Goal: Task Accomplishment & Management: Use online tool/utility

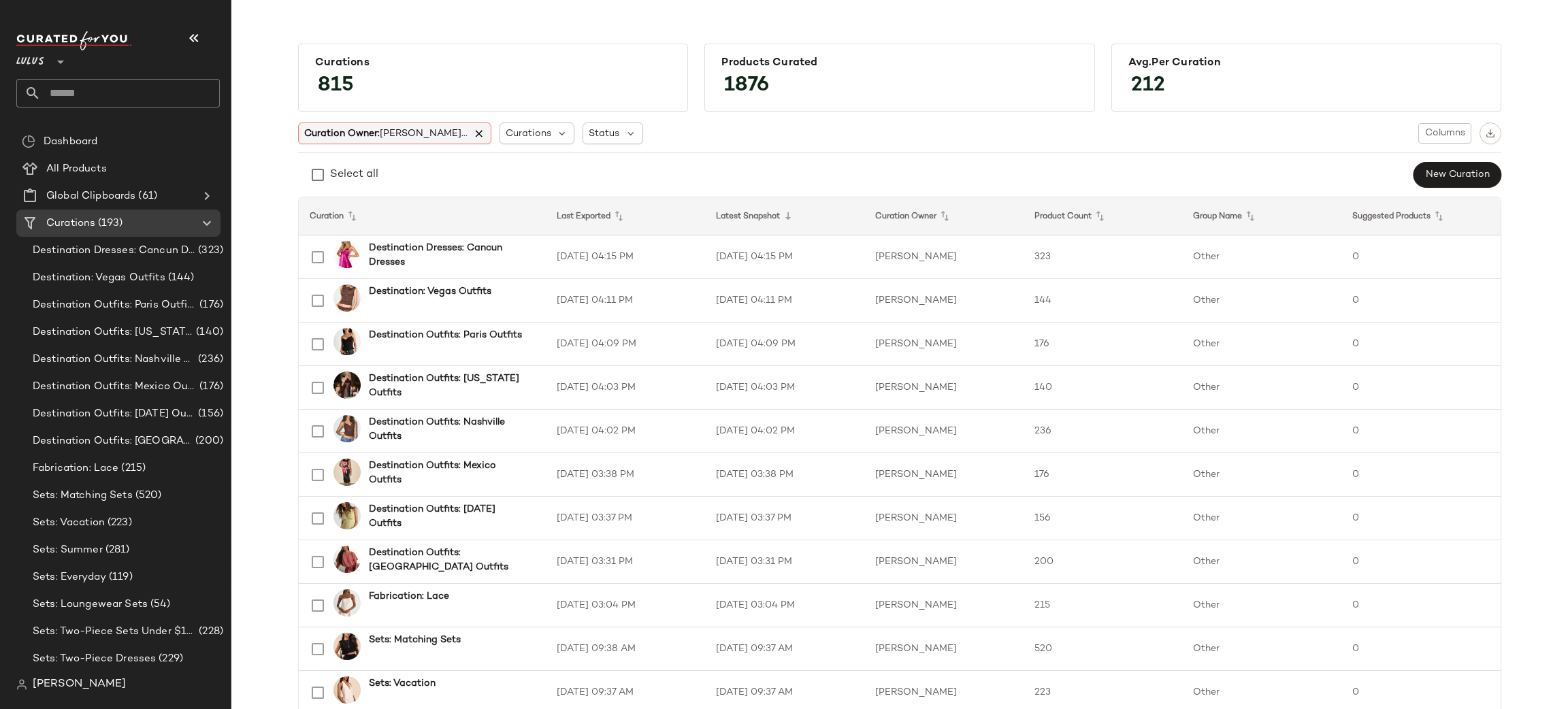
click at [473, 132] on icon at bounding box center [479, 133] width 12 height 12
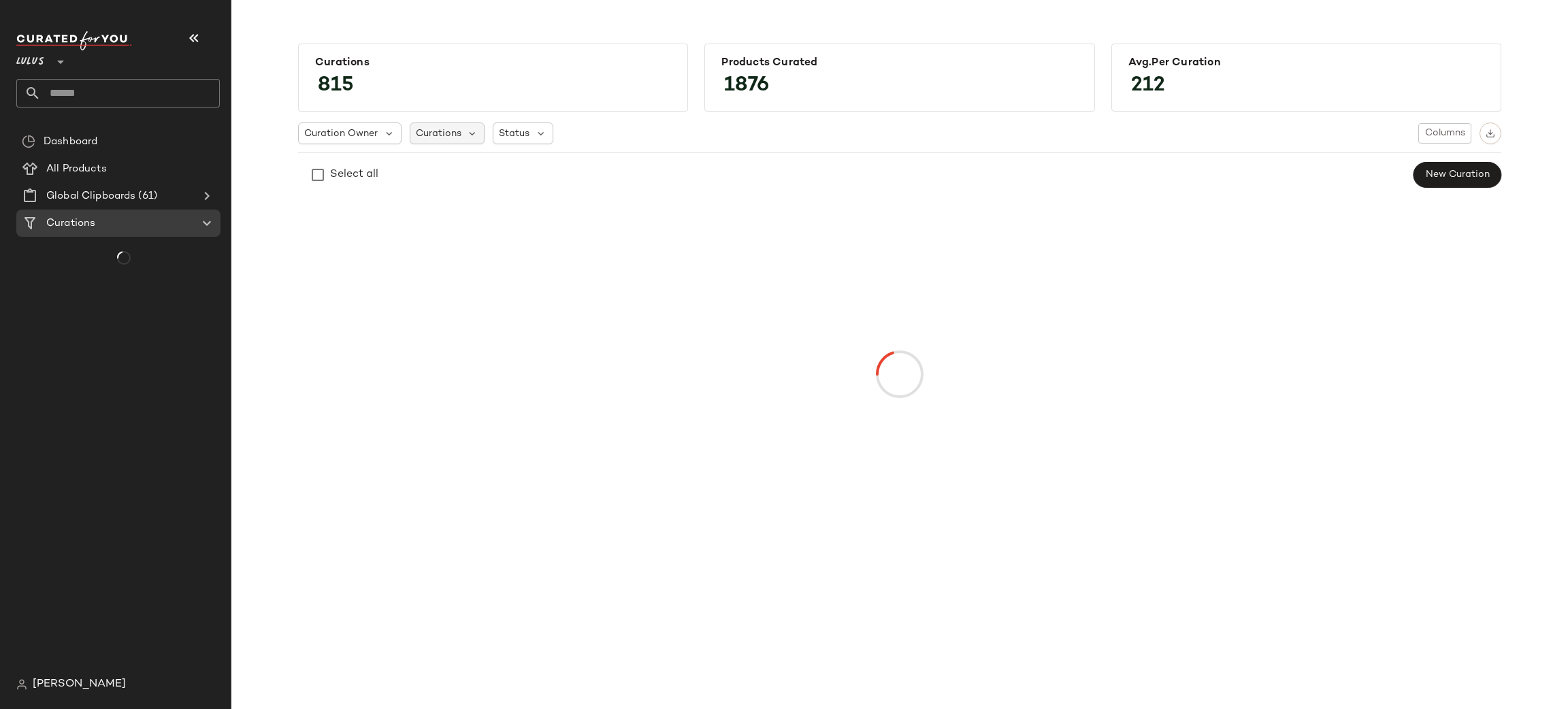
click at [417, 130] on span "Curations" at bounding box center [439, 134] width 46 height 14
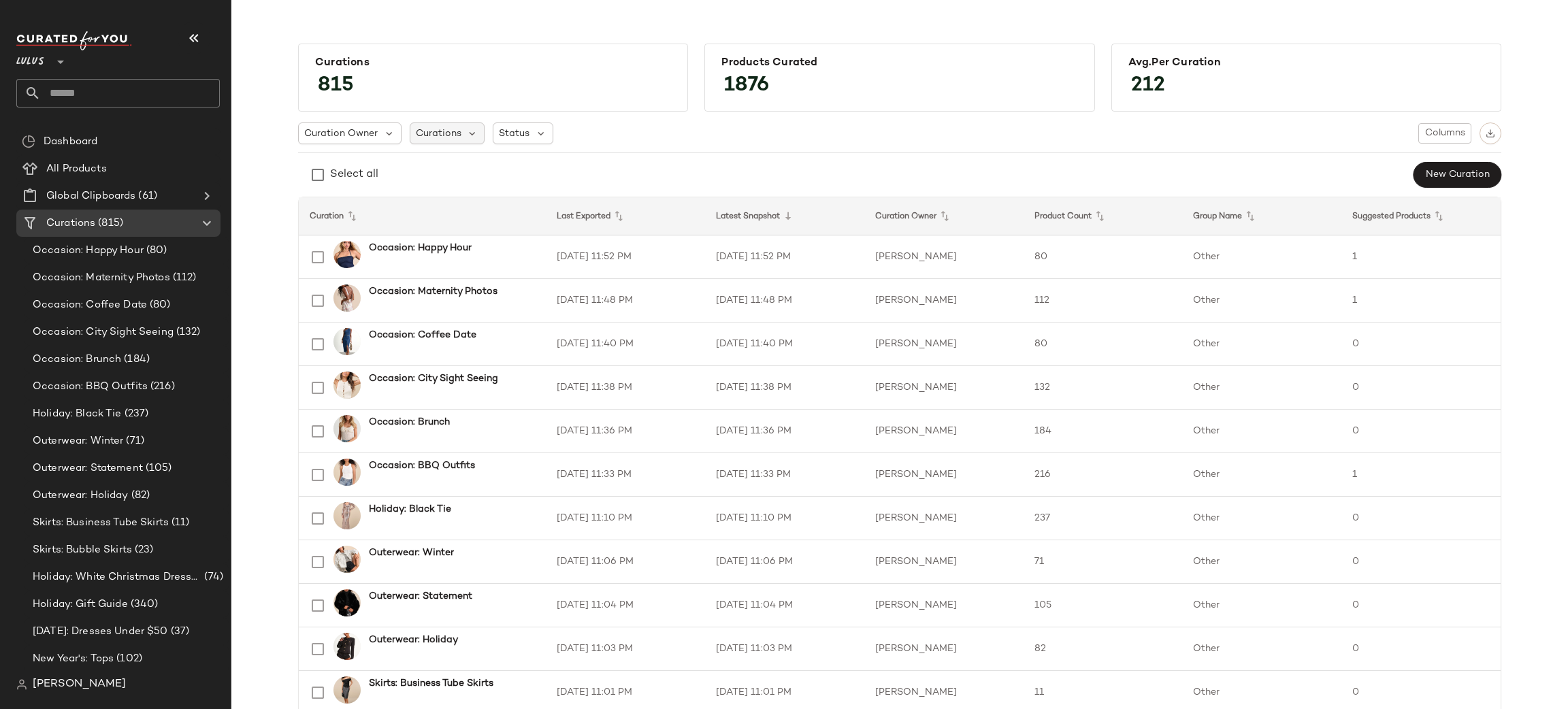
click at [437, 127] on span "Curations" at bounding box center [439, 134] width 46 height 14
click at [447, 170] on input "text" at bounding box center [500, 171] width 170 height 21
type input "*"
click at [459, 138] on div "Curations" at bounding box center [447, 133] width 75 height 21
click at [464, 170] on input "text" at bounding box center [500, 171] width 170 height 21
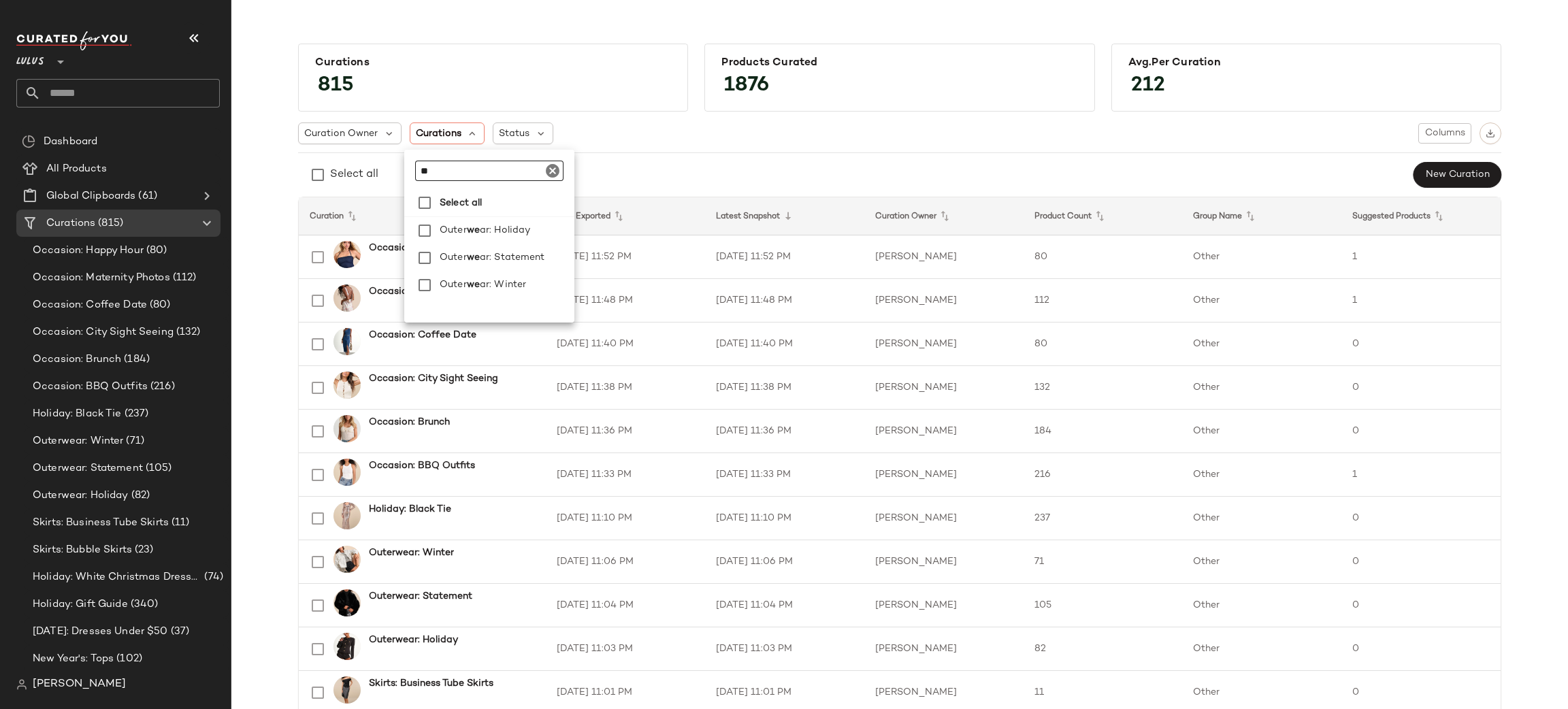
type input "*"
click at [541, 104] on div "Curations 815" at bounding box center [493, 78] width 390 height 68
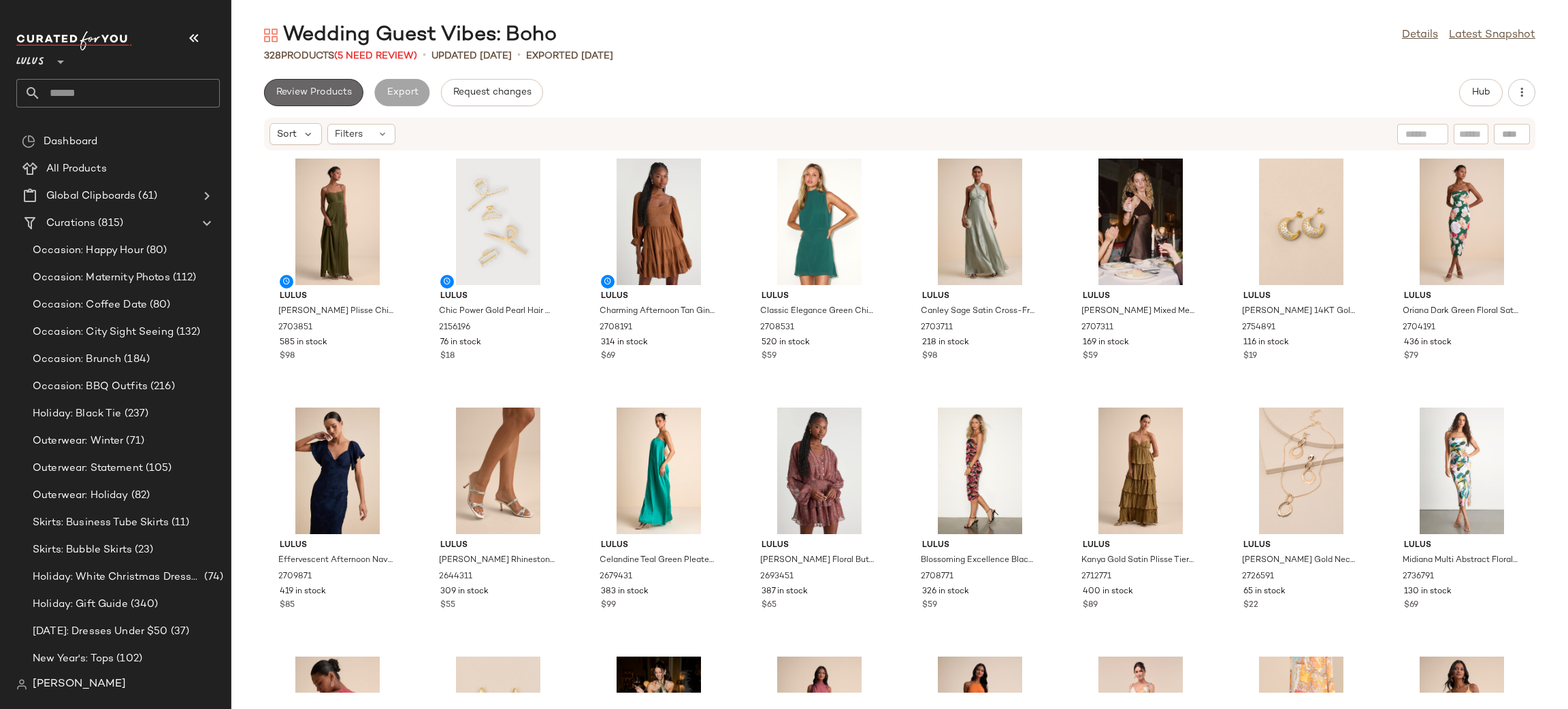
click at [299, 90] on span "Review Products" at bounding box center [314, 93] width 76 height 11
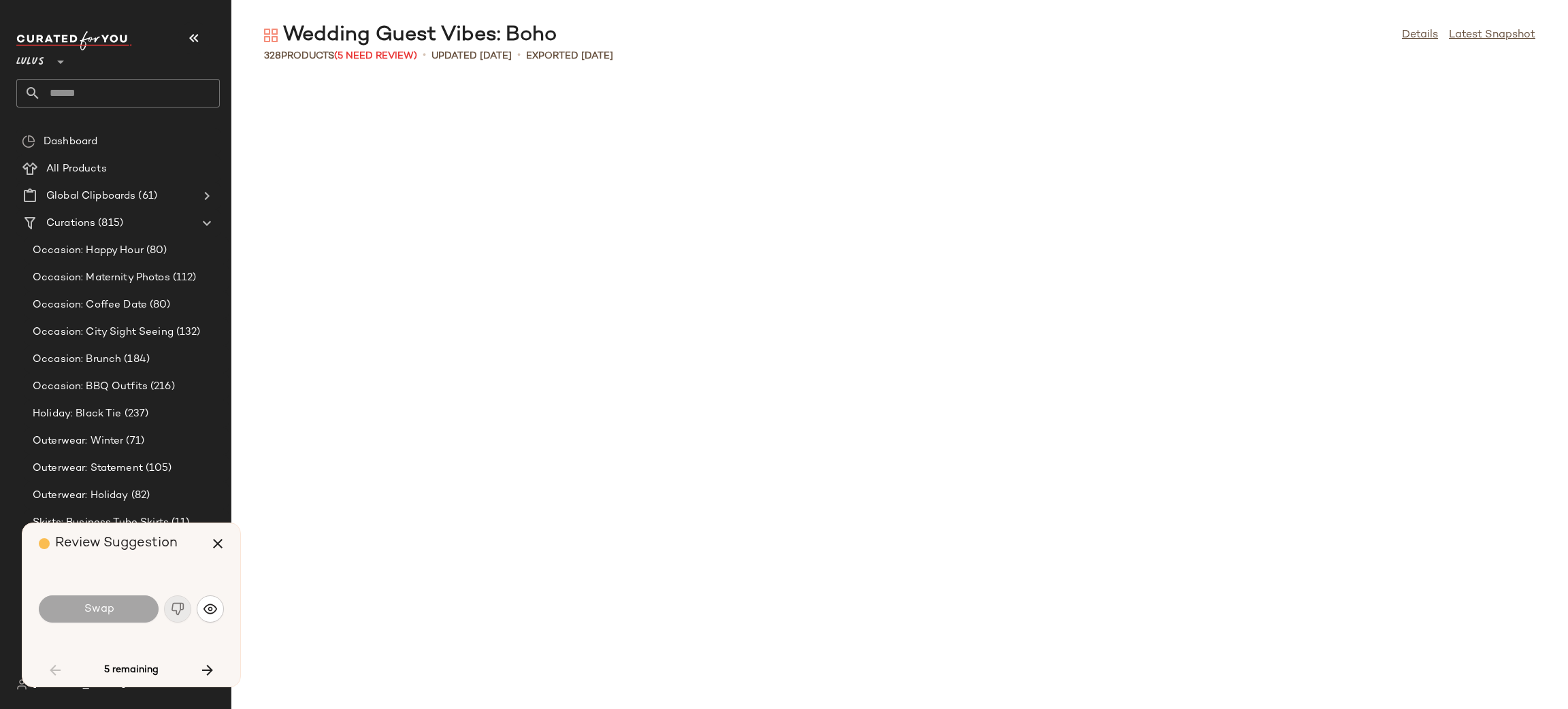
scroll to position [1245, 0]
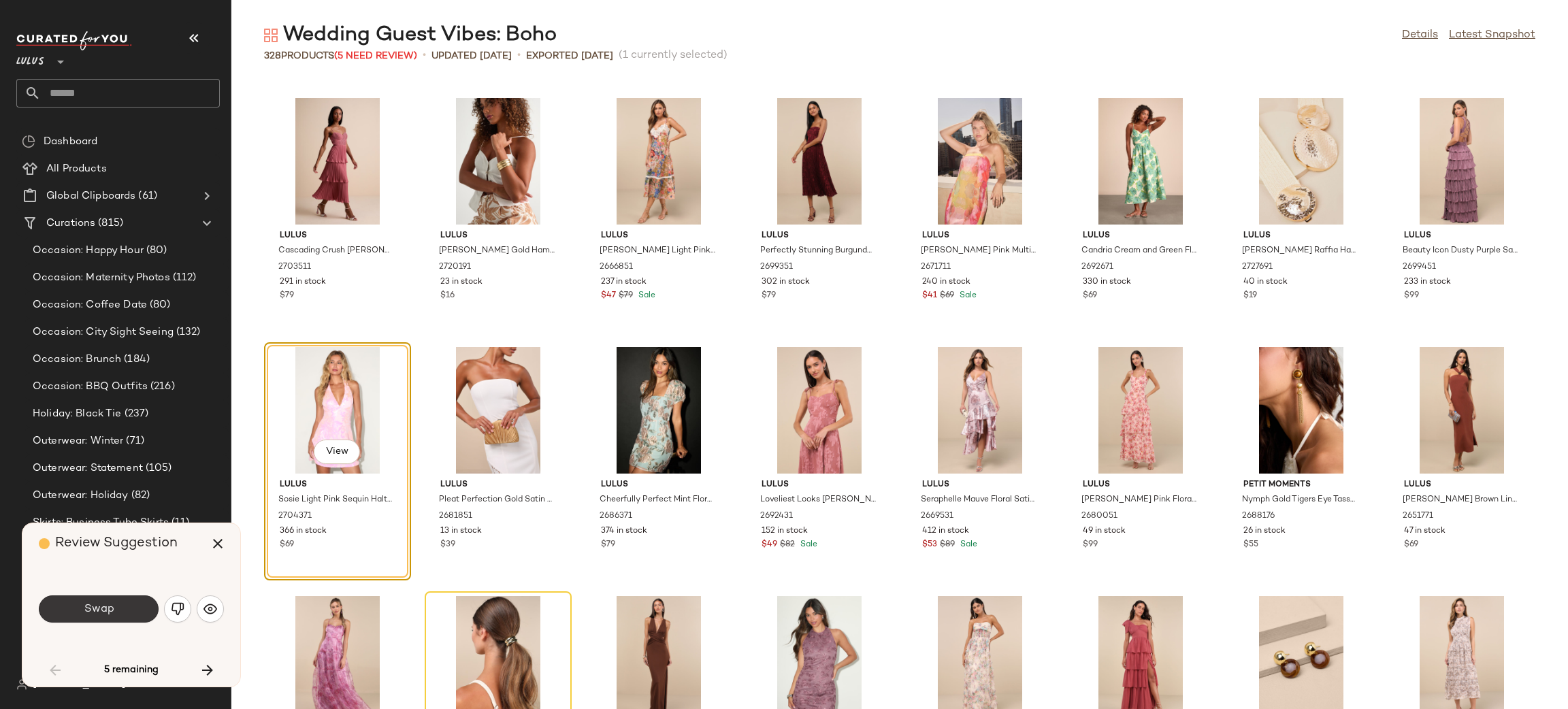
click at [86, 603] on span "Swap" at bounding box center [98, 609] width 31 height 13
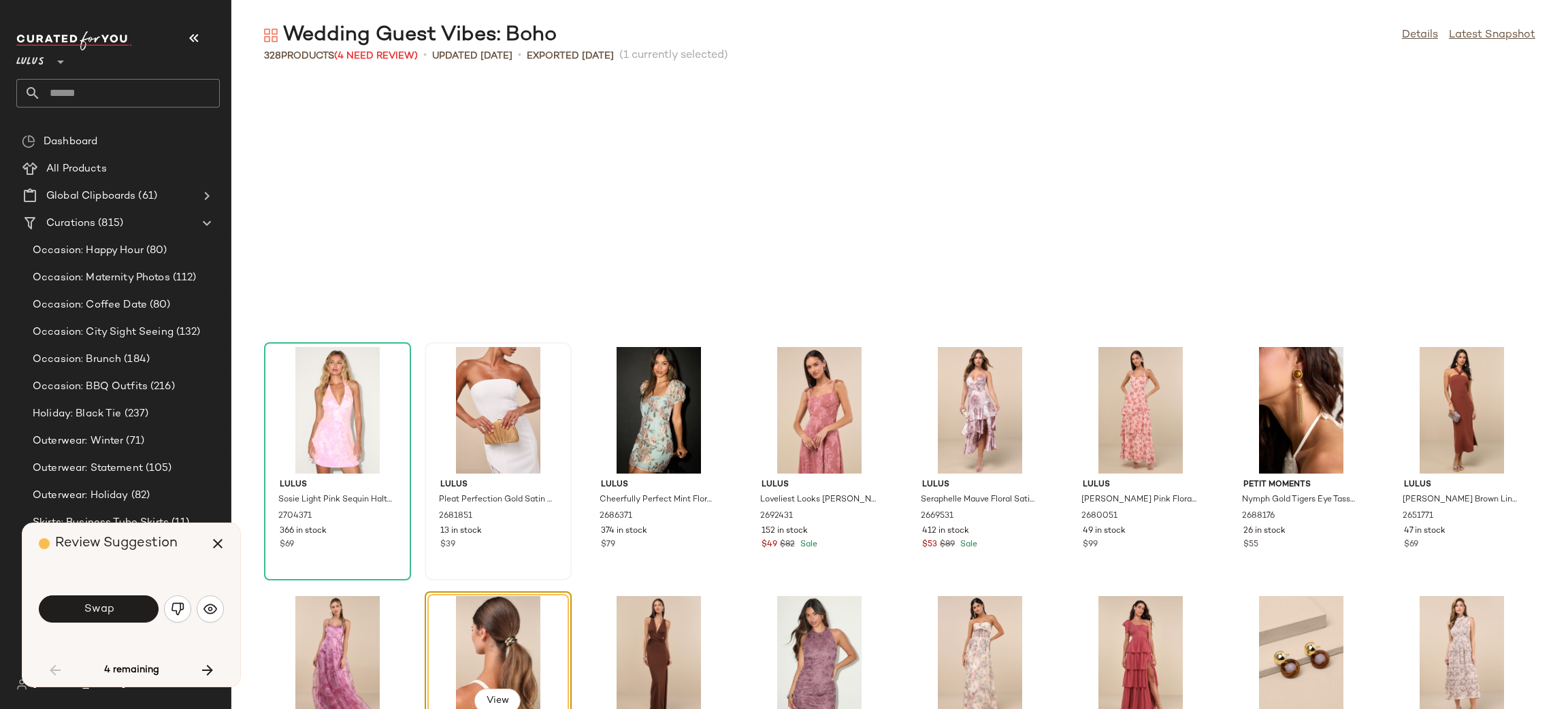
scroll to position [1494, 0]
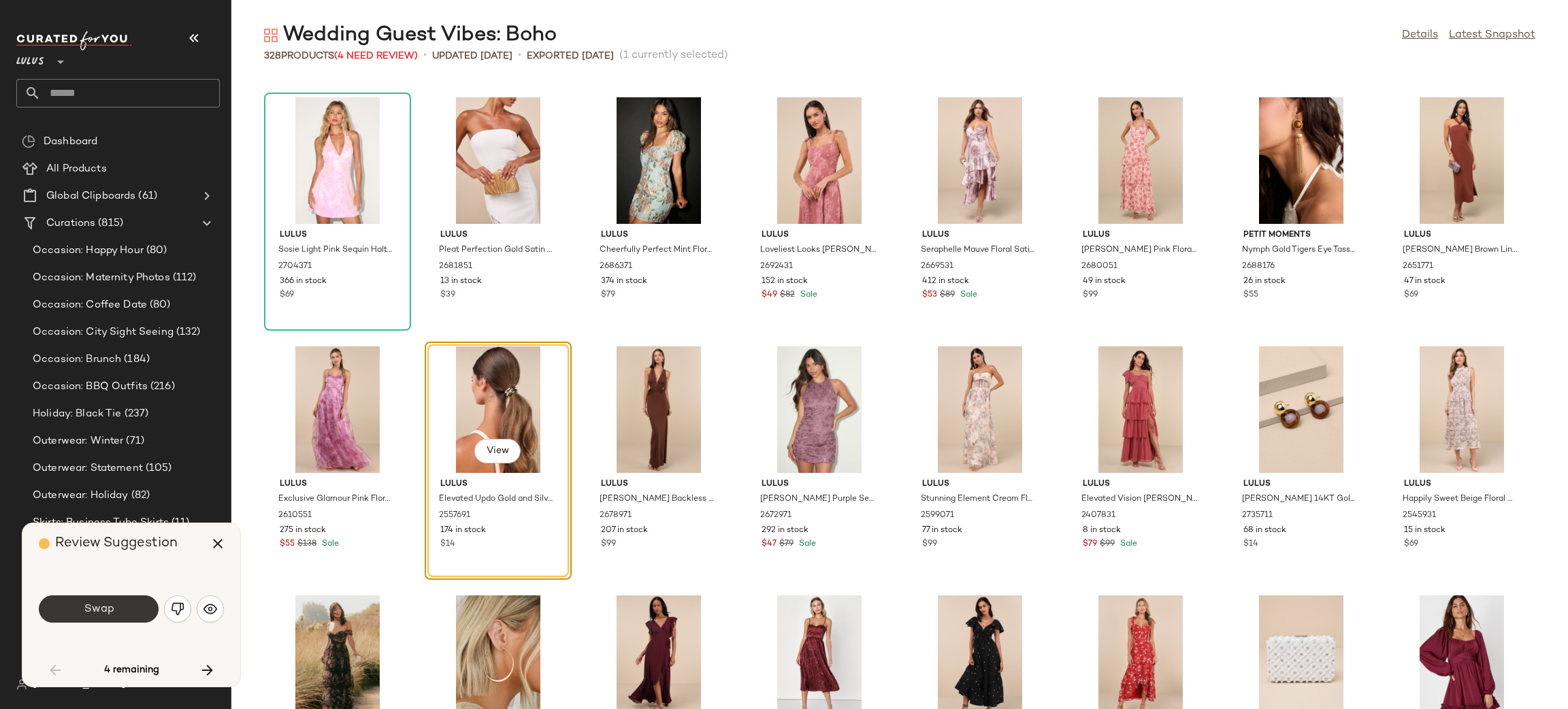
click at [122, 612] on button "Swap" at bounding box center [98, 609] width 120 height 27
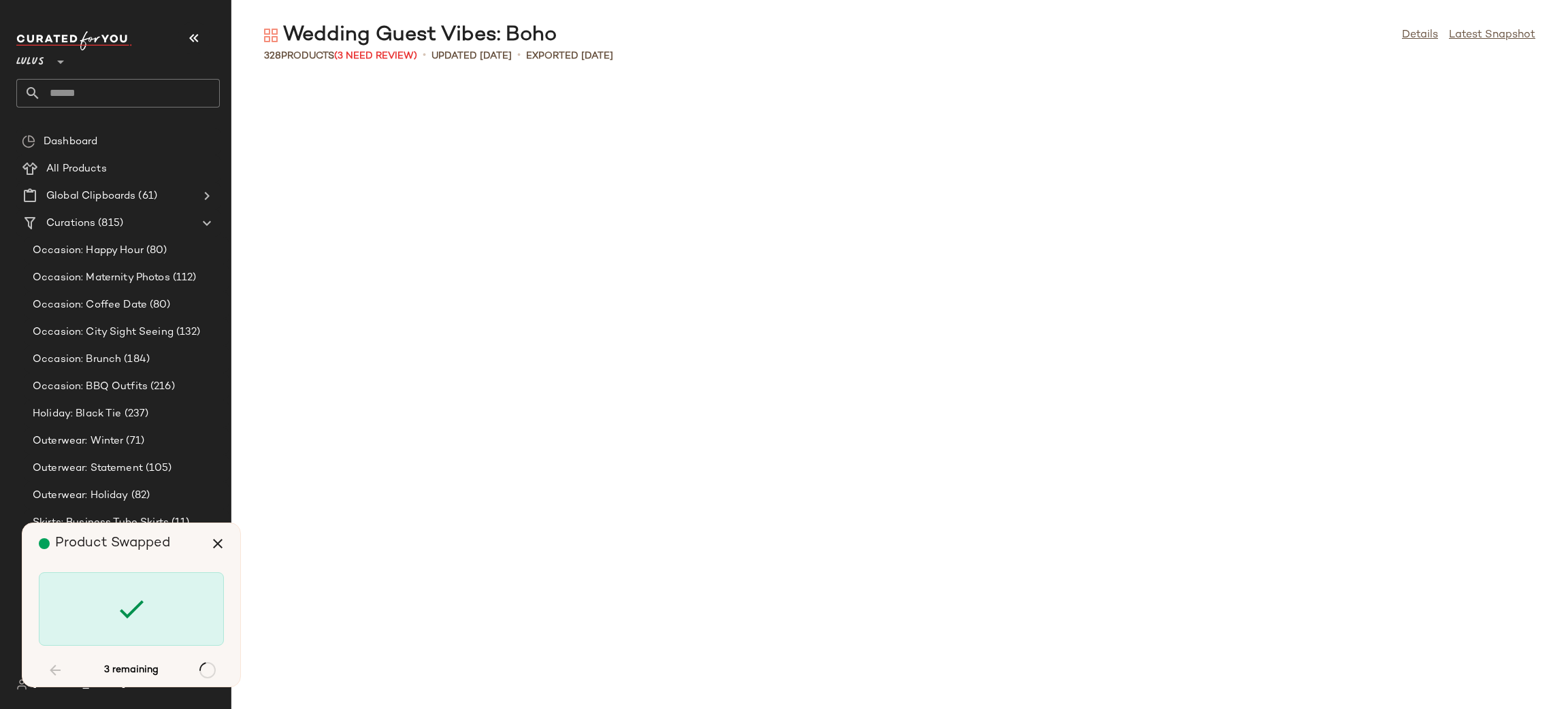
scroll to position [5479, 0]
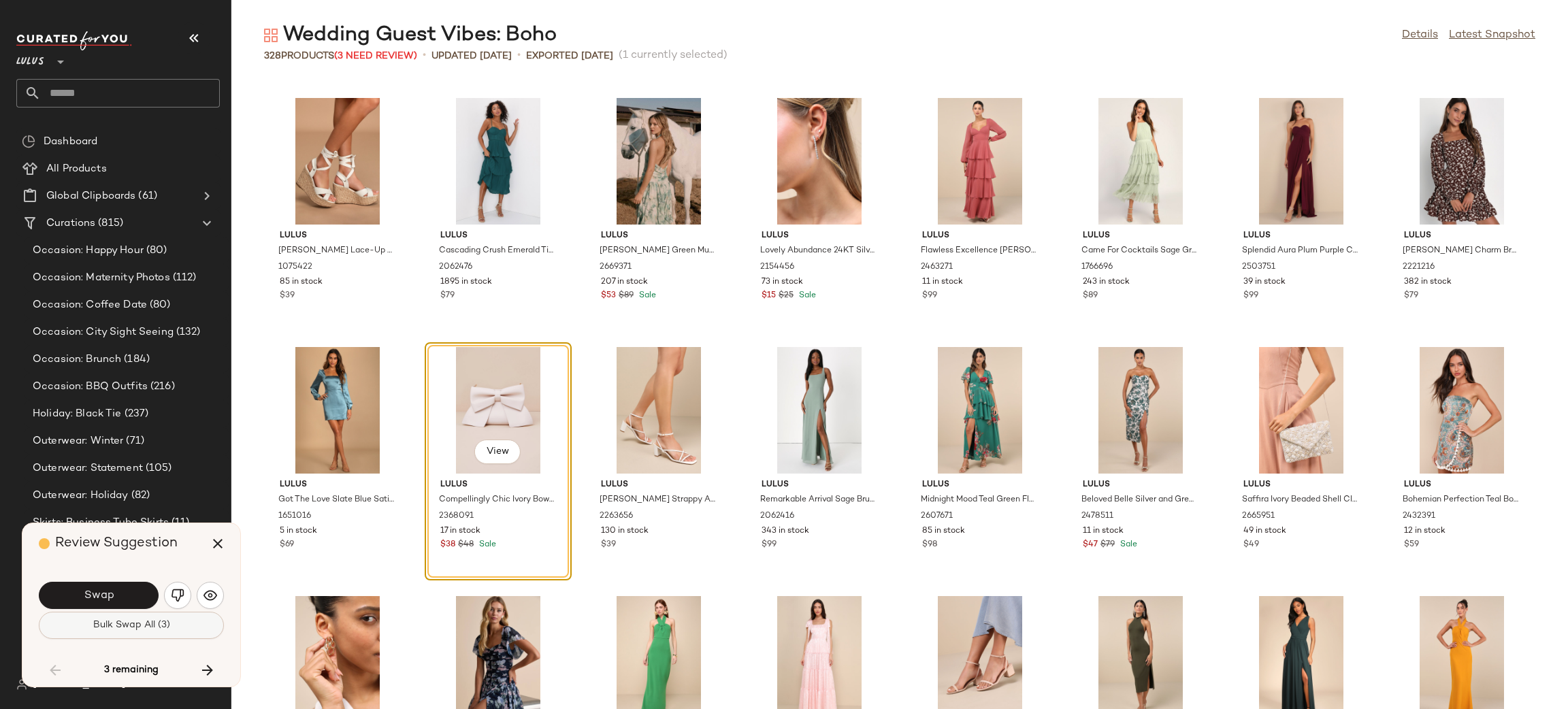
click at [157, 623] on span "Bulk Swap All (3)" at bounding box center [132, 626] width 78 height 11
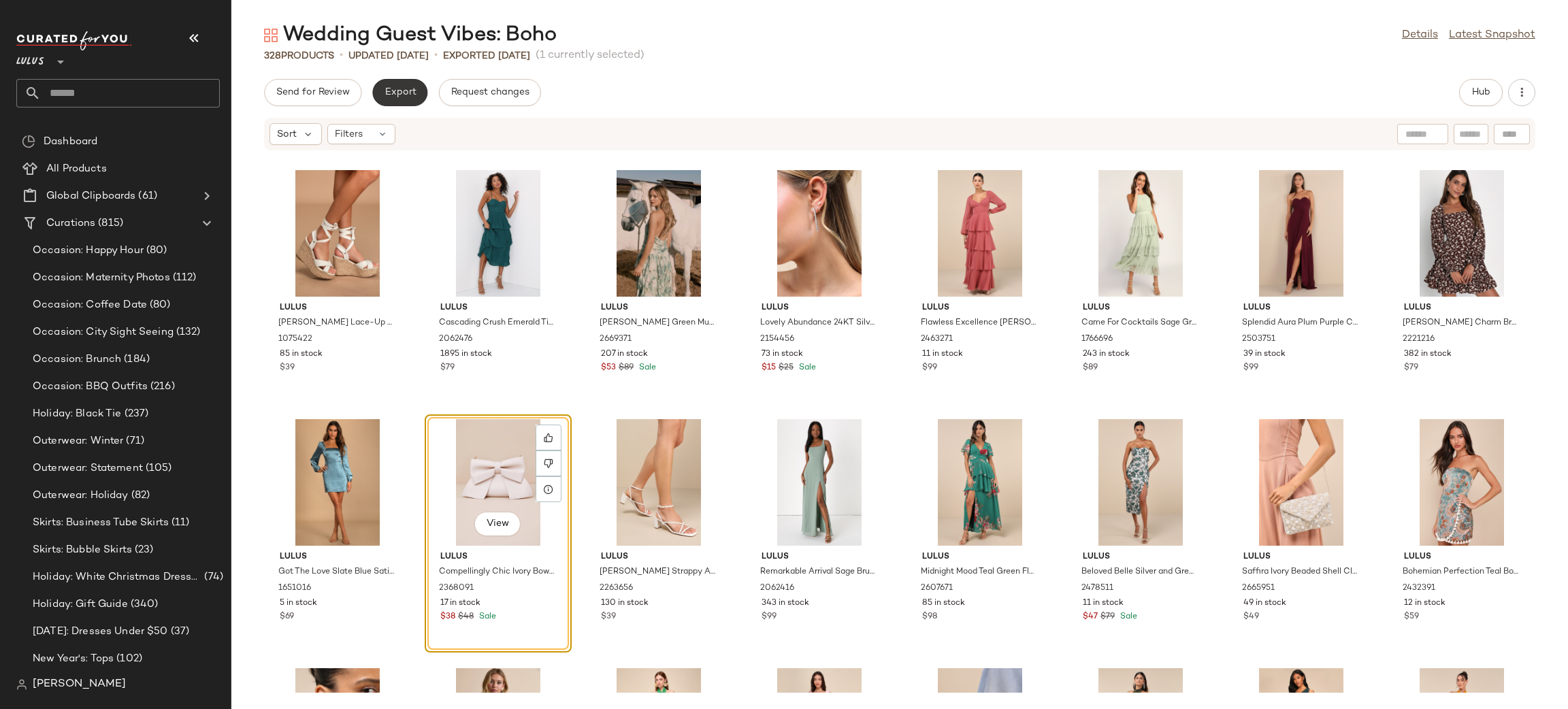
click at [401, 87] on span "Export" at bounding box center [400, 93] width 32 height 11
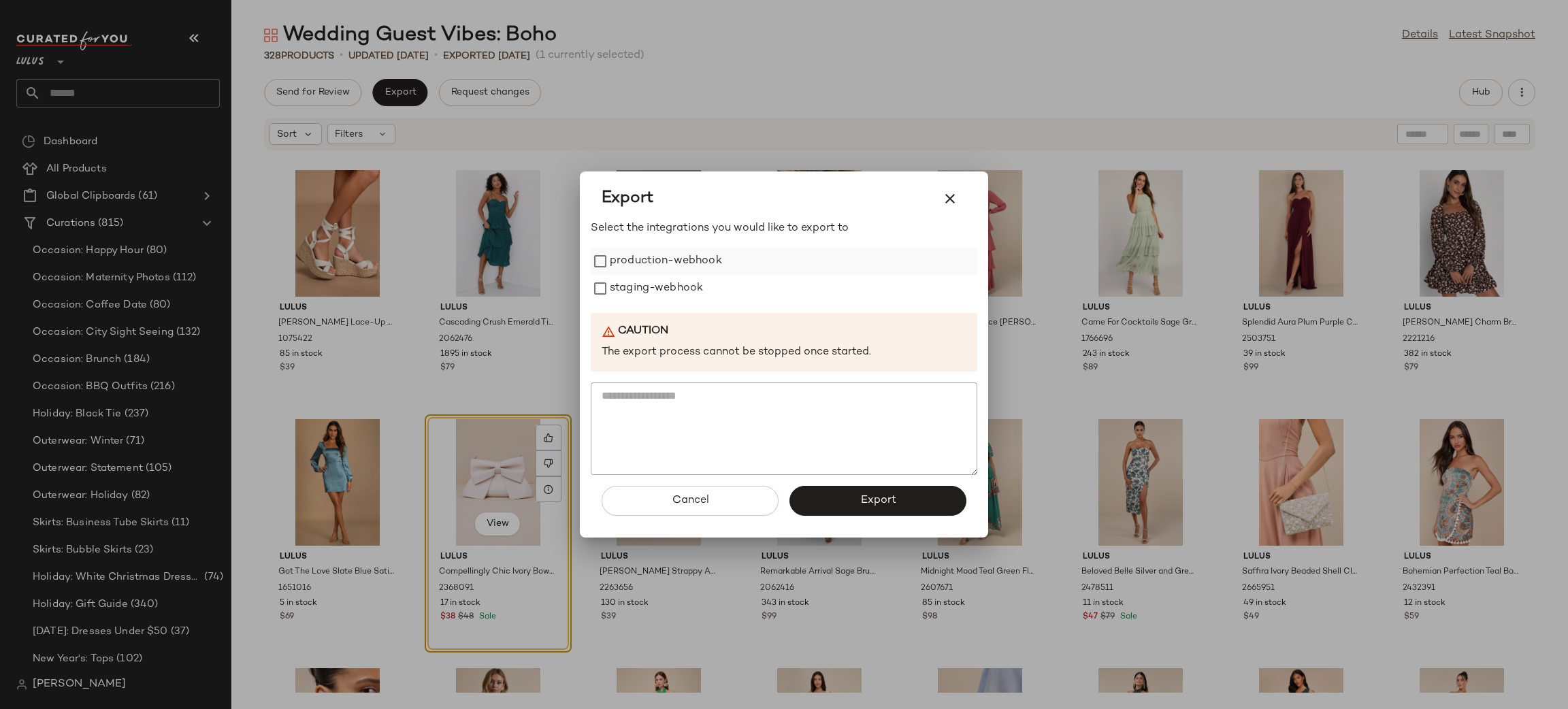
click at [674, 266] on label "production-webhook" at bounding box center [666, 261] width 113 height 27
click at [666, 283] on label "staging-webhook" at bounding box center [657, 288] width 93 height 27
click at [887, 500] on span "Export" at bounding box center [878, 501] width 36 height 13
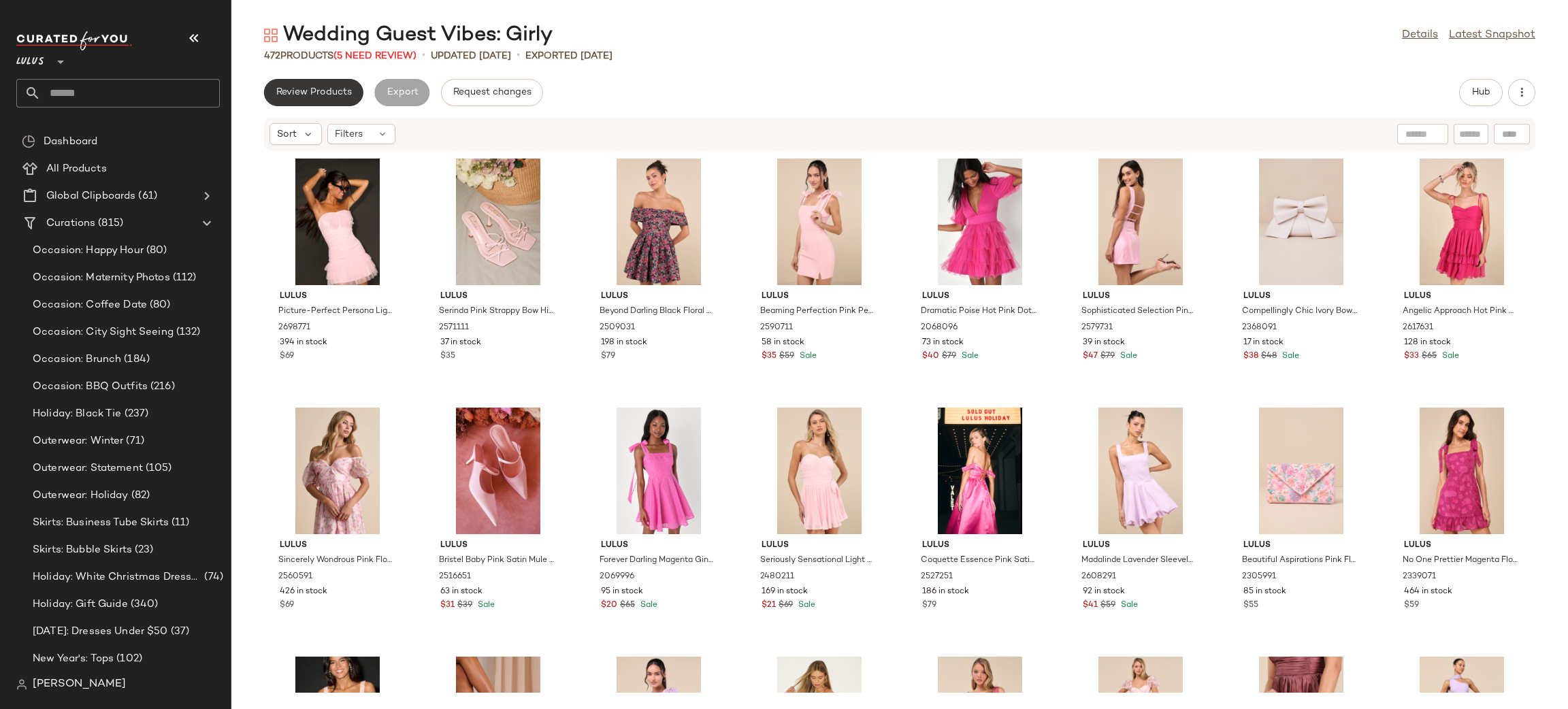
click at [324, 102] on button "Review Products" at bounding box center [313, 93] width 99 height 27
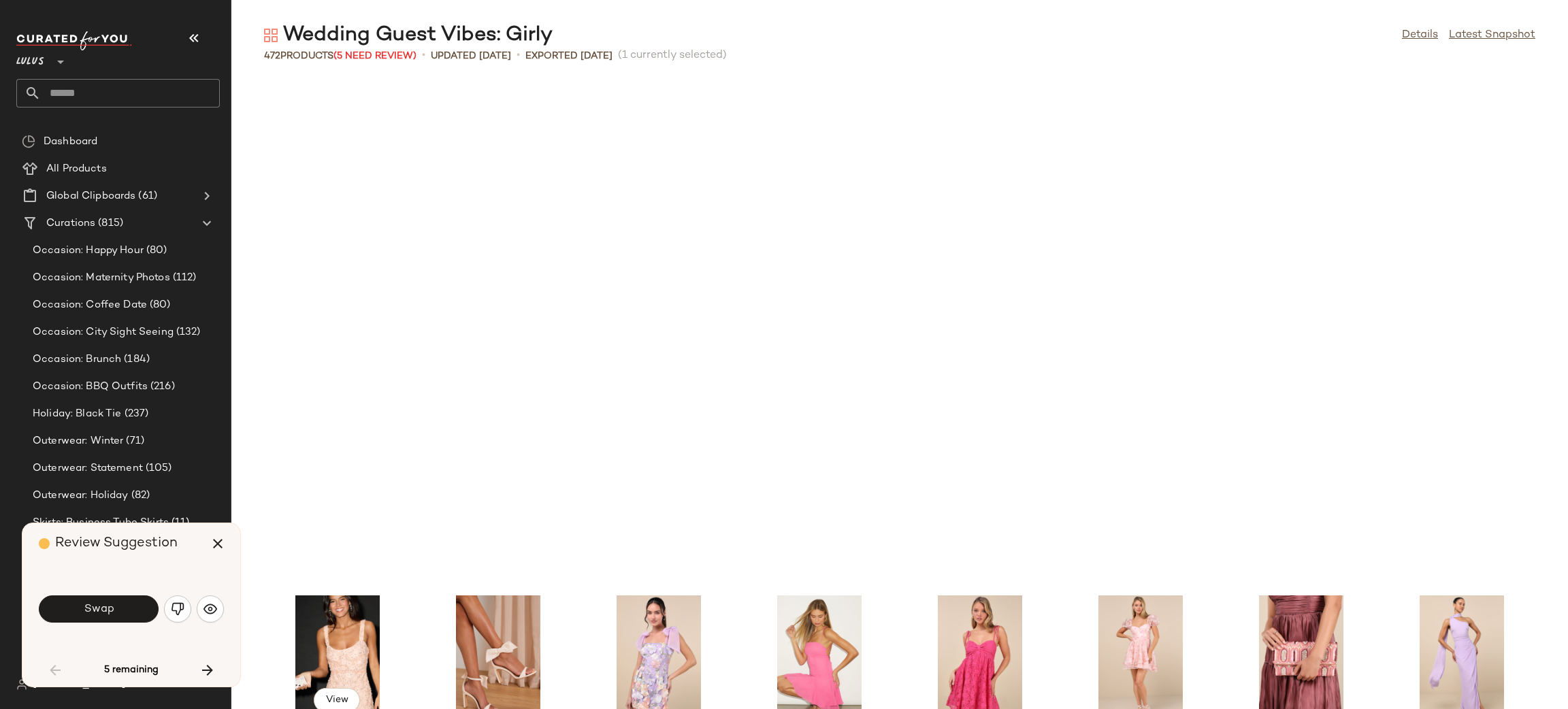
scroll to position [509, 0]
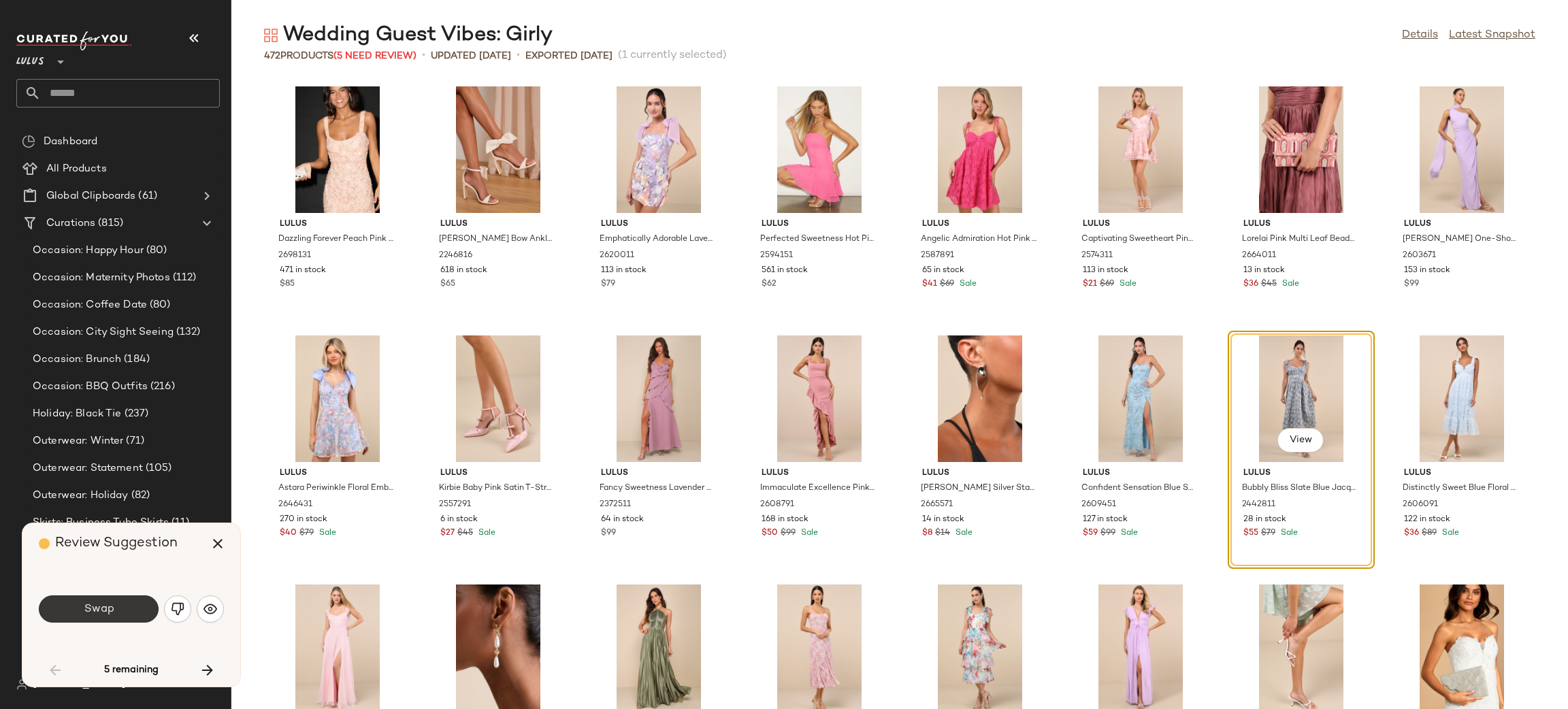
click at [103, 621] on button "Swap" at bounding box center [98, 609] width 120 height 27
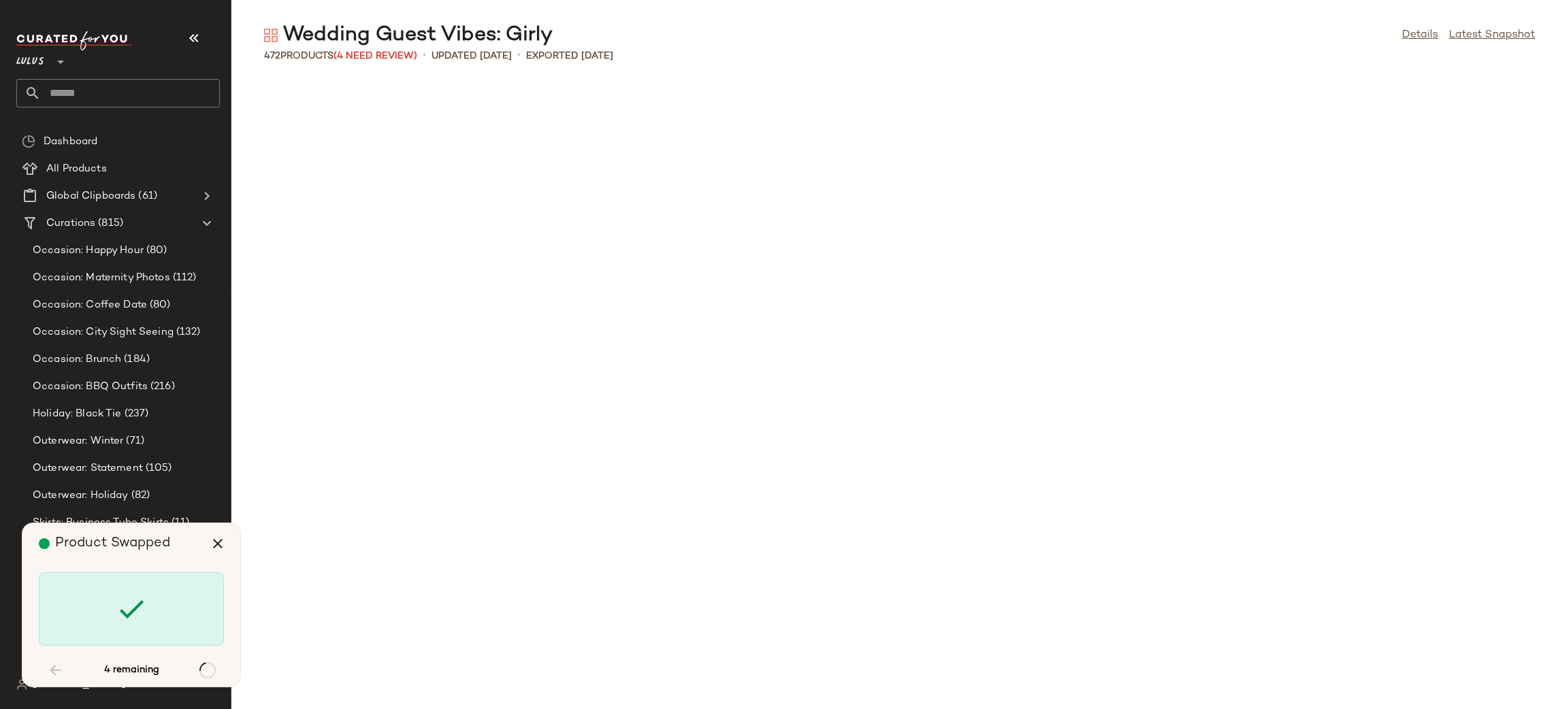
scroll to position [6476, 0]
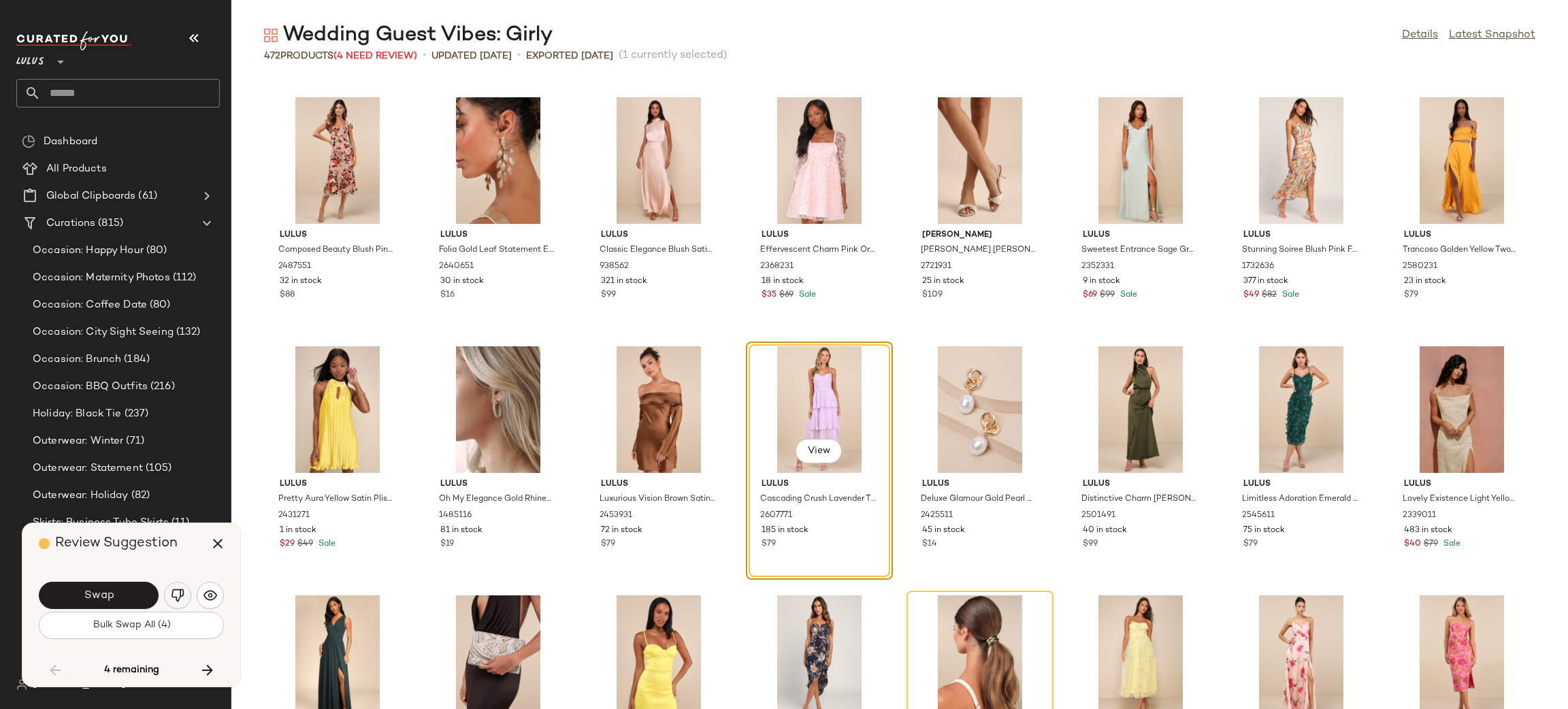
click at [186, 593] on button "button" at bounding box center [177, 595] width 27 height 27
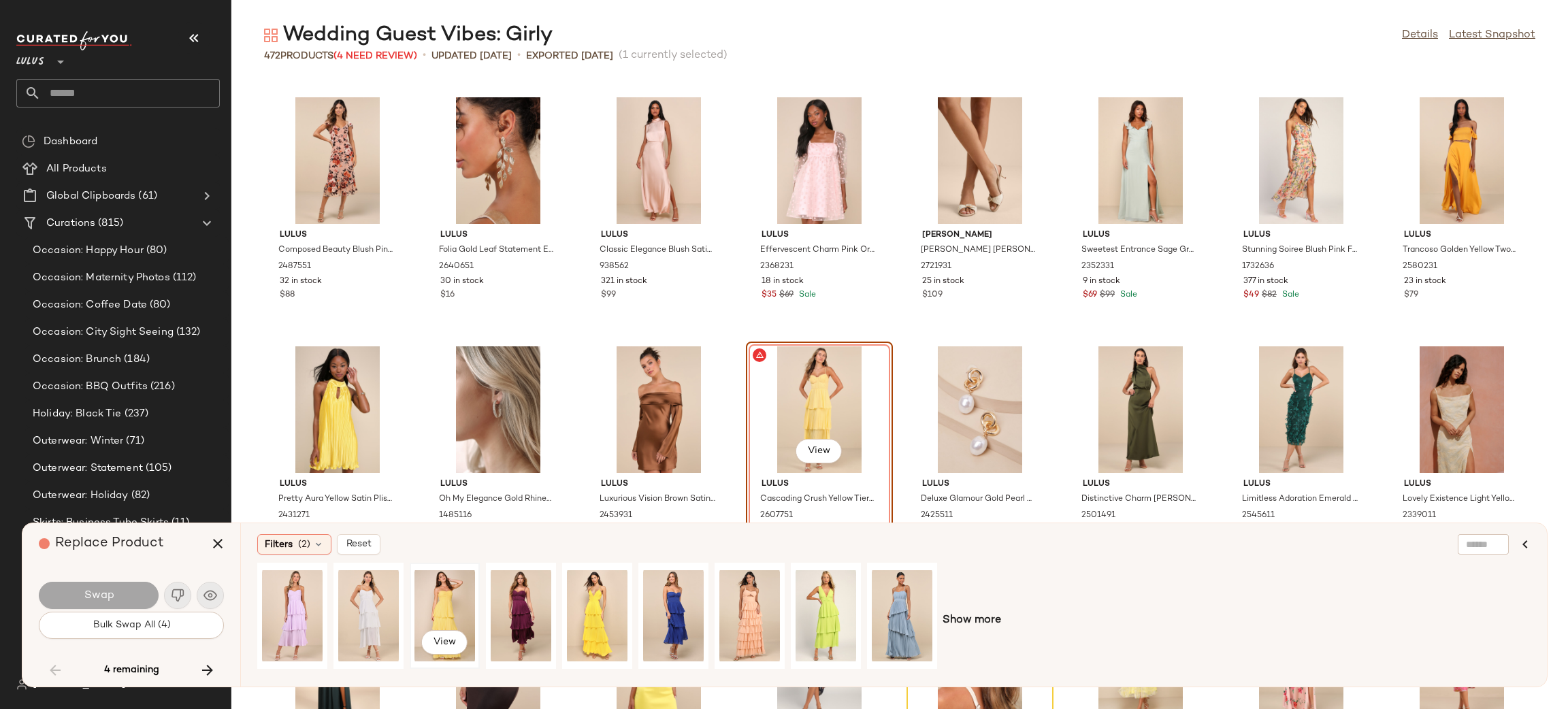
click at [437, 582] on div "View" at bounding box center [444, 616] width 60 height 97
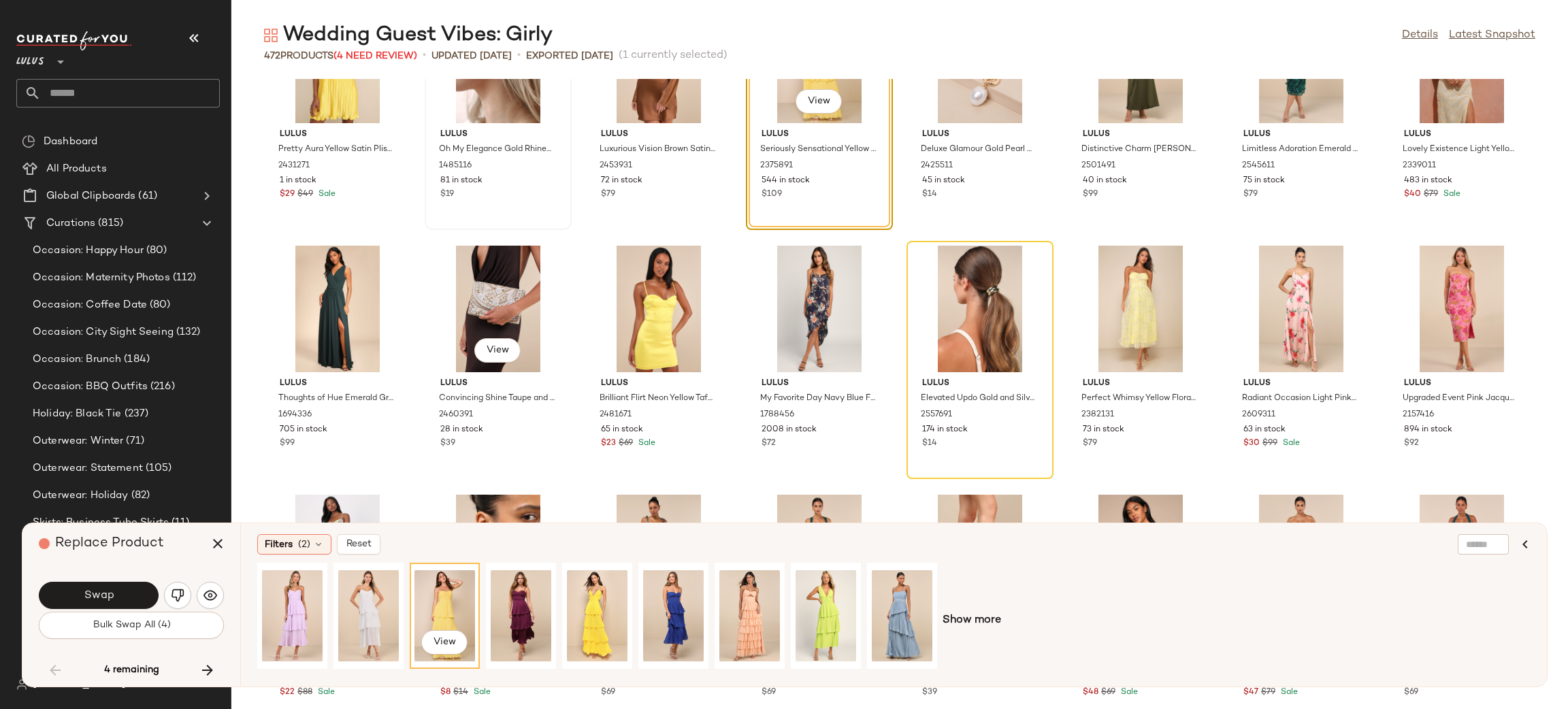
scroll to position [6832, 0]
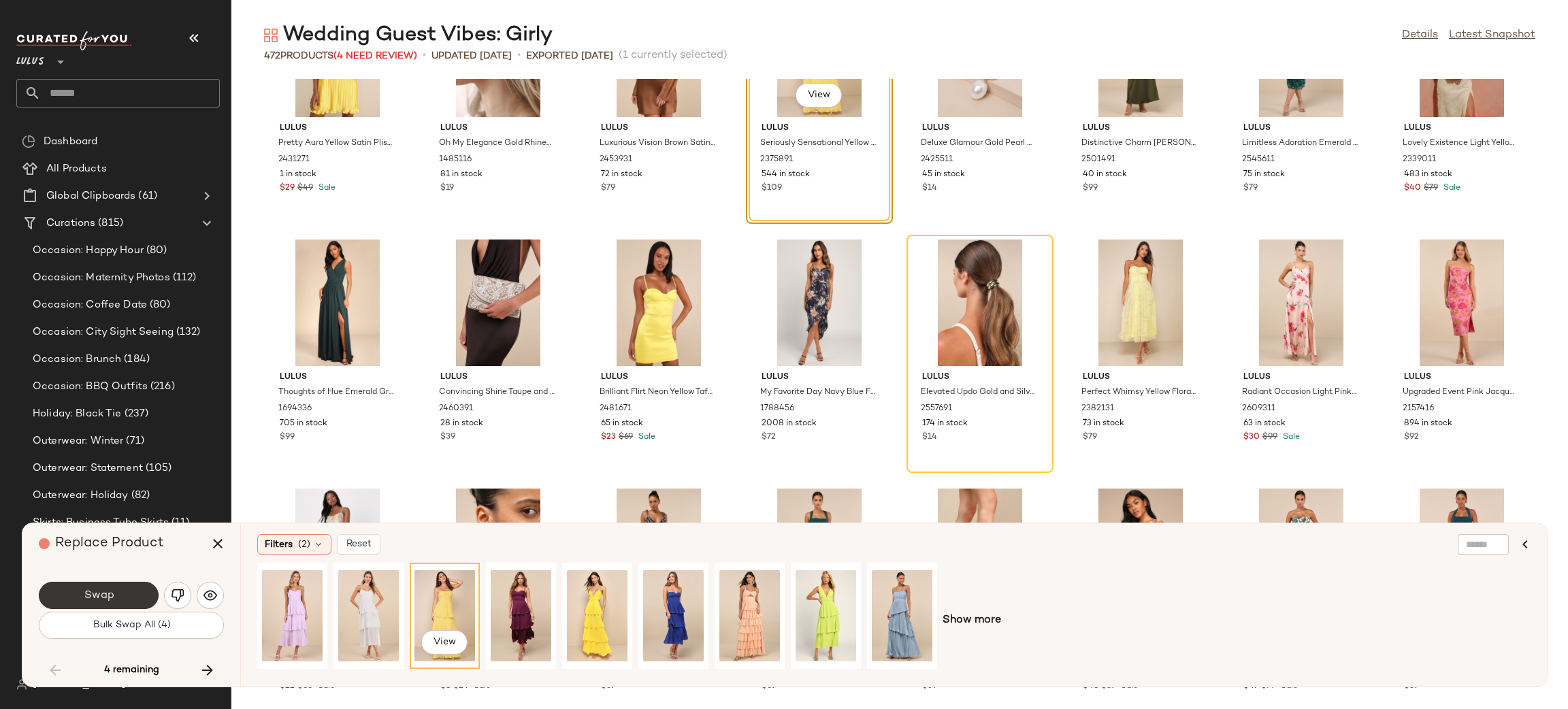
click at [90, 599] on span "Swap" at bounding box center [98, 596] width 31 height 13
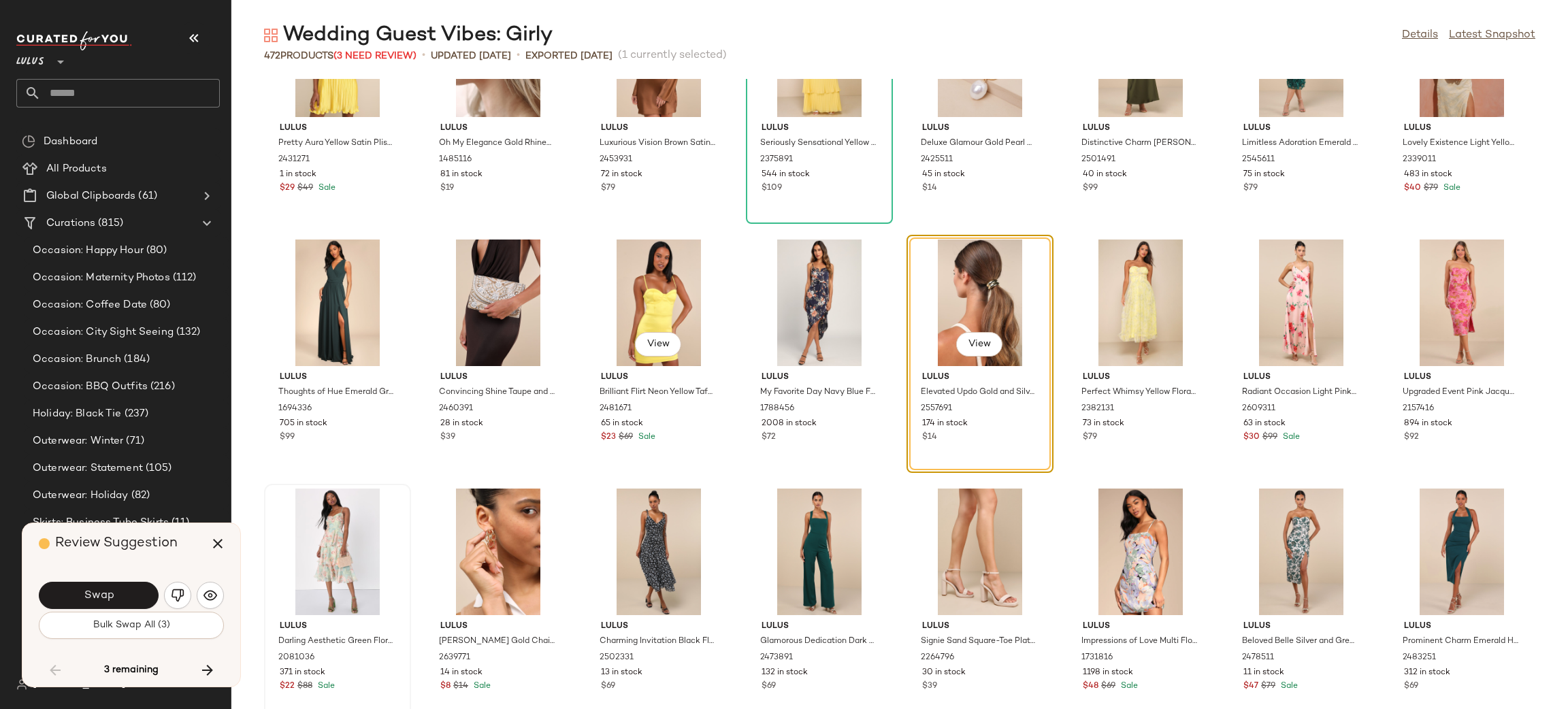
scroll to position [6725, 0]
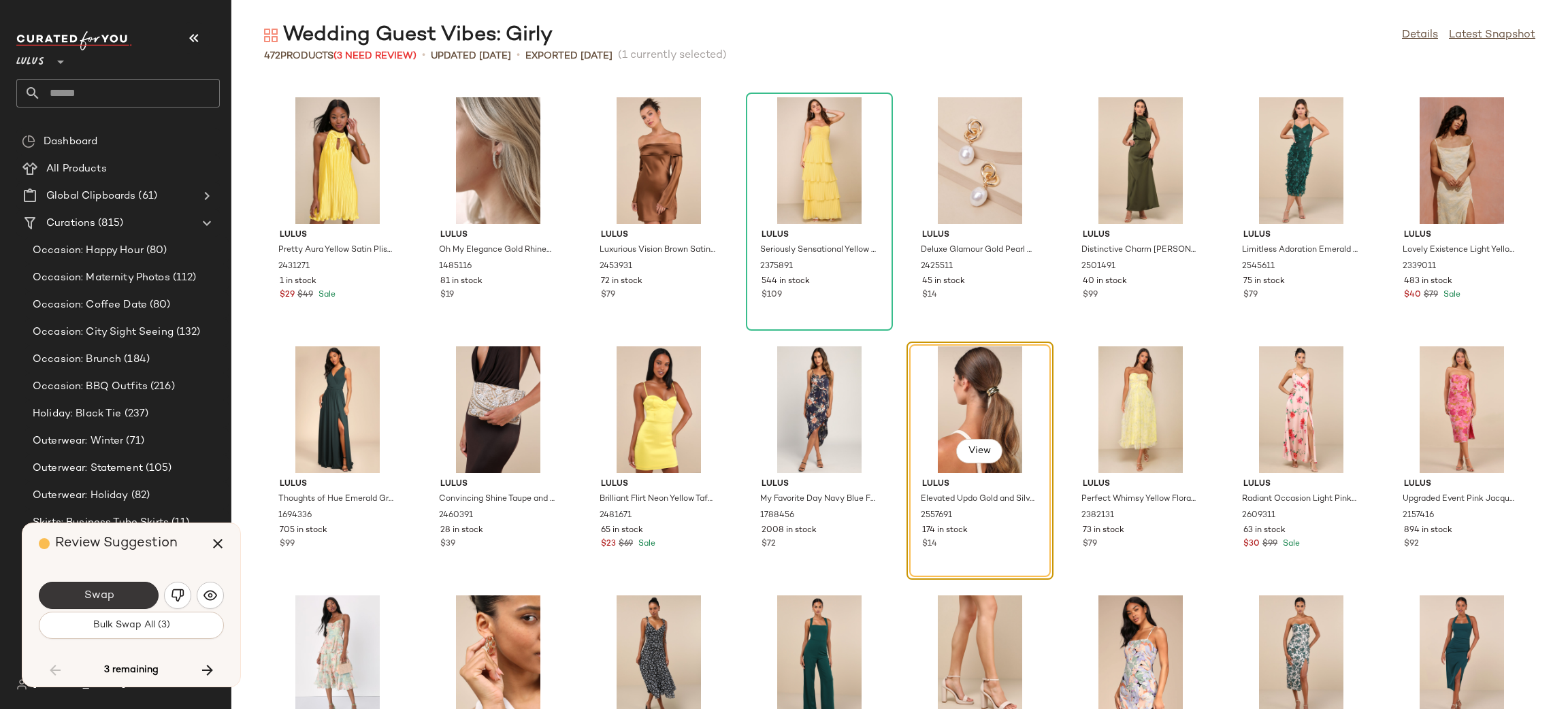
click at [117, 597] on button "Swap" at bounding box center [98, 595] width 120 height 27
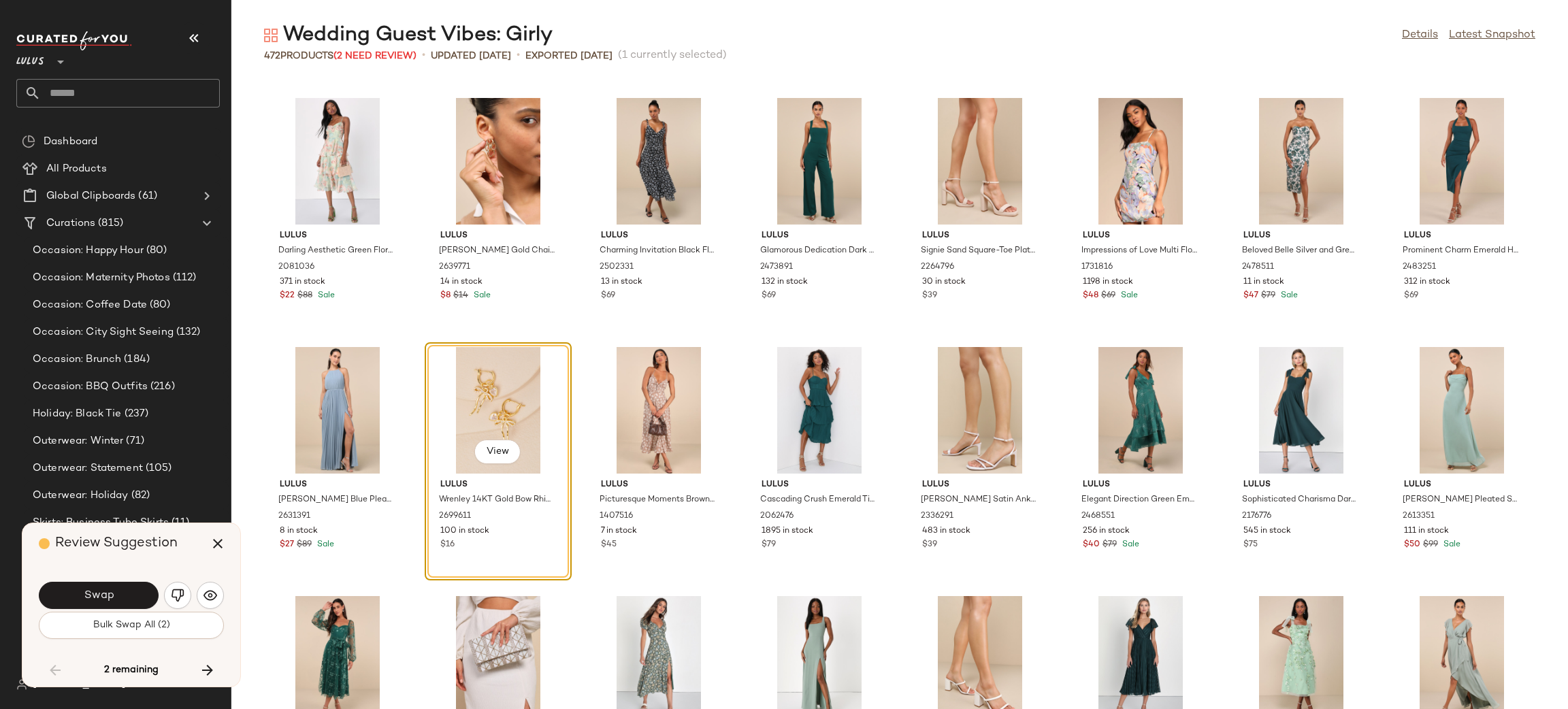
scroll to position [7182, 0]
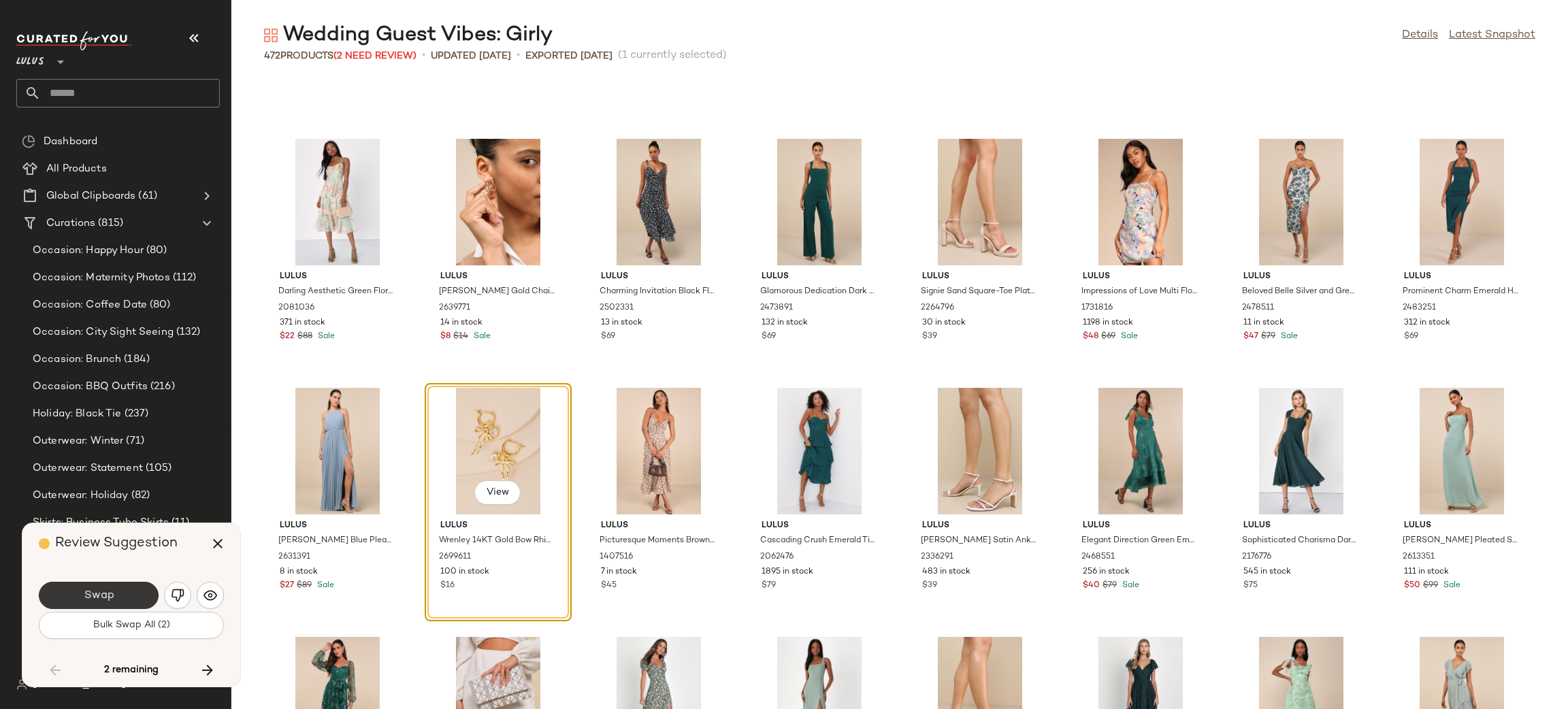
click at [101, 603] on button "Swap" at bounding box center [98, 595] width 120 height 27
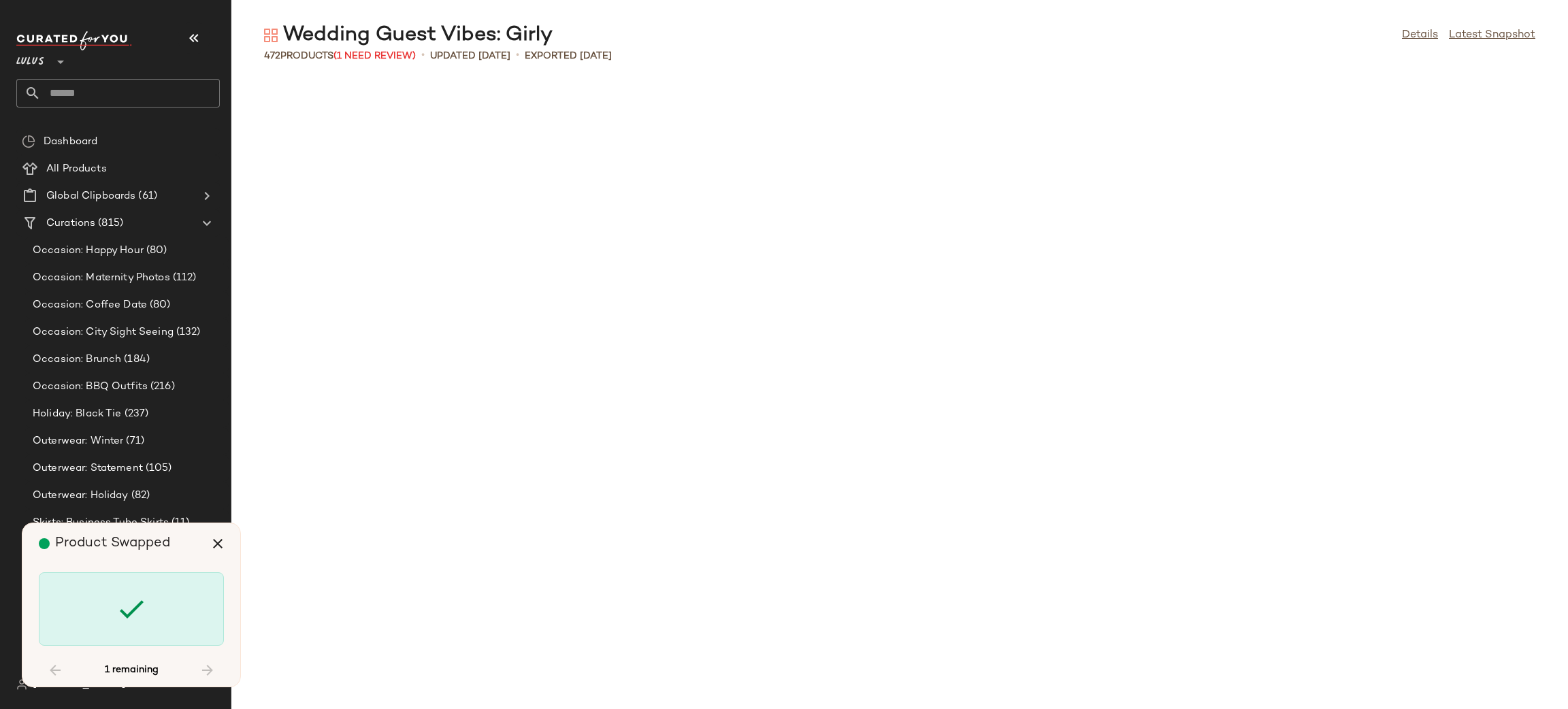
scroll to position [8966, 0]
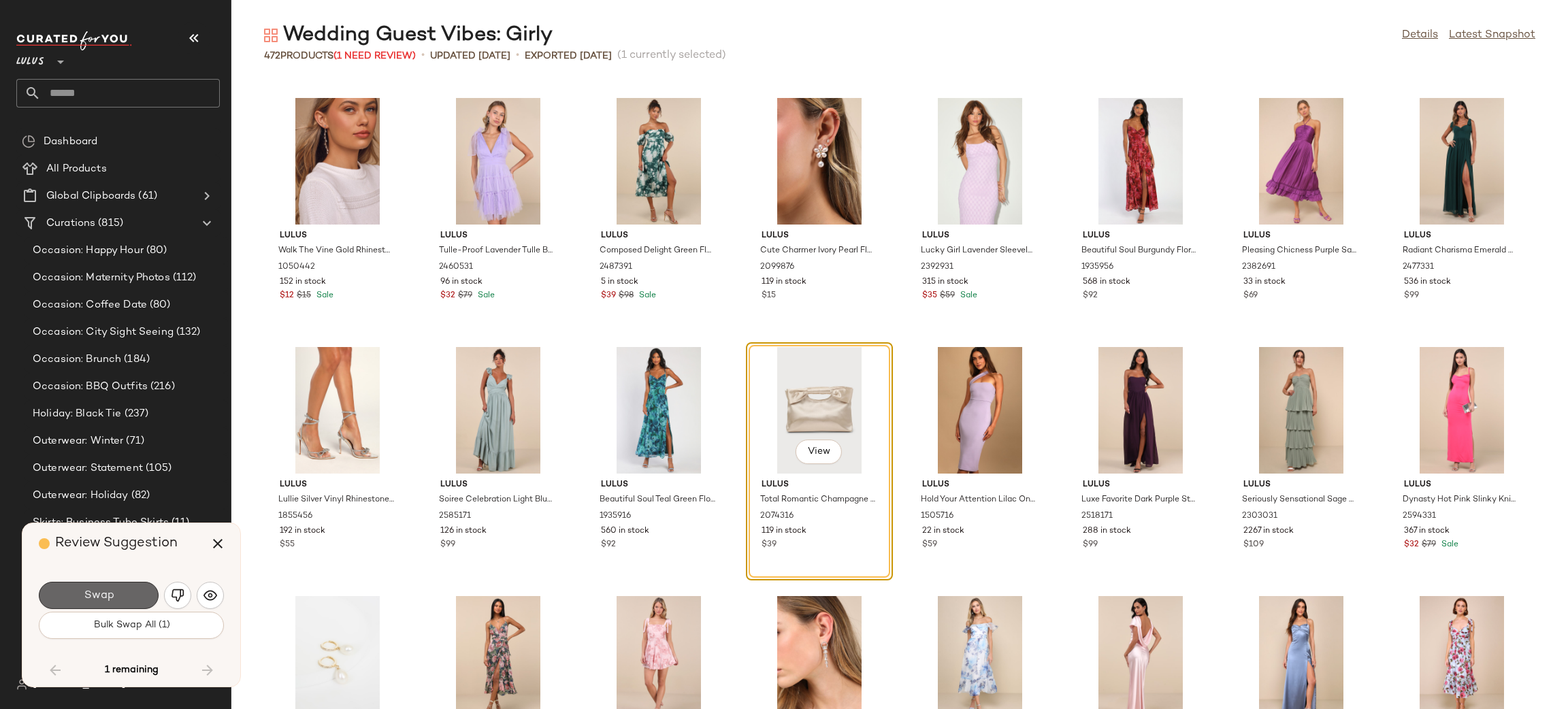
click at [104, 598] on span "Swap" at bounding box center [98, 596] width 31 height 13
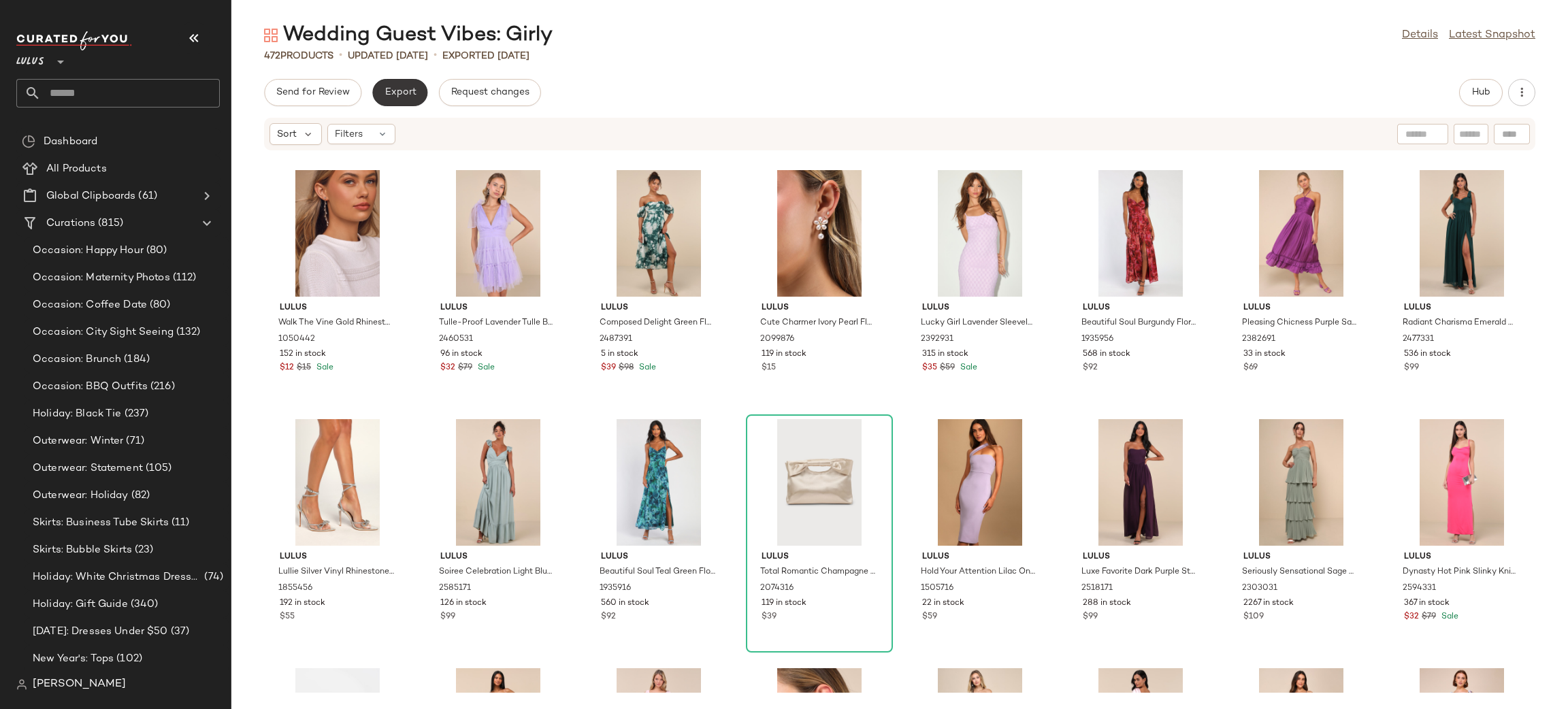
click at [384, 97] on span "Export" at bounding box center [400, 93] width 32 height 11
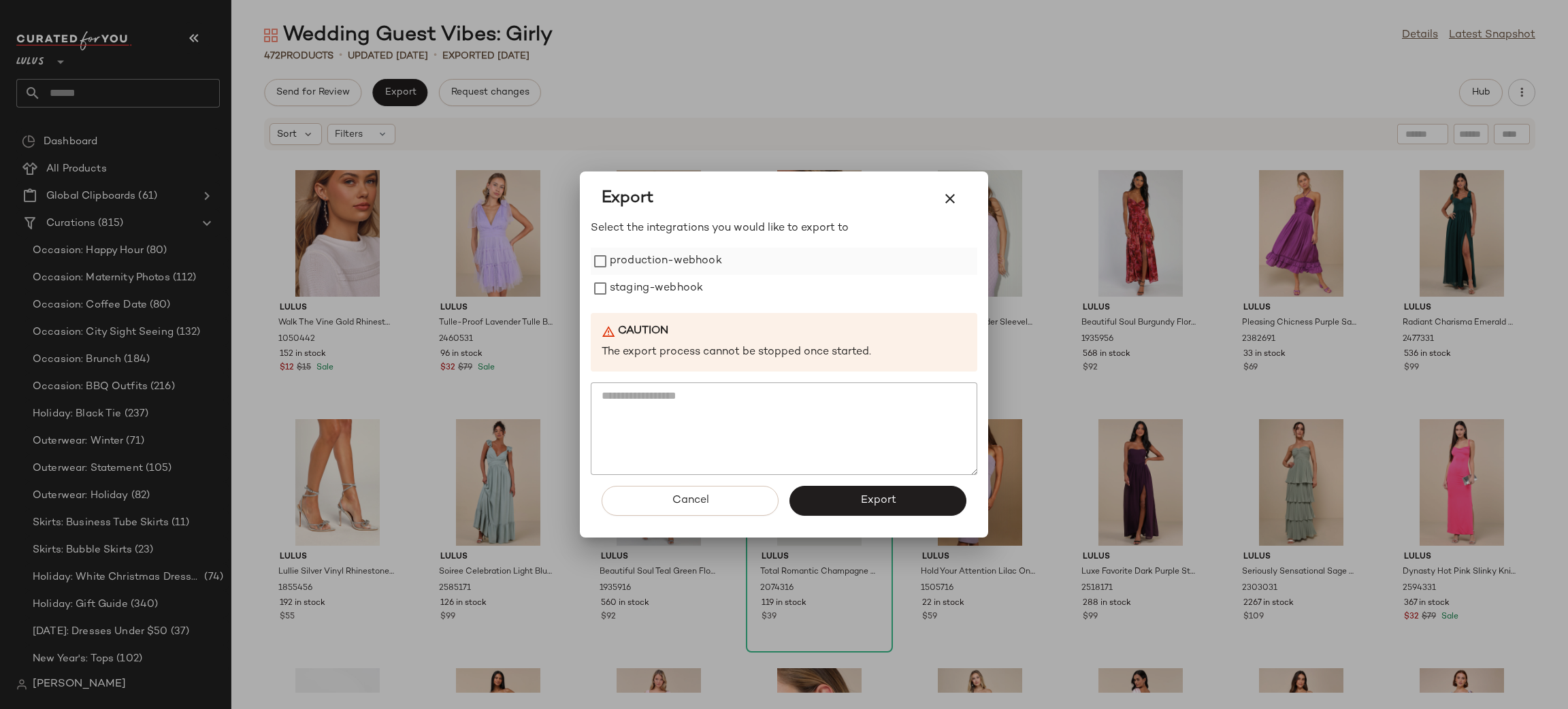
click at [654, 254] on label "production-webhook" at bounding box center [666, 261] width 113 height 27
click at [662, 275] on label "staging-webhook" at bounding box center [657, 288] width 93 height 27
click at [868, 500] on span "Export" at bounding box center [878, 501] width 36 height 13
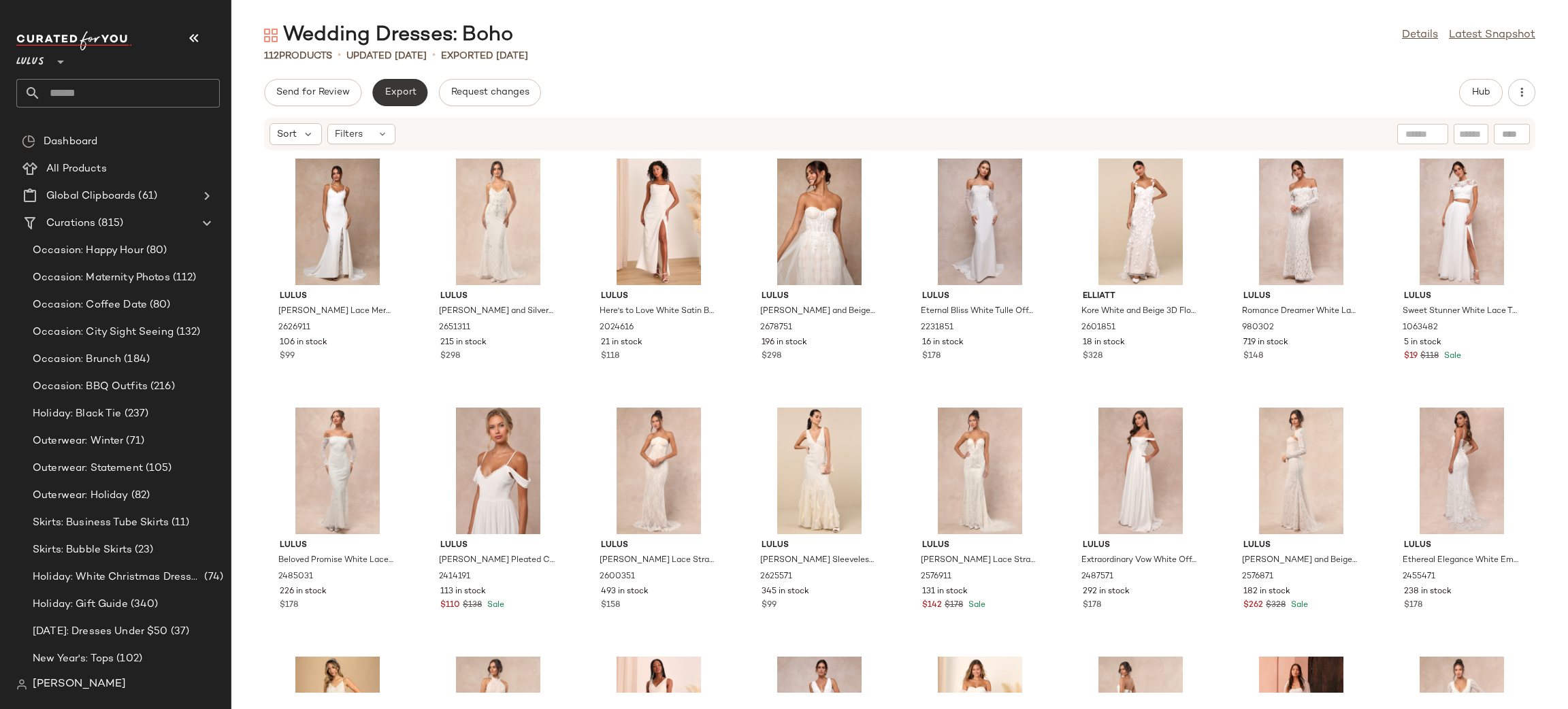
click at [413, 90] on span "Export" at bounding box center [400, 93] width 32 height 11
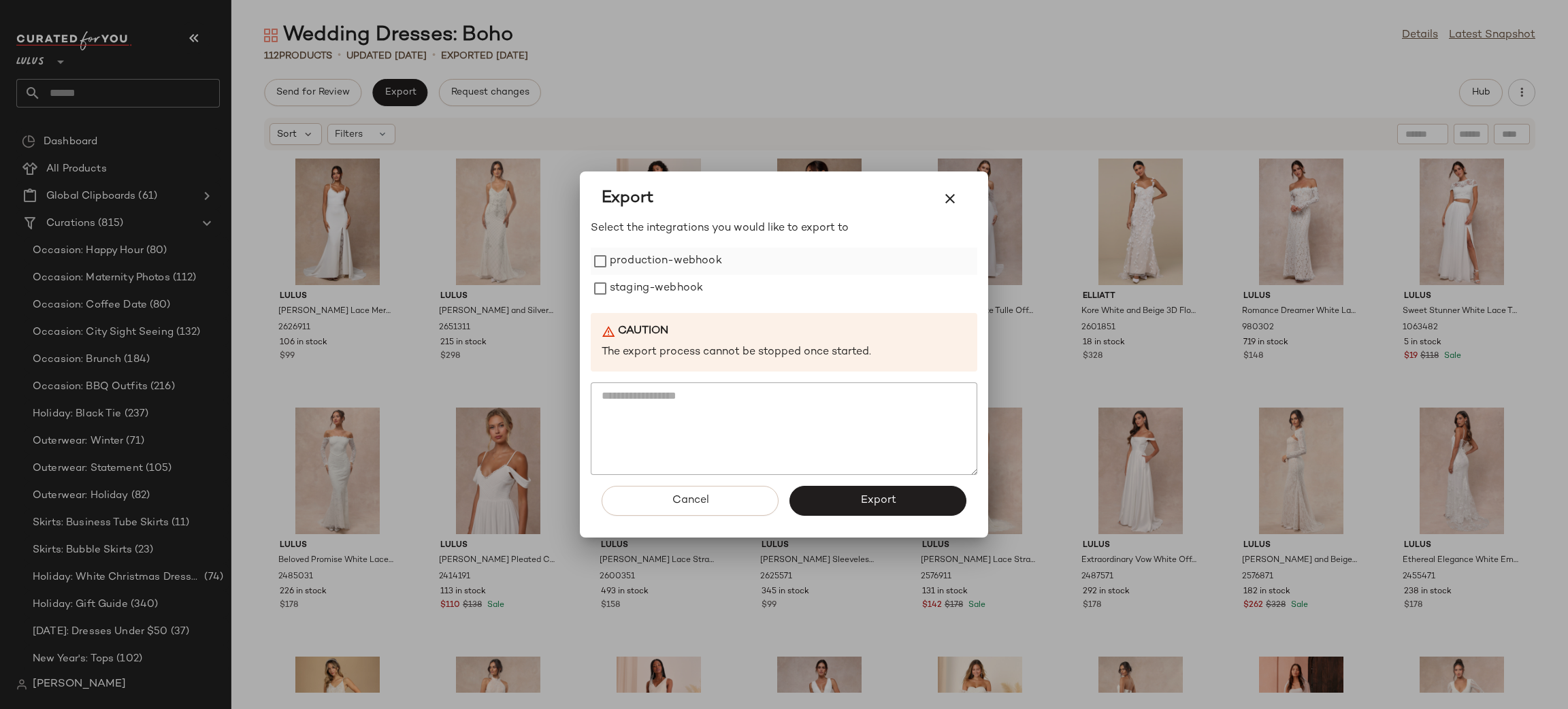
click at [624, 267] on label "production-webhook" at bounding box center [666, 261] width 113 height 27
click at [662, 292] on label "staging-webhook" at bounding box center [657, 288] width 93 height 27
click at [856, 495] on button "Export" at bounding box center [877, 501] width 177 height 30
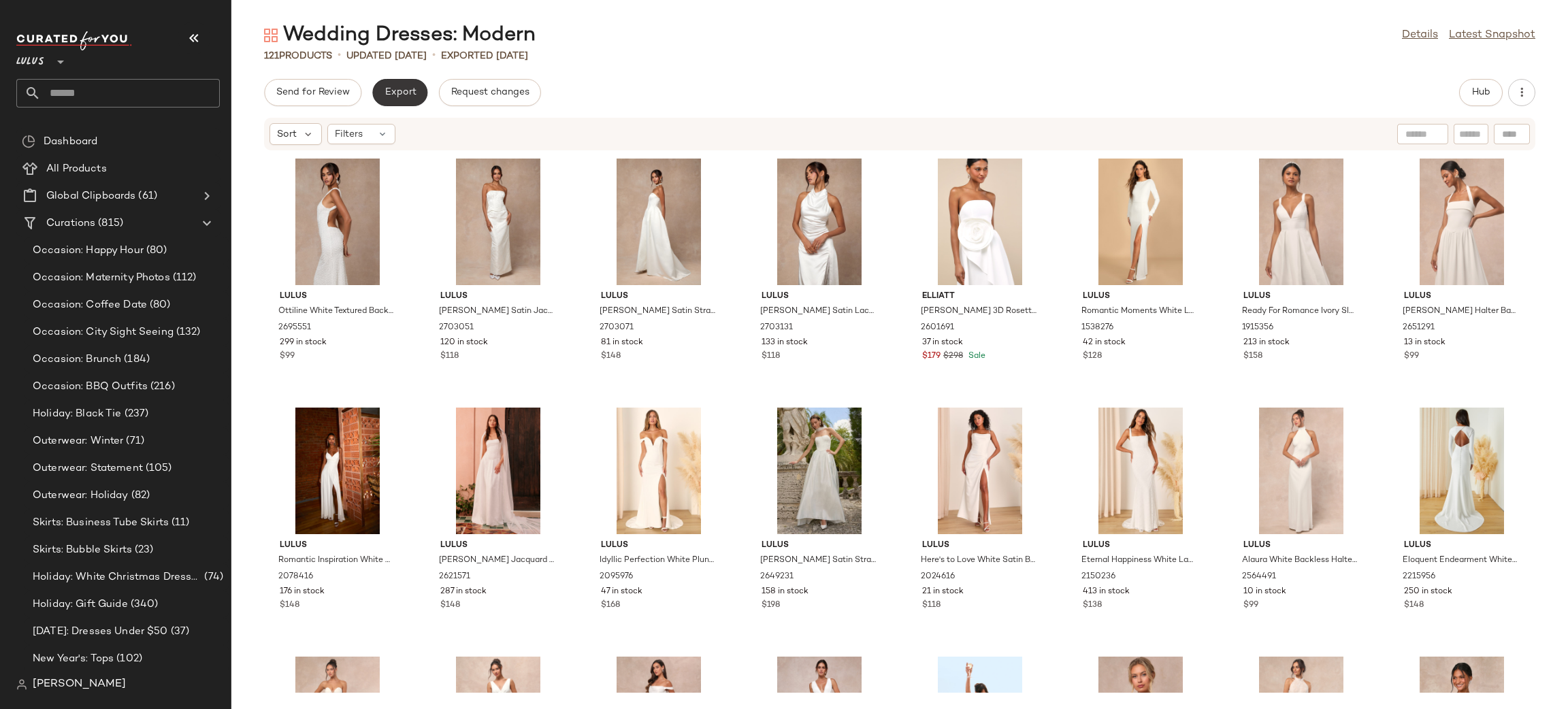
click at [409, 91] on span "Export" at bounding box center [400, 93] width 32 height 11
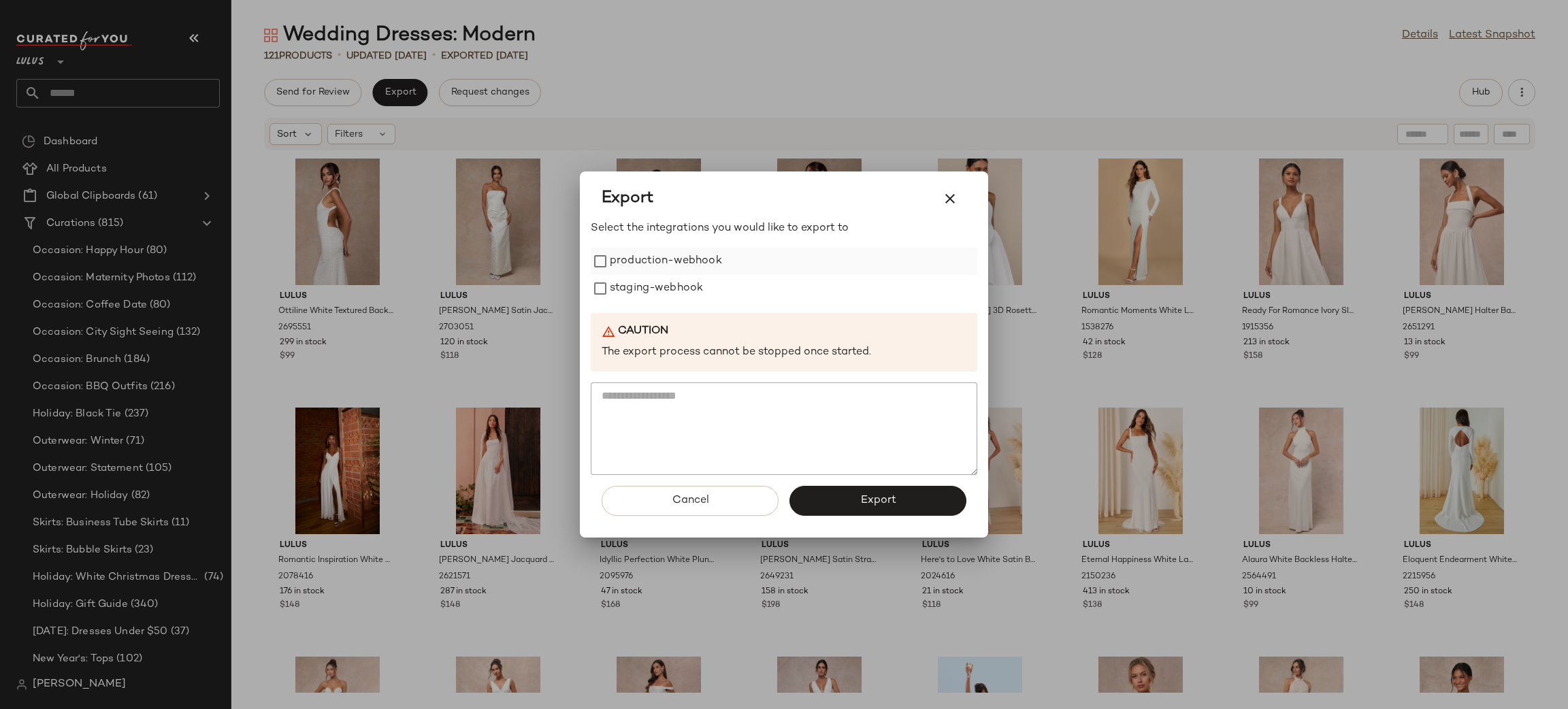
click at [647, 263] on label "production-webhook" at bounding box center [666, 261] width 113 height 27
click at [675, 295] on label "staging-webhook" at bounding box center [657, 288] width 93 height 27
click at [934, 509] on button "Export" at bounding box center [877, 501] width 177 height 30
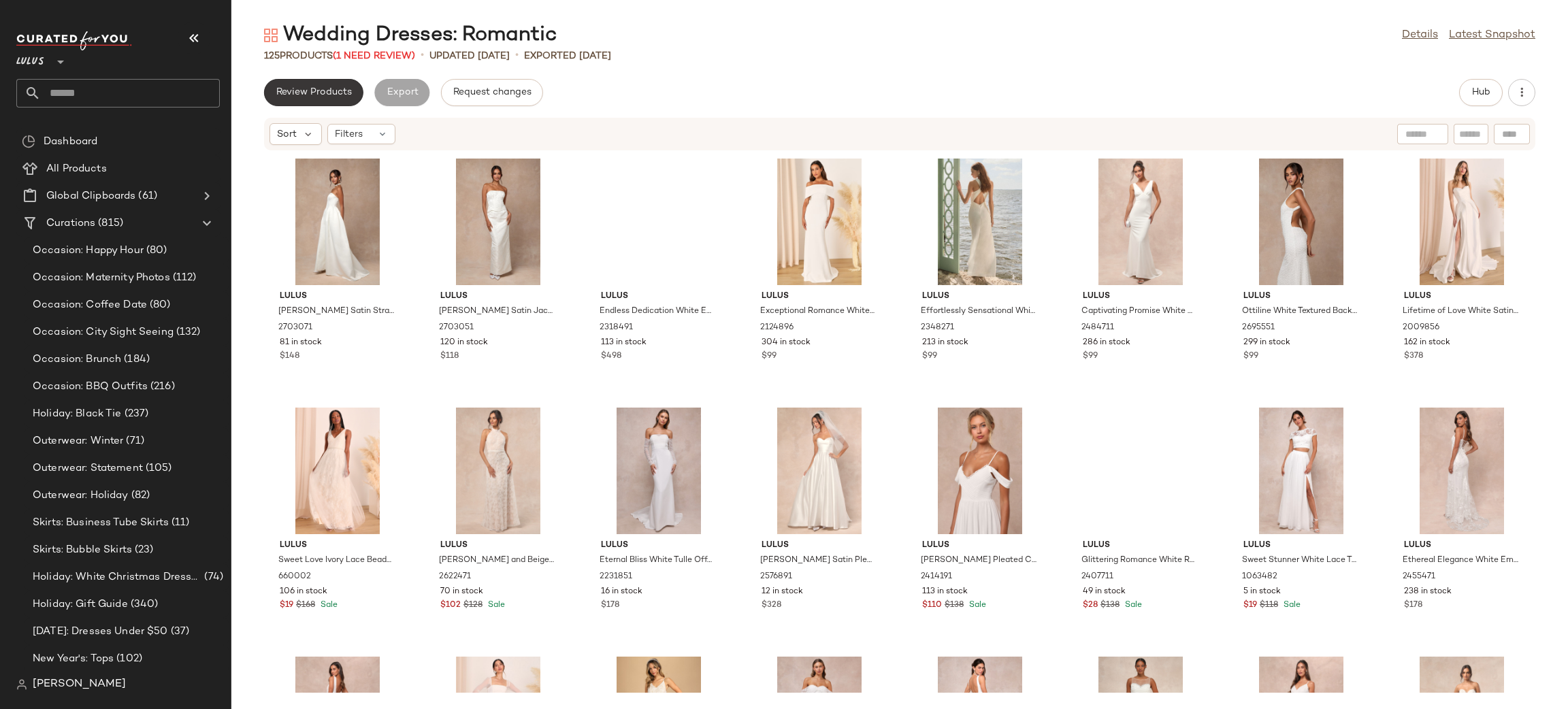
click at [319, 90] on span "Review Products" at bounding box center [314, 93] width 76 height 11
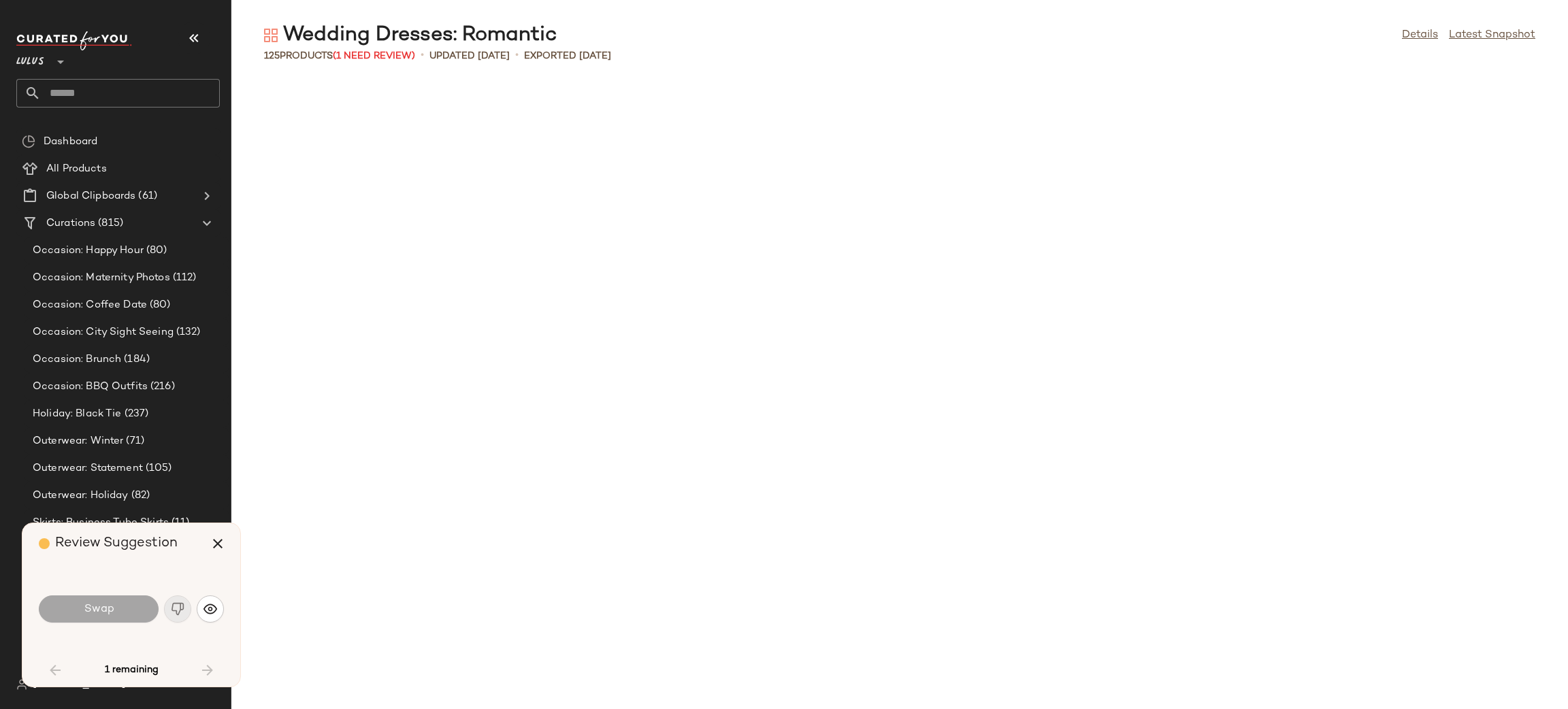
scroll to position [1743, 0]
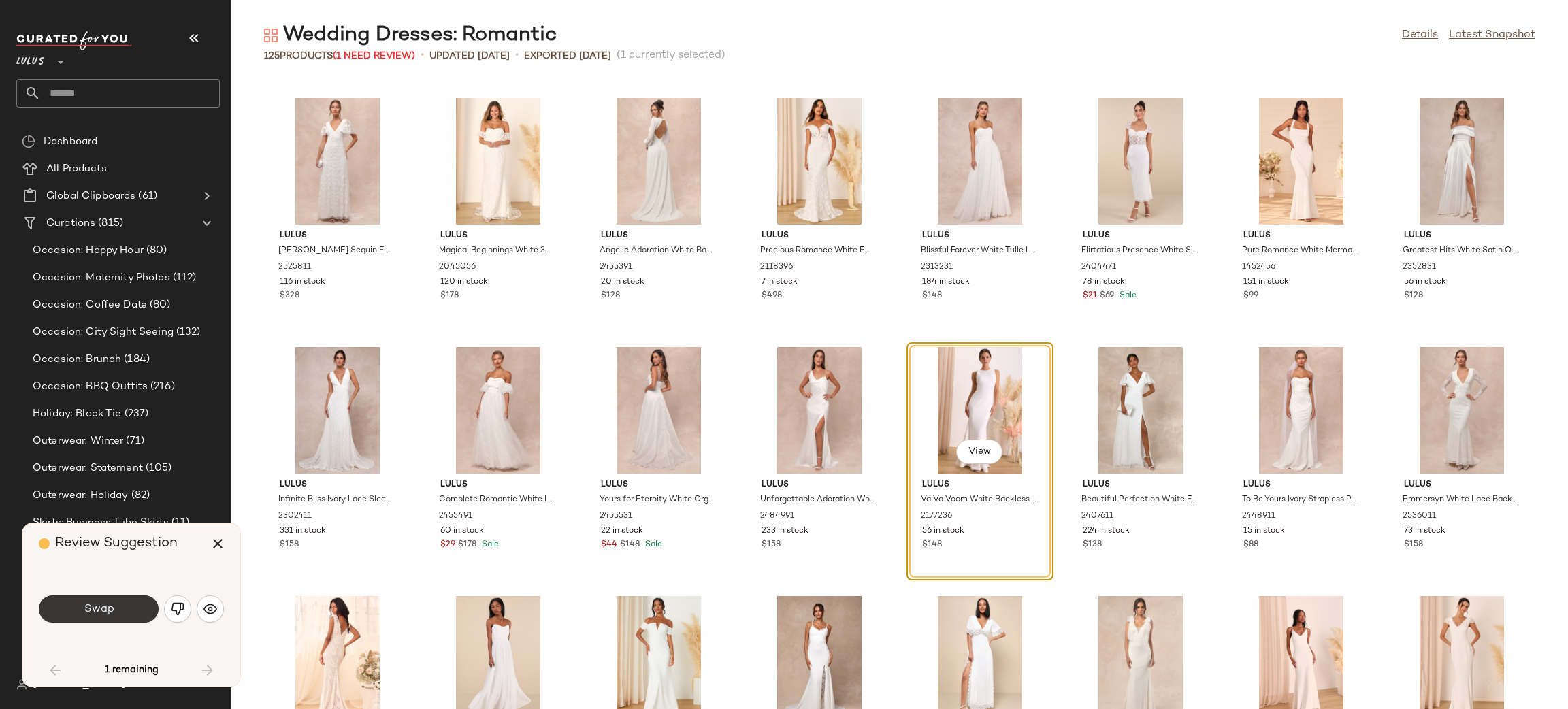
click at [113, 619] on button "Swap" at bounding box center [98, 609] width 120 height 27
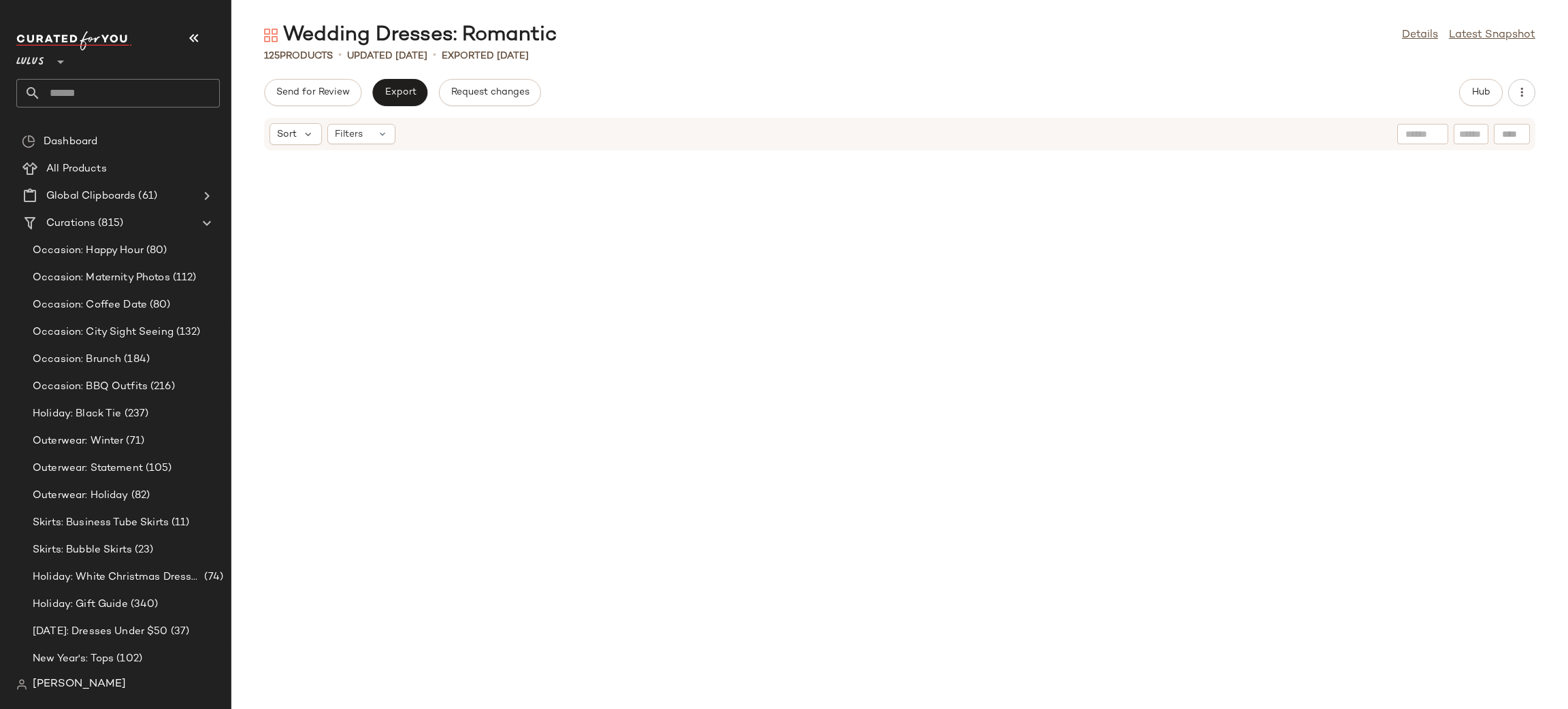
scroll to position [534, 0]
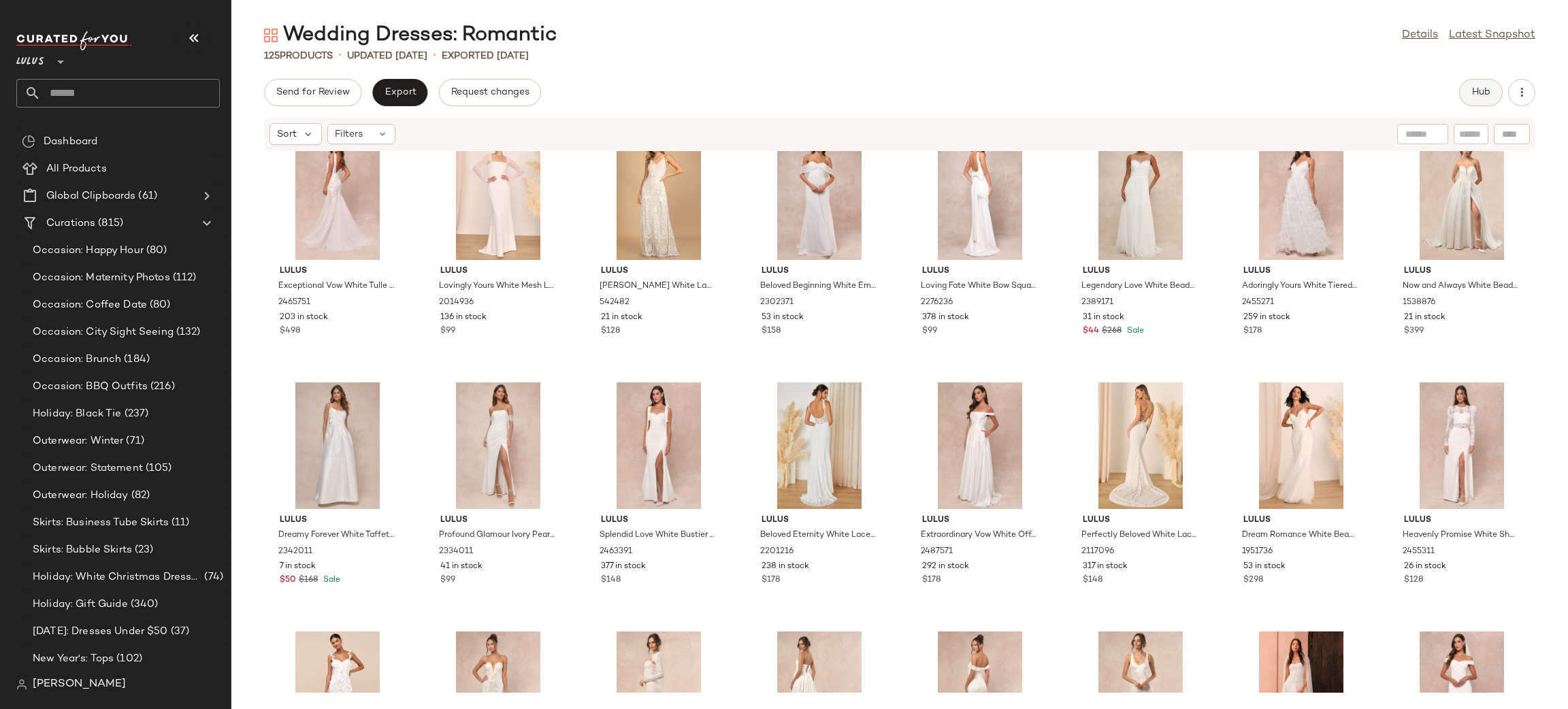
click at [1479, 92] on span "Hub" at bounding box center [1481, 93] width 19 height 11
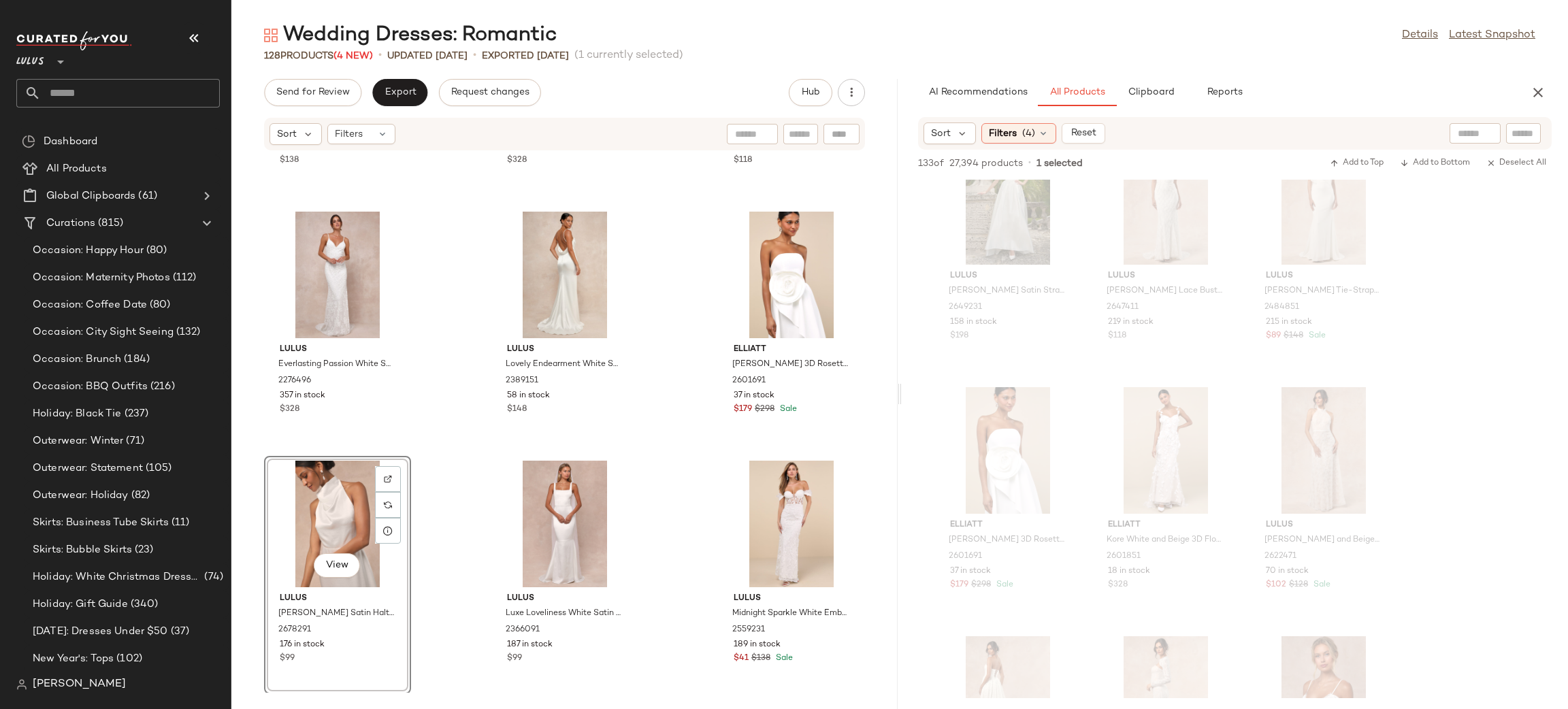
scroll to position [1039, 0]
click at [1542, 95] on icon "button" at bounding box center [1538, 93] width 17 height 17
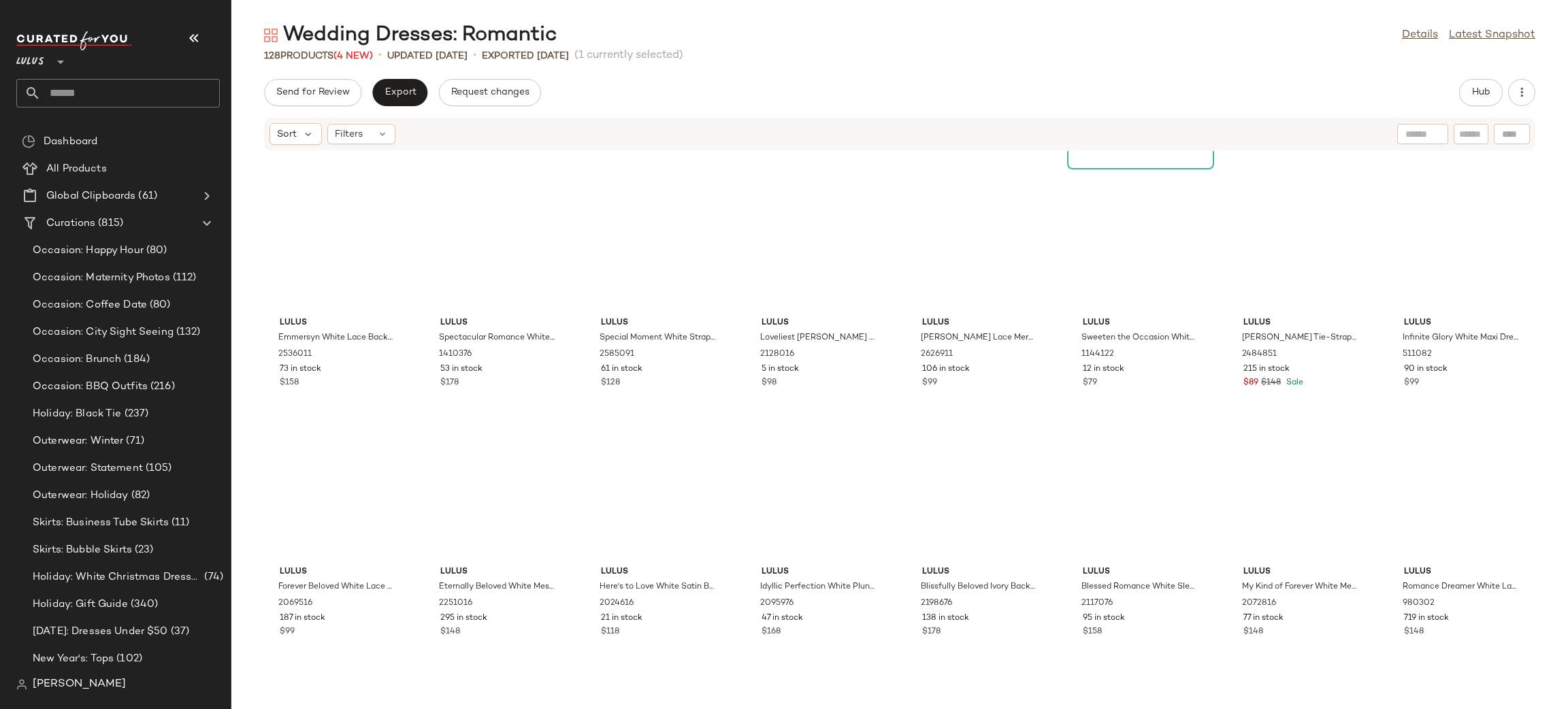
scroll to position [1940, 0]
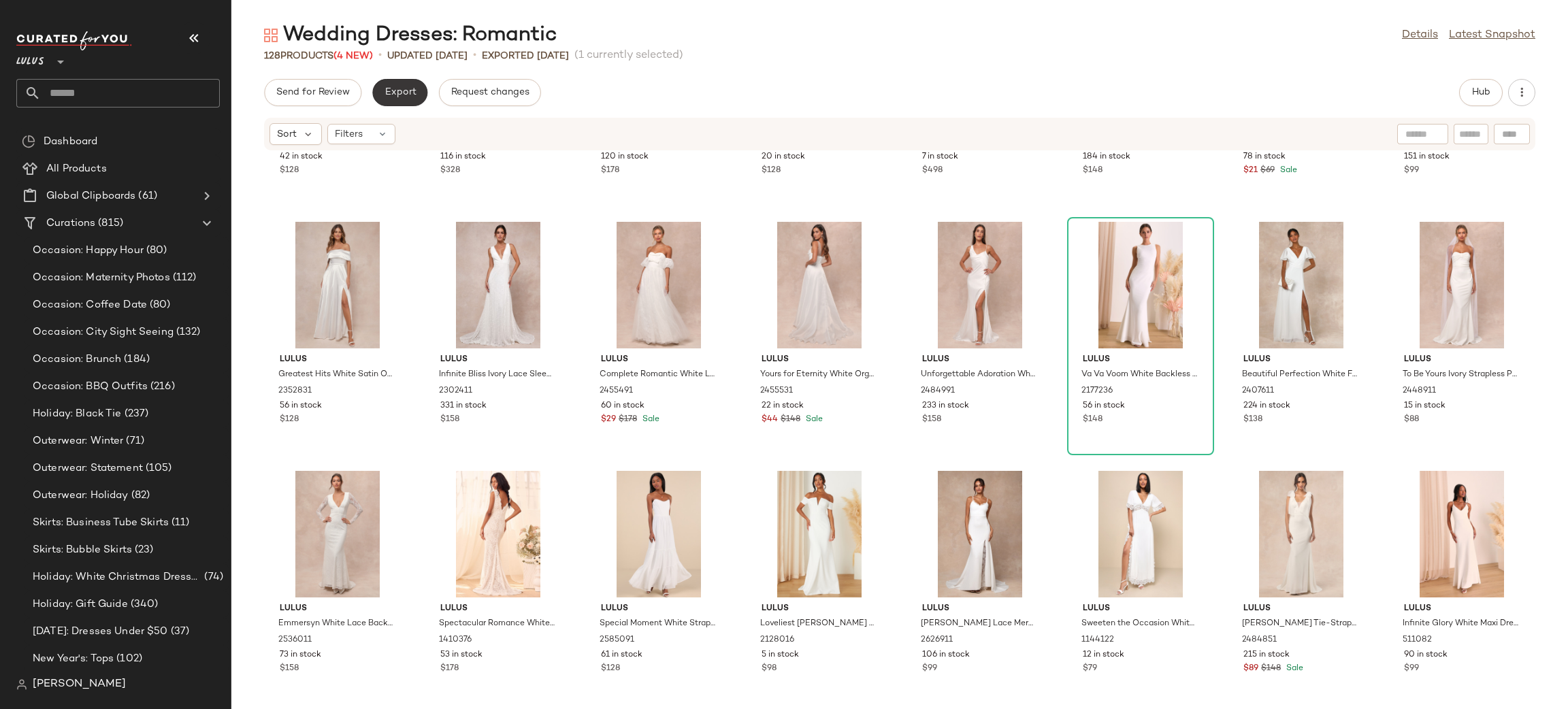
click at [391, 101] on button "Export" at bounding box center [400, 93] width 55 height 27
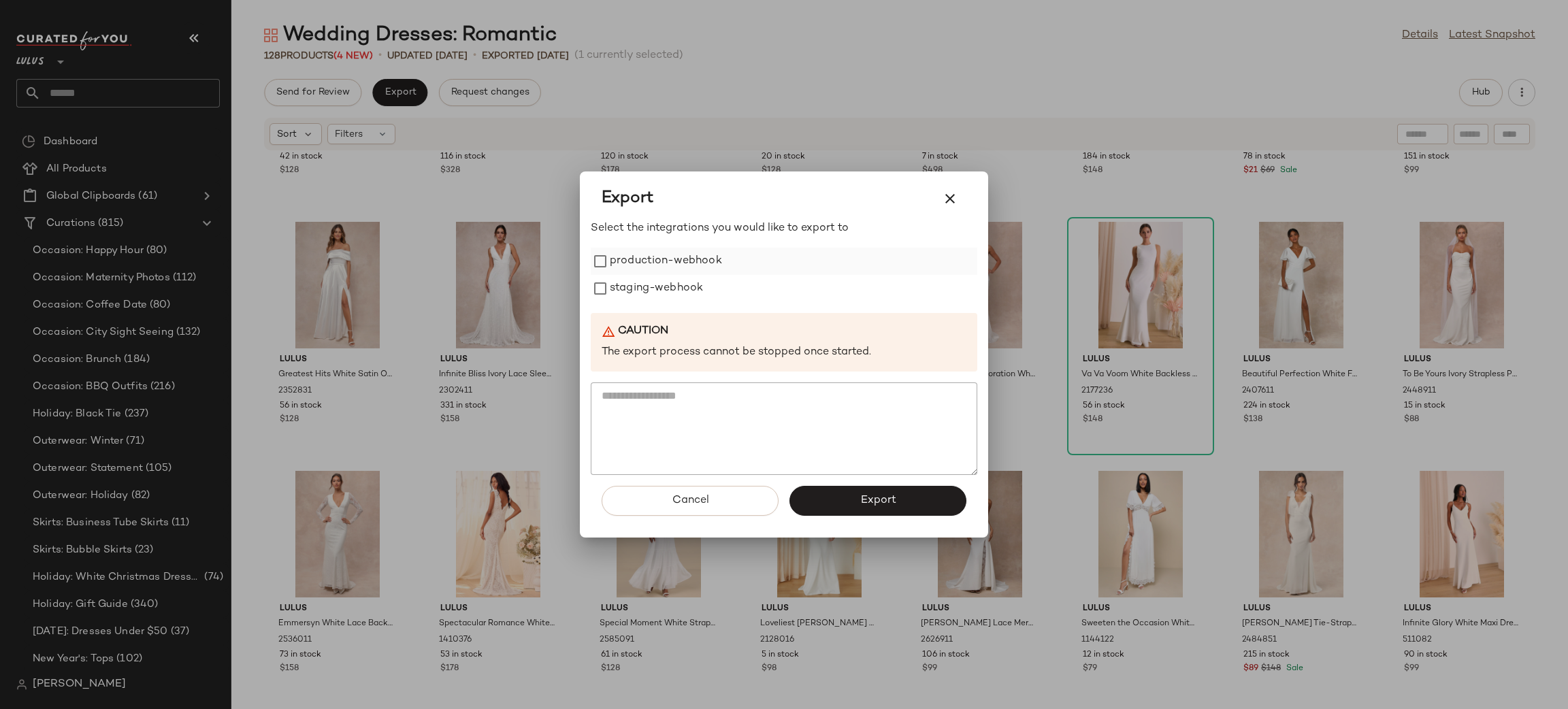
click at [656, 269] on label "production-webhook" at bounding box center [666, 261] width 113 height 27
click at [669, 283] on label "staging-webhook" at bounding box center [657, 288] width 93 height 27
click at [910, 501] on button "Export" at bounding box center [877, 501] width 177 height 30
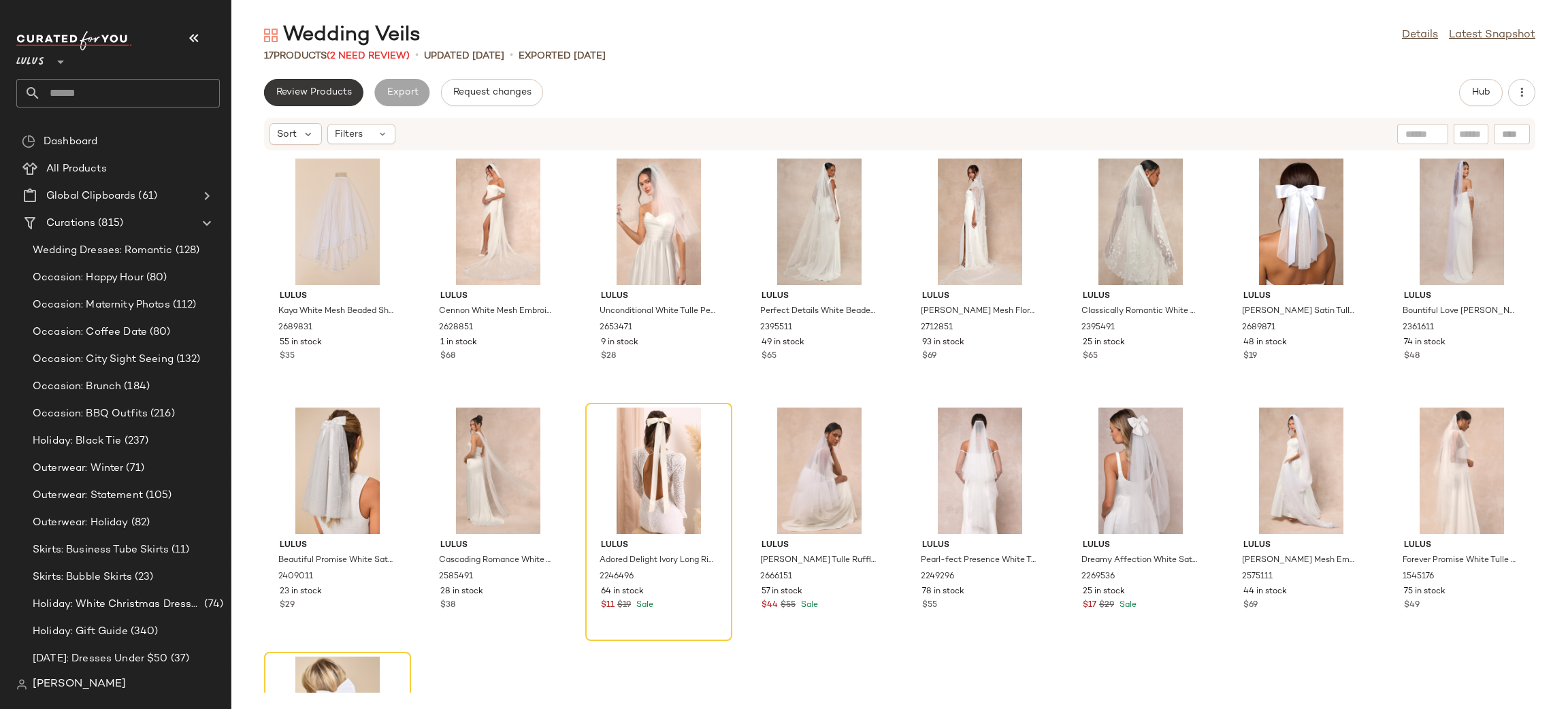
click at [315, 94] on span "Review Products" at bounding box center [314, 93] width 76 height 11
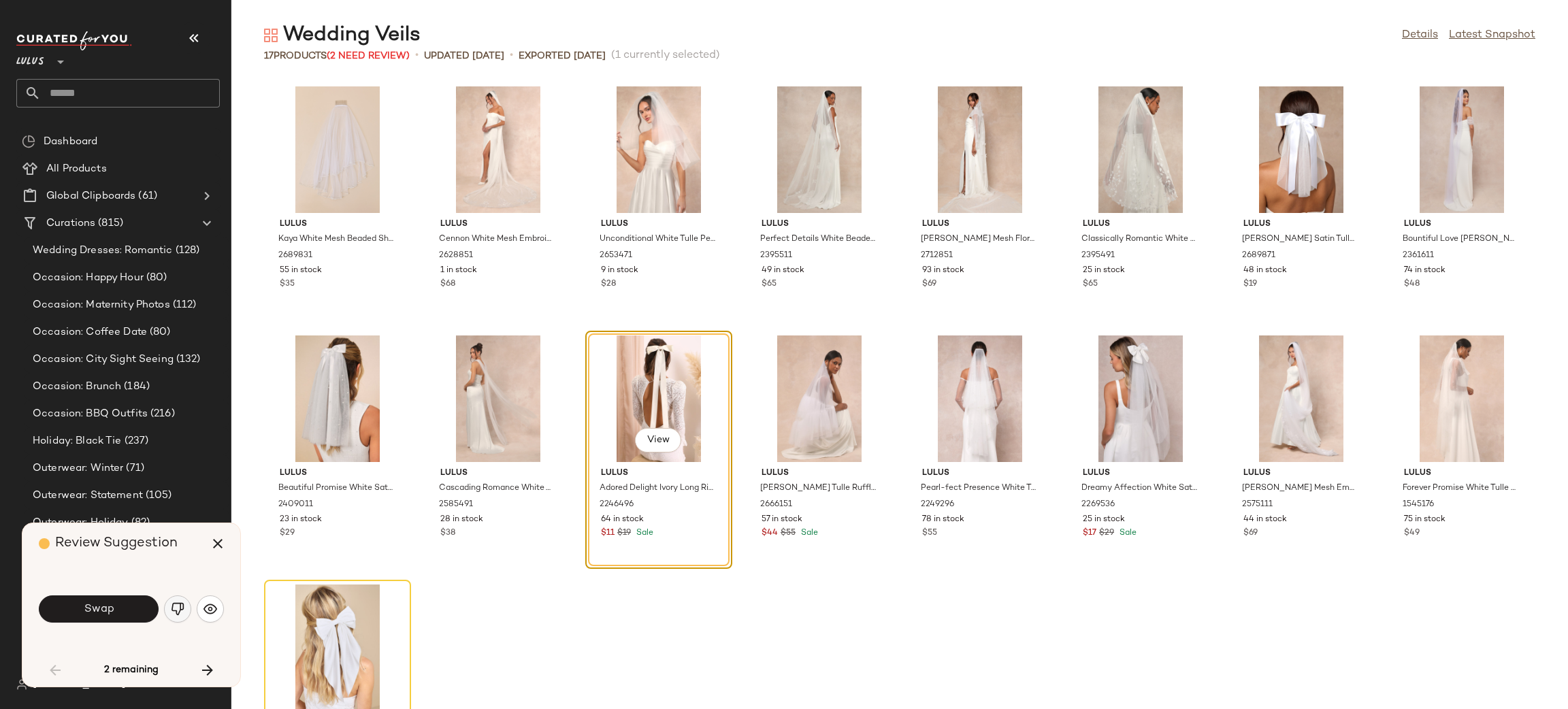
click at [178, 606] on img "button" at bounding box center [177, 608] width 13 height 13
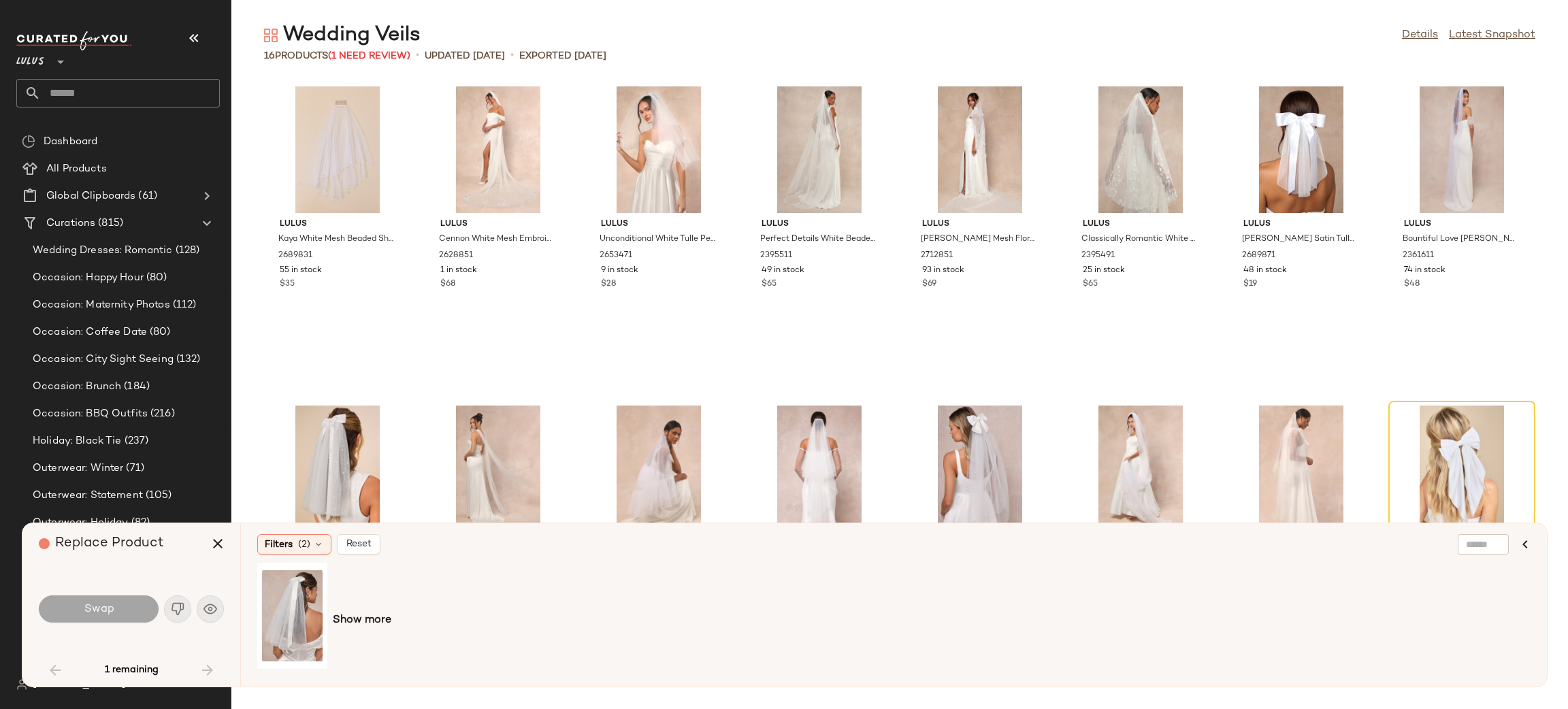
click at [201, 535] on div "Replace Product" at bounding box center [136, 544] width 196 height 41
click at [207, 546] on button "button" at bounding box center [217, 543] width 32 height 32
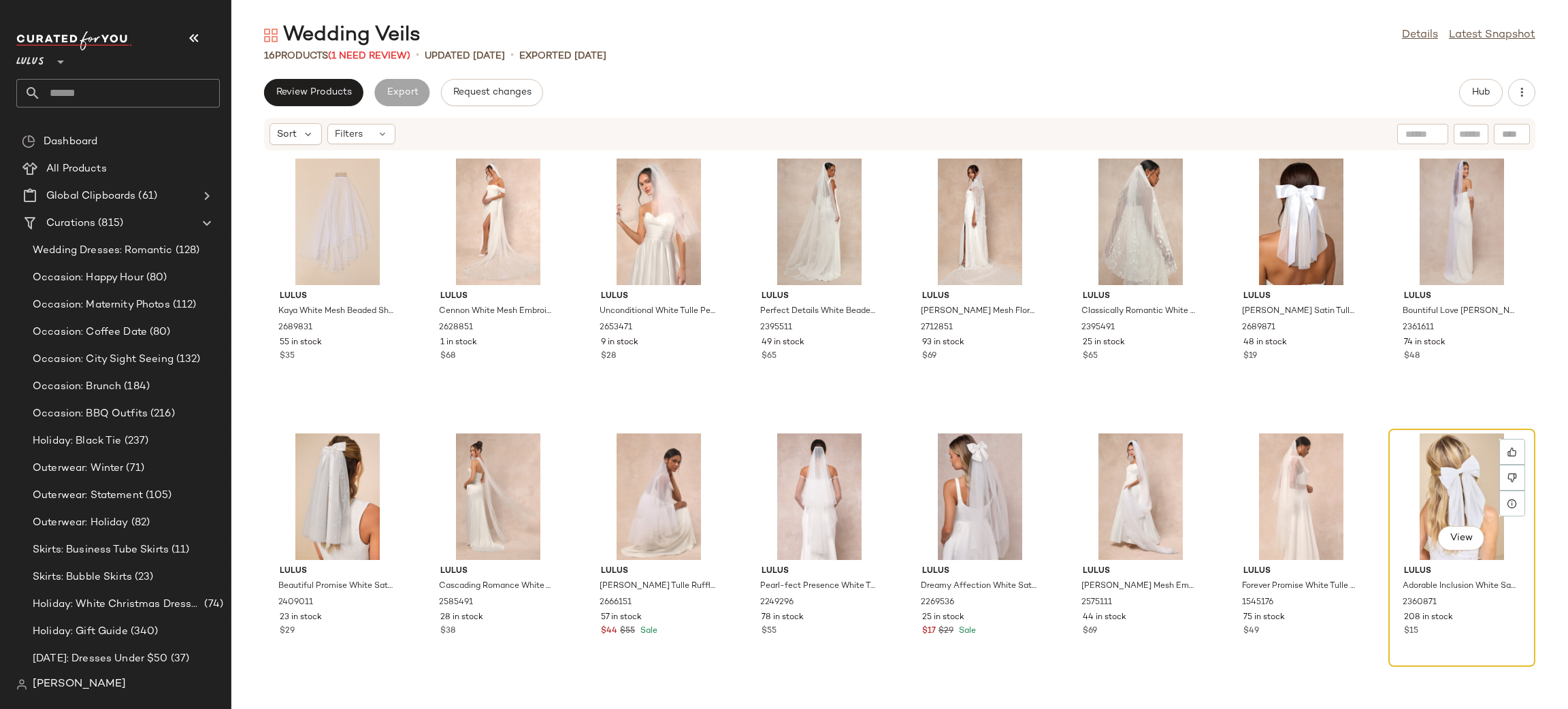
click at [1448, 472] on div "View" at bounding box center [1462, 497] width 138 height 127
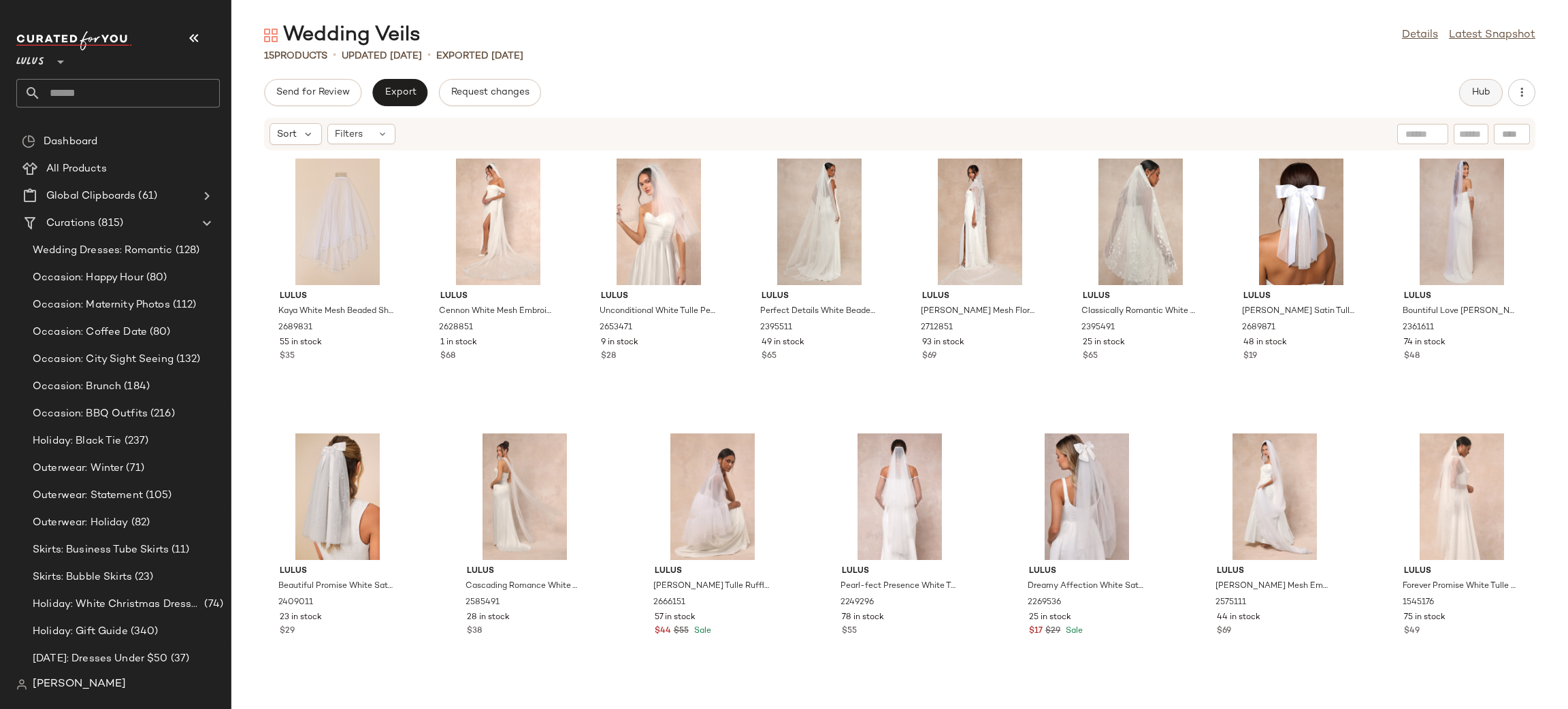
click at [1477, 98] on button "Hub" at bounding box center [1481, 93] width 44 height 27
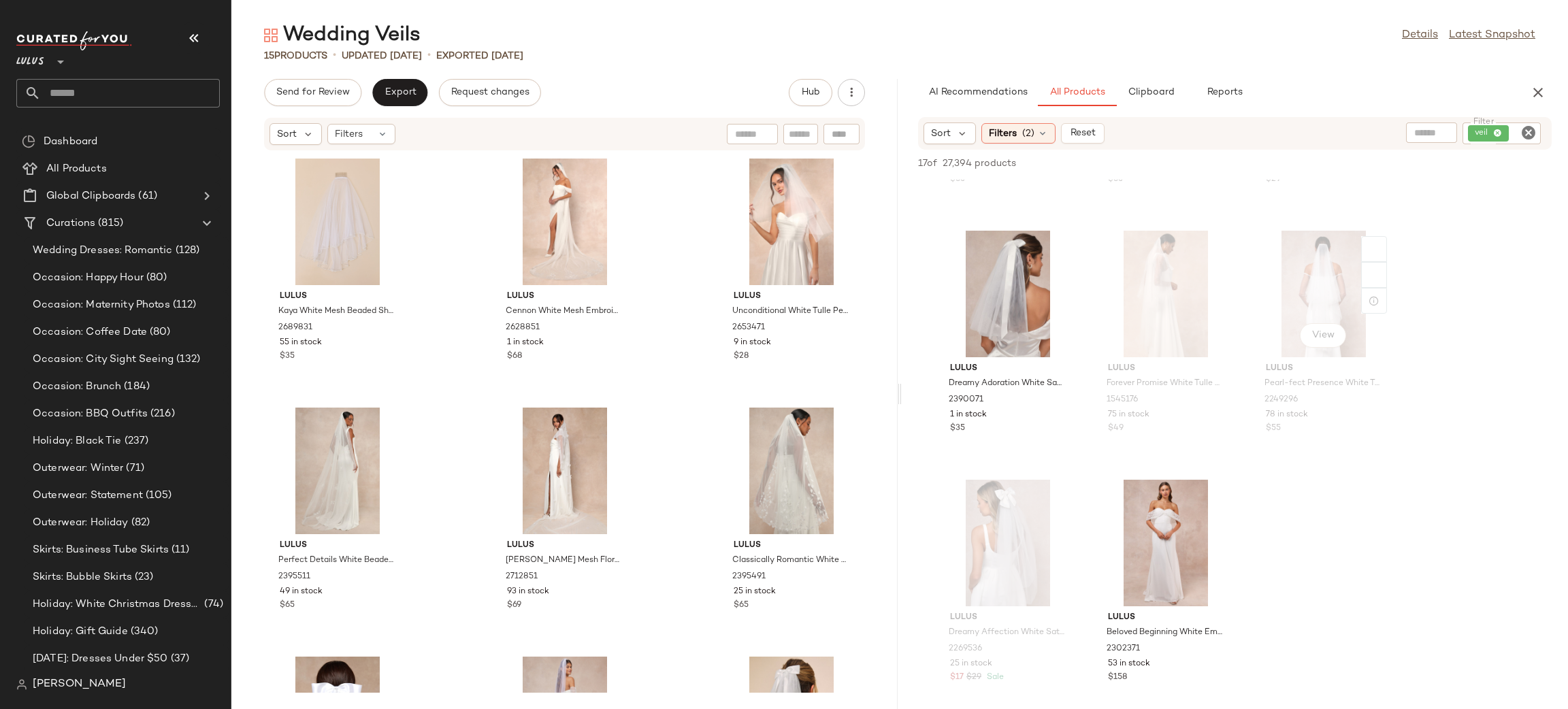
scroll to position [952, 0]
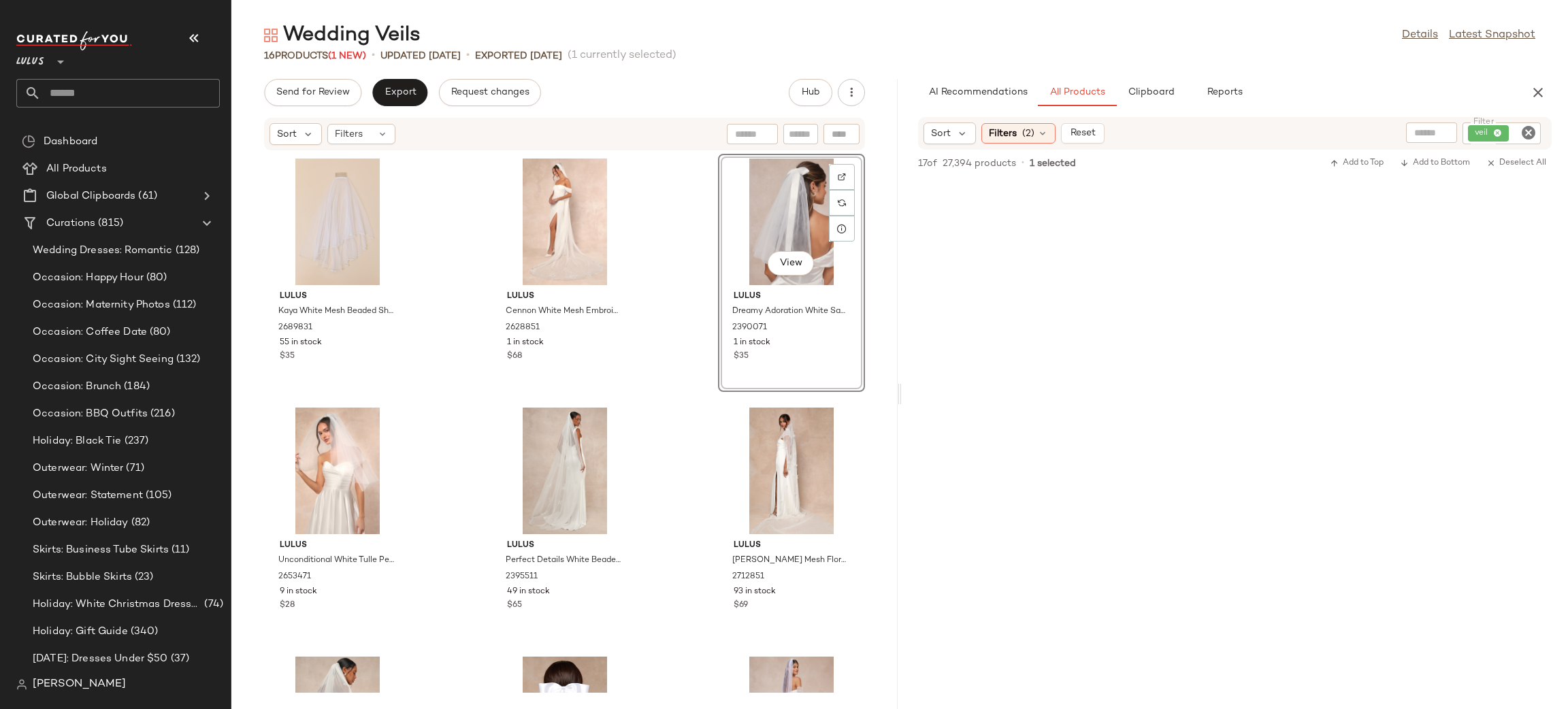
scroll to position [1891, 0]
click at [1541, 97] on icon "button" at bounding box center [1538, 93] width 17 height 17
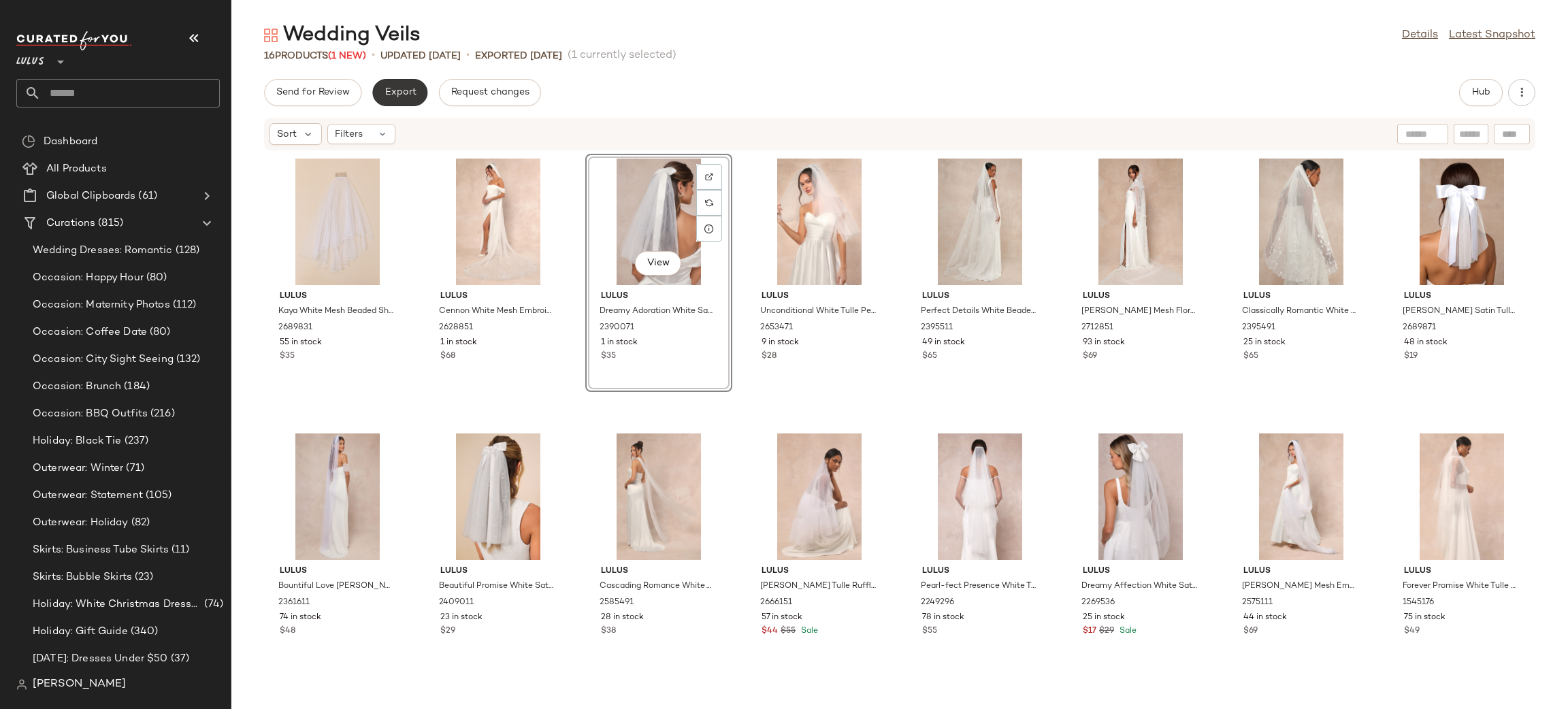
click at [401, 94] on span "Export" at bounding box center [400, 93] width 32 height 11
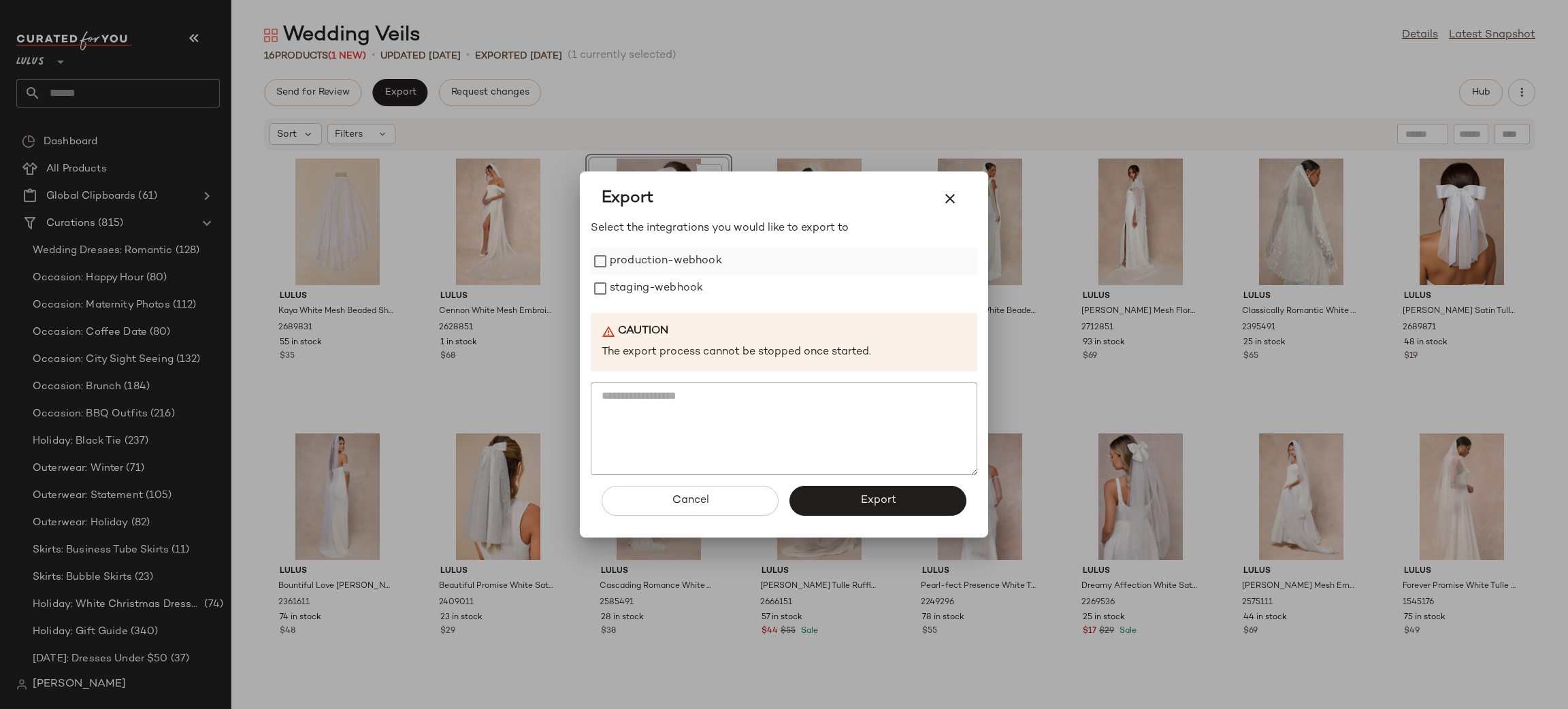
click at [625, 263] on label "production-webhook" at bounding box center [666, 261] width 113 height 27
click at [630, 283] on label "staging-webhook" at bounding box center [657, 288] width 93 height 27
click at [854, 513] on button "Export" at bounding box center [877, 501] width 177 height 30
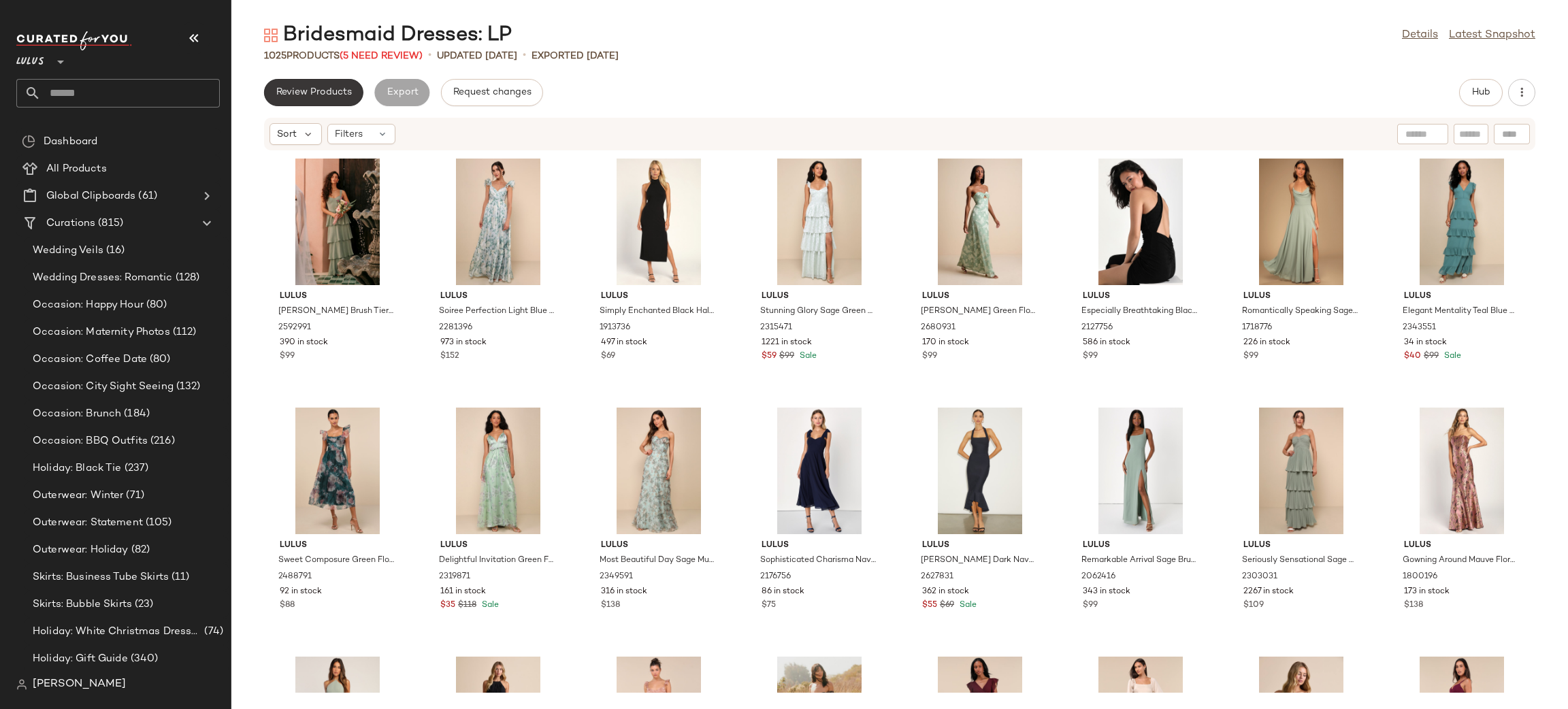
click at [319, 97] on span "Review Products" at bounding box center [314, 93] width 76 height 11
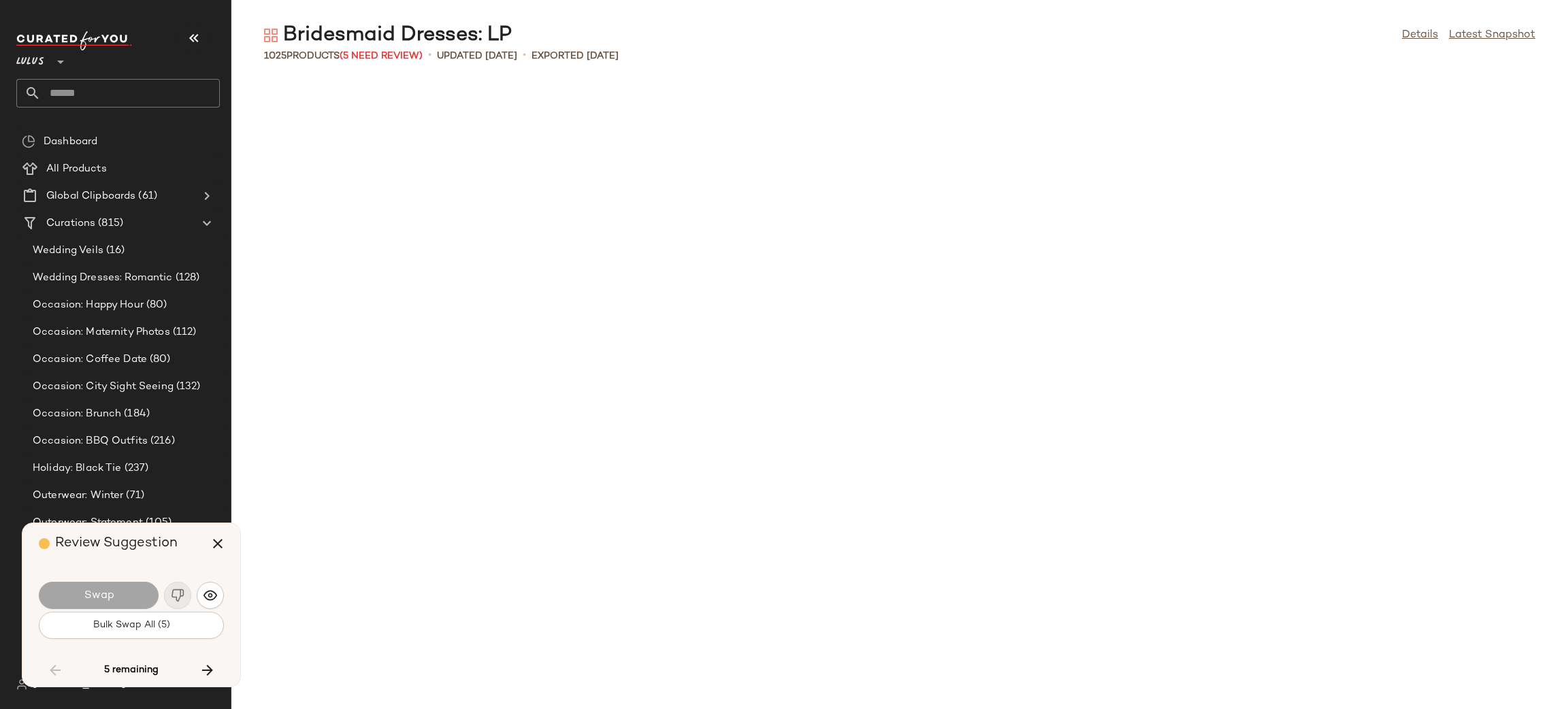
scroll to position [11208, 0]
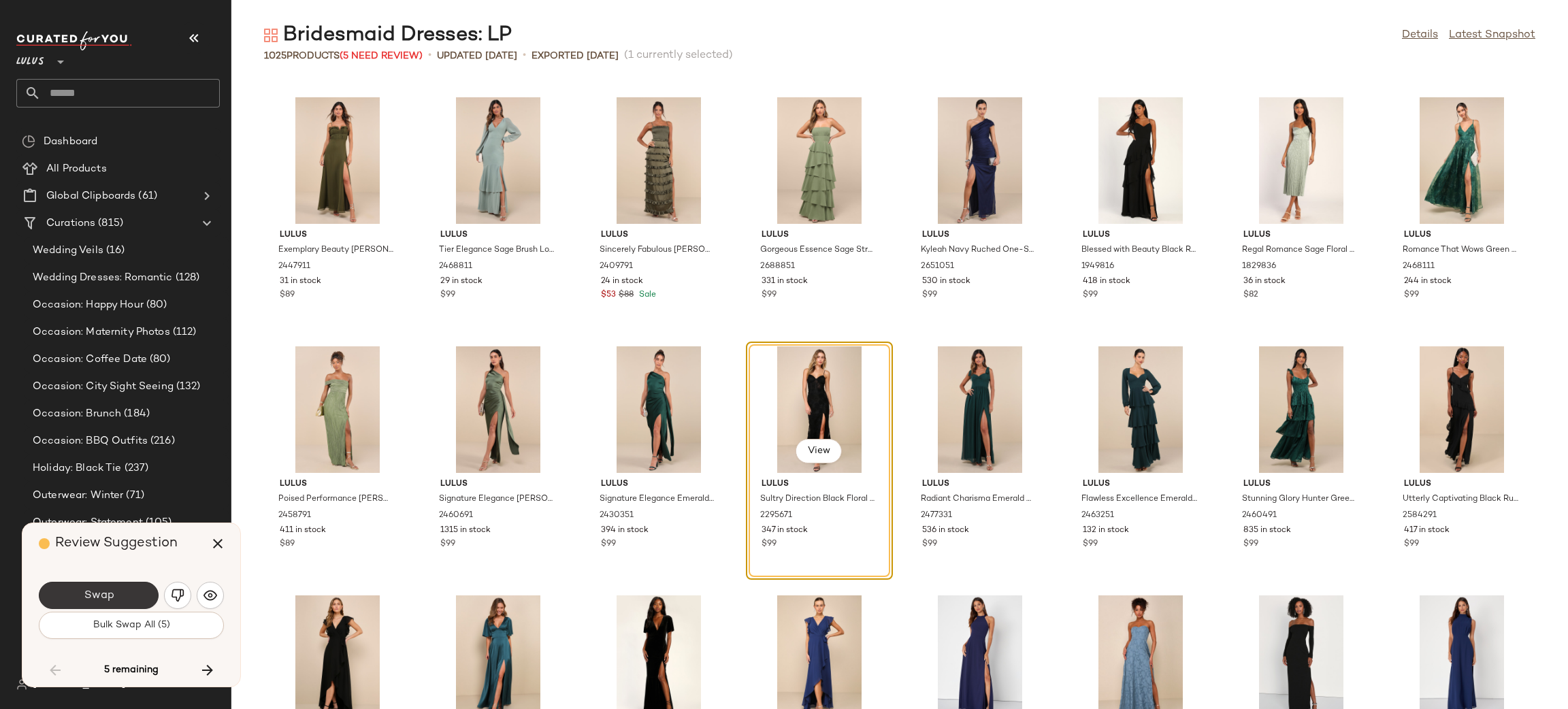
click at [118, 592] on button "Swap" at bounding box center [98, 595] width 120 height 27
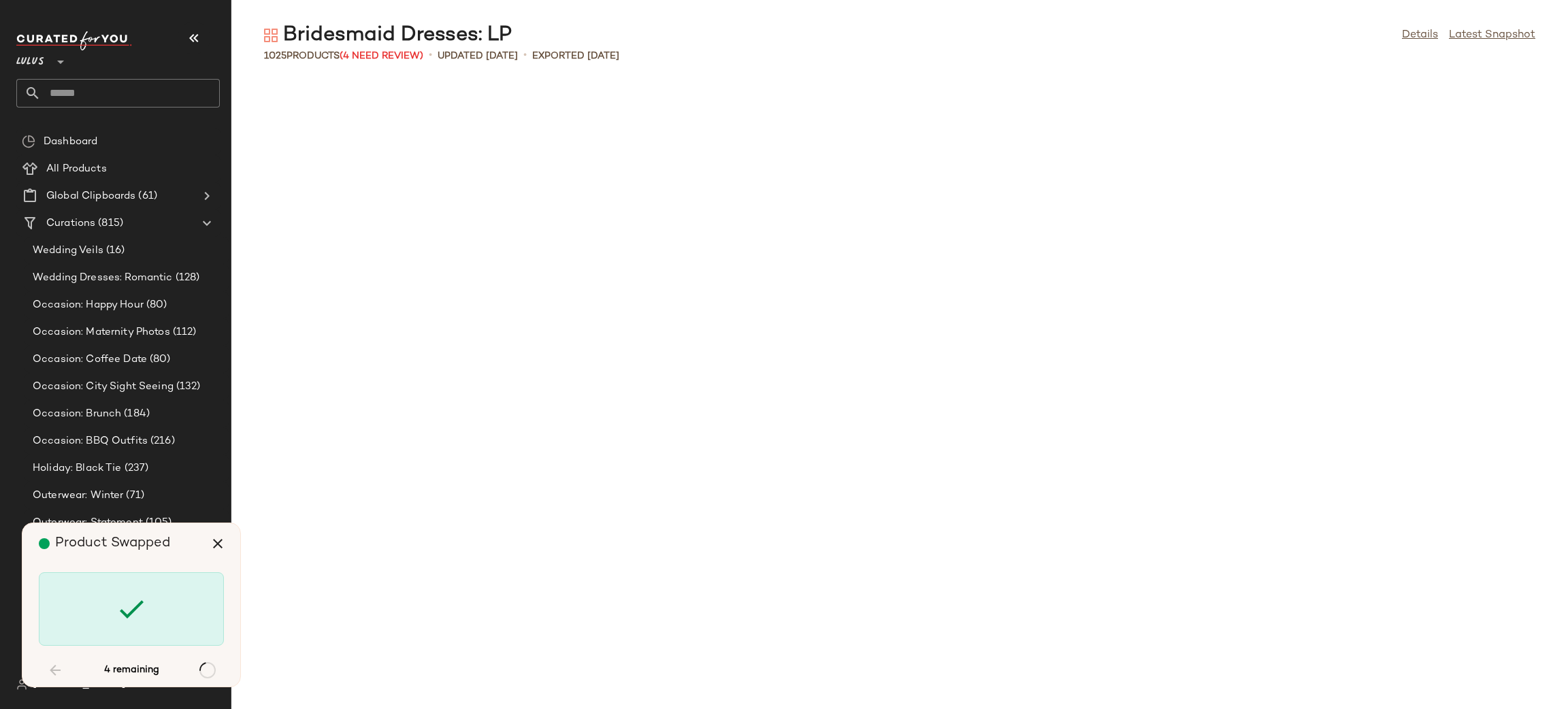
scroll to position [13699, 0]
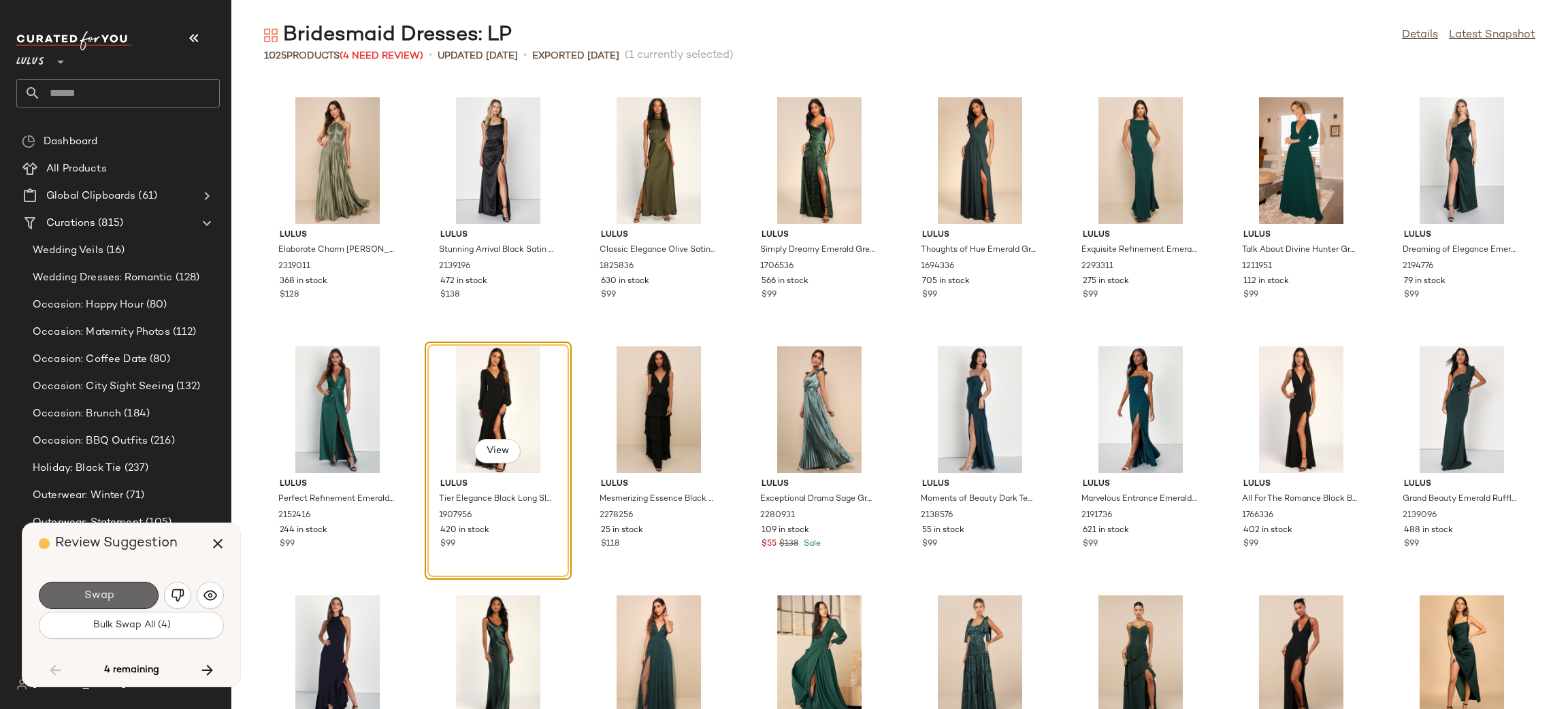
click at [73, 596] on button "Swap" at bounding box center [98, 595] width 120 height 27
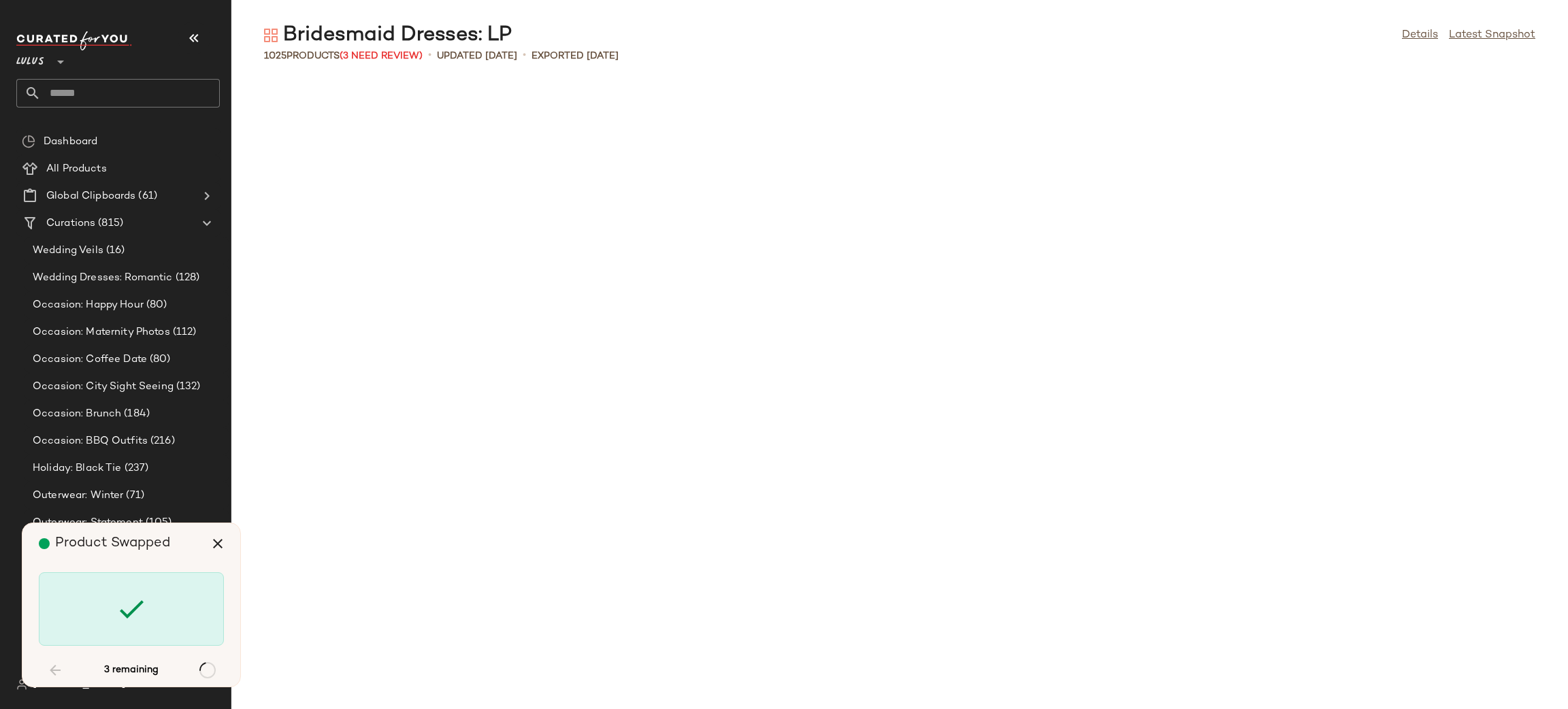
scroll to position [19676, 0]
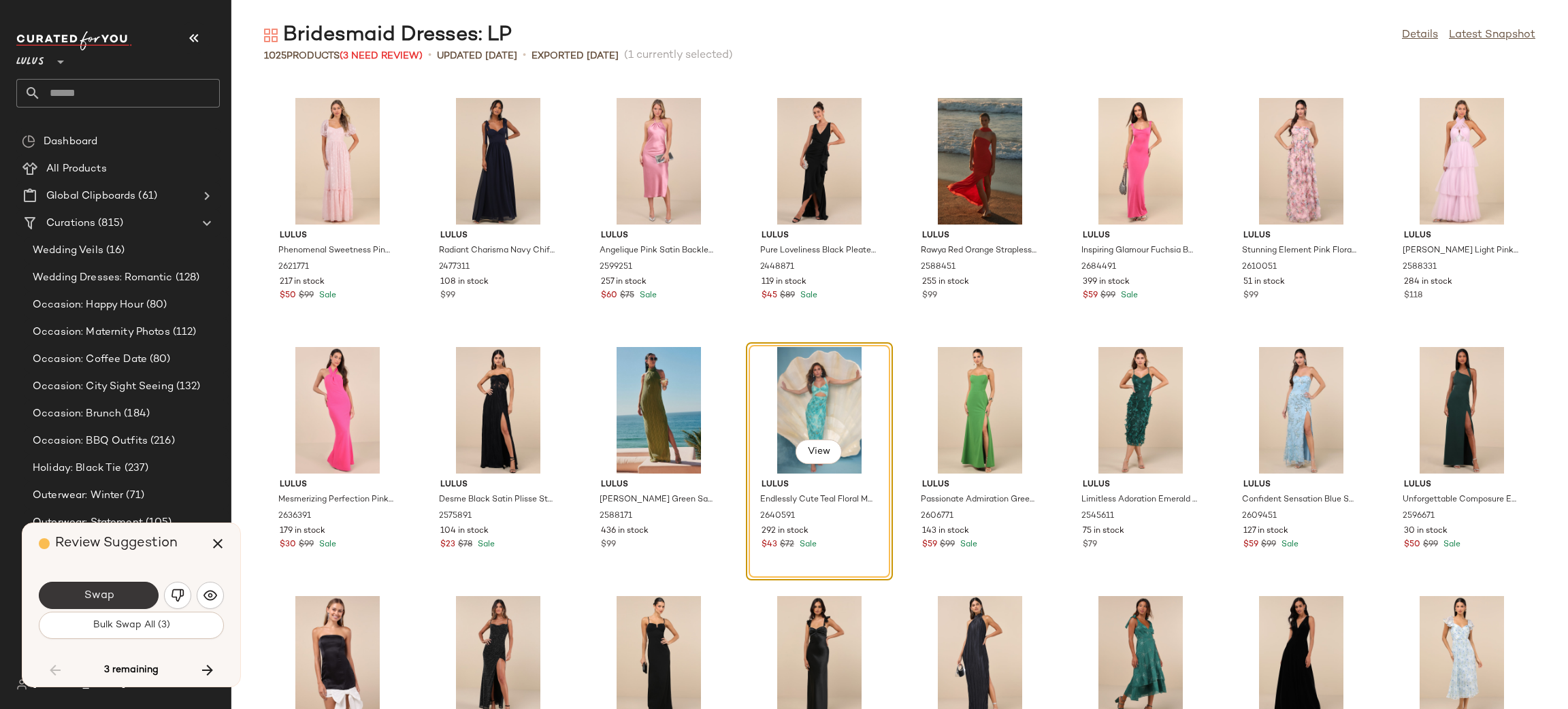
click at [101, 588] on button "Swap" at bounding box center [98, 595] width 120 height 27
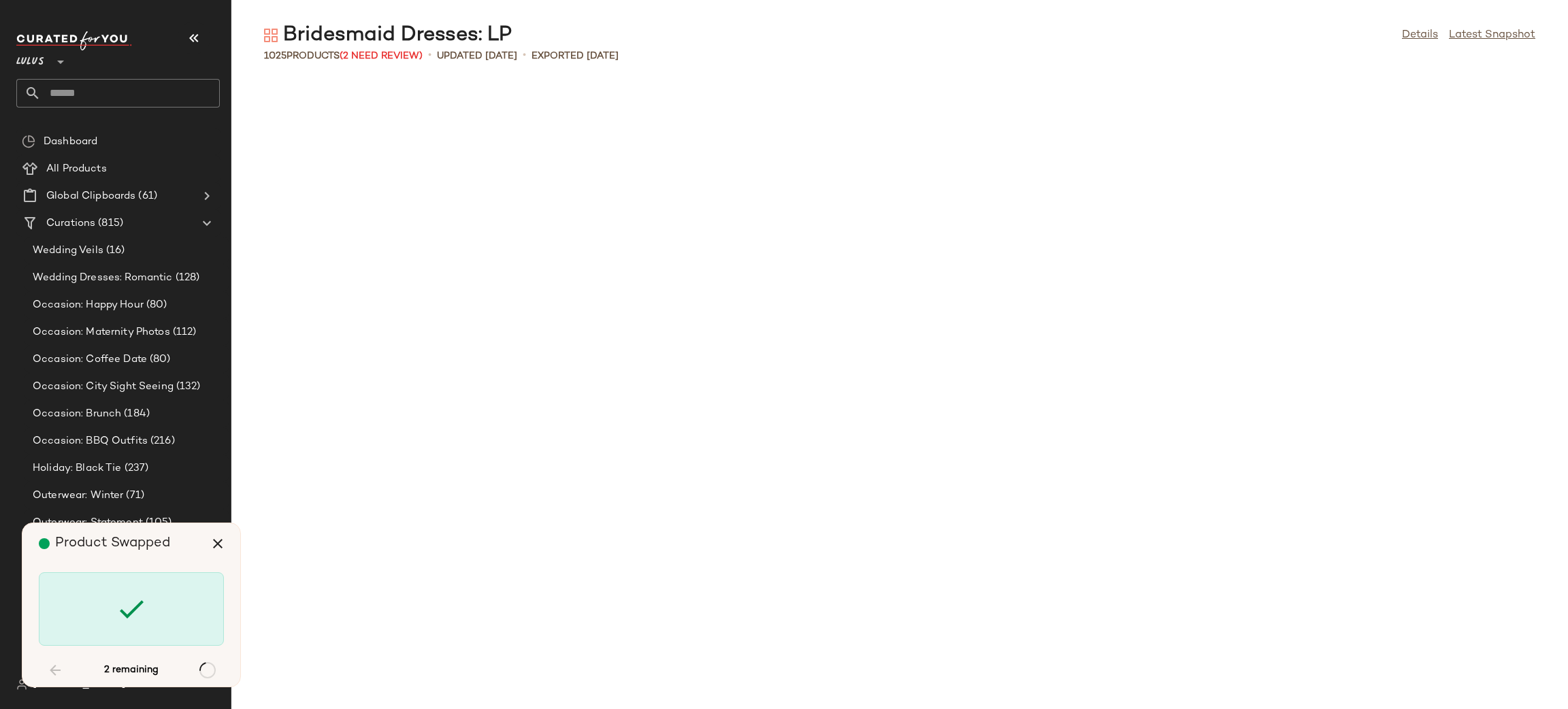
scroll to position [27398, 0]
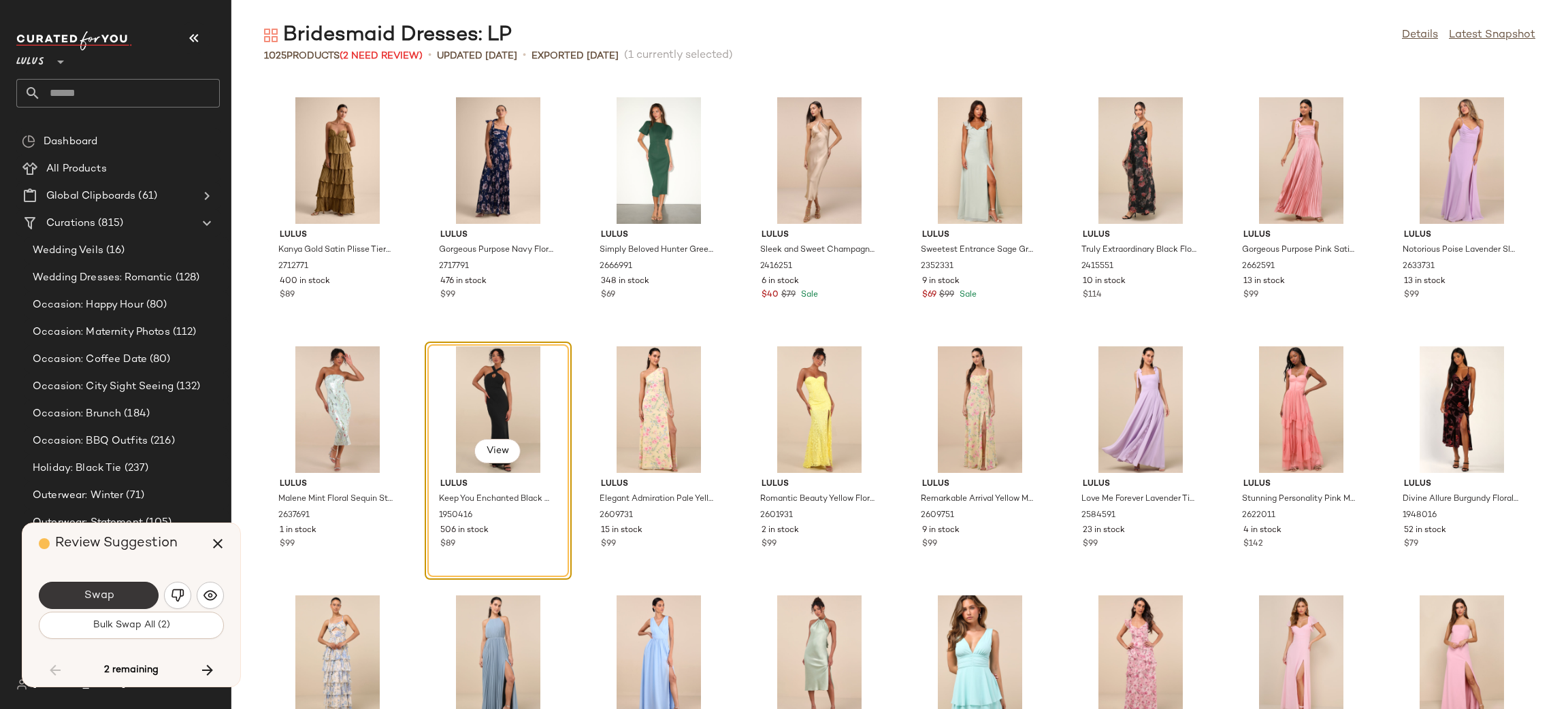
click at [85, 594] on span "Swap" at bounding box center [98, 596] width 31 height 13
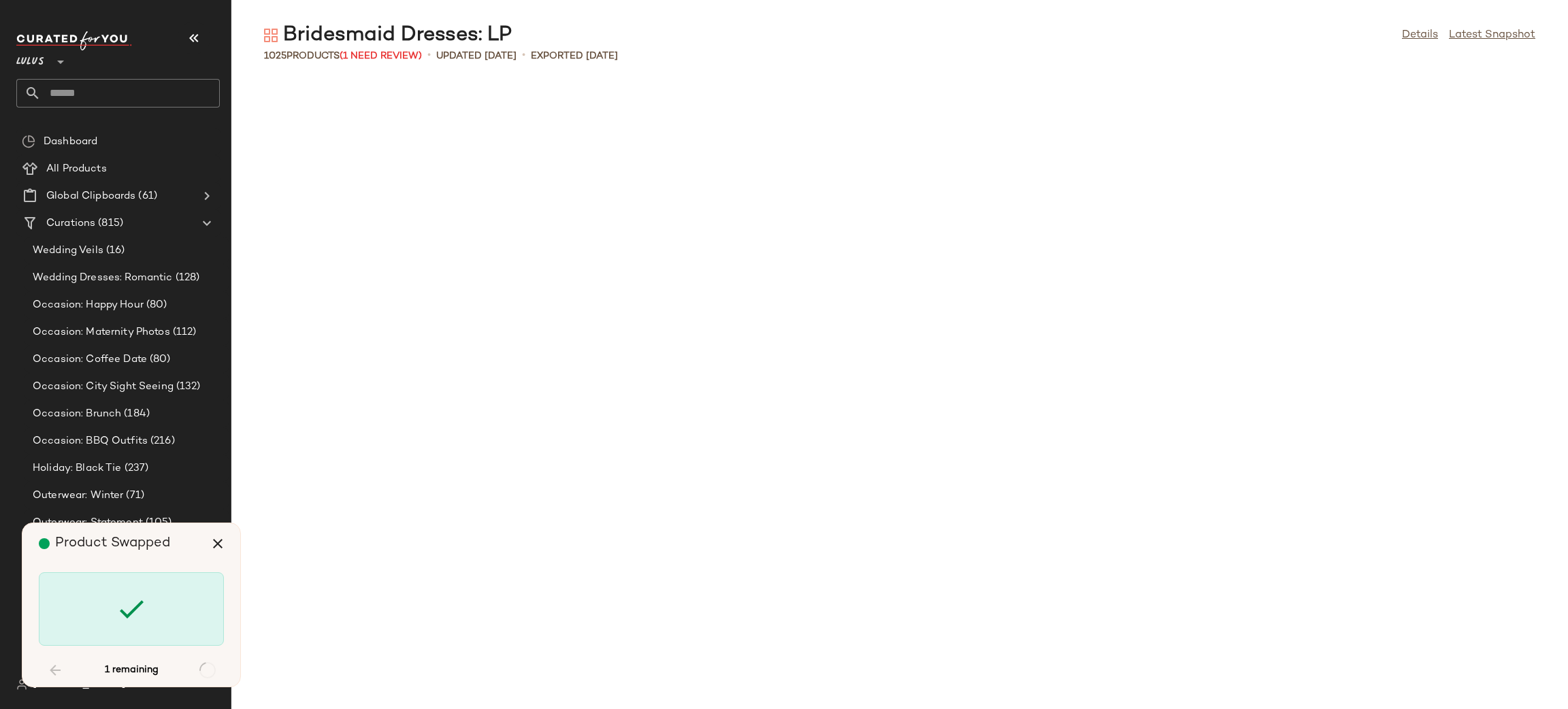
scroll to position [29390, 0]
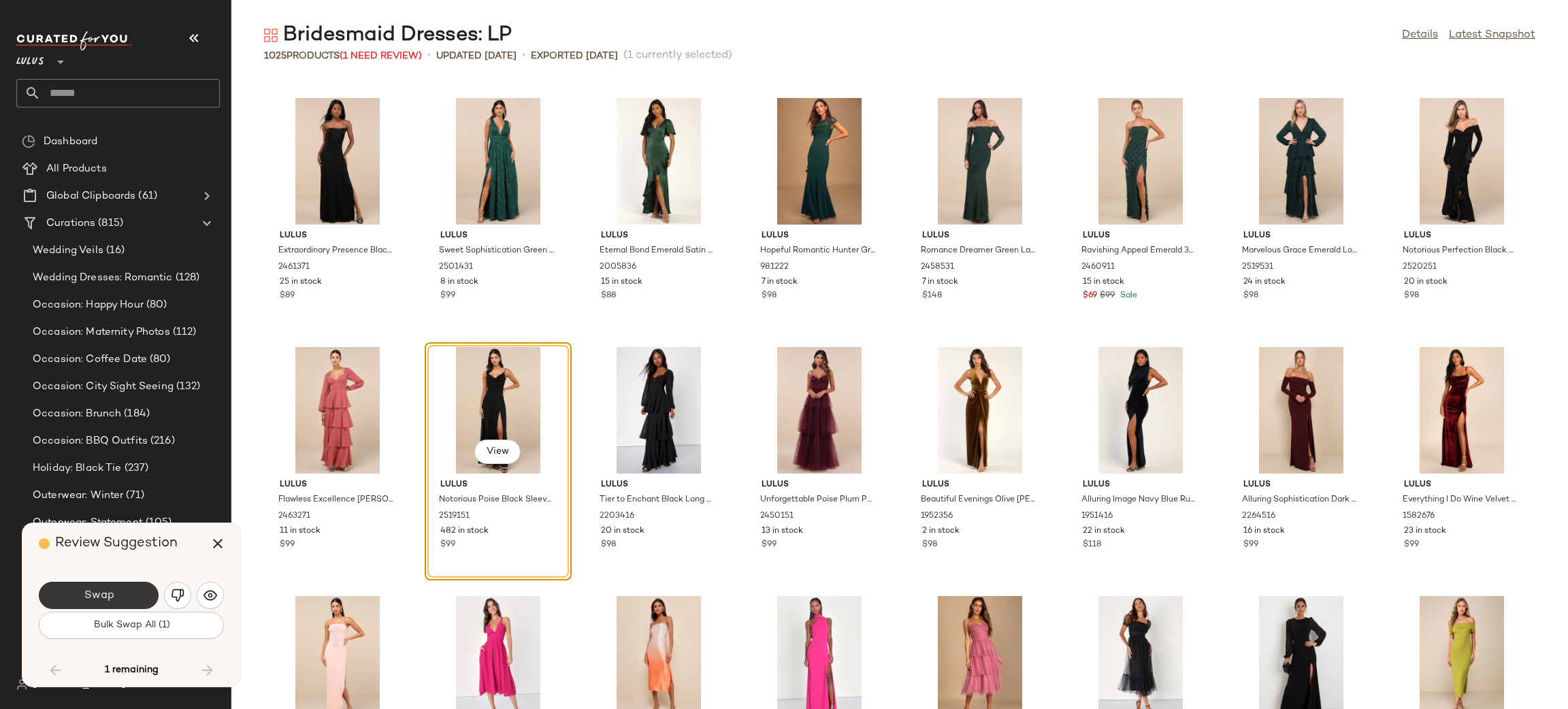
click at [128, 592] on button "Swap" at bounding box center [98, 595] width 120 height 27
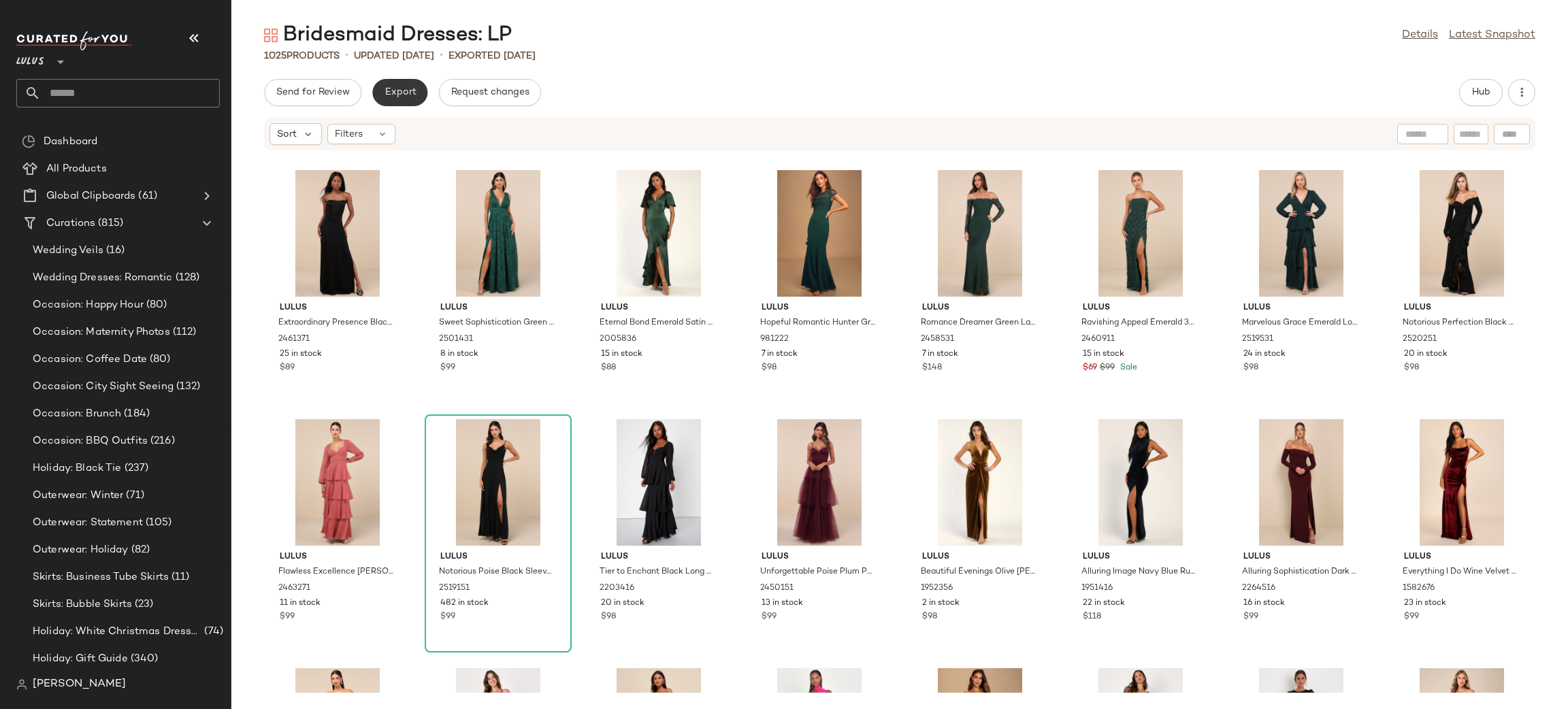
click at [403, 91] on span "Export" at bounding box center [400, 93] width 32 height 11
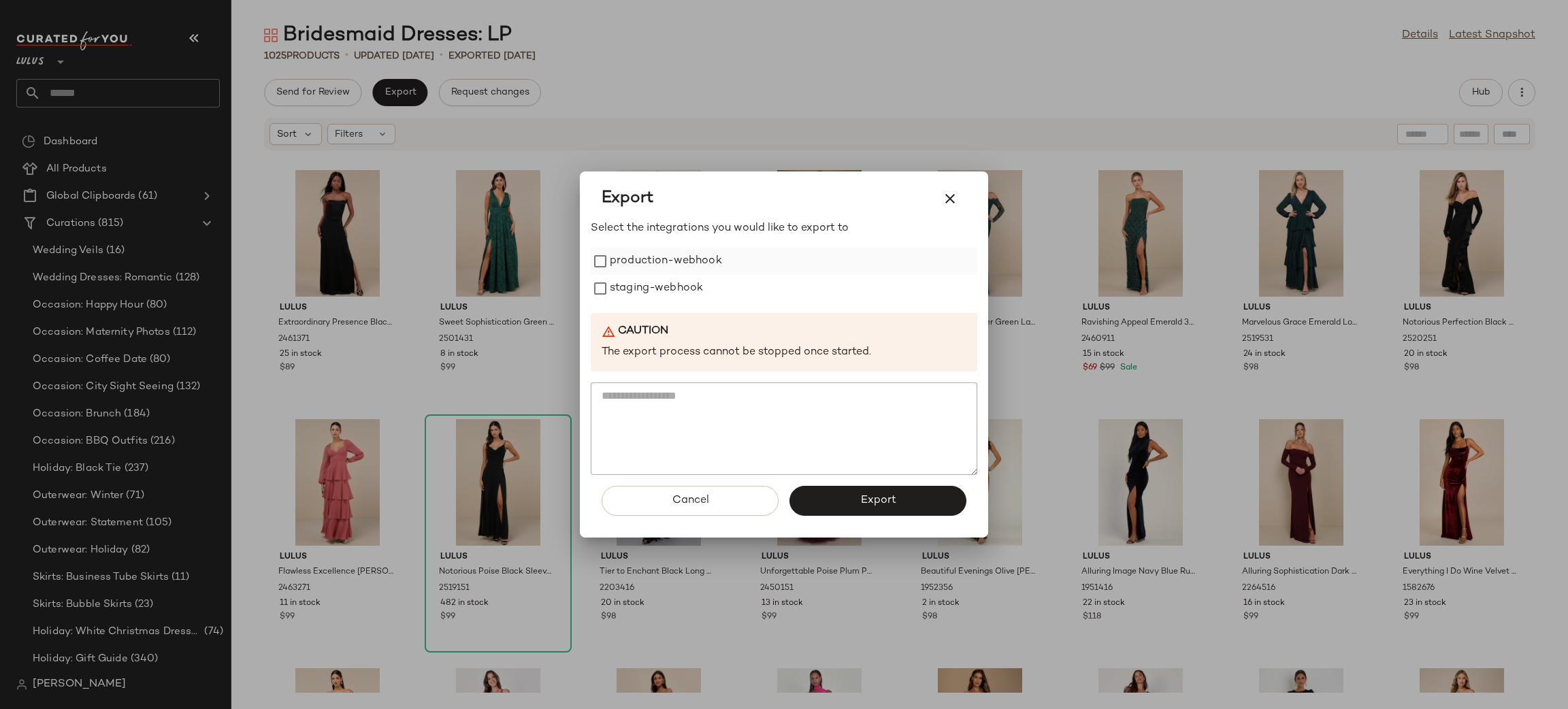
click at [690, 263] on label "production-webhook" at bounding box center [666, 261] width 113 height 27
click at [654, 288] on label "staging-webhook" at bounding box center [657, 288] width 93 height 27
click at [861, 497] on span "Export" at bounding box center [878, 501] width 36 height 13
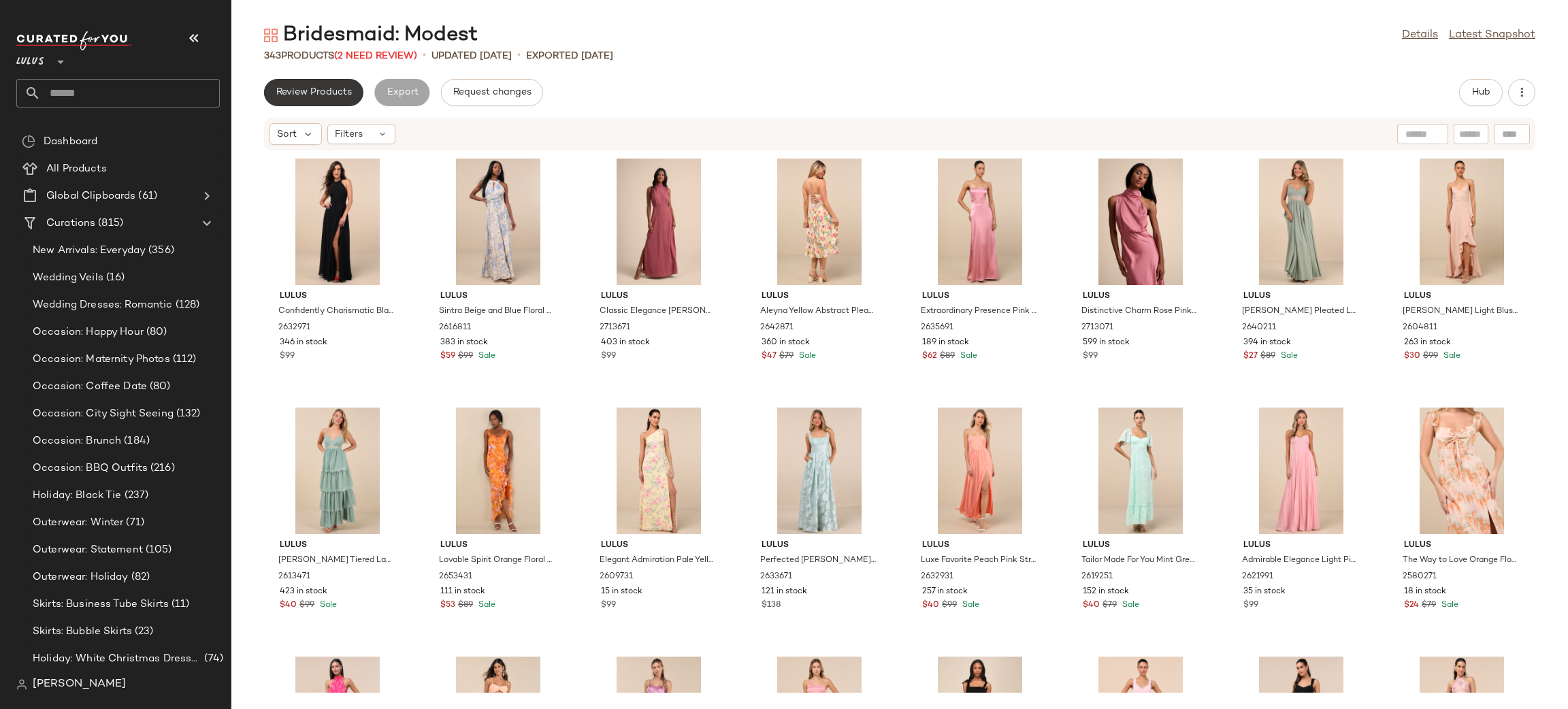
click at [326, 90] on span "Review Products" at bounding box center [314, 93] width 76 height 11
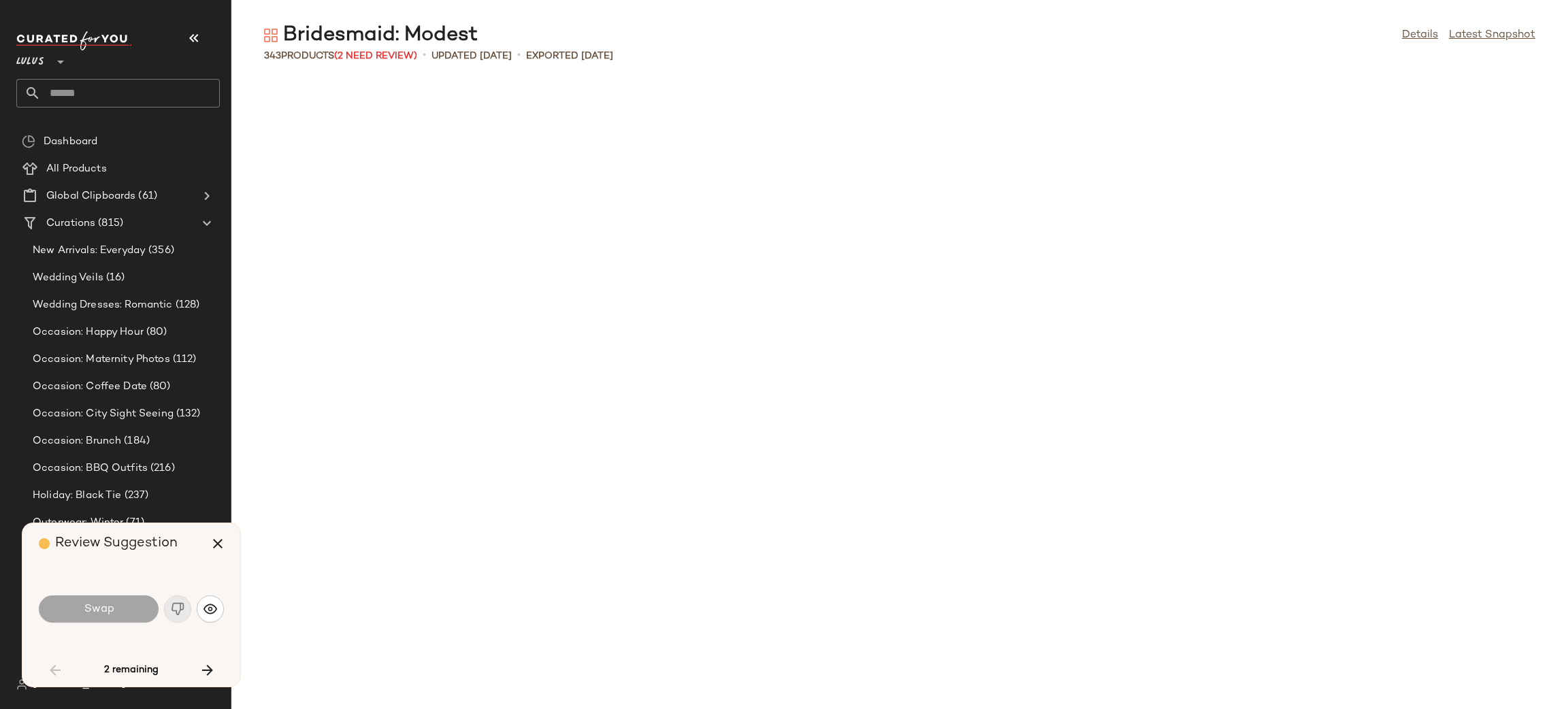
scroll to position [1007, 0]
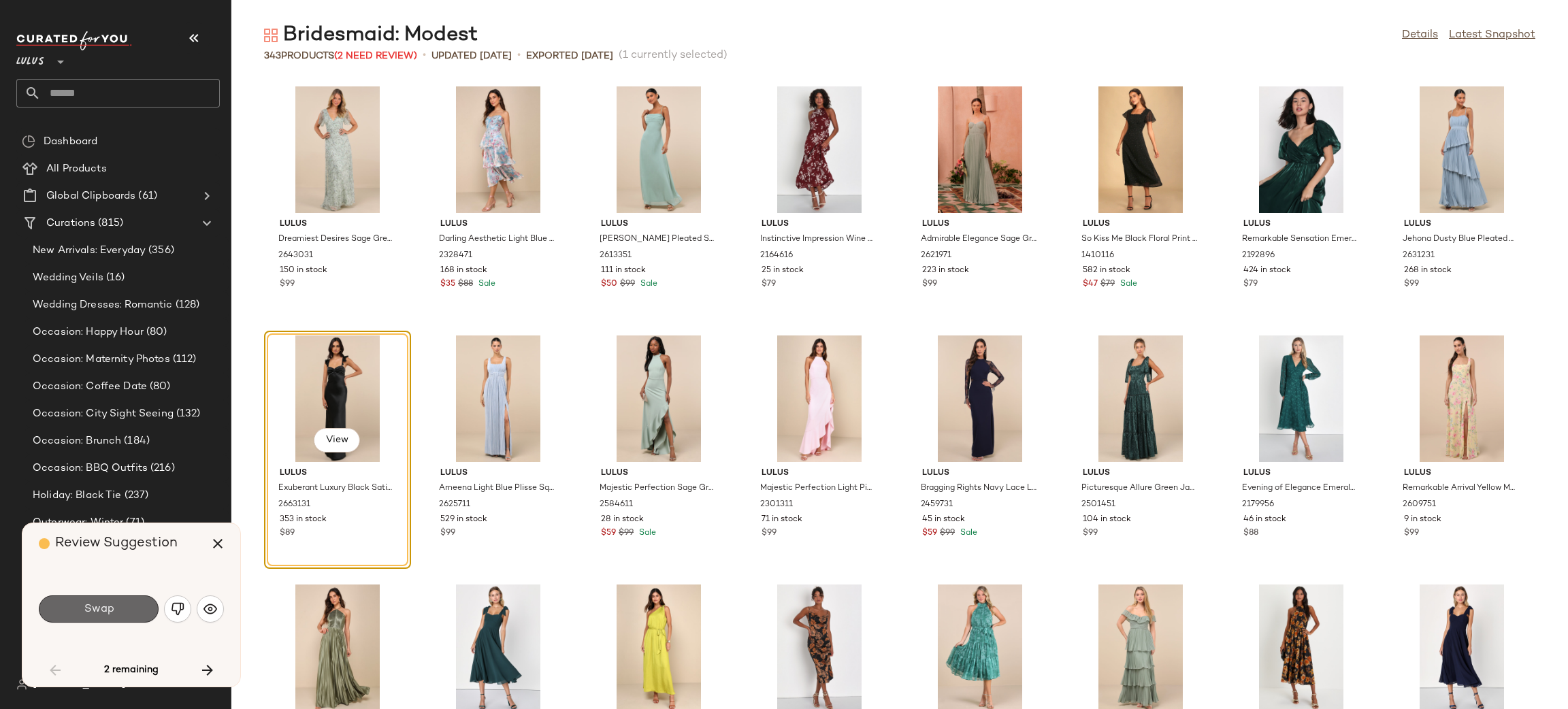
click at [117, 609] on button "Swap" at bounding box center [98, 609] width 120 height 27
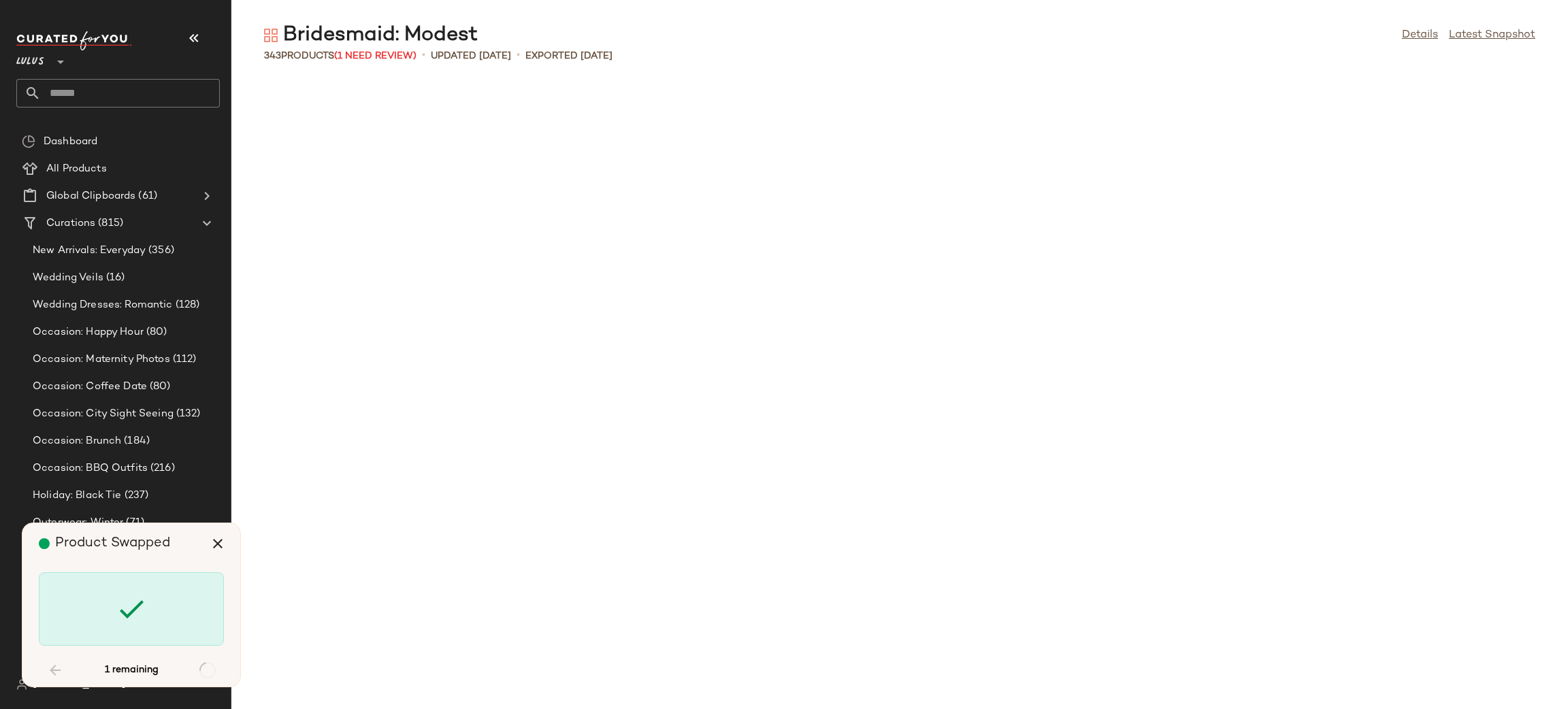
scroll to position [7471, 0]
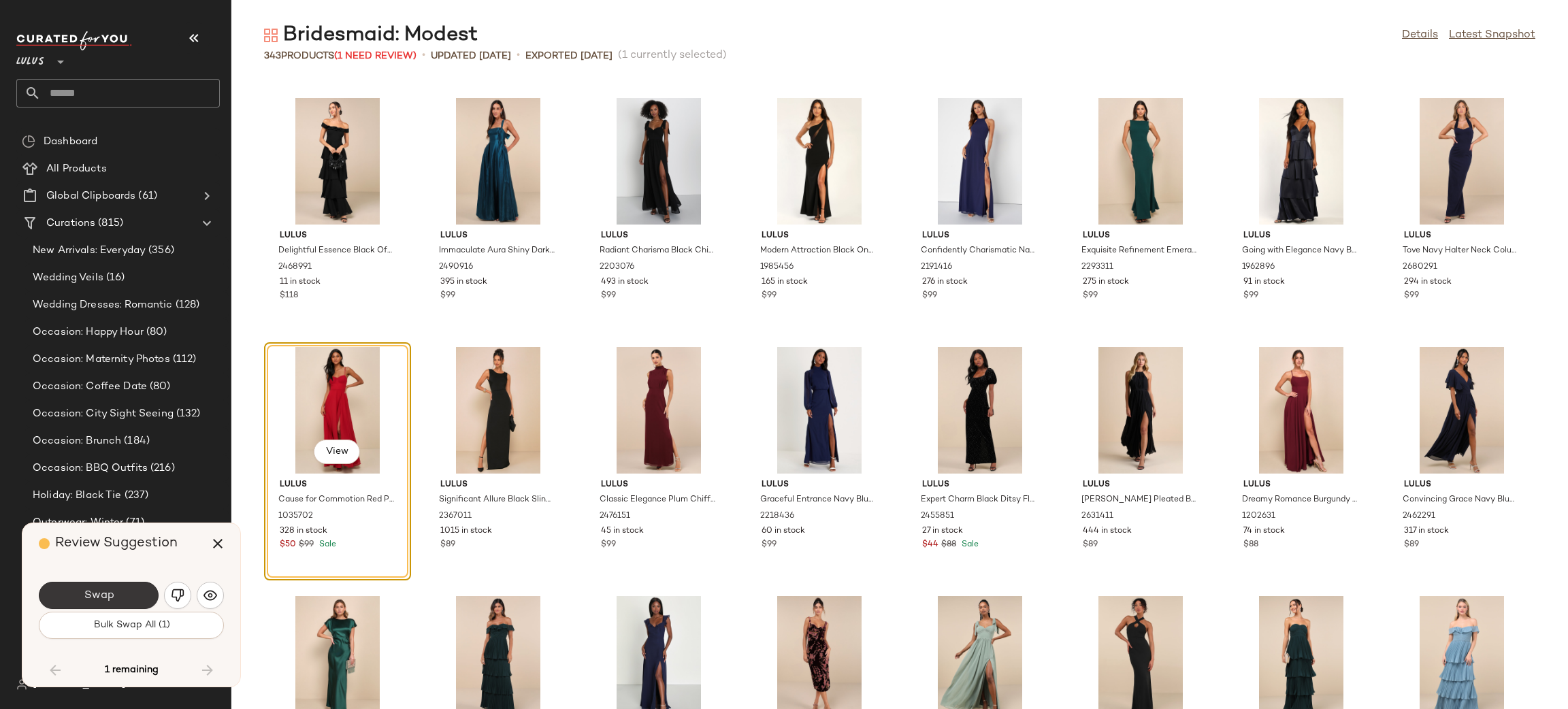
click at [117, 591] on button "Swap" at bounding box center [98, 595] width 120 height 27
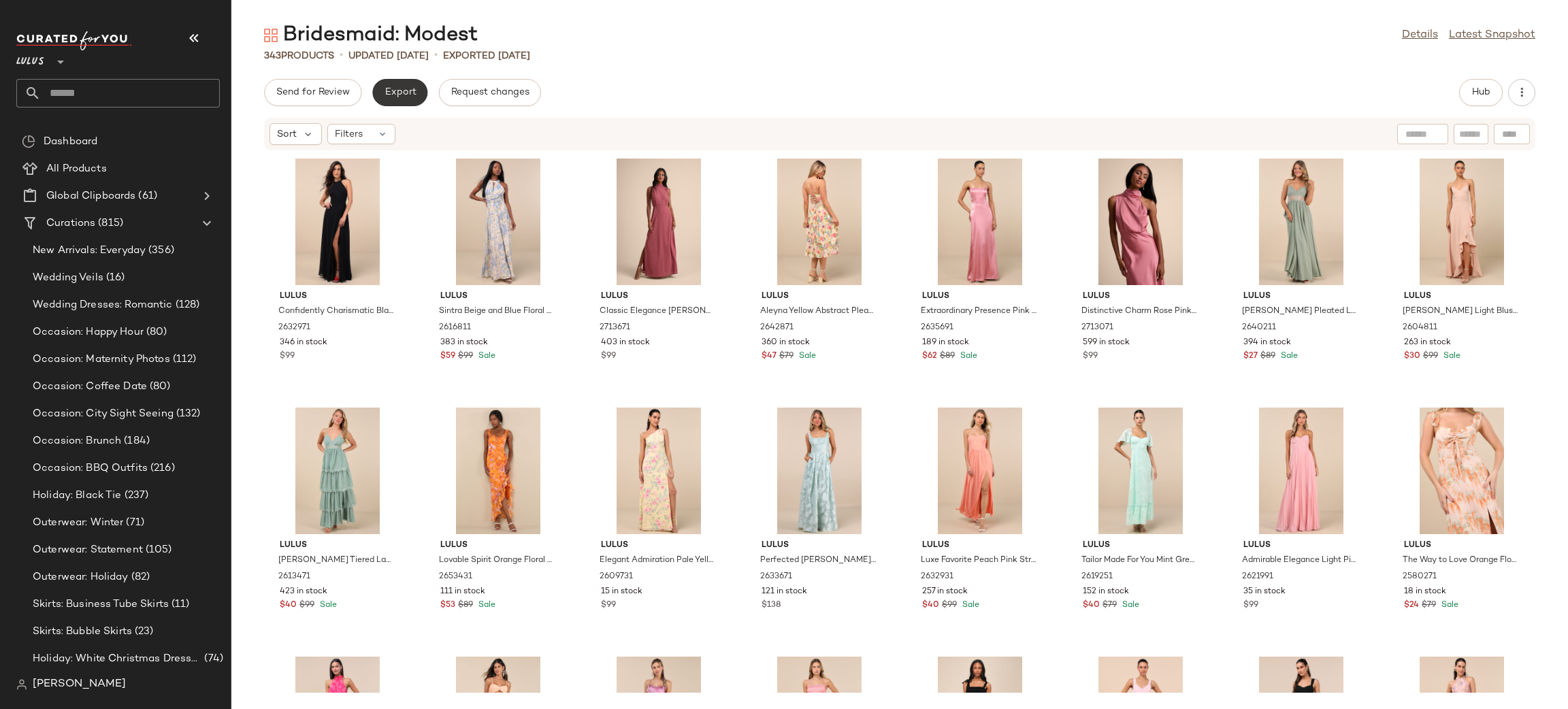
click at [389, 103] on button "Export" at bounding box center [400, 93] width 55 height 27
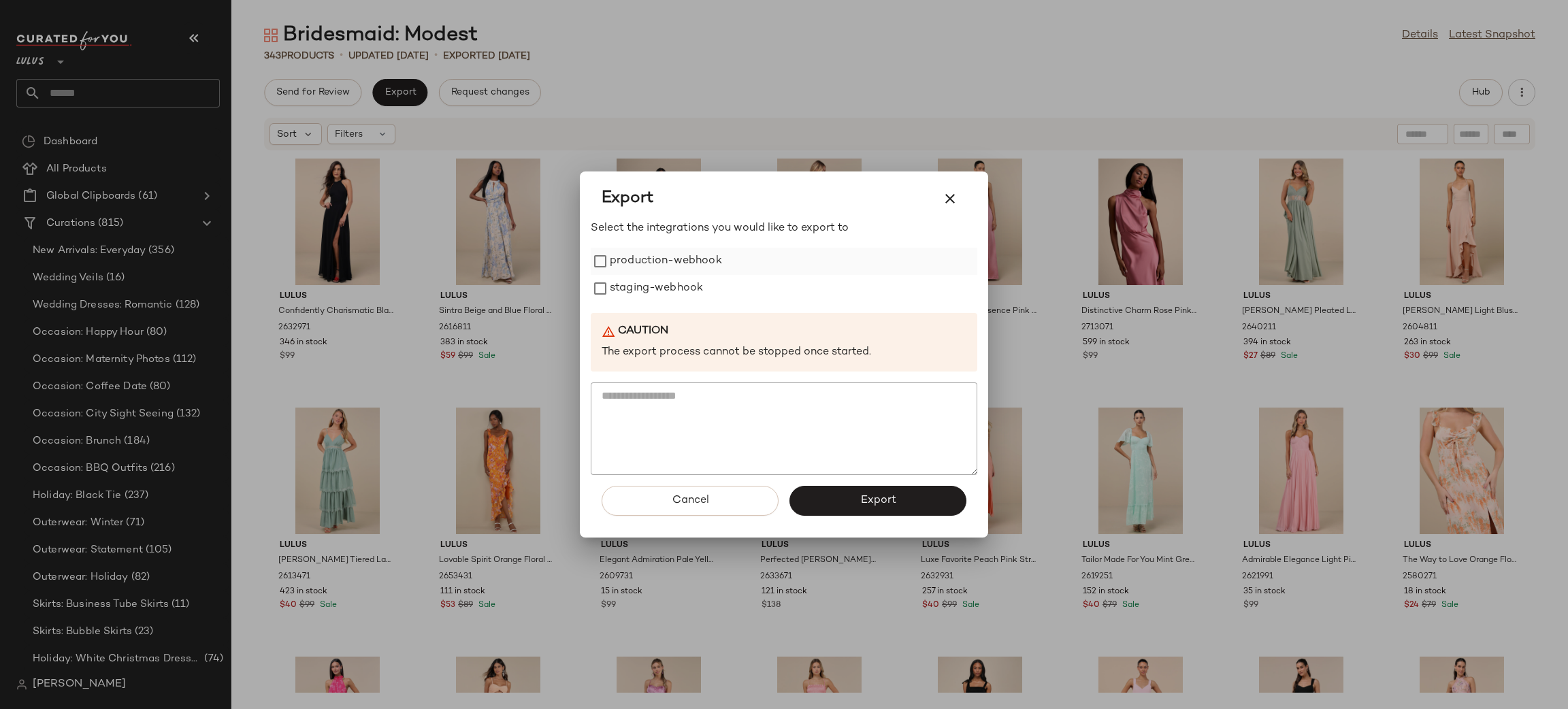
click at [648, 259] on label "production-webhook" at bounding box center [666, 261] width 113 height 27
click at [632, 281] on label "staging-webhook" at bounding box center [657, 288] width 93 height 27
click at [852, 496] on button "Export" at bounding box center [877, 501] width 177 height 30
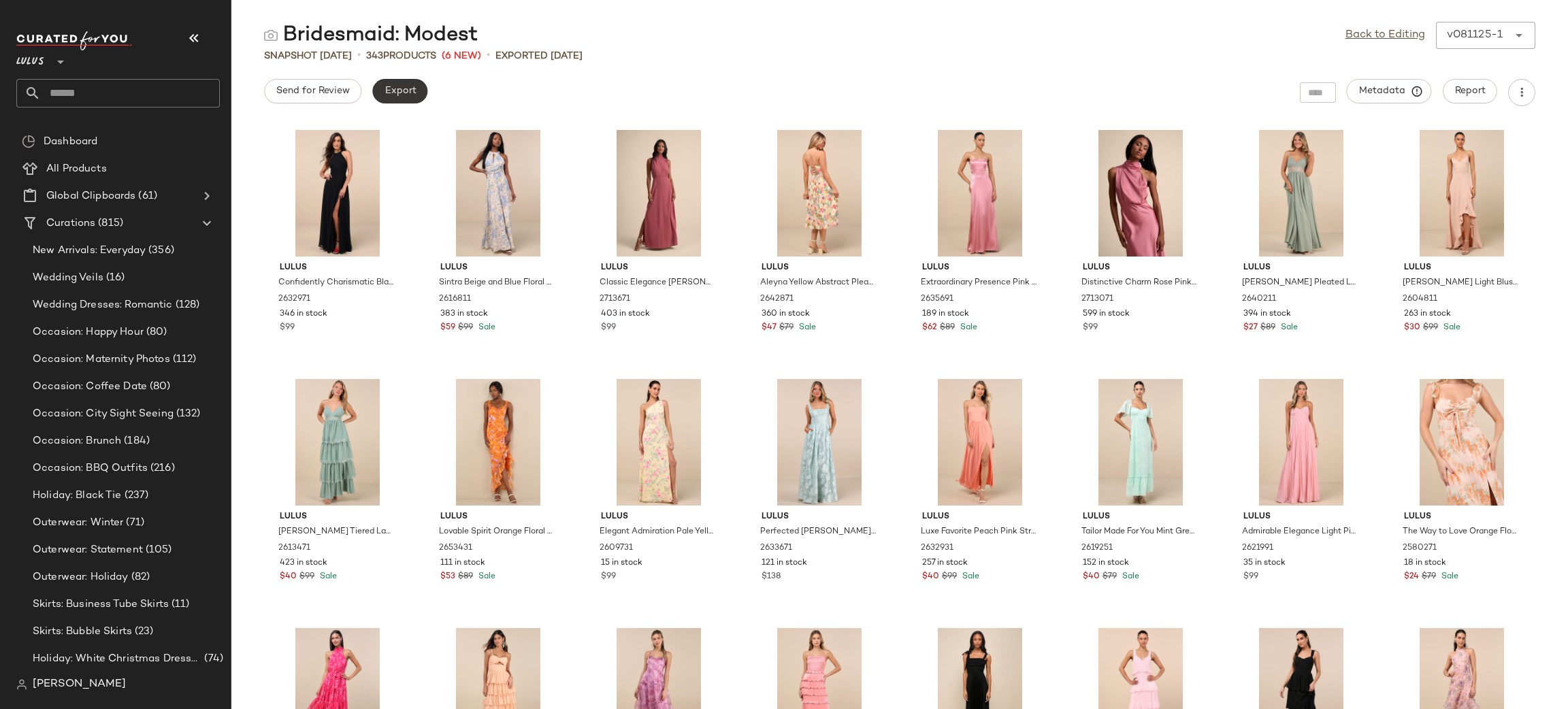
click at [394, 94] on span "Export" at bounding box center [400, 91] width 32 height 11
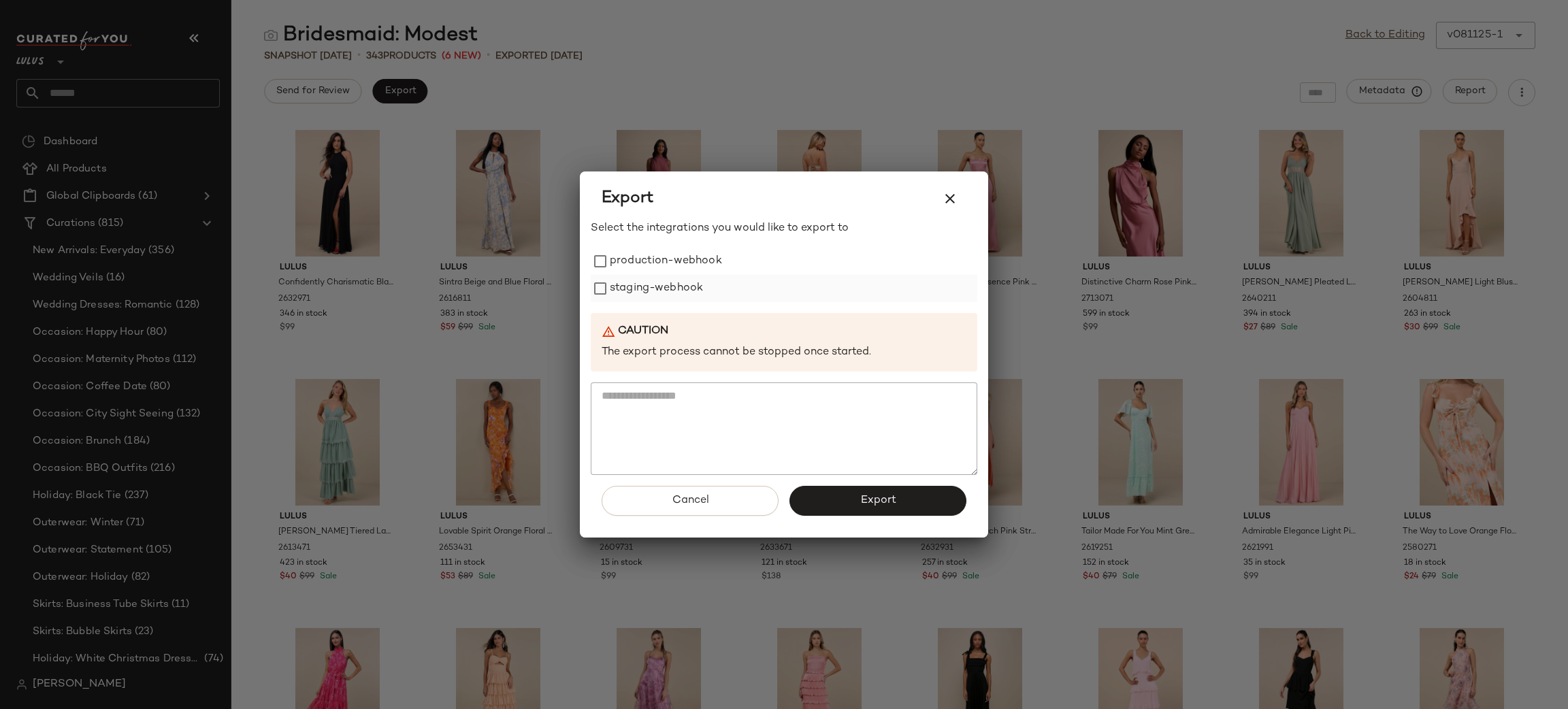
click at [654, 288] on label "staging-webhook" at bounding box center [657, 288] width 93 height 27
click at [624, 259] on label "production-webhook" at bounding box center [666, 261] width 113 height 27
click at [873, 486] on button "Export" at bounding box center [877, 501] width 177 height 30
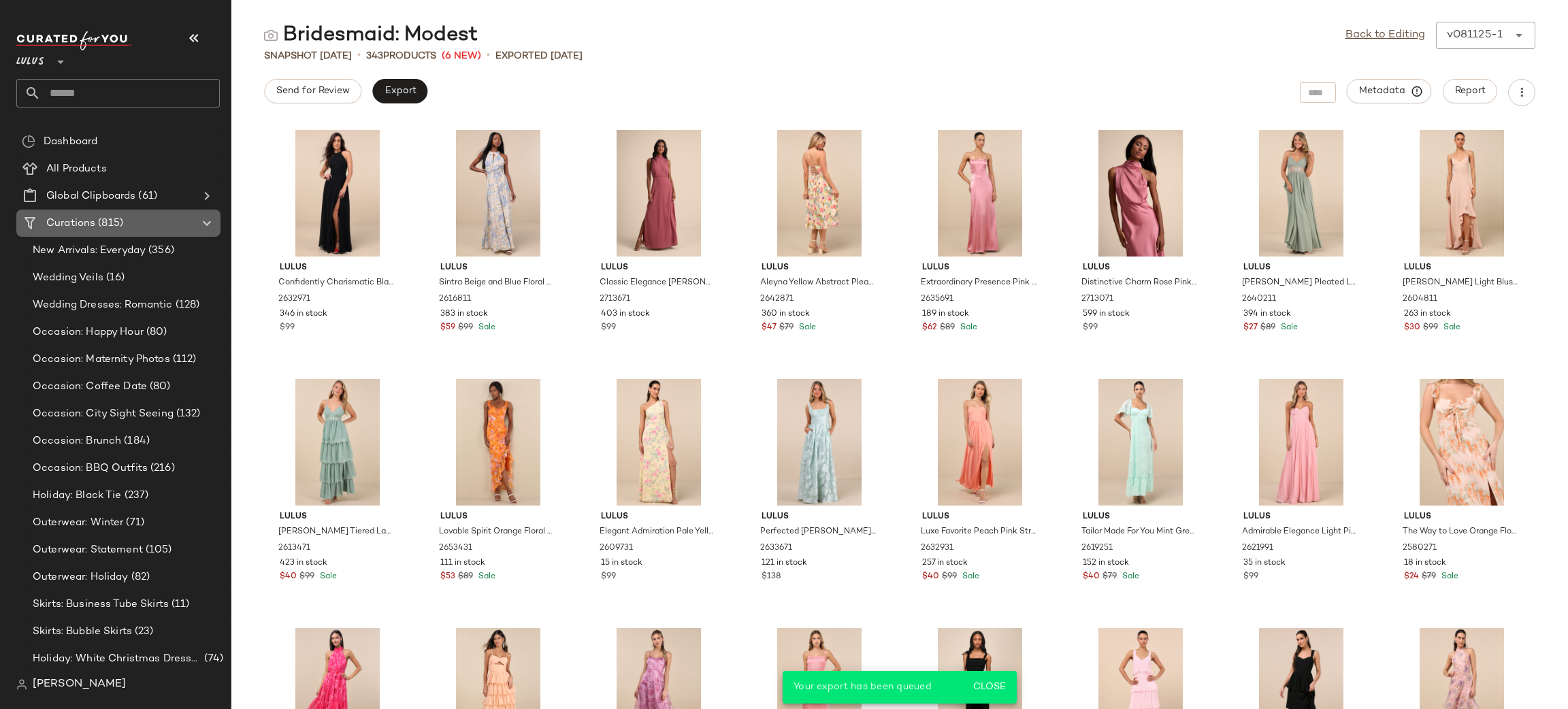
click at [98, 227] on span "(815)" at bounding box center [109, 223] width 28 height 16
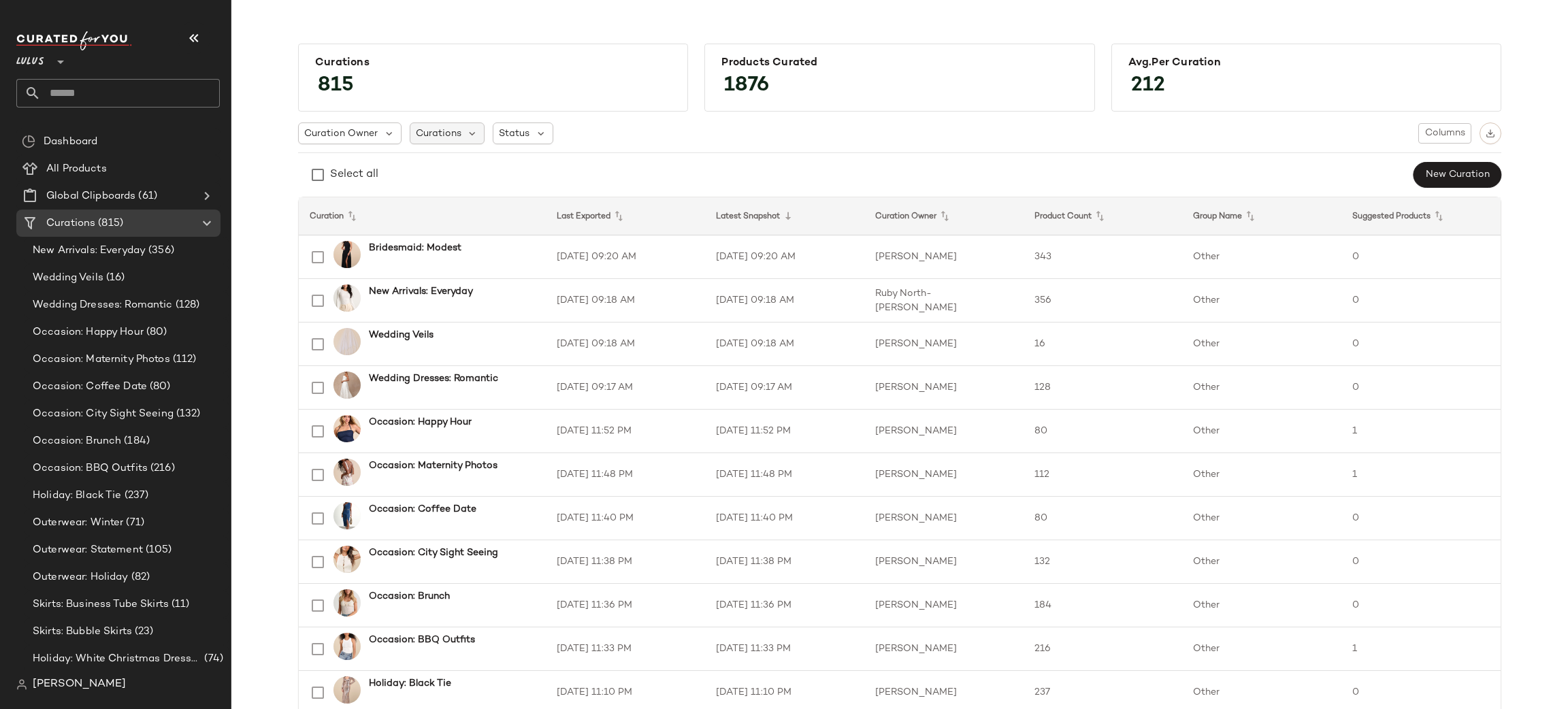
click at [456, 127] on span "Curations" at bounding box center [439, 134] width 46 height 14
click at [474, 173] on input "text" at bounding box center [500, 171] width 170 height 21
type input "*"
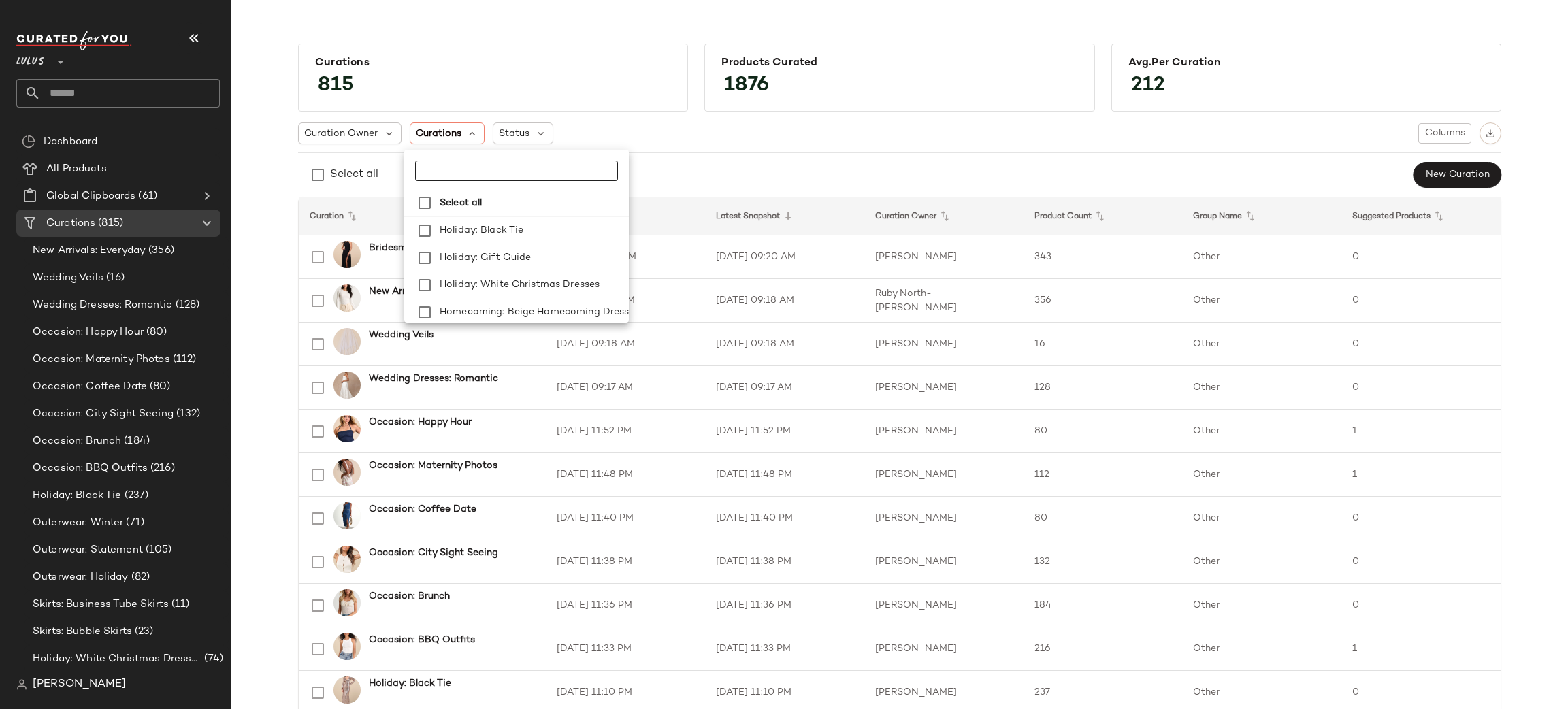
click at [849, 171] on div "Select all New Curation" at bounding box center [899, 175] width 1204 height 27
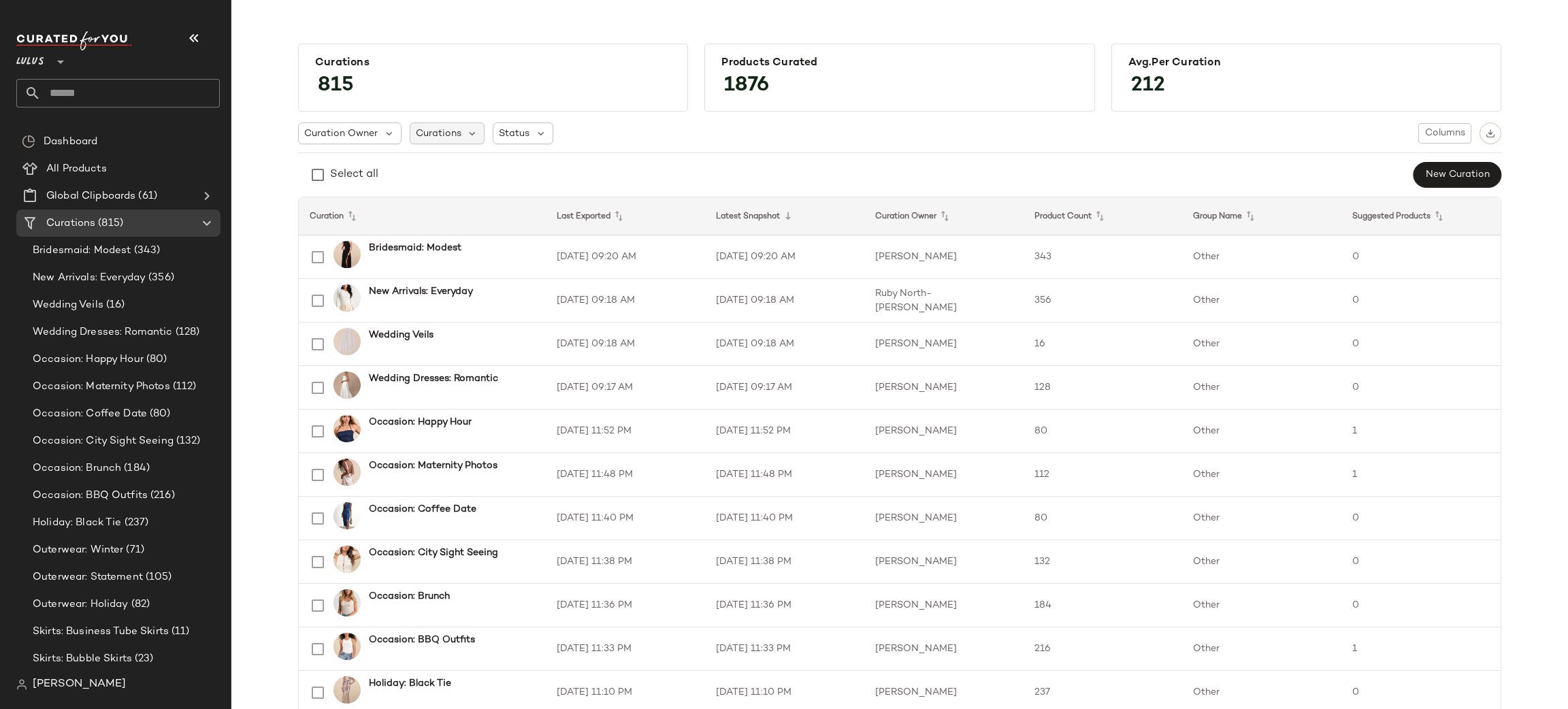
click at [416, 137] on span "Curations" at bounding box center [439, 134] width 46 height 14
click at [495, 173] on input "text" at bounding box center [500, 171] width 170 height 21
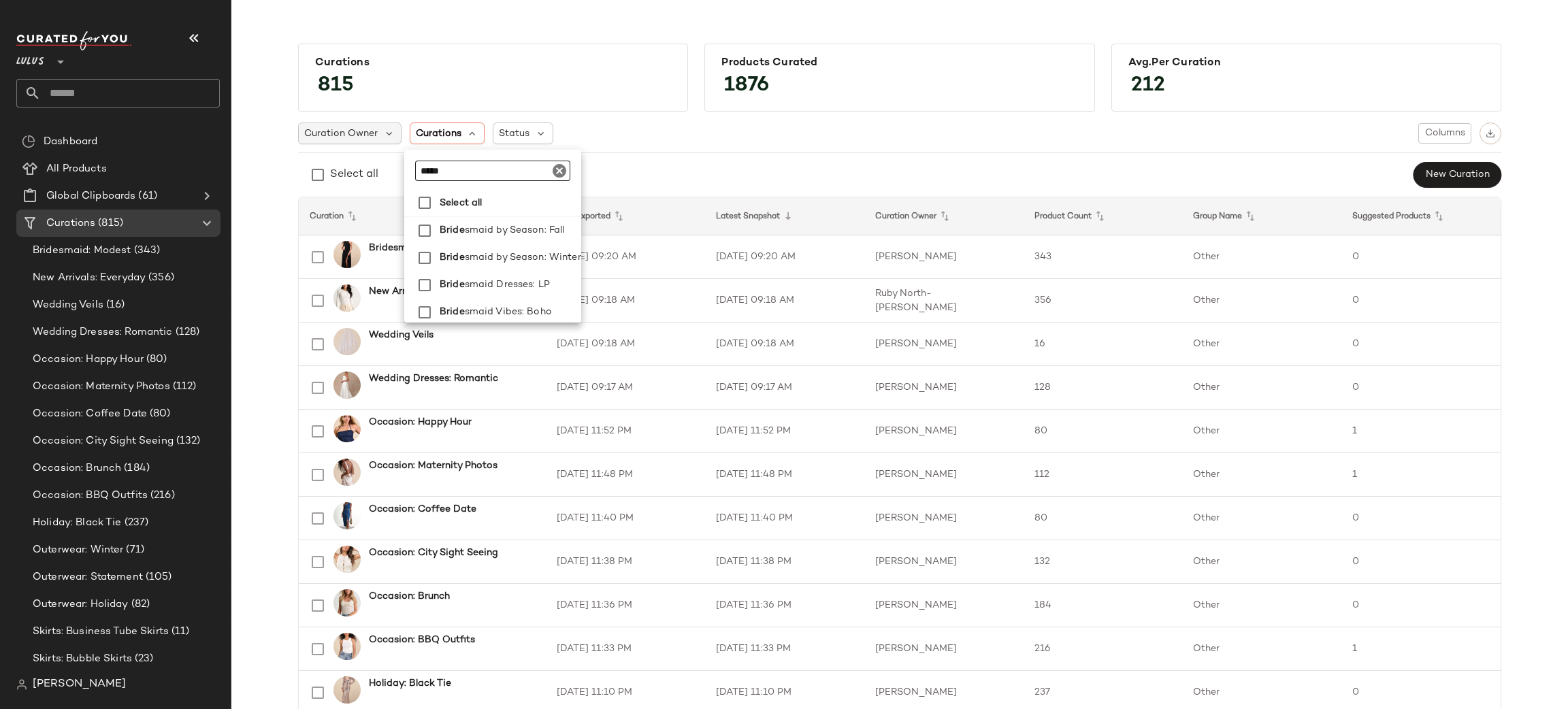
type input "*****"
click at [368, 139] on span "Curation Owner" at bounding box center [341, 134] width 74 height 14
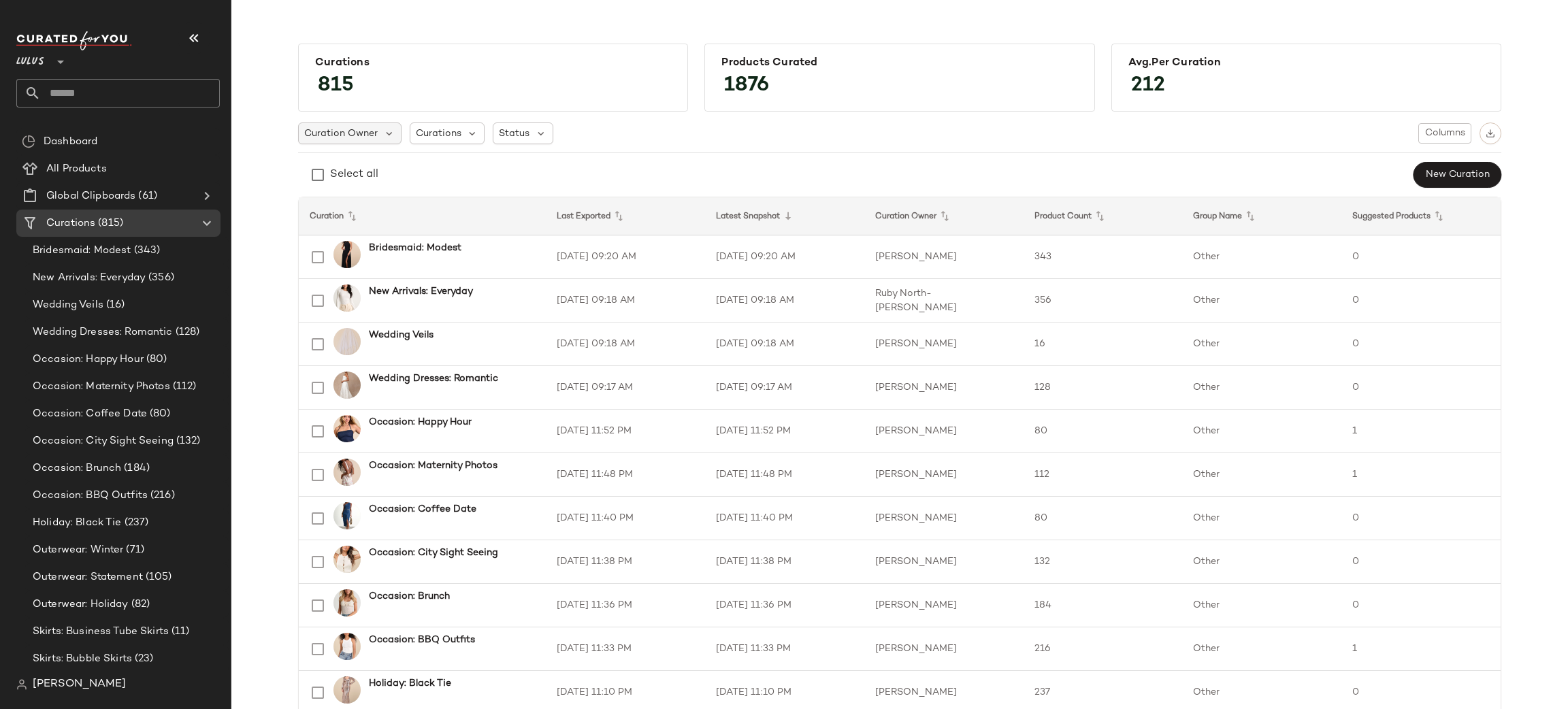
click at [368, 139] on span "Curation Owner" at bounding box center [341, 134] width 74 height 14
click at [414, 256] on label "[PERSON_NAME]" at bounding box center [397, 257] width 146 height 27
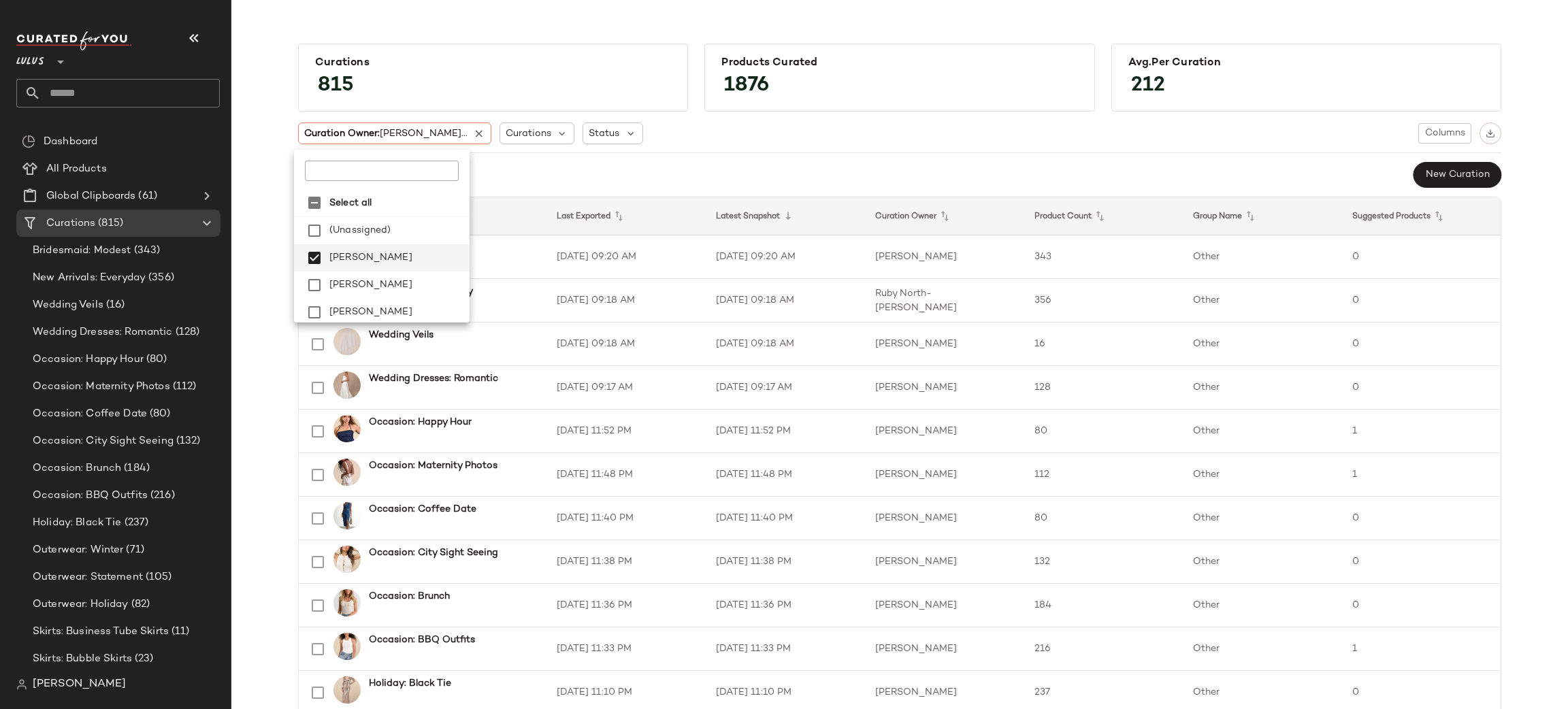
click at [845, 162] on div "Select all New Curation" at bounding box center [899, 175] width 1204 height 27
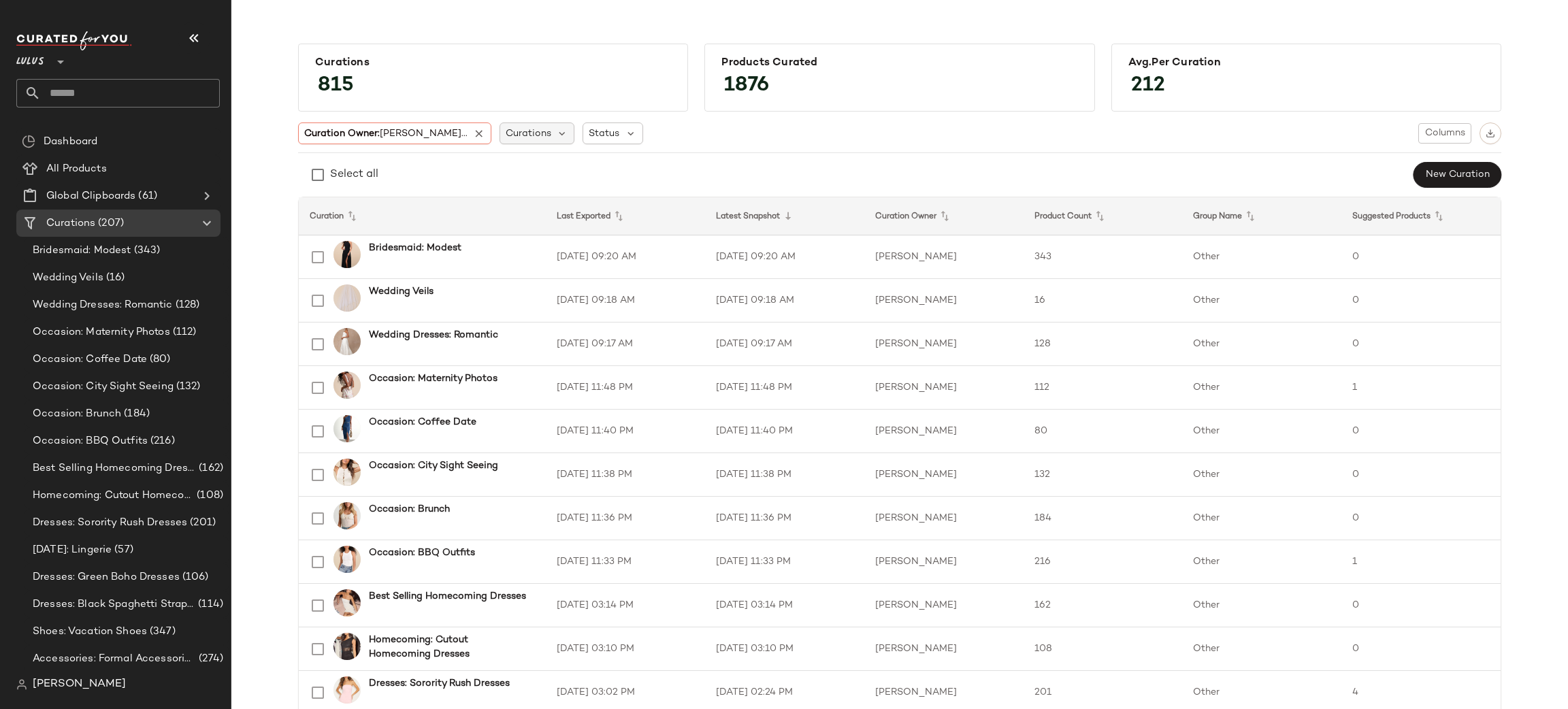
click at [505, 132] on span "Curations" at bounding box center [528, 134] width 46 height 14
click at [513, 174] on input "*****" at bounding box center [544, 171] width 155 height 21
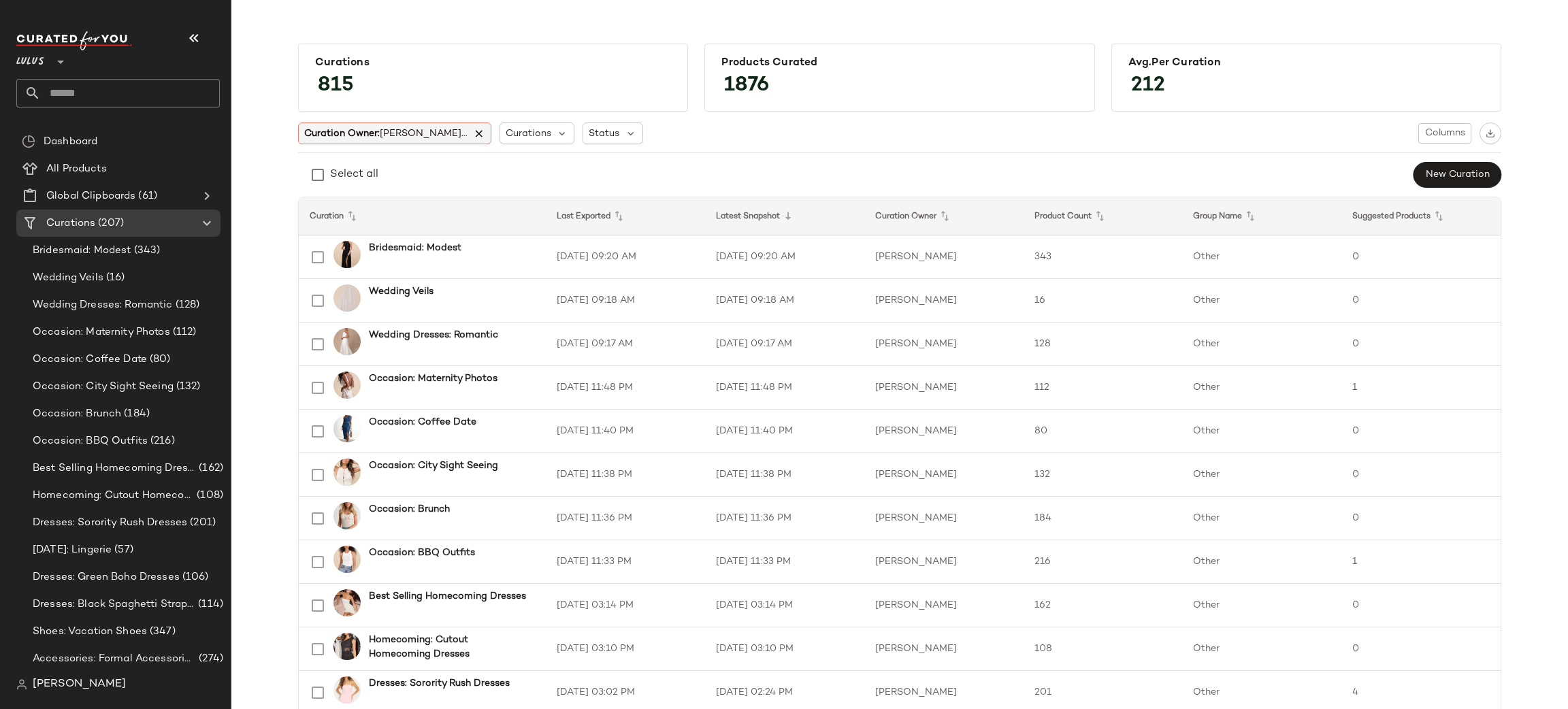
click at [473, 130] on icon at bounding box center [479, 133] width 12 height 12
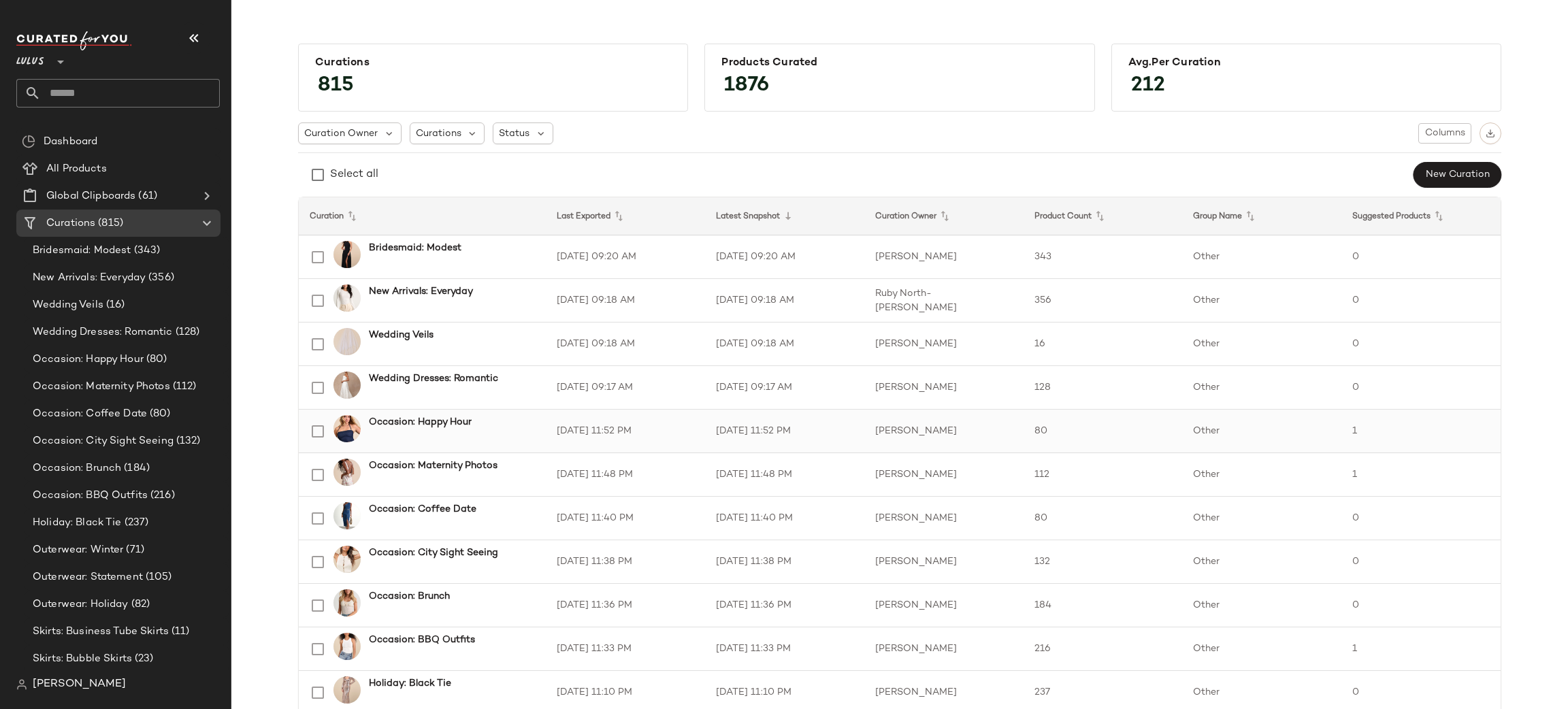
scroll to position [2, 0]
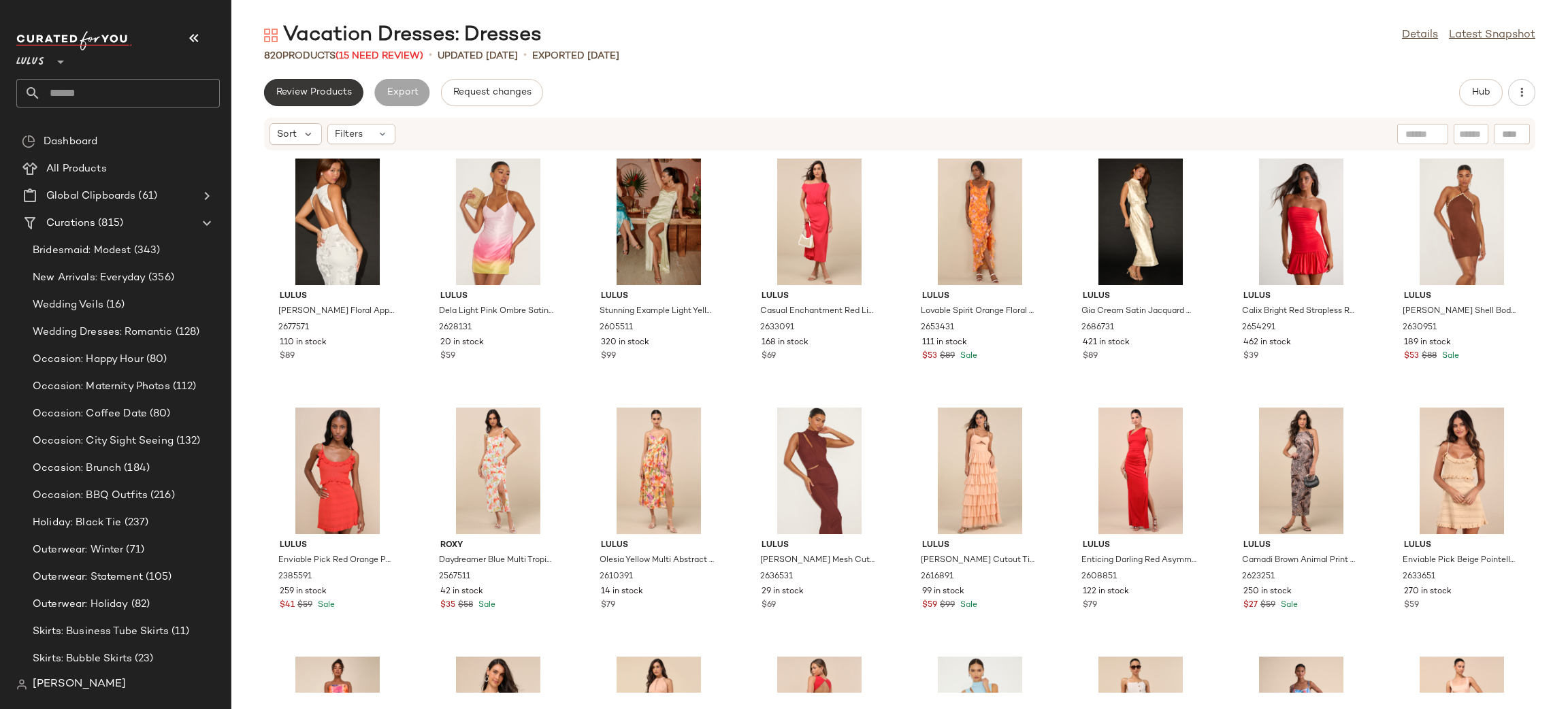
click at [293, 90] on span "Review Products" at bounding box center [314, 93] width 76 height 11
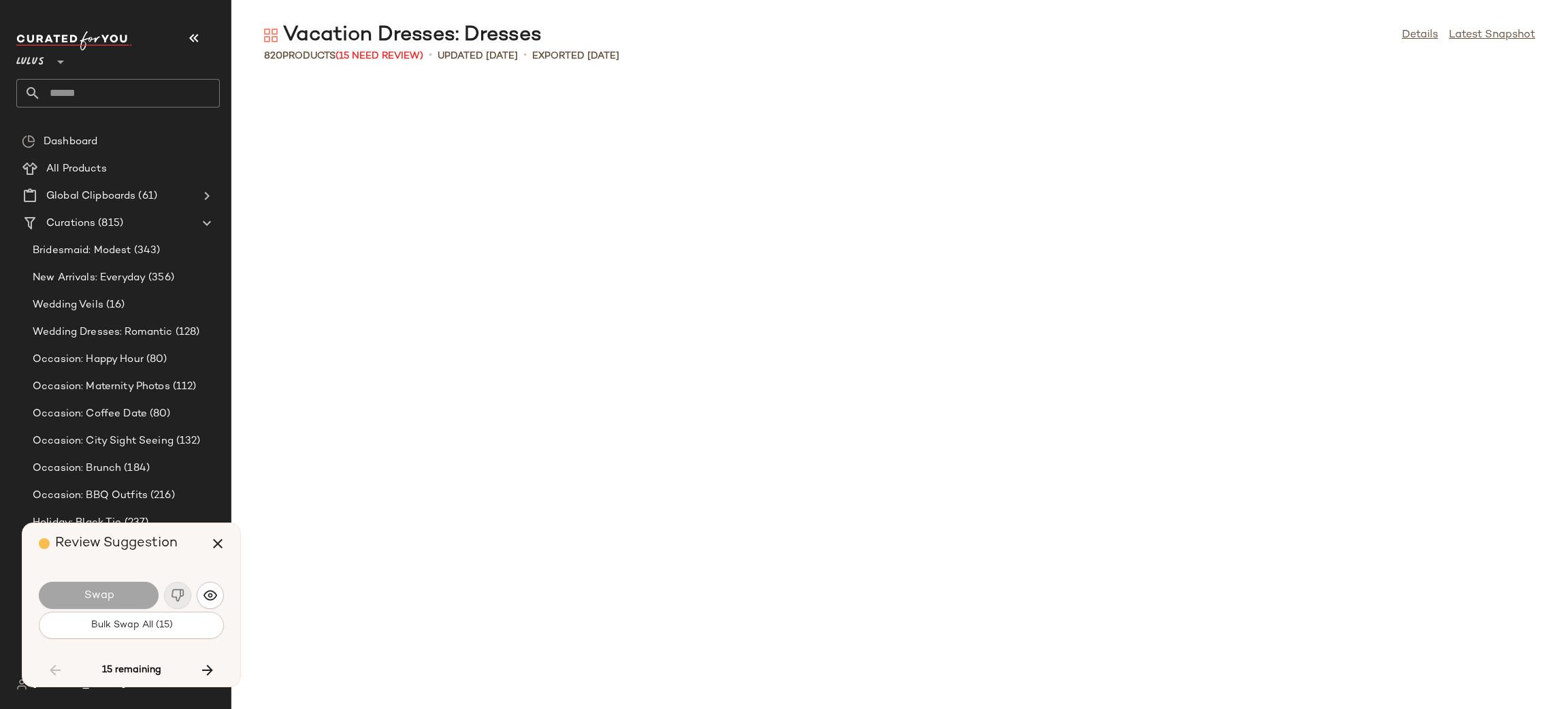
scroll to position [2989, 0]
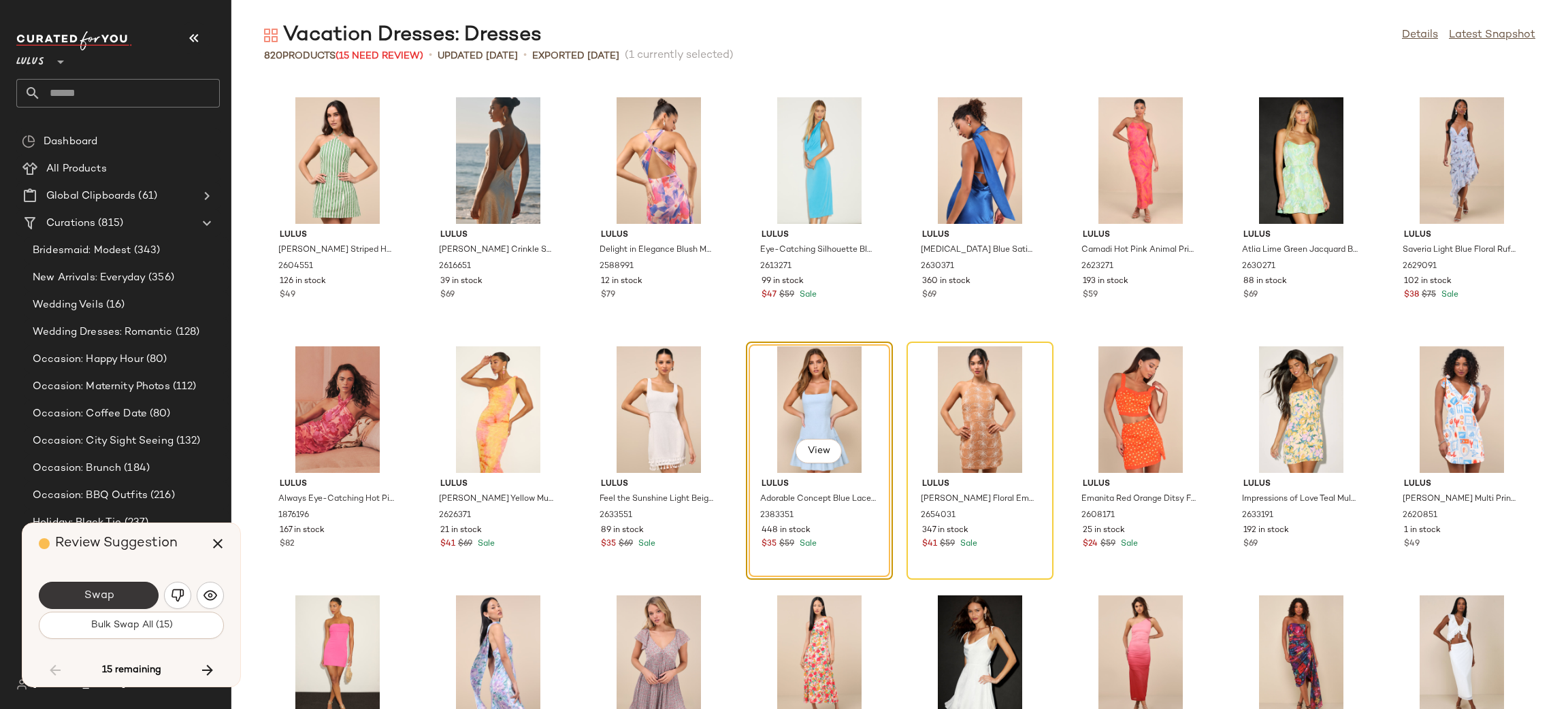
click at [143, 590] on button "Swap" at bounding box center [98, 595] width 120 height 27
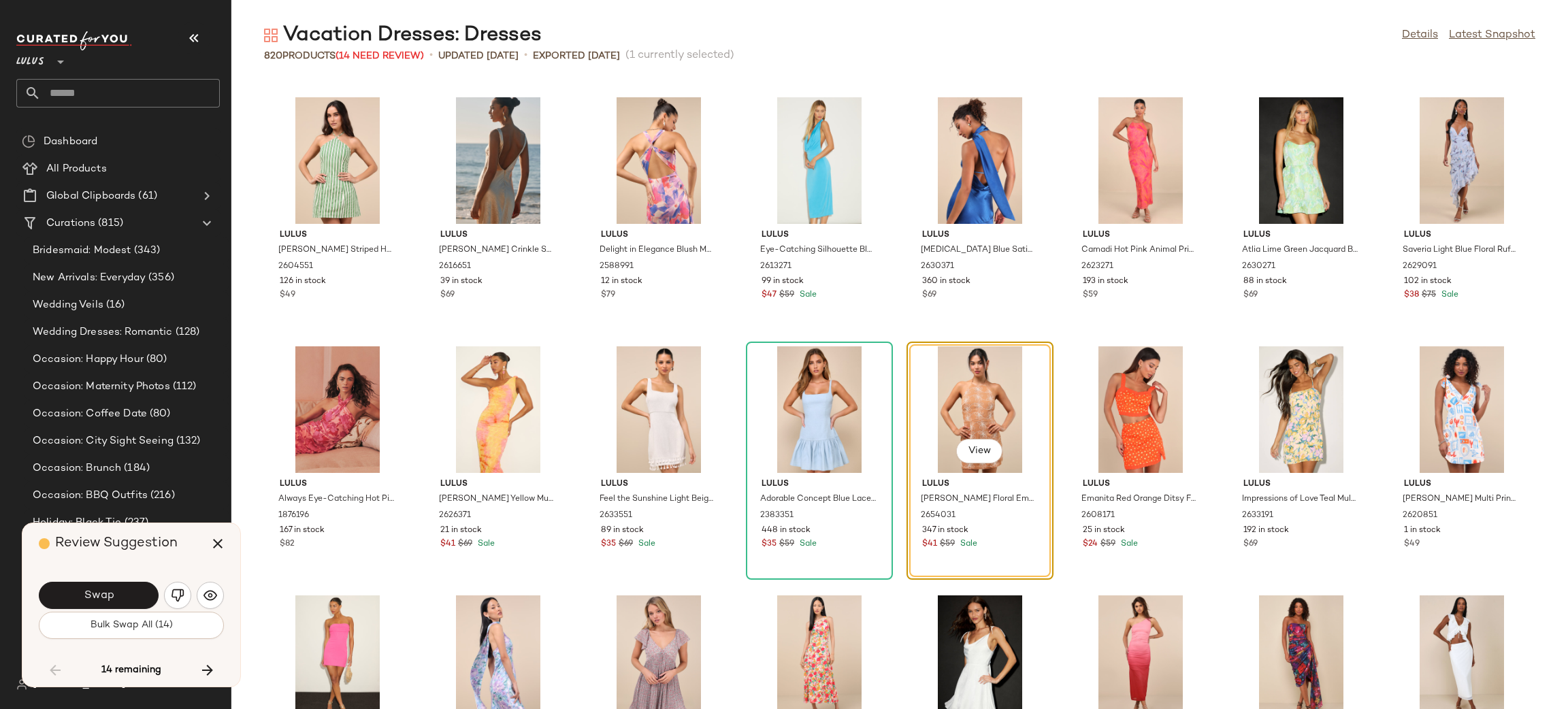
click at [143, 590] on button "Swap" at bounding box center [98, 595] width 120 height 27
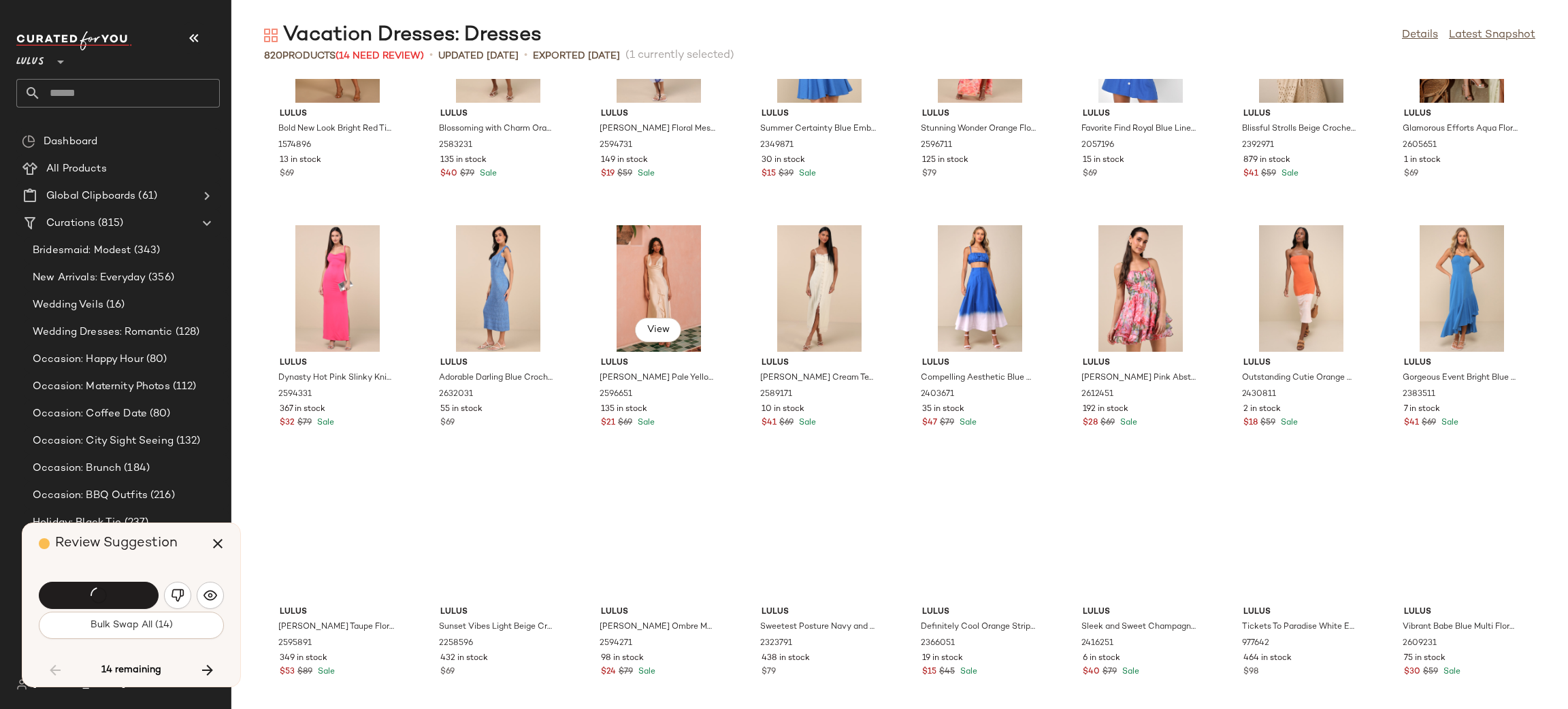
scroll to position [4347, 0]
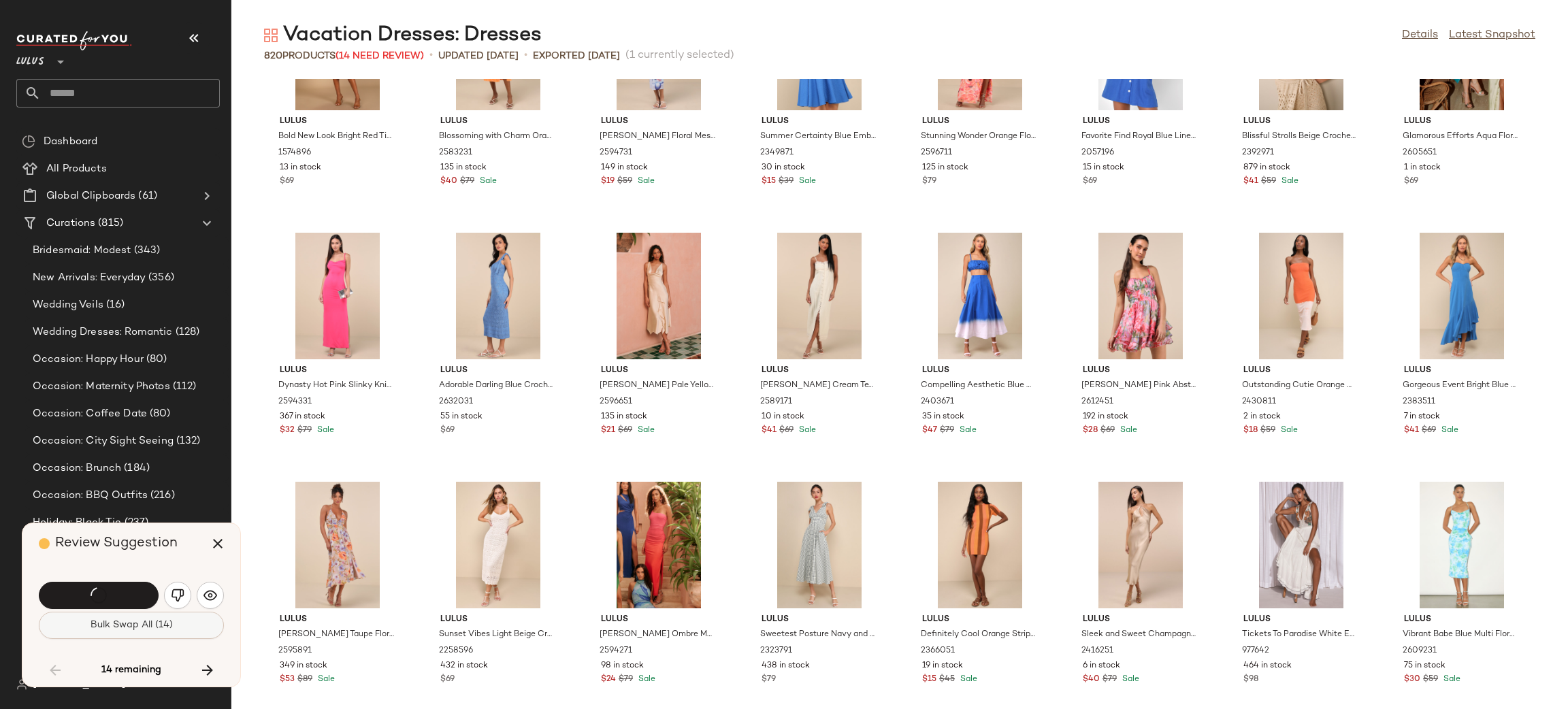
click at [73, 627] on button "Bulk Swap All (14)" at bounding box center [132, 625] width 185 height 27
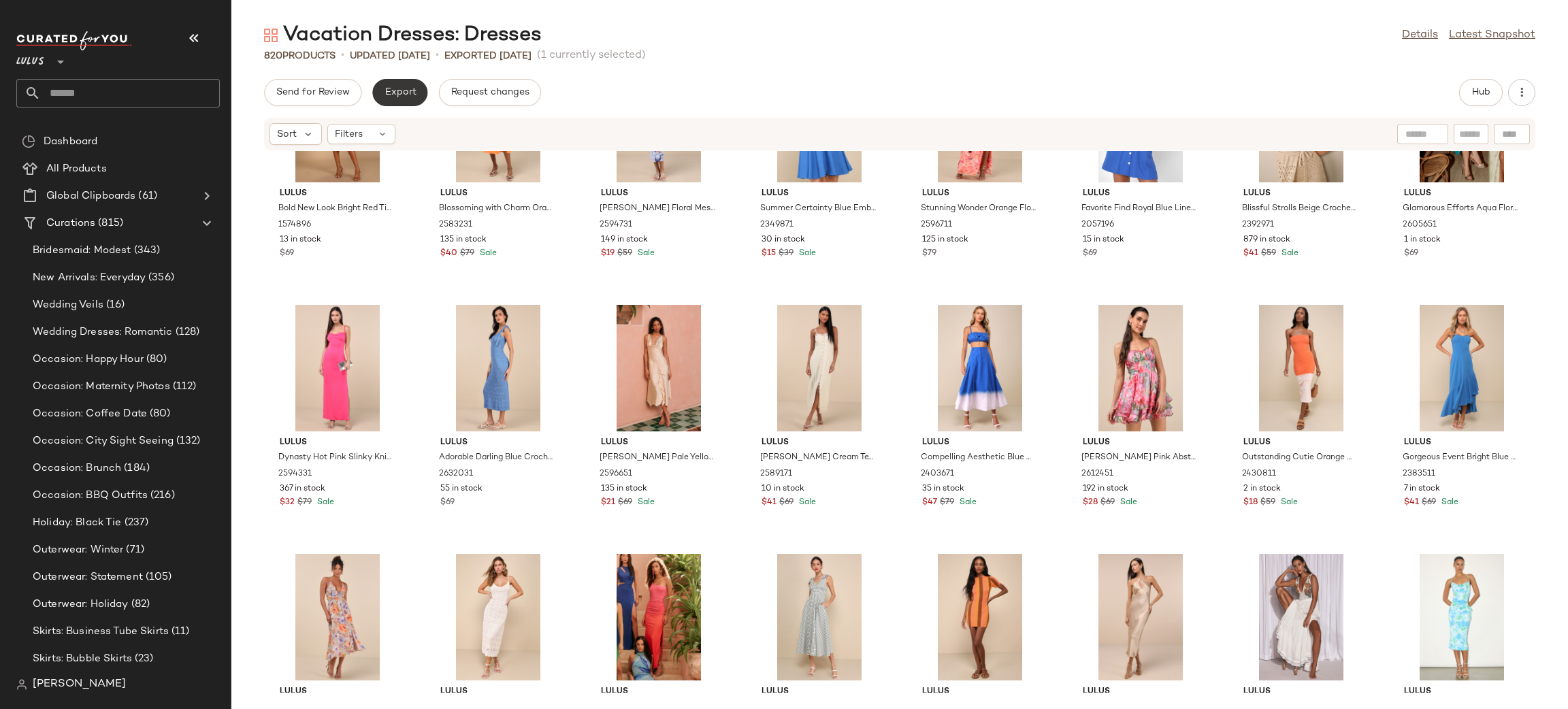
click at [391, 79] on button "Export" at bounding box center [400, 93] width 55 height 27
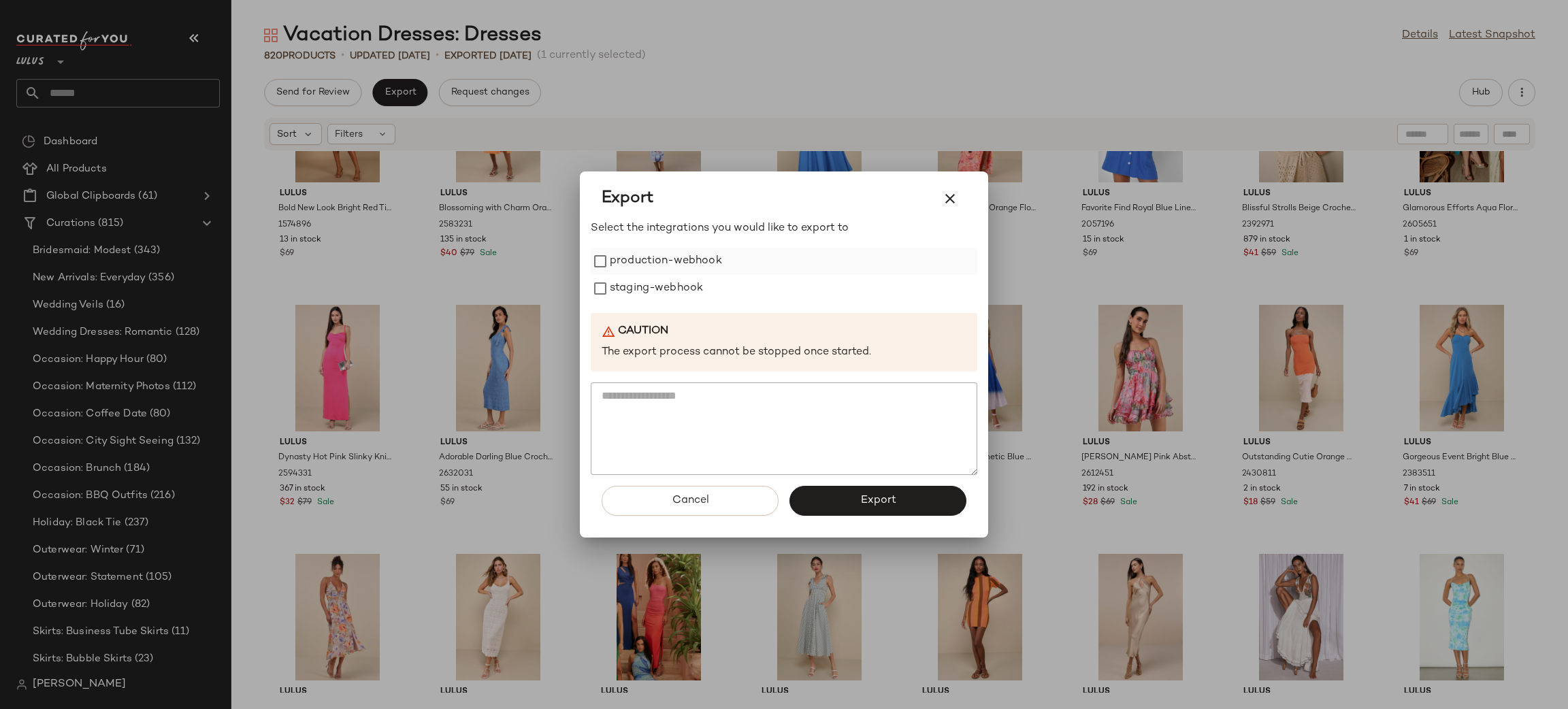
click at [679, 267] on label "production-webhook" at bounding box center [666, 261] width 113 height 27
click at [692, 297] on label "staging-webhook" at bounding box center [657, 288] width 93 height 27
click at [867, 502] on span "Export" at bounding box center [878, 501] width 36 height 13
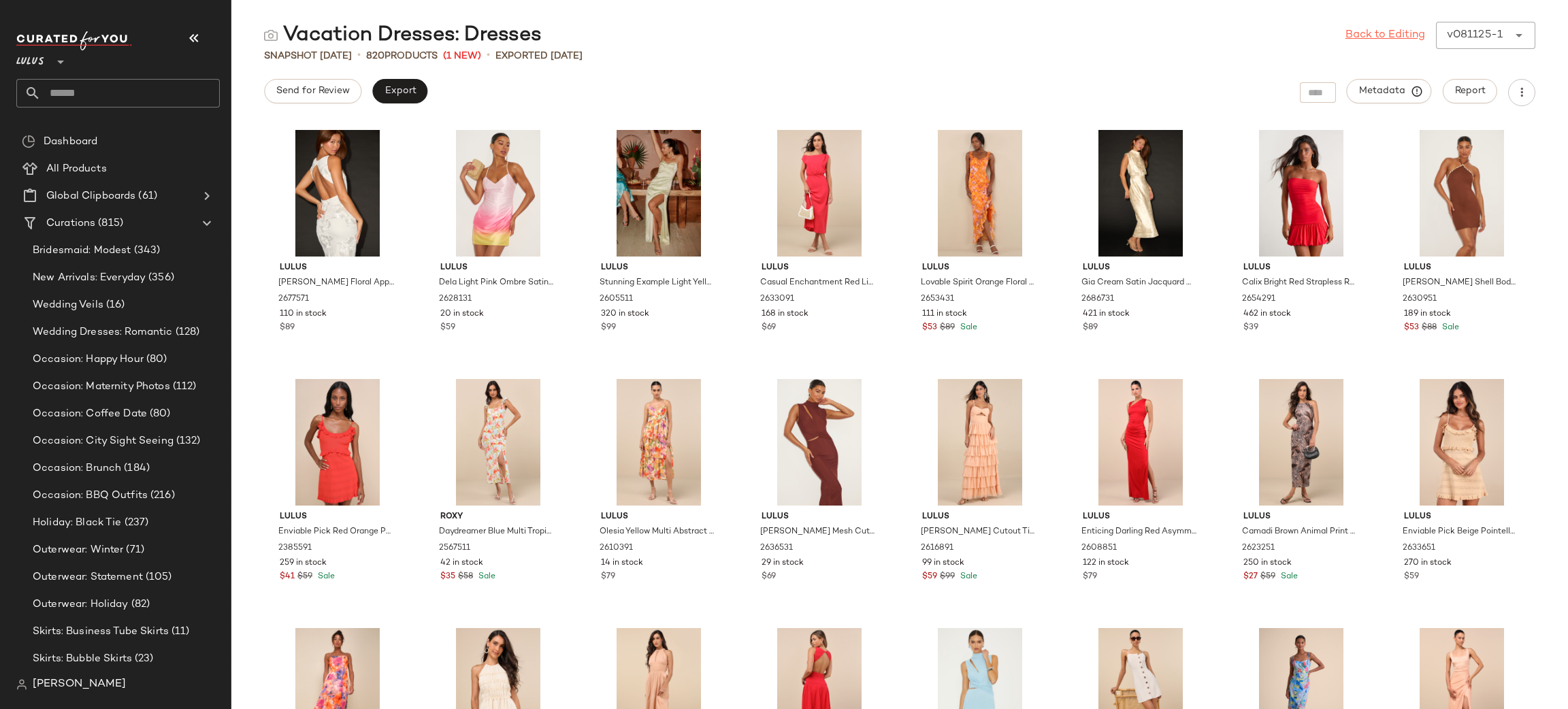
click at [1359, 36] on link "Back to Editing" at bounding box center [1385, 35] width 80 height 17
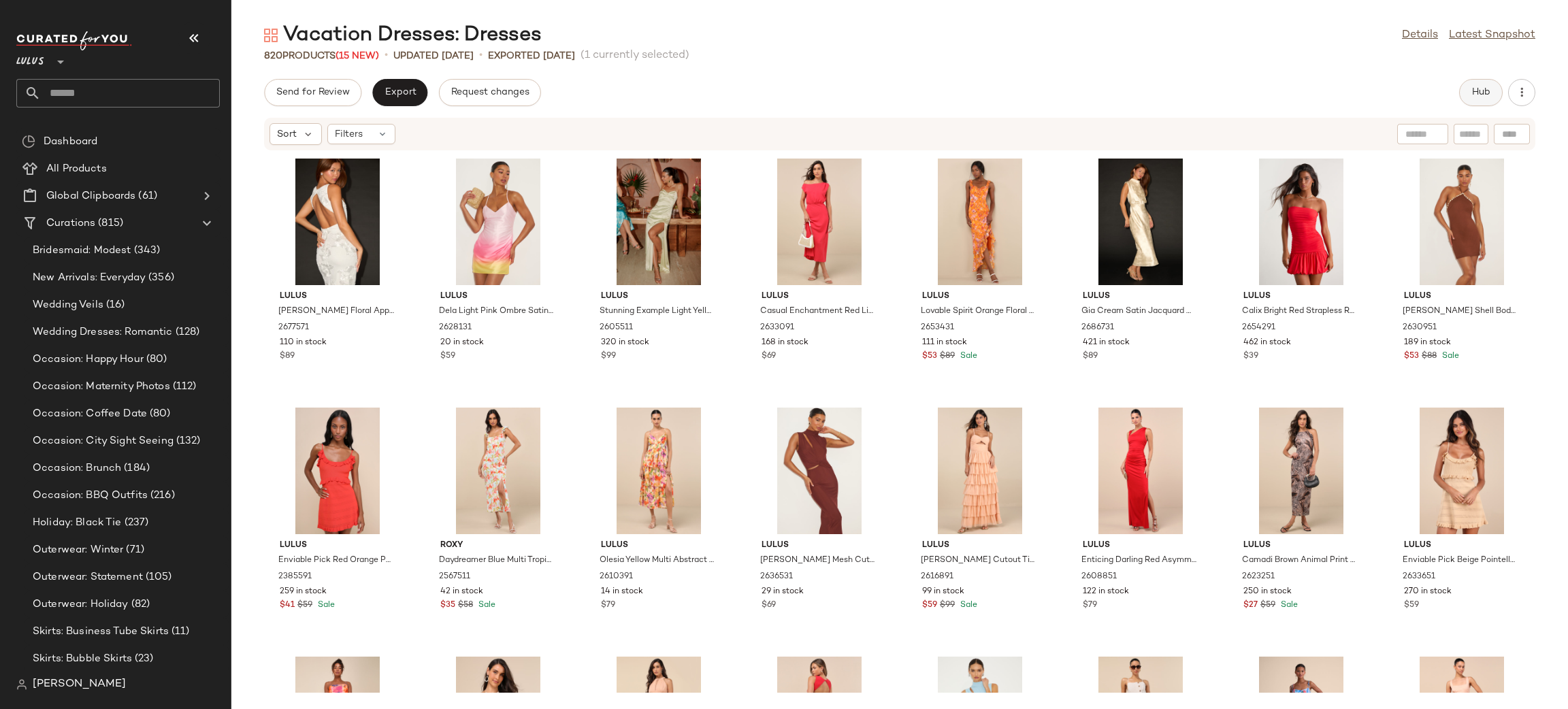
click at [1482, 87] on span "Hub" at bounding box center [1481, 93] width 19 height 11
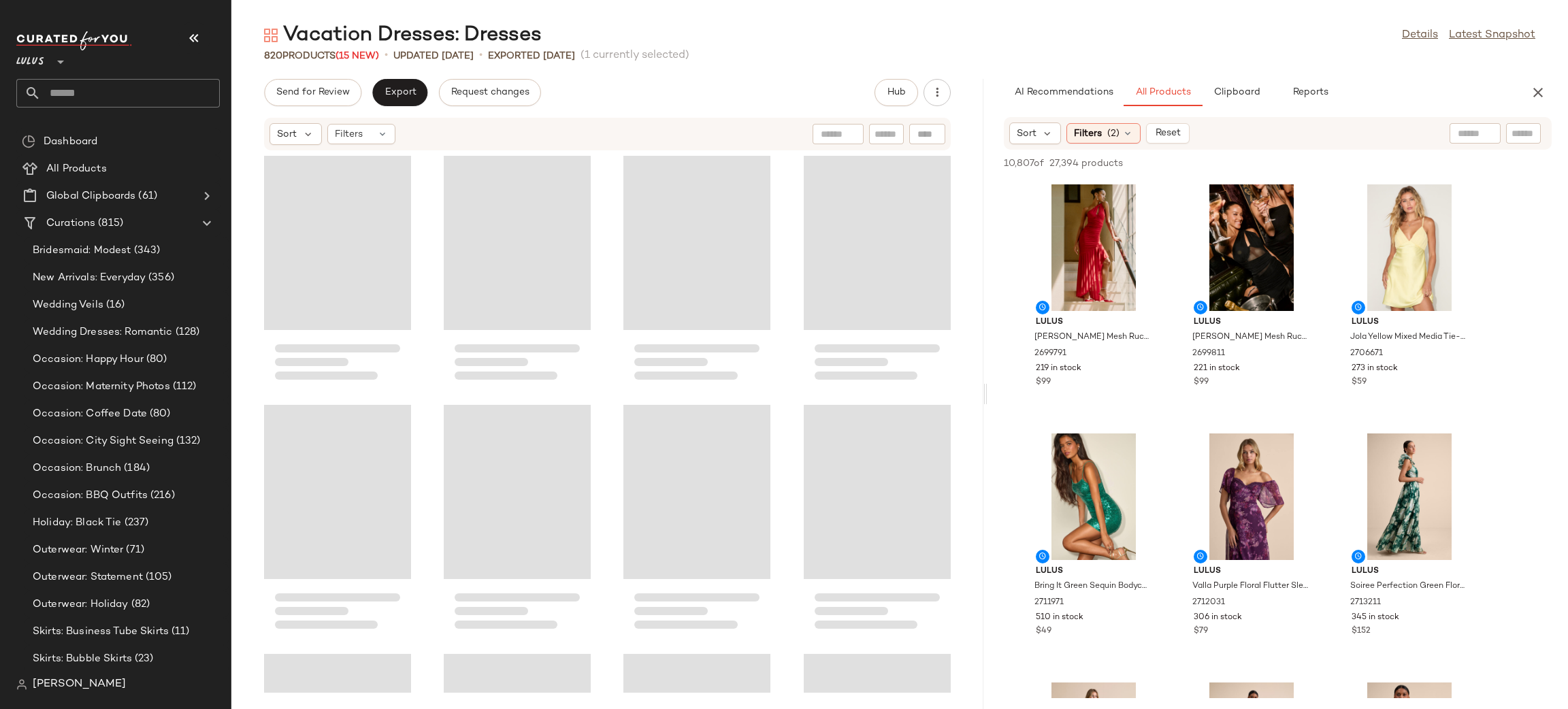
click at [987, 415] on div "Vacation Dresses: Dresses Details Latest Snapshot 820 Products (15 New) • updat…" at bounding box center [899, 365] width 1337 height 688
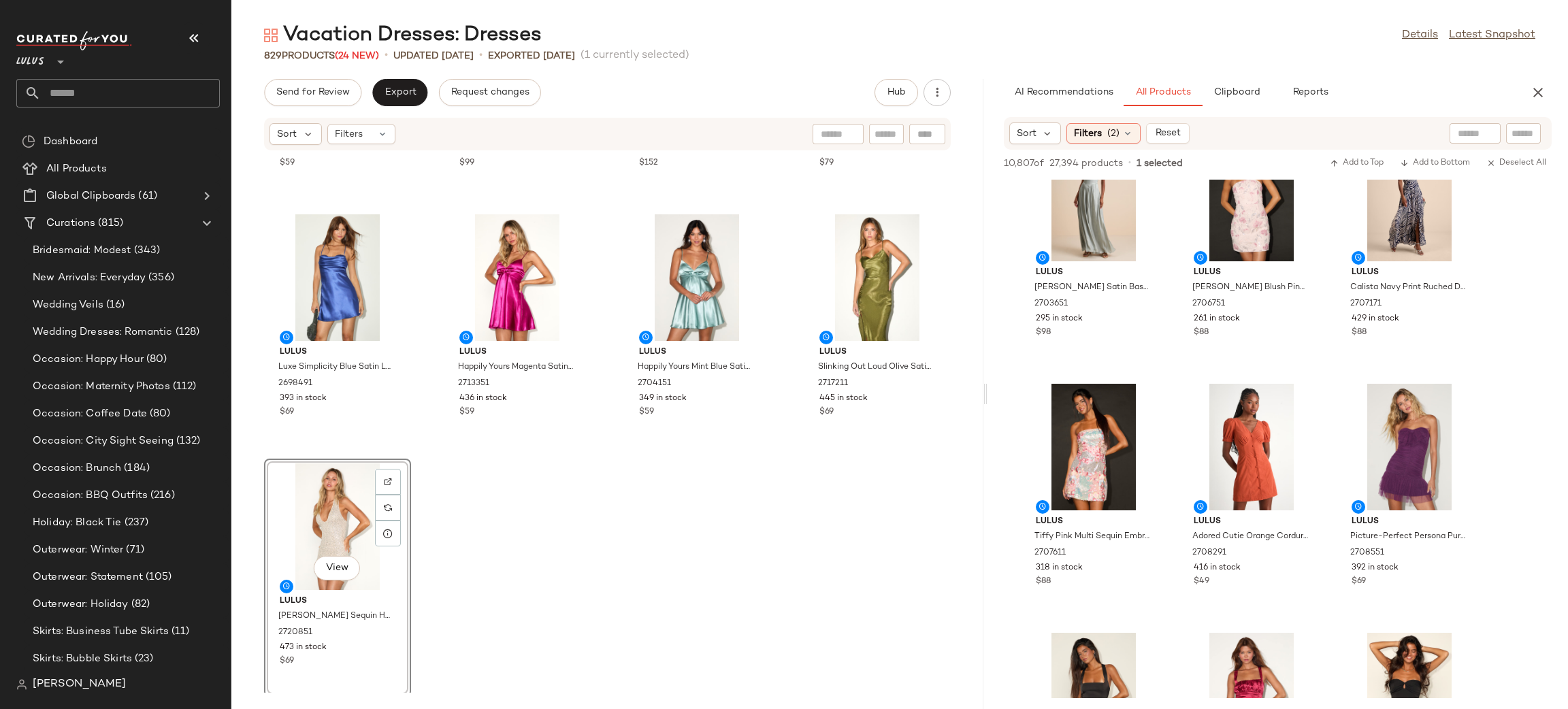
scroll to position [4106, 0]
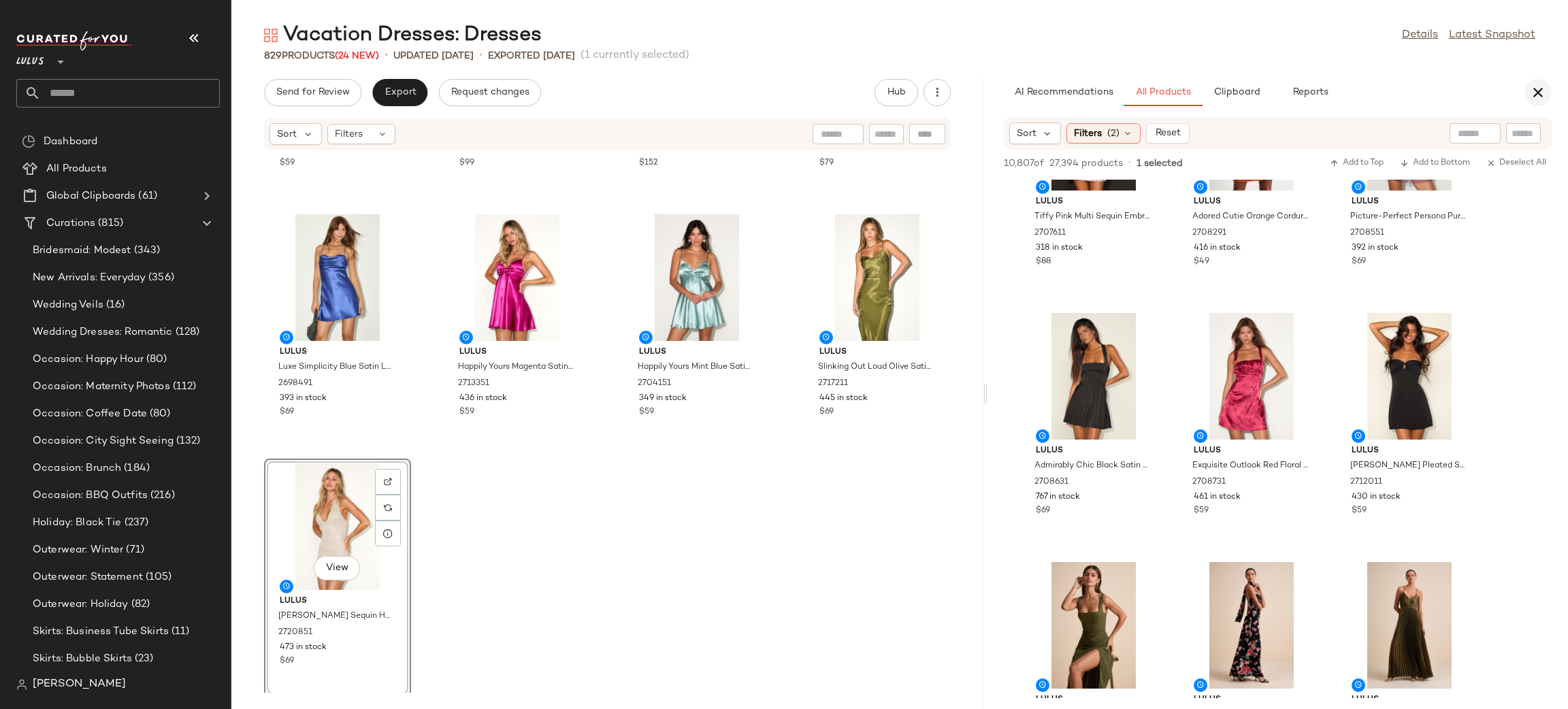
click at [1541, 86] on icon "button" at bounding box center [1538, 93] width 17 height 17
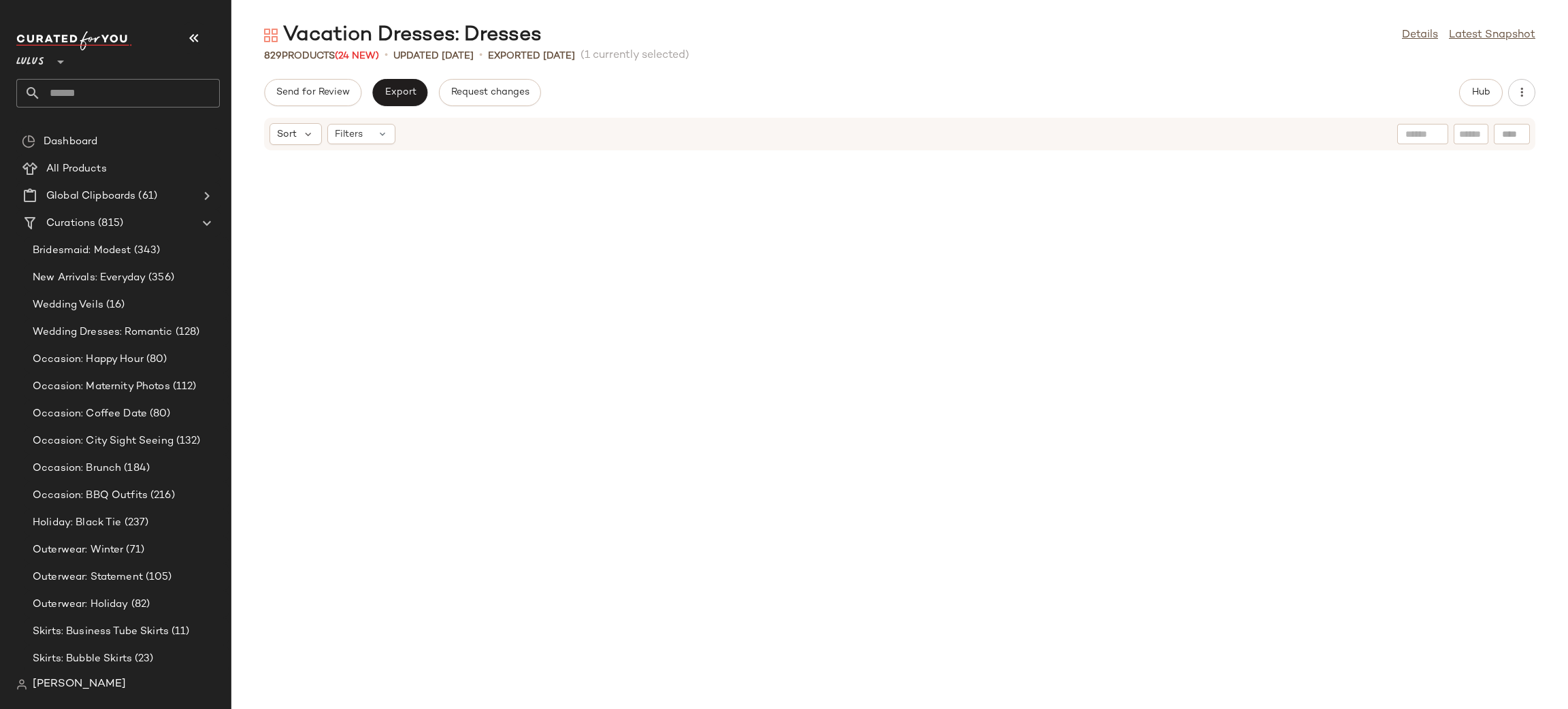
scroll to position [0, 0]
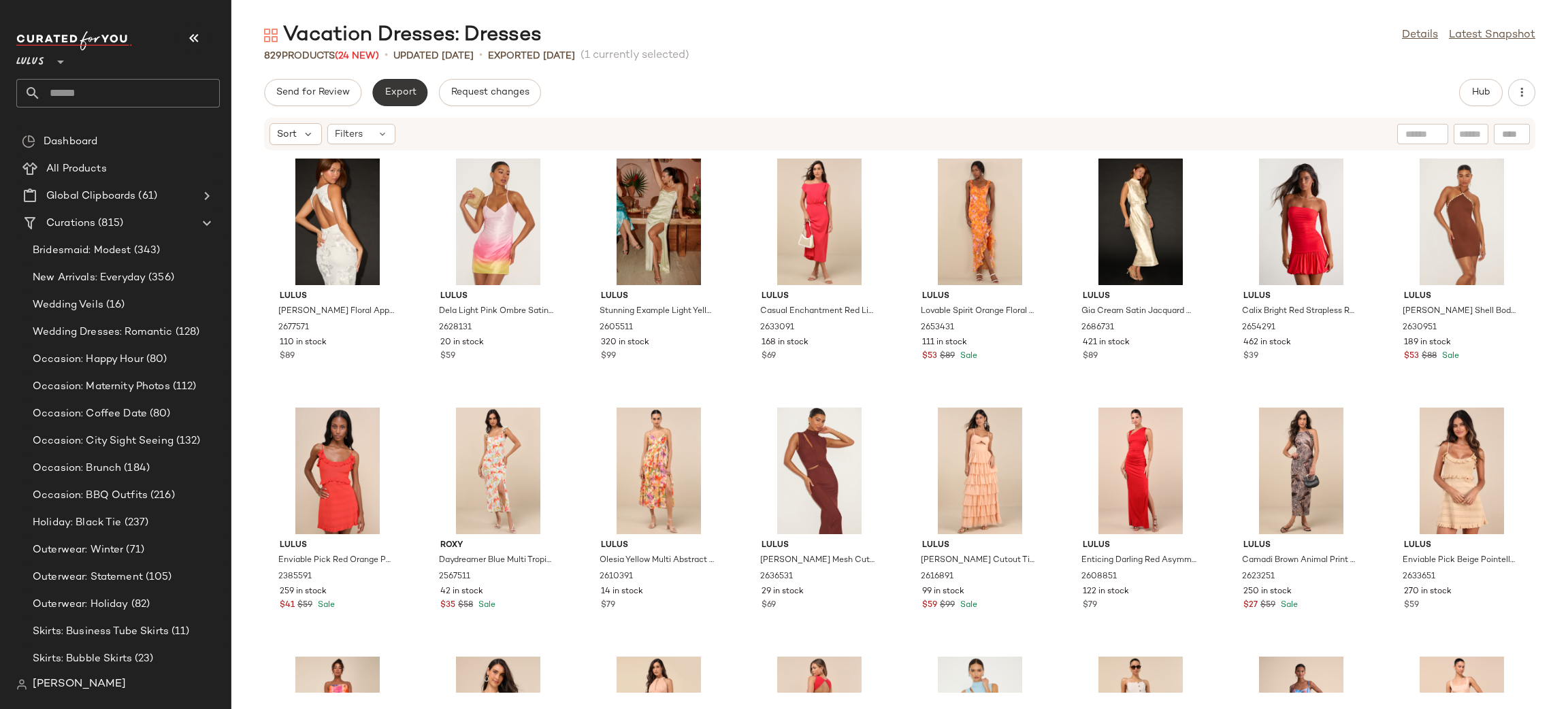
click at [392, 91] on span "Export" at bounding box center [400, 93] width 32 height 11
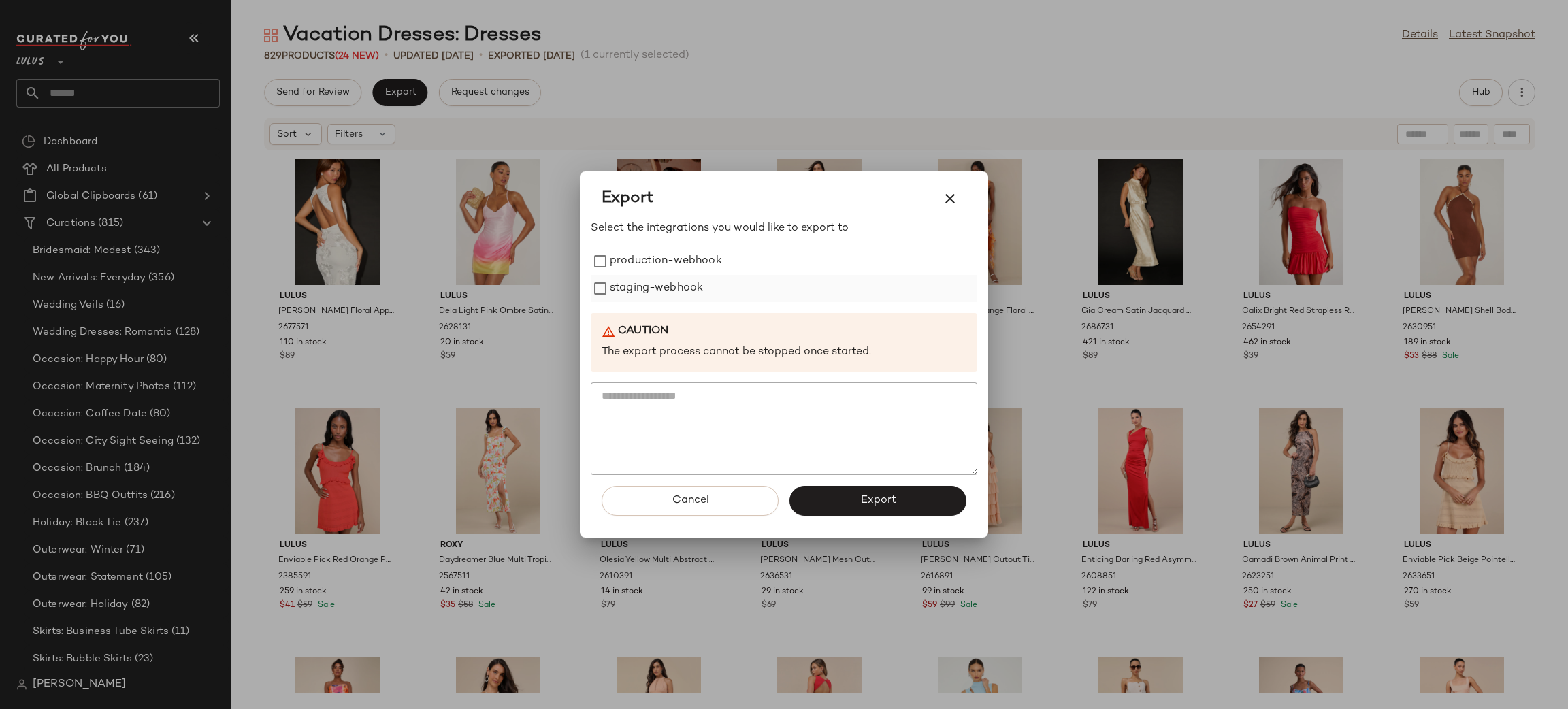
click at [666, 275] on label "staging-webhook" at bounding box center [657, 288] width 93 height 27
click at [657, 251] on label "production-webhook" at bounding box center [666, 261] width 113 height 27
click at [868, 501] on span "Export" at bounding box center [878, 501] width 36 height 13
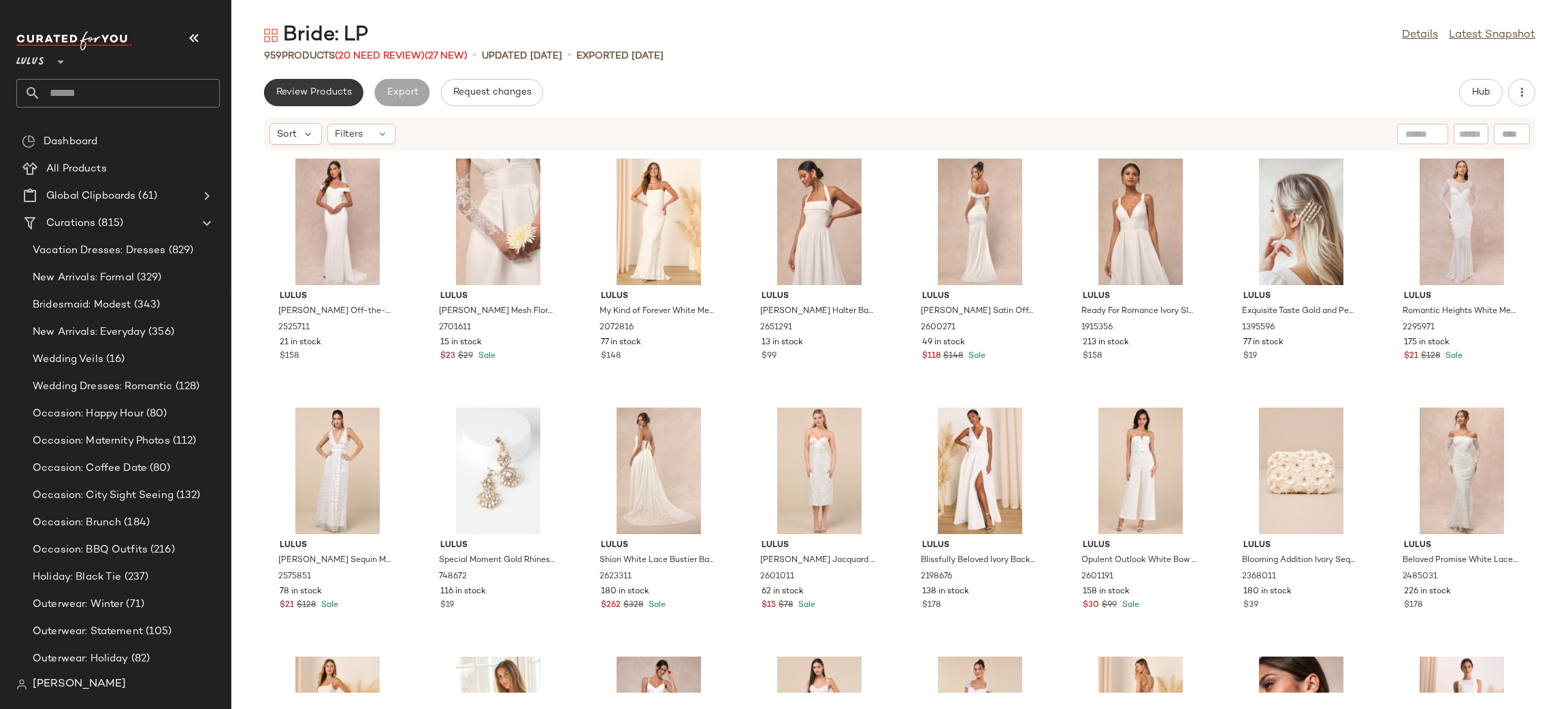
click at [320, 96] on span "Review Products" at bounding box center [314, 93] width 76 height 11
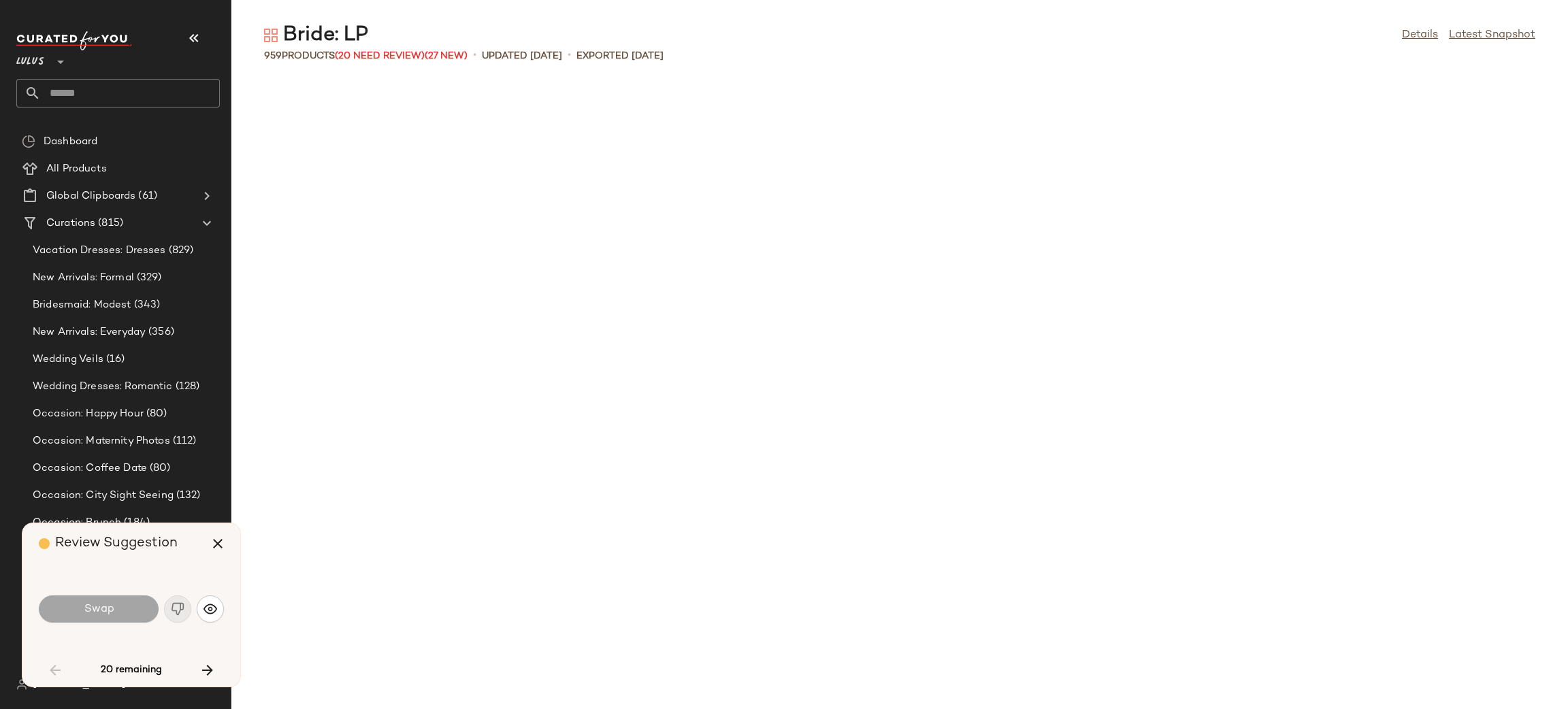
scroll to position [1743, 0]
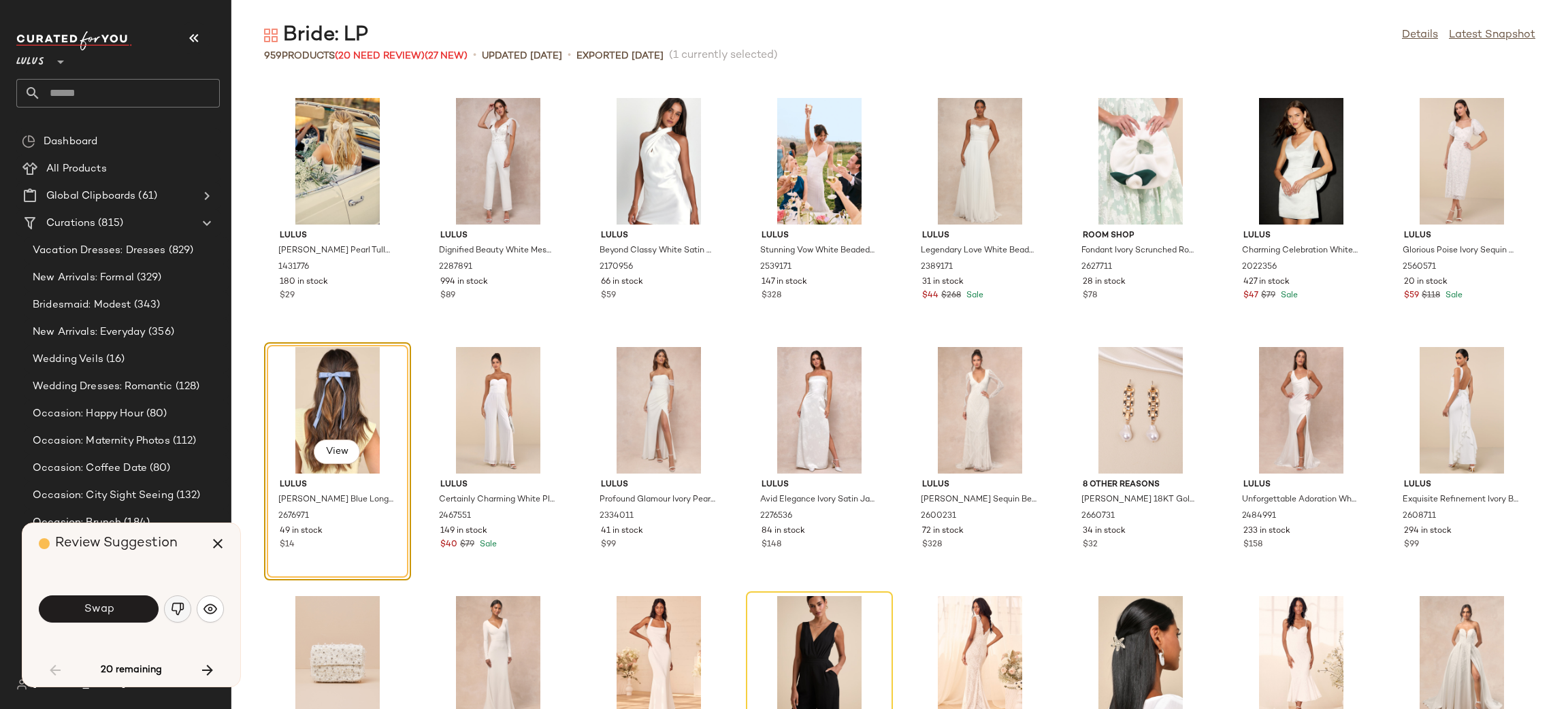
click at [180, 613] on img "button" at bounding box center [177, 608] width 13 height 13
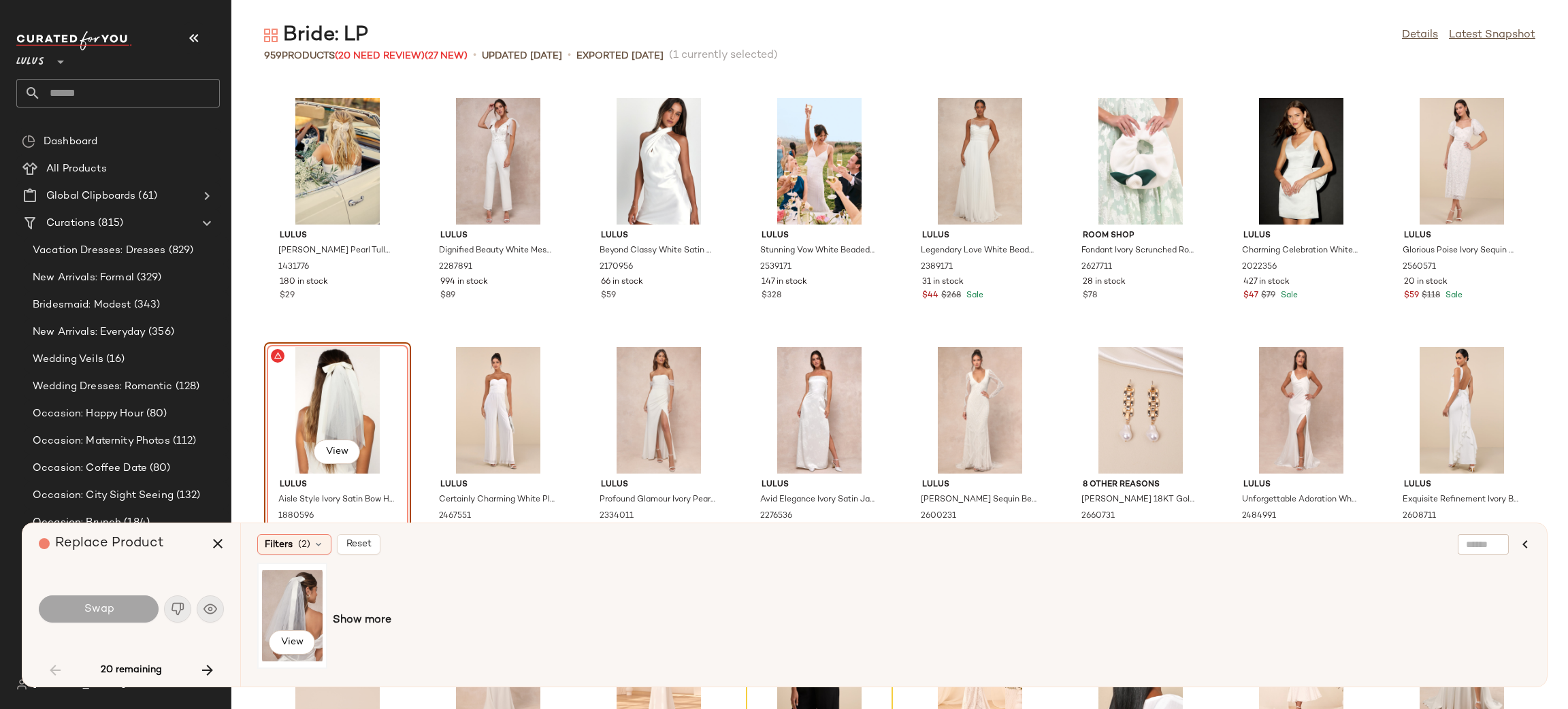
click at [281, 606] on div "View" at bounding box center [292, 616] width 60 height 97
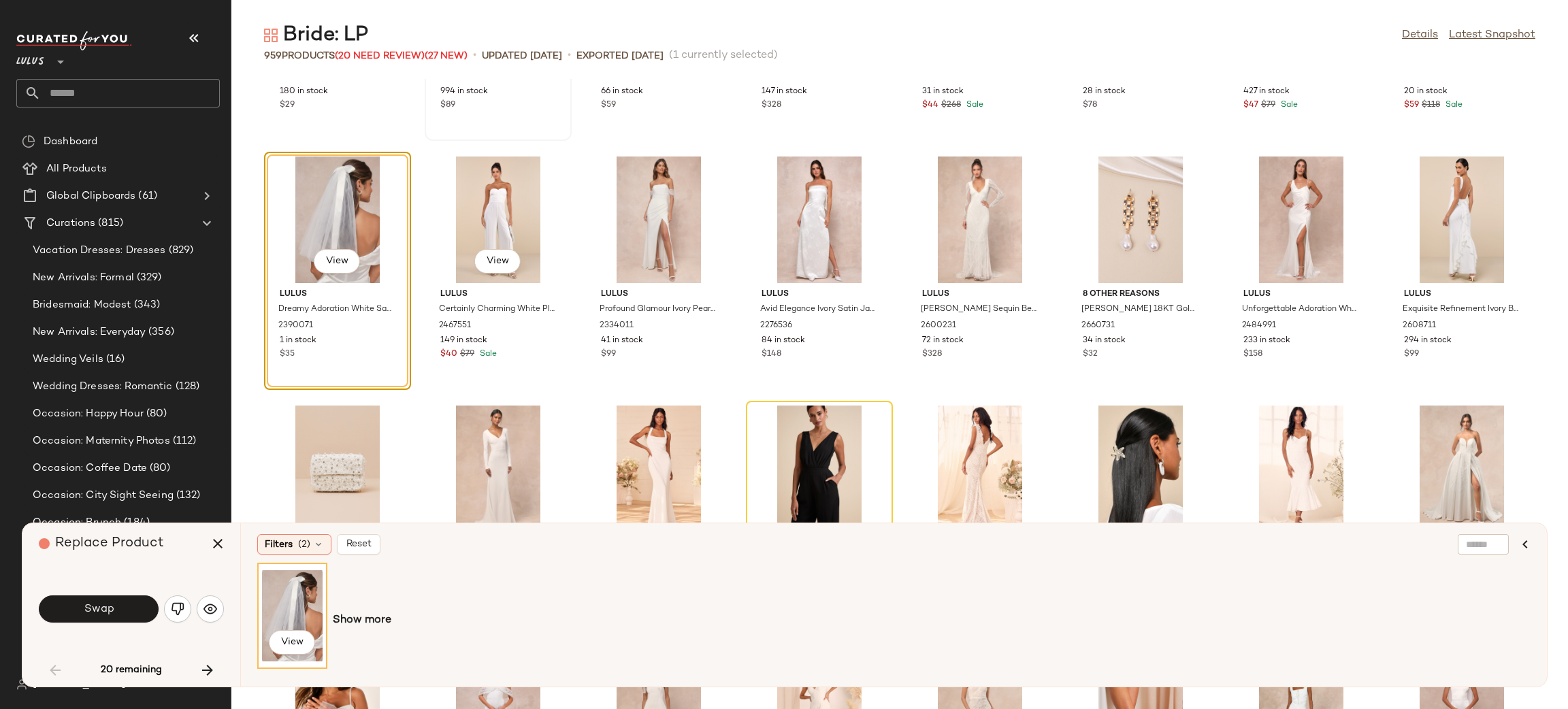
scroll to position [1932, 0]
click at [123, 598] on button "Swap" at bounding box center [98, 609] width 120 height 27
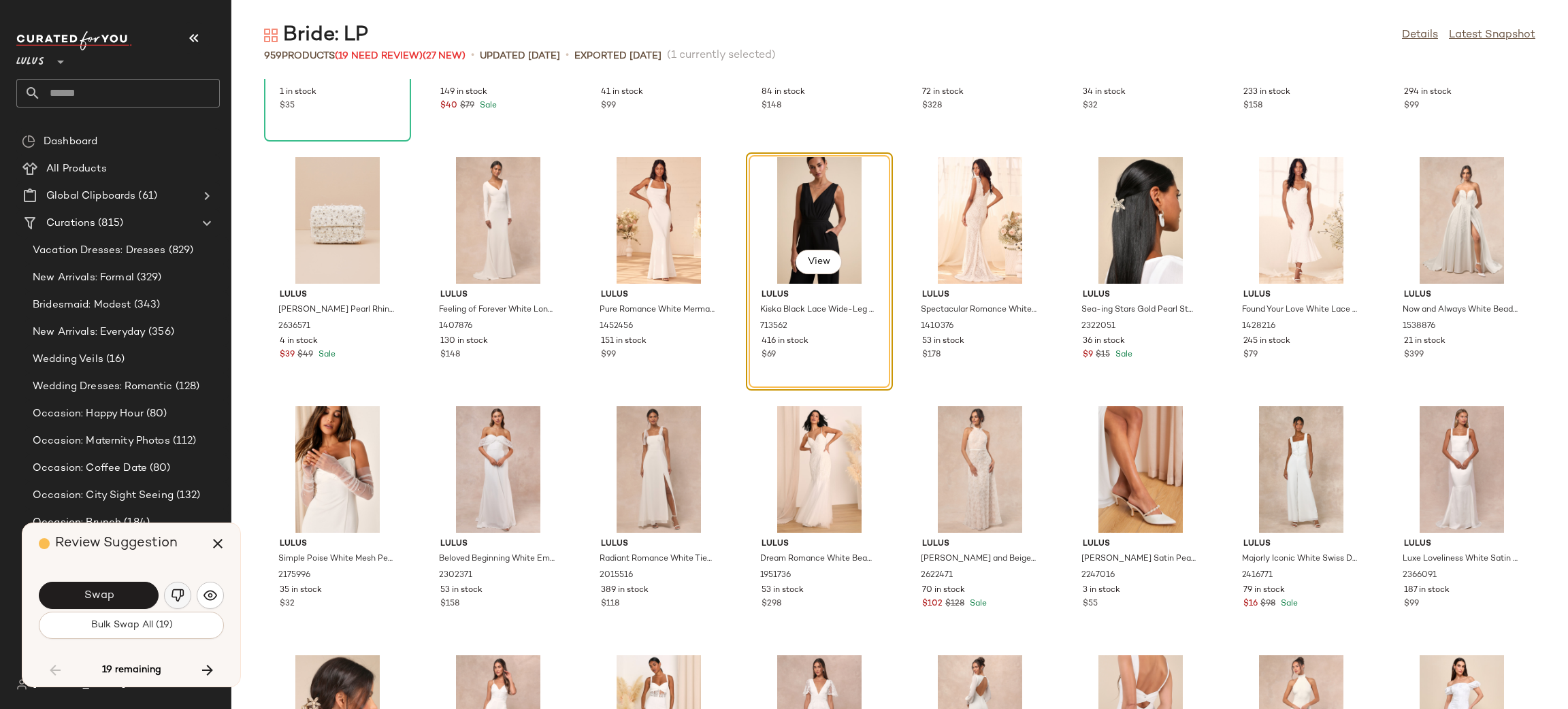
scroll to position [2018, 0]
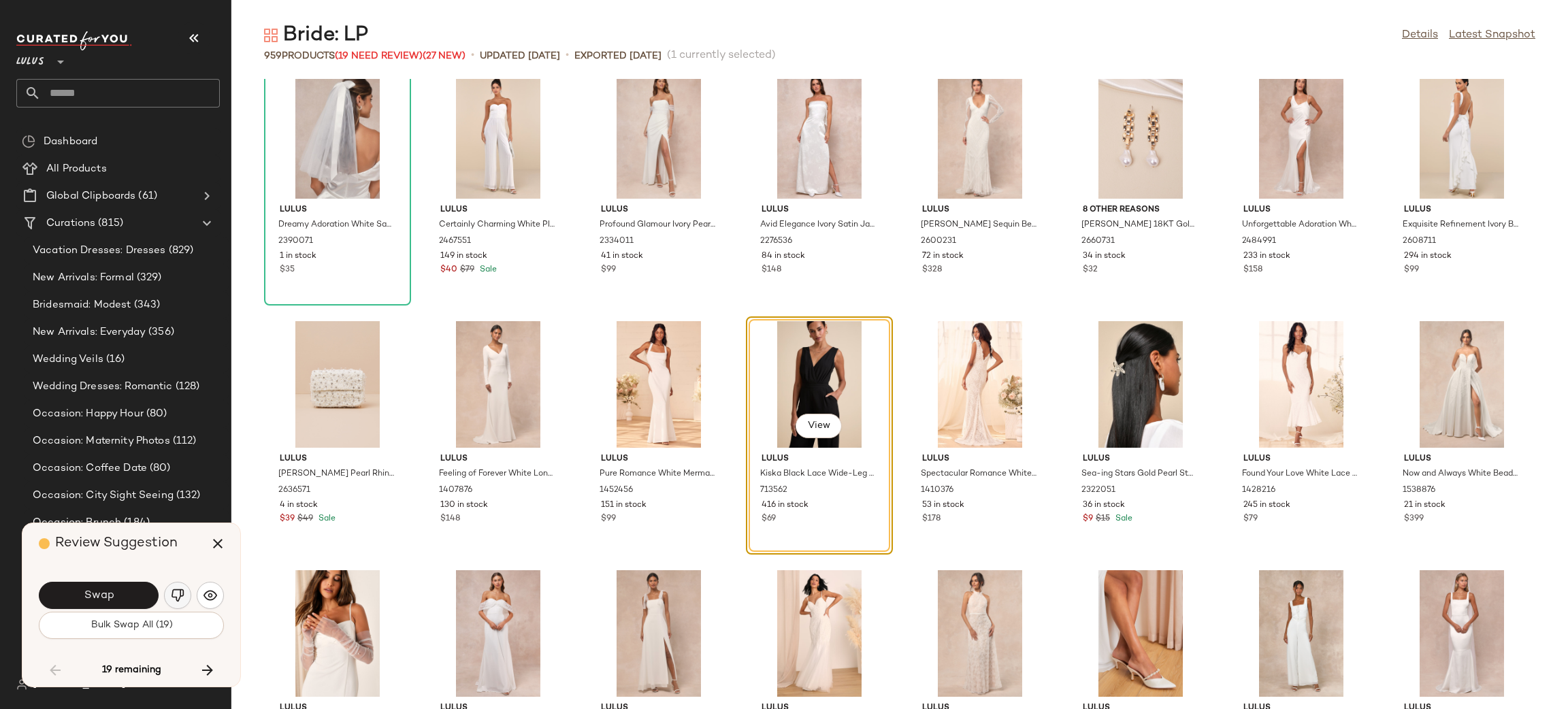
click at [180, 593] on img "button" at bounding box center [177, 595] width 13 height 13
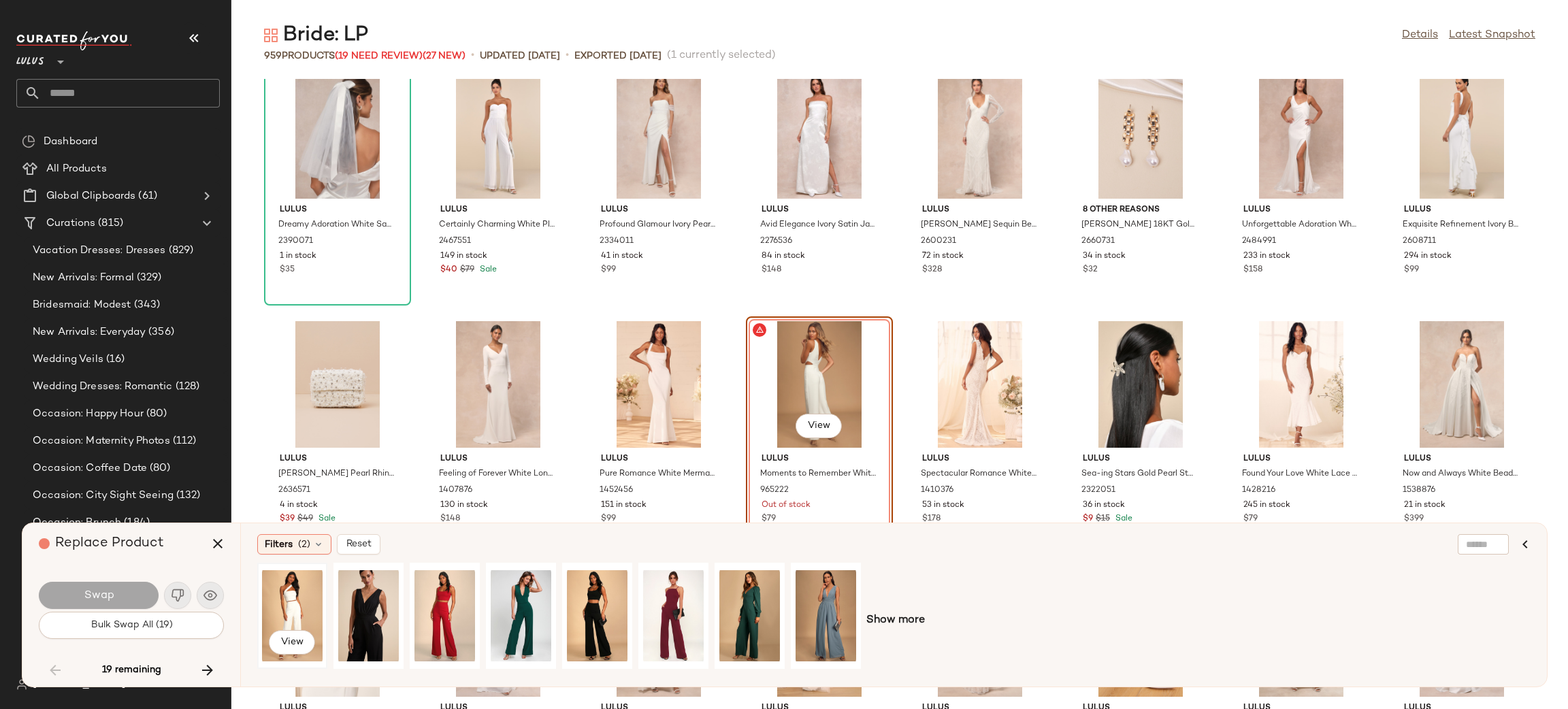
click at [273, 597] on div "View" at bounding box center [292, 616] width 60 height 97
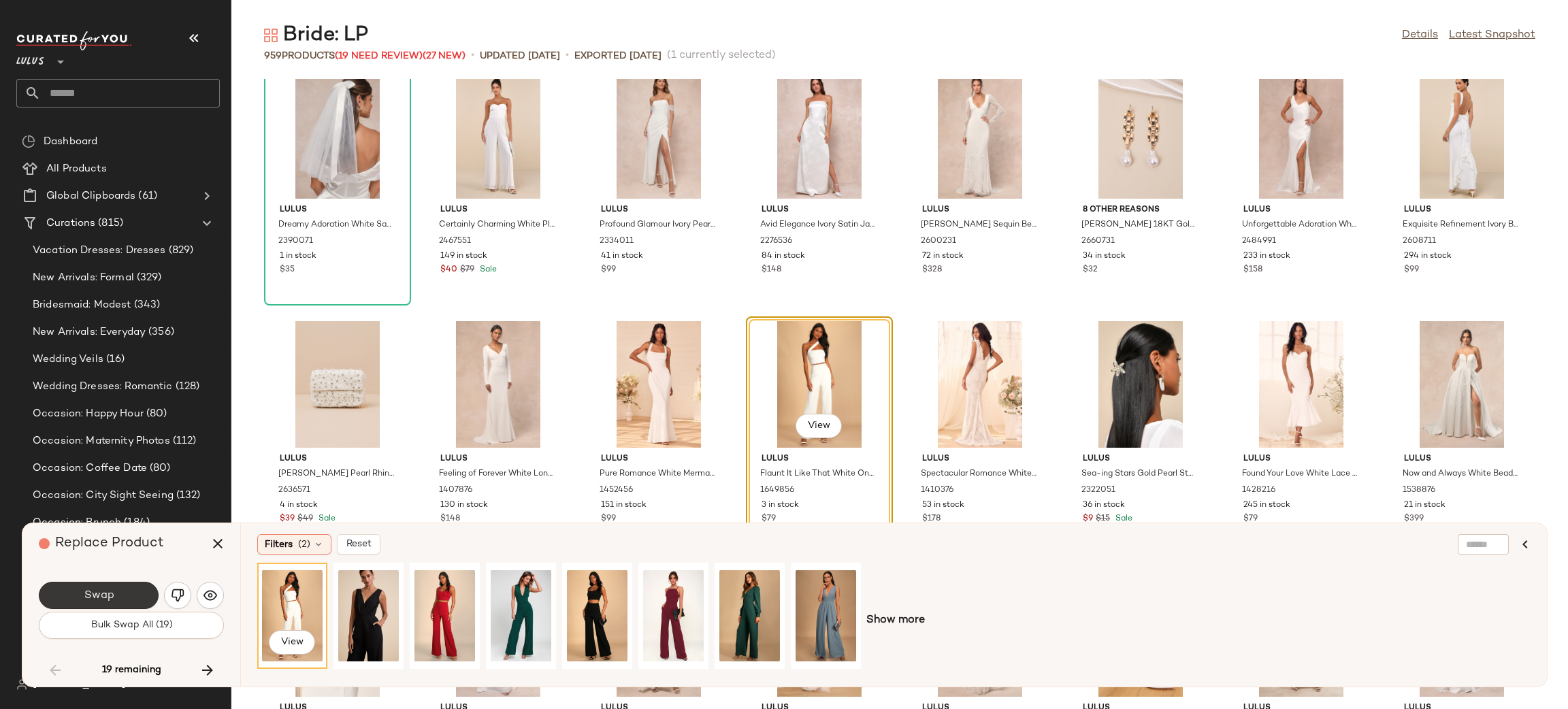
click at [96, 595] on span "Swap" at bounding box center [98, 596] width 31 height 13
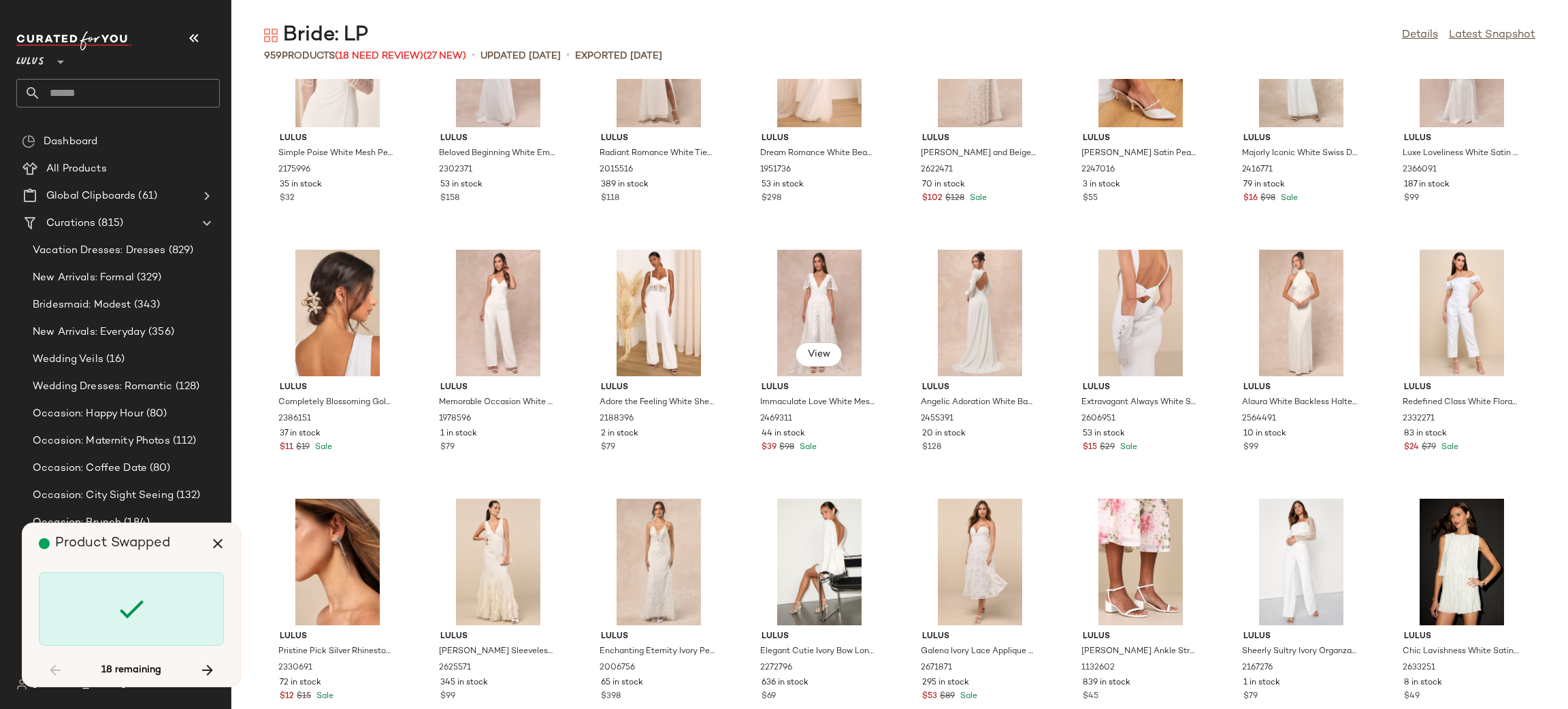
scroll to position [2605, 0]
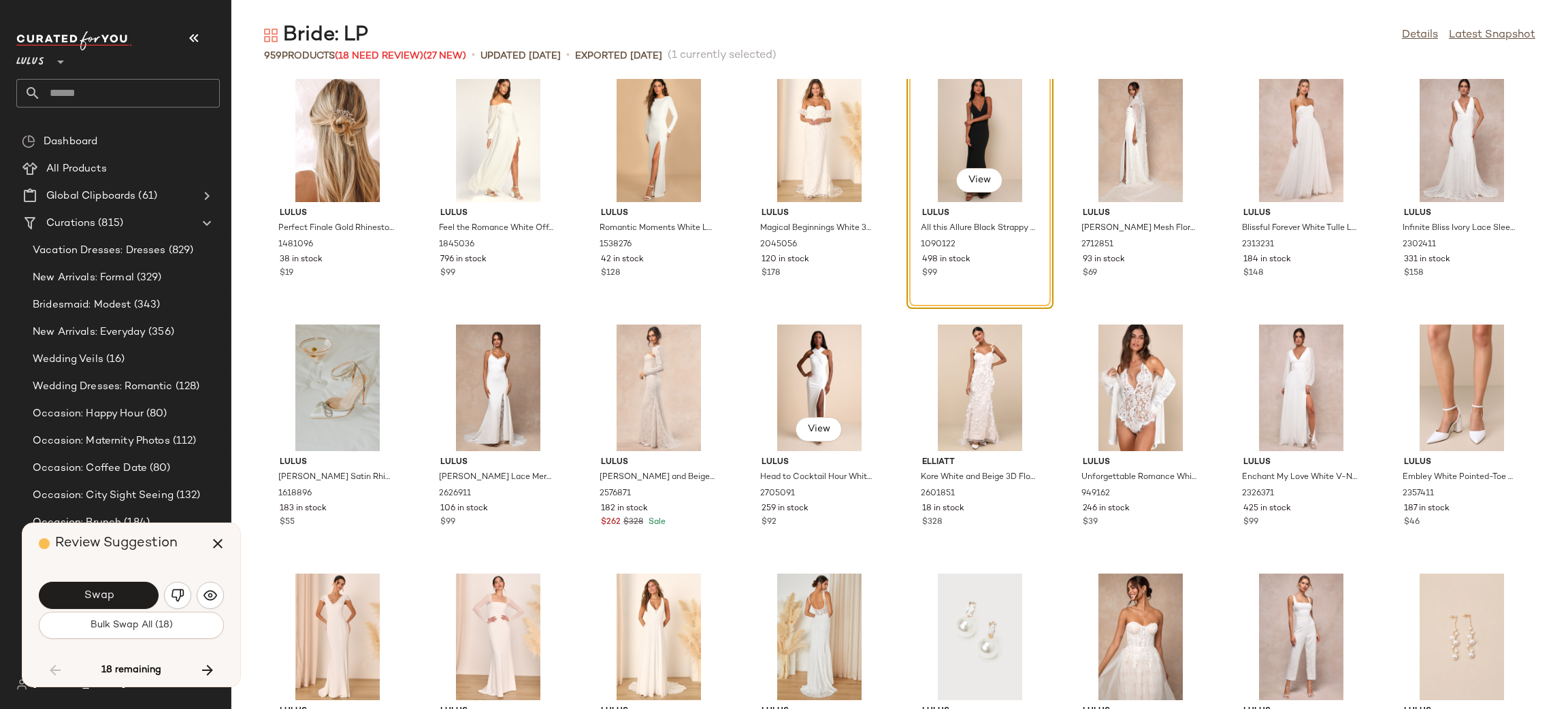
scroll to position [3806, 0]
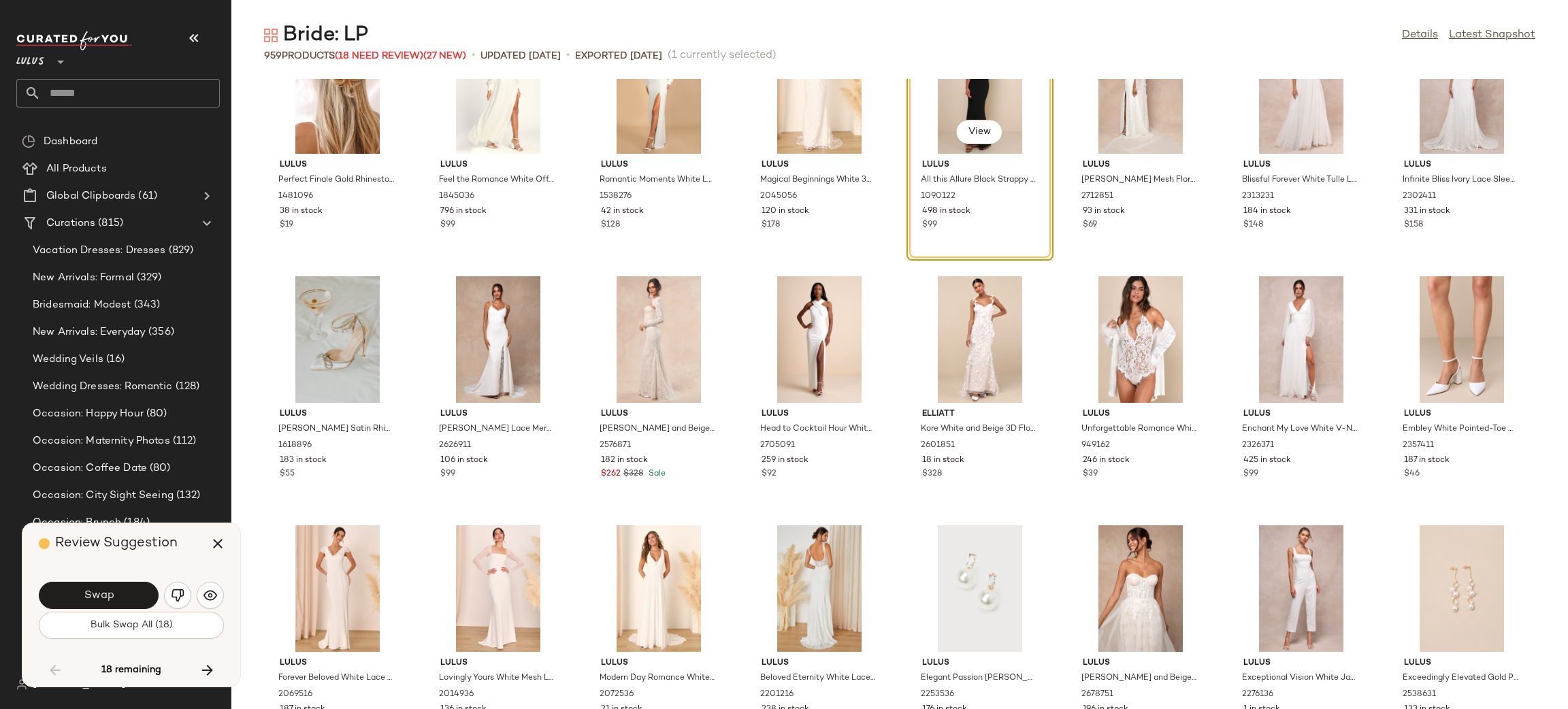
click at [192, 592] on div "Swap" at bounding box center [132, 595] width 185 height 32
click at [181, 592] on img "button" at bounding box center [177, 595] width 13 height 13
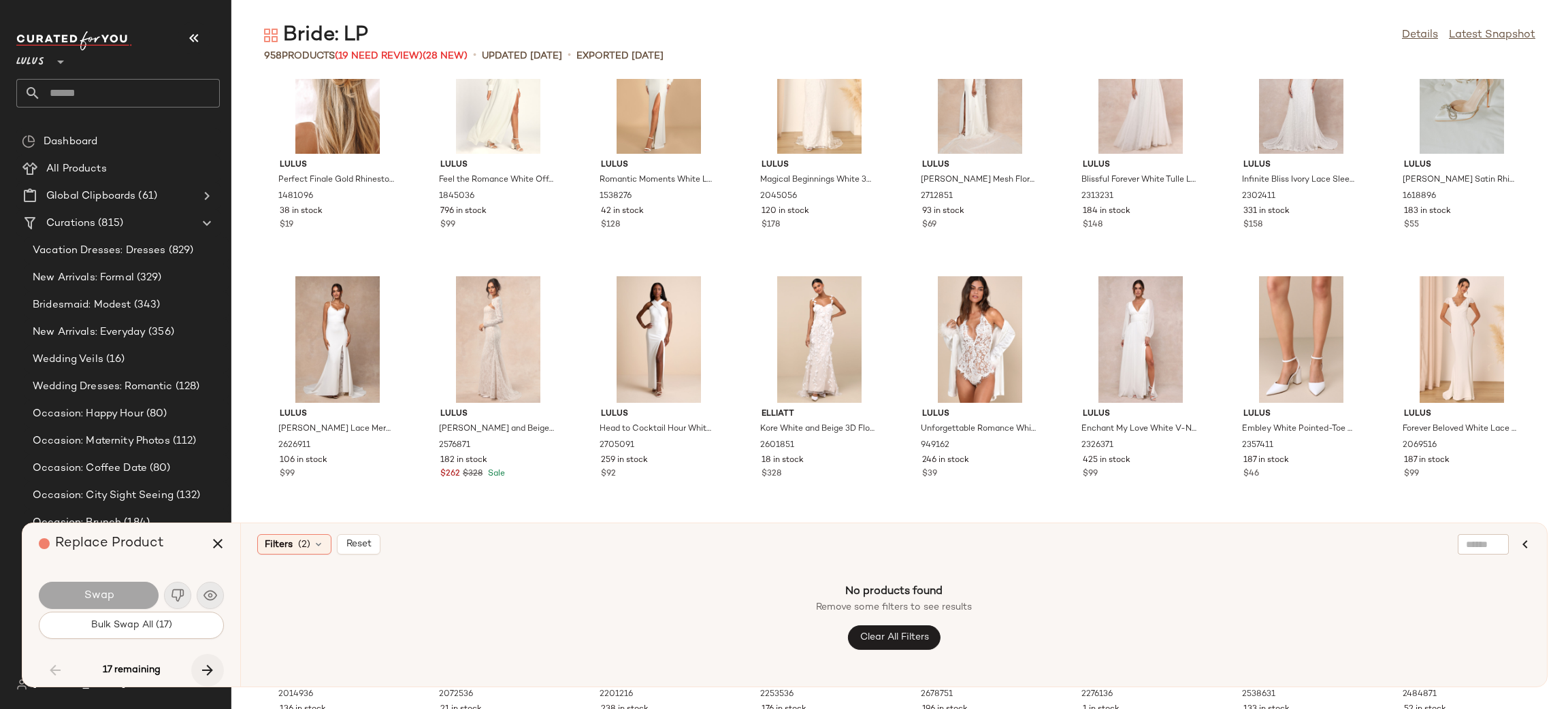
click at [212, 663] on icon "button" at bounding box center [208, 670] width 17 height 17
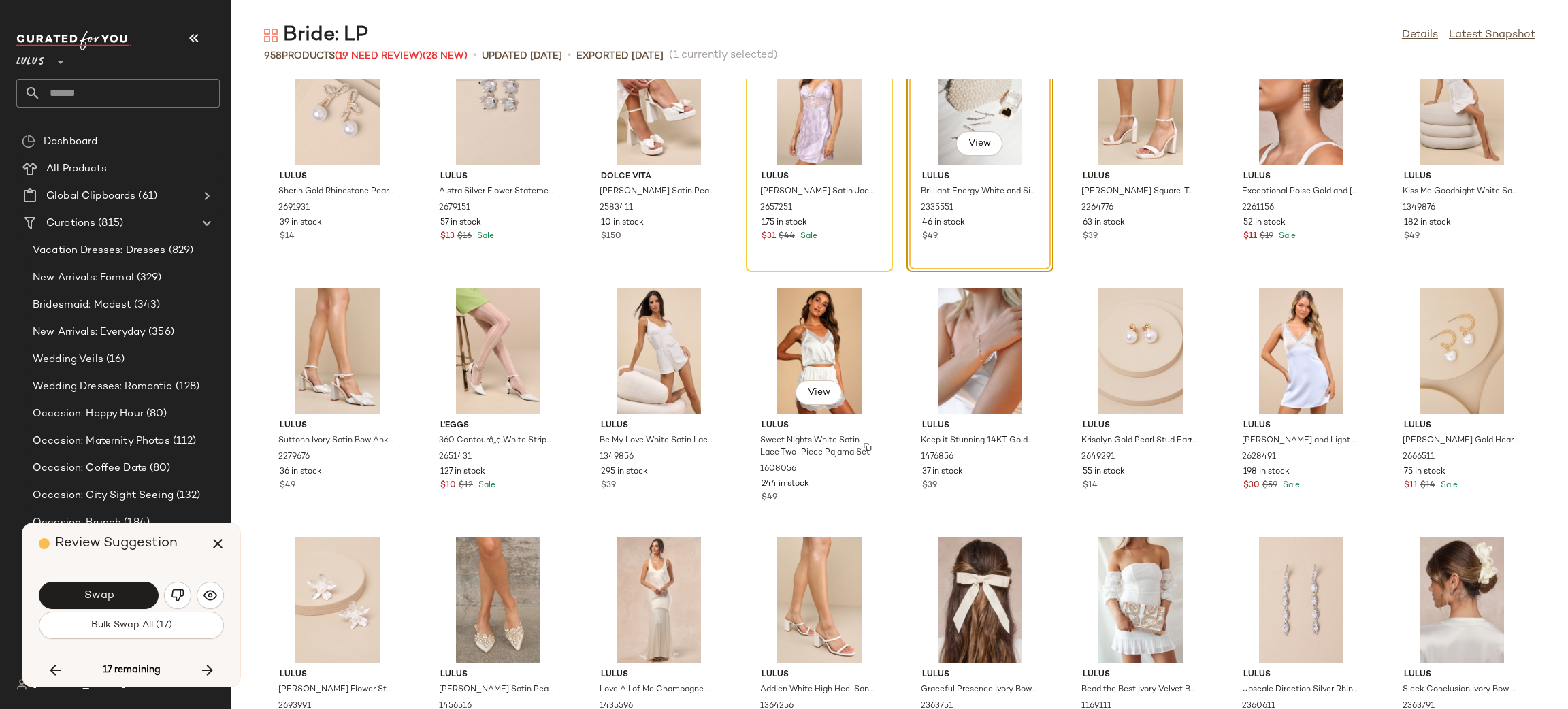
scroll to position [6035, 0]
click at [178, 593] on img "button" at bounding box center [177, 595] width 13 height 13
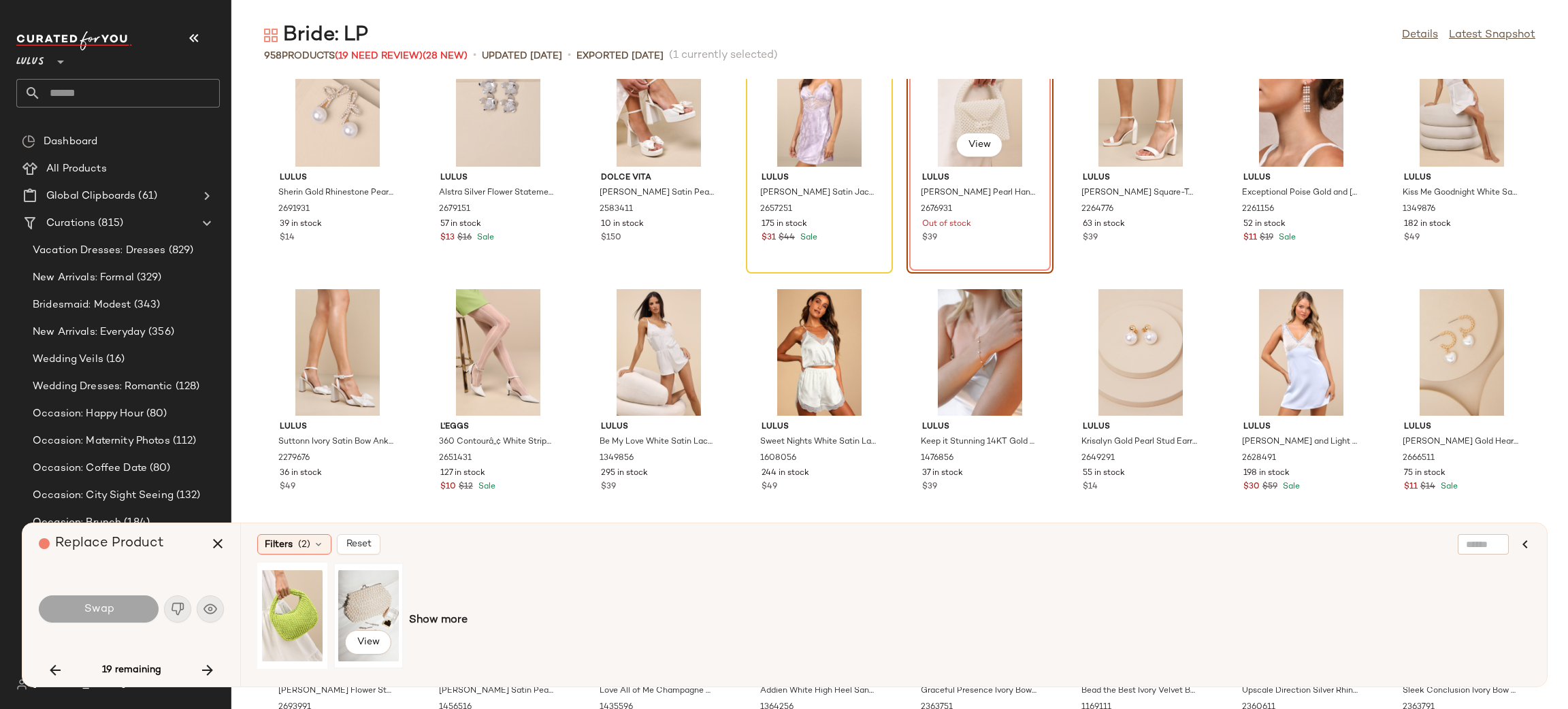
click at [365, 604] on div "View" at bounding box center [368, 616] width 60 height 97
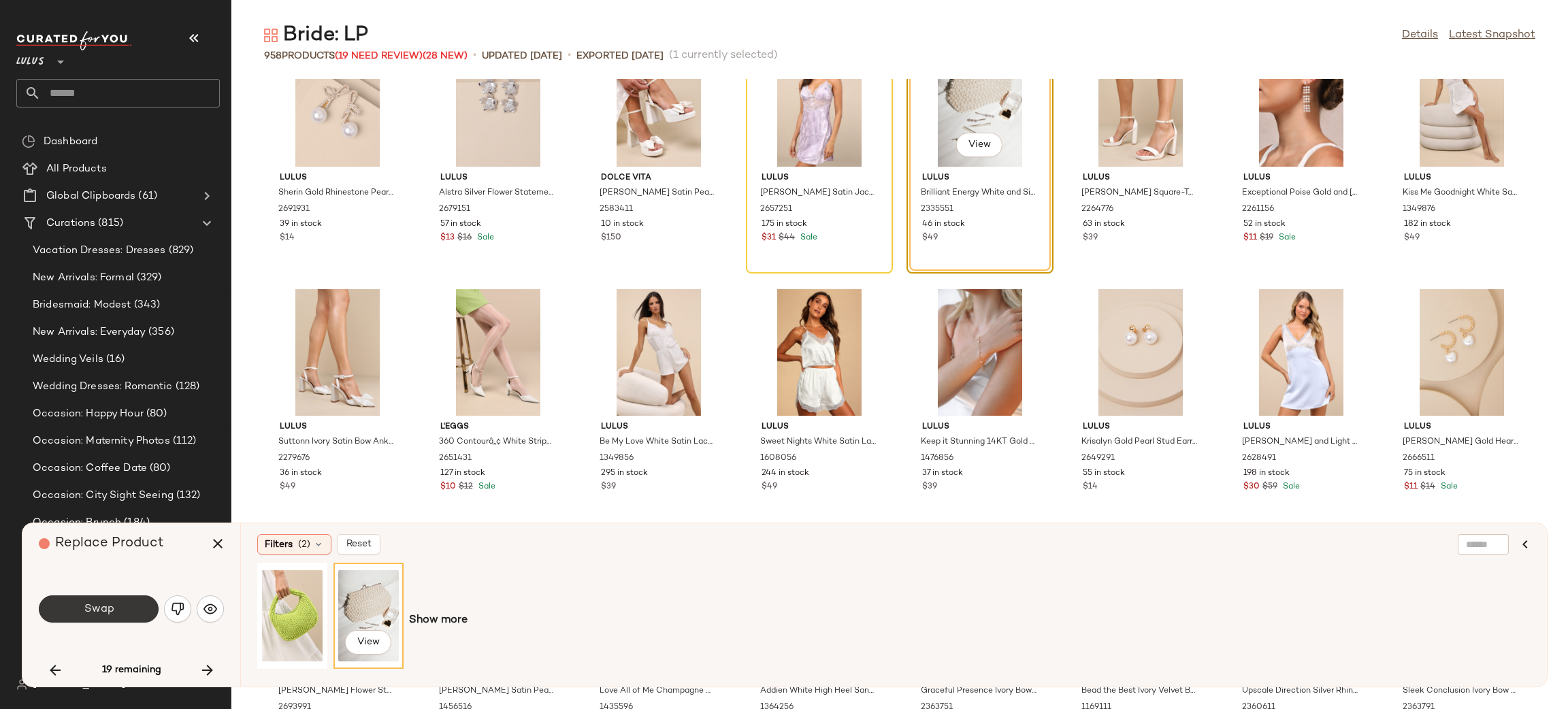
click at [136, 607] on button "Swap" at bounding box center [98, 609] width 120 height 27
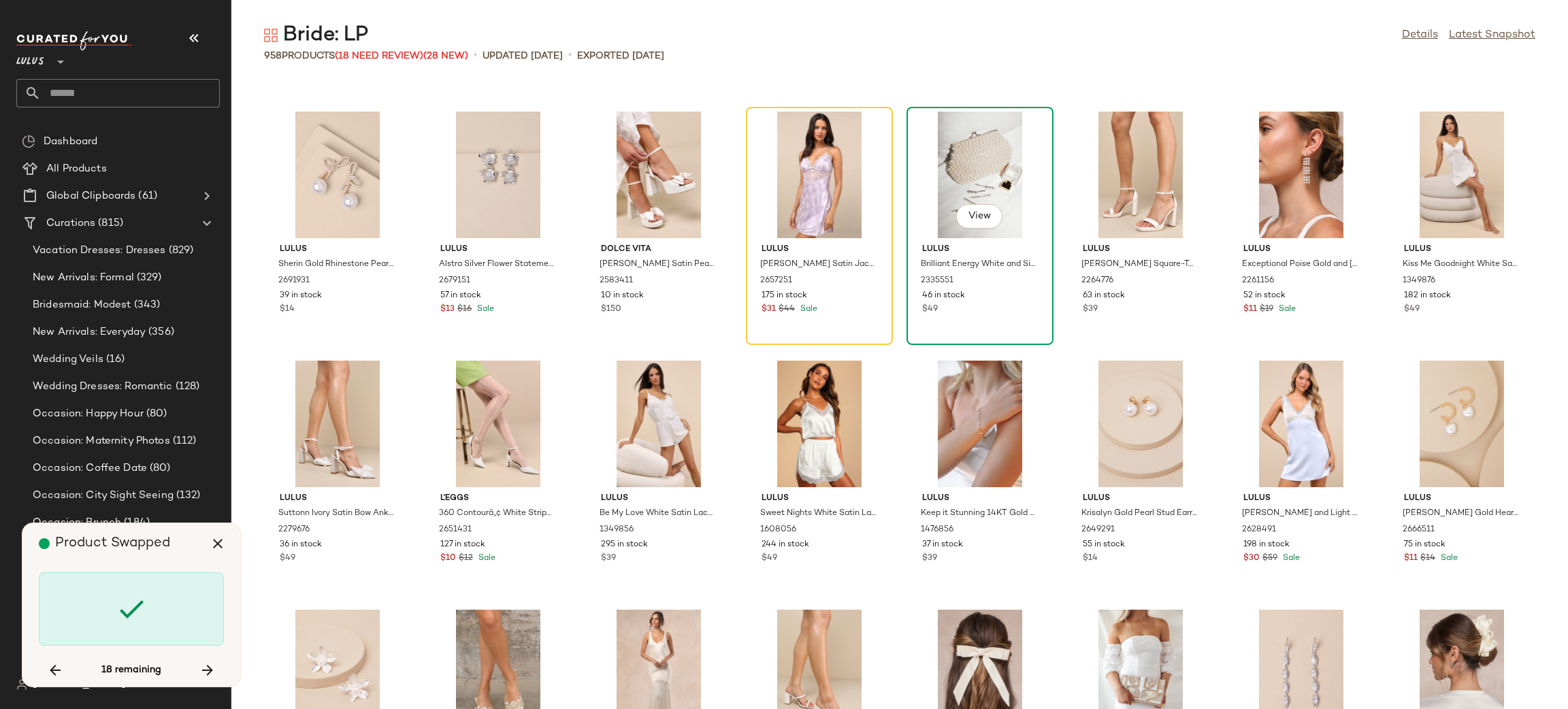
scroll to position [5967, 0]
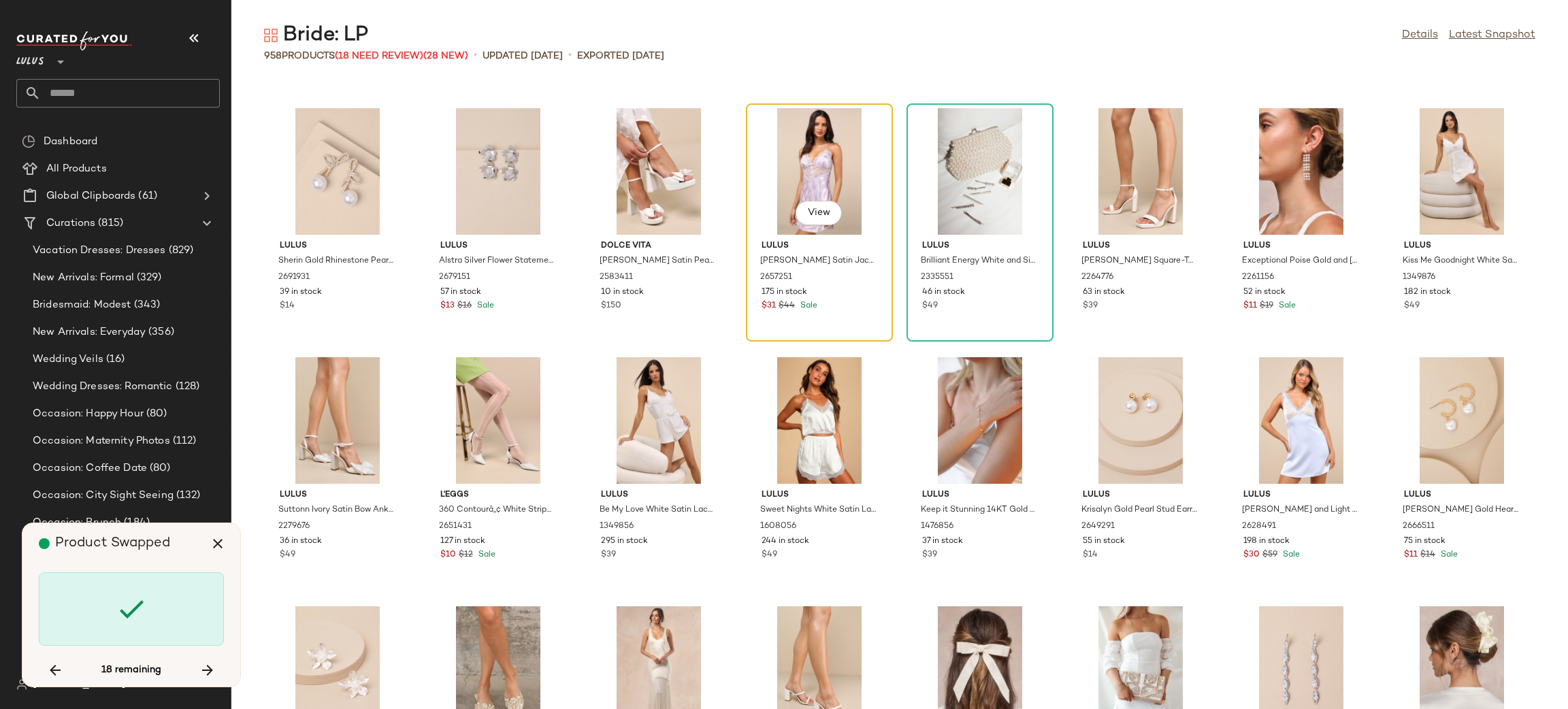
click at [847, 177] on div "View" at bounding box center [820, 172] width 138 height 127
click at [193, 677] on button "button" at bounding box center [207, 670] width 32 height 32
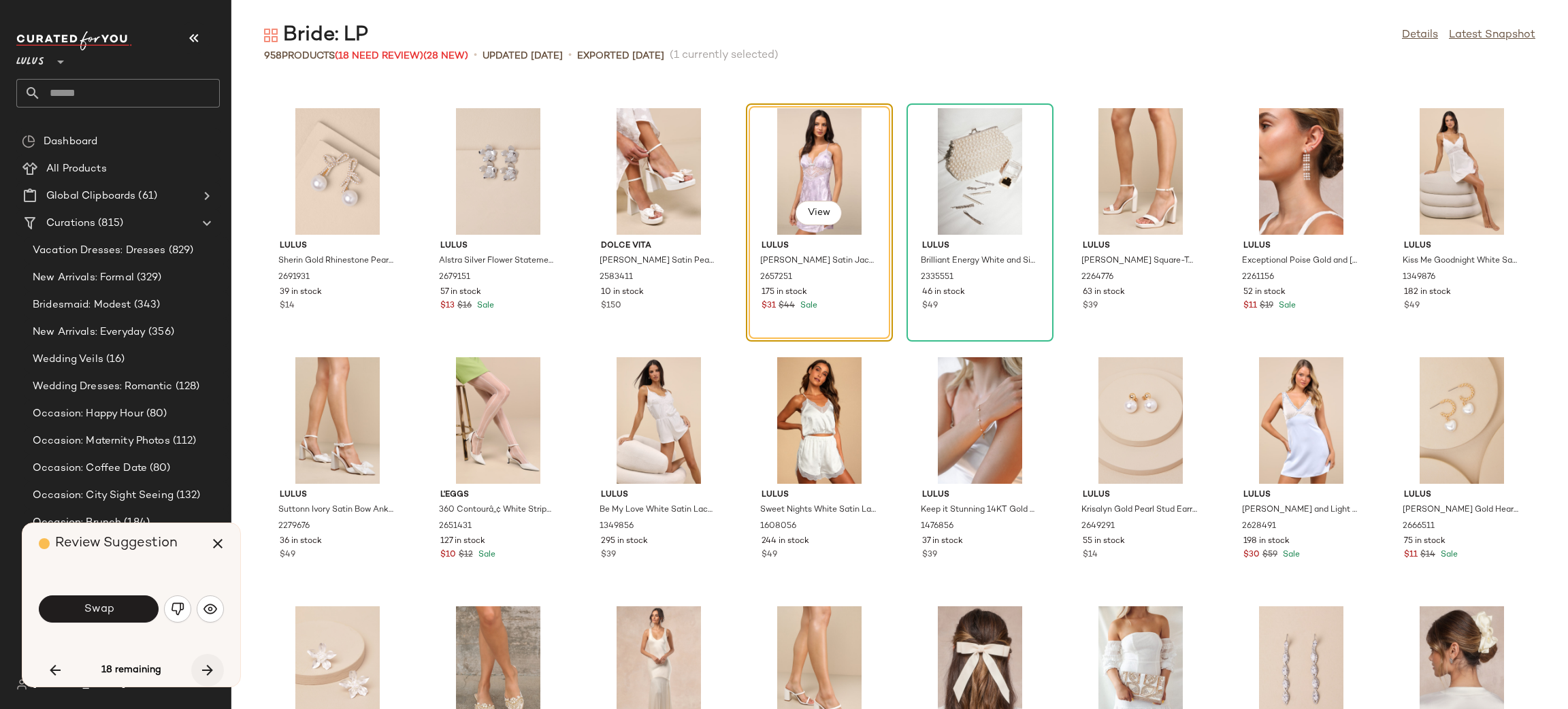
scroll to position [5728, 0]
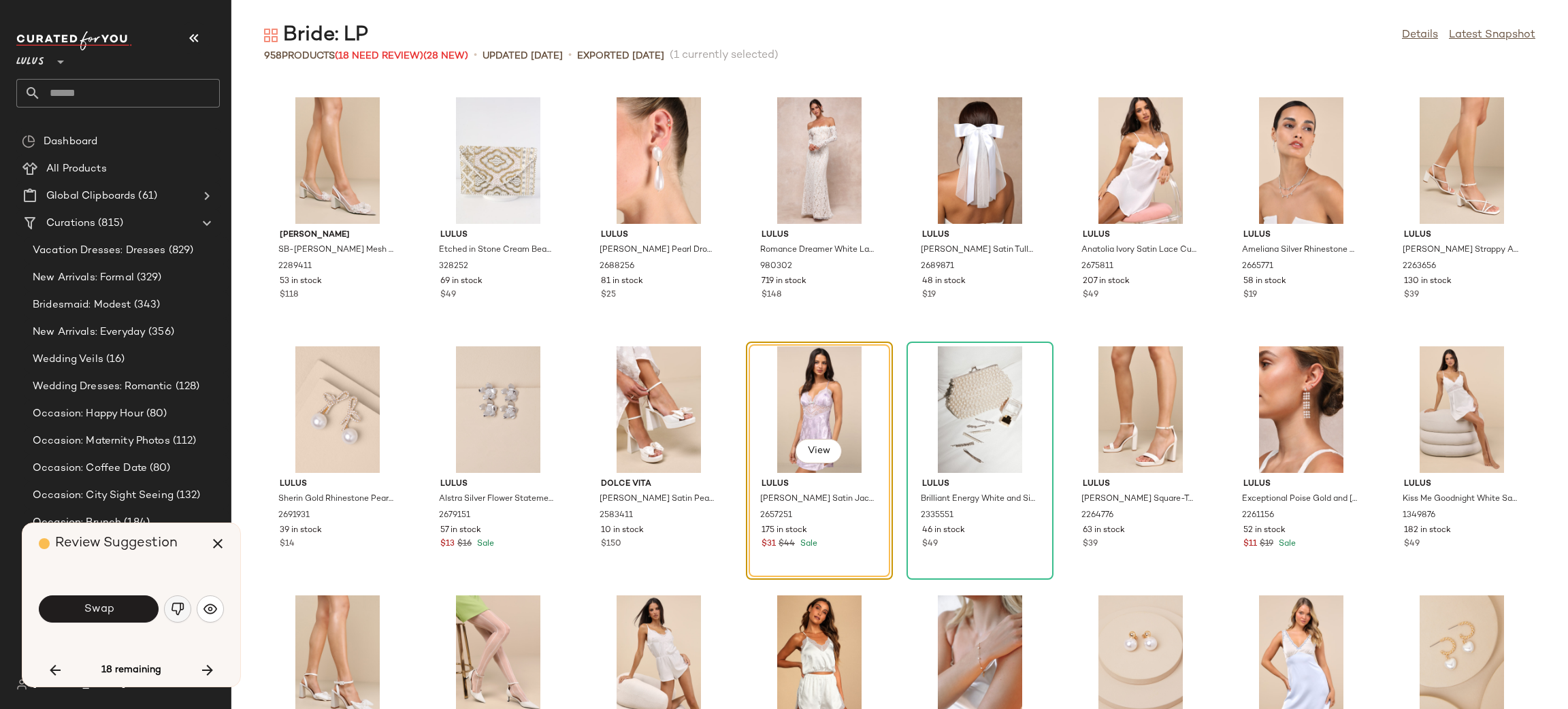
click at [171, 617] on button "button" at bounding box center [177, 609] width 27 height 27
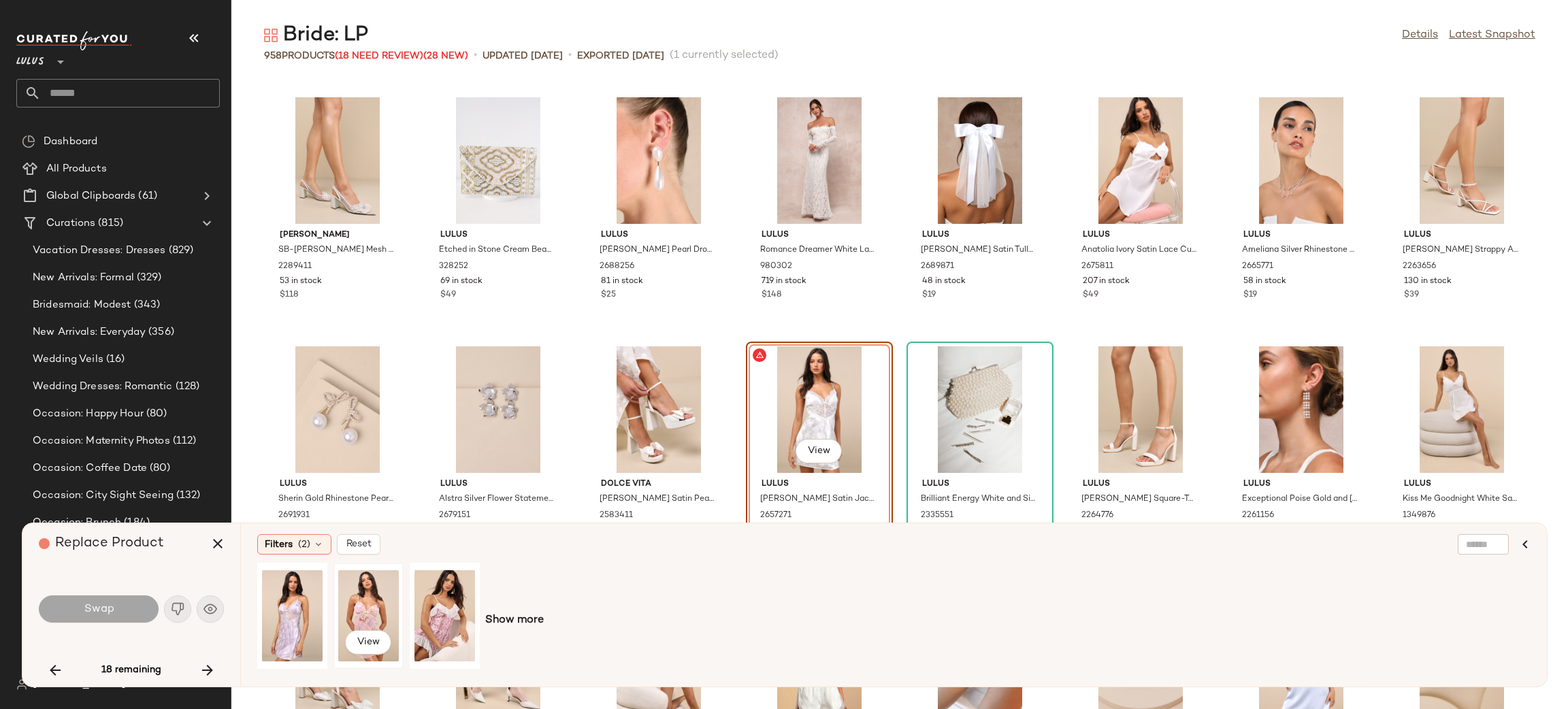
click at [373, 616] on div "View" at bounding box center [368, 616] width 60 height 97
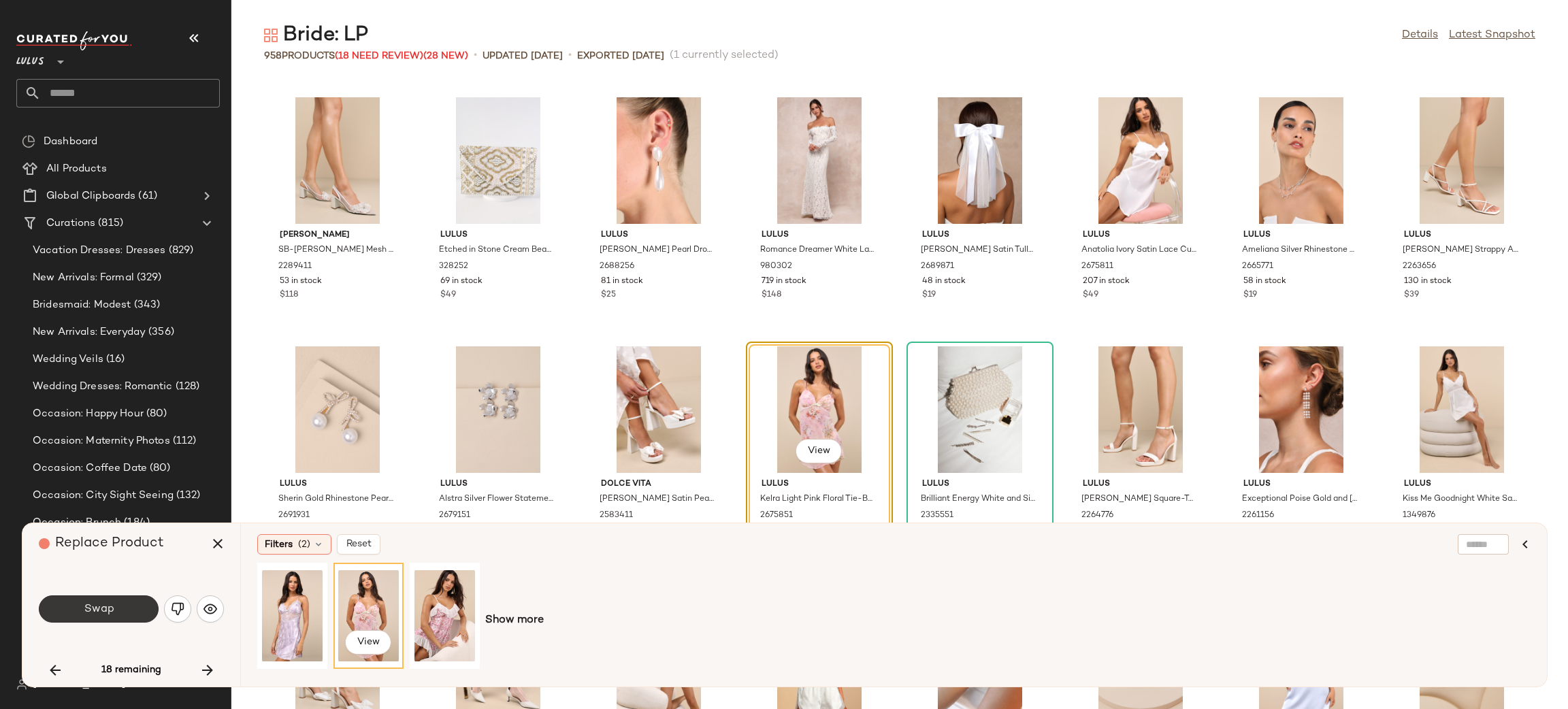
click at [133, 608] on button "Swap" at bounding box center [98, 609] width 120 height 27
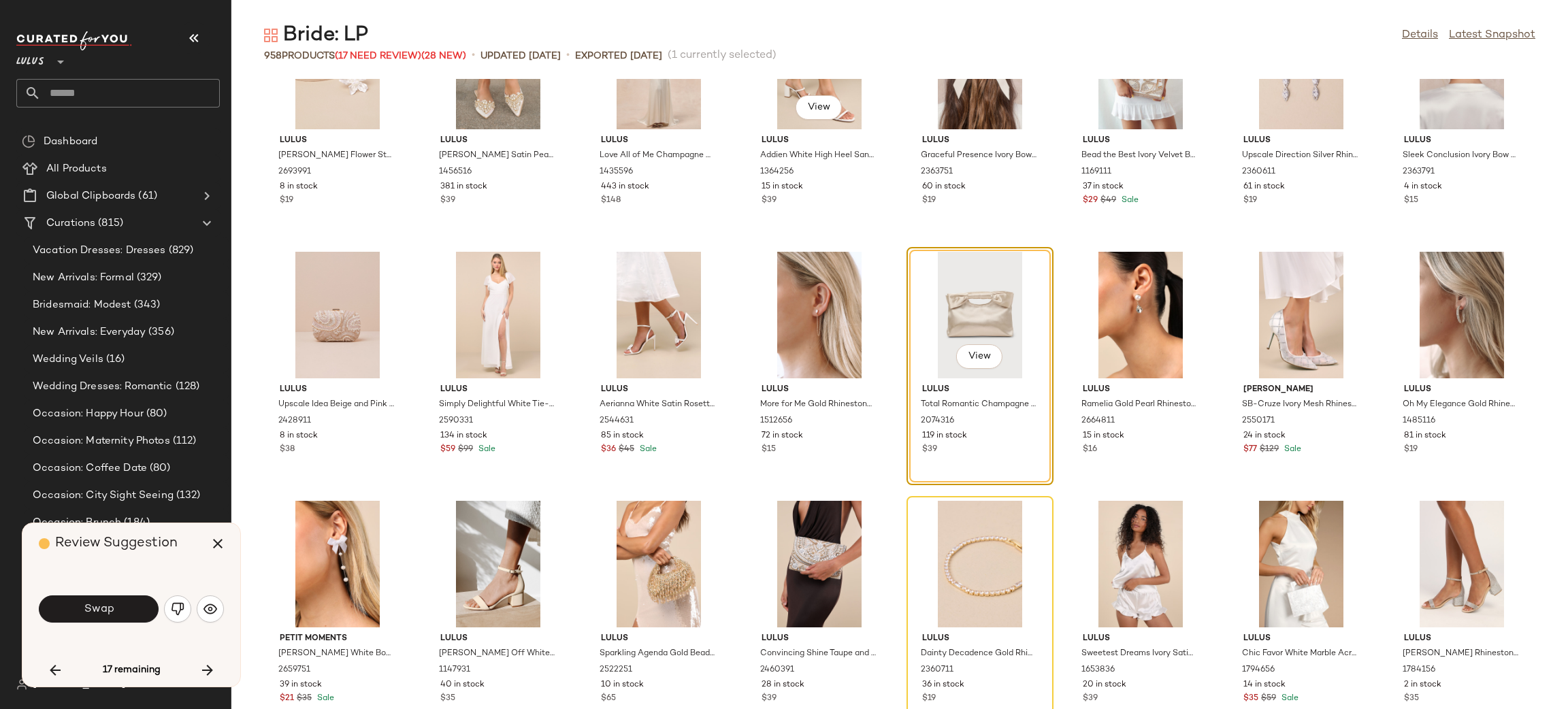
scroll to position [6570, 0]
click at [98, 606] on span "Swap" at bounding box center [98, 609] width 31 height 13
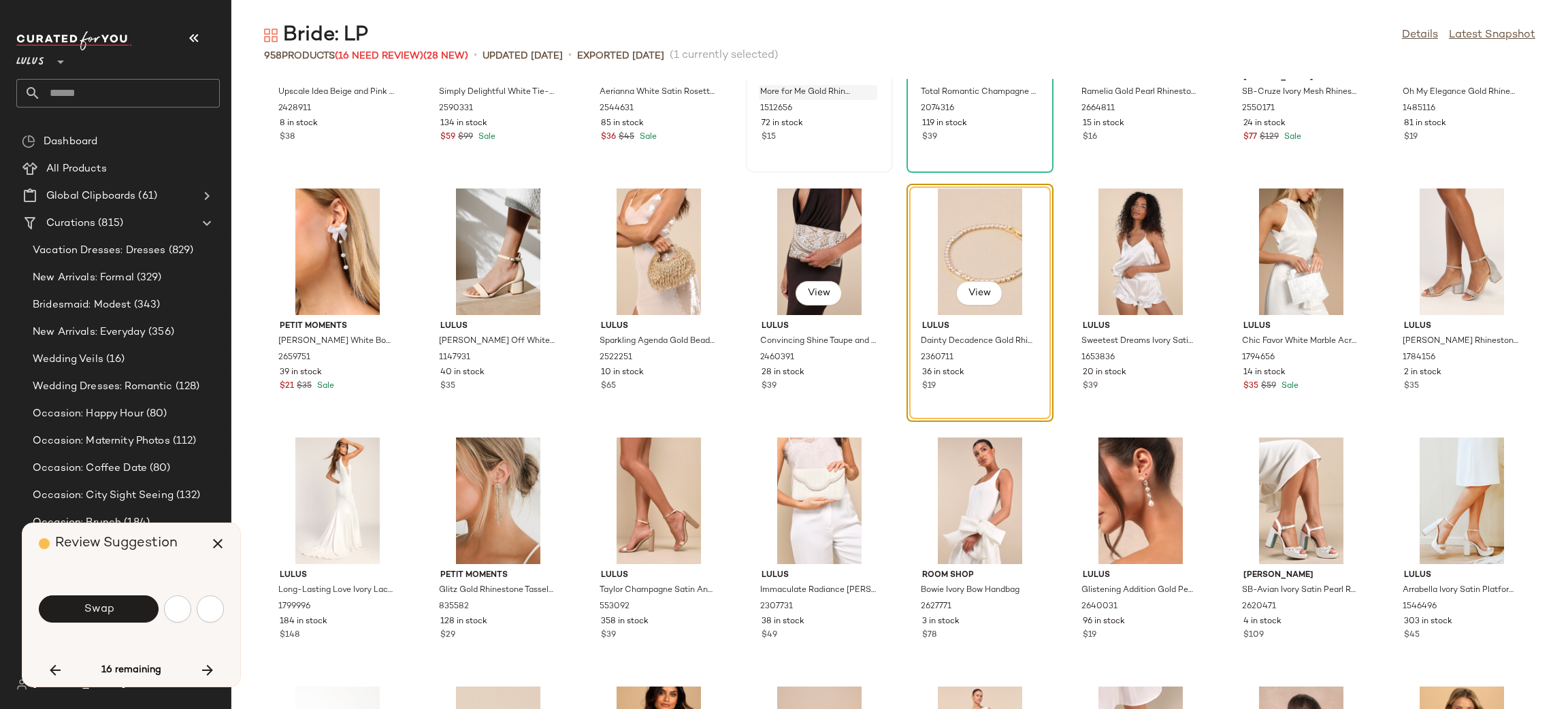
scroll to position [6725, 0]
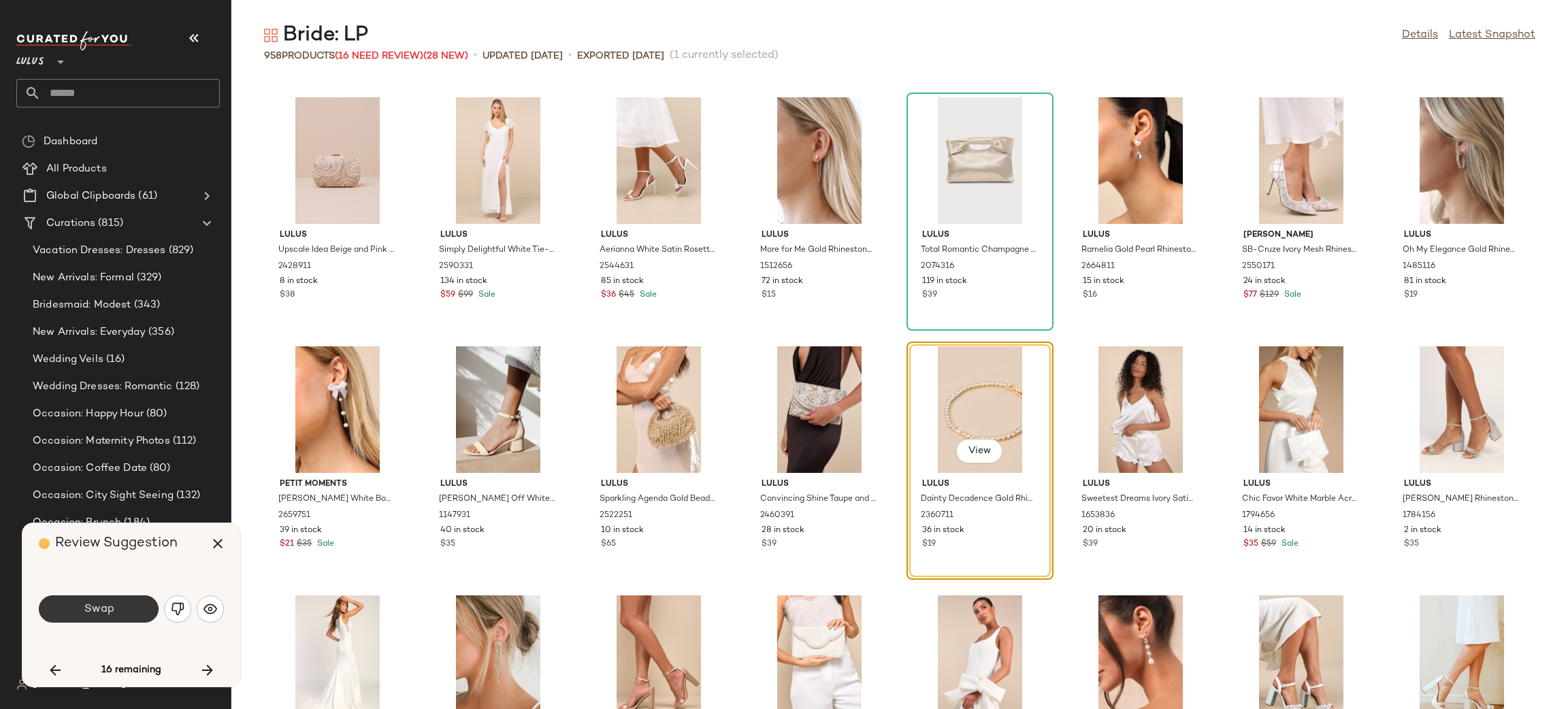
click at [109, 608] on span "Swap" at bounding box center [98, 609] width 31 height 13
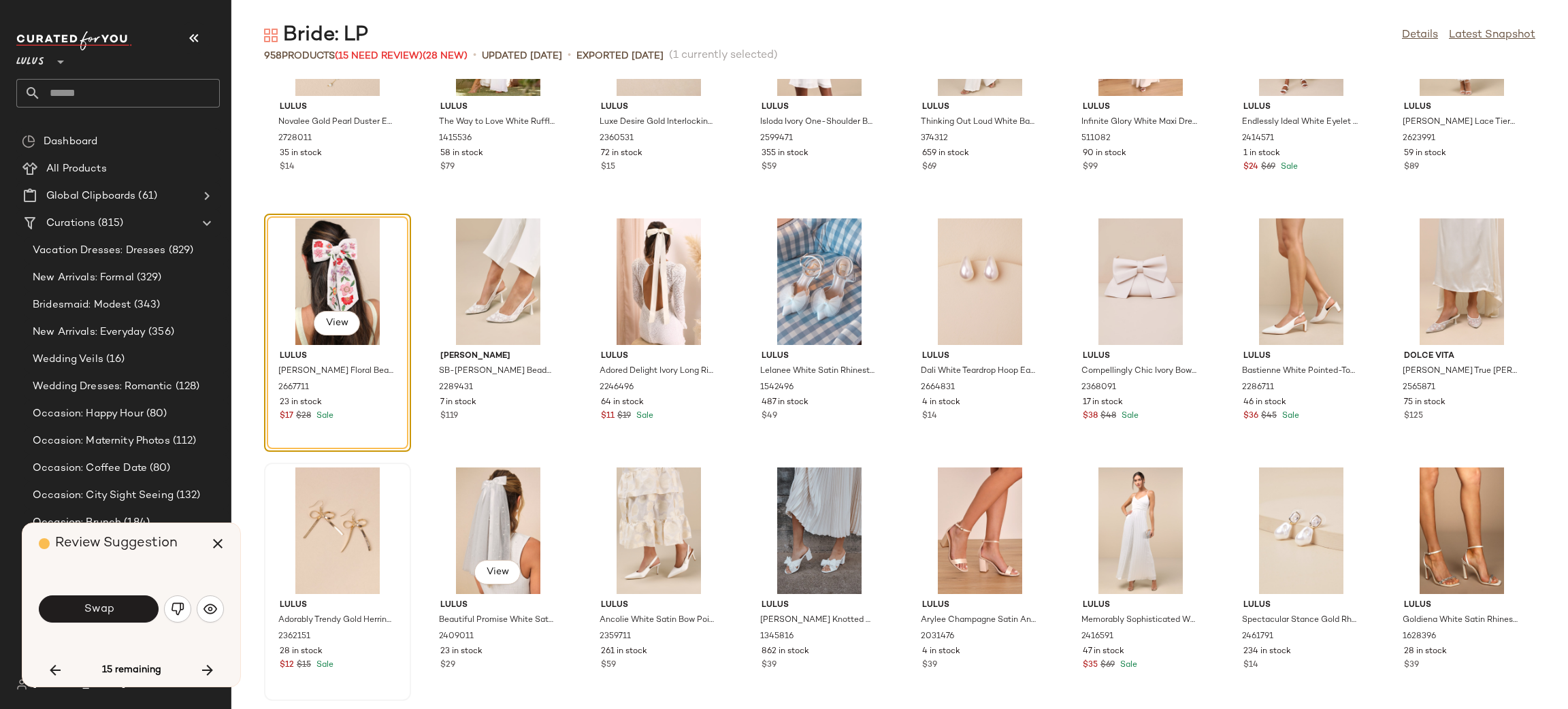
scroll to position [8100, 0]
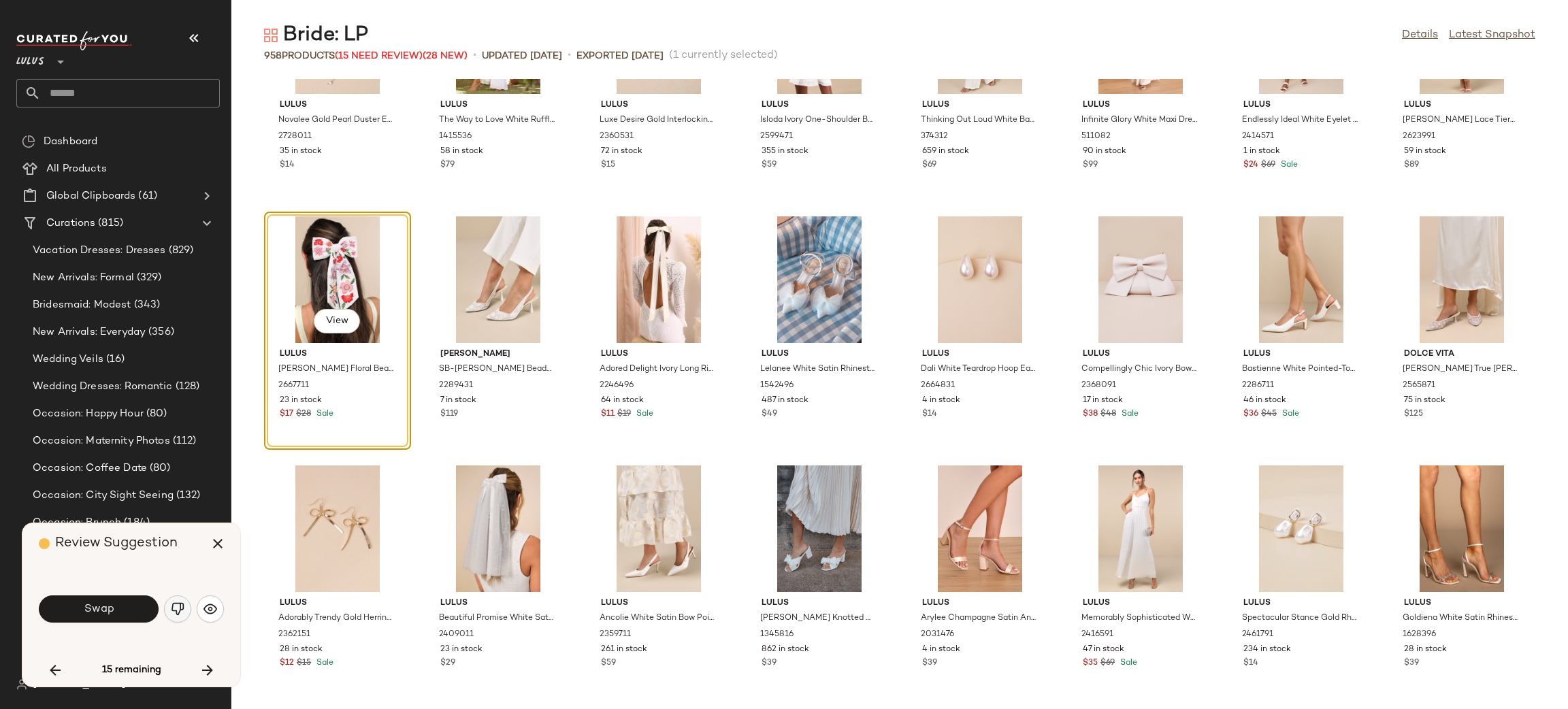
click at [179, 606] on img "button" at bounding box center [177, 608] width 13 height 13
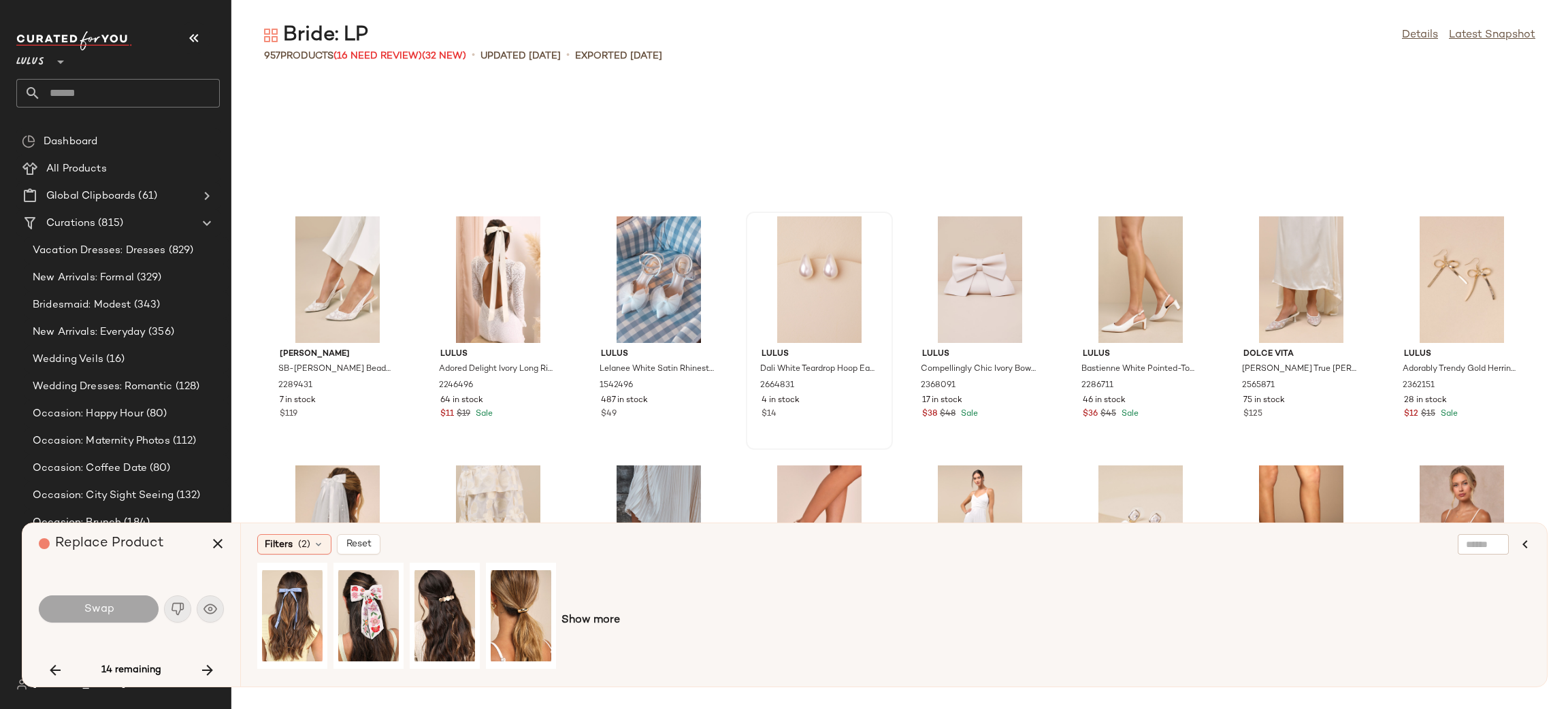
scroll to position [8359, 0]
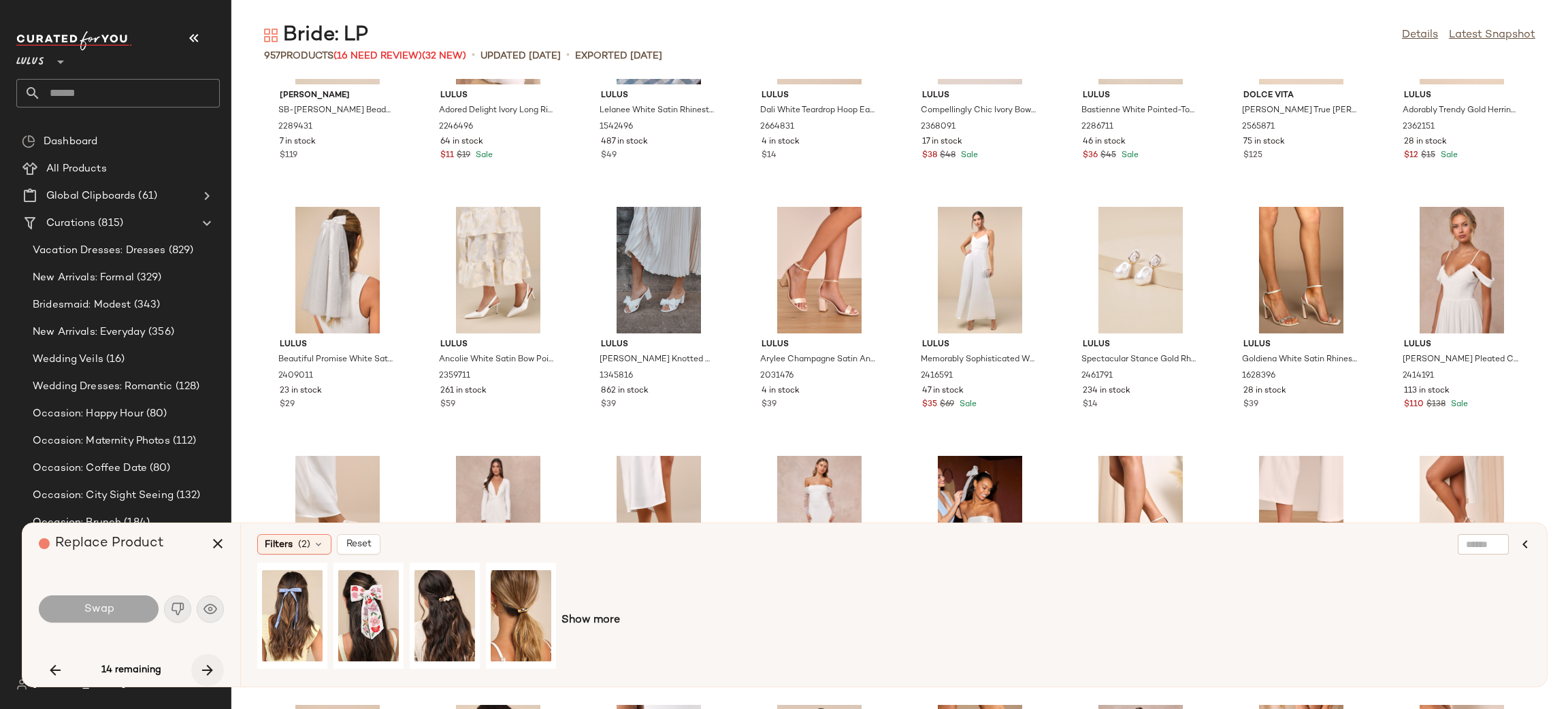
click at [205, 668] on icon "button" at bounding box center [208, 670] width 17 height 17
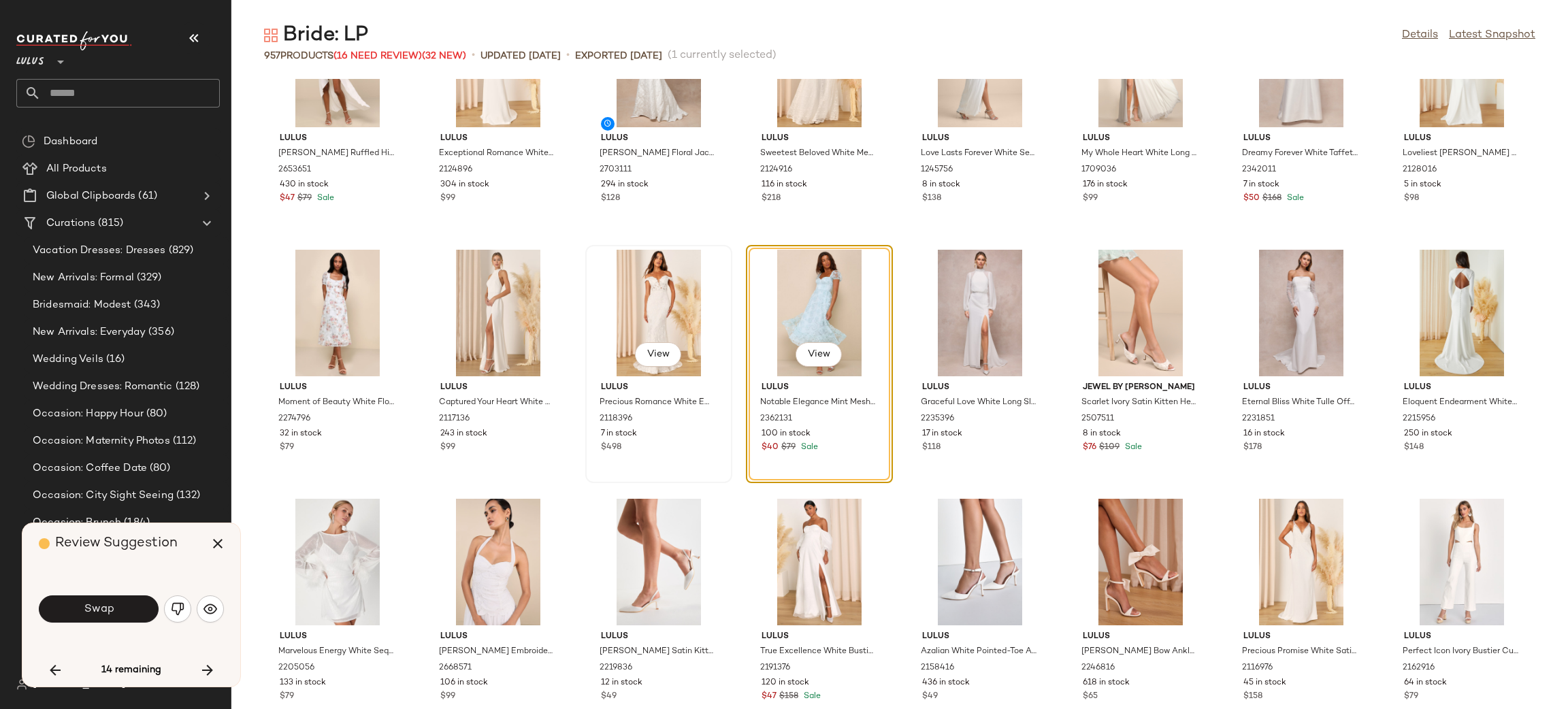
scroll to position [9776, 0]
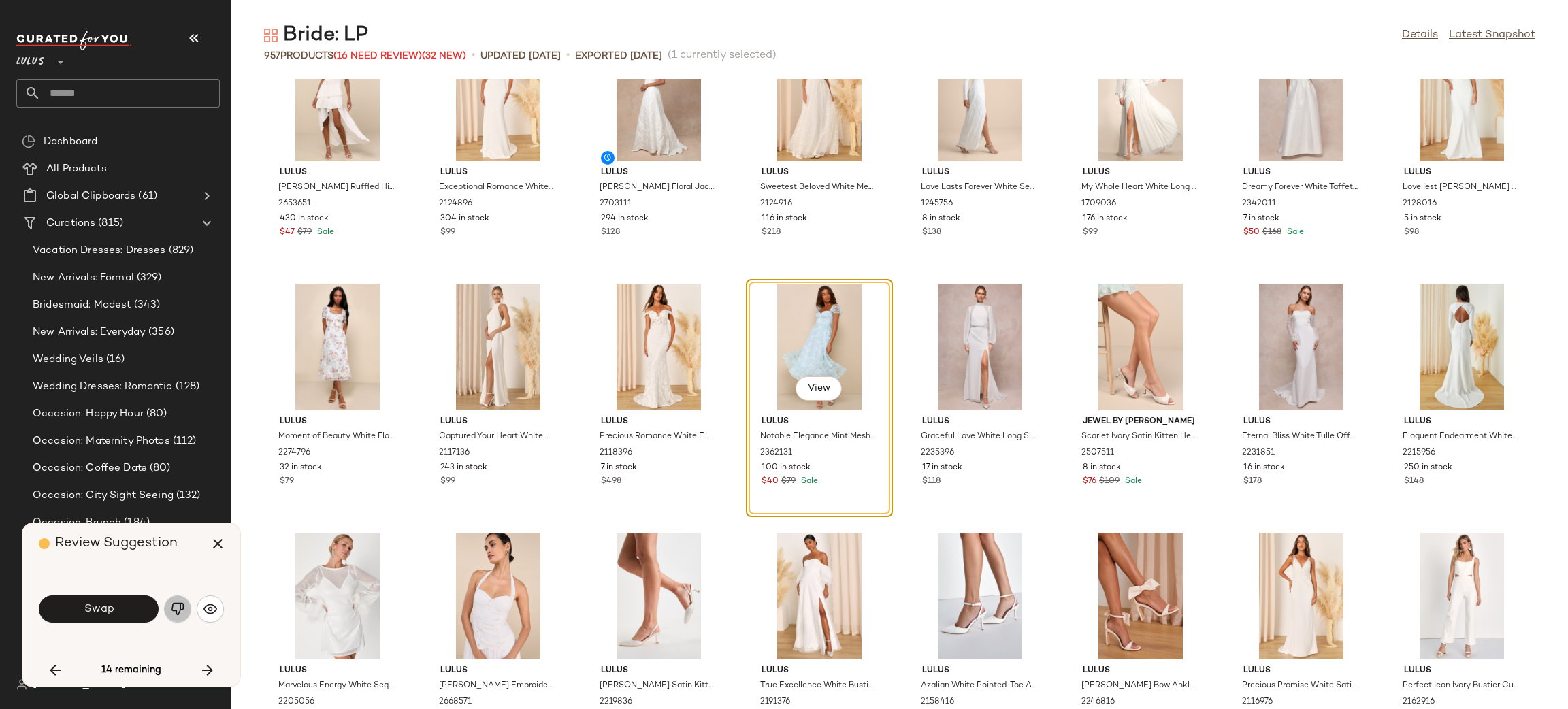
click at [185, 603] on button "button" at bounding box center [177, 609] width 27 height 27
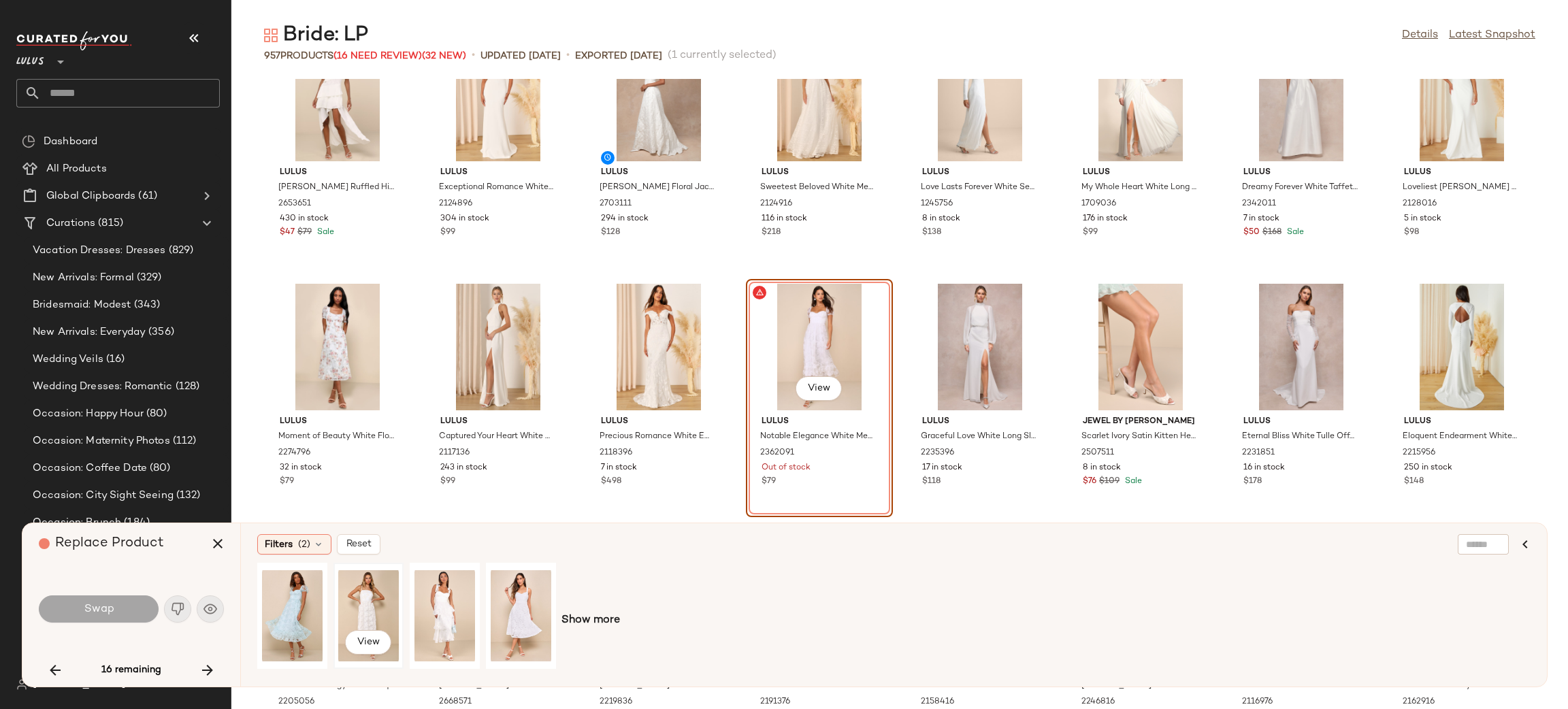
click at [386, 600] on div "View" at bounding box center [368, 616] width 60 height 97
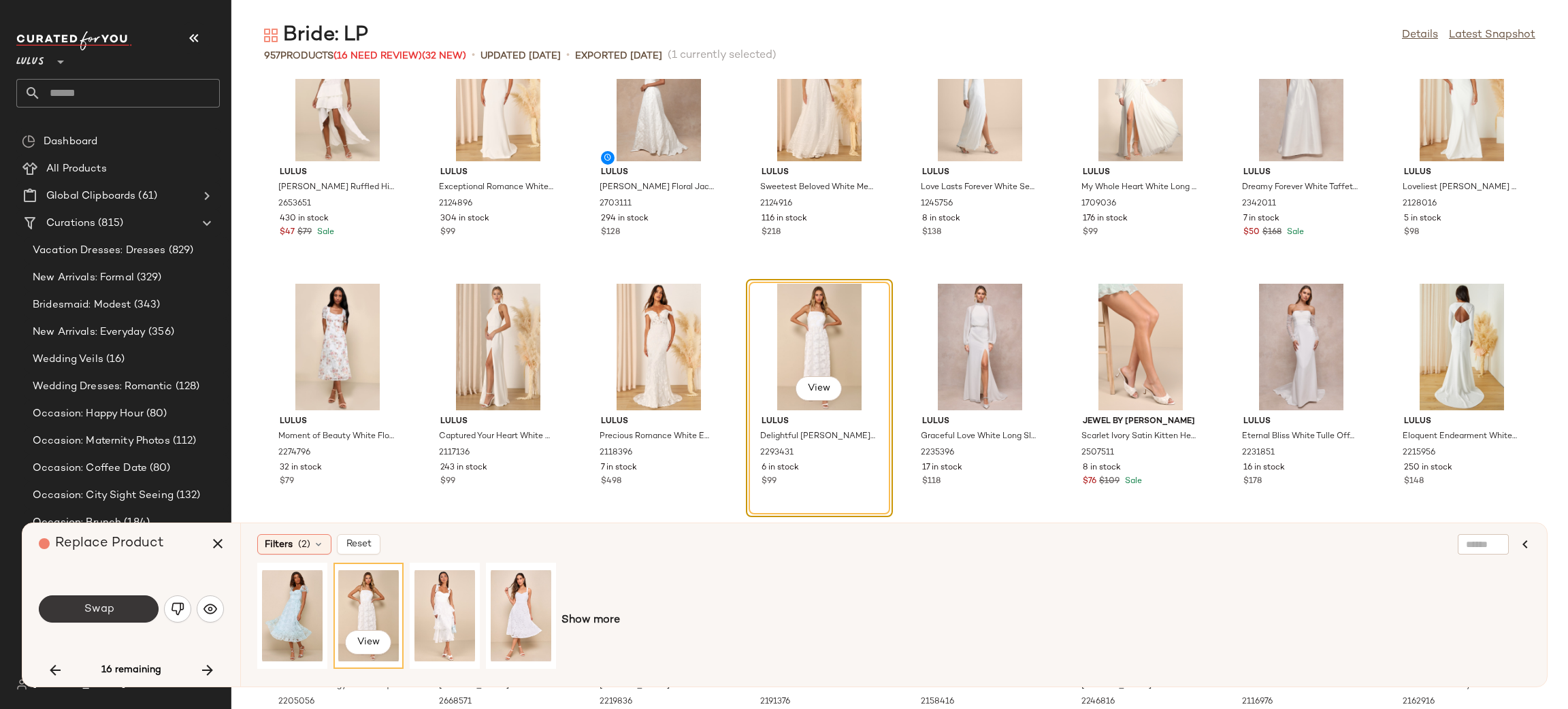
click at [93, 608] on span "Swap" at bounding box center [98, 609] width 31 height 13
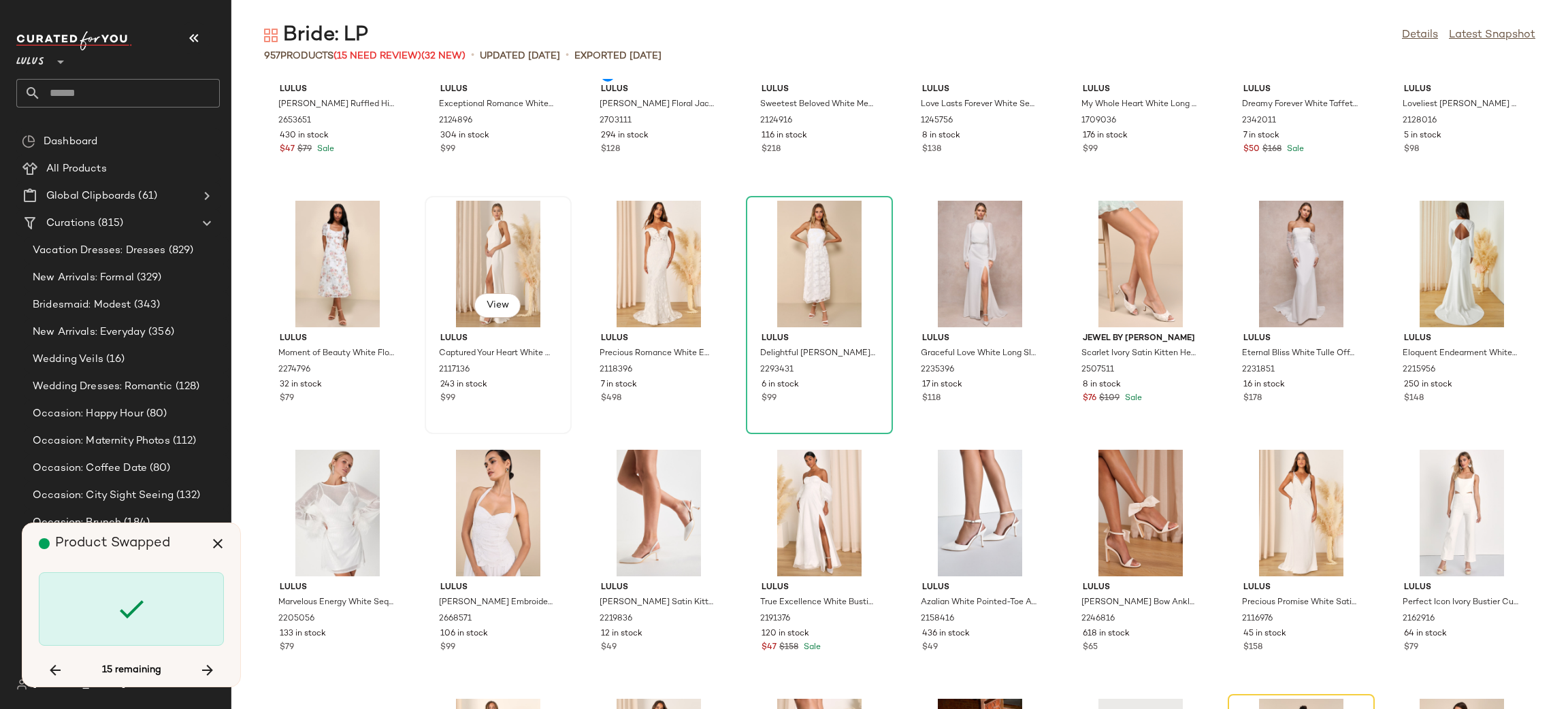
scroll to position [9862, 0]
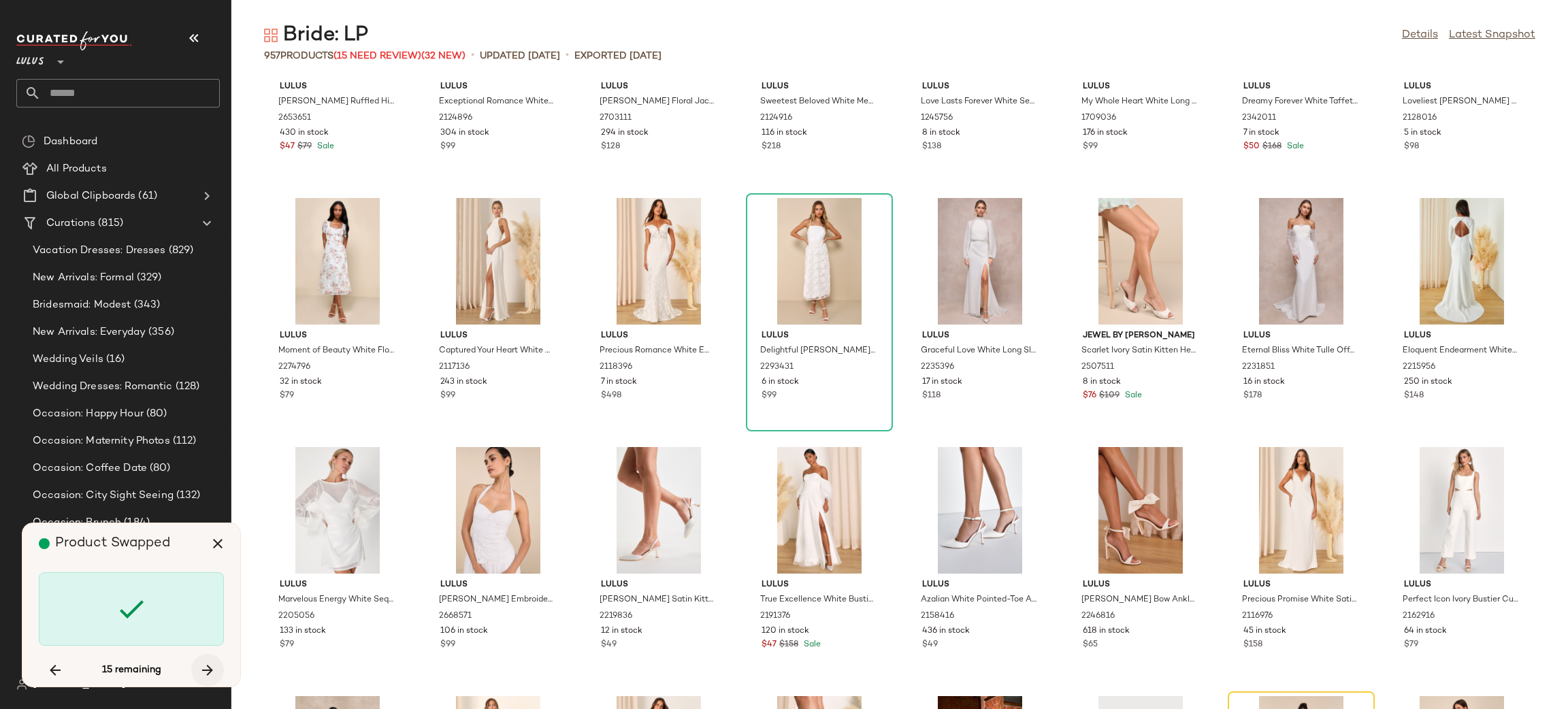
click at [213, 669] on icon "button" at bounding box center [208, 670] width 17 height 17
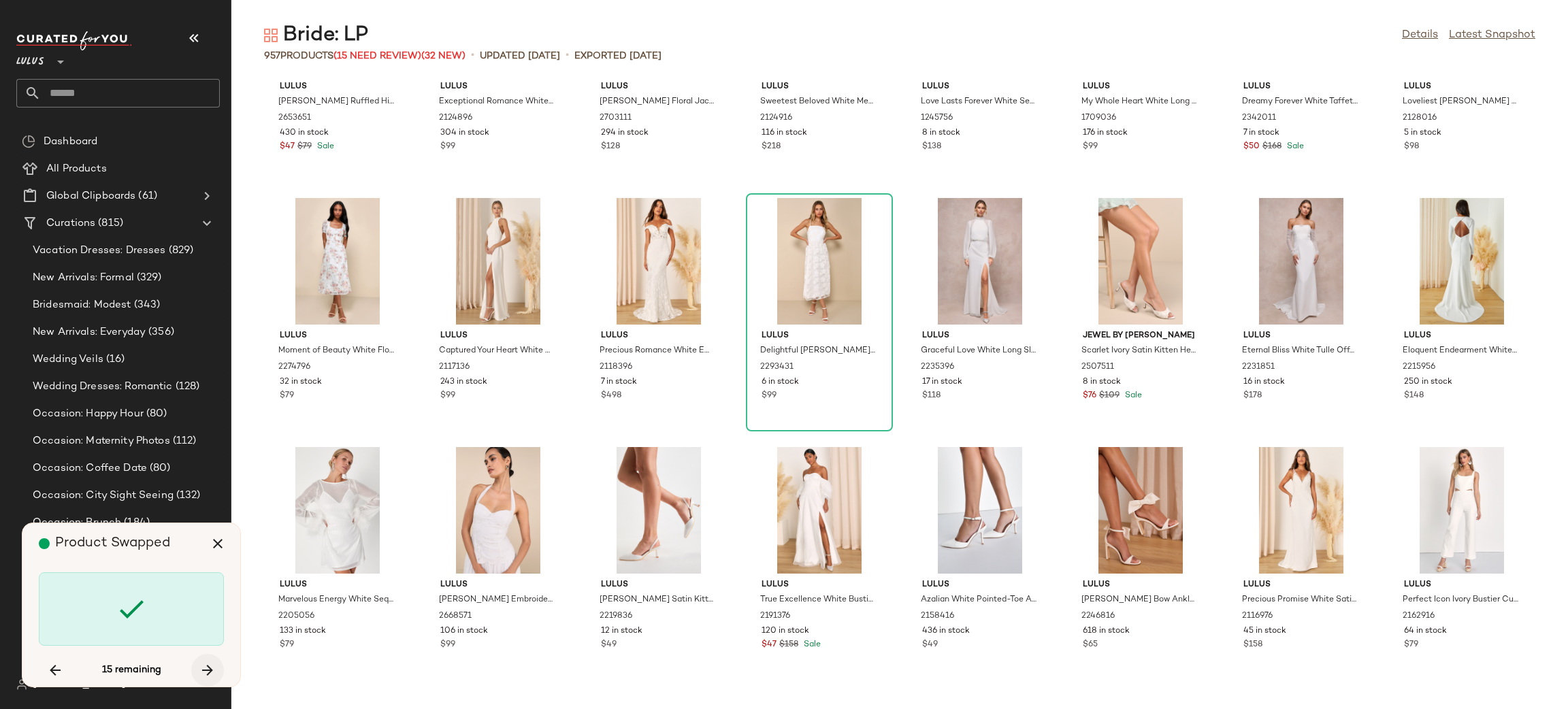
scroll to position [9215, 0]
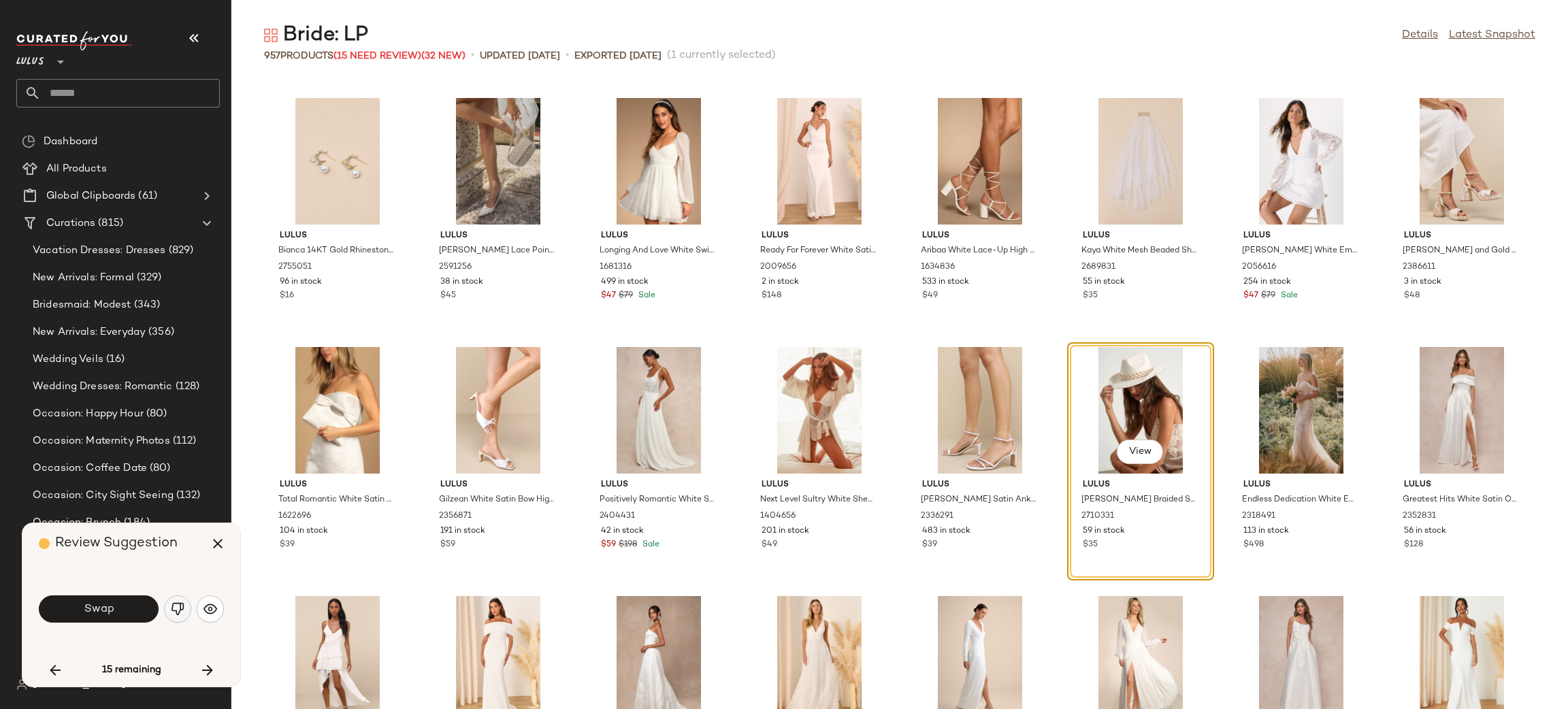
click at [177, 608] on img "button" at bounding box center [177, 608] width 13 height 13
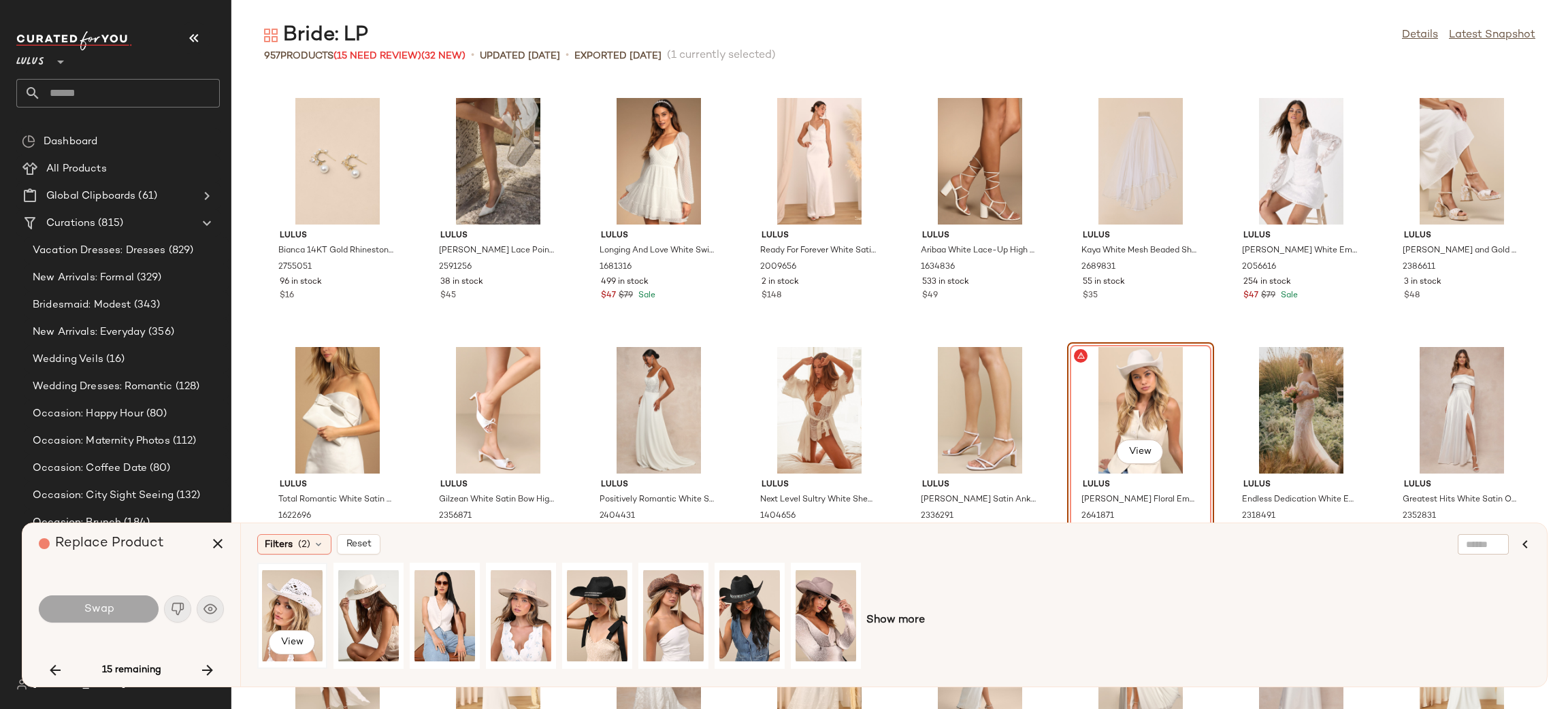
click at [292, 597] on div "View" at bounding box center [292, 616] width 60 height 97
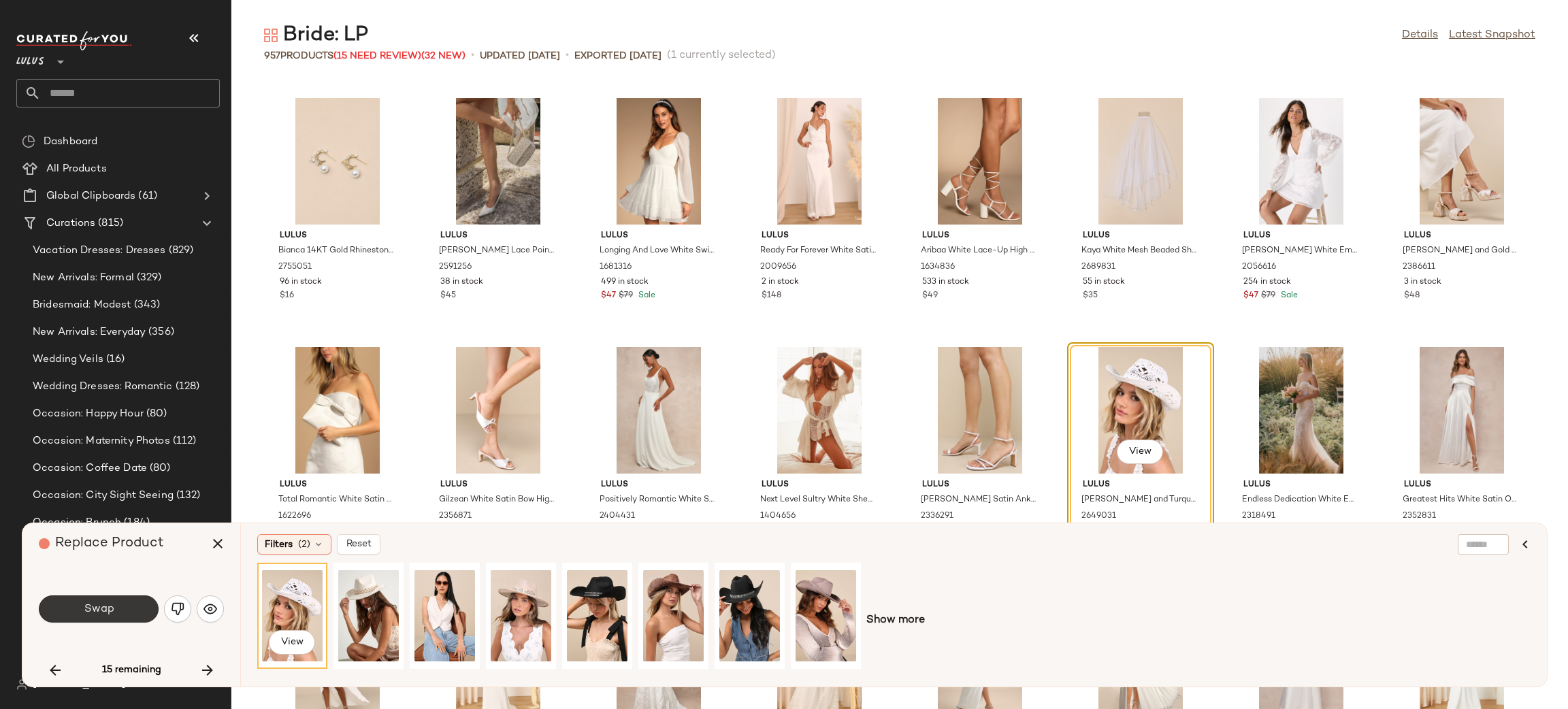
click at [104, 618] on button "Swap" at bounding box center [98, 609] width 120 height 27
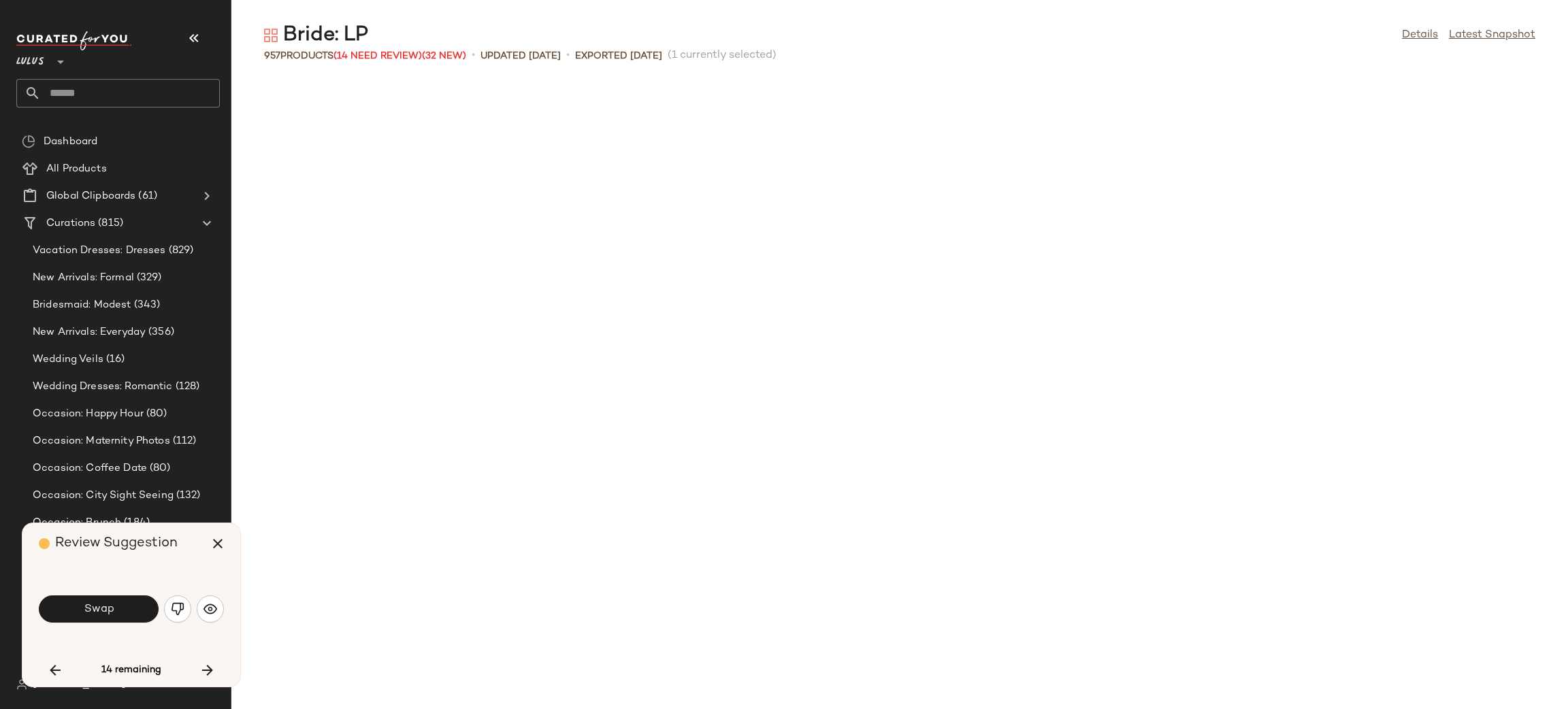
scroll to position [10211, 0]
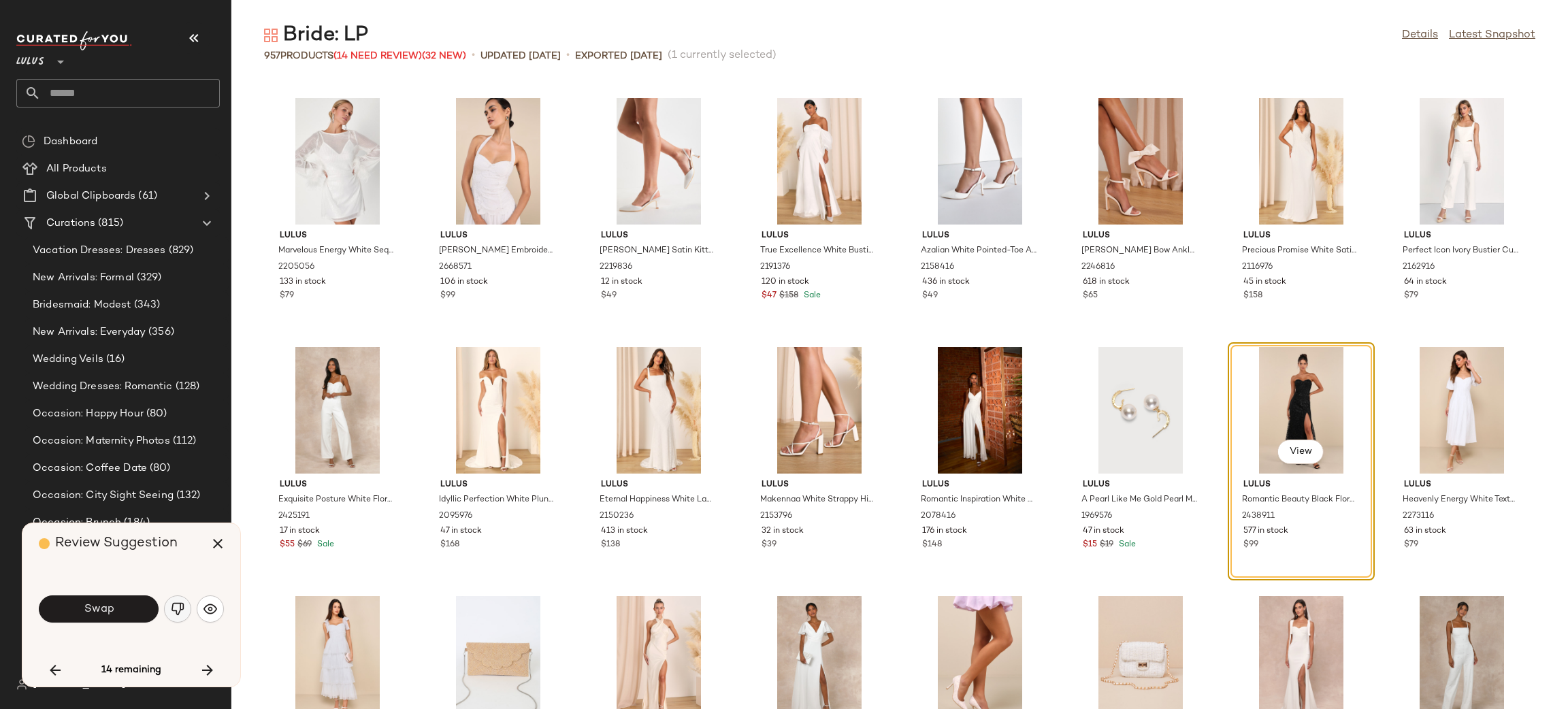
click at [181, 606] on img "button" at bounding box center [177, 608] width 13 height 13
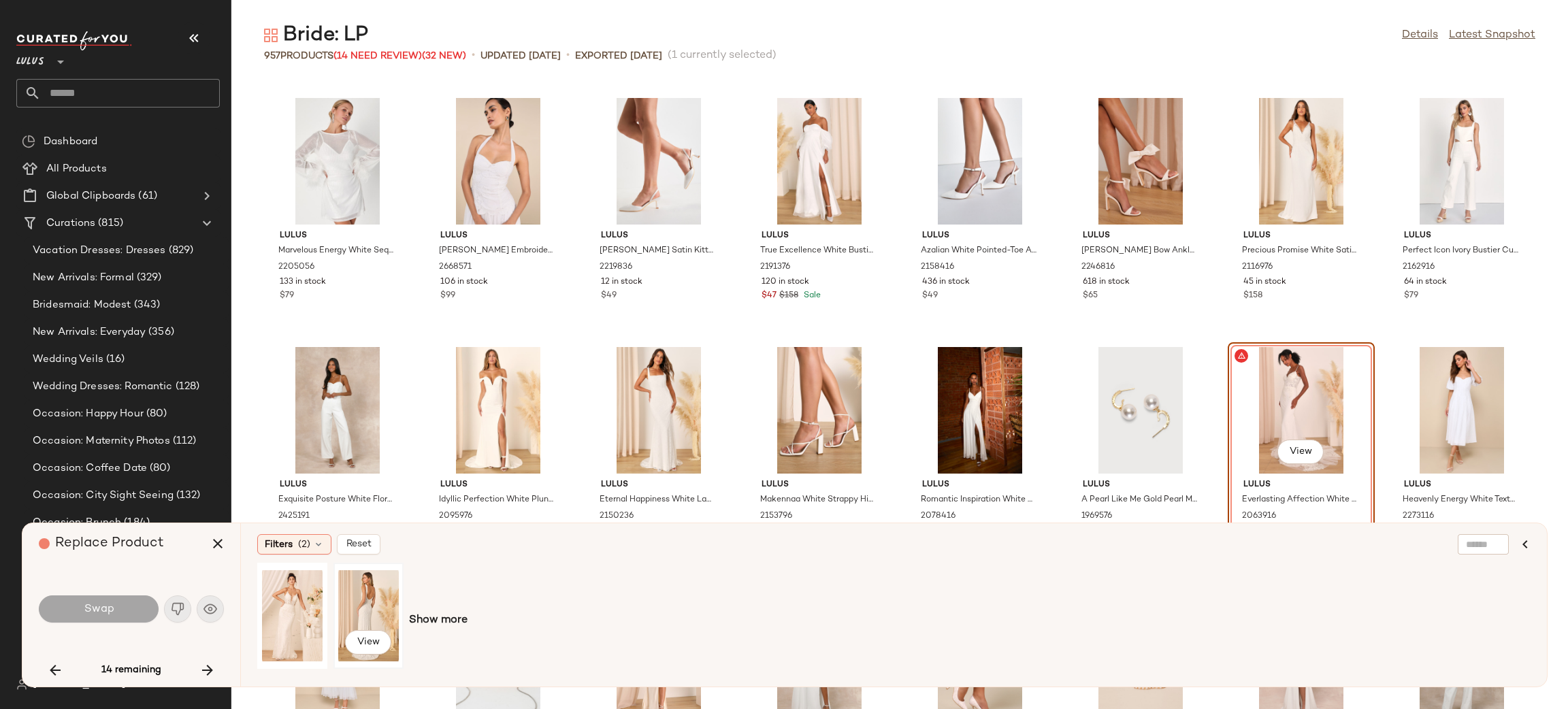
click at [360, 611] on div "View" at bounding box center [368, 616] width 60 height 97
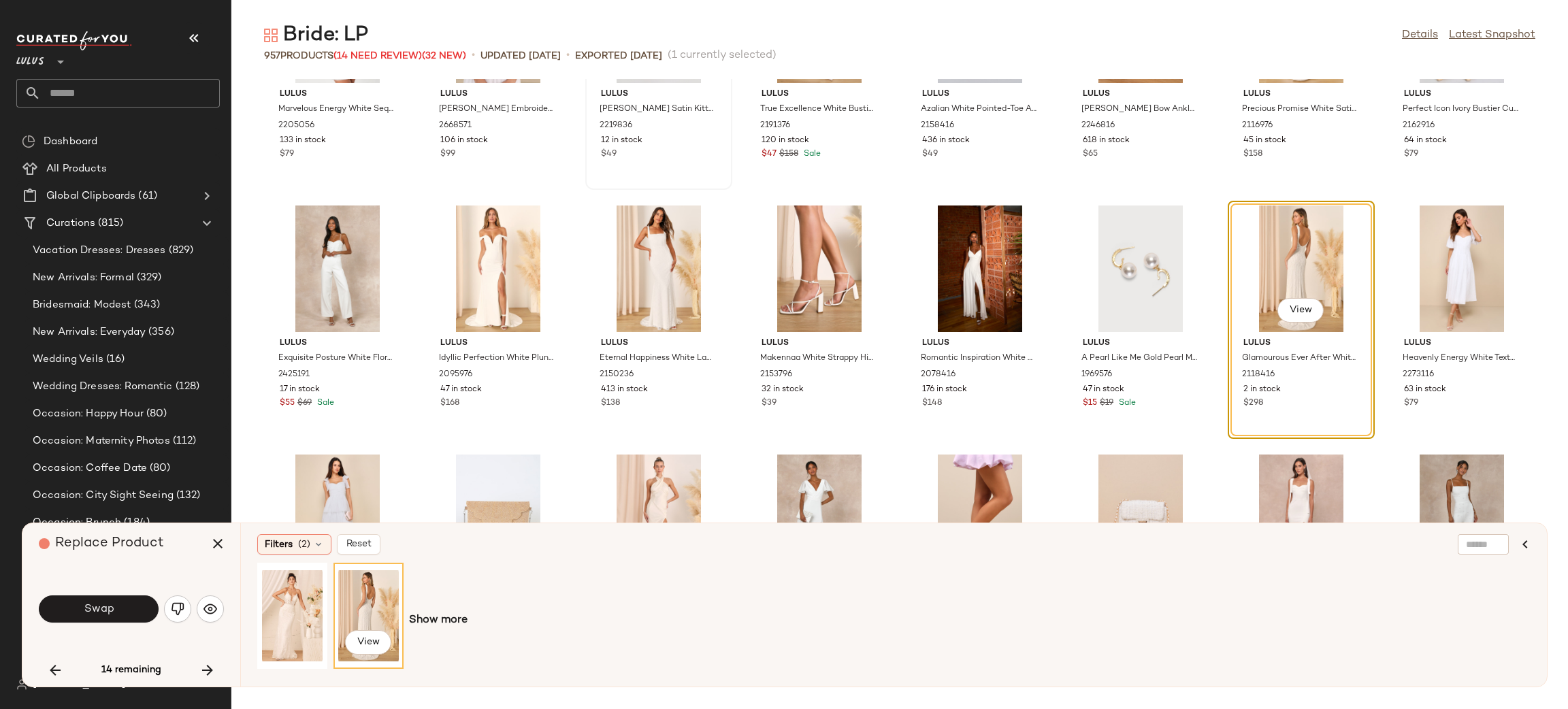
scroll to position [10354, 0]
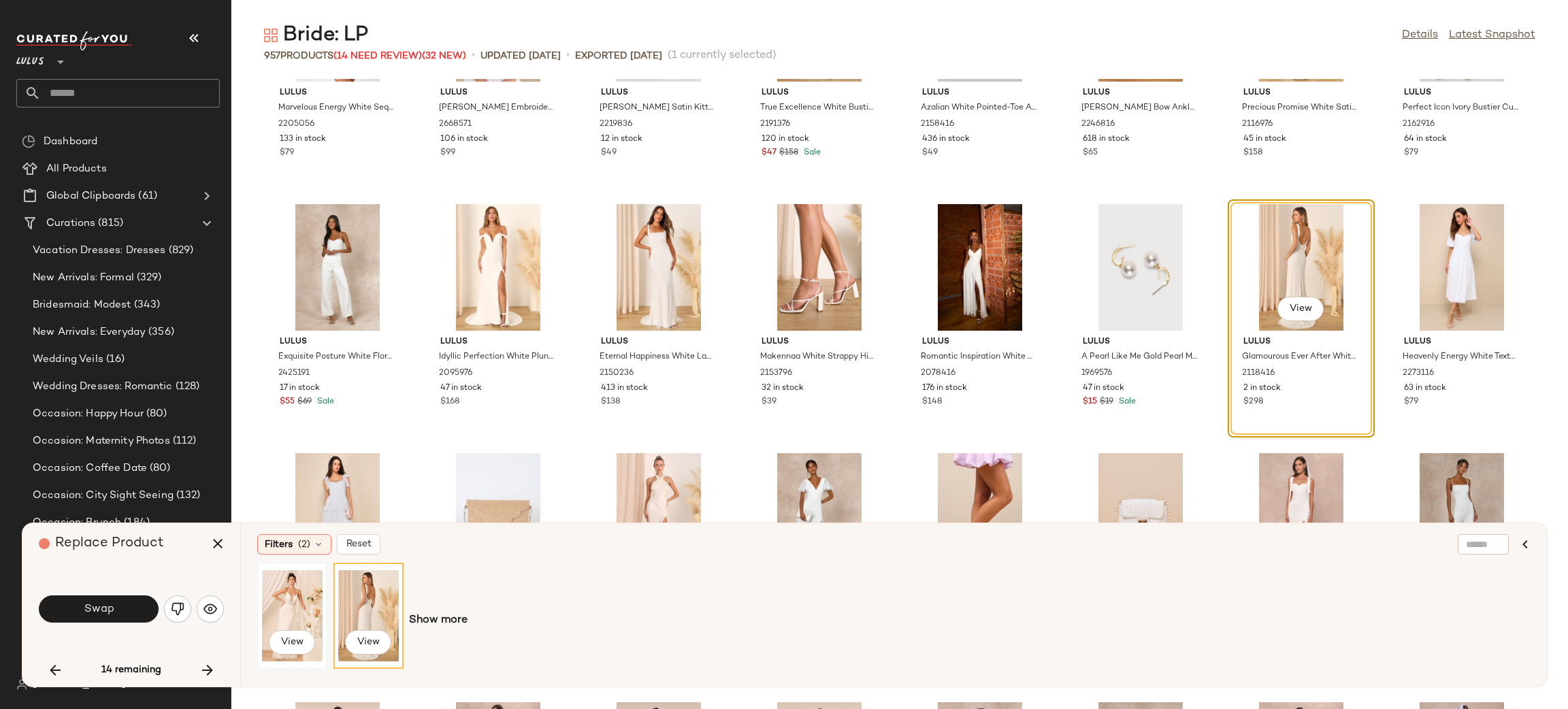
click at [290, 599] on div "View" at bounding box center [292, 616] width 60 height 97
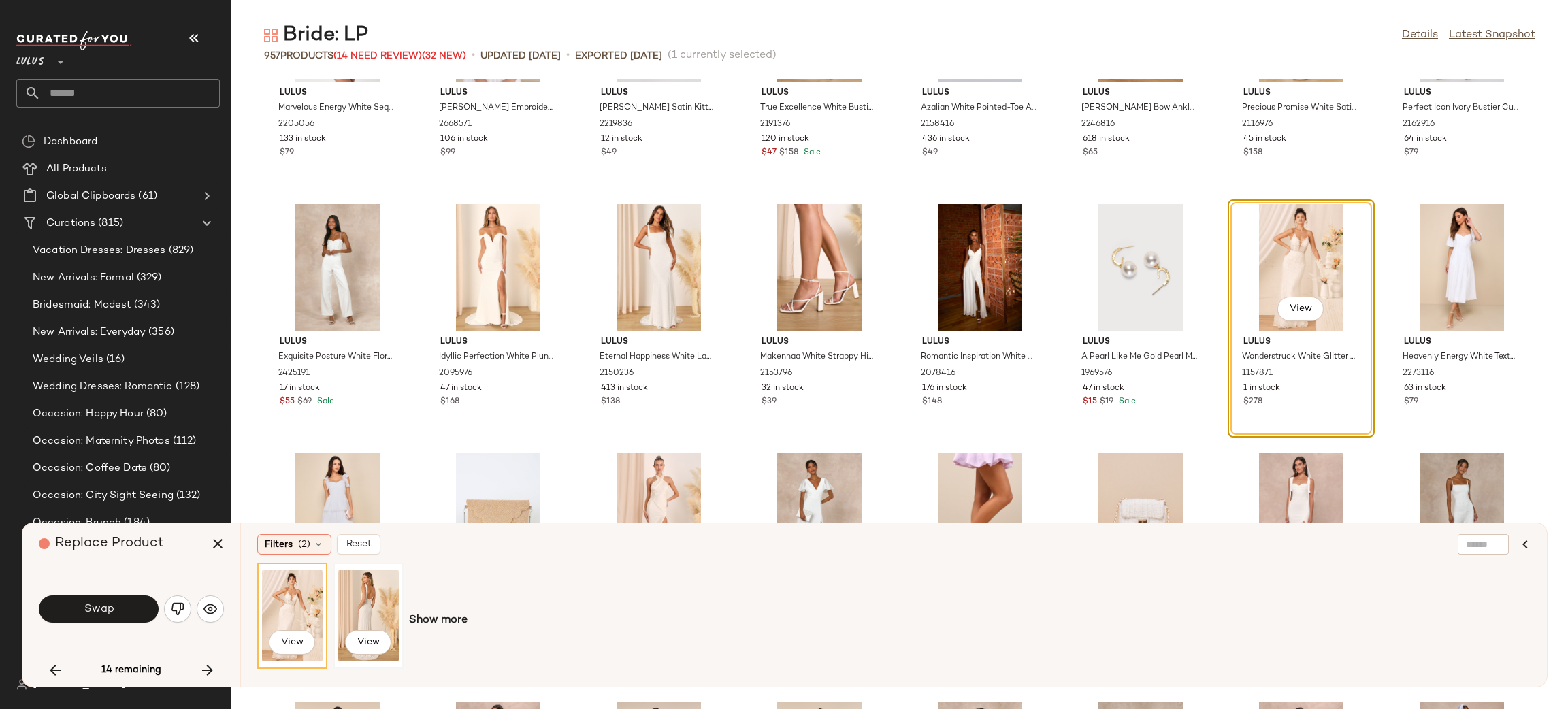
click at [382, 609] on div "View" at bounding box center [368, 616] width 60 height 97
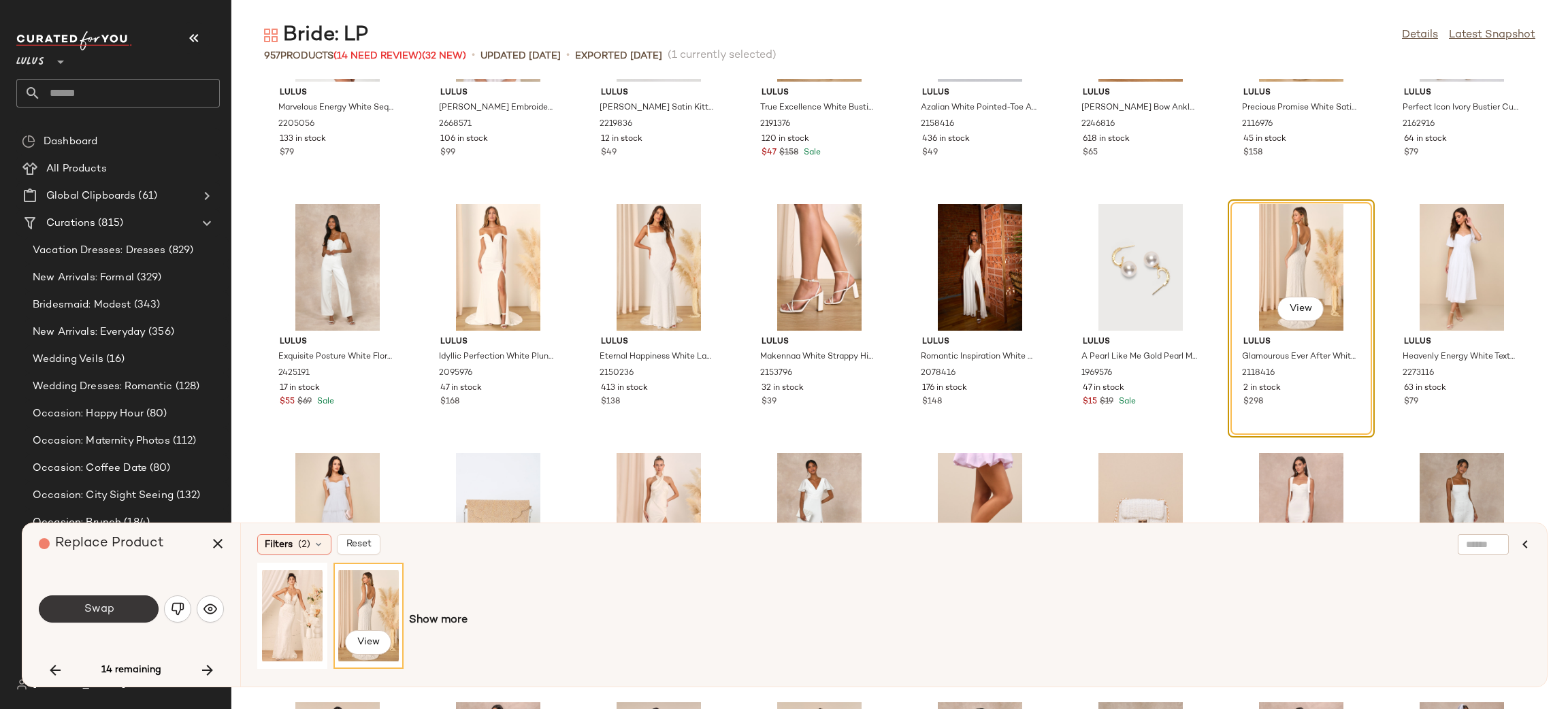
click at [99, 606] on span "Swap" at bounding box center [98, 609] width 31 height 13
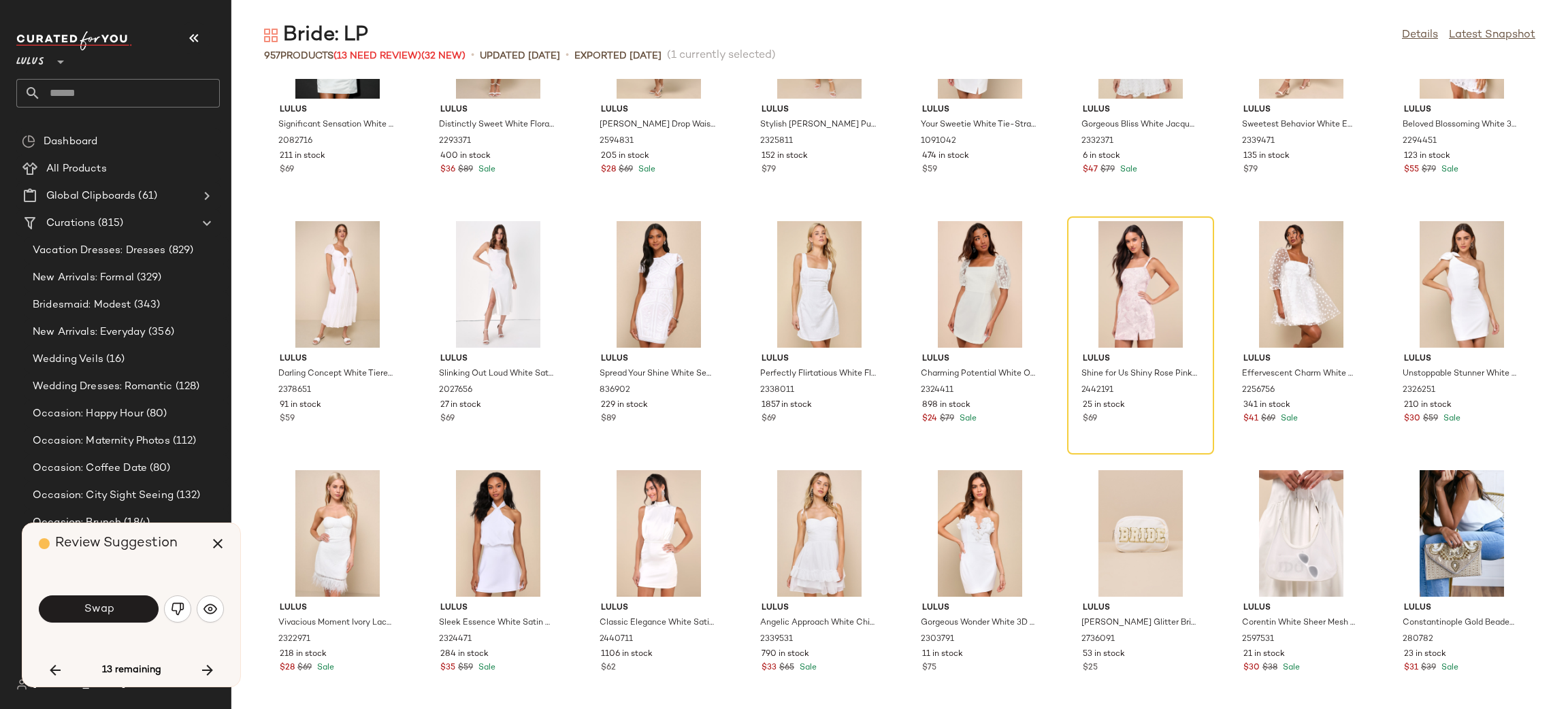
scroll to position [26880, 0]
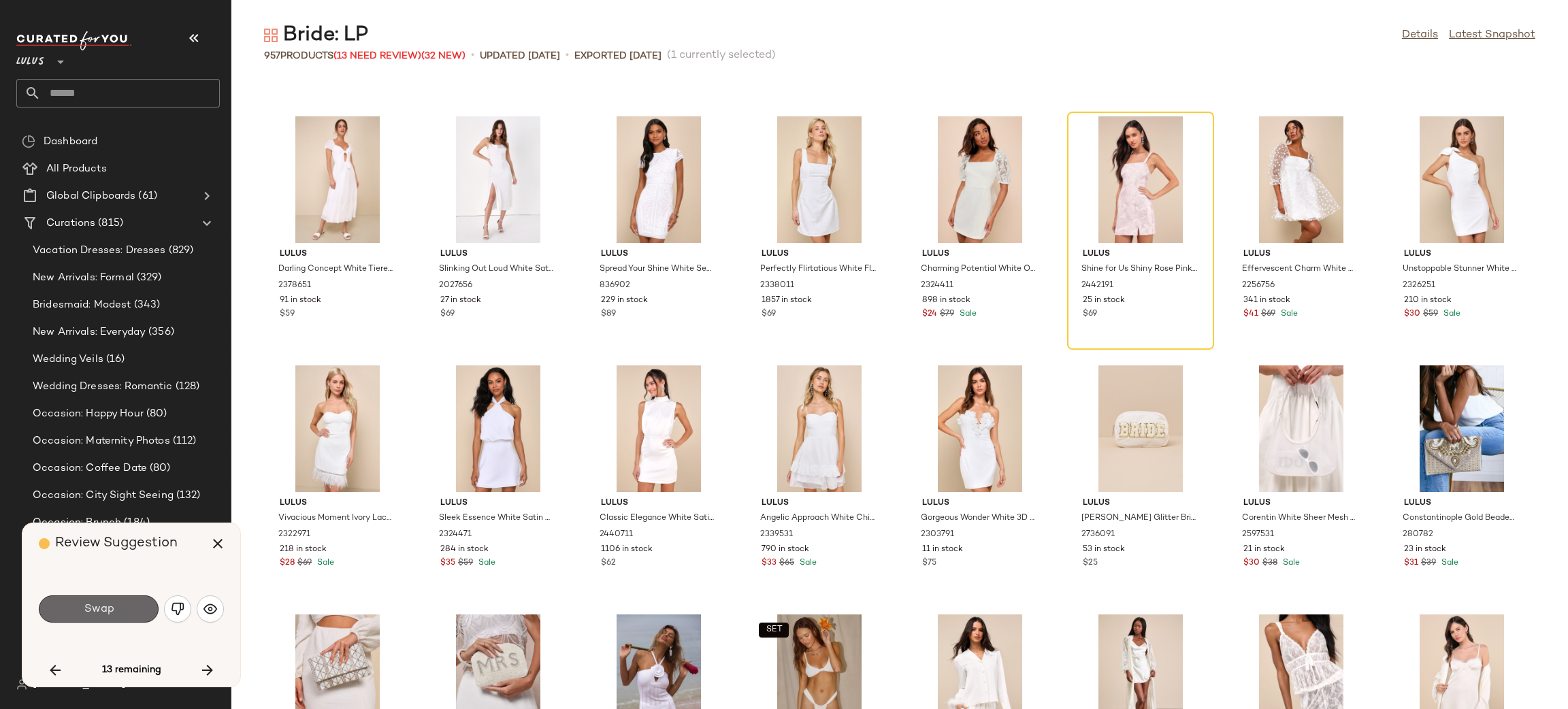
click at [92, 608] on span "Swap" at bounding box center [98, 609] width 31 height 13
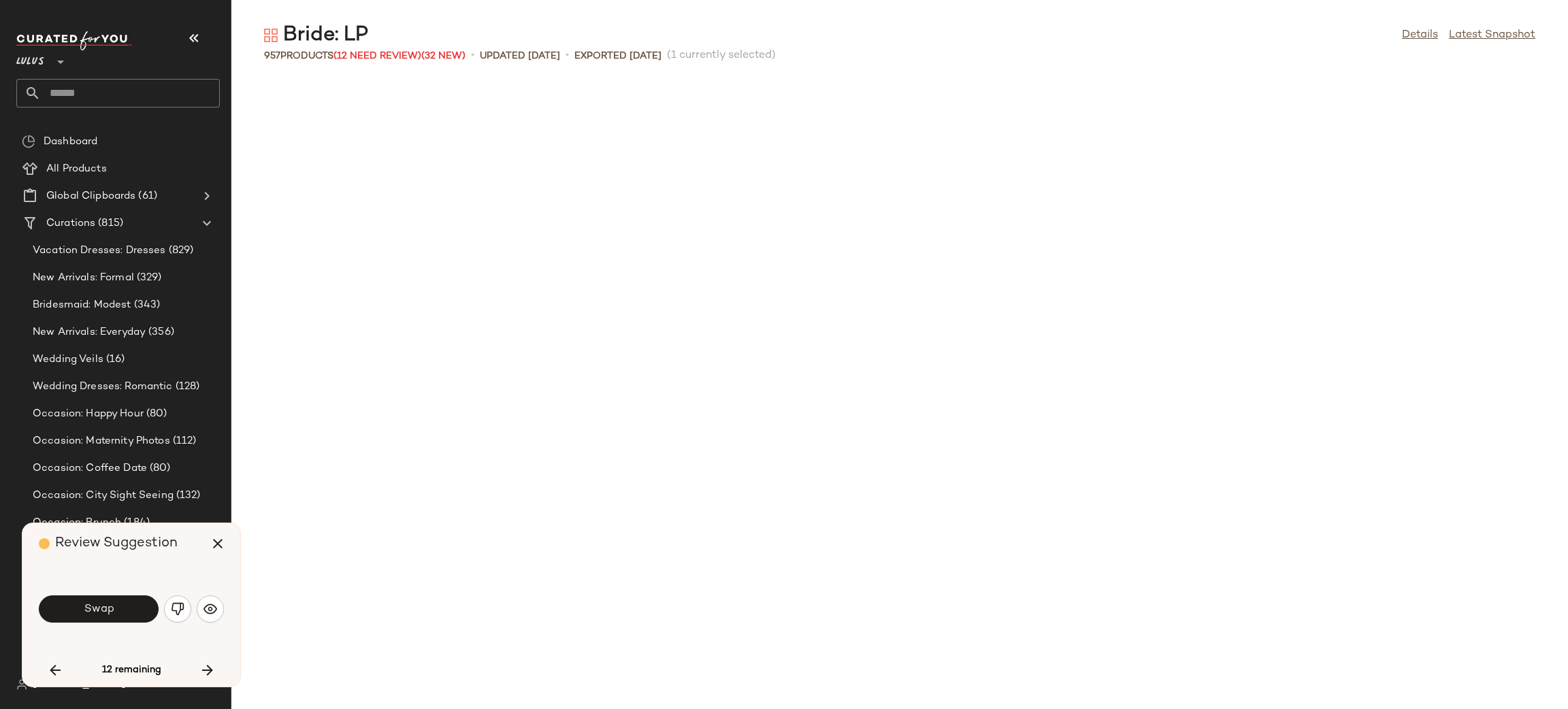
scroll to position [12703, 0]
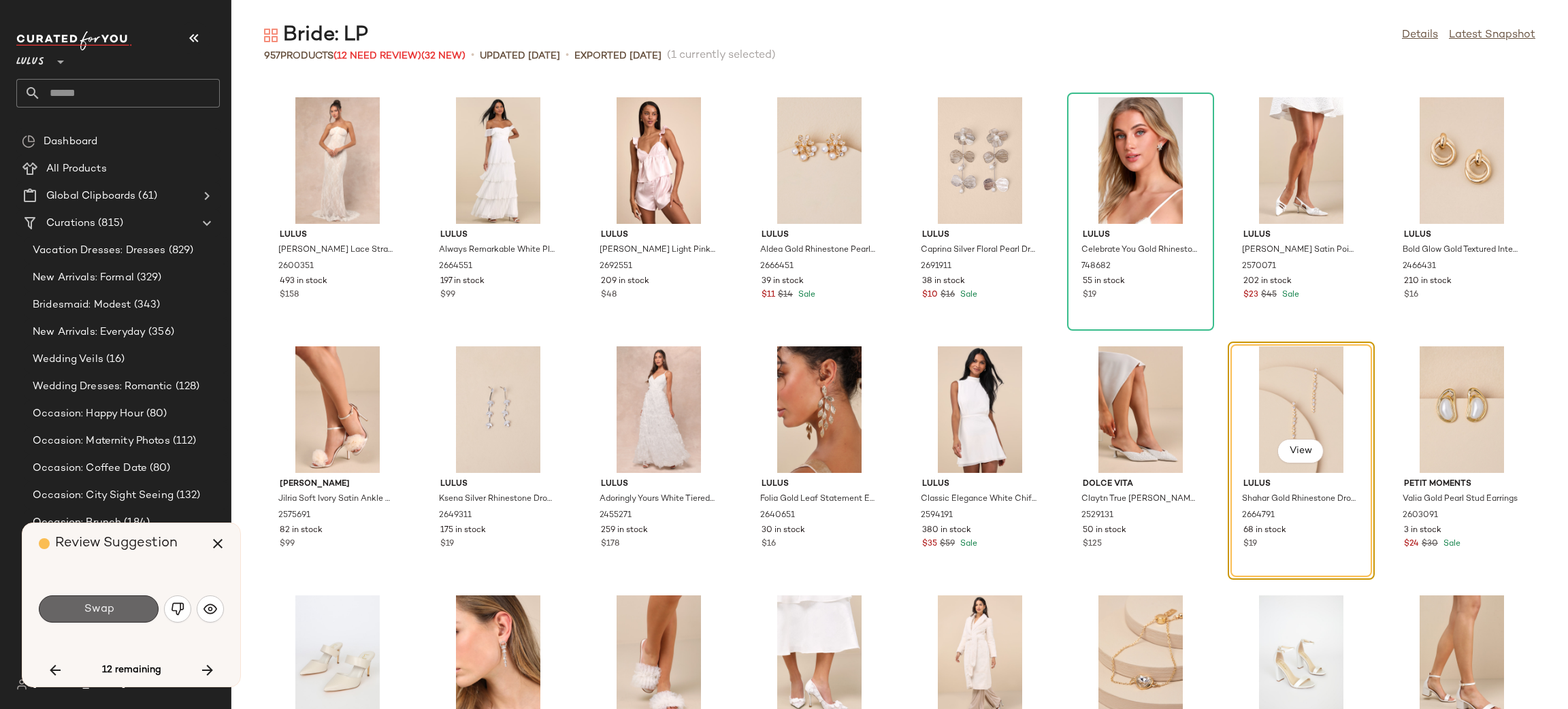
click at [122, 603] on button "Swap" at bounding box center [98, 609] width 120 height 27
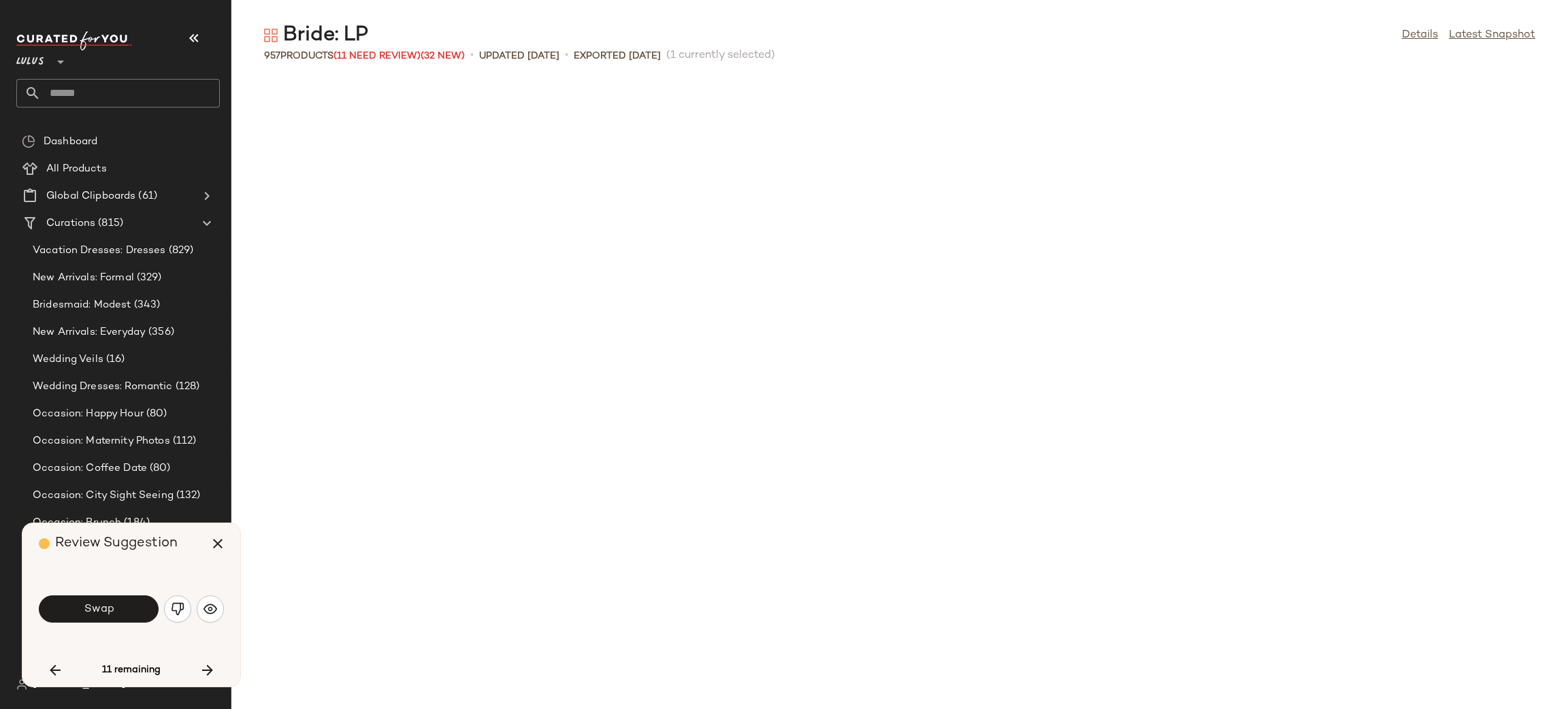
scroll to position [15691, 0]
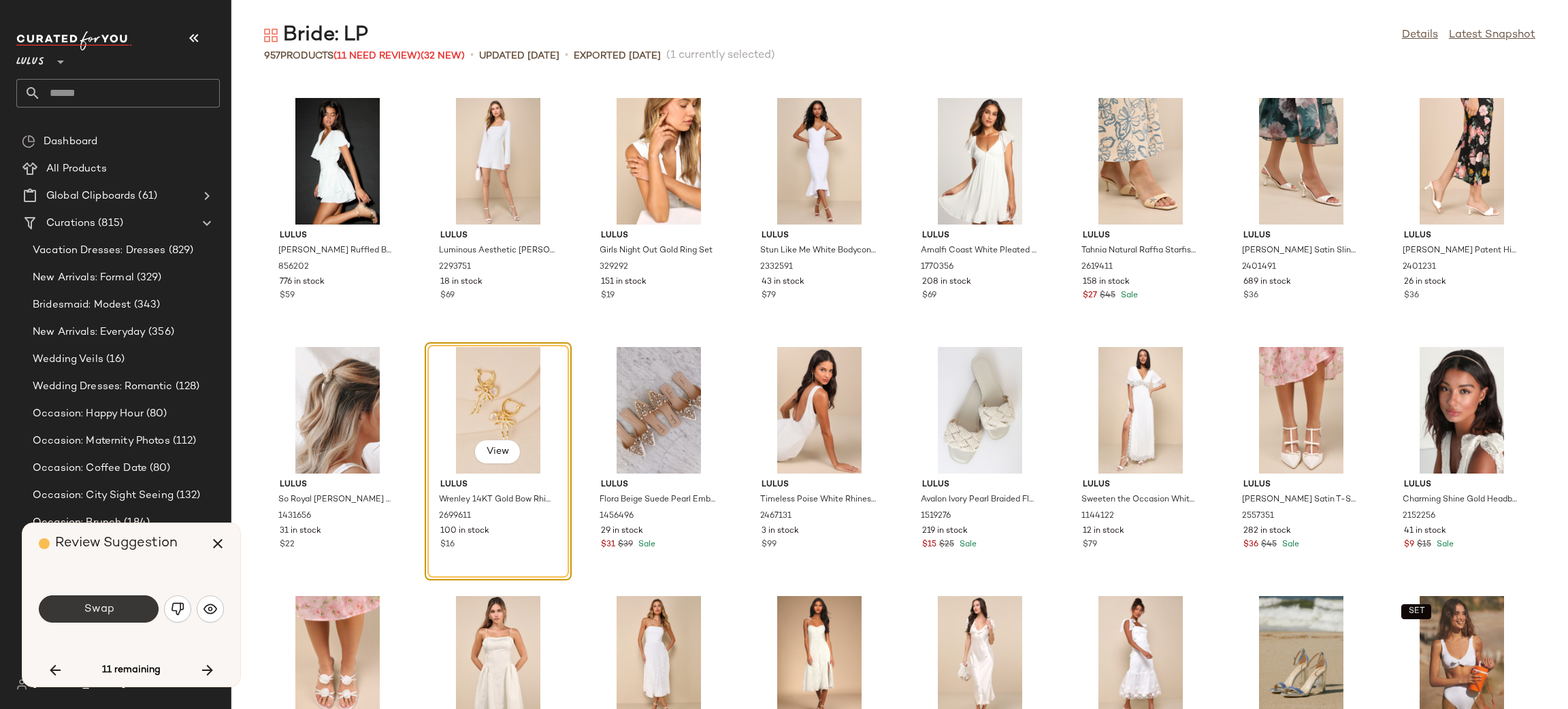
click at [104, 616] on button "Swap" at bounding box center [98, 609] width 120 height 27
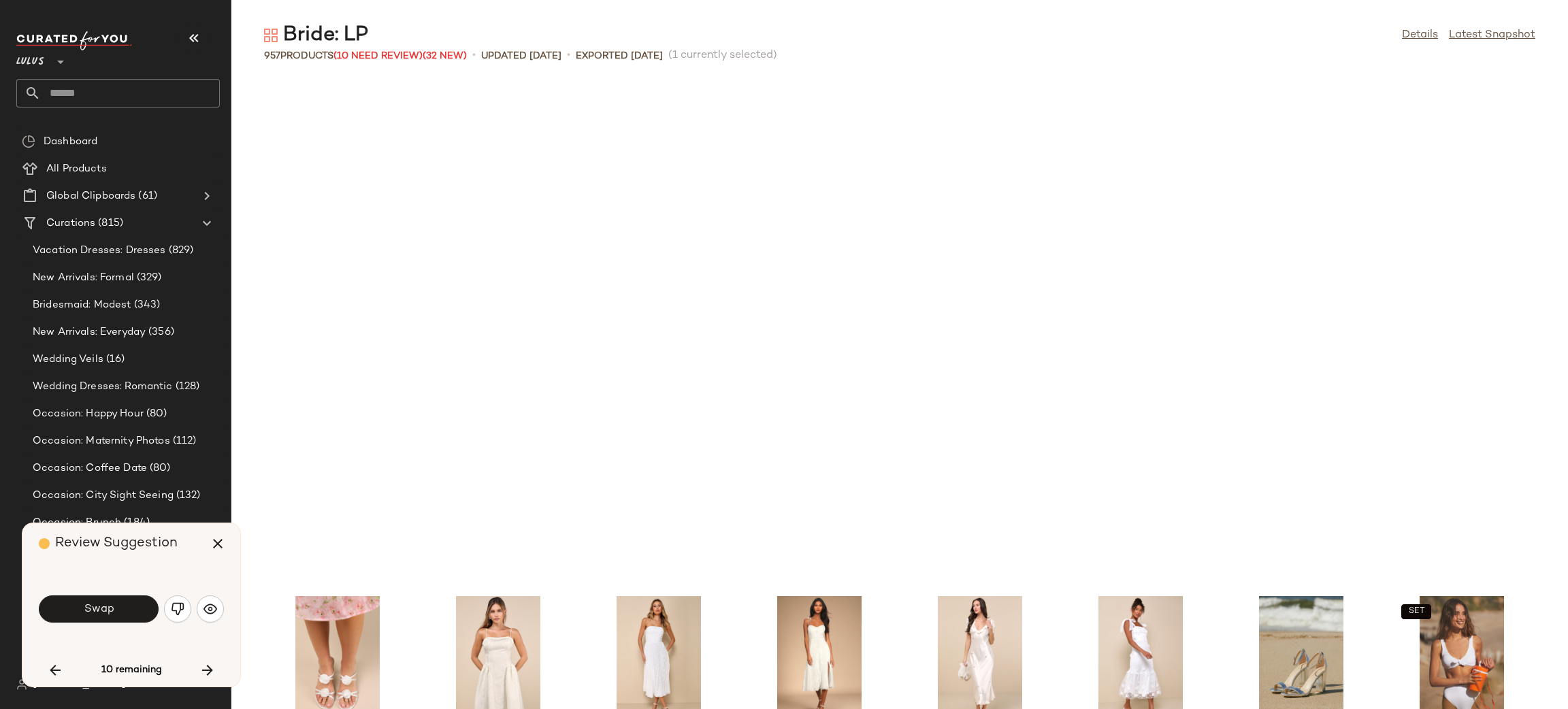
scroll to position [16189, 0]
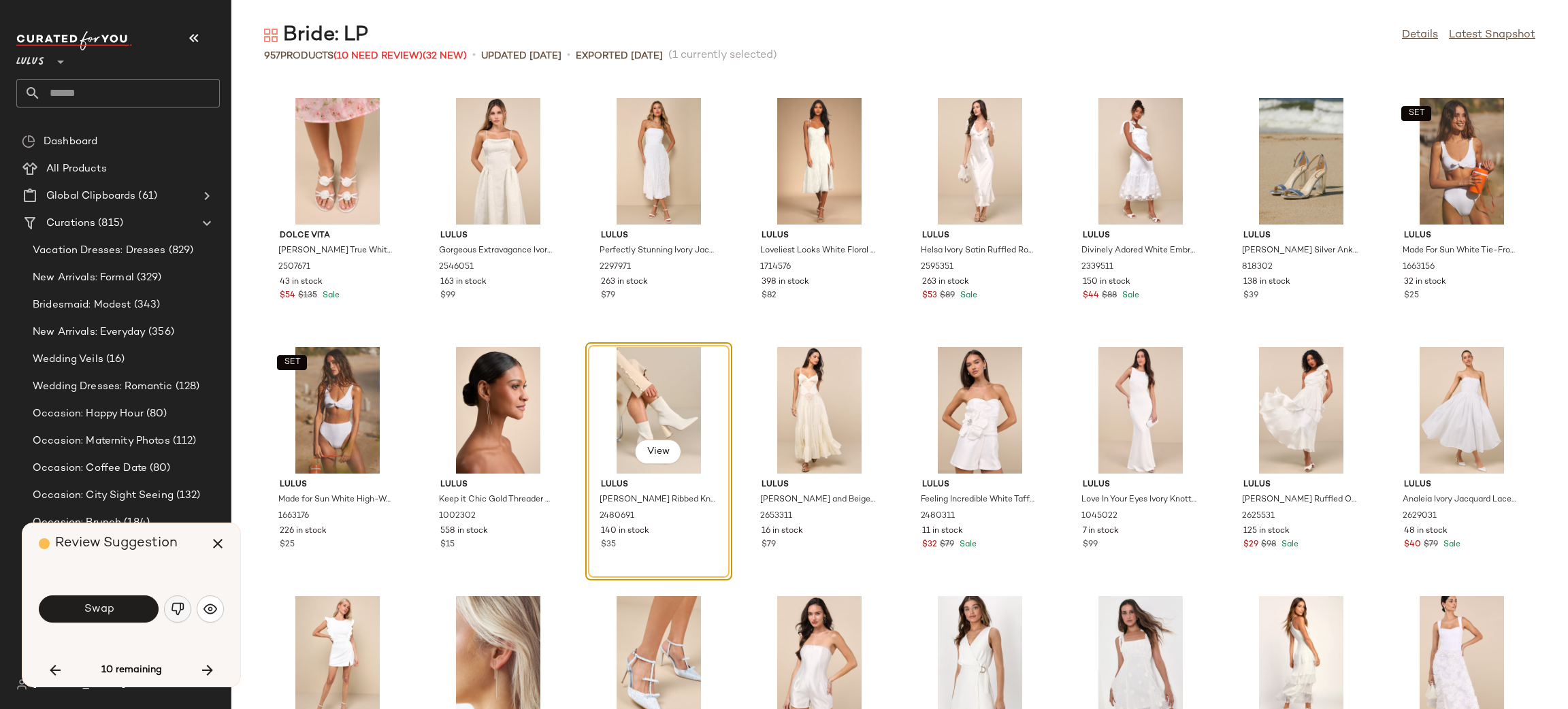
click at [181, 607] on img "button" at bounding box center [177, 608] width 13 height 13
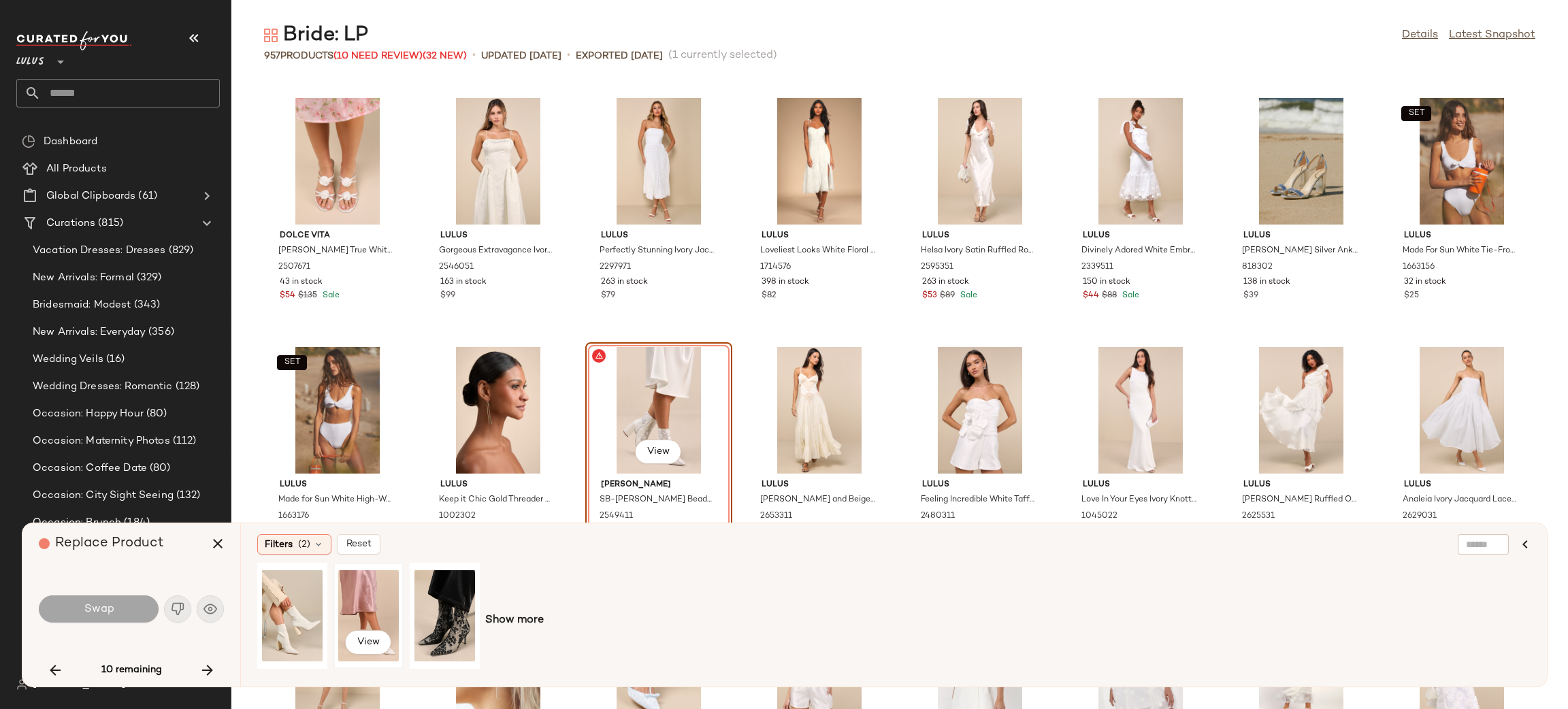
click at [357, 601] on div "View" at bounding box center [368, 616] width 60 height 97
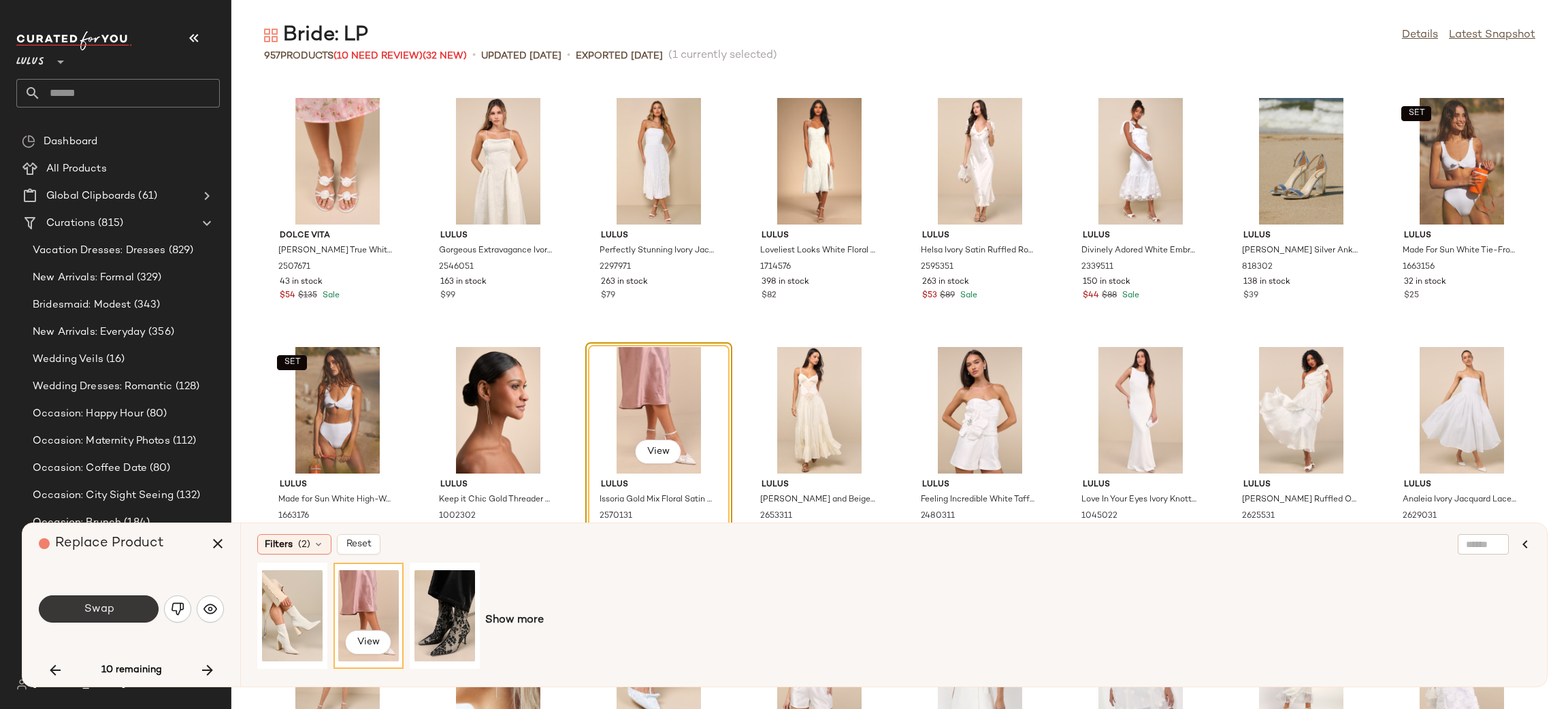
click at [86, 606] on span "Swap" at bounding box center [98, 609] width 31 height 13
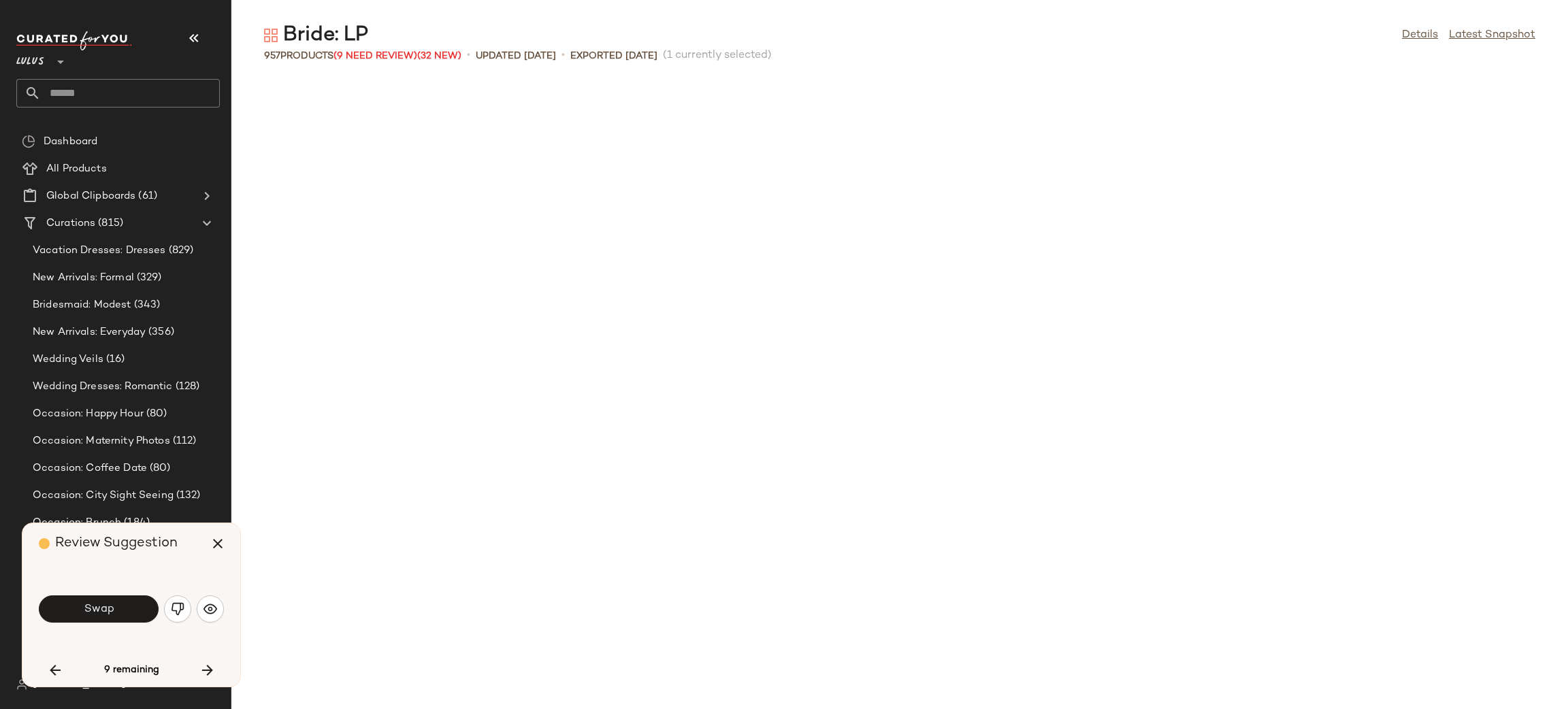
scroll to position [23163, 0]
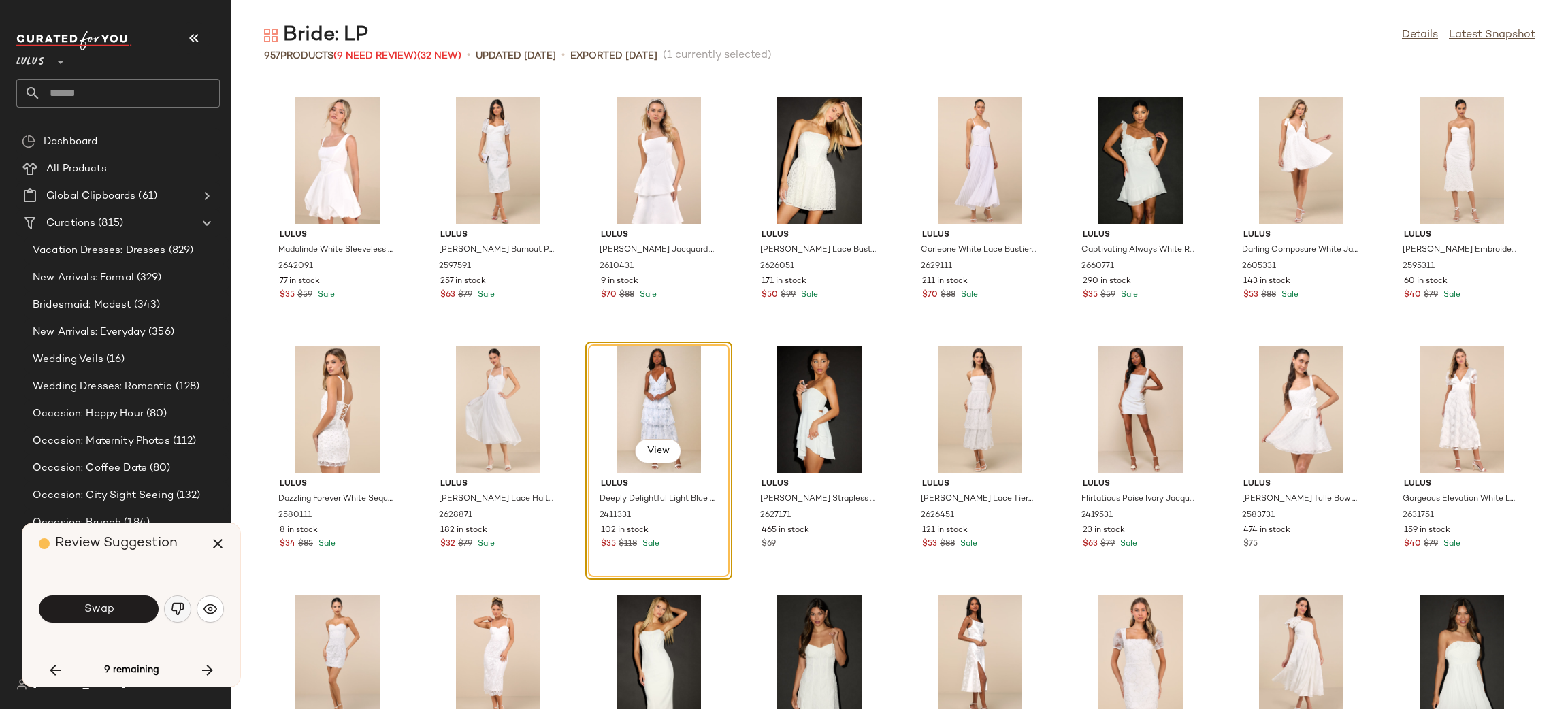
click at [178, 616] on img "button" at bounding box center [177, 608] width 13 height 13
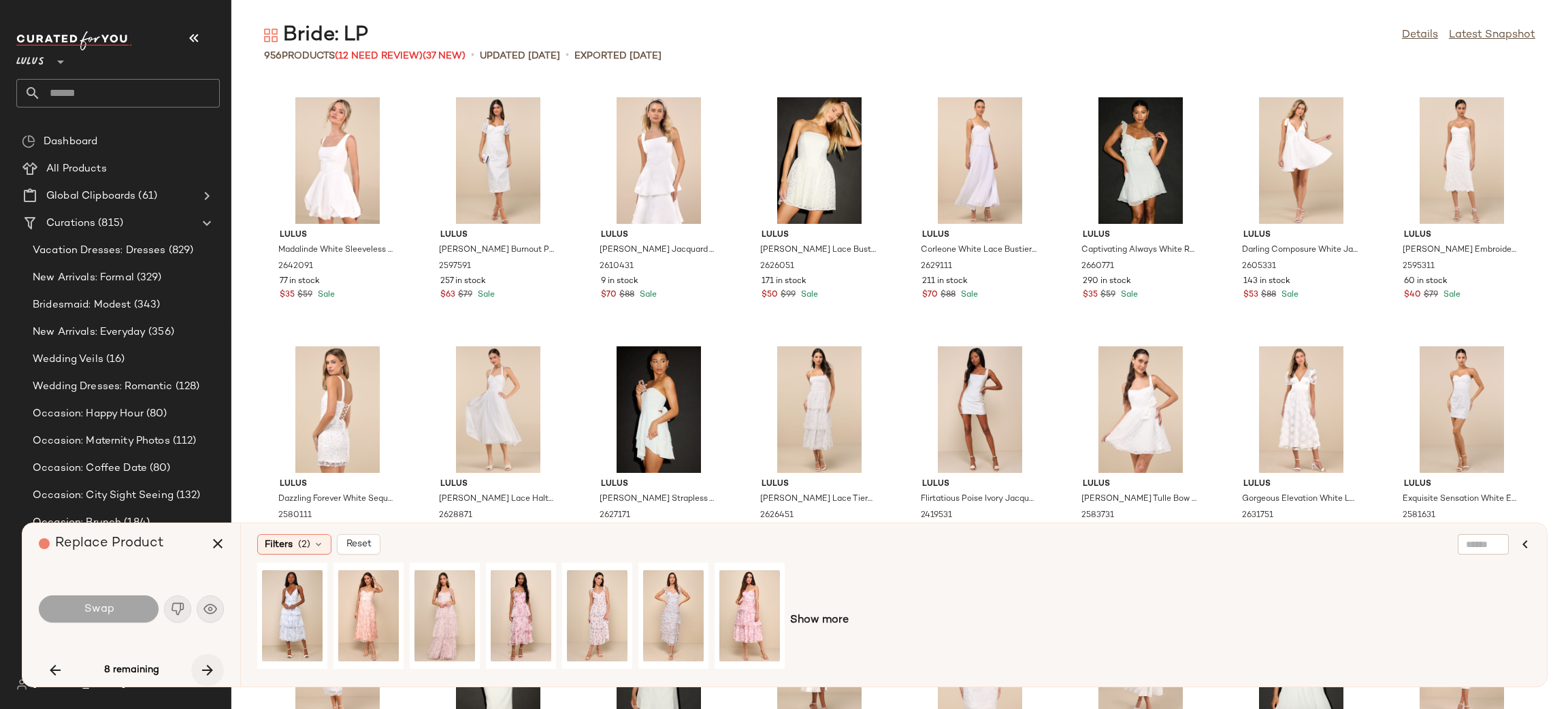
click at [213, 664] on icon "button" at bounding box center [208, 670] width 17 height 17
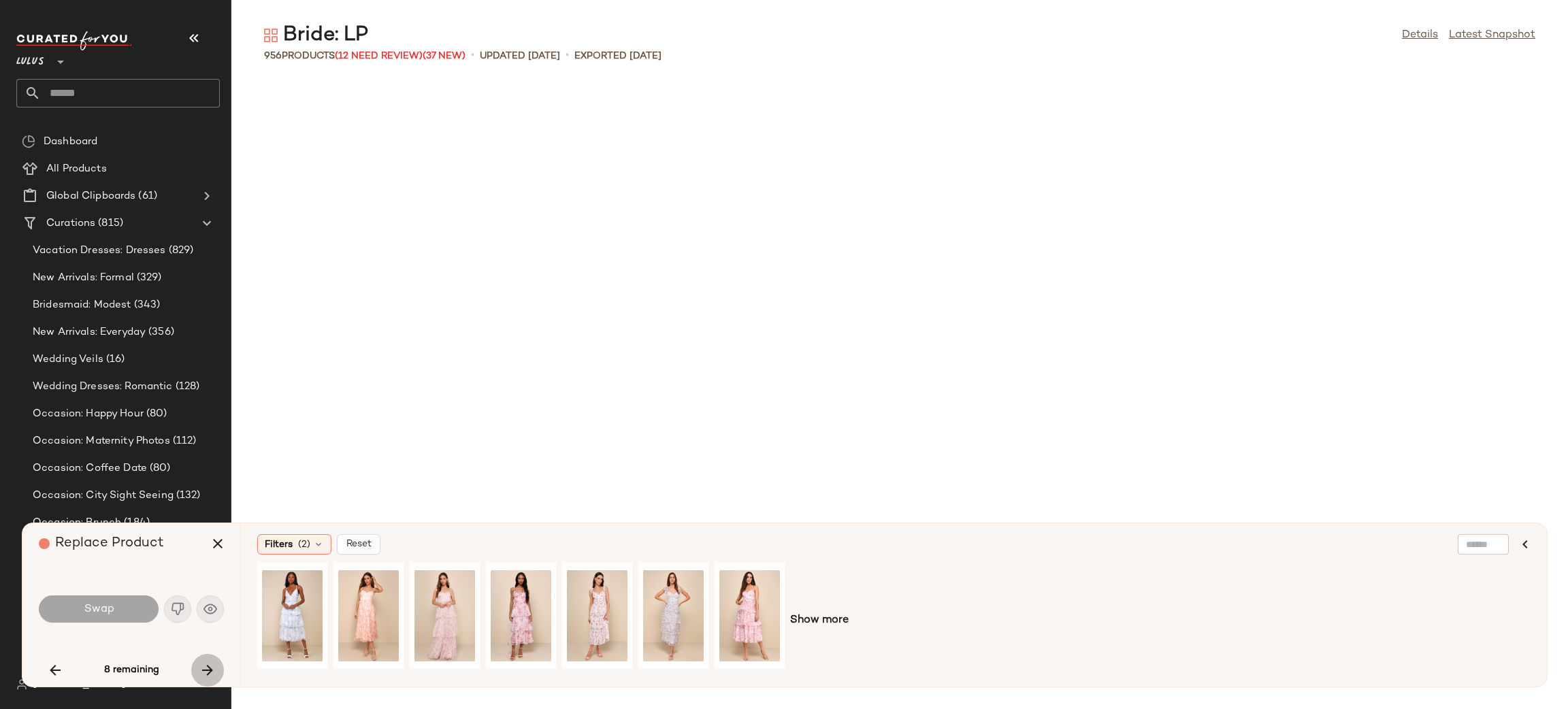
scroll to position [27895, 0]
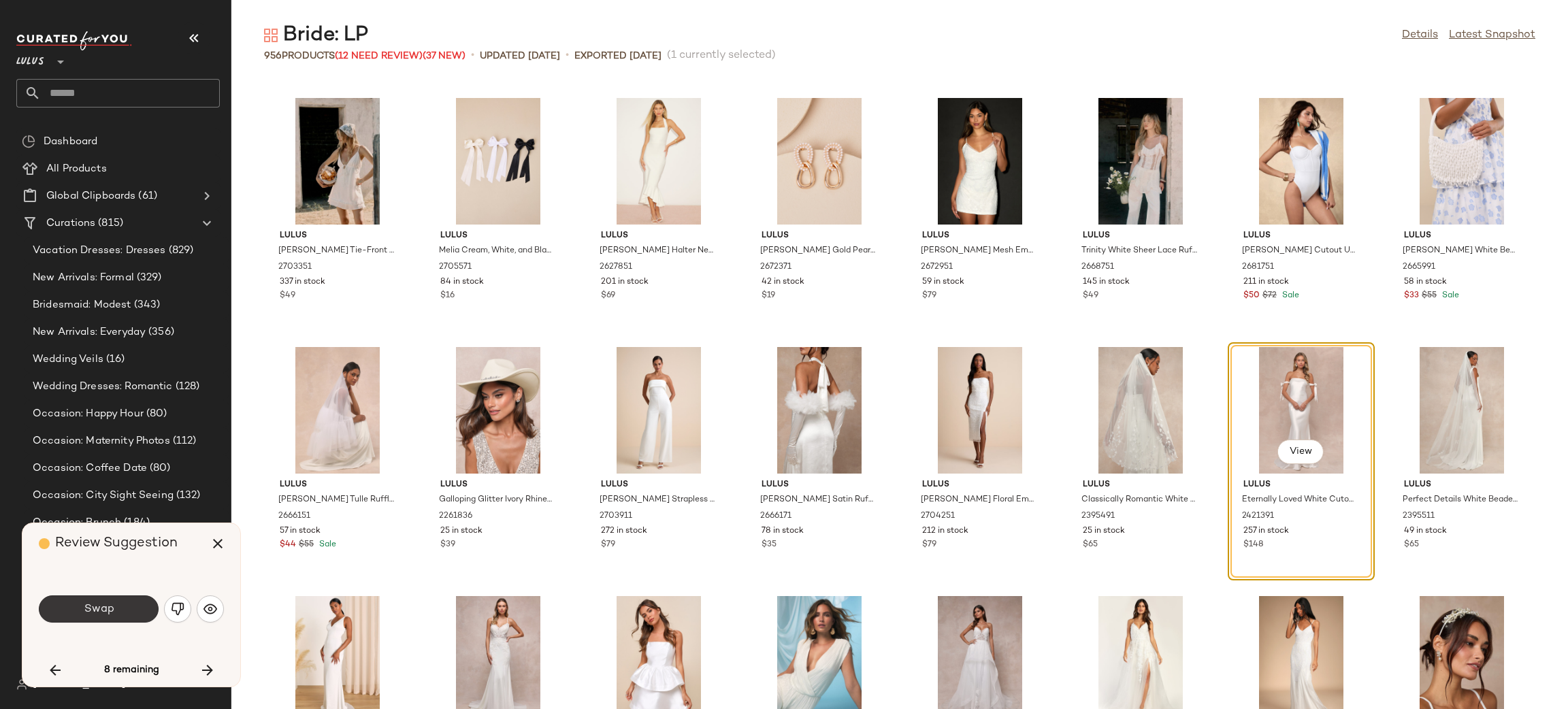
click at [71, 604] on button "Swap" at bounding box center [98, 609] width 120 height 27
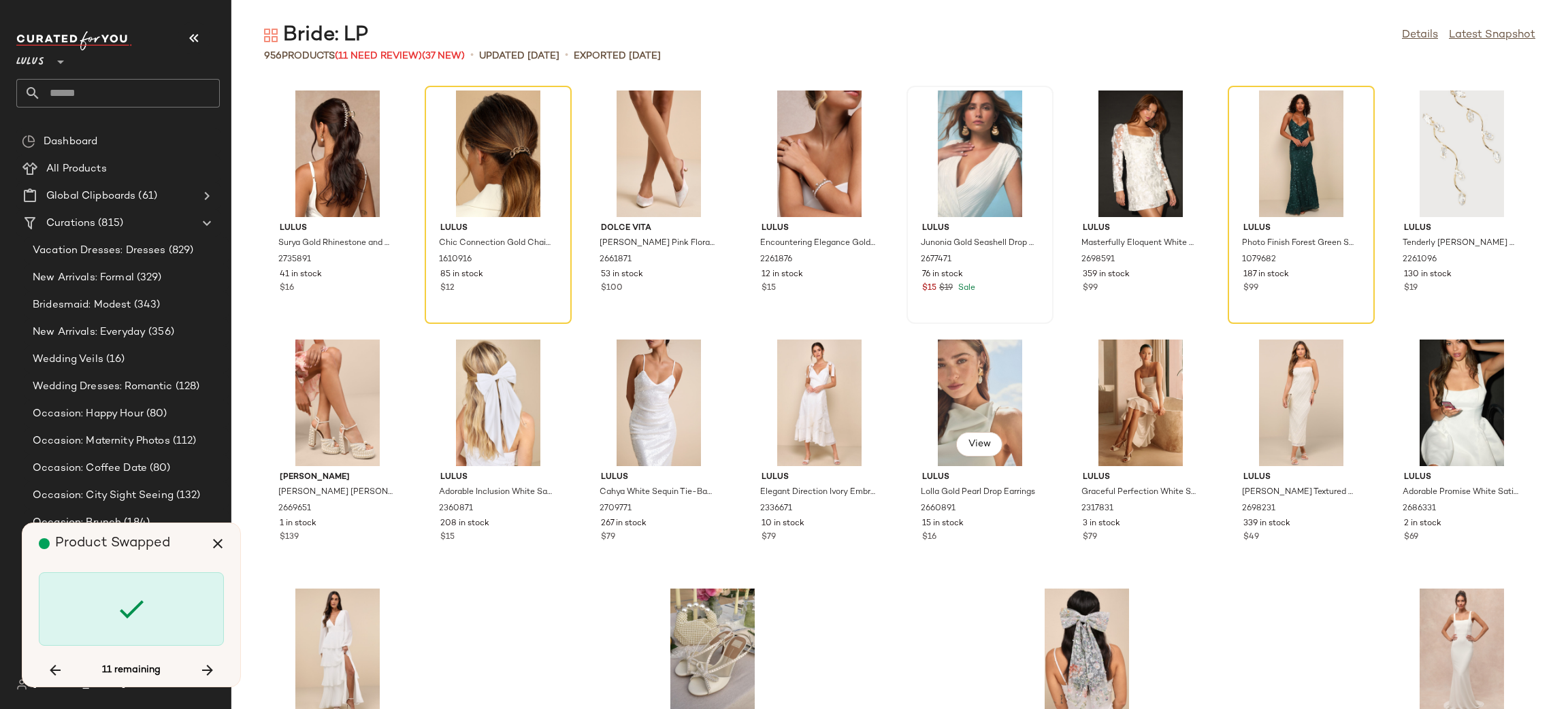
scroll to position [29146, 0]
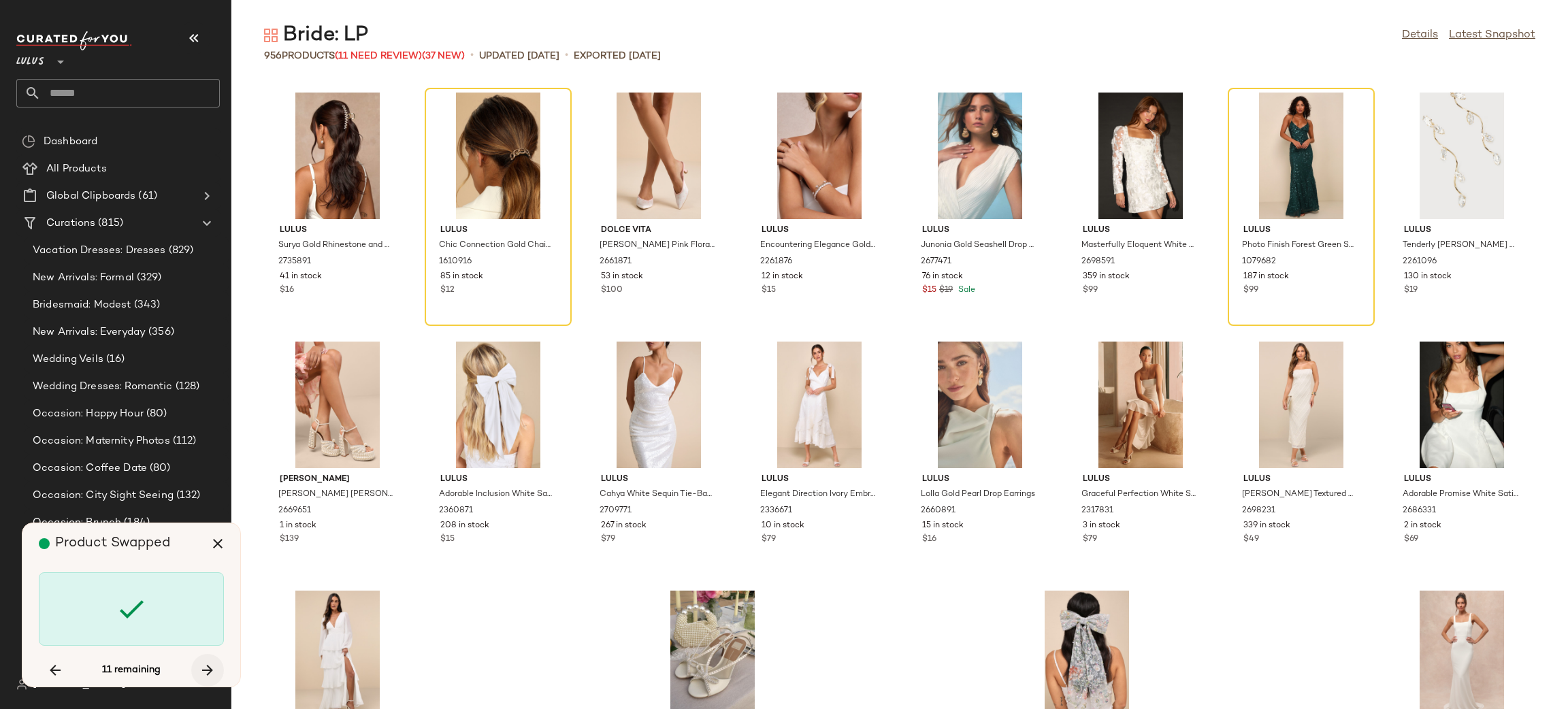
click at [216, 673] on button "button" at bounding box center [207, 670] width 32 height 32
click at [1288, 154] on div "View" at bounding box center [1302, 156] width 138 height 127
click at [219, 541] on icon "button" at bounding box center [218, 543] width 17 height 17
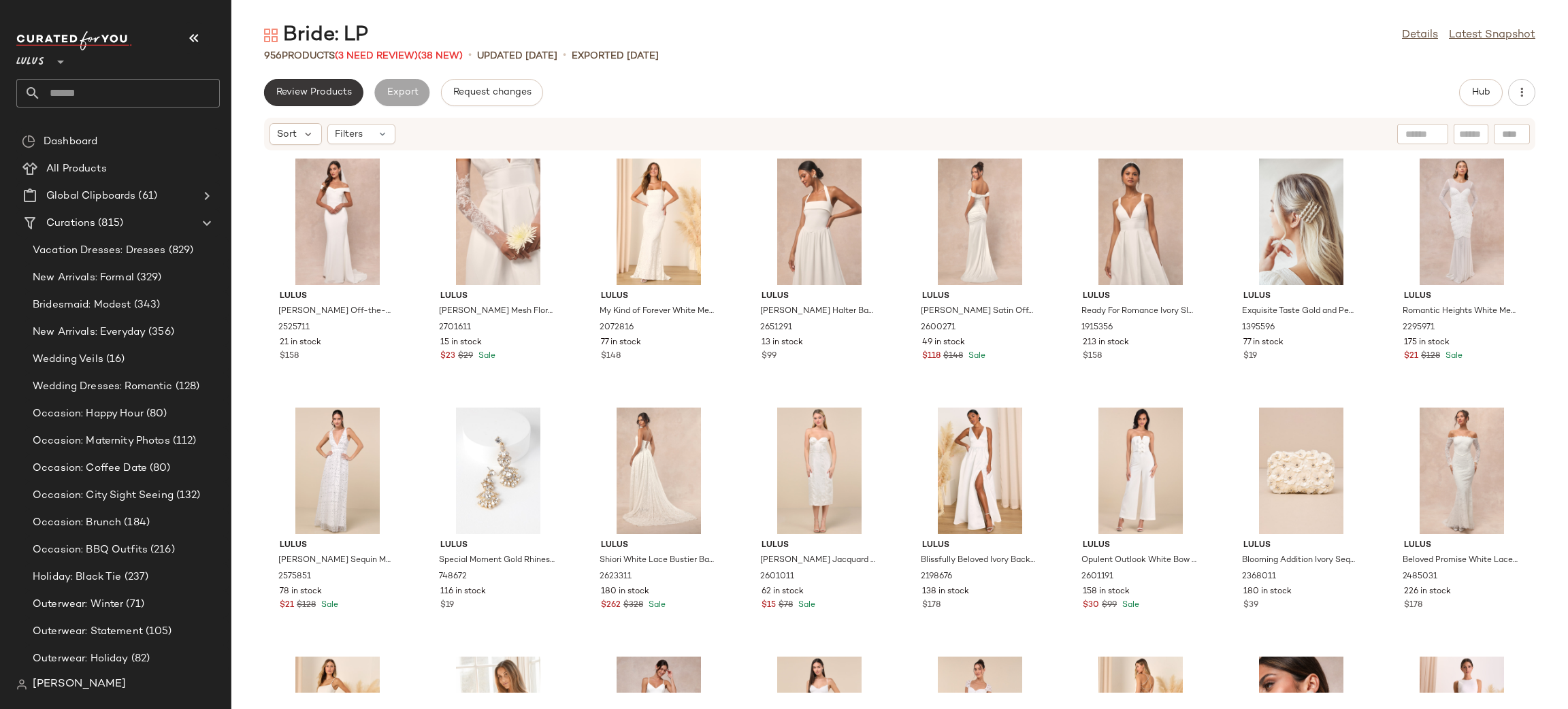
click at [313, 95] on span "Review Products" at bounding box center [314, 93] width 76 height 11
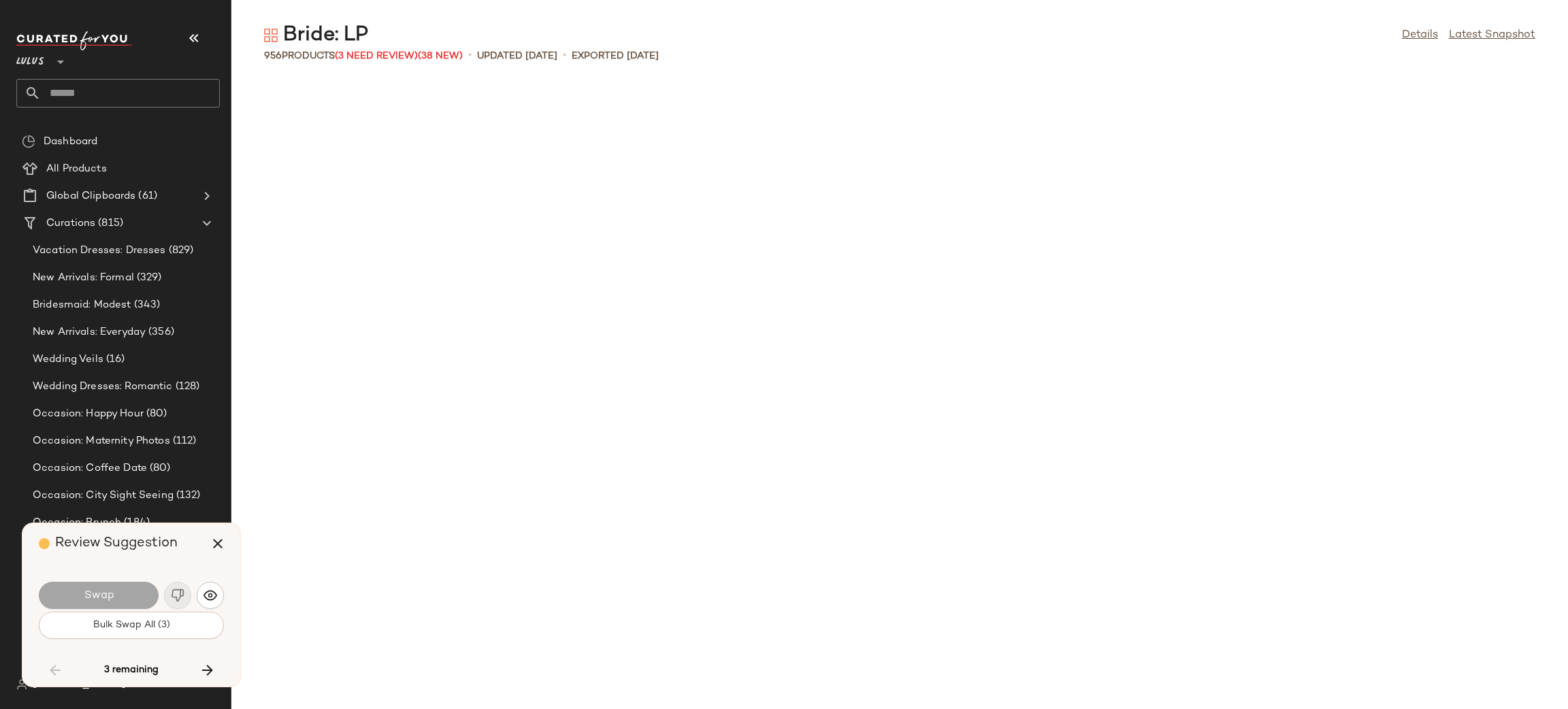
scroll to position [26650, 0]
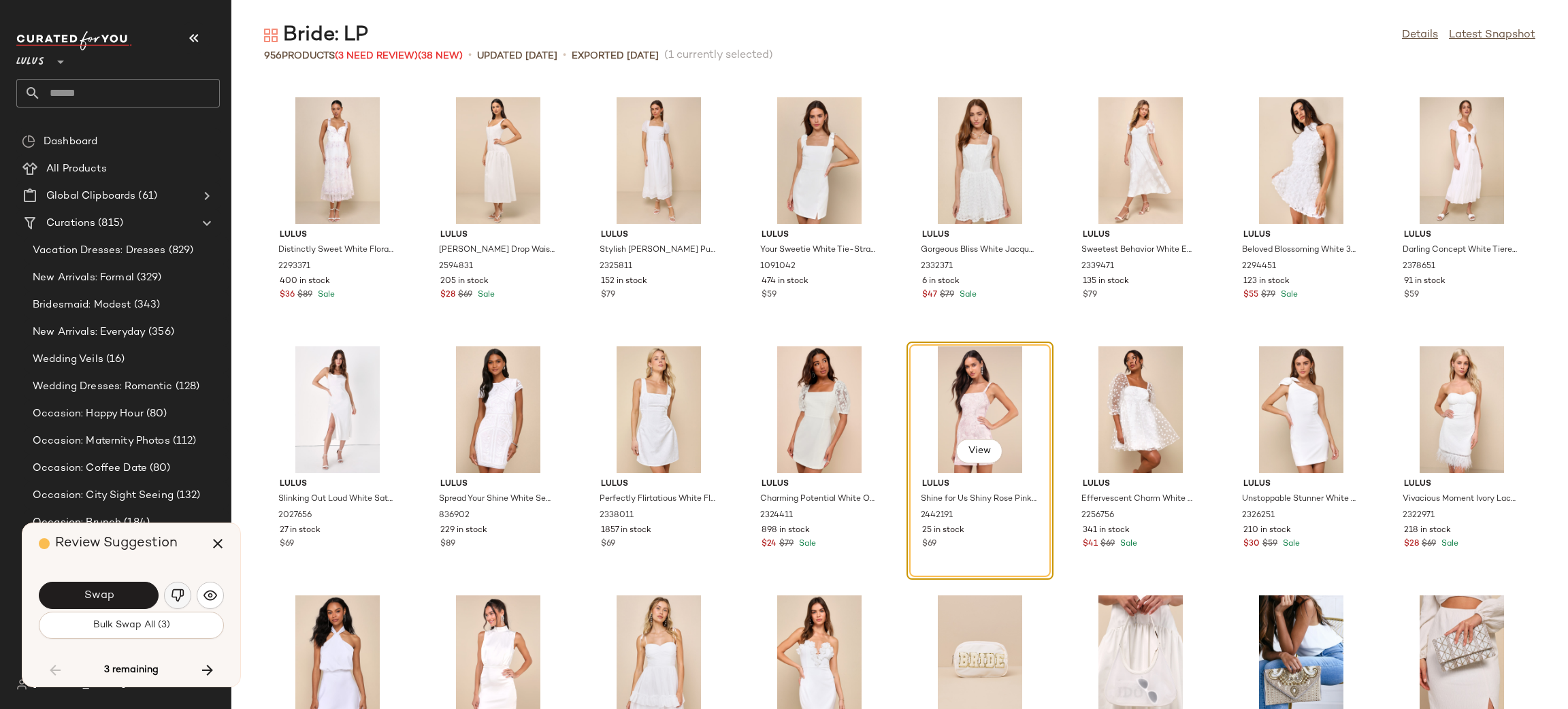
click at [181, 590] on img "button" at bounding box center [177, 595] width 13 height 13
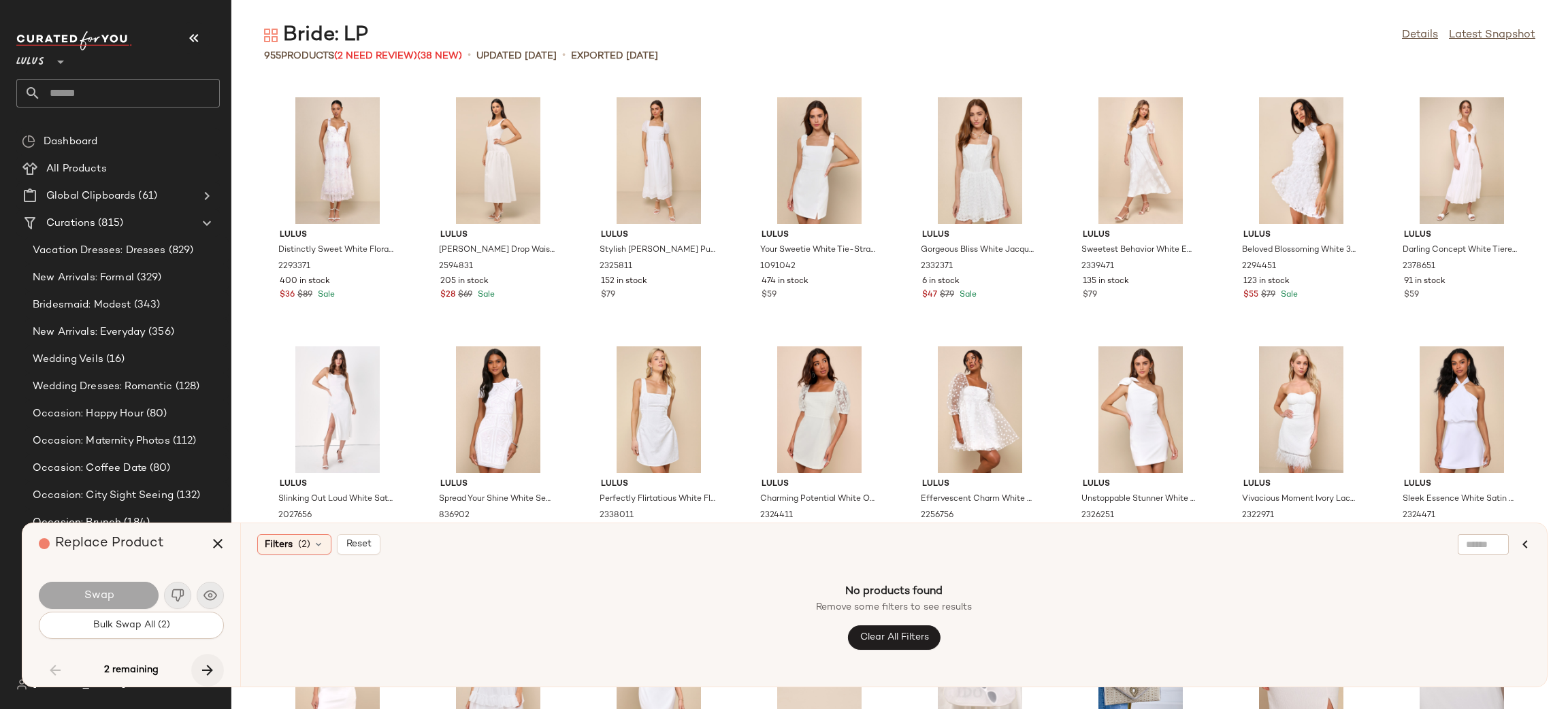
click at [206, 669] on icon "button" at bounding box center [208, 670] width 17 height 17
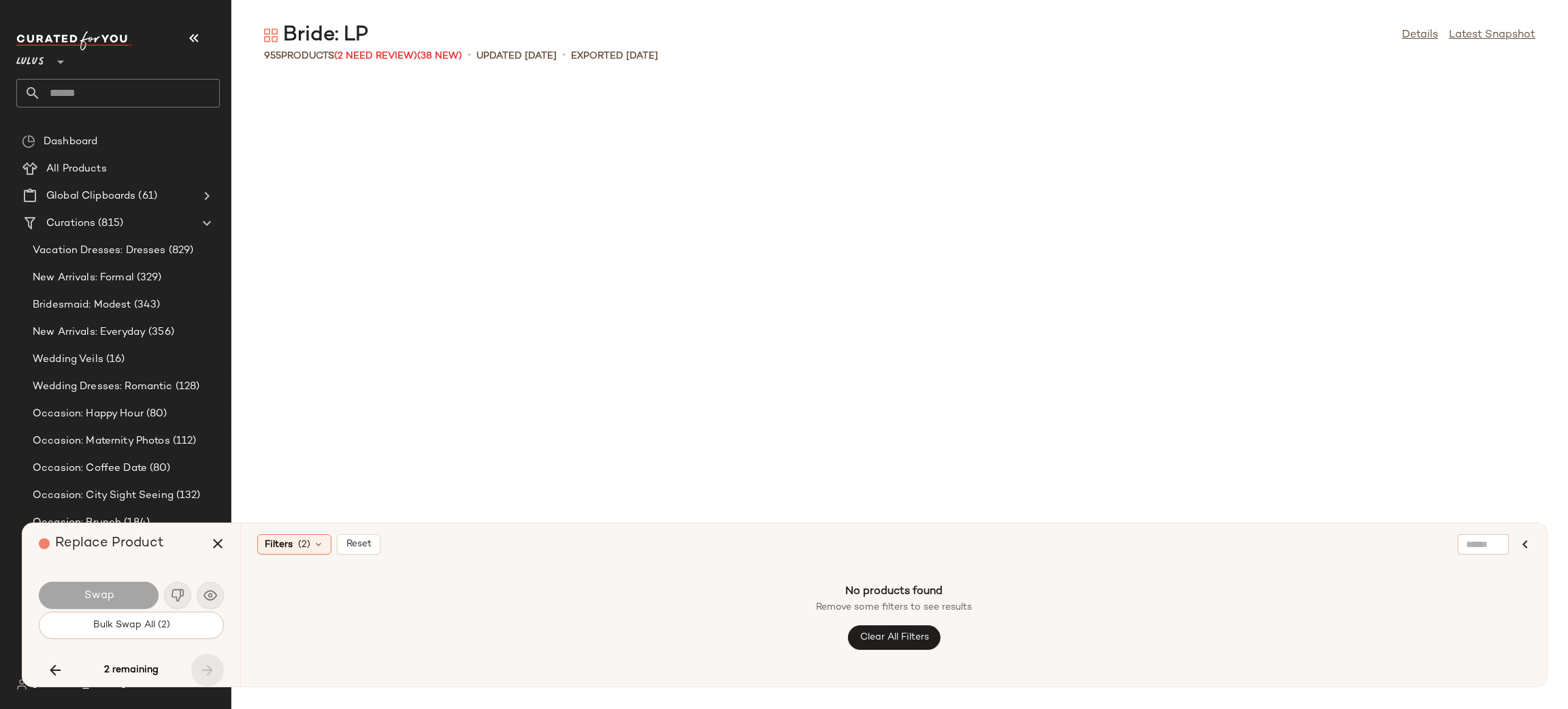
scroll to position [28892, 0]
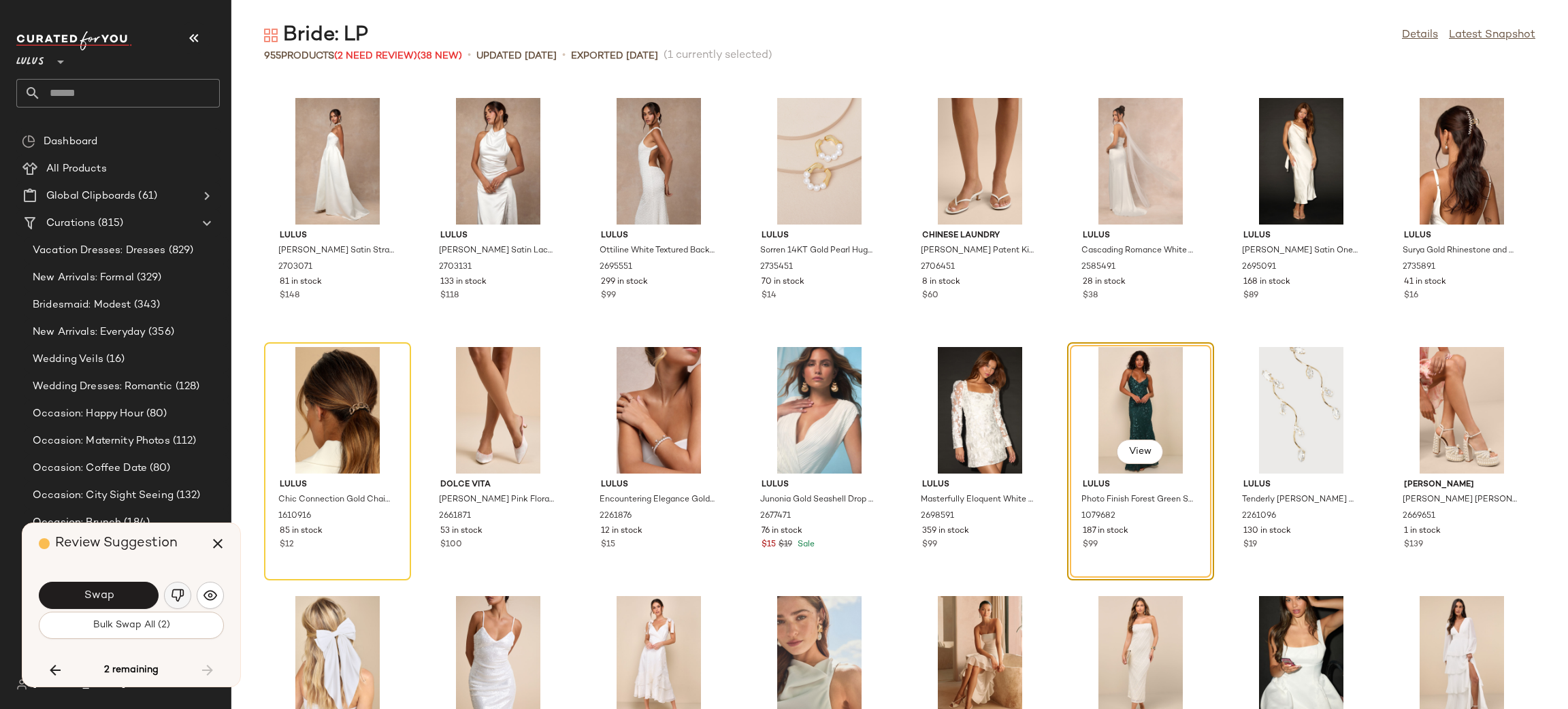
click at [181, 597] on img "button" at bounding box center [177, 595] width 13 height 13
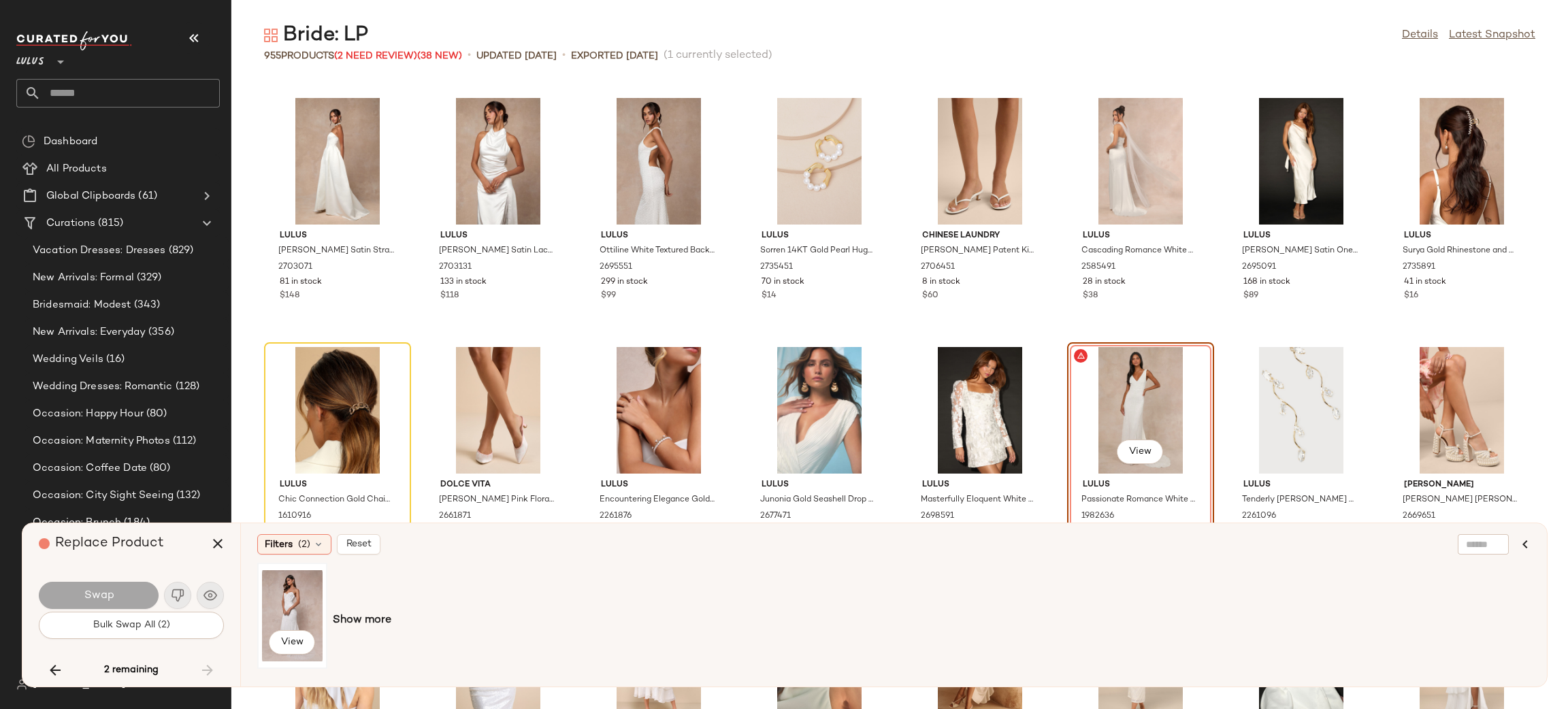
click at [286, 621] on div "View" at bounding box center [292, 616] width 60 height 97
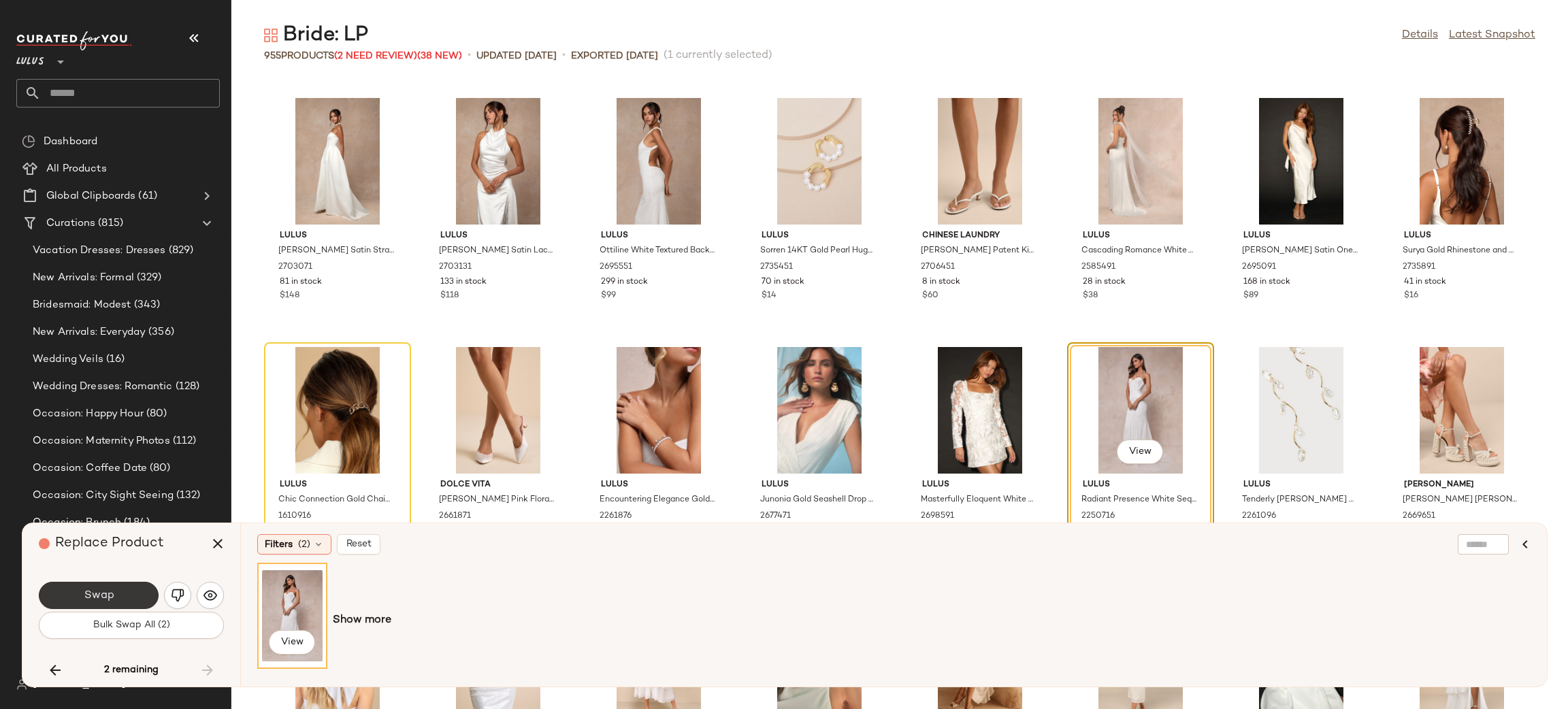
click at [46, 602] on button "Swap" at bounding box center [98, 595] width 120 height 27
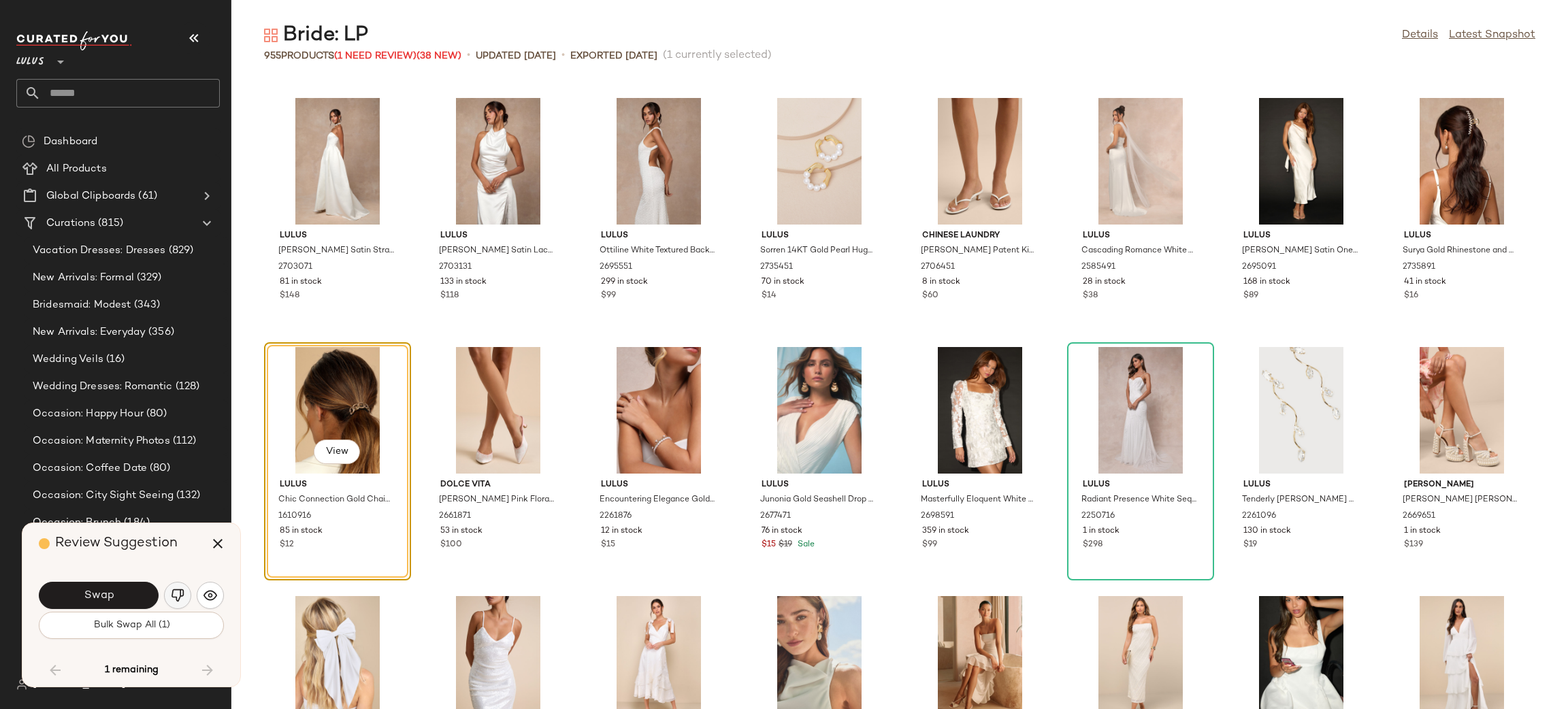
click at [179, 599] on img "button" at bounding box center [177, 595] width 13 height 13
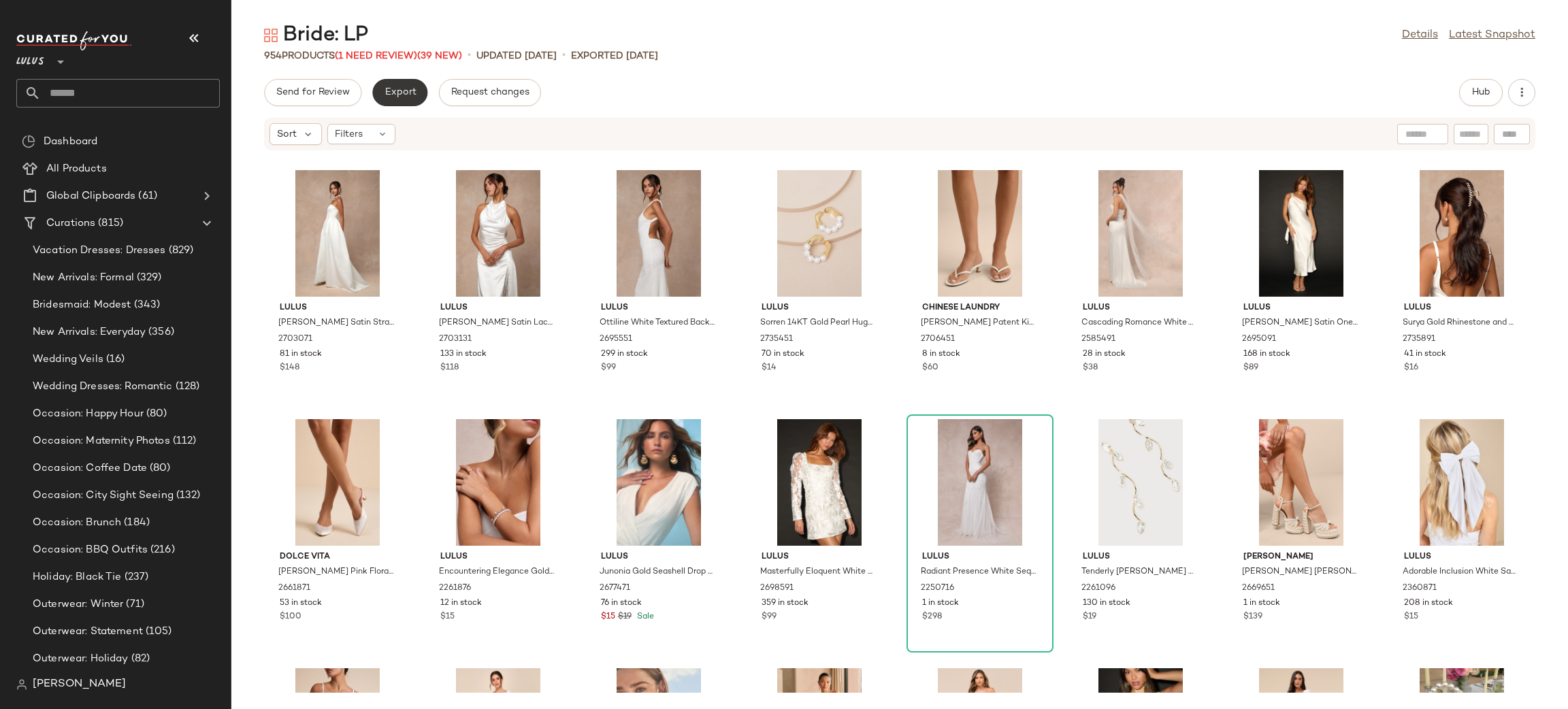
click at [405, 94] on span "Export" at bounding box center [400, 93] width 32 height 11
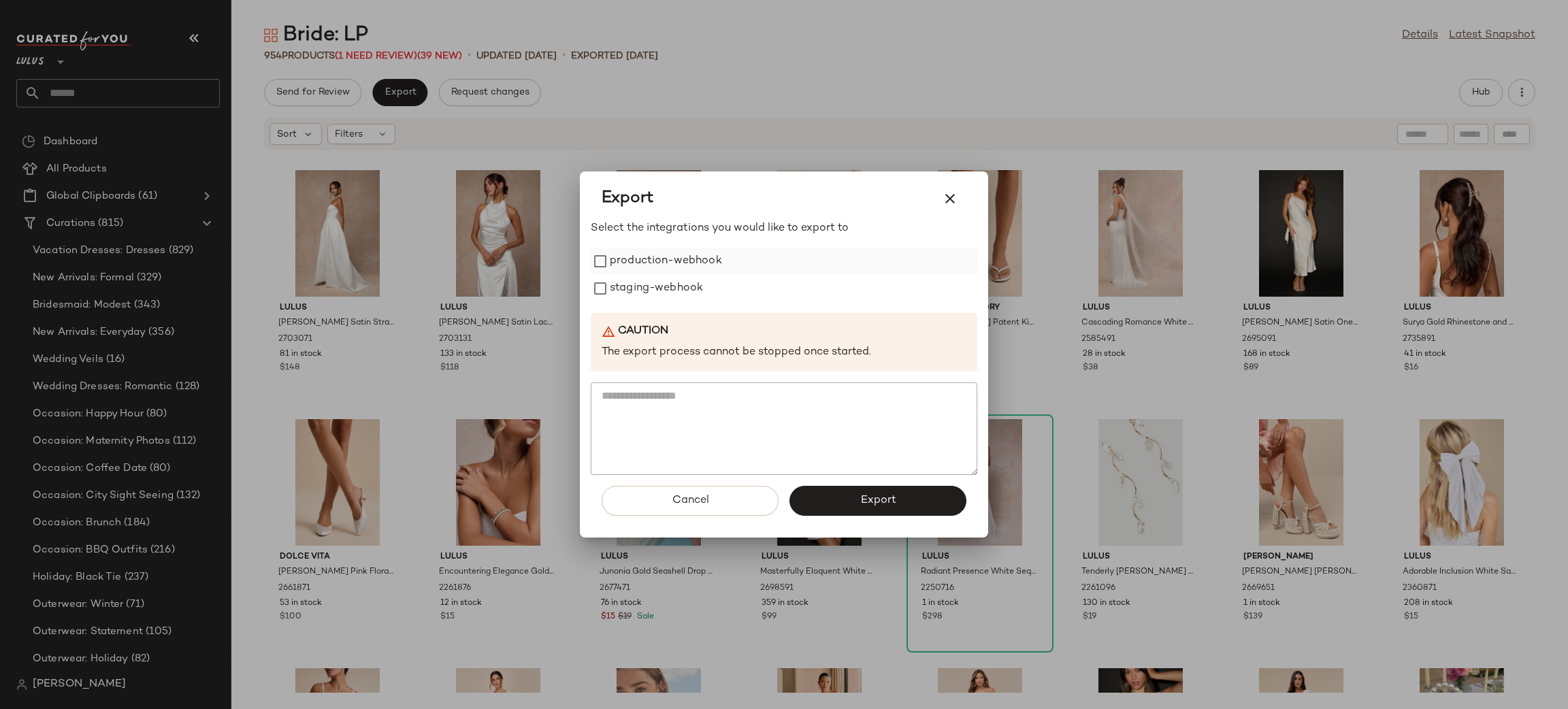
click at [624, 259] on label "production-webhook" at bounding box center [666, 261] width 113 height 27
click at [644, 290] on label "staging-webhook" at bounding box center [657, 288] width 93 height 27
click at [857, 493] on button "Export" at bounding box center [877, 501] width 177 height 30
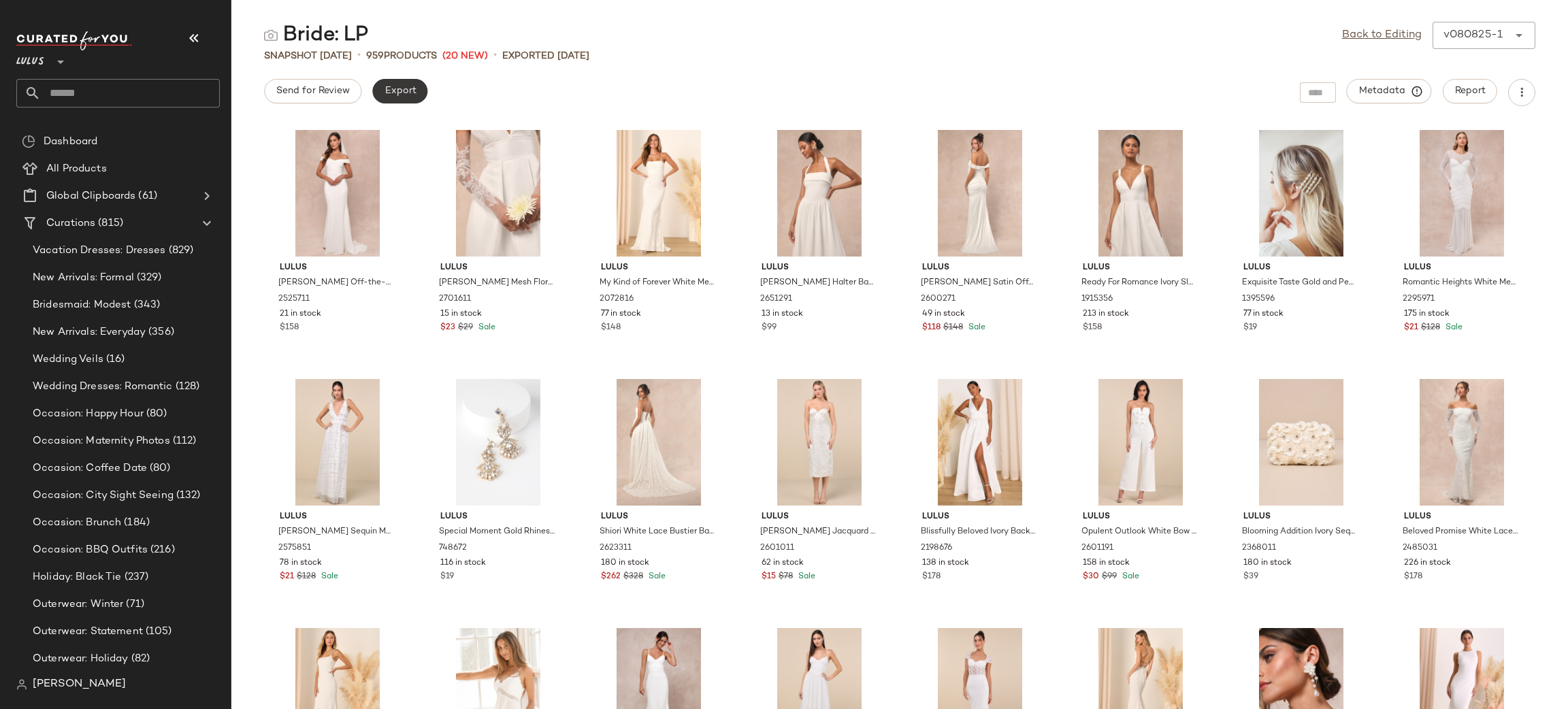
click at [401, 88] on span "Export" at bounding box center [400, 91] width 32 height 11
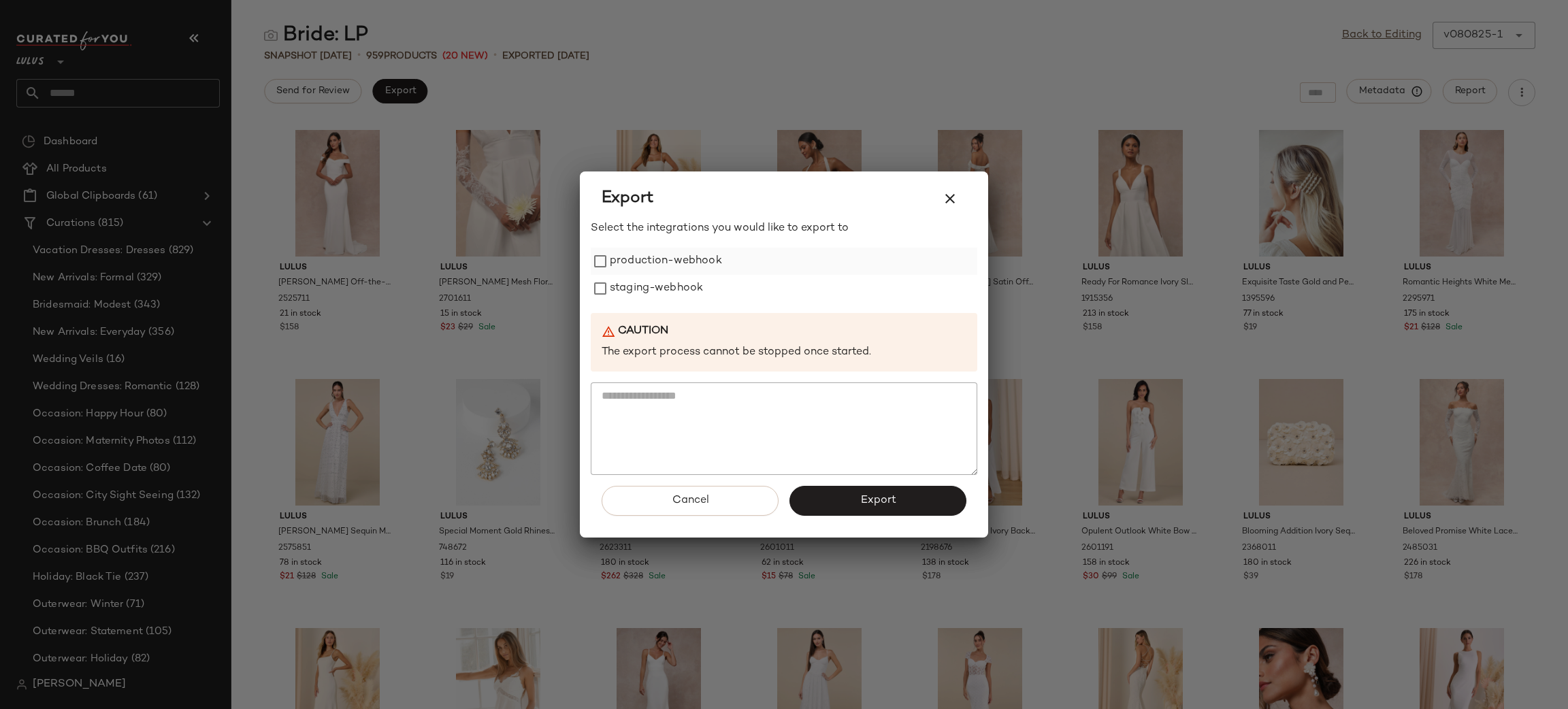
click at [635, 272] on label "production-webhook" at bounding box center [666, 261] width 113 height 27
click at [650, 300] on label "staging-webhook" at bounding box center [657, 288] width 93 height 27
click at [879, 502] on span "Export" at bounding box center [878, 501] width 36 height 13
click at [888, 497] on span "Export" at bounding box center [878, 501] width 36 height 13
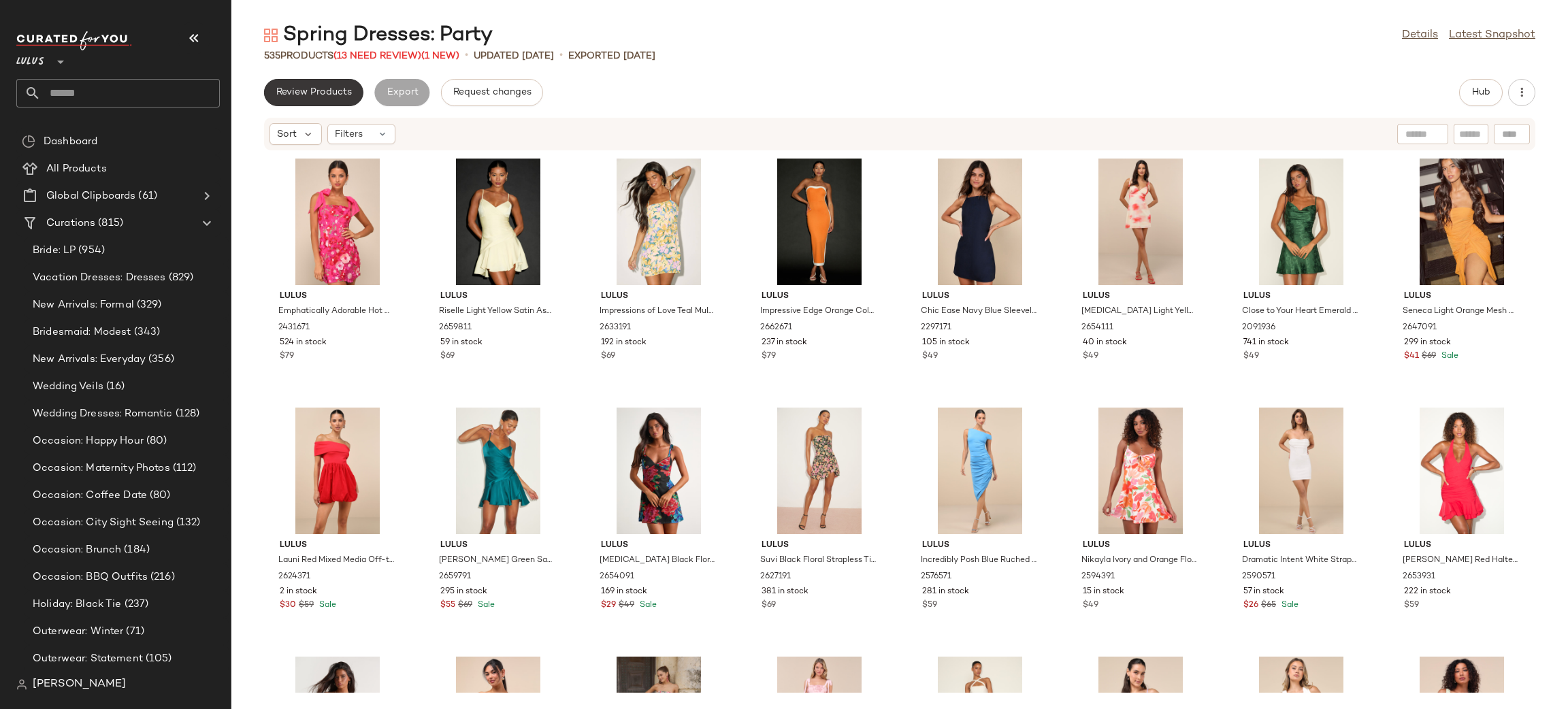
click at [299, 90] on span "Review Products" at bounding box center [314, 93] width 76 height 11
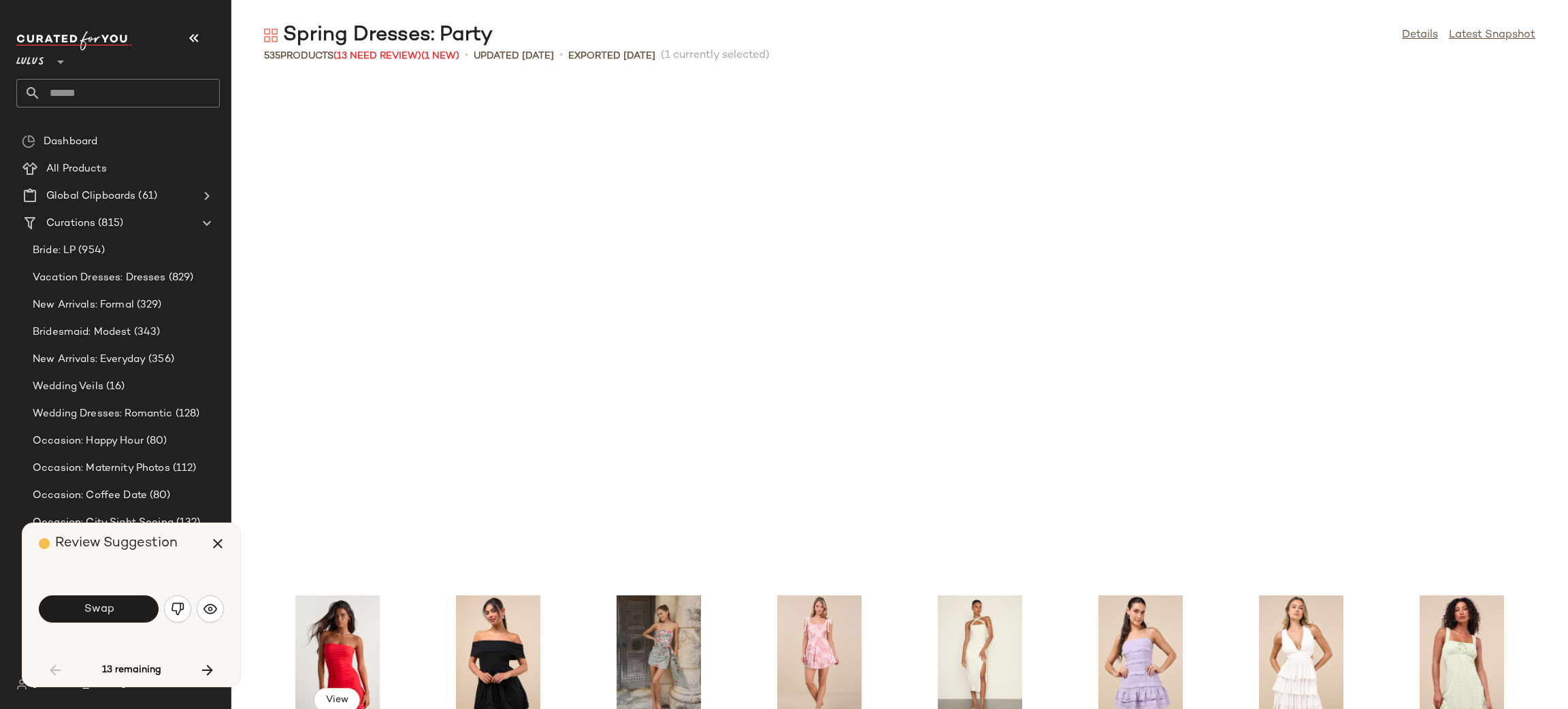
scroll to position [509, 0]
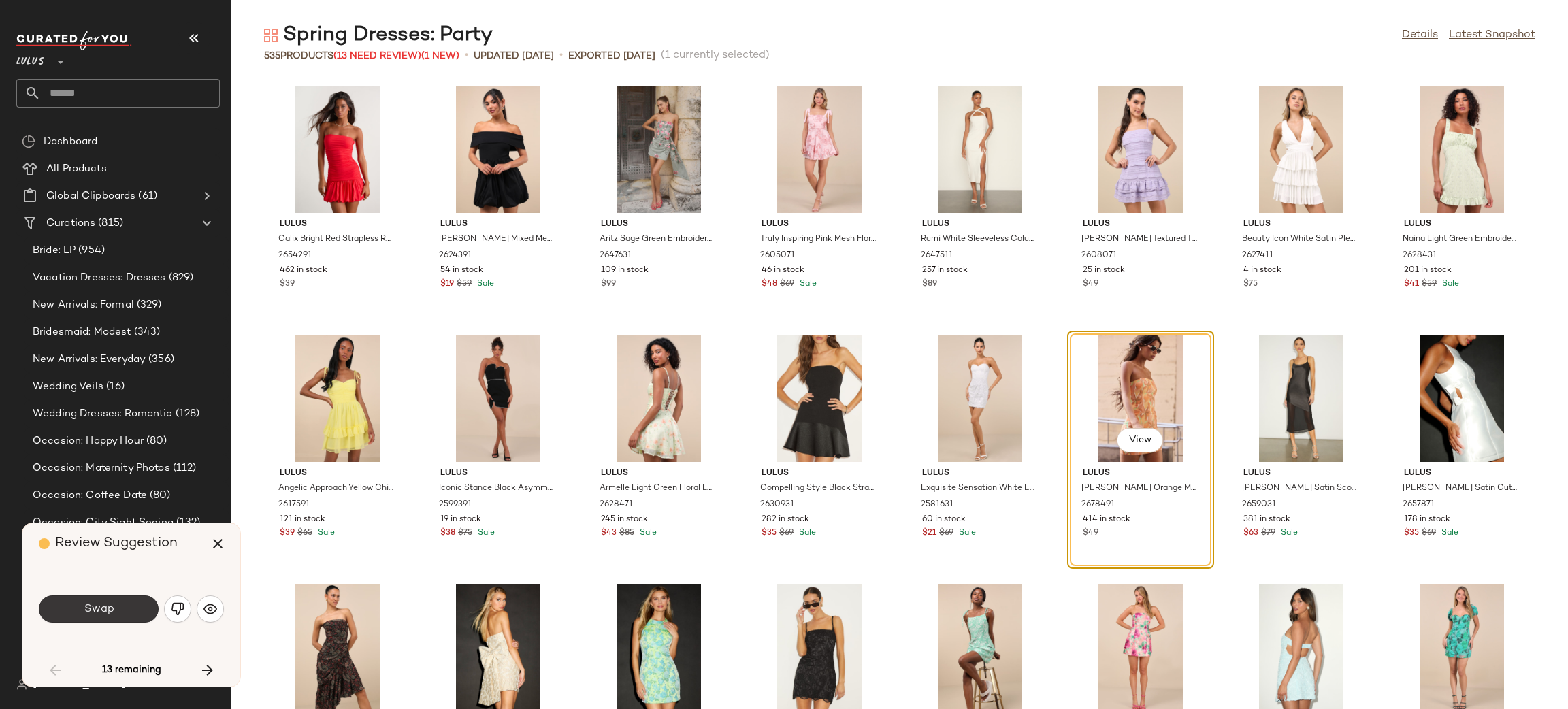
click at [134, 609] on button "Swap" at bounding box center [98, 609] width 120 height 27
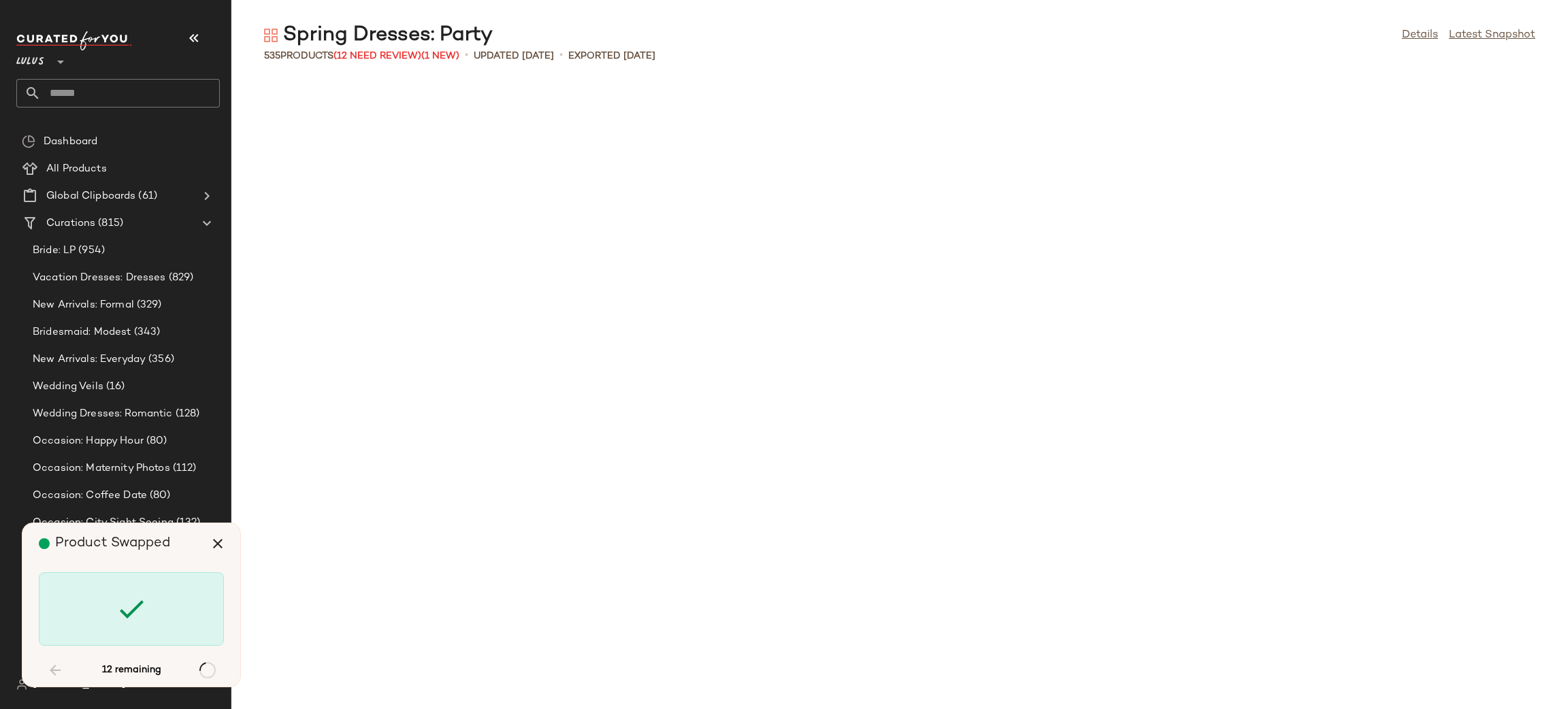
scroll to position [3238, 0]
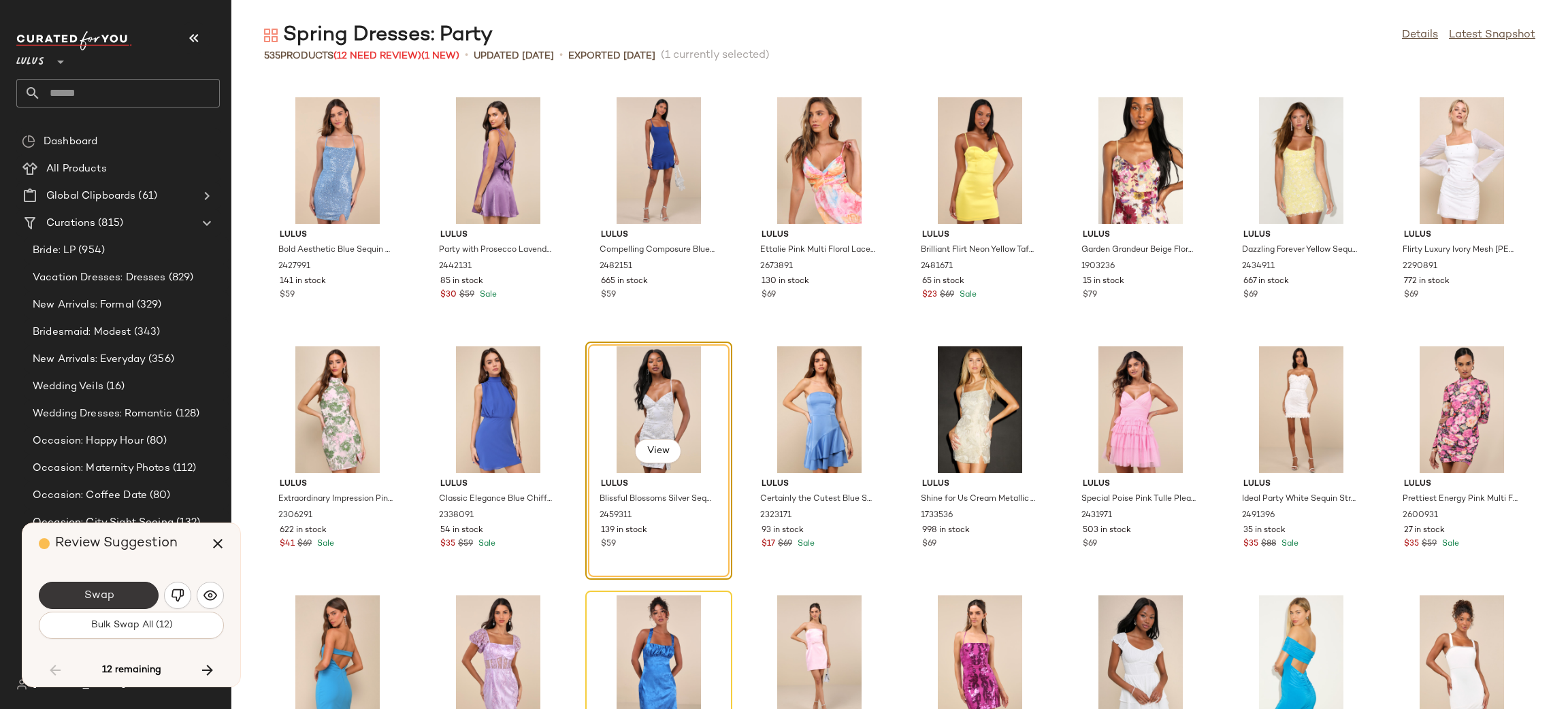
click at [108, 597] on span "Swap" at bounding box center [98, 596] width 31 height 13
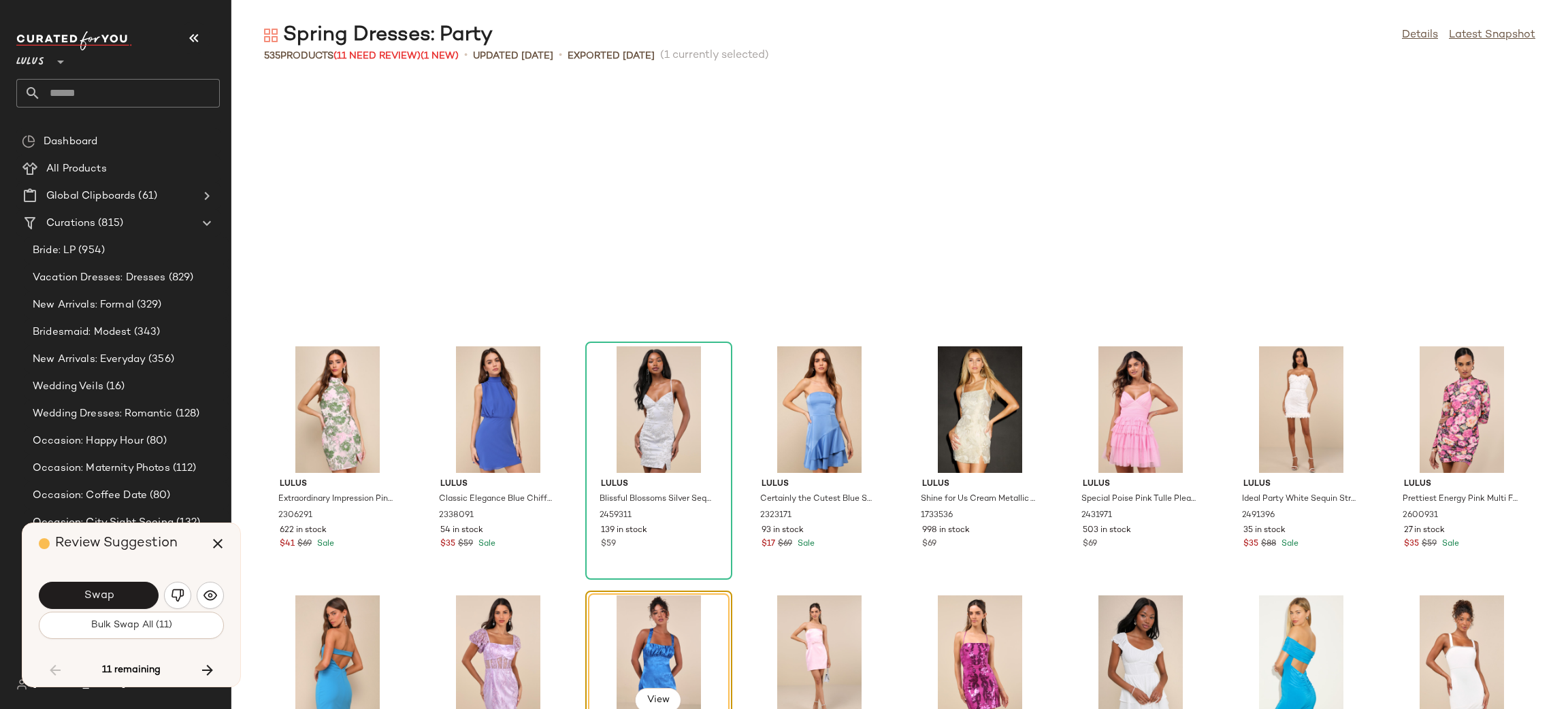
scroll to position [3486, 0]
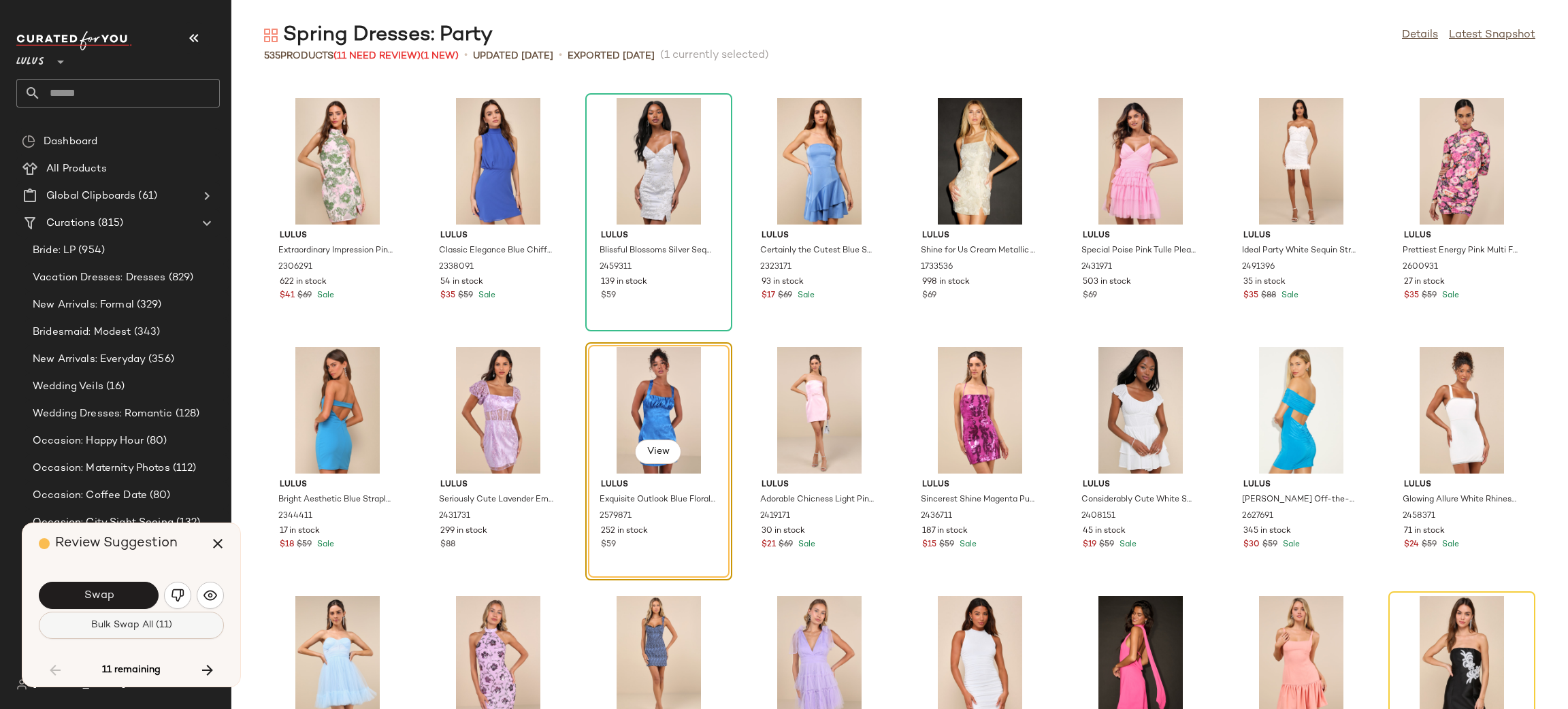
click at [129, 625] on span "Bulk Swap All (11)" at bounding box center [131, 626] width 82 height 11
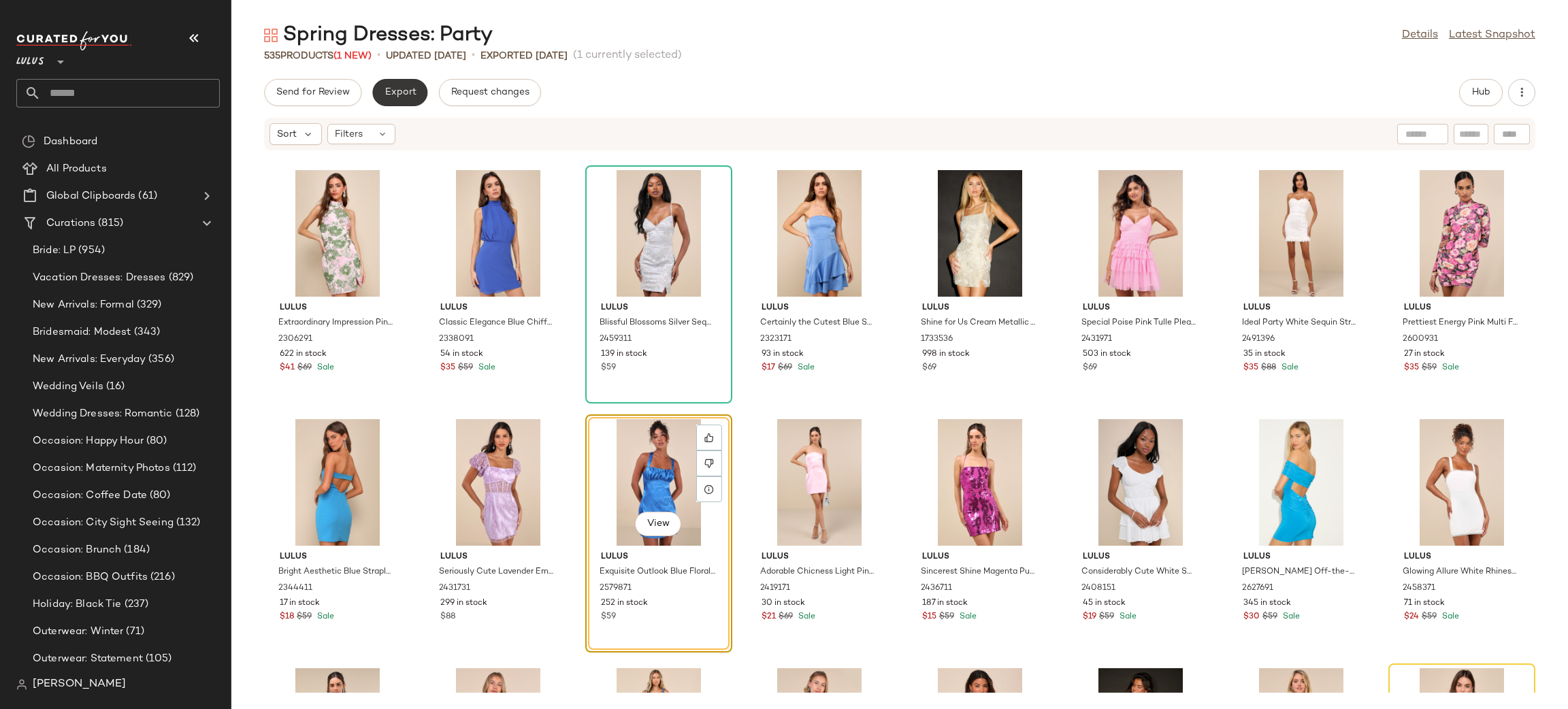
click at [399, 90] on span "Export" at bounding box center [400, 93] width 32 height 11
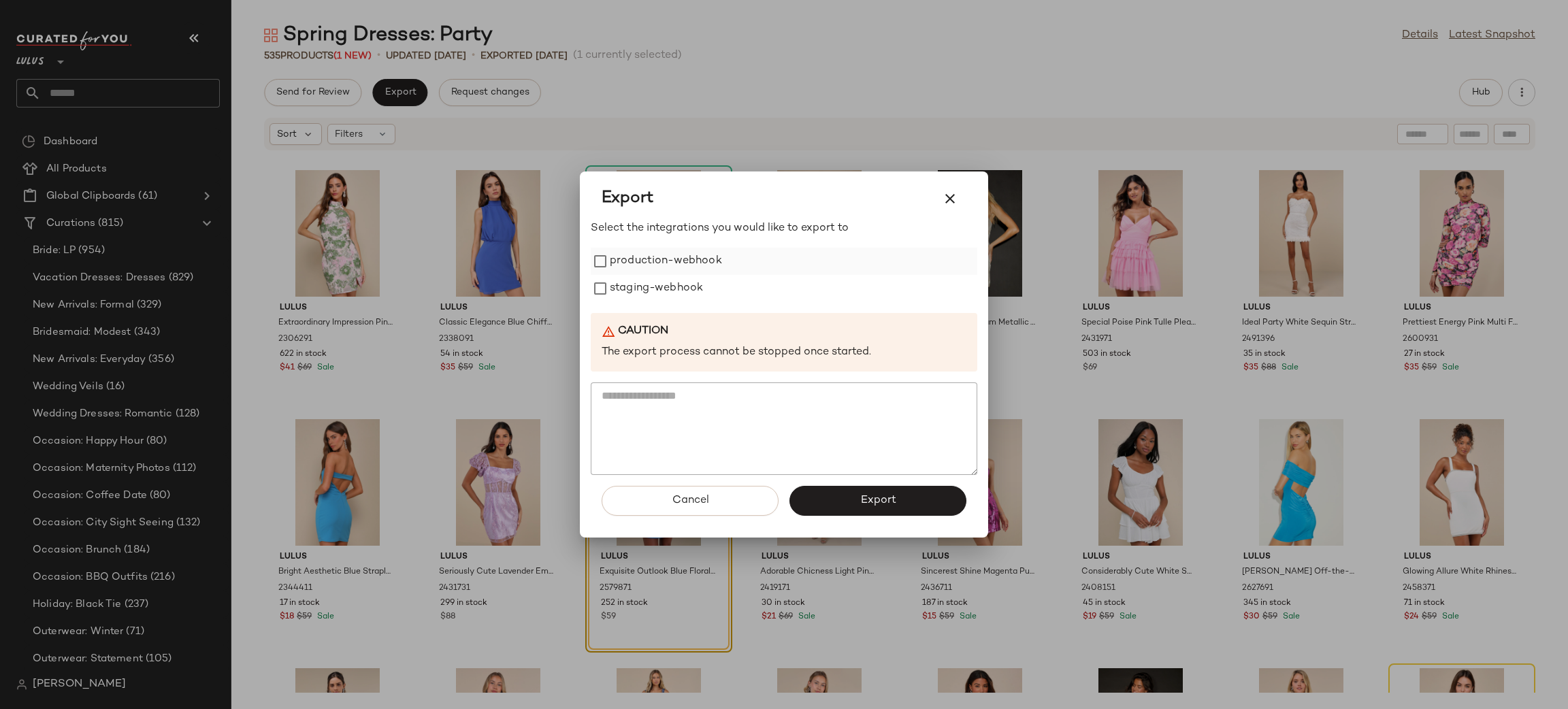
click at [666, 255] on label "production-webhook" at bounding box center [666, 261] width 113 height 27
click at [682, 290] on label "staging-webhook" at bounding box center [657, 288] width 93 height 27
click at [879, 505] on span "Export" at bounding box center [878, 501] width 36 height 13
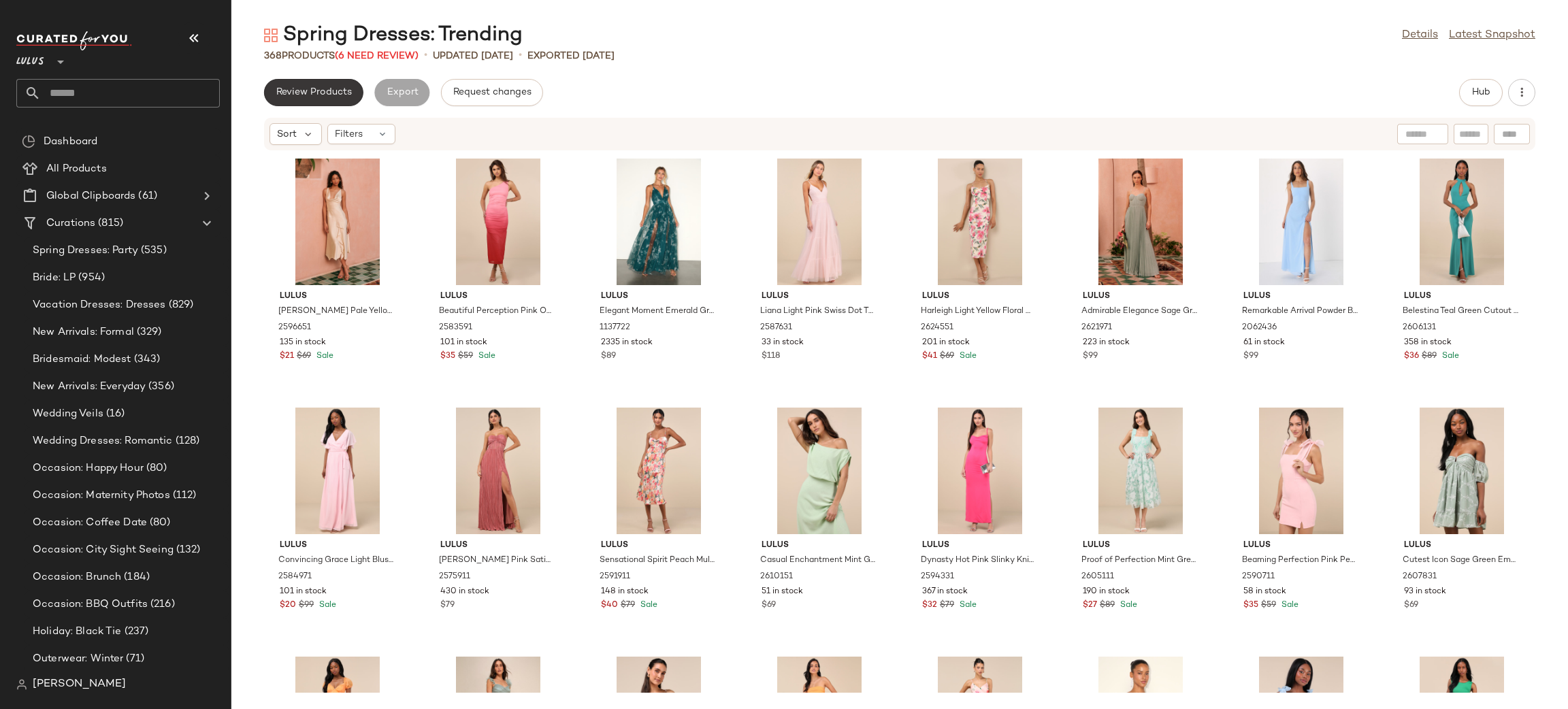
click at [297, 90] on span "Review Products" at bounding box center [314, 93] width 76 height 11
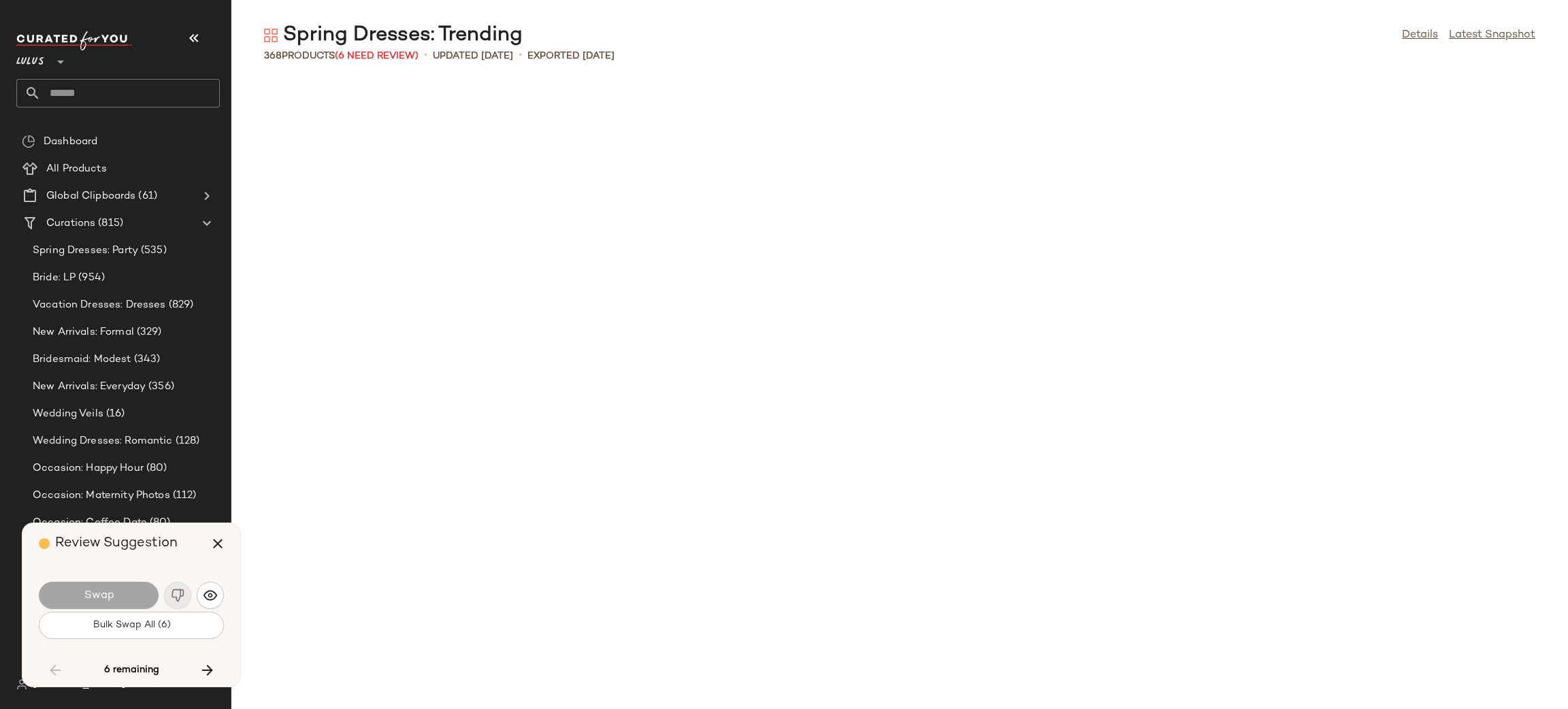
scroll to position [6476, 0]
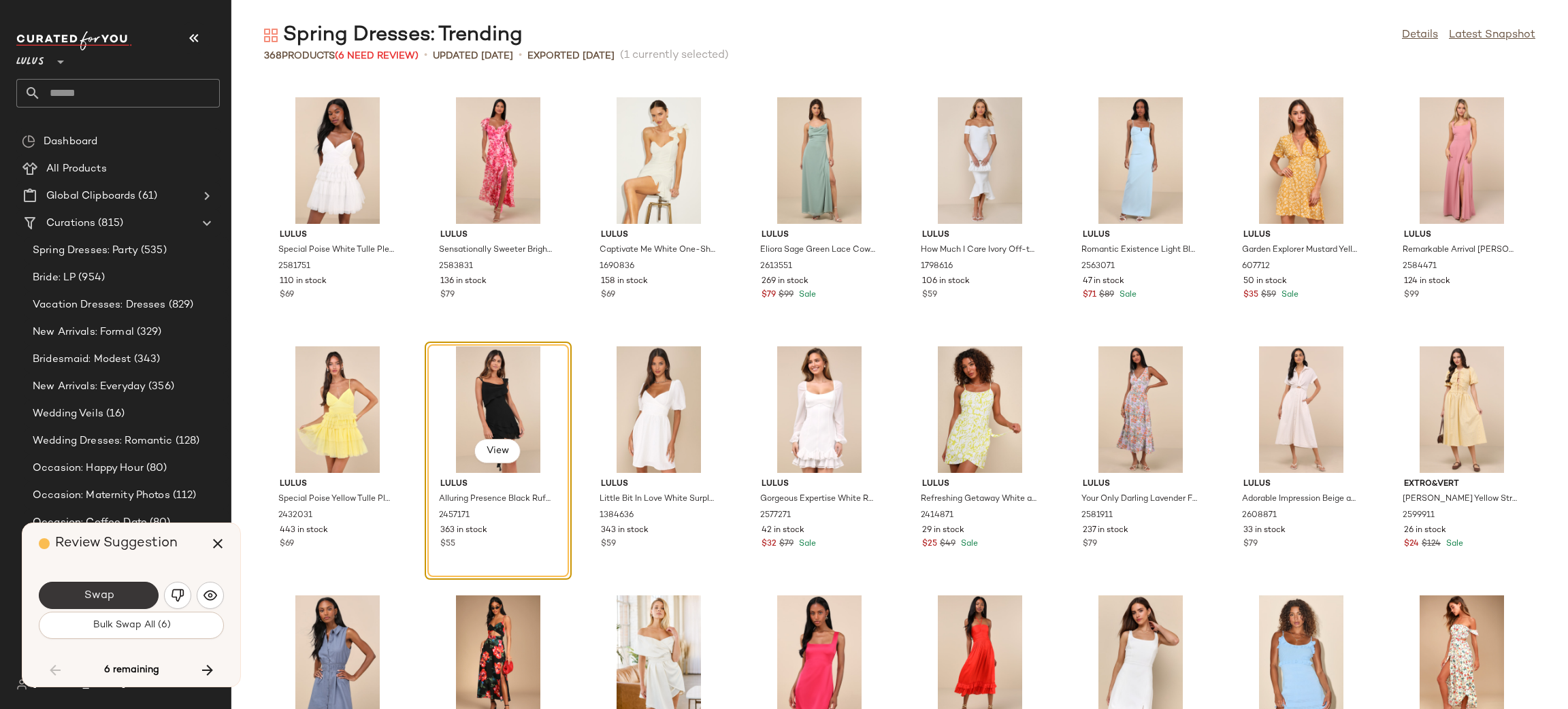
click at [123, 595] on button "Swap" at bounding box center [98, 595] width 120 height 27
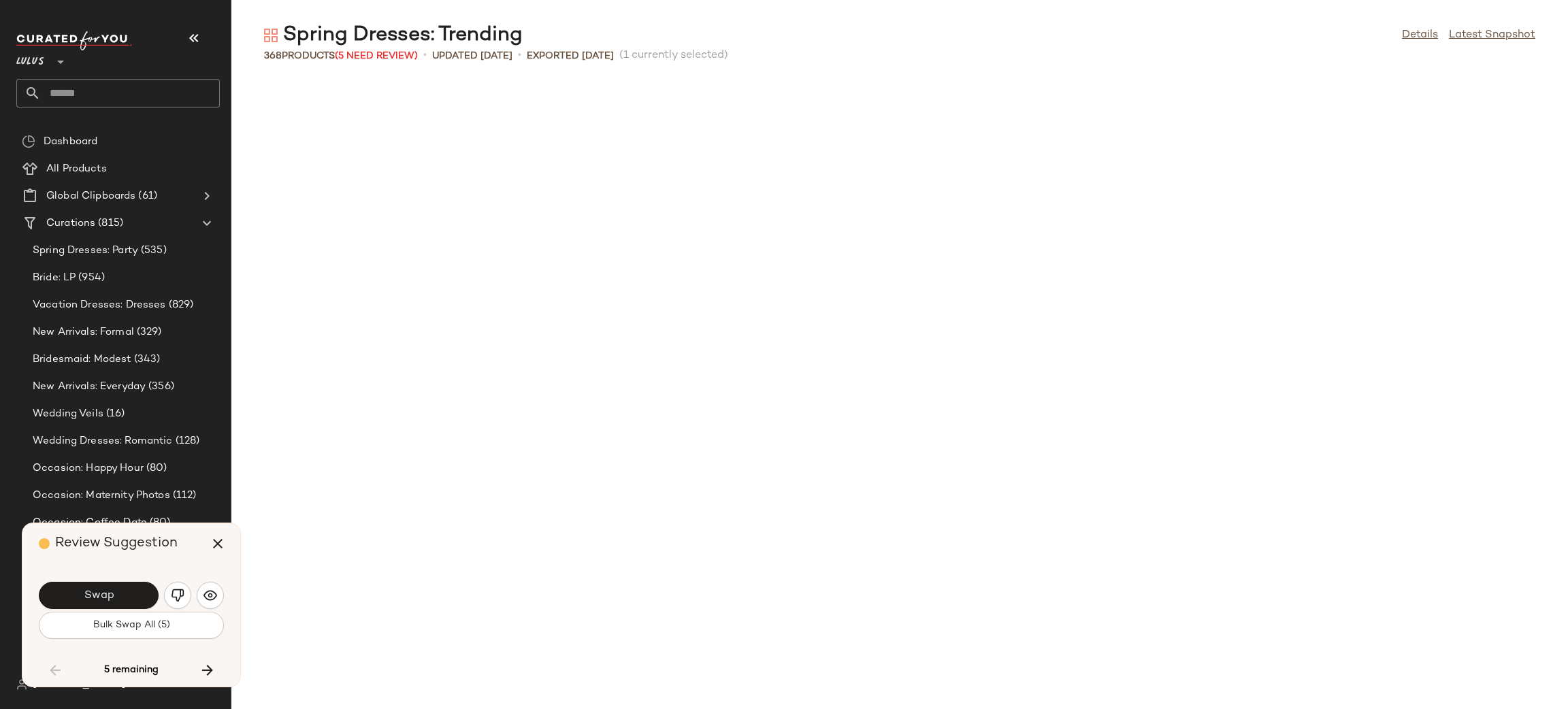
scroll to position [7222, 0]
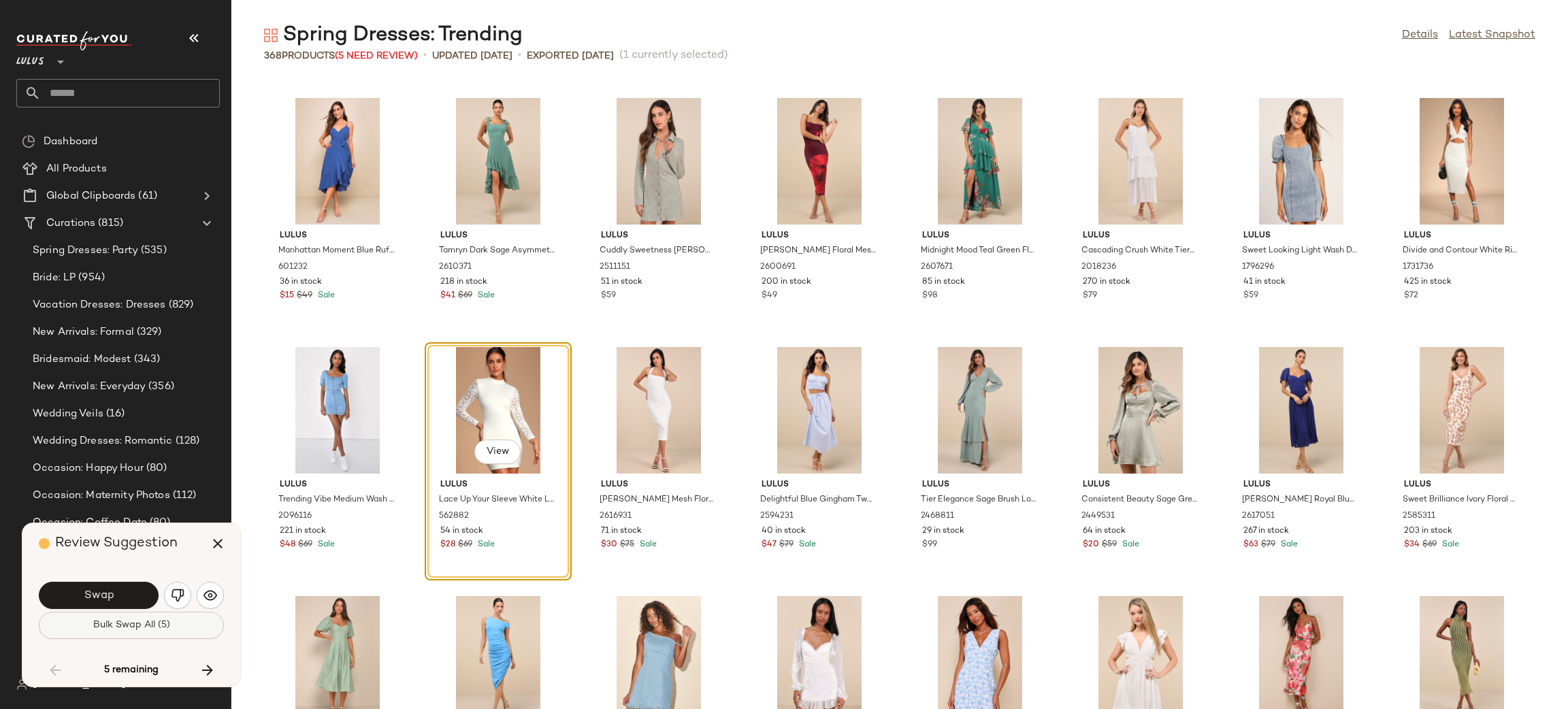
click at [137, 620] on span "Bulk Swap All (5)" at bounding box center [132, 626] width 78 height 11
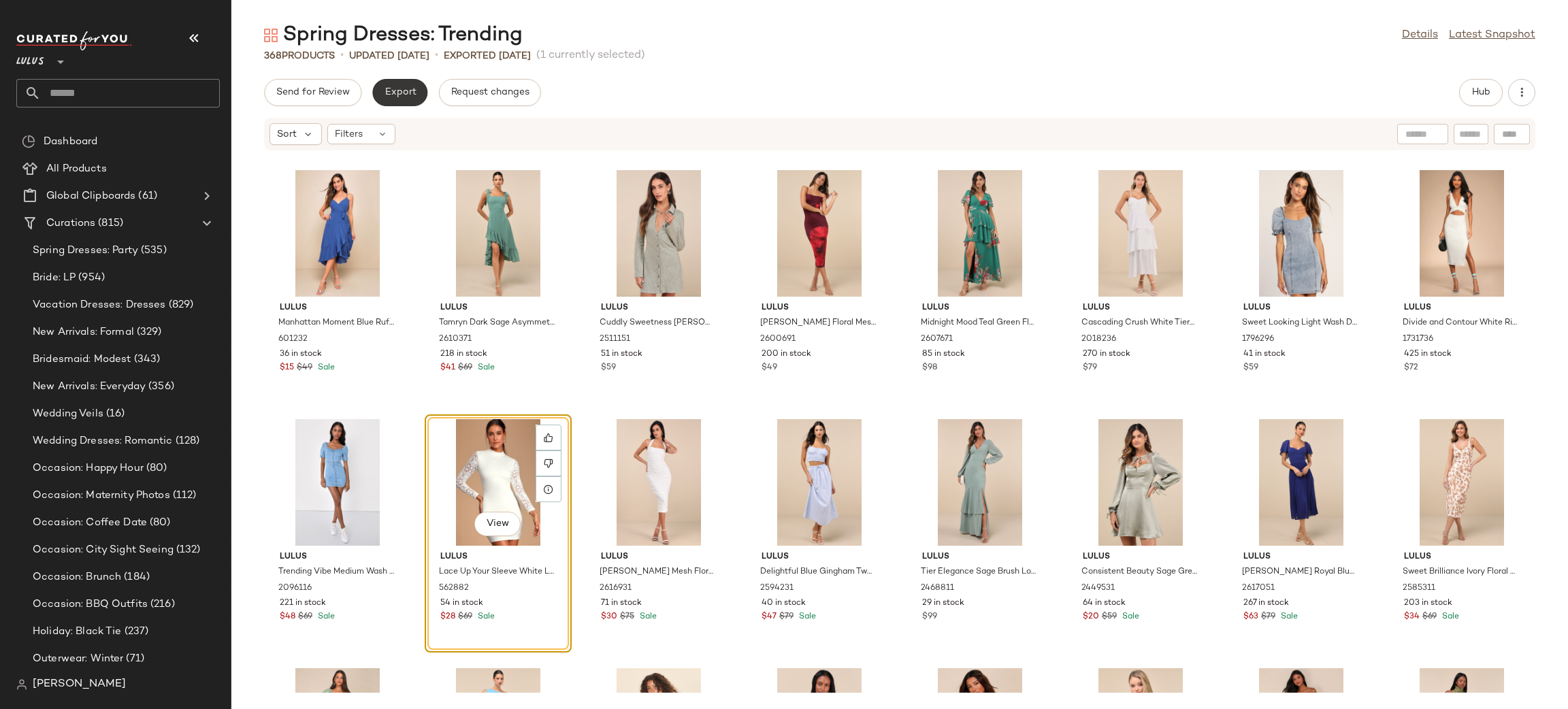
click at [398, 88] on span "Export" at bounding box center [400, 93] width 32 height 11
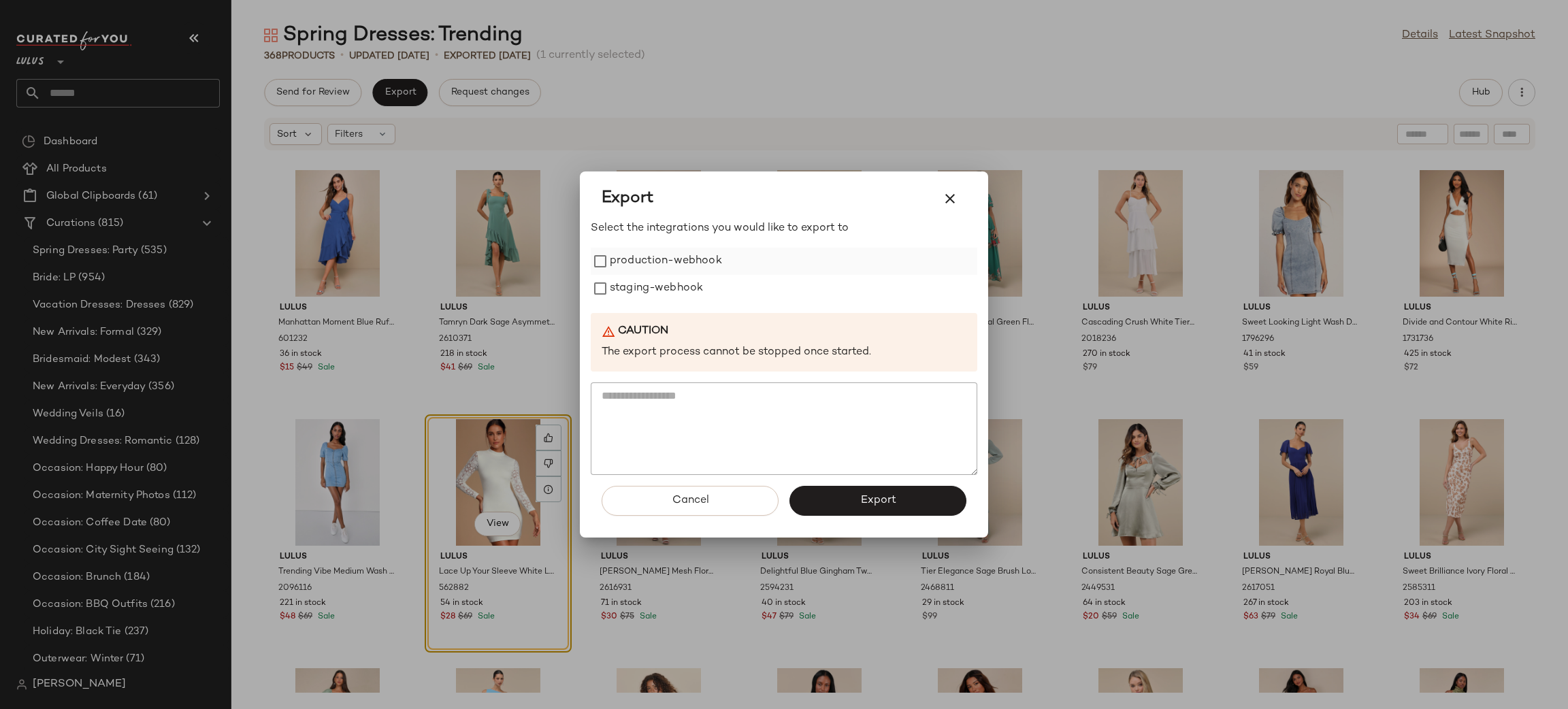
click at [632, 261] on label "production-webhook" at bounding box center [666, 261] width 113 height 27
click at [653, 295] on label "staging-webhook" at bounding box center [657, 288] width 93 height 27
click at [845, 499] on button "Export" at bounding box center [877, 501] width 177 height 30
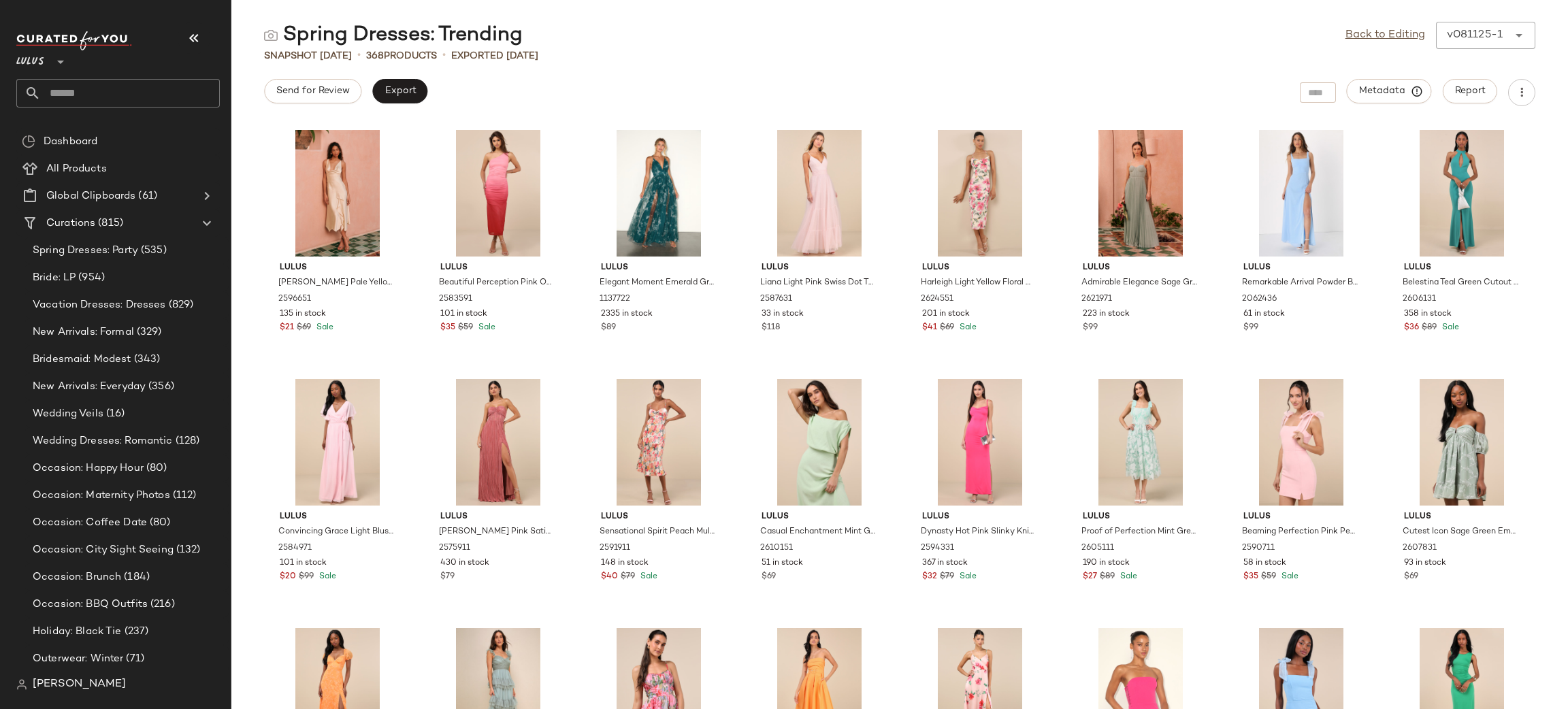
click at [508, 99] on div "Send for Review Export Metadata Report" at bounding box center [899, 93] width 1337 height 27
click at [402, 102] on button "Export" at bounding box center [400, 91] width 55 height 25
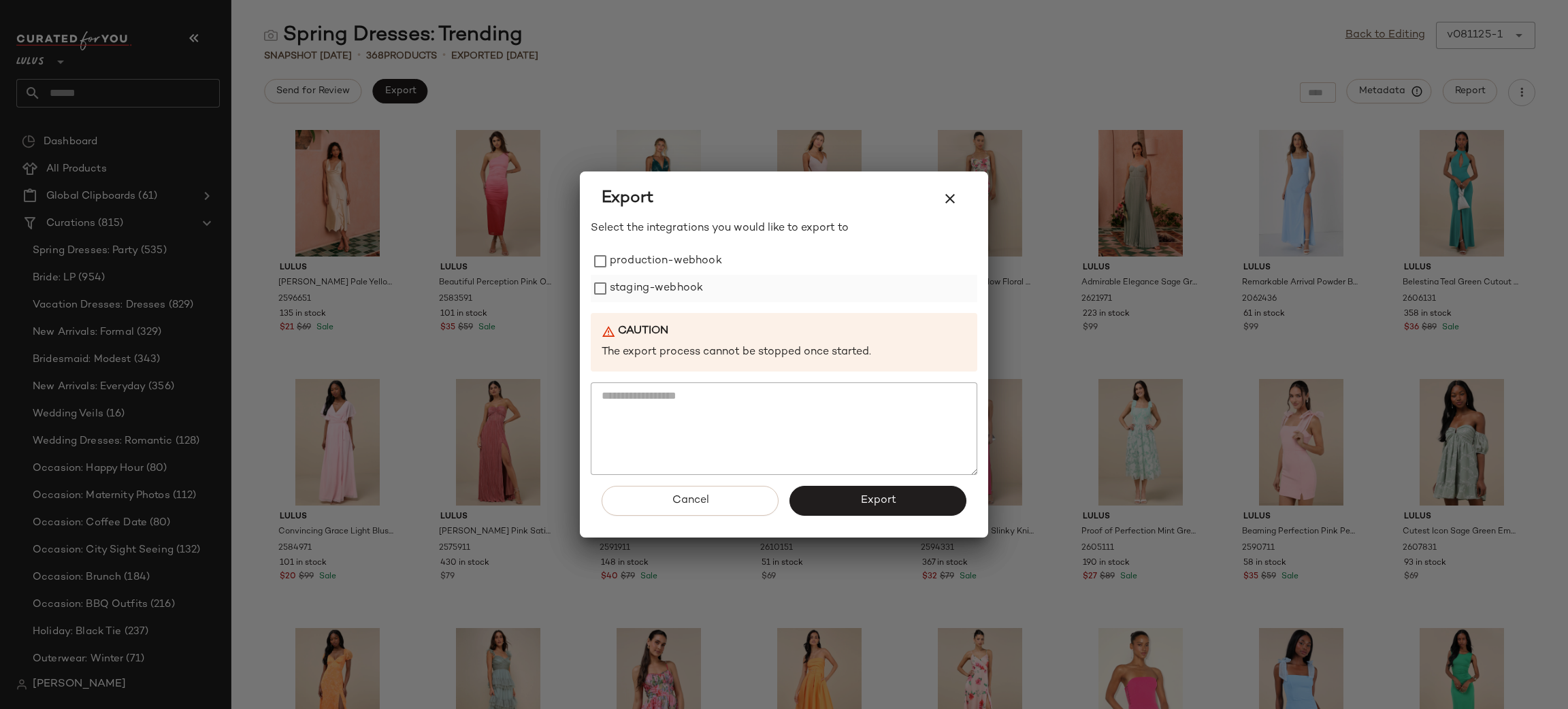
click at [659, 280] on label "staging-webhook" at bounding box center [657, 288] width 93 height 27
click at [643, 268] on label "production-webhook" at bounding box center [666, 261] width 113 height 27
click at [833, 497] on button "Export" at bounding box center [877, 501] width 177 height 30
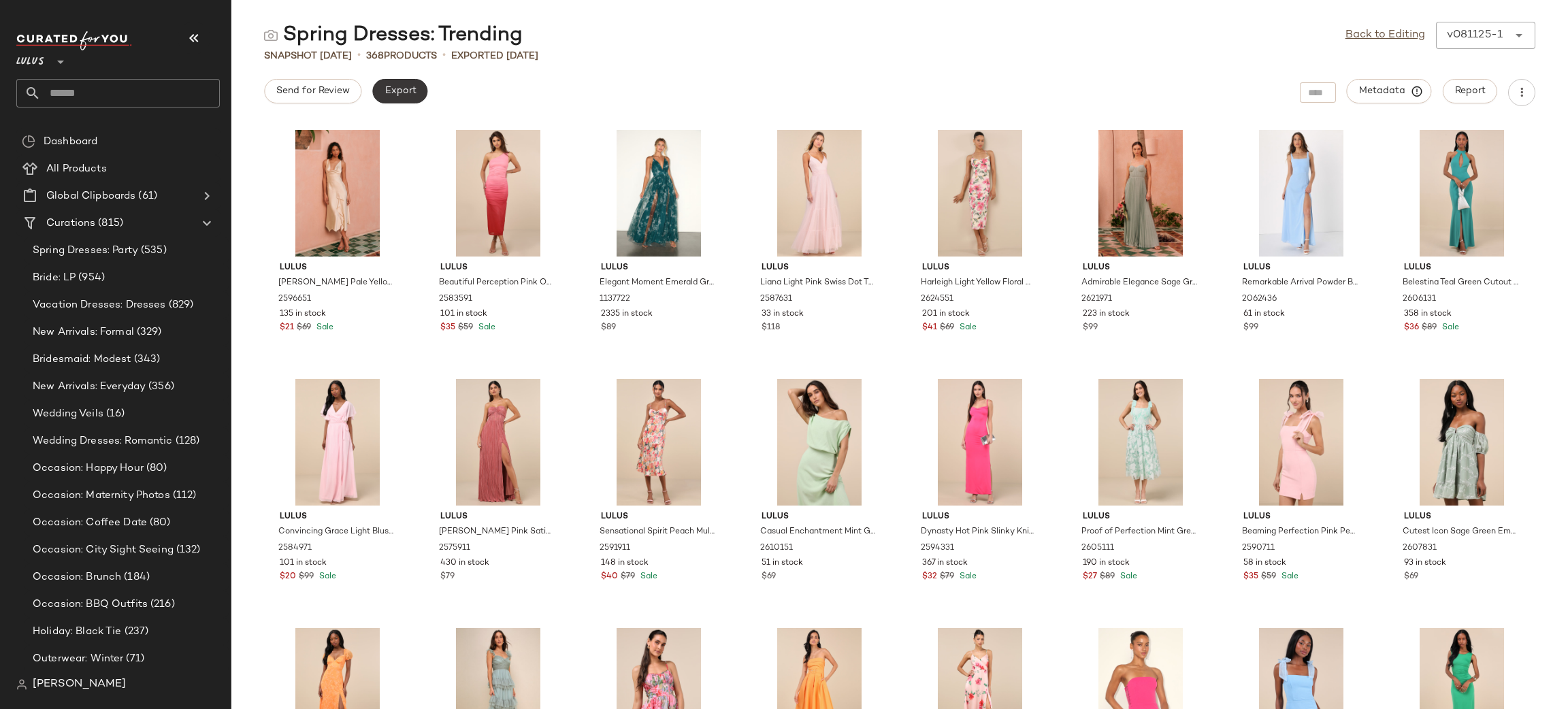
click at [414, 99] on button "Export" at bounding box center [400, 91] width 55 height 25
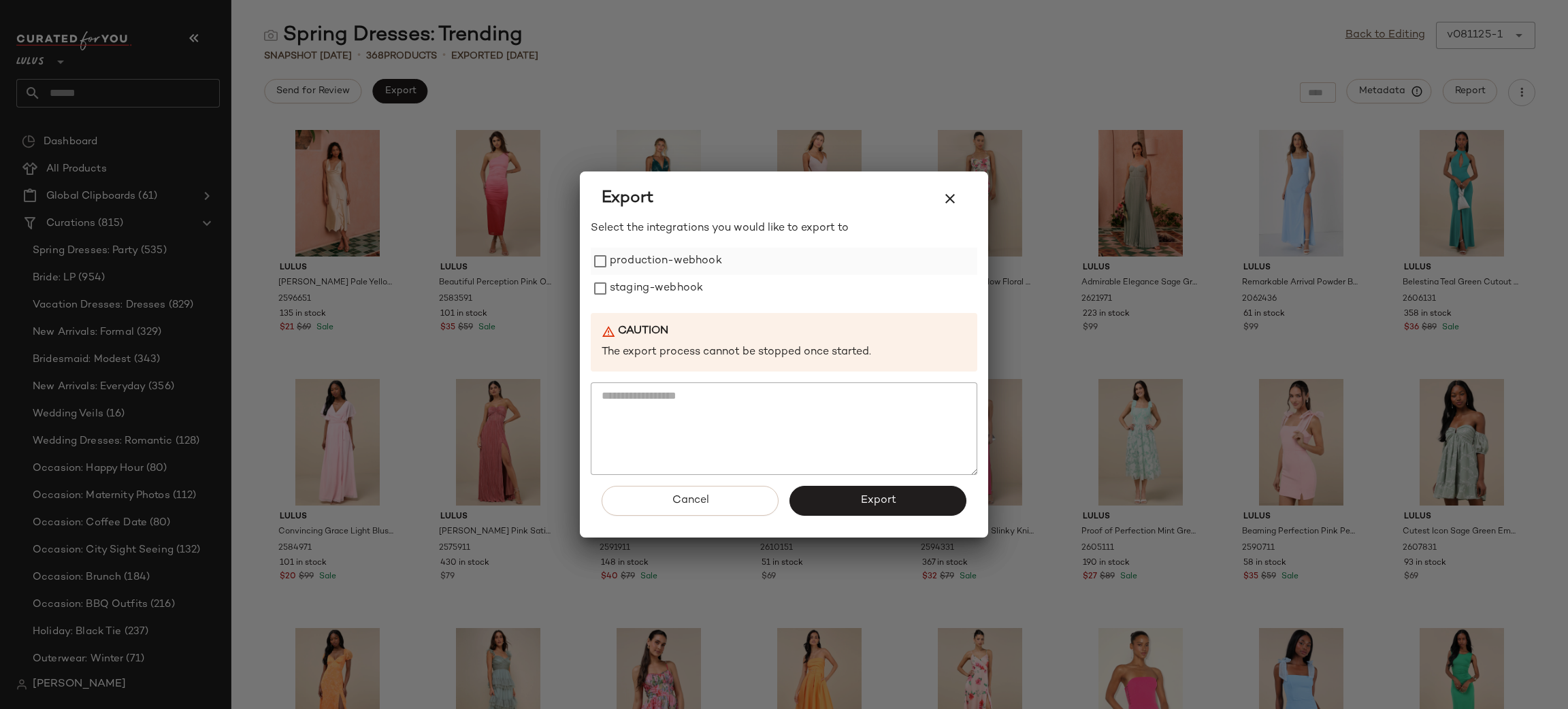
click at [617, 249] on label "production-webhook" at bounding box center [666, 261] width 113 height 27
click at [659, 291] on label "staging-webhook" at bounding box center [657, 288] width 93 height 27
click at [887, 505] on span "Export" at bounding box center [878, 501] width 36 height 13
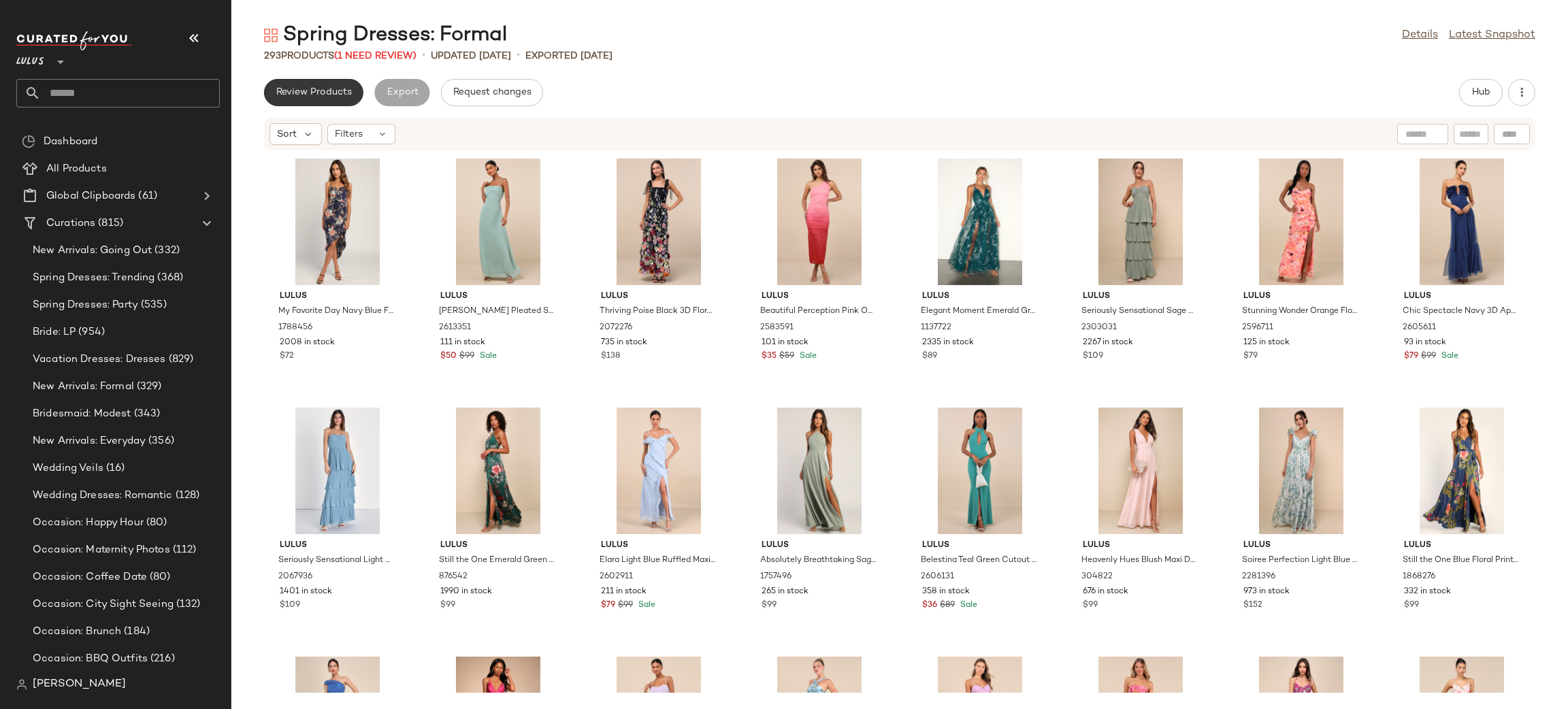
click at [339, 89] on span "Review Products" at bounding box center [314, 93] width 76 height 11
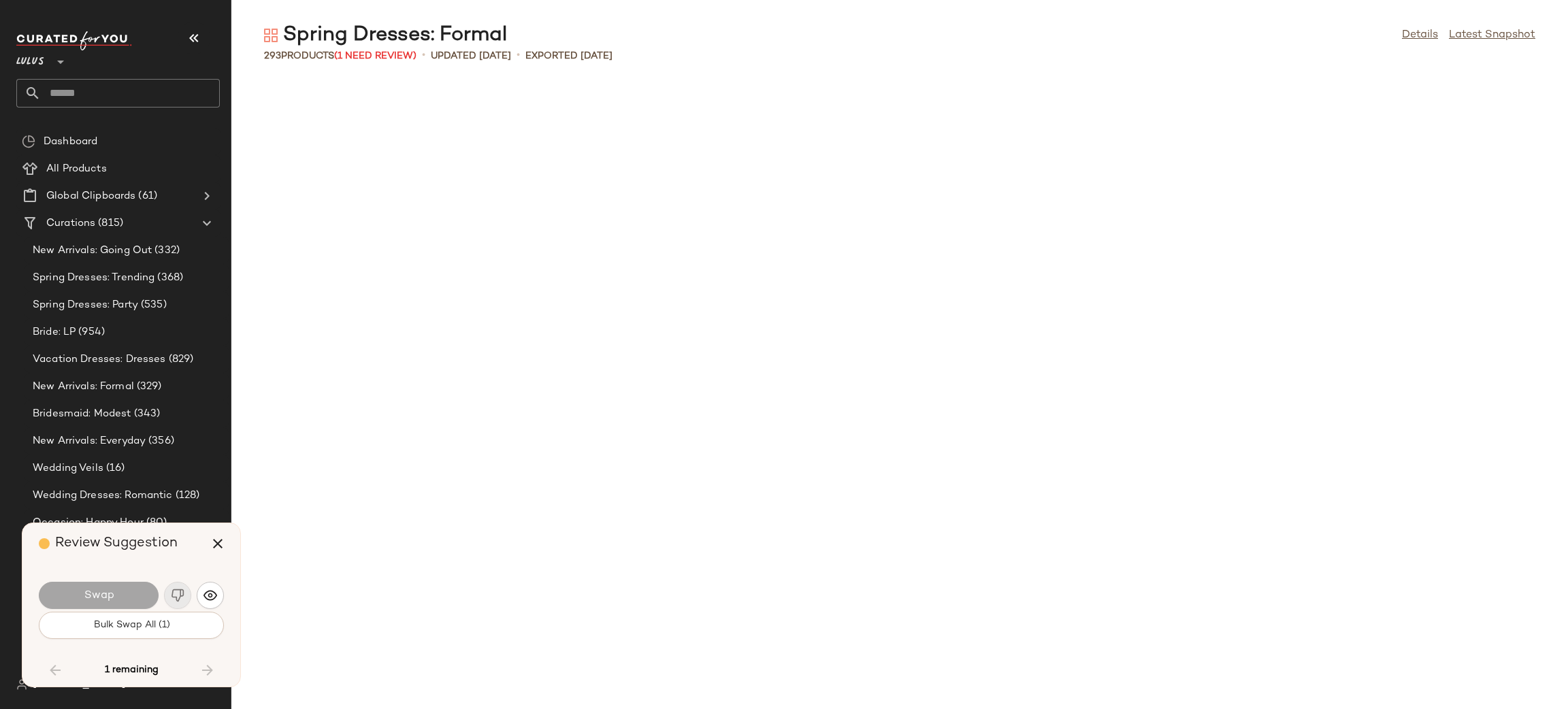
scroll to position [2490, 0]
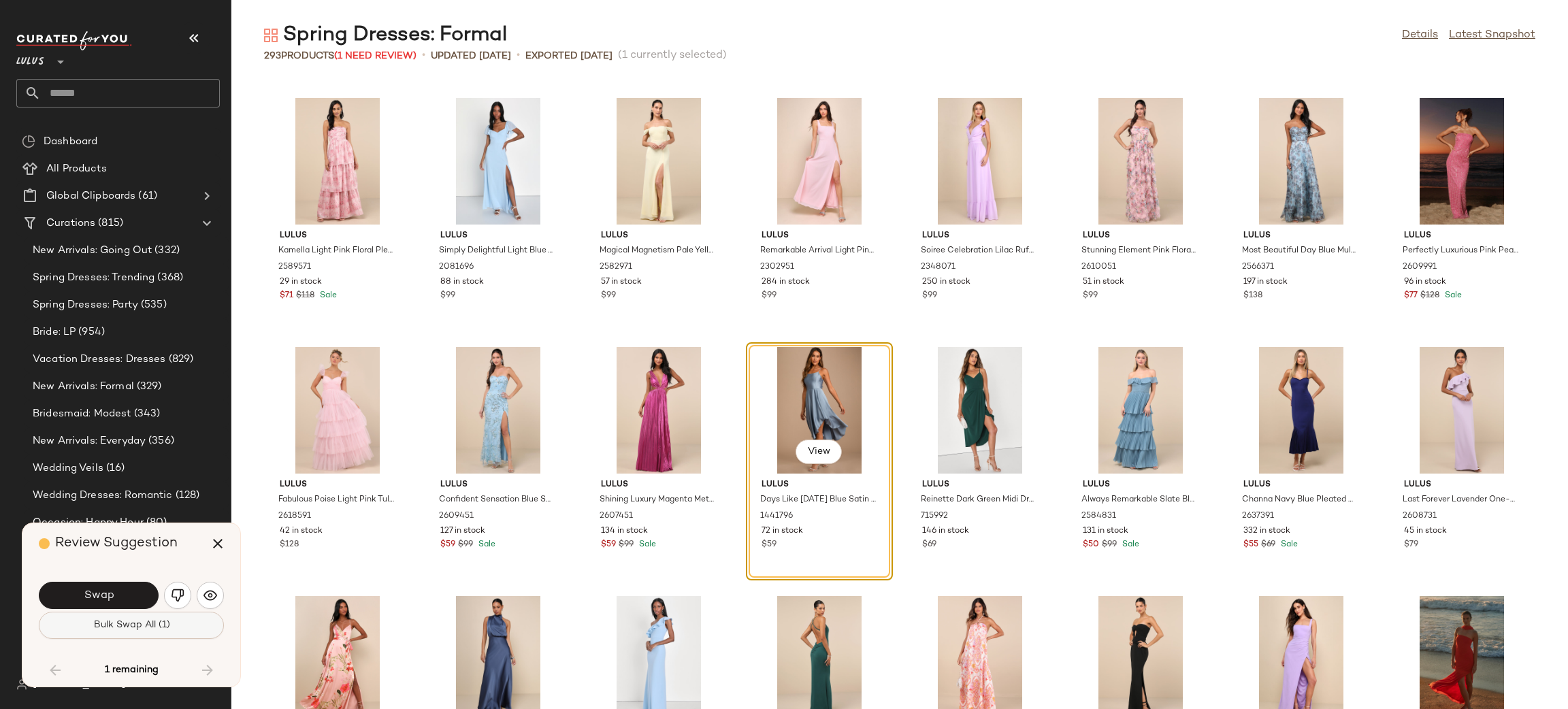
click at [135, 628] on span "Bulk Swap All (1)" at bounding box center [131, 626] width 77 height 11
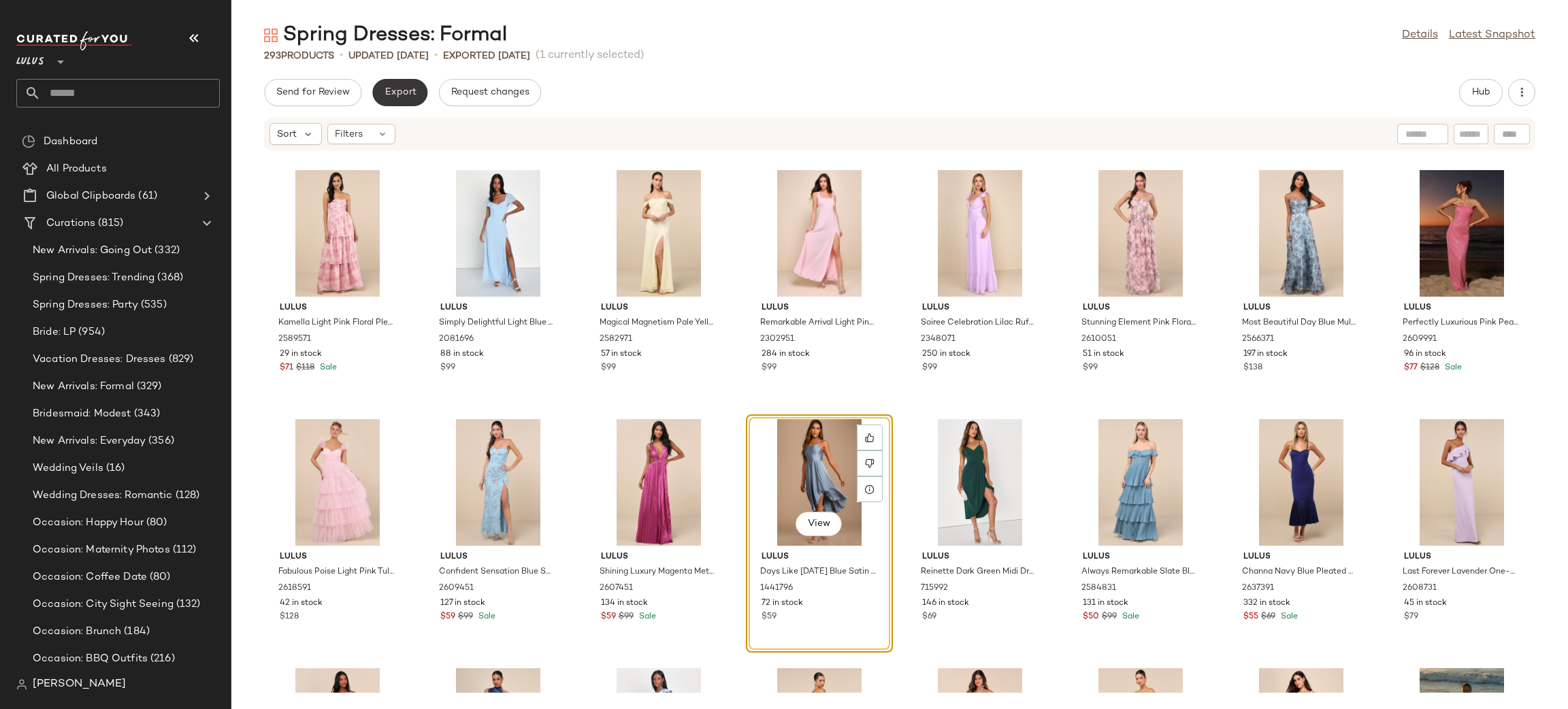
click at [405, 90] on span "Export" at bounding box center [400, 93] width 32 height 11
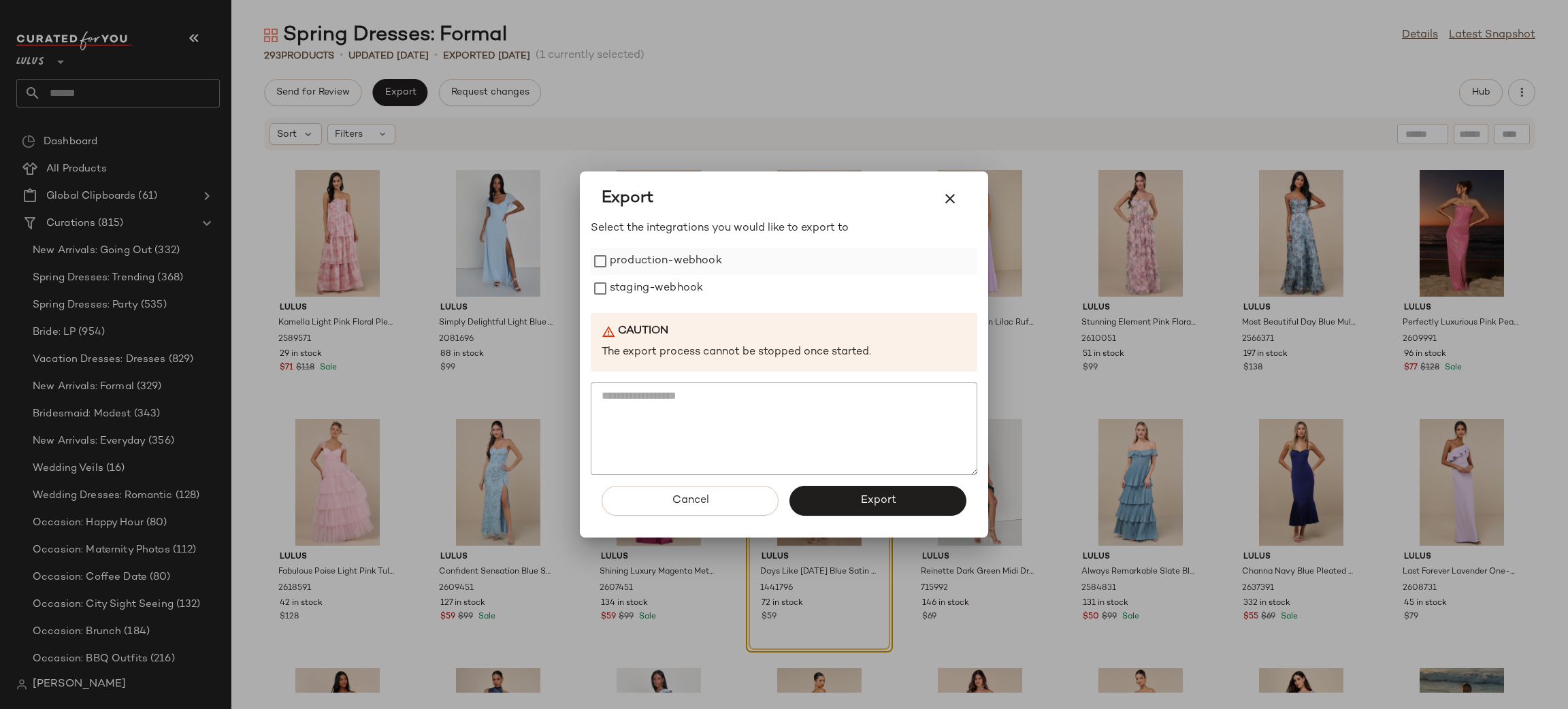
click at [637, 263] on label "production-webhook" at bounding box center [666, 261] width 113 height 27
click at [634, 287] on label "staging-webhook" at bounding box center [657, 288] width 93 height 27
click at [874, 501] on span "Export" at bounding box center [878, 501] width 36 height 13
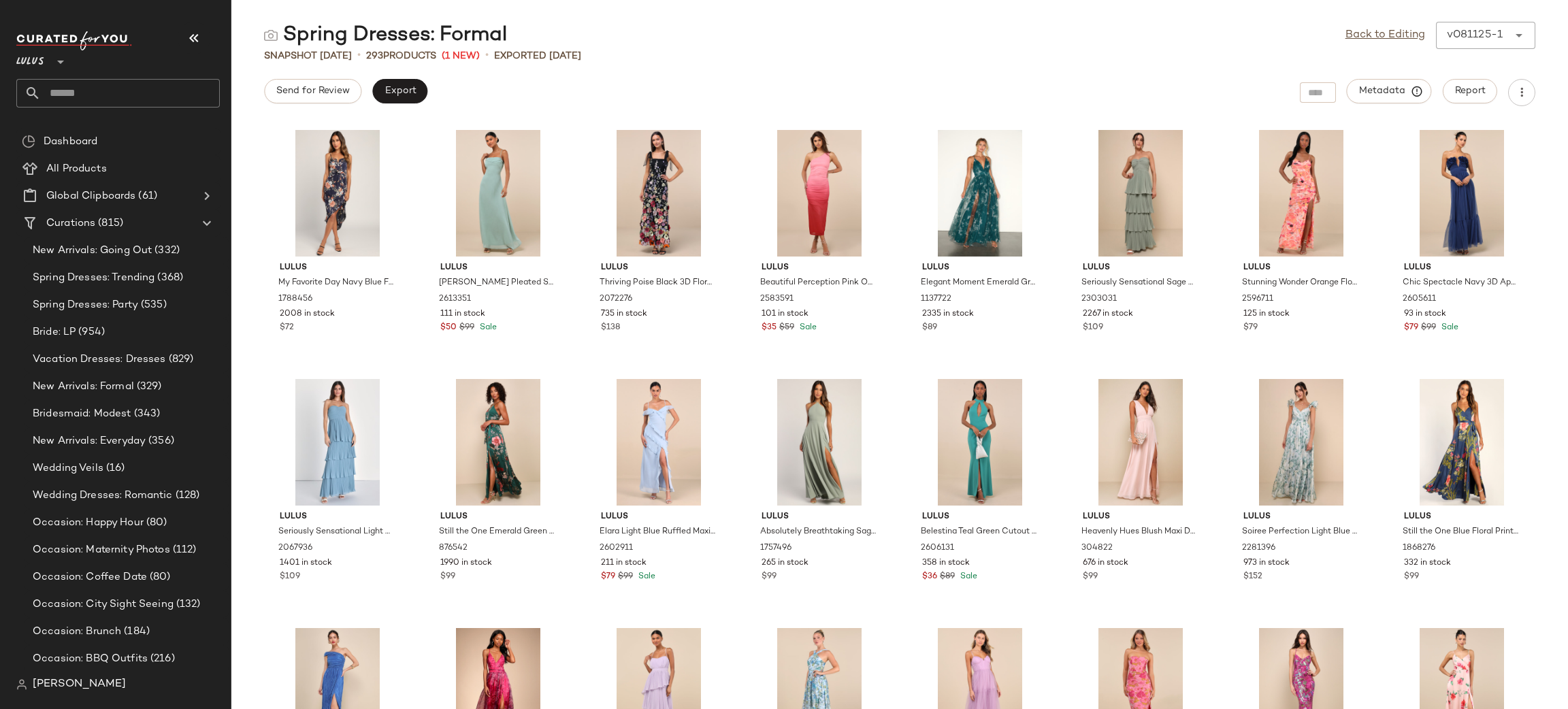
click at [407, 74] on div "Spring Dresses: Formal Back to Editing v081125-1 ****** Snapshot Aug 11th • 293…" at bounding box center [899, 365] width 1337 height 688
click at [407, 99] on button "Export" at bounding box center [400, 91] width 55 height 25
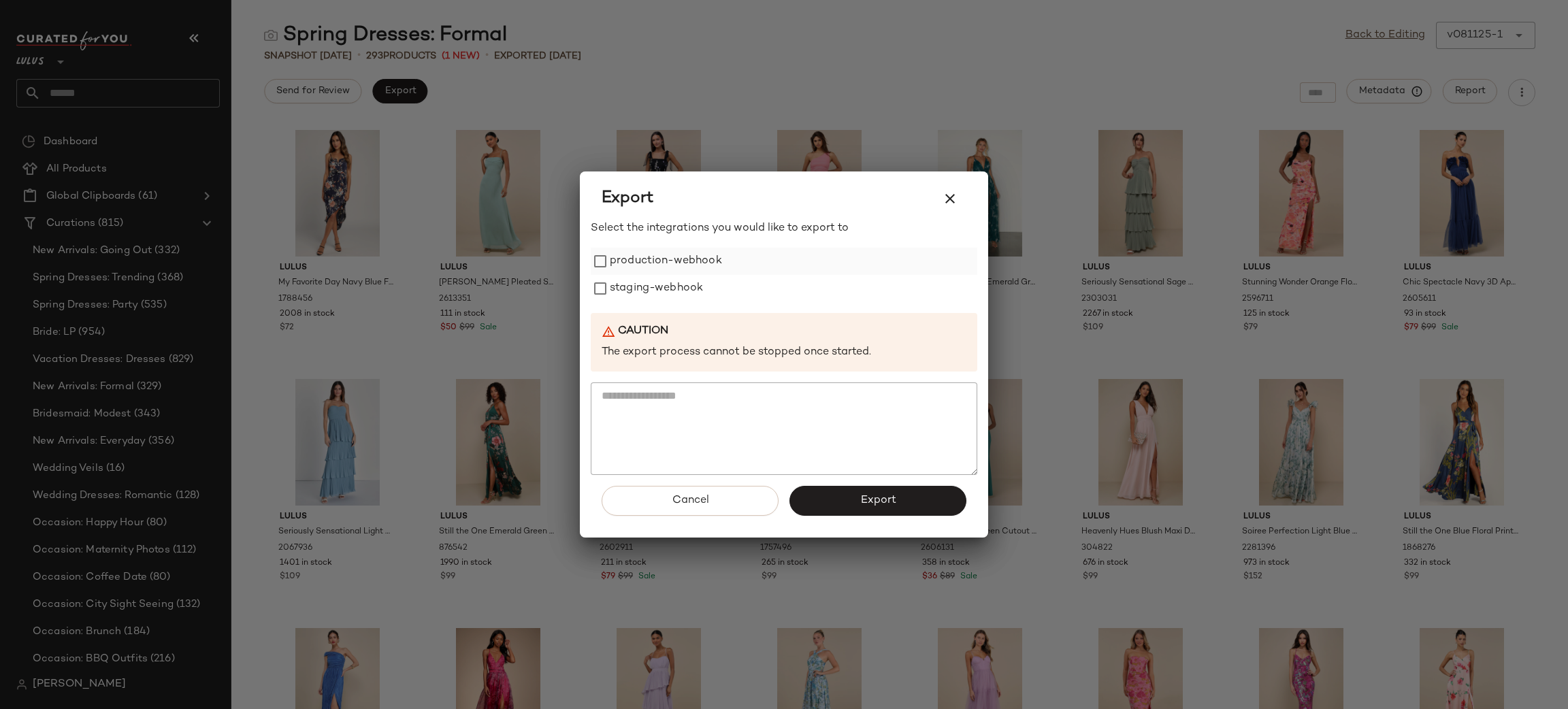
click at [633, 266] on label "production-webhook" at bounding box center [666, 261] width 113 height 27
click at [639, 293] on label "staging-webhook" at bounding box center [657, 288] width 93 height 27
click at [881, 500] on span "Export" at bounding box center [878, 501] width 36 height 13
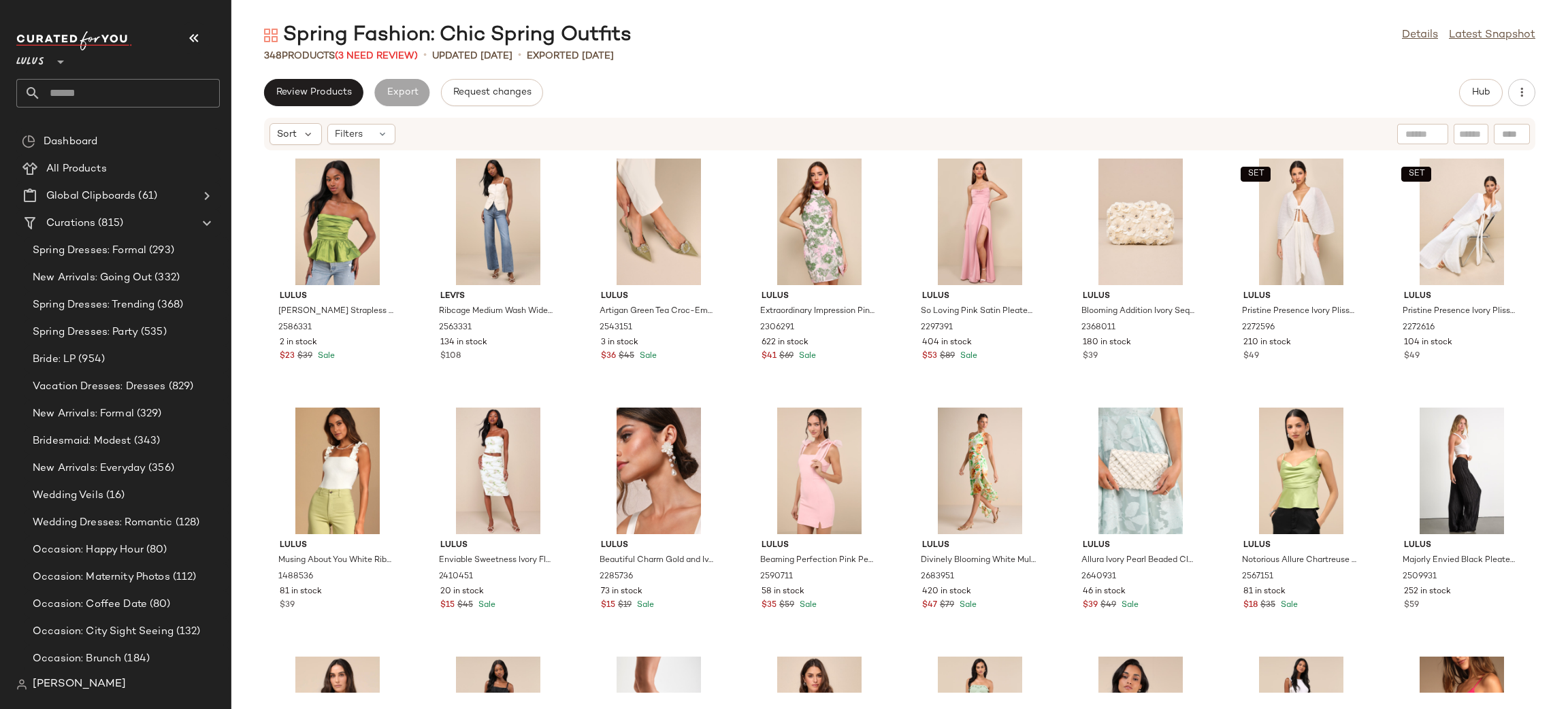
click at [345, 85] on button "Review Products" at bounding box center [313, 93] width 99 height 27
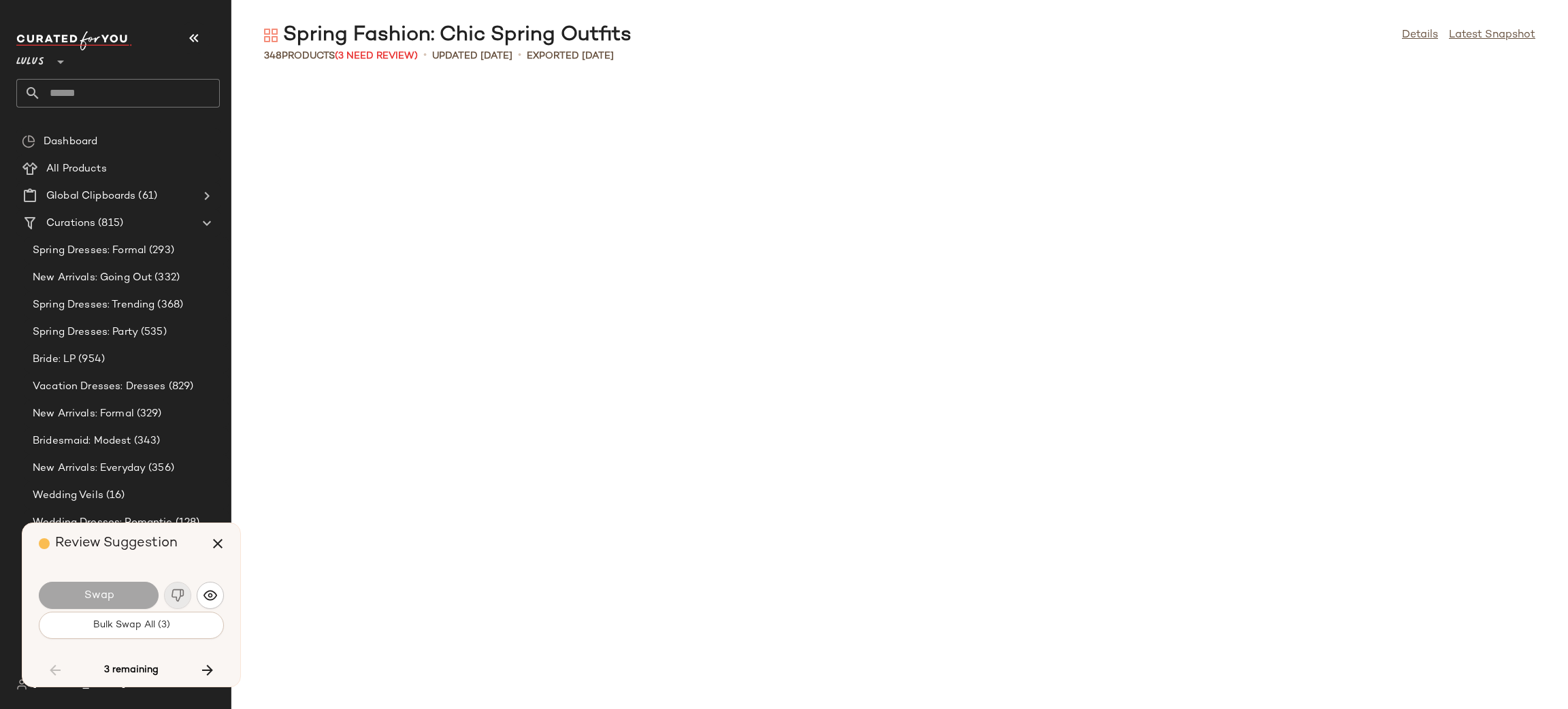
scroll to position [3486, 0]
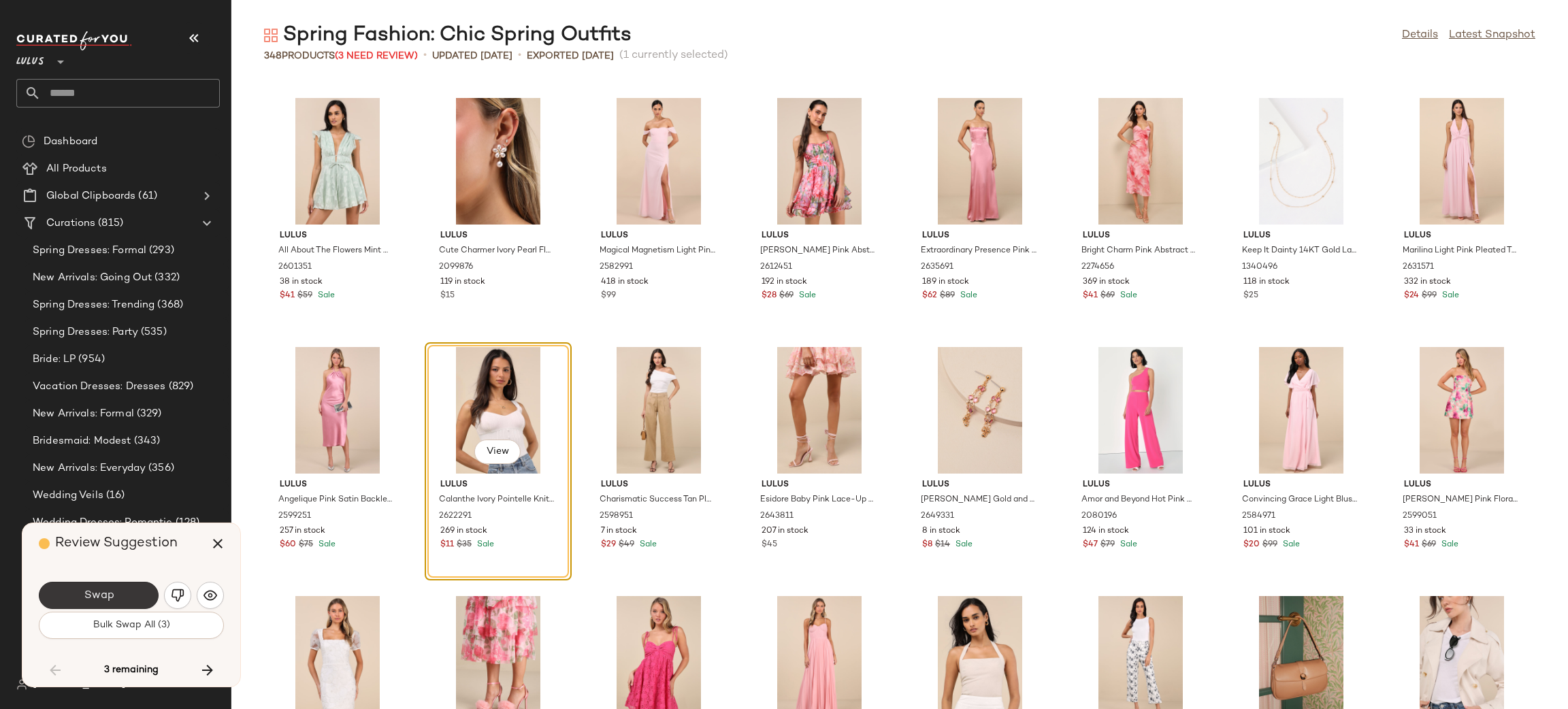
click at [142, 596] on button "Swap" at bounding box center [98, 595] width 120 height 27
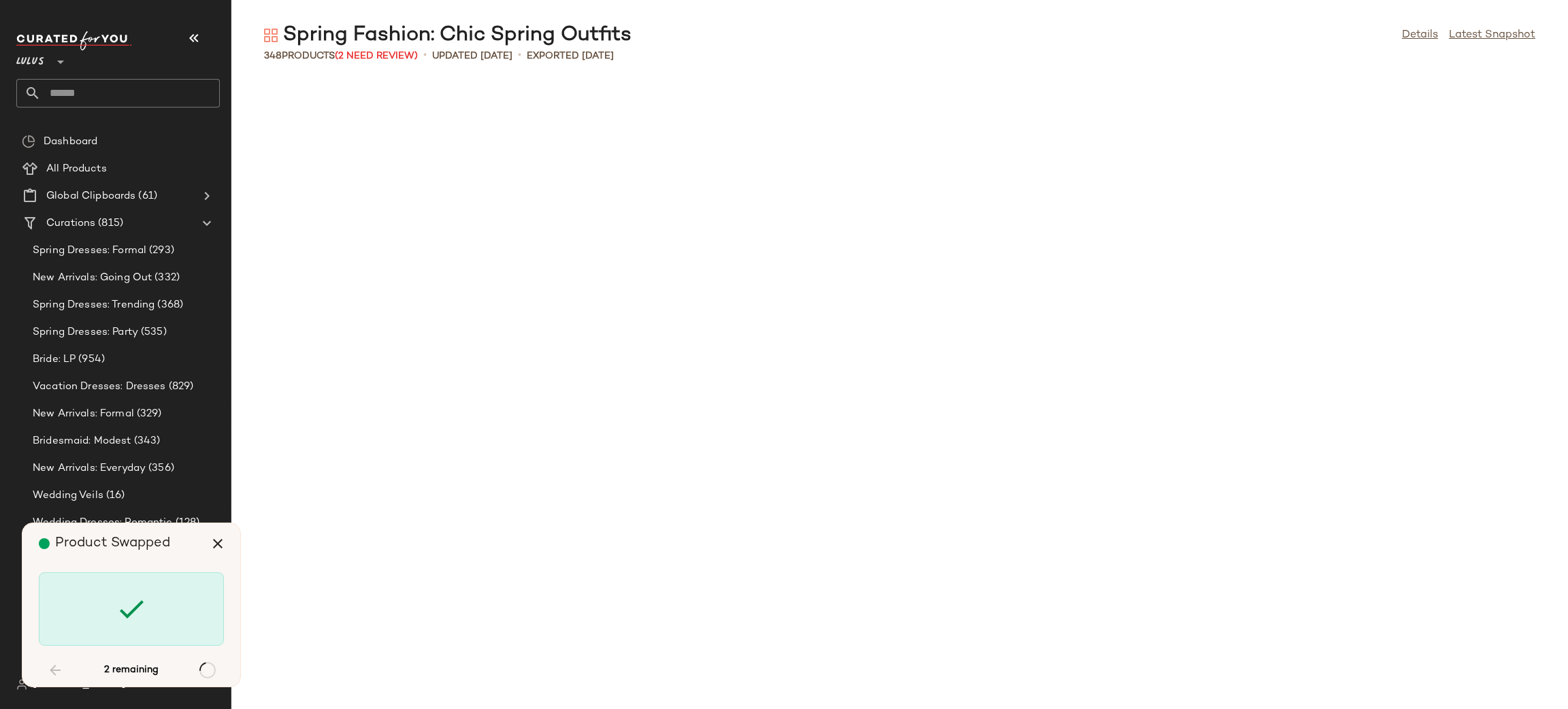
scroll to position [5230, 0]
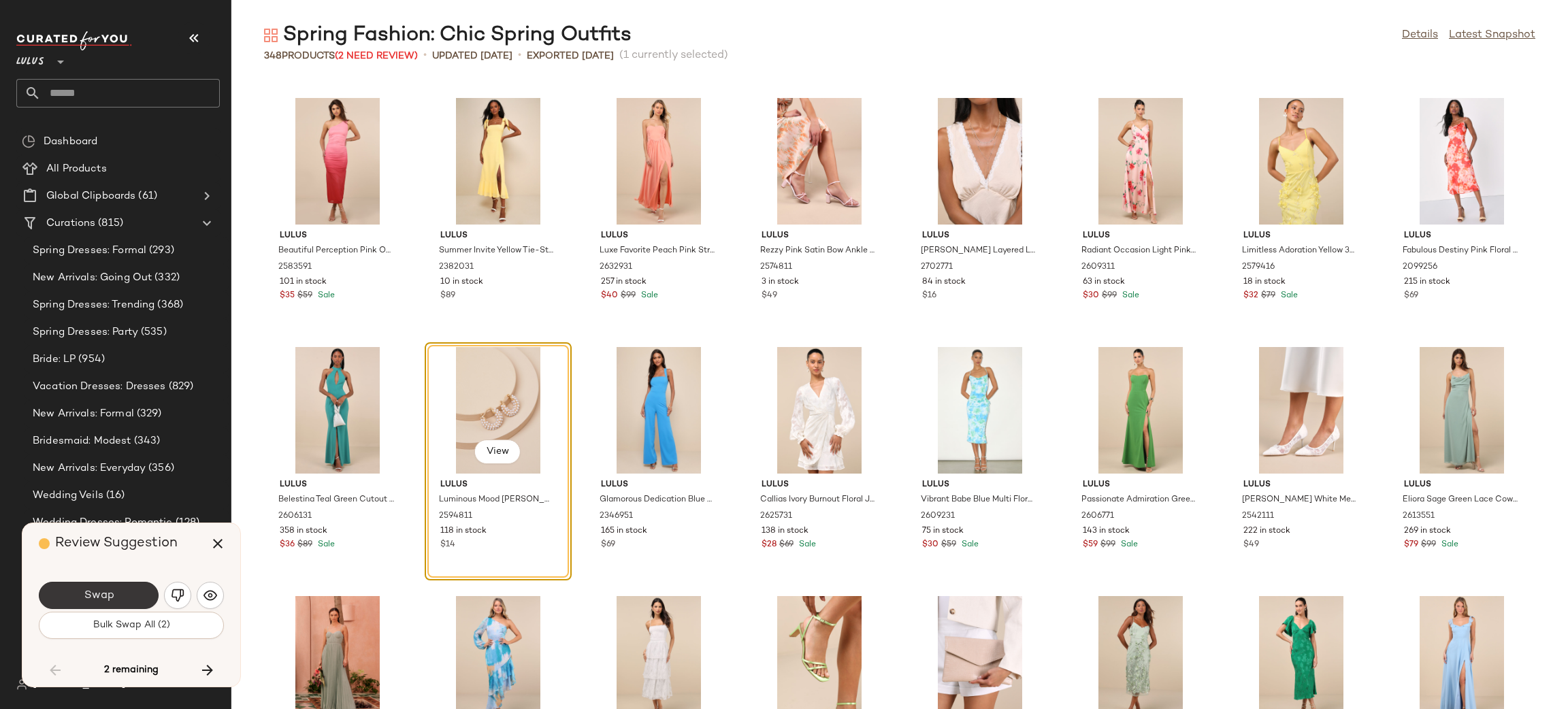
click at [147, 585] on button "Swap" at bounding box center [98, 595] width 120 height 27
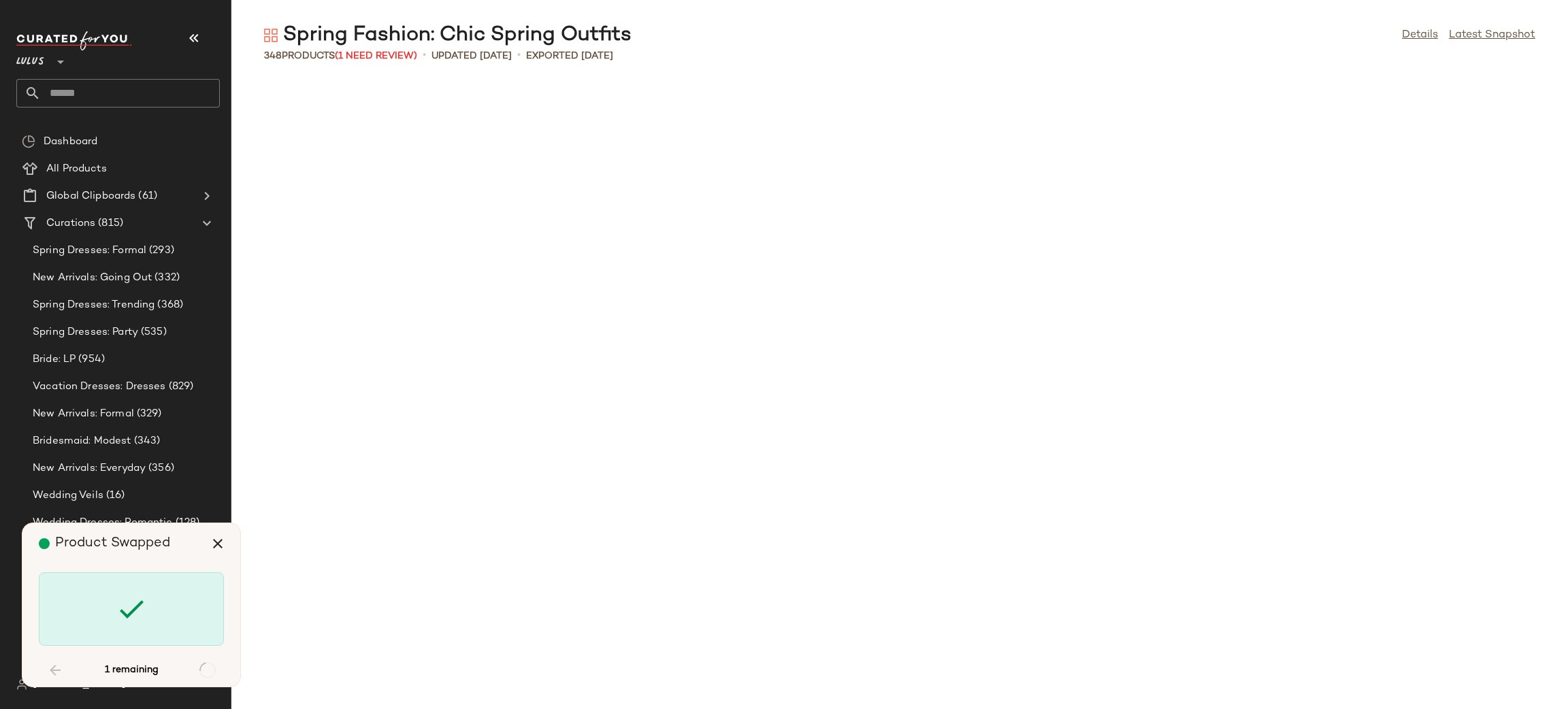
scroll to position [8219, 0]
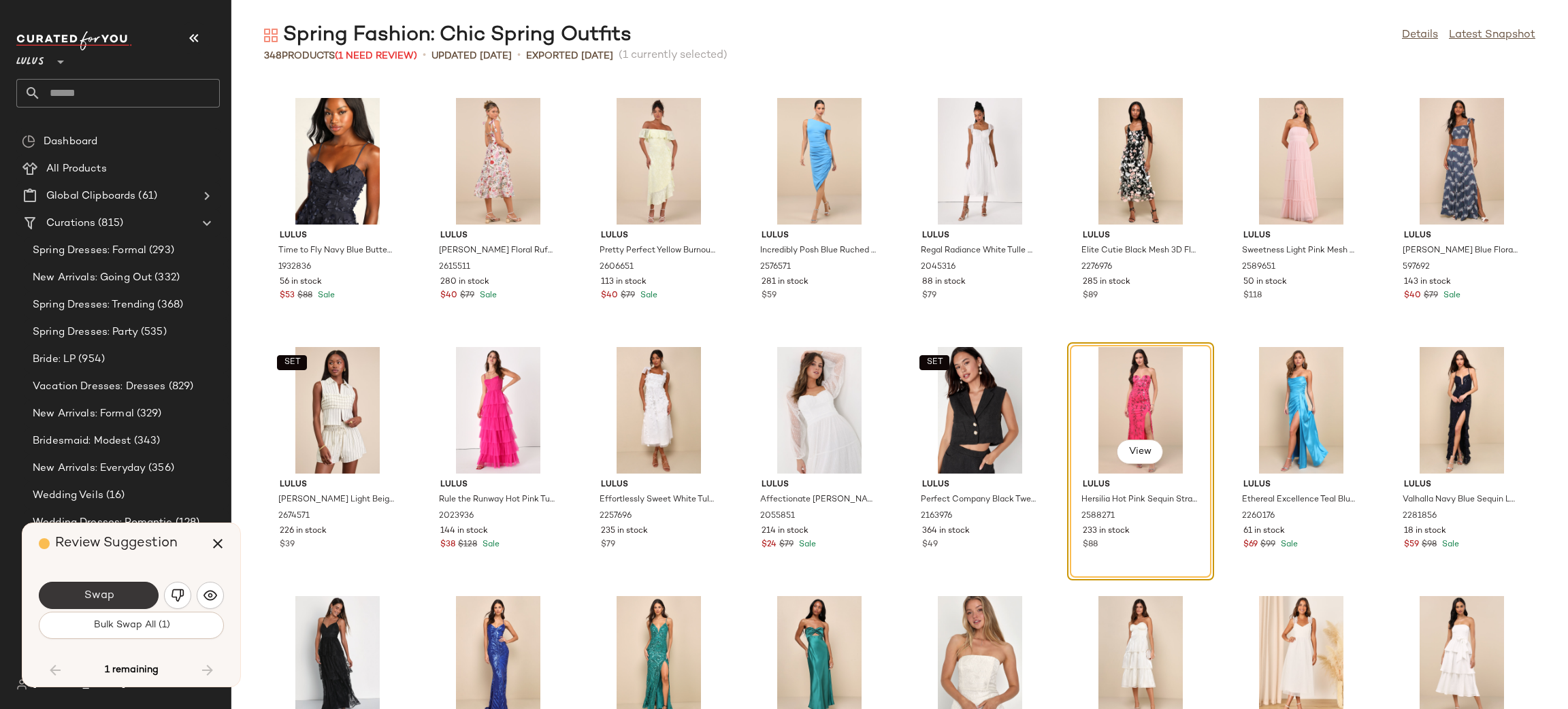
click at [119, 584] on button "Swap" at bounding box center [98, 595] width 120 height 27
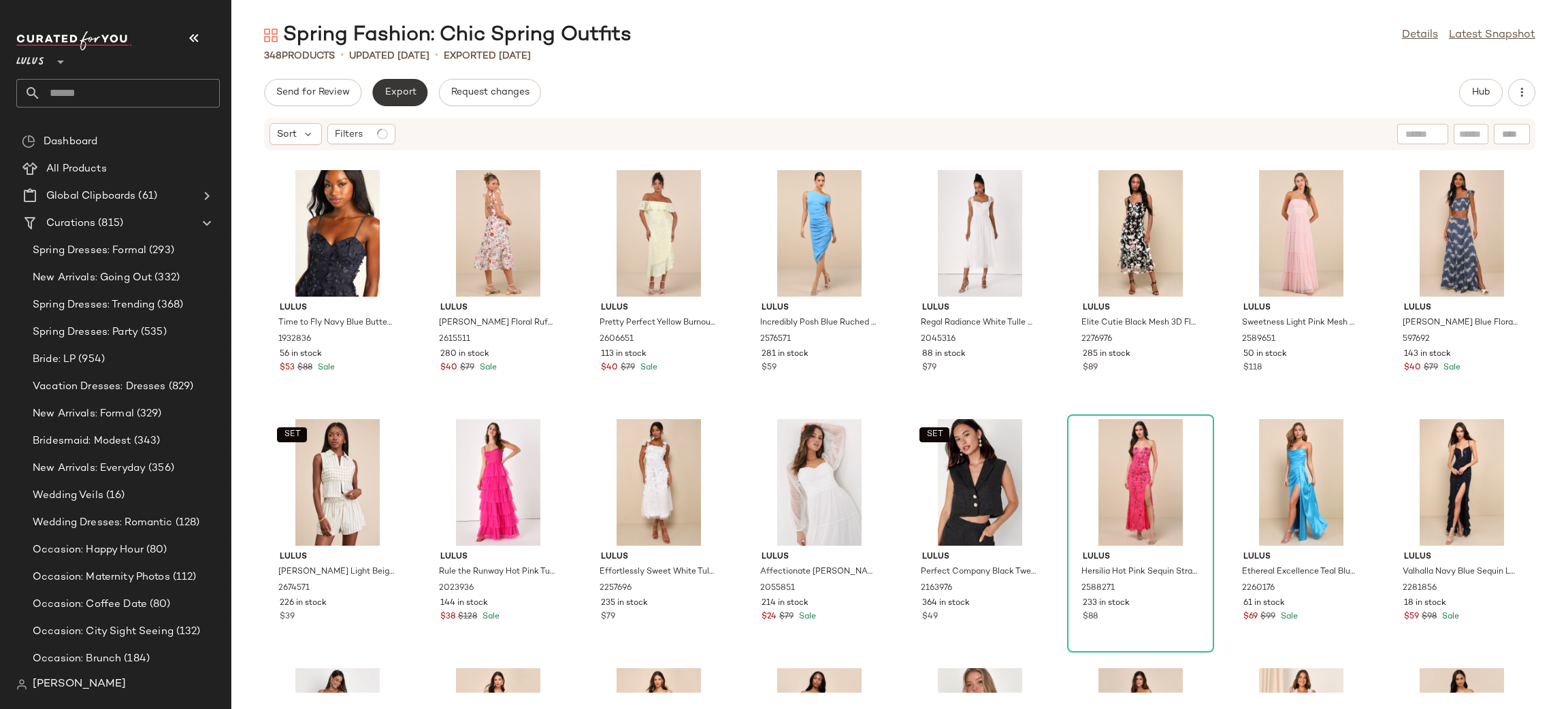
click at [391, 93] on span "Export" at bounding box center [400, 93] width 32 height 11
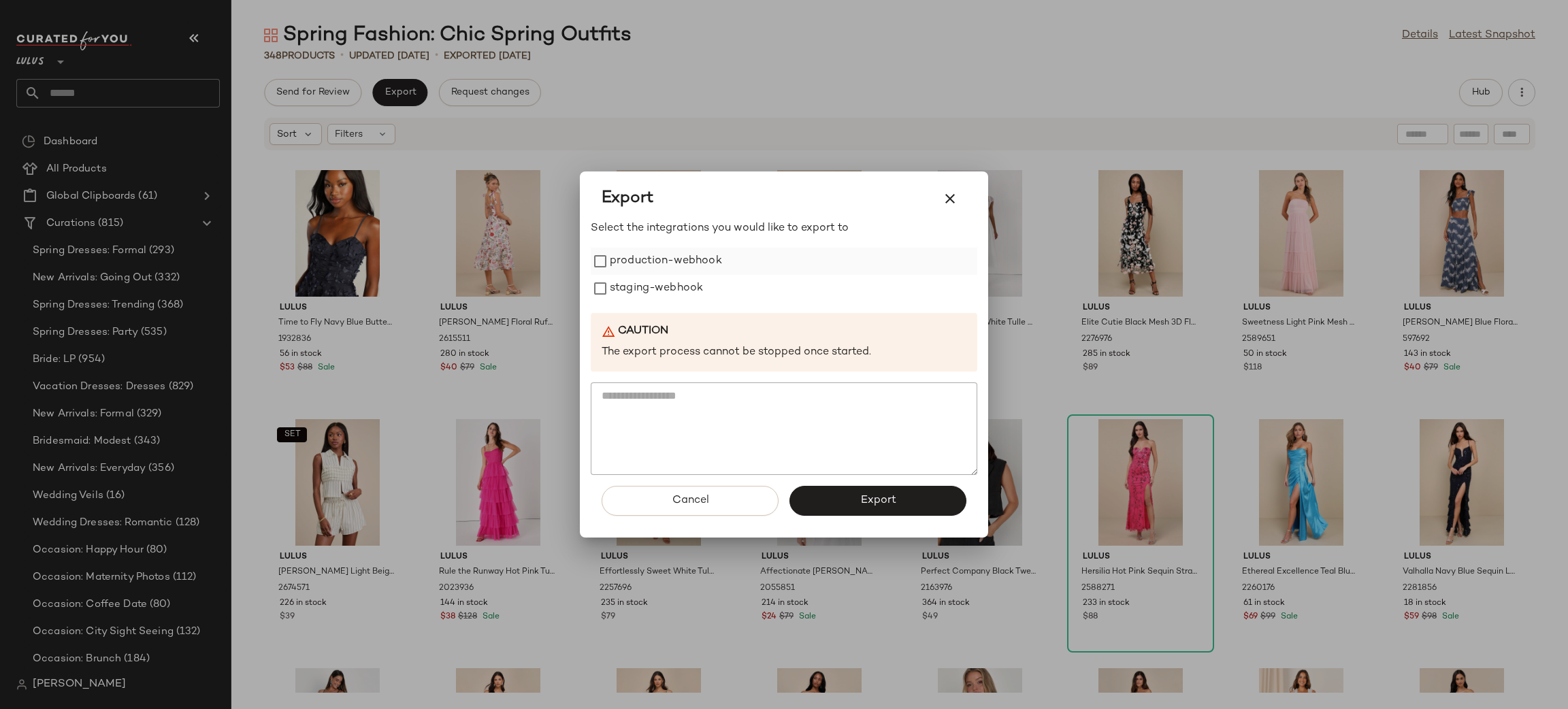
click at [628, 273] on label "production-webhook" at bounding box center [666, 261] width 113 height 27
click at [636, 288] on label "staging-webhook" at bounding box center [657, 288] width 93 height 27
click at [879, 505] on span "Export" at bounding box center [878, 501] width 36 height 13
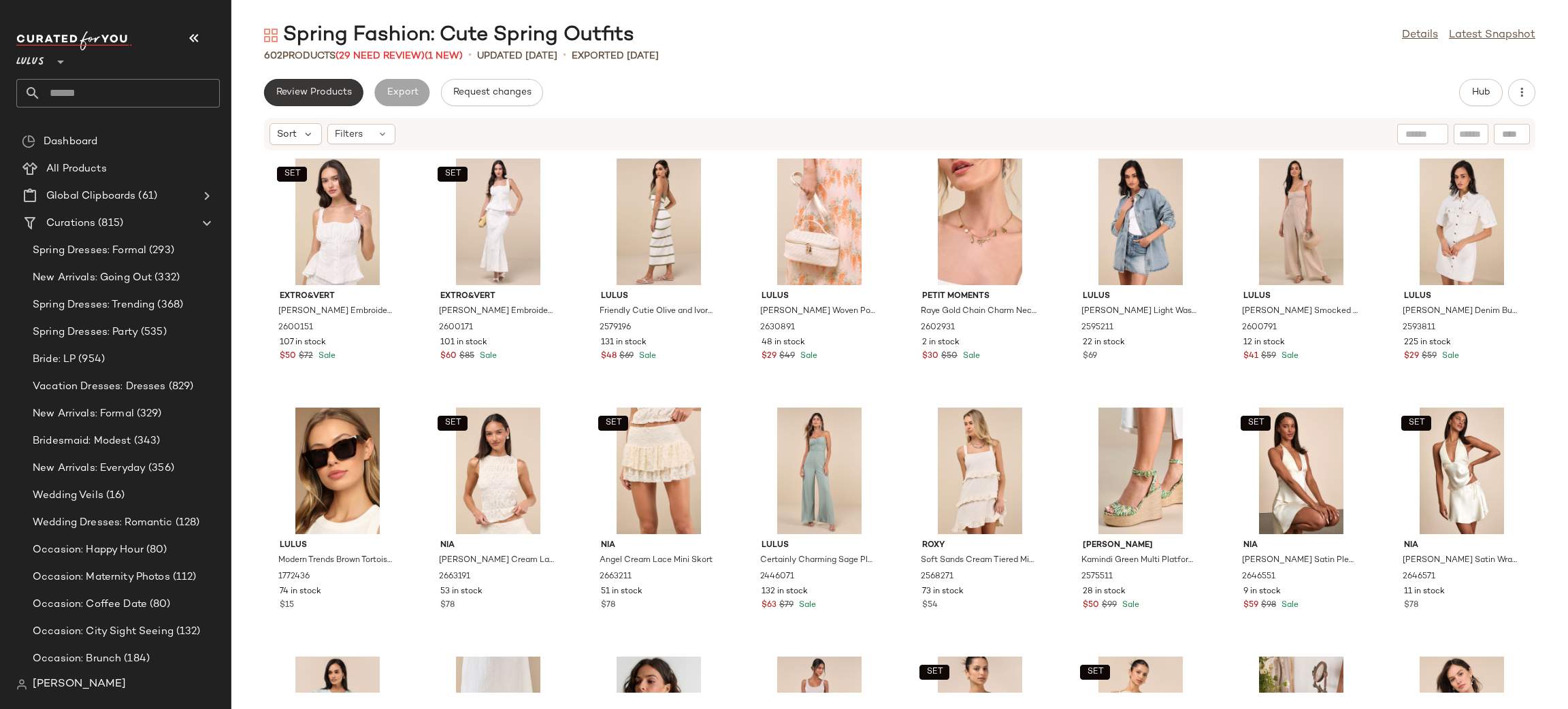
click at [326, 101] on button "Review Products" at bounding box center [313, 93] width 99 height 27
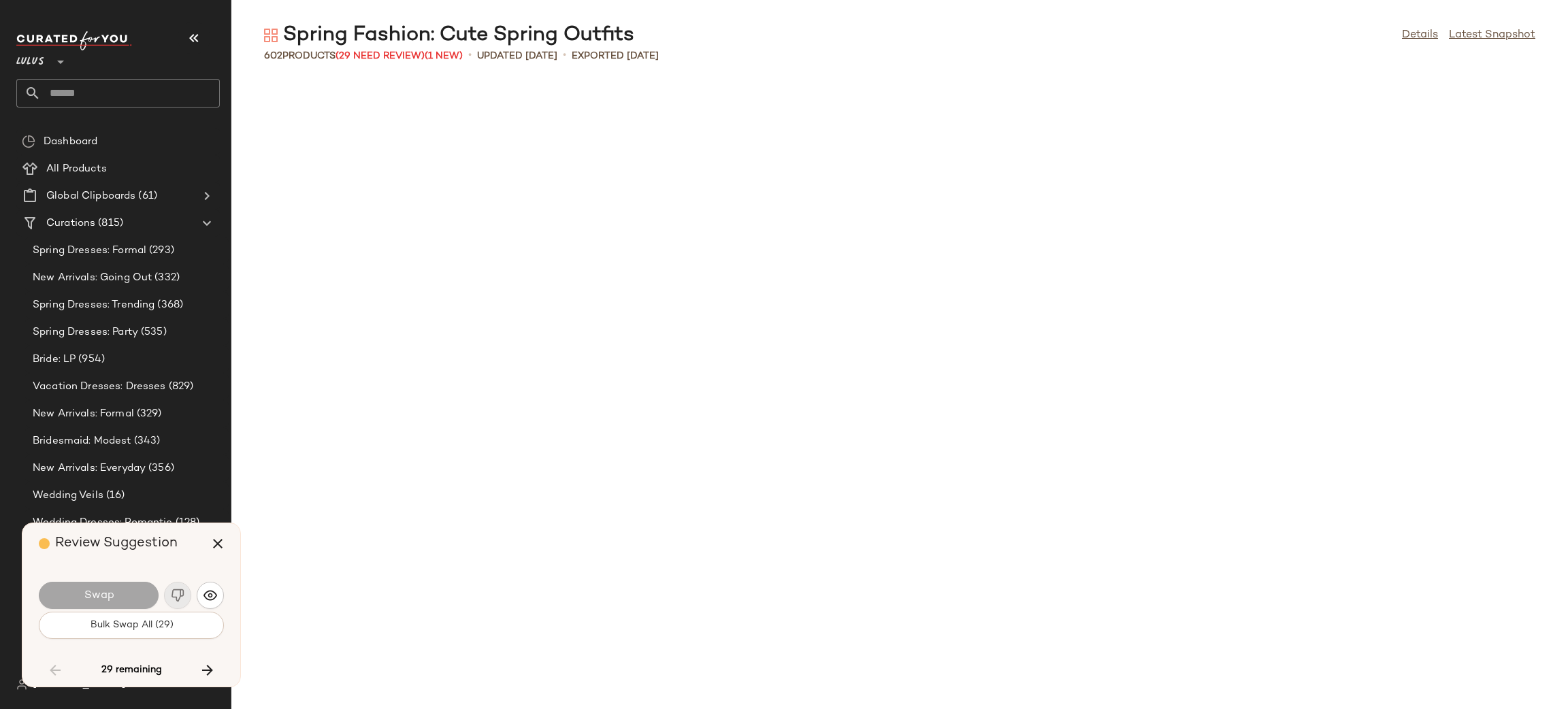
scroll to position [1992, 0]
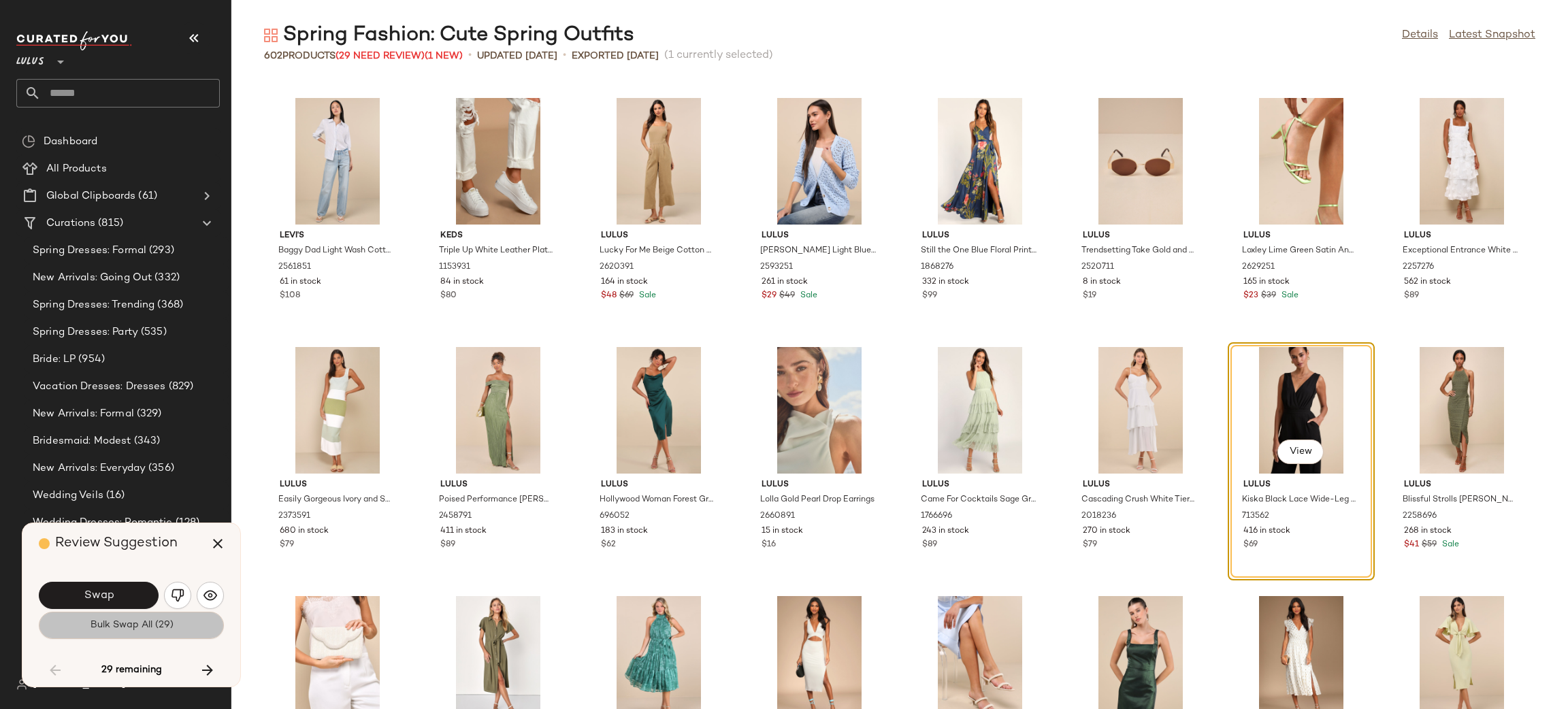
click at [134, 627] on span "Bulk Swap All (29)" at bounding box center [132, 626] width 84 height 11
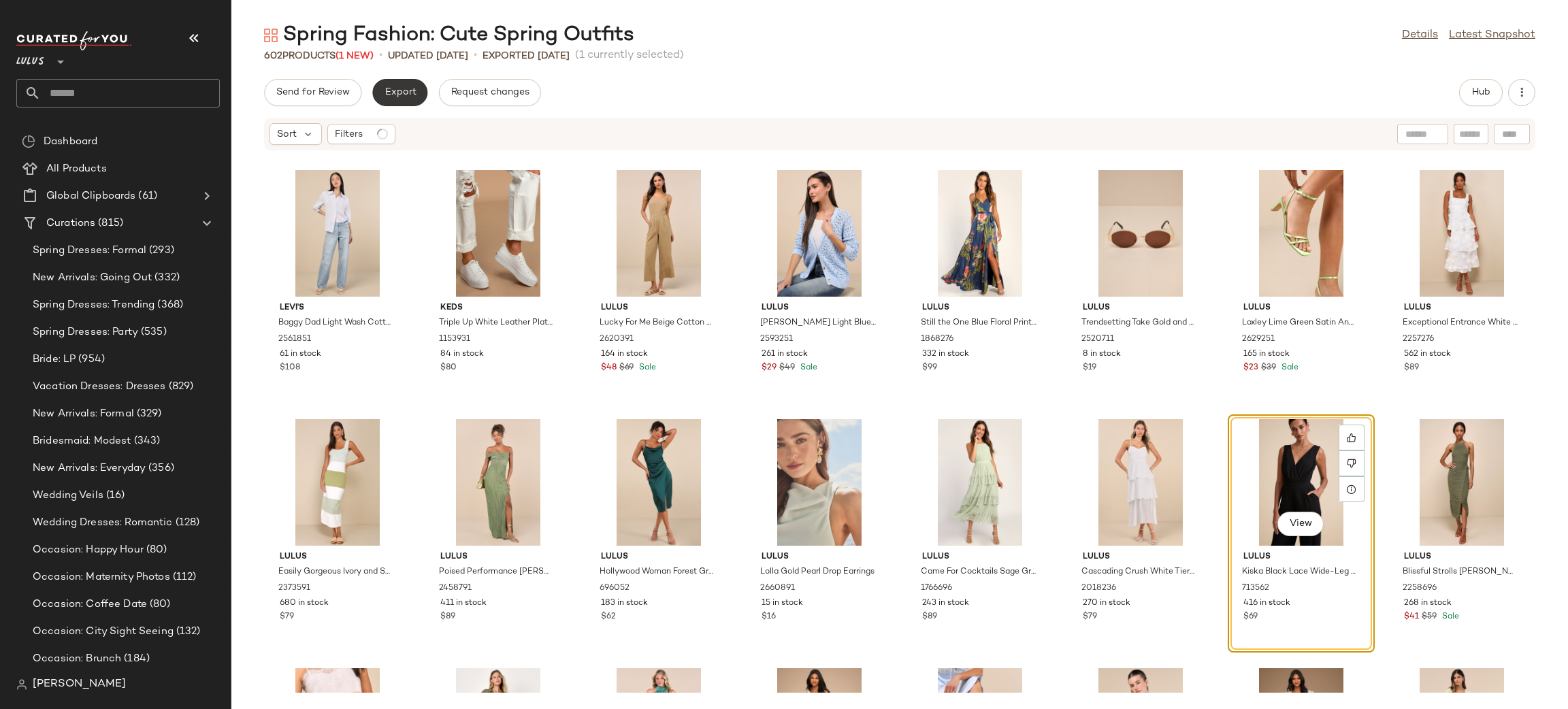
click at [393, 99] on button "Export" at bounding box center [400, 93] width 55 height 27
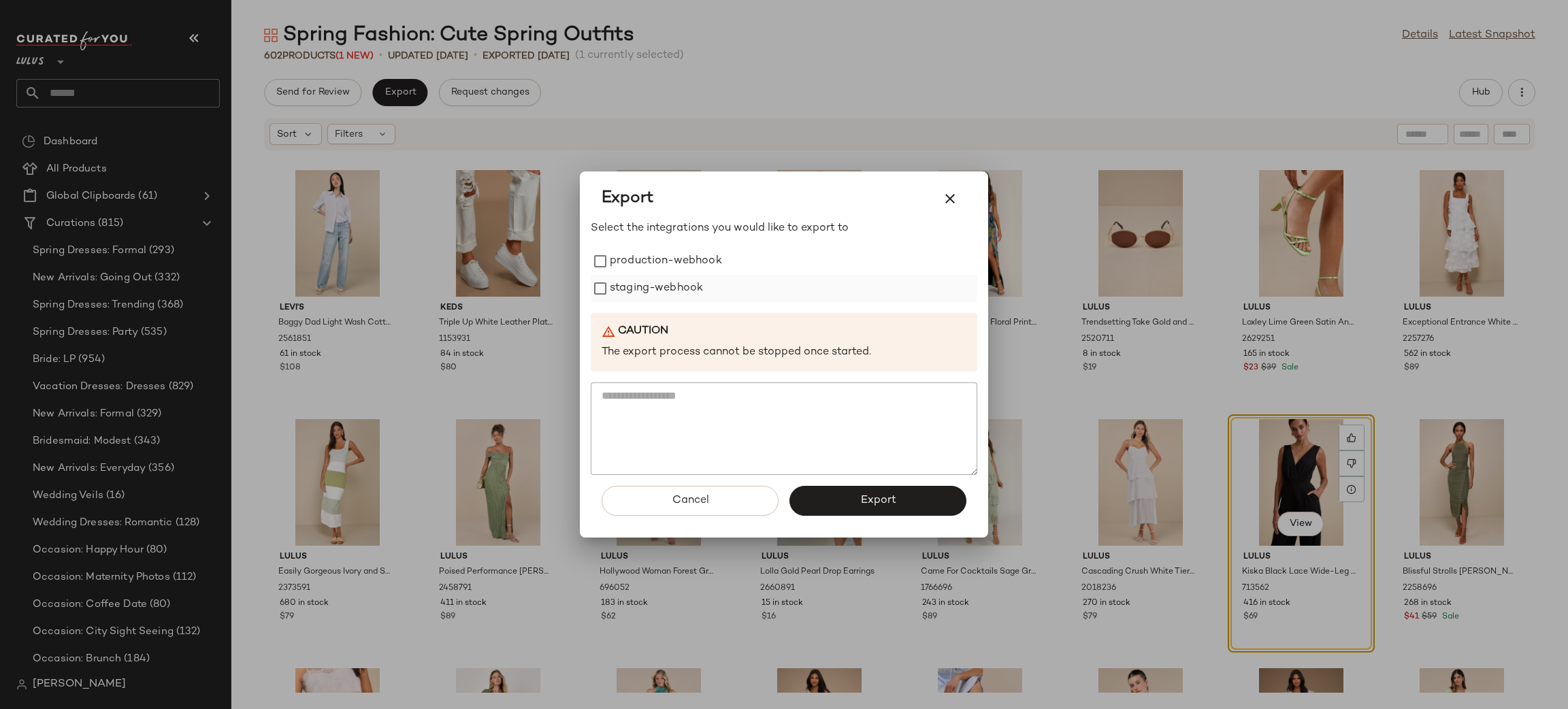
click at [652, 260] on label "production-webhook" at bounding box center [666, 261] width 113 height 27
click at [653, 278] on label "staging-webhook" at bounding box center [657, 288] width 93 height 27
click at [857, 495] on button "Export" at bounding box center [877, 501] width 177 height 30
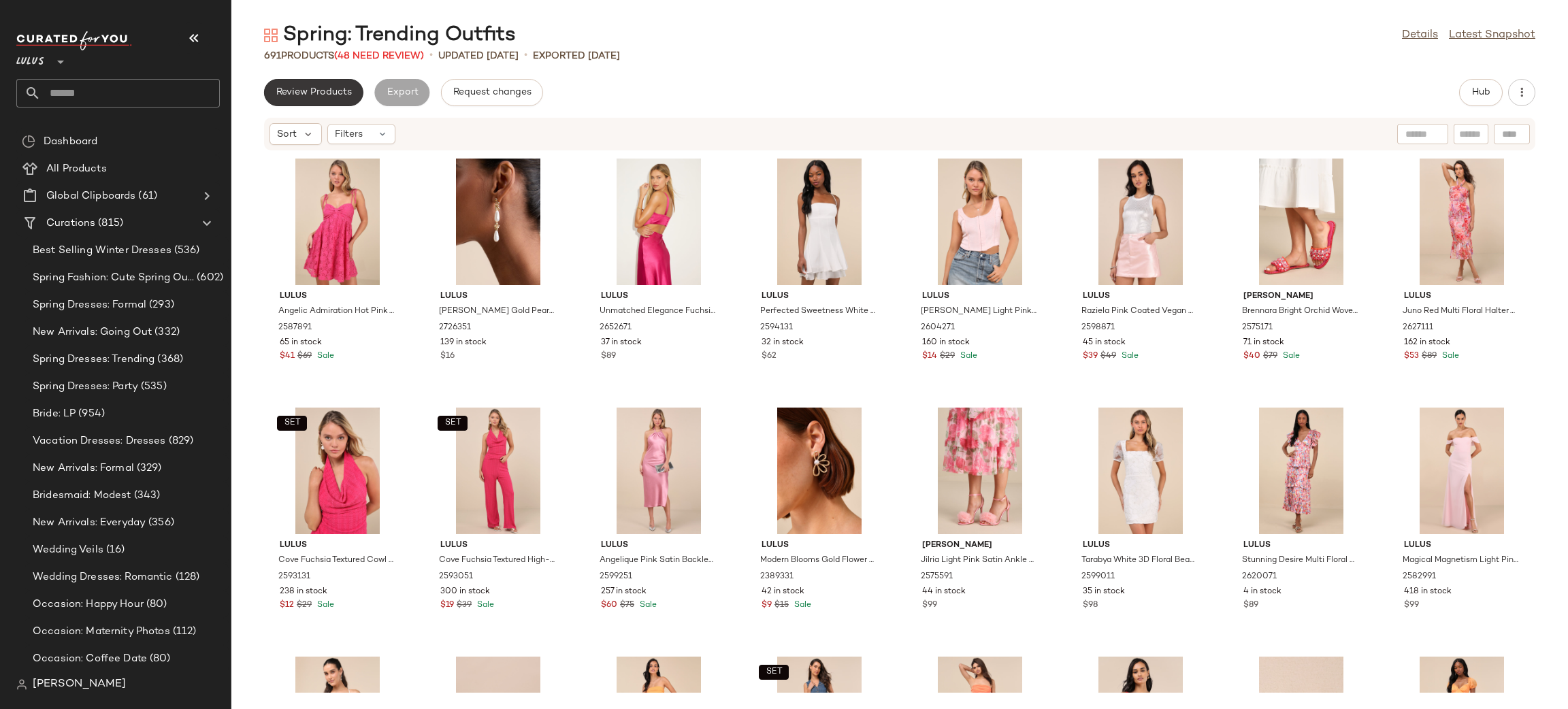
click at [317, 92] on span "Review Products" at bounding box center [314, 93] width 76 height 11
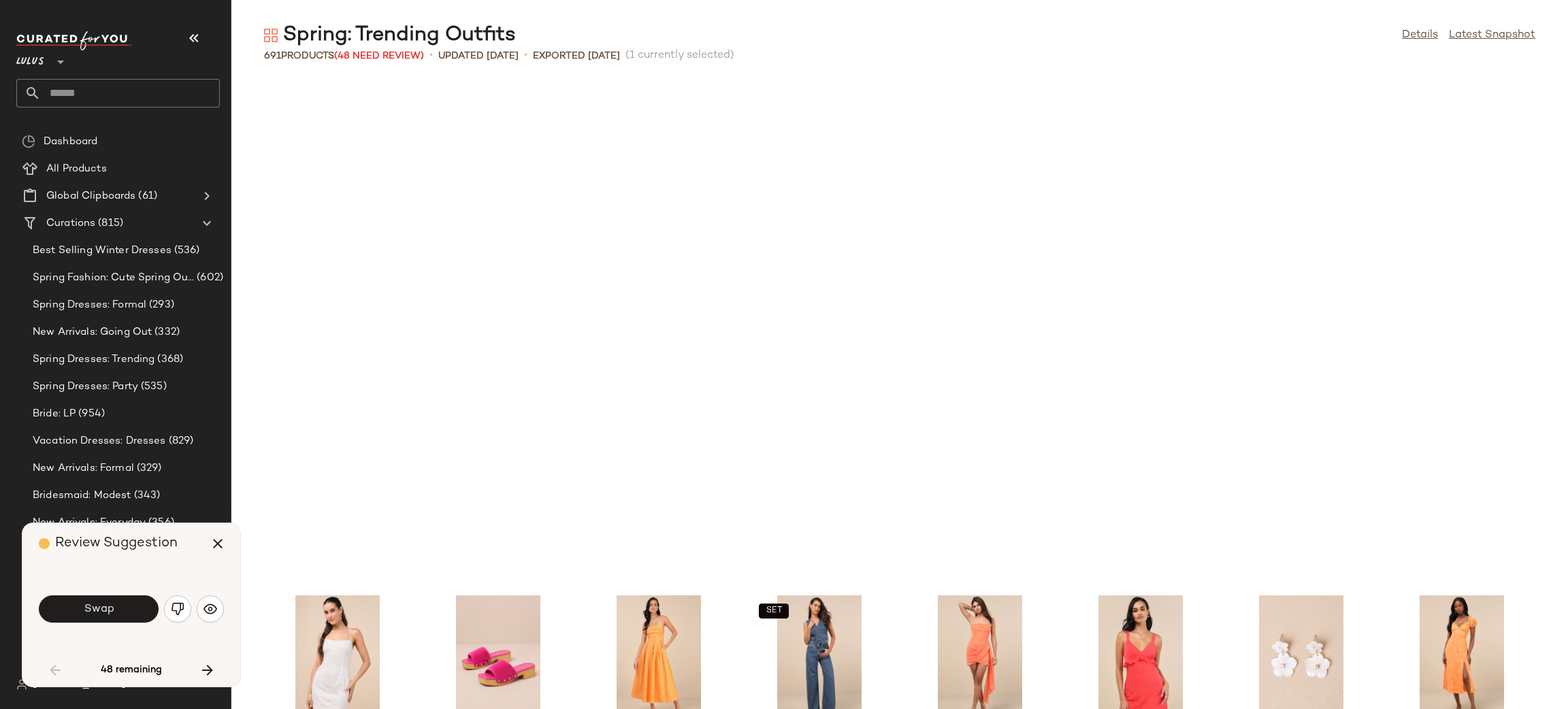
scroll to position [509, 0]
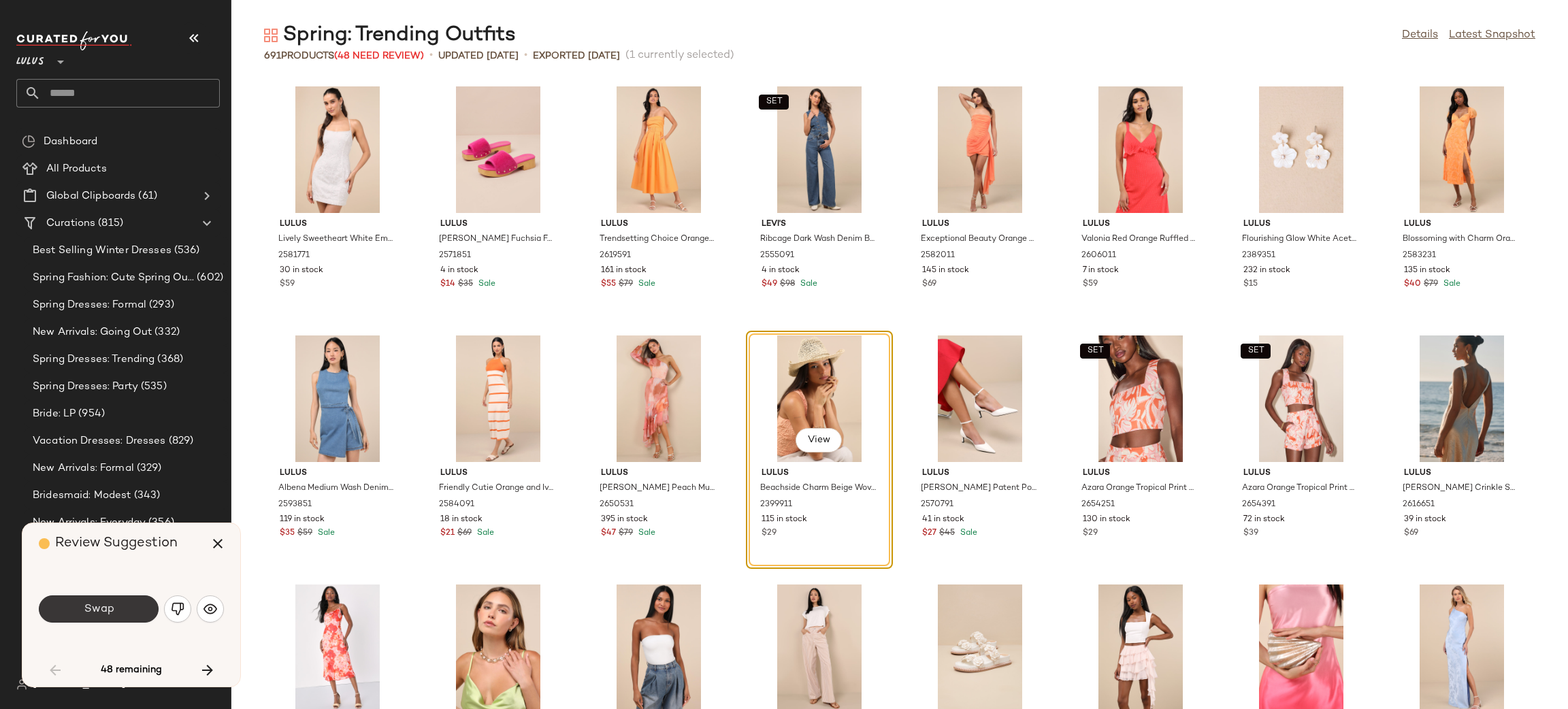
click at [98, 619] on button "Swap" at bounding box center [98, 609] width 120 height 27
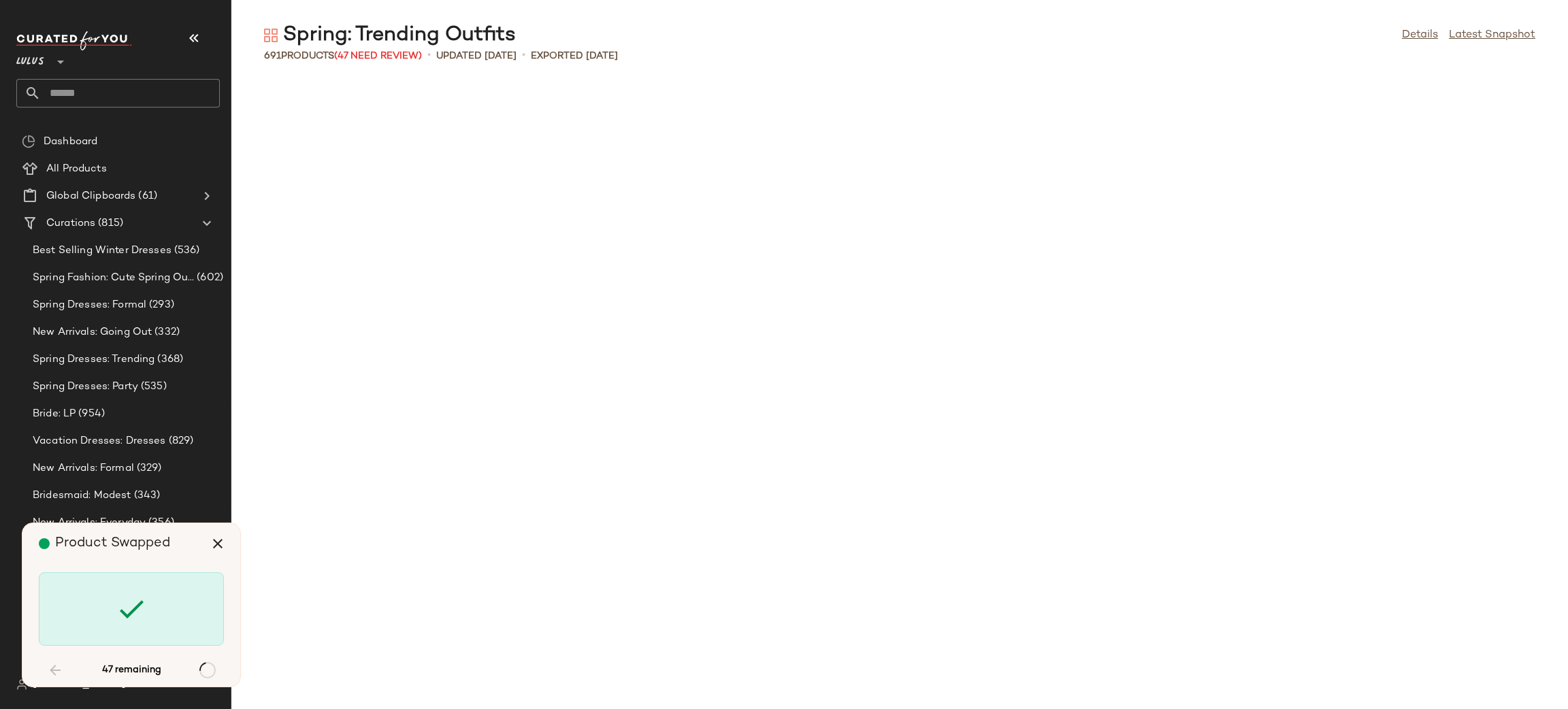
scroll to position [3486, 0]
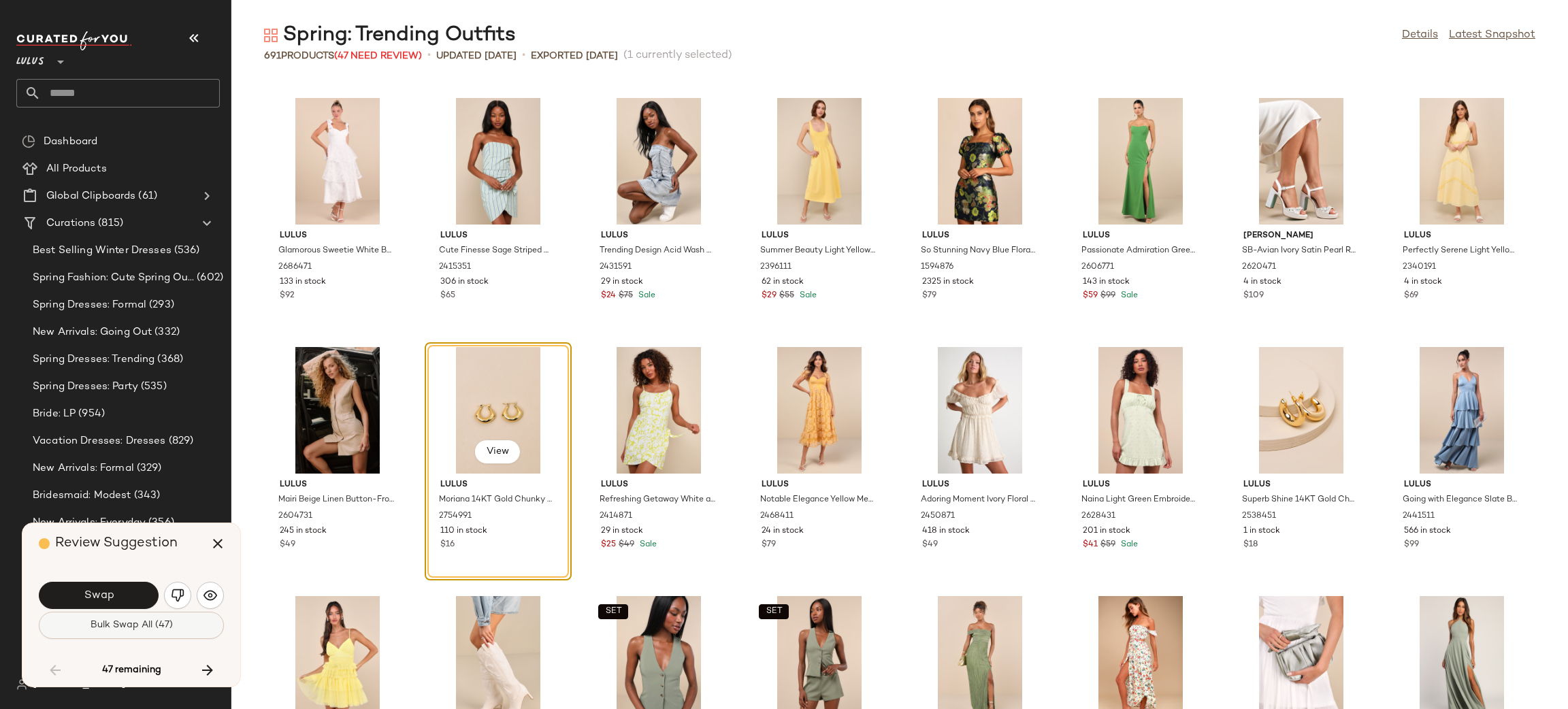
click at [116, 635] on button "Bulk Swap All (47)" at bounding box center [132, 625] width 185 height 27
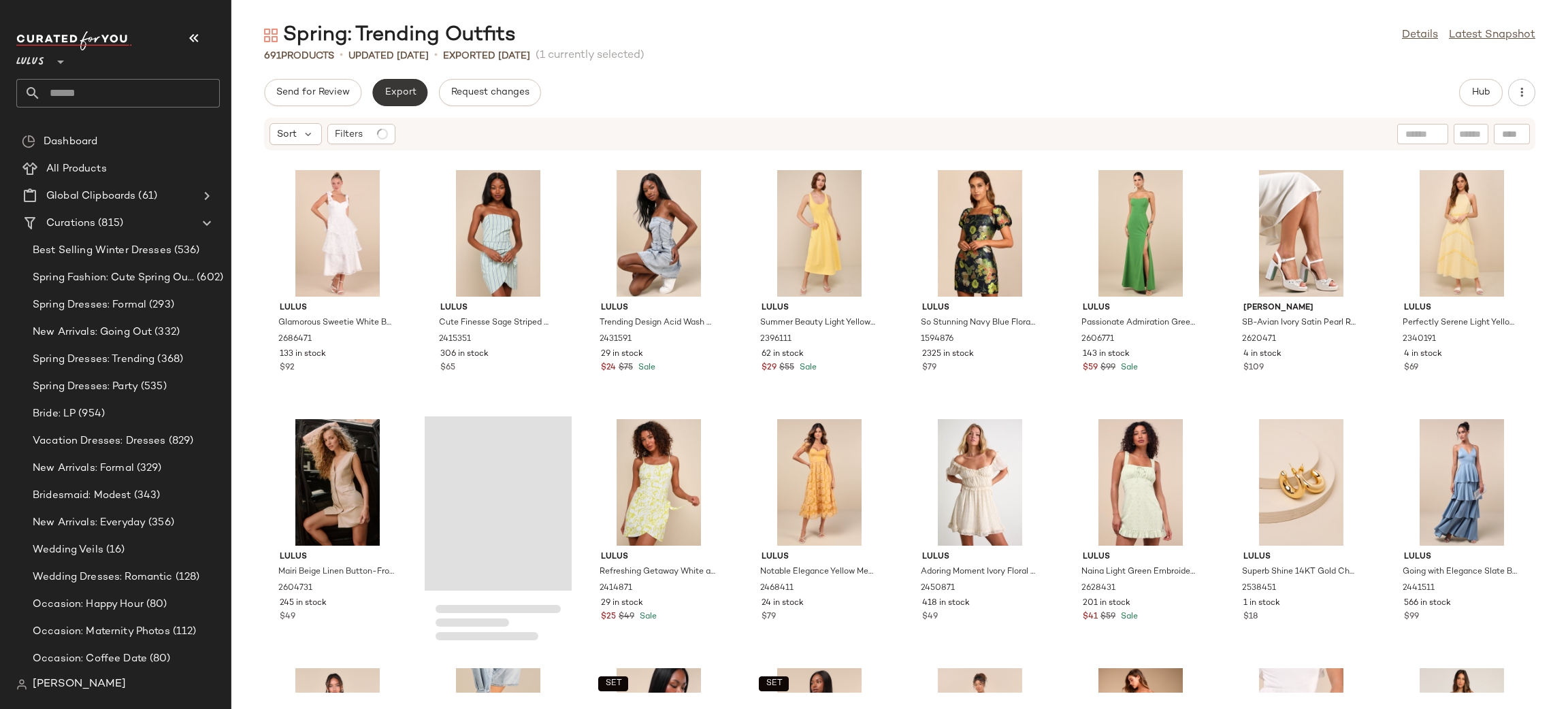
click at [393, 87] on span "Export" at bounding box center [400, 93] width 32 height 11
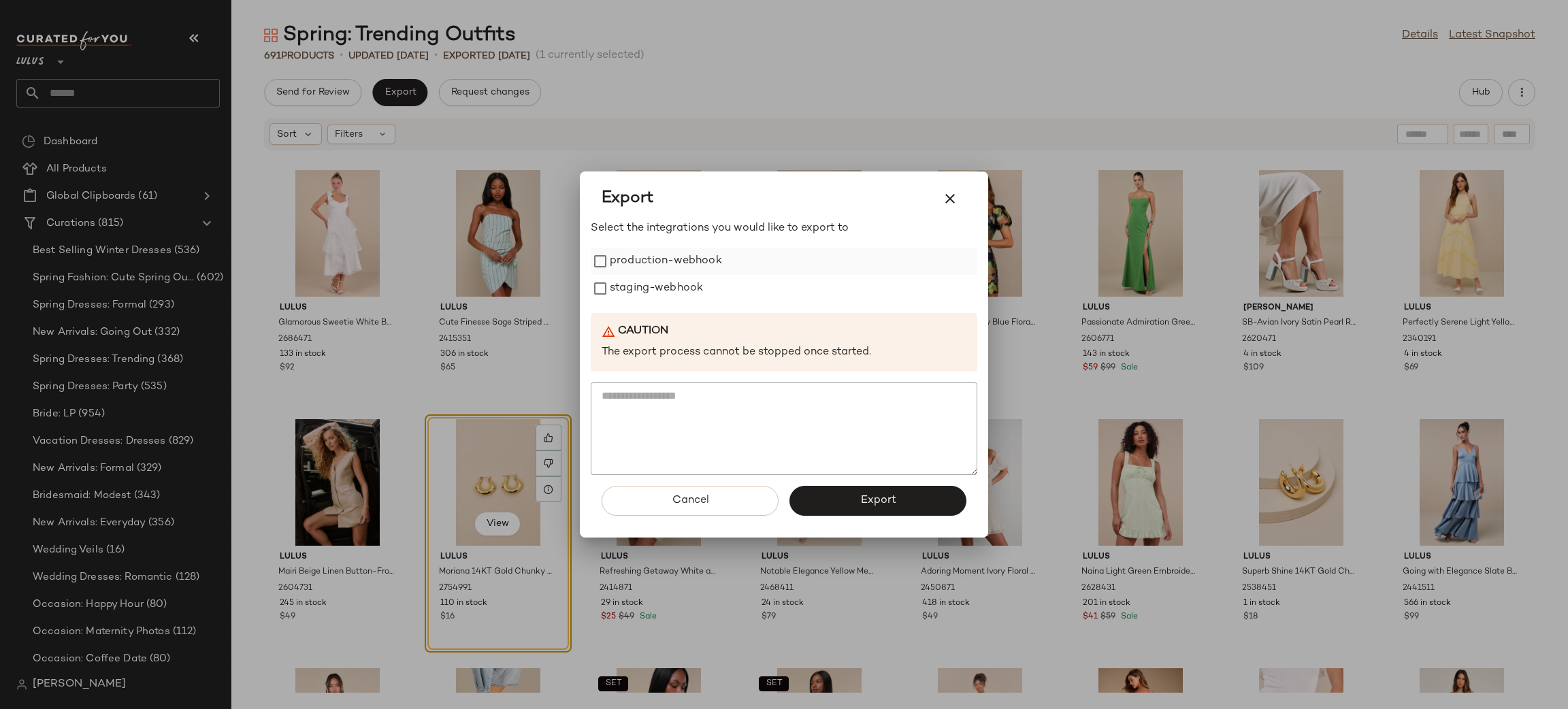
click at [649, 262] on label "production-webhook" at bounding box center [666, 261] width 113 height 27
click at [662, 282] on label "staging-webhook" at bounding box center [657, 288] width 93 height 27
click at [888, 515] on button "Export" at bounding box center [877, 501] width 177 height 30
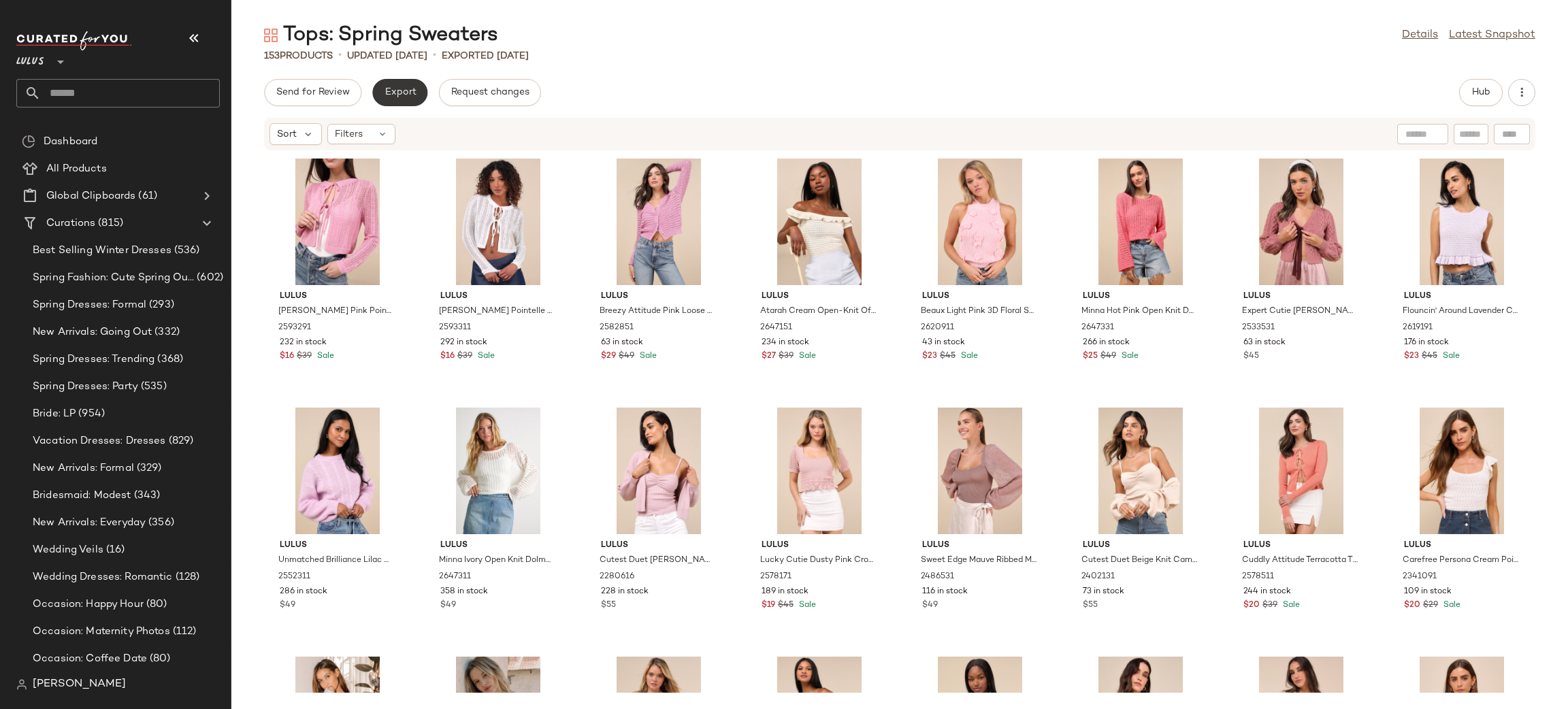
click at [403, 85] on button "Export" at bounding box center [400, 93] width 55 height 27
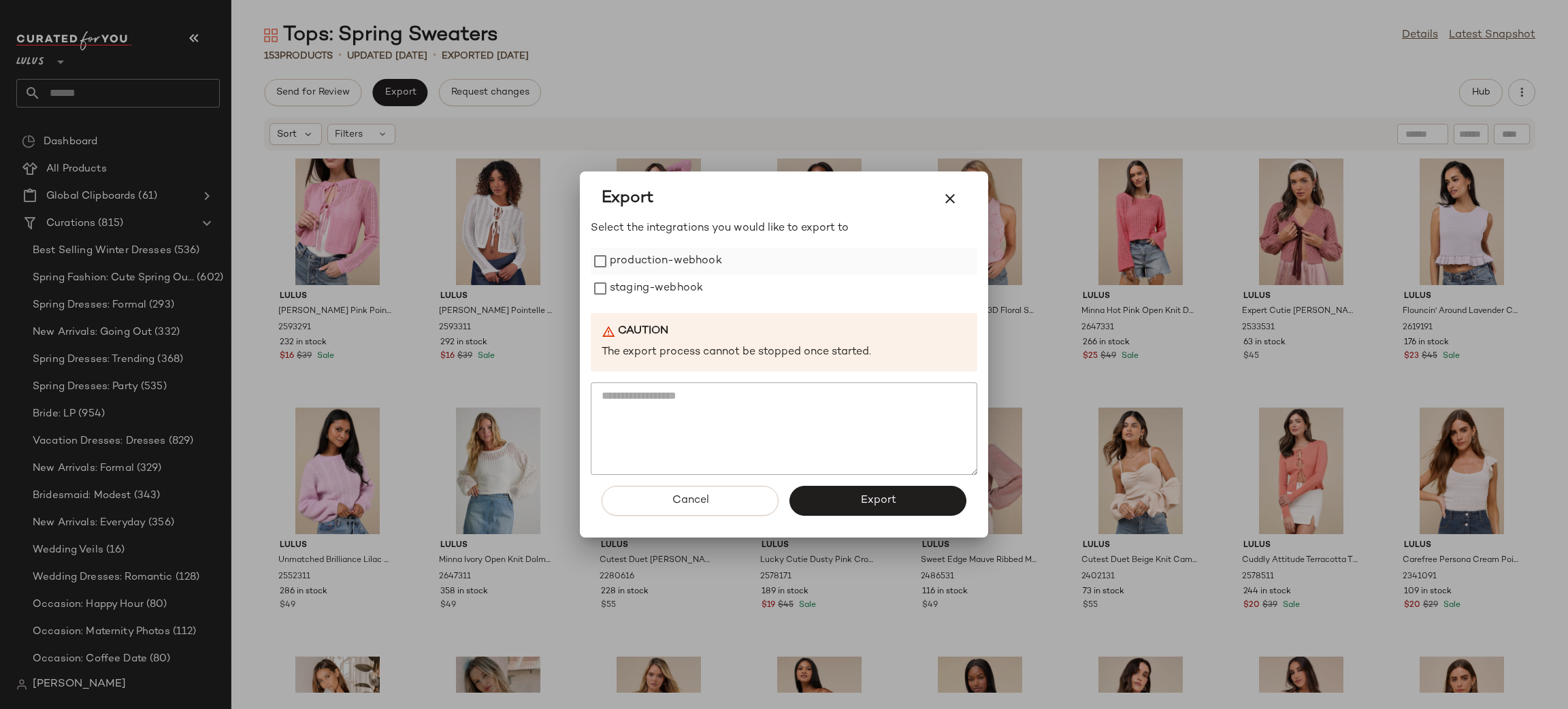
click at [633, 250] on label "production-webhook" at bounding box center [666, 261] width 113 height 27
click at [633, 280] on label "staging-webhook" at bounding box center [657, 288] width 93 height 27
click at [893, 505] on span "Export" at bounding box center [878, 501] width 36 height 13
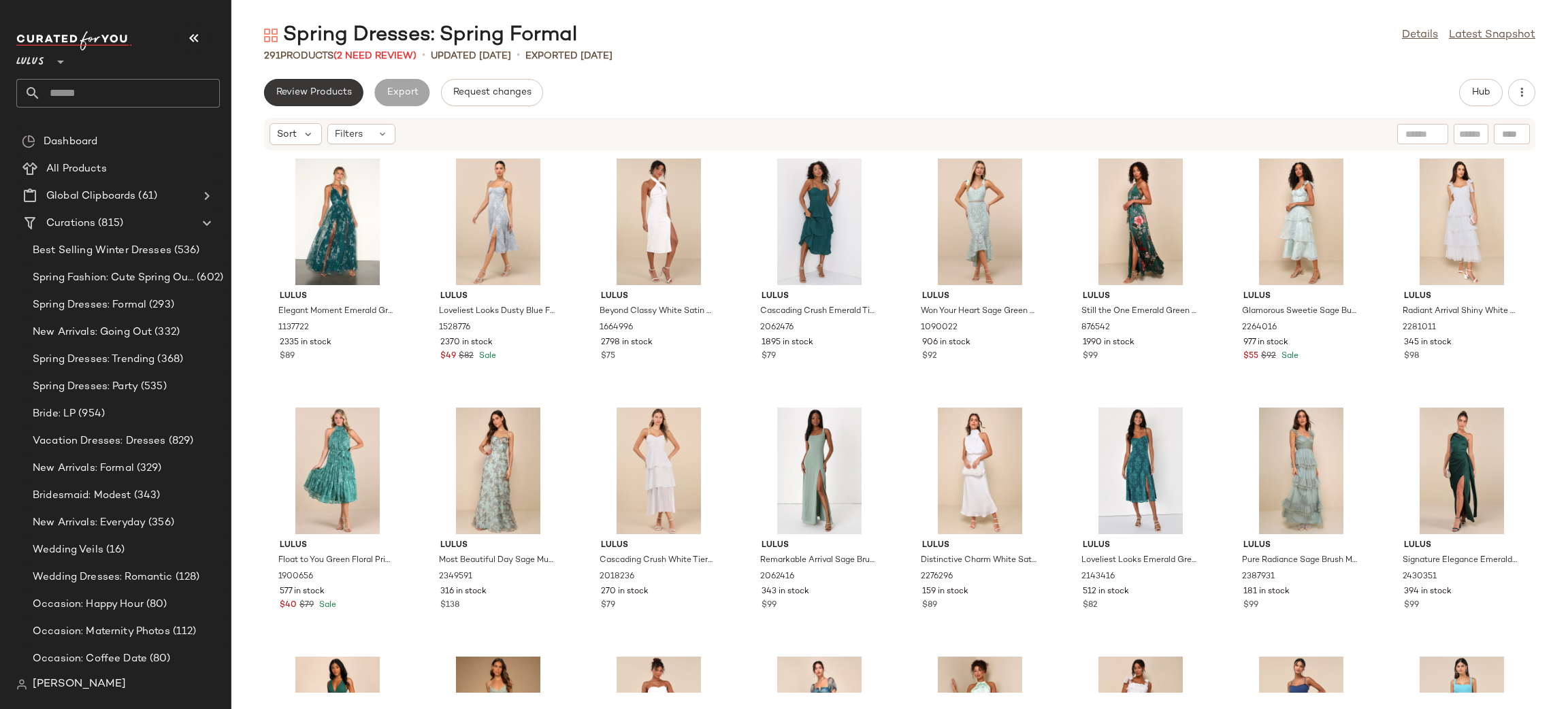
click at [322, 91] on span "Review Products" at bounding box center [314, 93] width 76 height 11
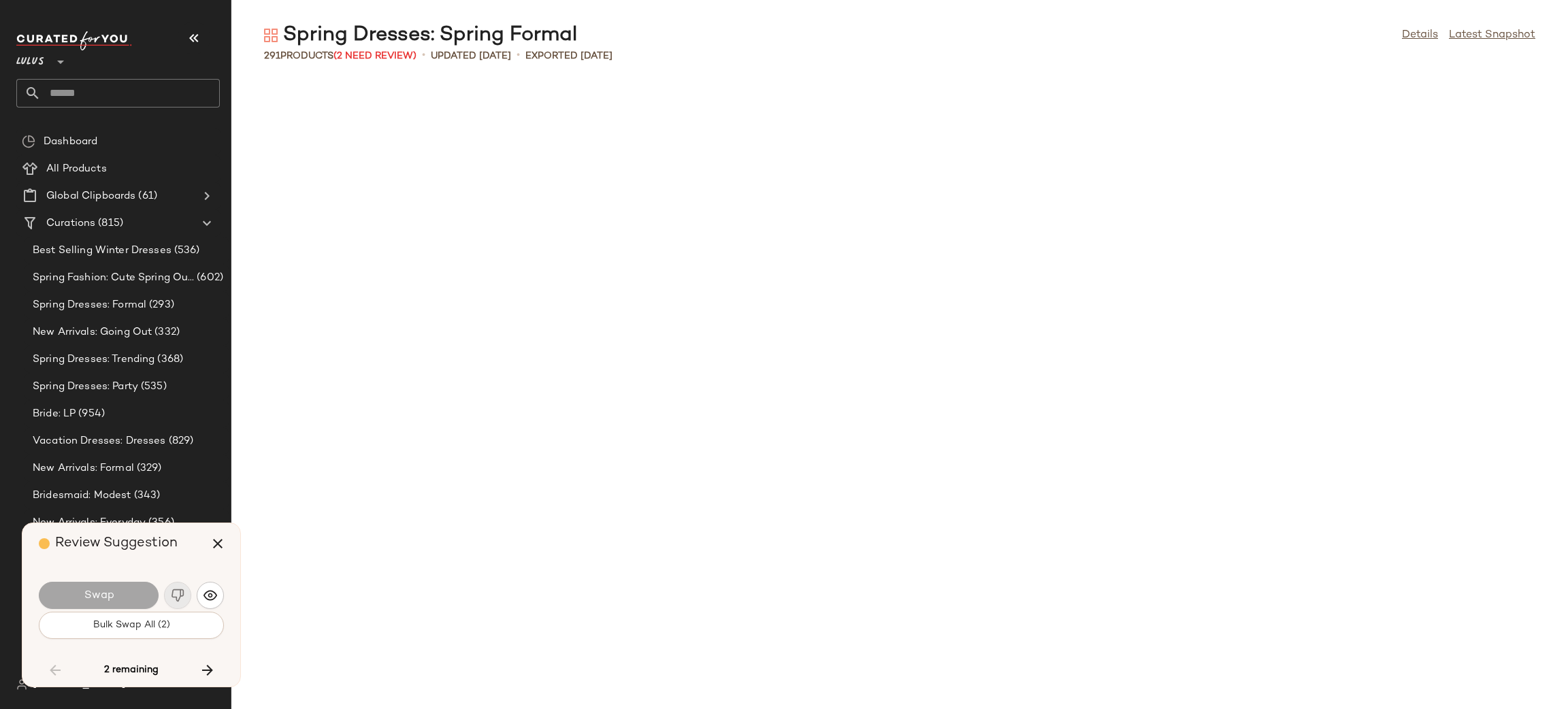
scroll to position [4732, 0]
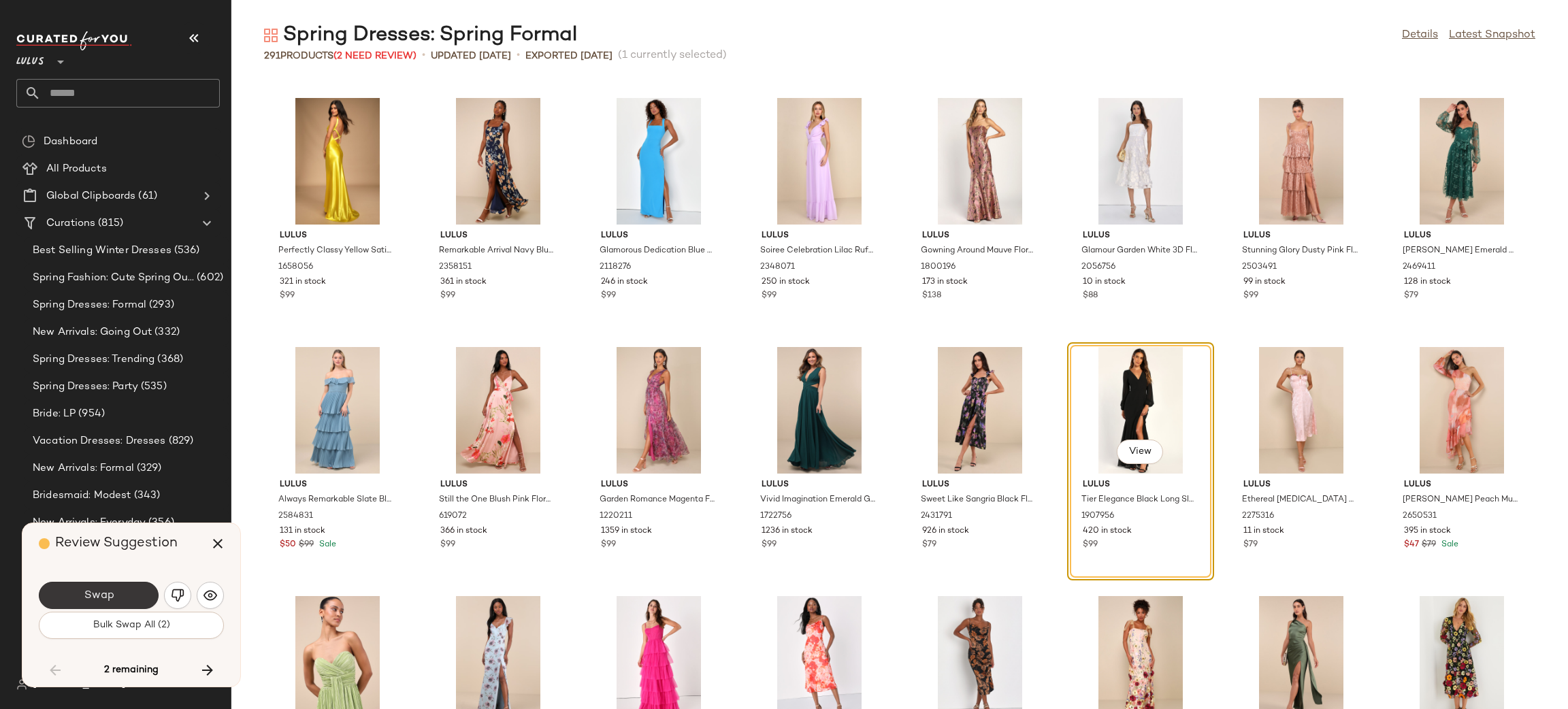
click at [114, 600] on button "Swap" at bounding box center [98, 595] width 120 height 27
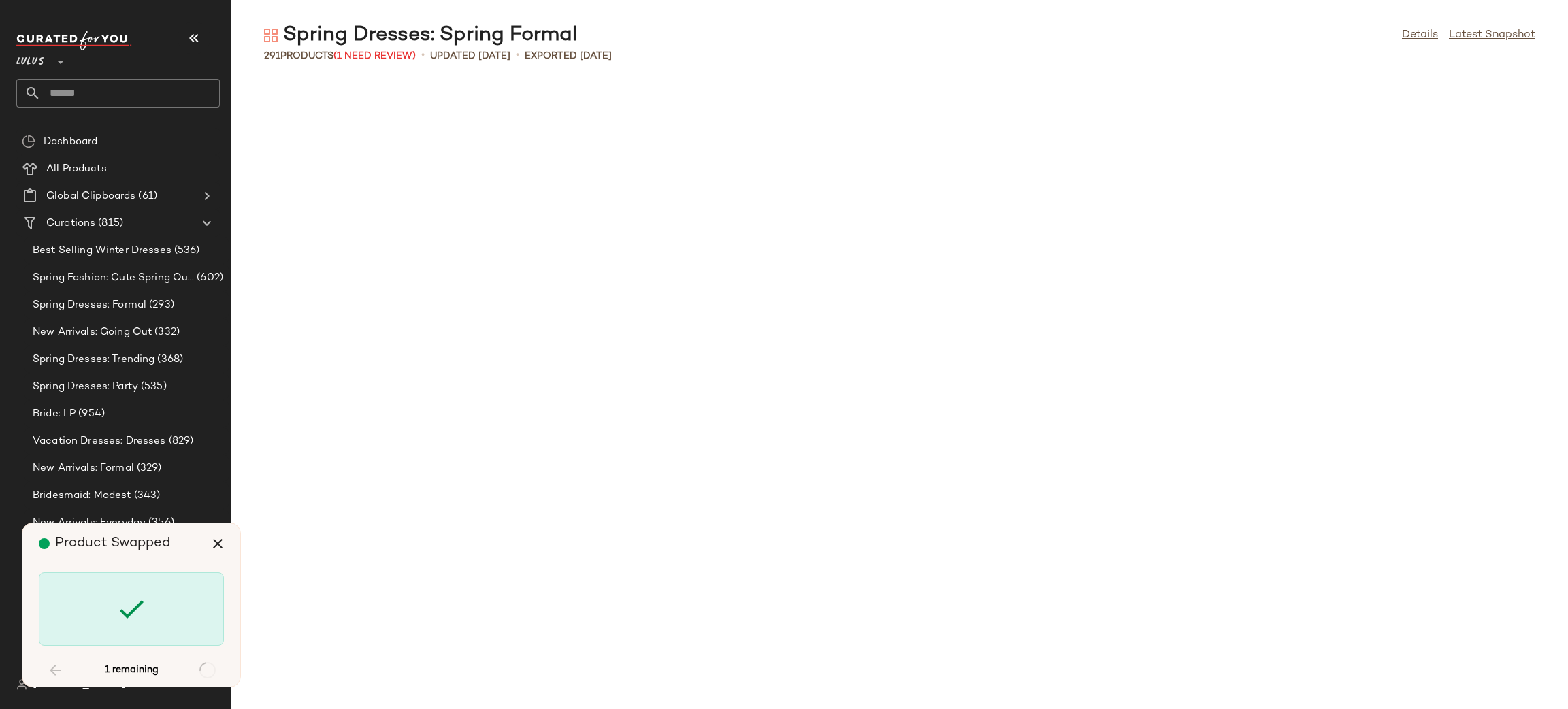
scroll to position [7721, 0]
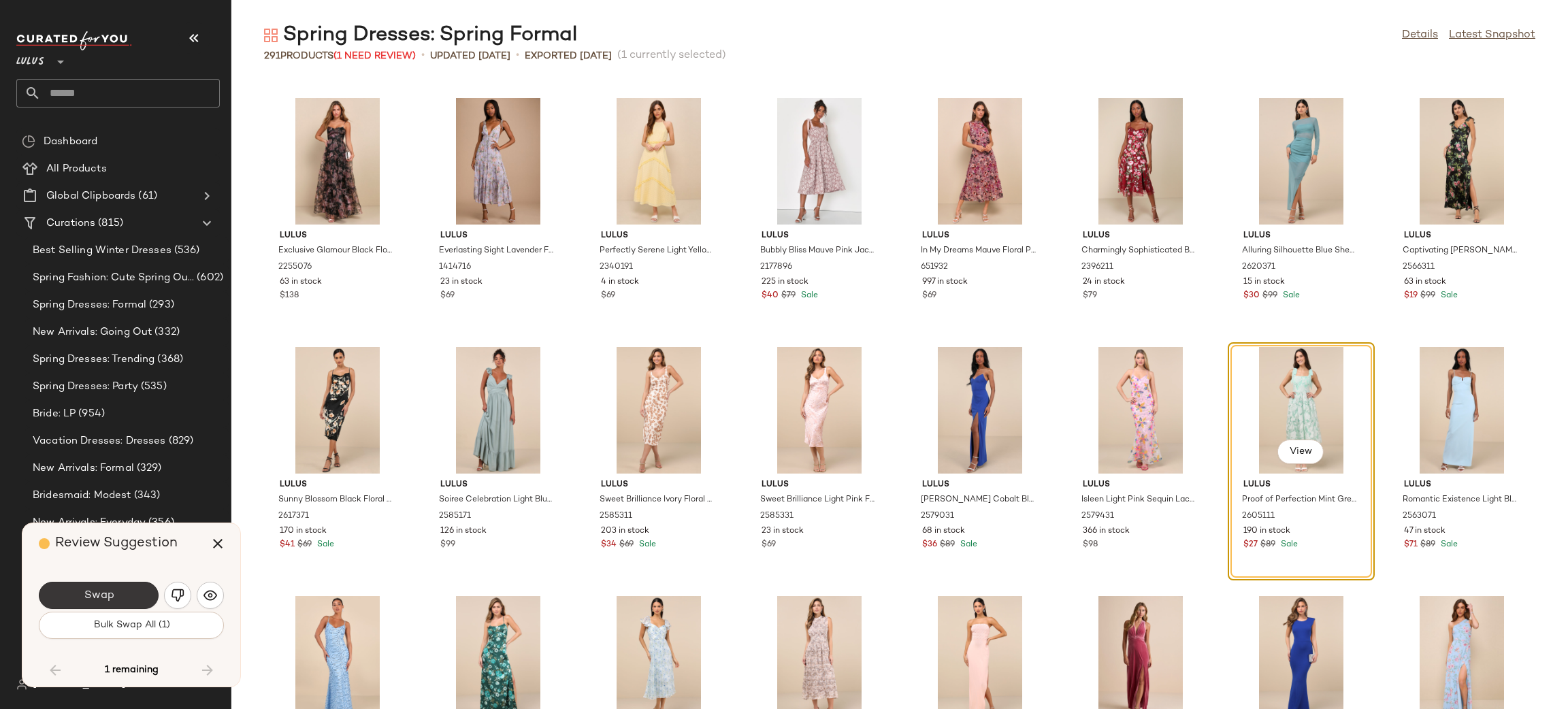
click at [124, 596] on button "Swap" at bounding box center [98, 595] width 120 height 27
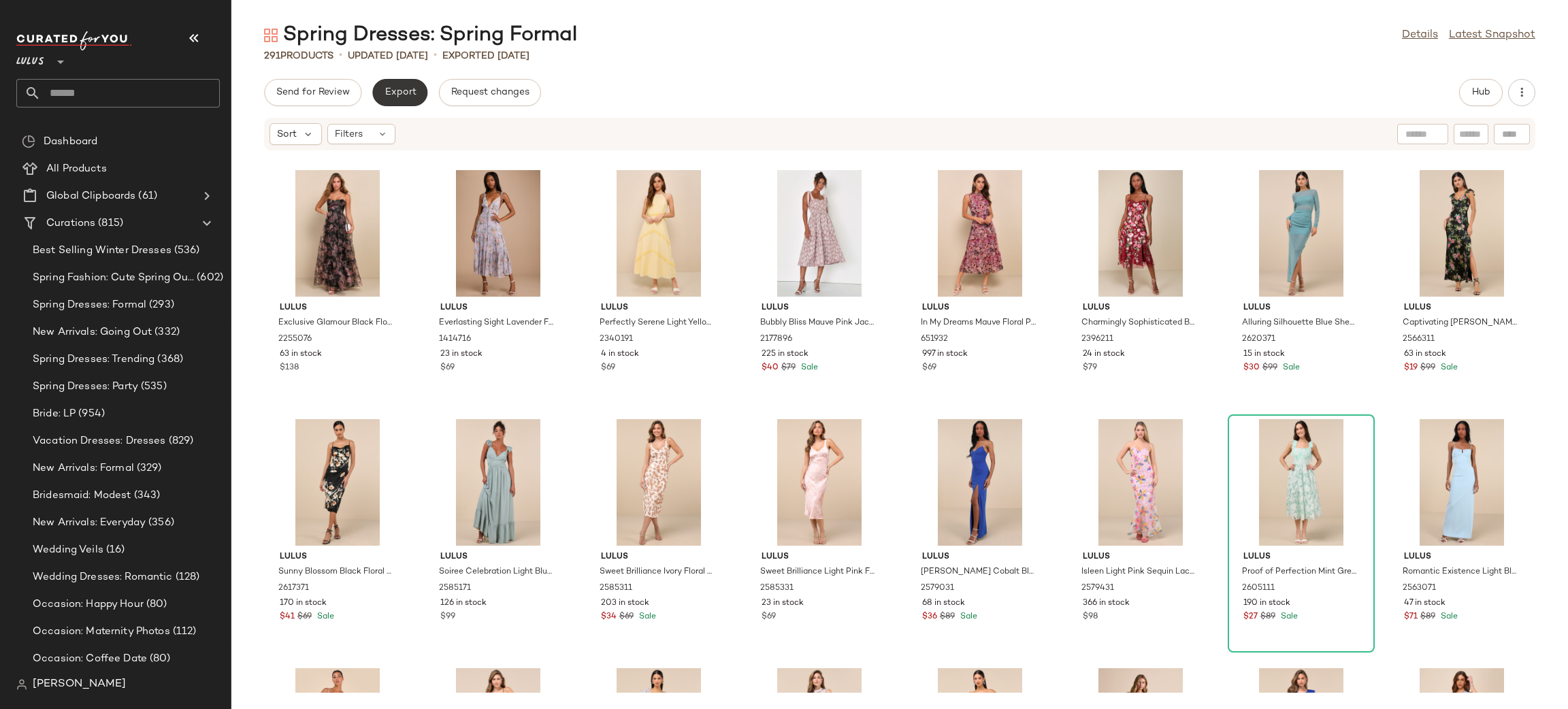
click at [389, 90] on span "Export" at bounding box center [400, 93] width 32 height 11
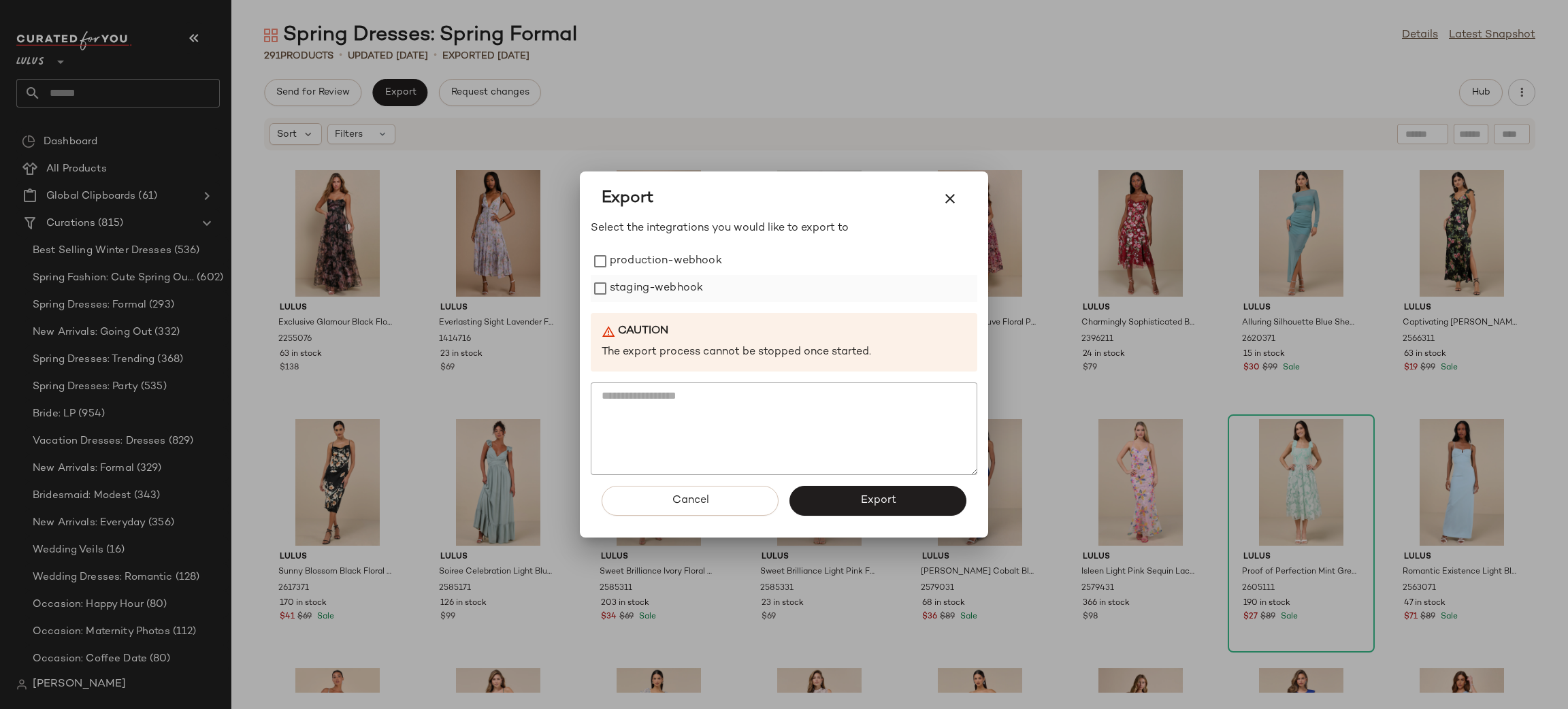
click at [640, 284] on label "staging-webhook" at bounding box center [657, 288] width 93 height 27
click at [693, 265] on label "production-webhook" at bounding box center [666, 261] width 113 height 27
click at [905, 505] on button "Export" at bounding box center [877, 501] width 177 height 30
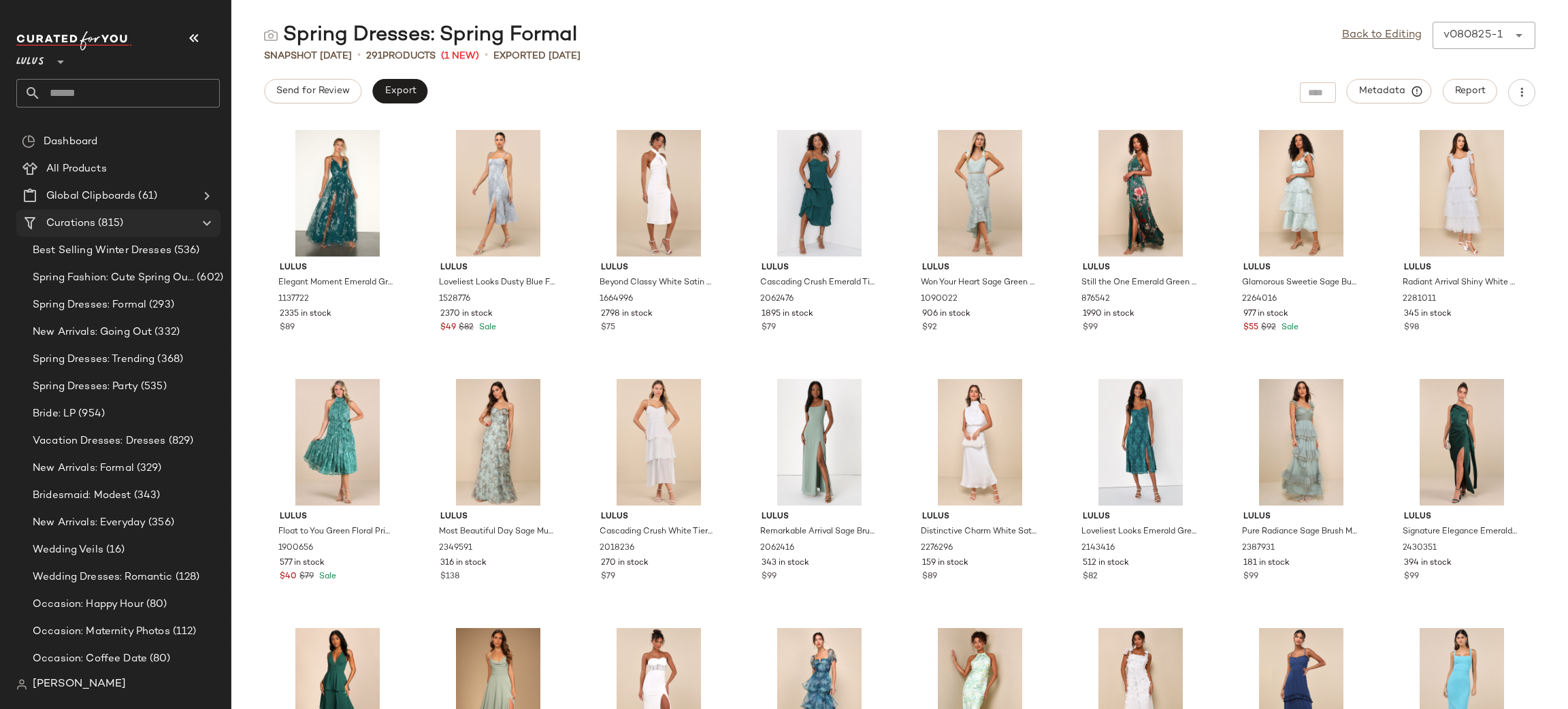
click at [156, 222] on div "Curations (815)" at bounding box center [119, 223] width 154 height 16
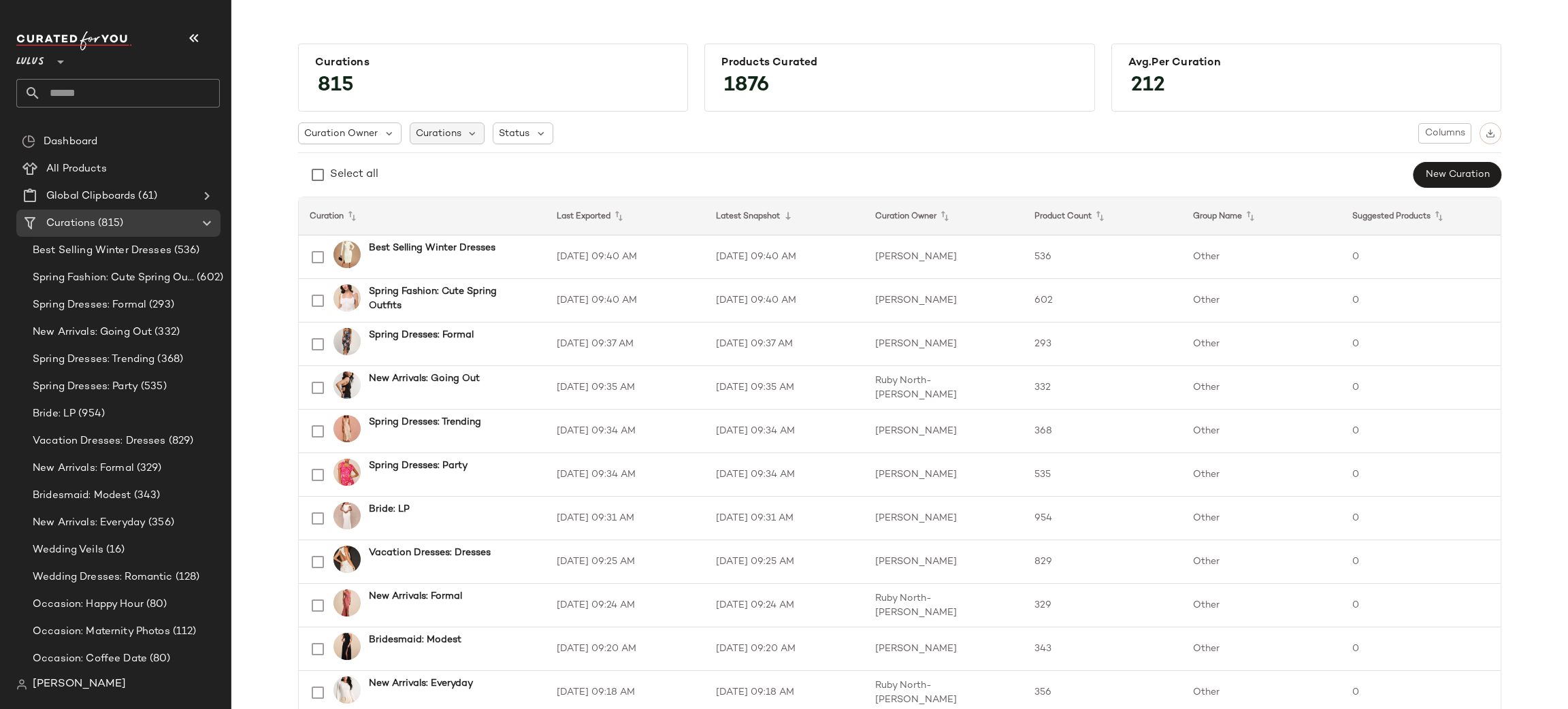
click at [452, 124] on div "Curations" at bounding box center [447, 133] width 75 height 21
click at [432, 166] on input "text" at bounding box center [500, 171] width 170 height 21
type input "*"
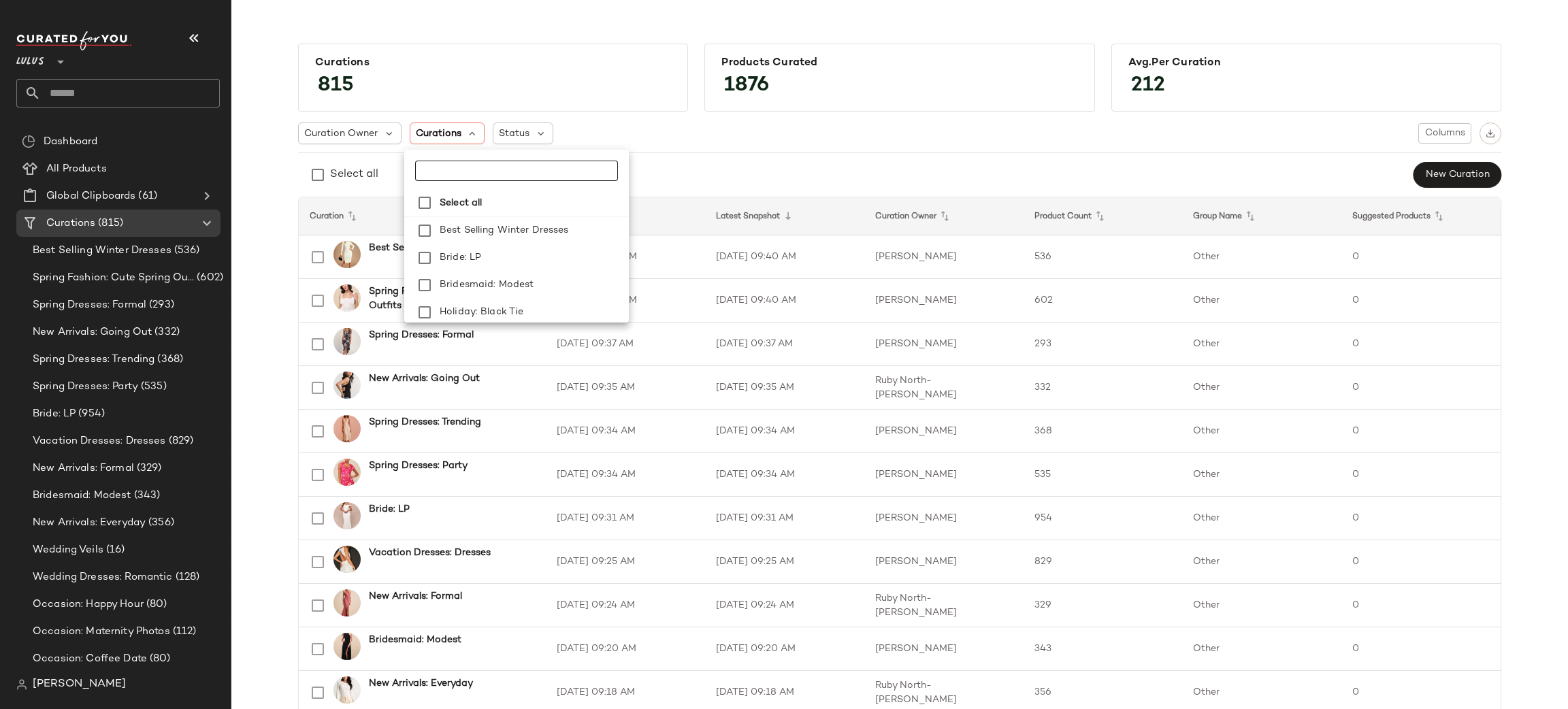
click at [808, 167] on div "Select all New Curation" at bounding box center [899, 175] width 1204 height 27
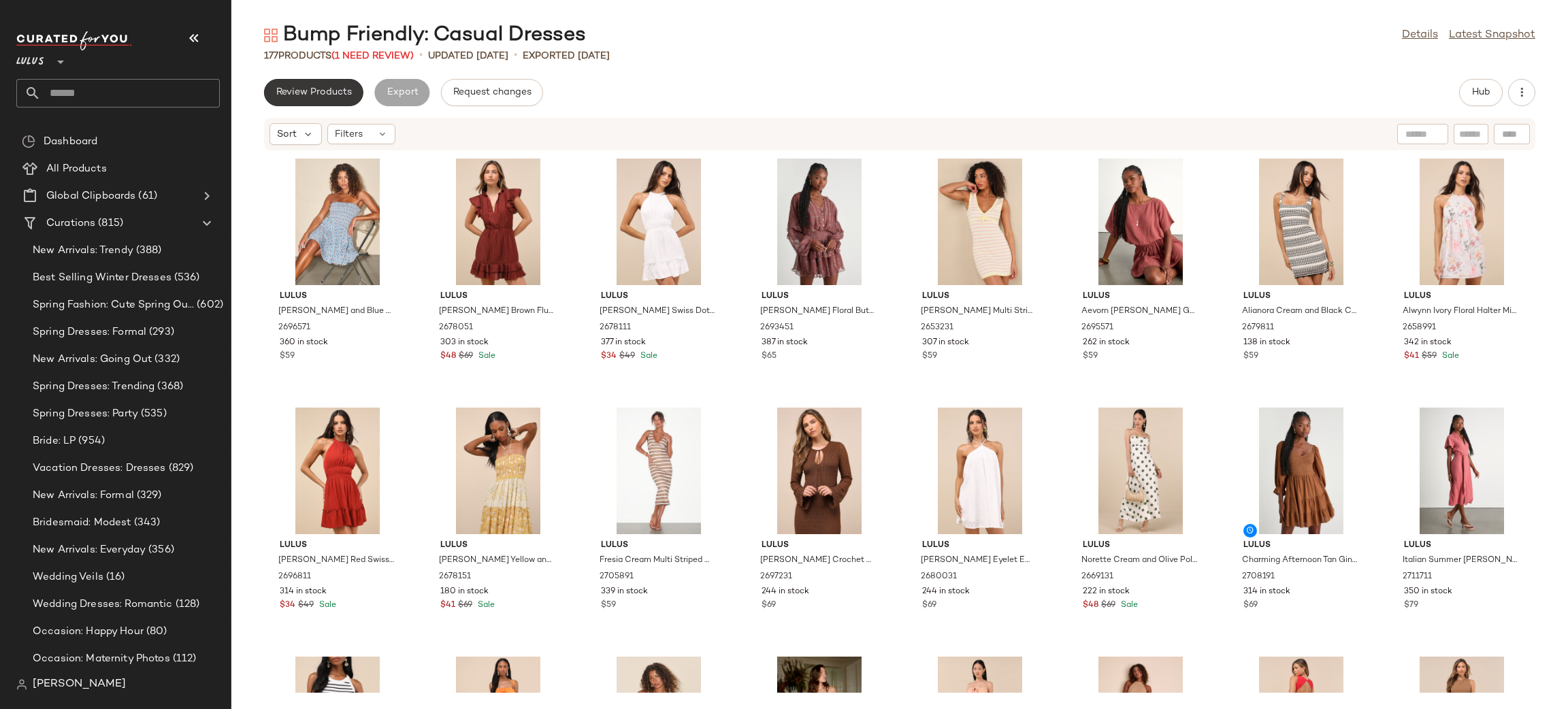
click at [318, 89] on span "Review Products" at bounding box center [314, 93] width 76 height 11
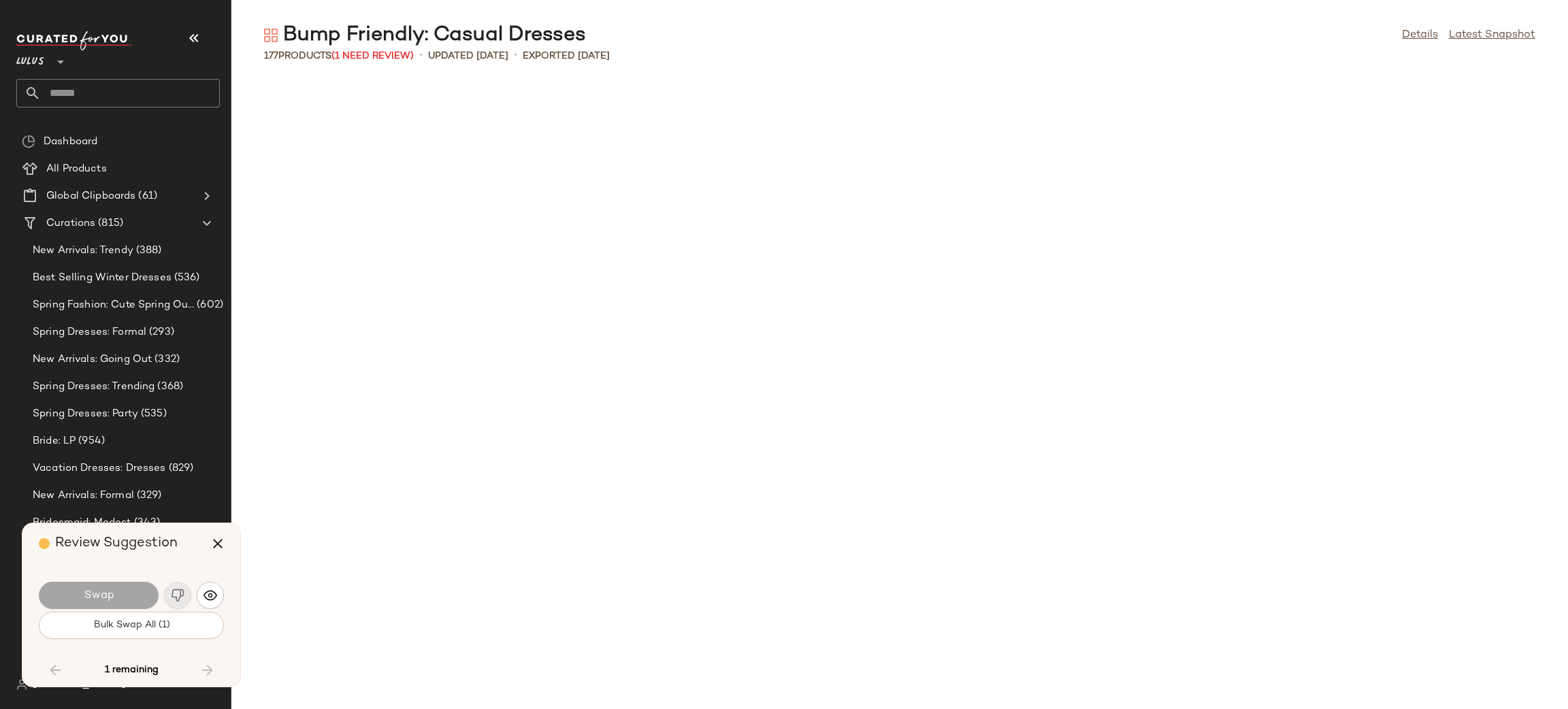
scroll to position [4980, 0]
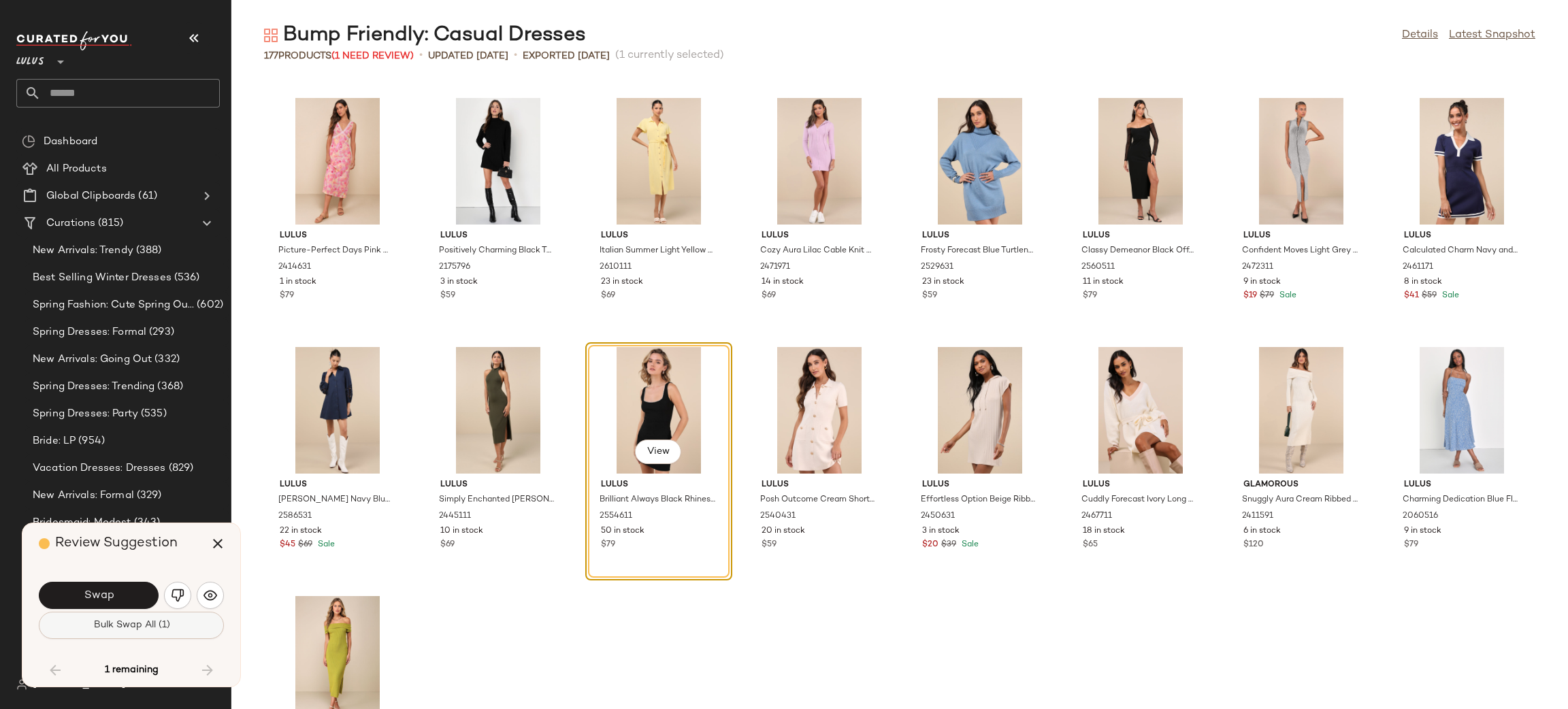
click at [157, 618] on button "Bulk Swap All (1)" at bounding box center [132, 625] width 185 height 27
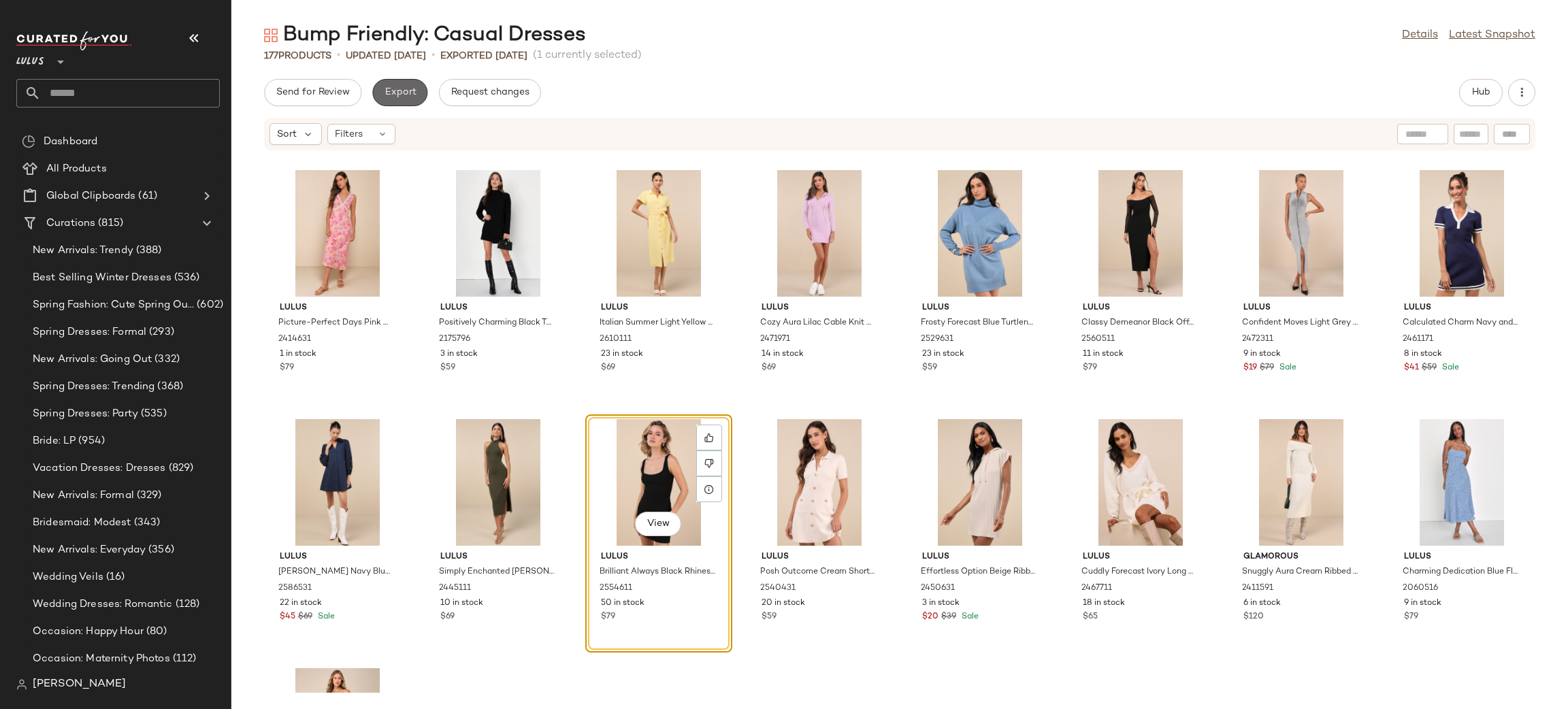
click at [407, 86] on button "Export" at bounding box center [400, 93] width 55 height 27
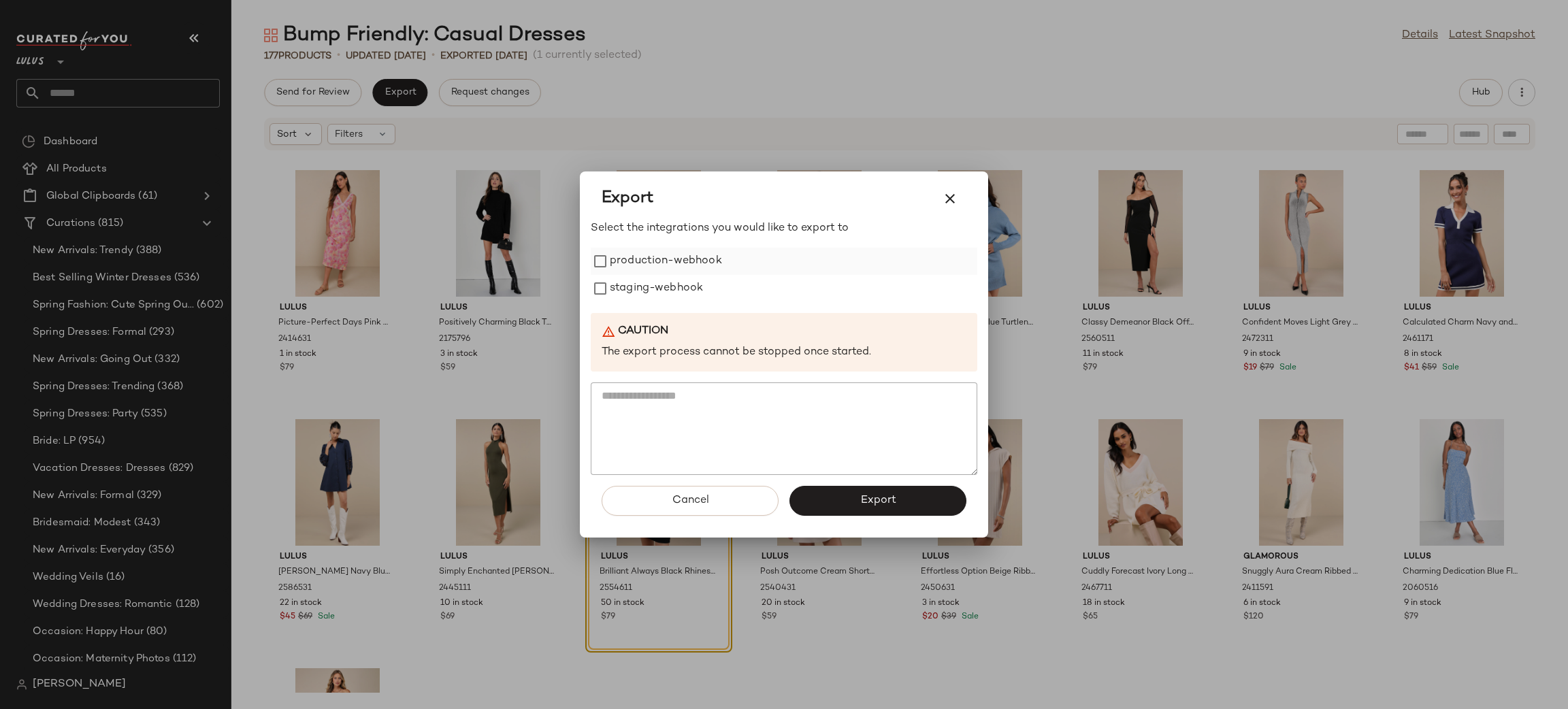
click at [669, 253] on label "production-webhook" at bounding box center [666, 261] width 113 height 27
click at [660, 283] on label "staging-webhook" at bounding box center [657, 288] width 93 height 27
click at [843, 507] on button "Export" at bounding box center [877, 501] width 177 height 30
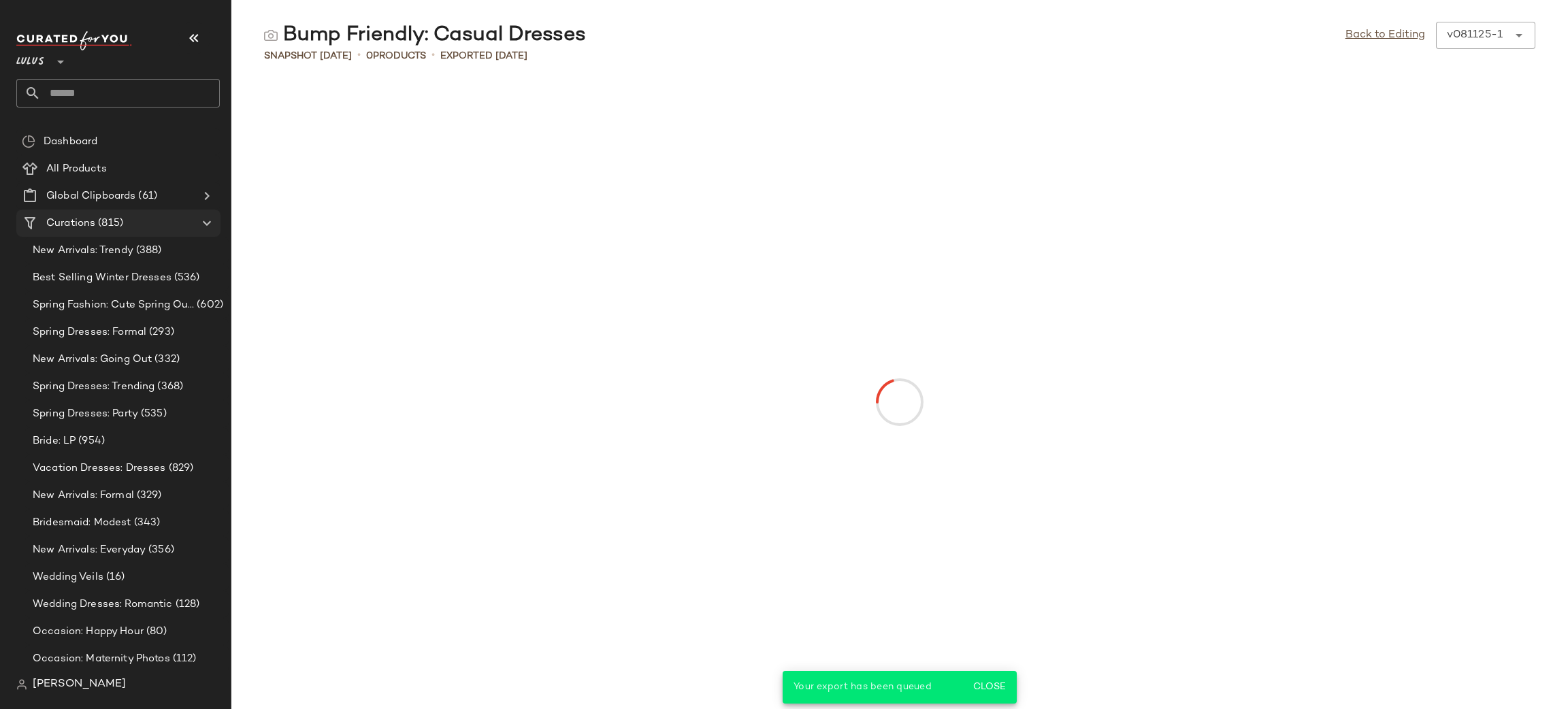
click at [131, 222] on div "Curations (815)" at bounding box center [119, 223] width 154 height 16
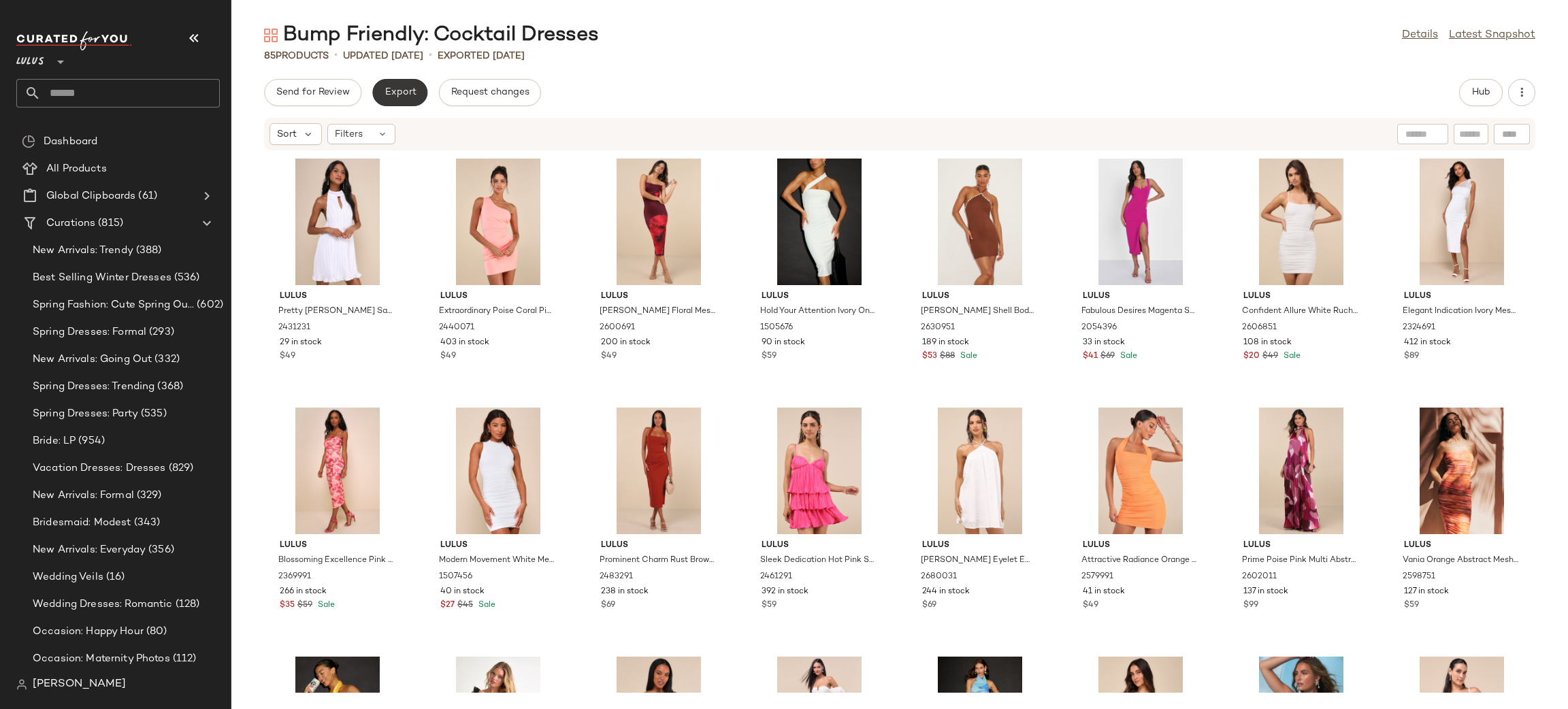
click at [410, 103] on button "Export" at bounding box center [400, 93] width 55 height 27
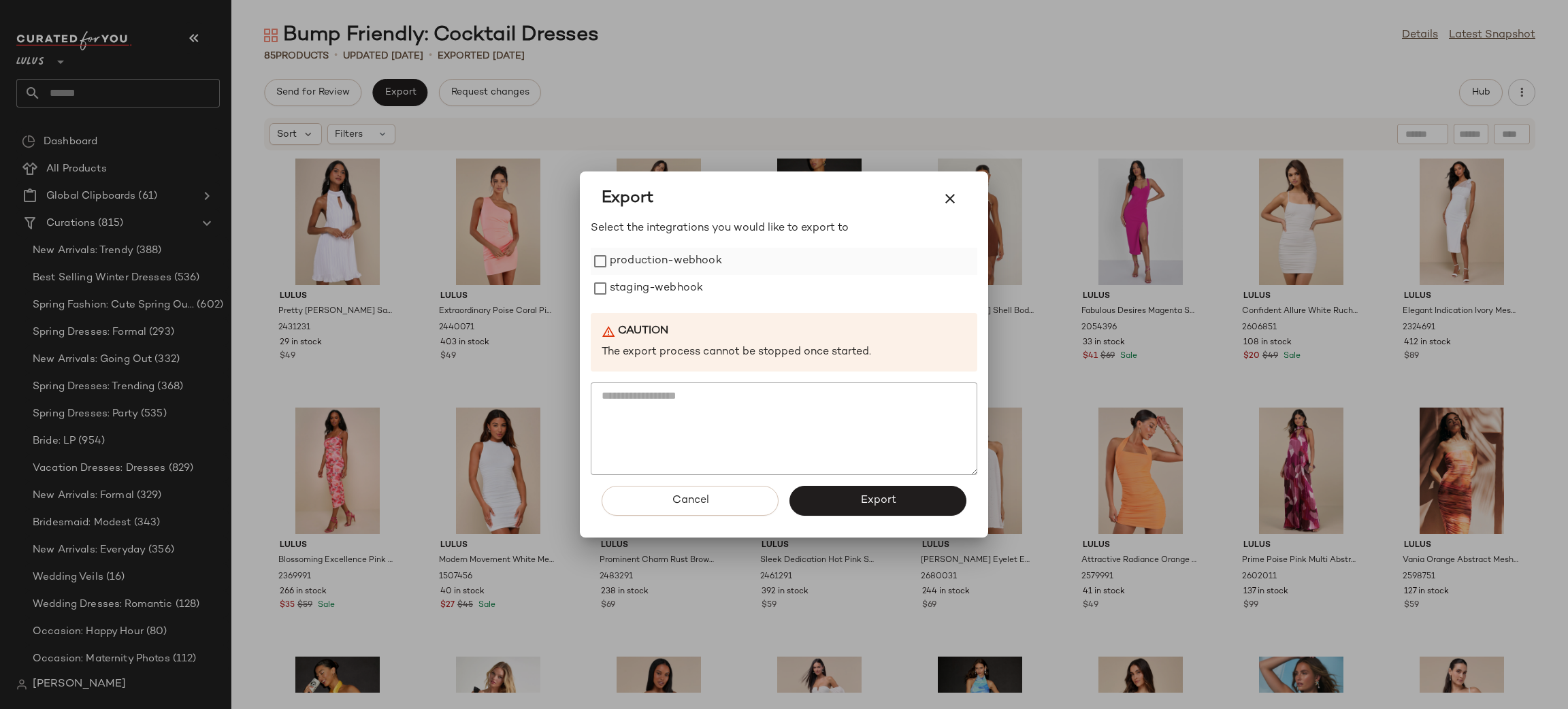
drag, startPoint x: 694, startPoint y: 262, endPoint x: 674, endPoint y: 283, distance: 29.0
click at [694, 261] on label "production-webhook" at bounding box center [666, 261] width 113 height 27
click at [660, 302] on label "staging-webhook" at bounding box center [657, 288] width 93 height 27
click at [873, 493] on button "Export" at bounding box center [877, 501] width 177 height 30
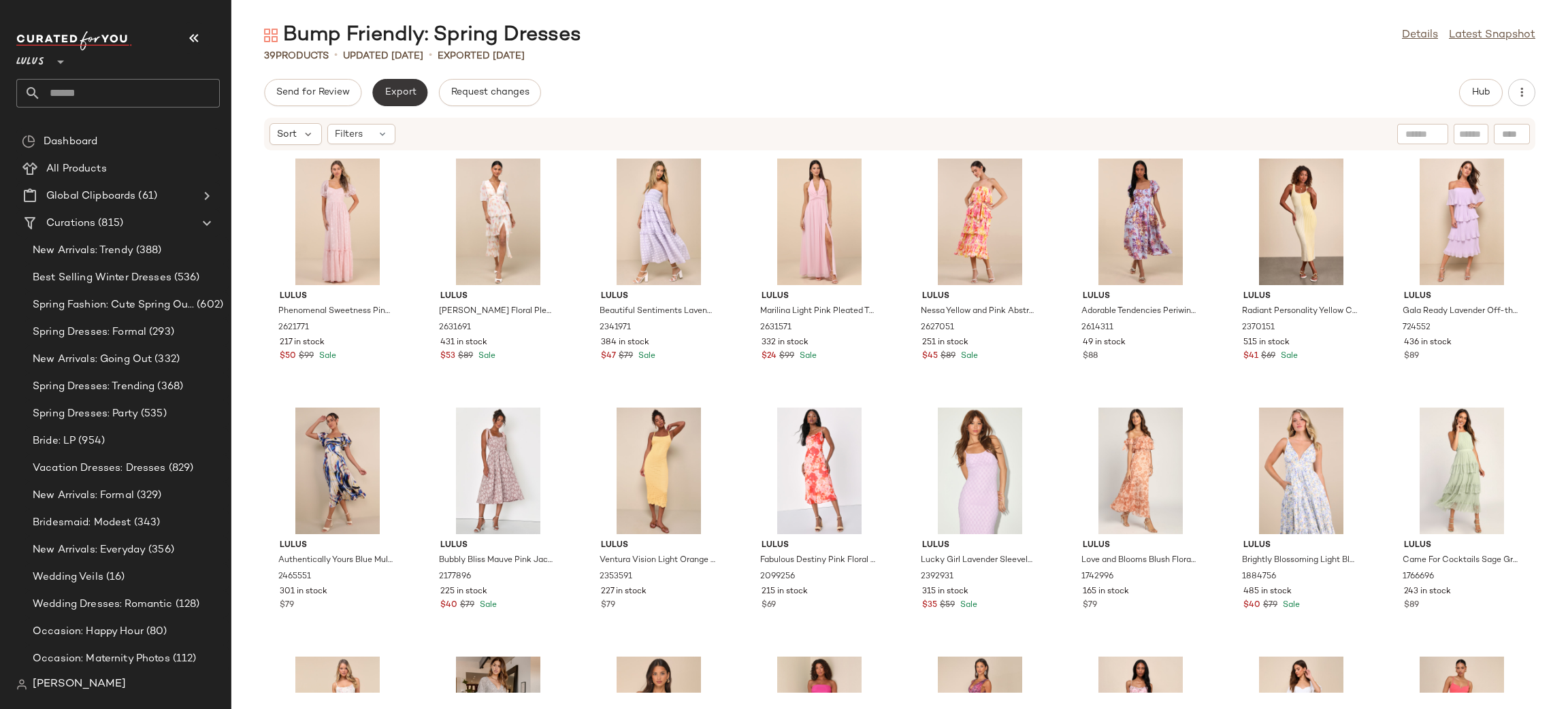
click at [395, 91] on span "Export" at bounding box center [400, 93] width 32 height 11
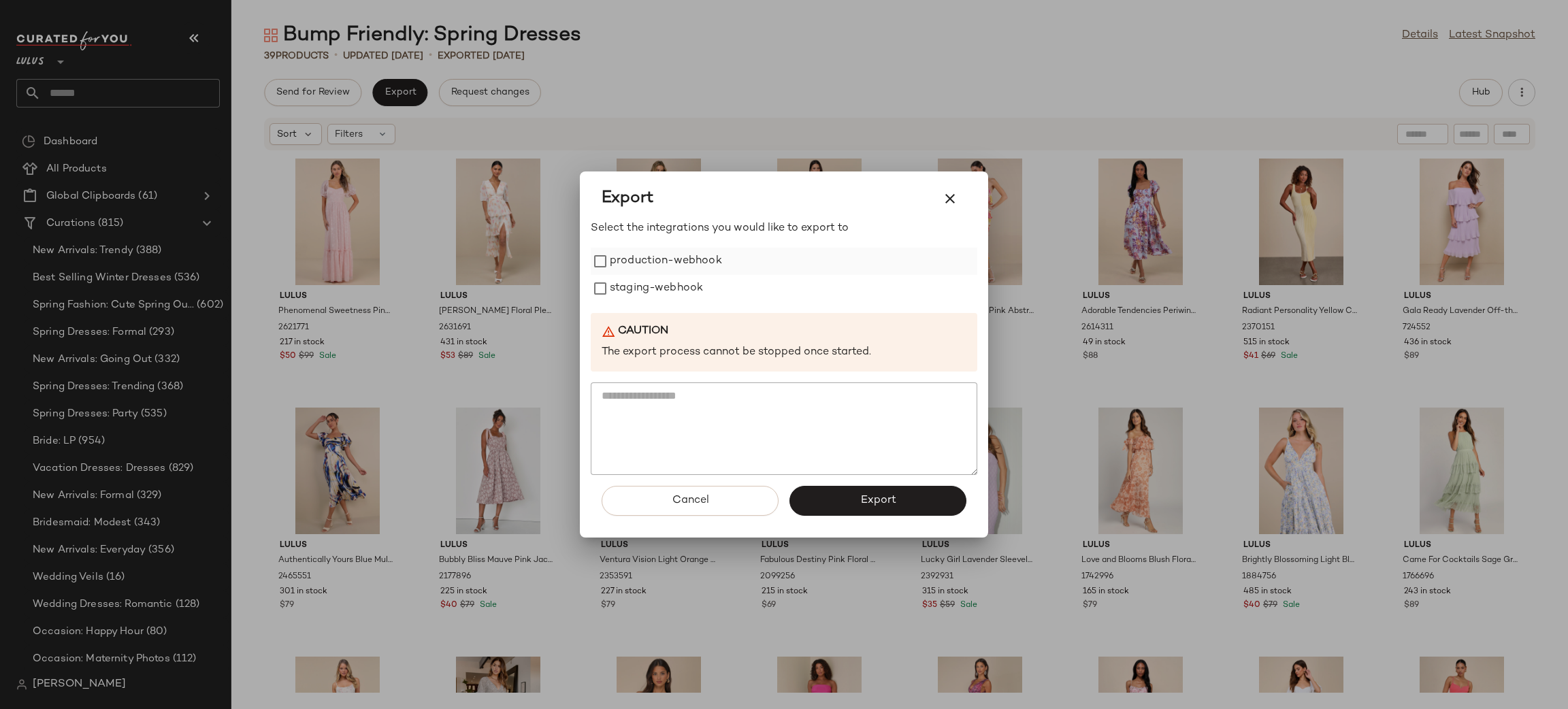
click at [690, 270] on label "production-webhook" at bounding box center [666, 261] width 113 height 27
click at [677, 289] on label "staging-webhook" at bounding box center [657, 288] width 93 height 27
click at [852, 486] on button "Export" at bounding box center [877, 501] width 177 height 30
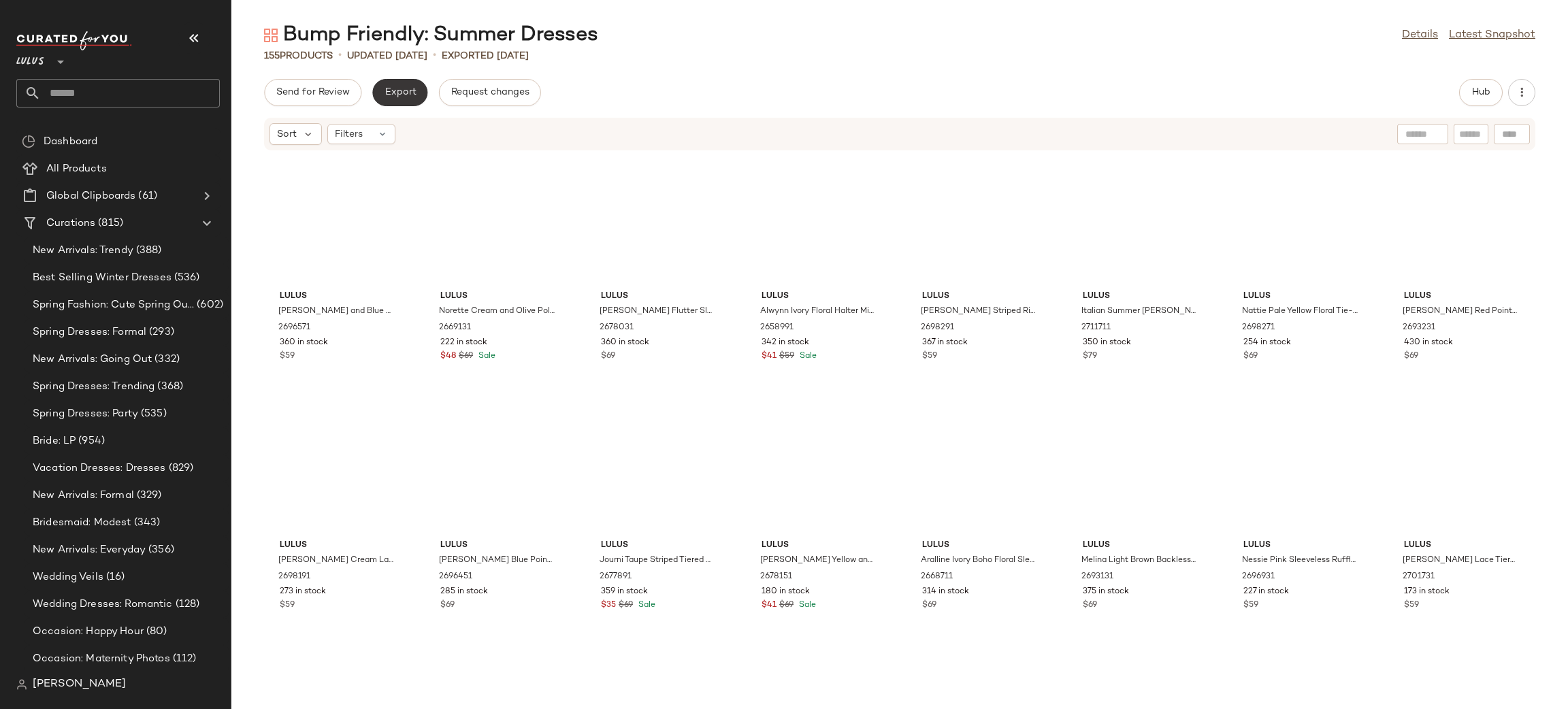
click at [392, 94] on span "Export" at bounding box center [400, 93] width 32 height 11
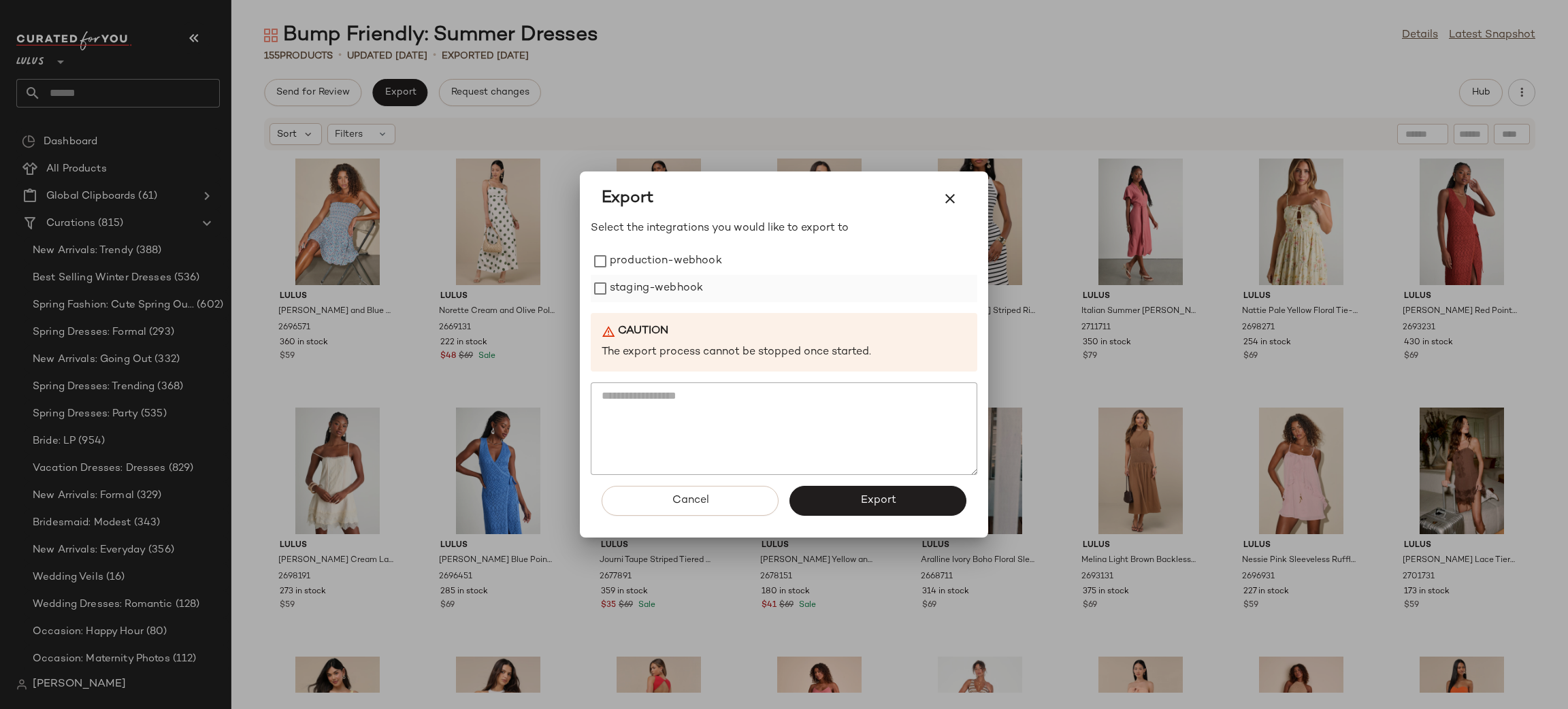
drag, startPoint x: 650, startPoint y: 268, endPoint x: 654, endPoint y: 275, distance: 8.1
click at [650, 266] on label "production-webhook" at bounding box center [666, 261] width 113 height 27
click at [659, 288] on label "staging-webhook" at bounding box center [657, 288] width 93 height 27
click at [867, 480] on div "Cancel Export" at bounding box center [784, 506] width 387 height 63
click at [878, 494] on button "Export" at bounding box center [877, 501] width 177 height 30
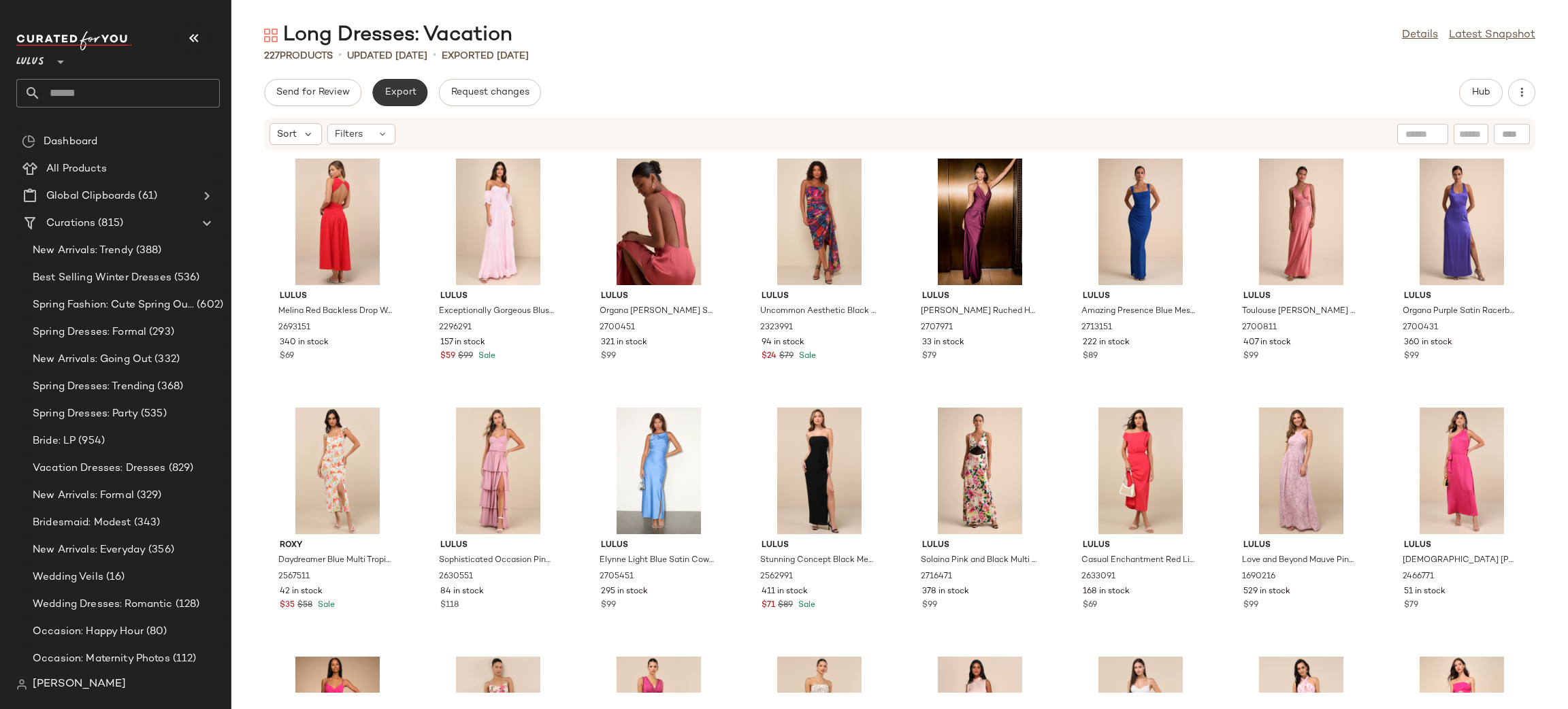
click at [419, 86] on button "Export" at bounding box center [400, 93] width 55 height 27
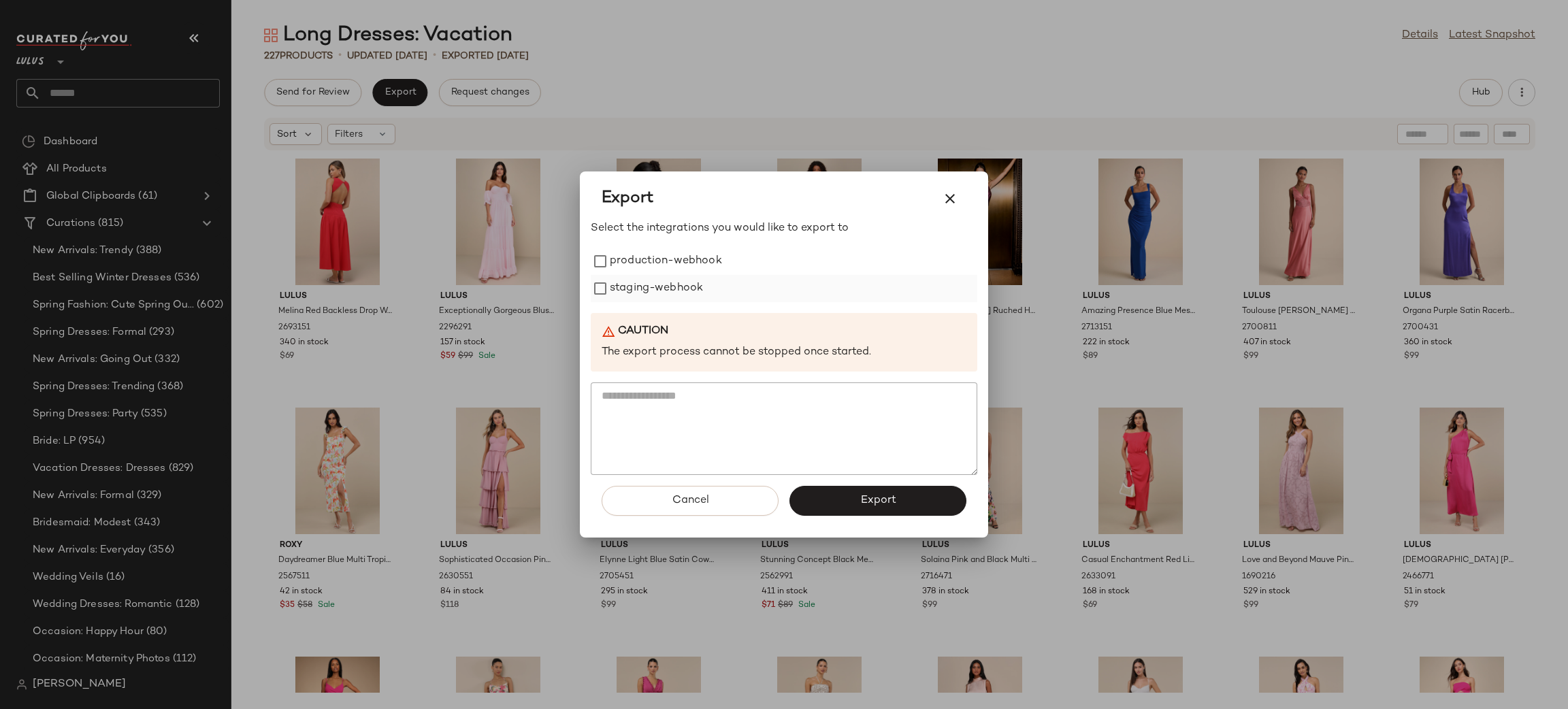
drag, startPoint x: 625, startPoint y: 261, endPoint x: 631, endPoint y: 276, distance: 16.2
click at [625, 263] on label "production-webhook" at bounding box center [666, 261] width 113 height 27
click at [631, 276] on label "staging-webhook" at bounding box center [657, 288] width 93 height 27
click at [875, 501] on span "Export" at bounding box center [878, 501] width 36 height 13
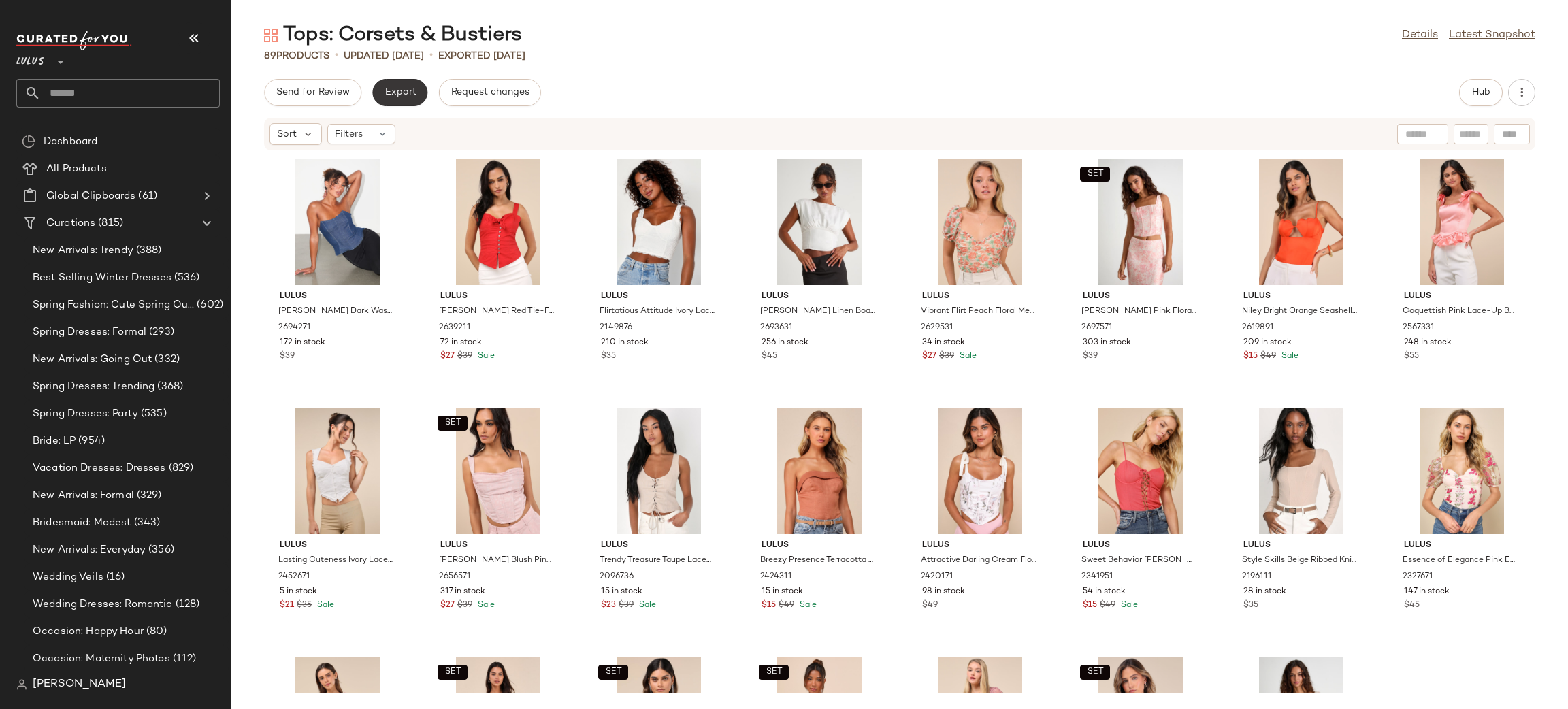
click at [399, 96] on span "Export" at bounding box center [400, 93] width 32 height 11
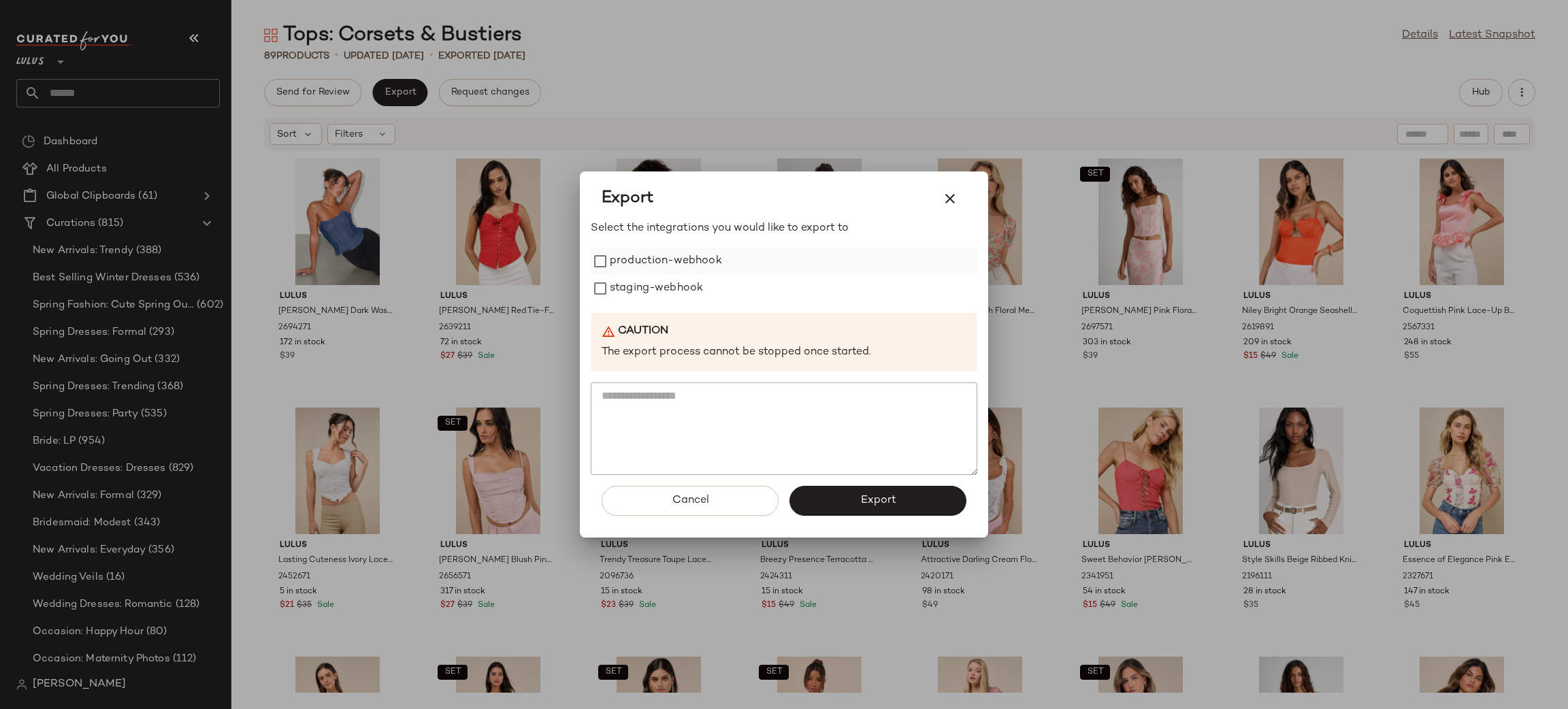
click at [621, 273] on label "production-webhook" at bounding box center [666, 261] width 113 height 27
drag, startPoint x: 635, startPoint y: 290, endPoint x: 653, endPoint y: 298, distance: 19.7
click at [637, 291] on label "staging-webhook" at bounding box center [657, 288] width 93 height 27
click at [872, 500] on span "Export" at bounding box center [878, 501] width 36 height 13
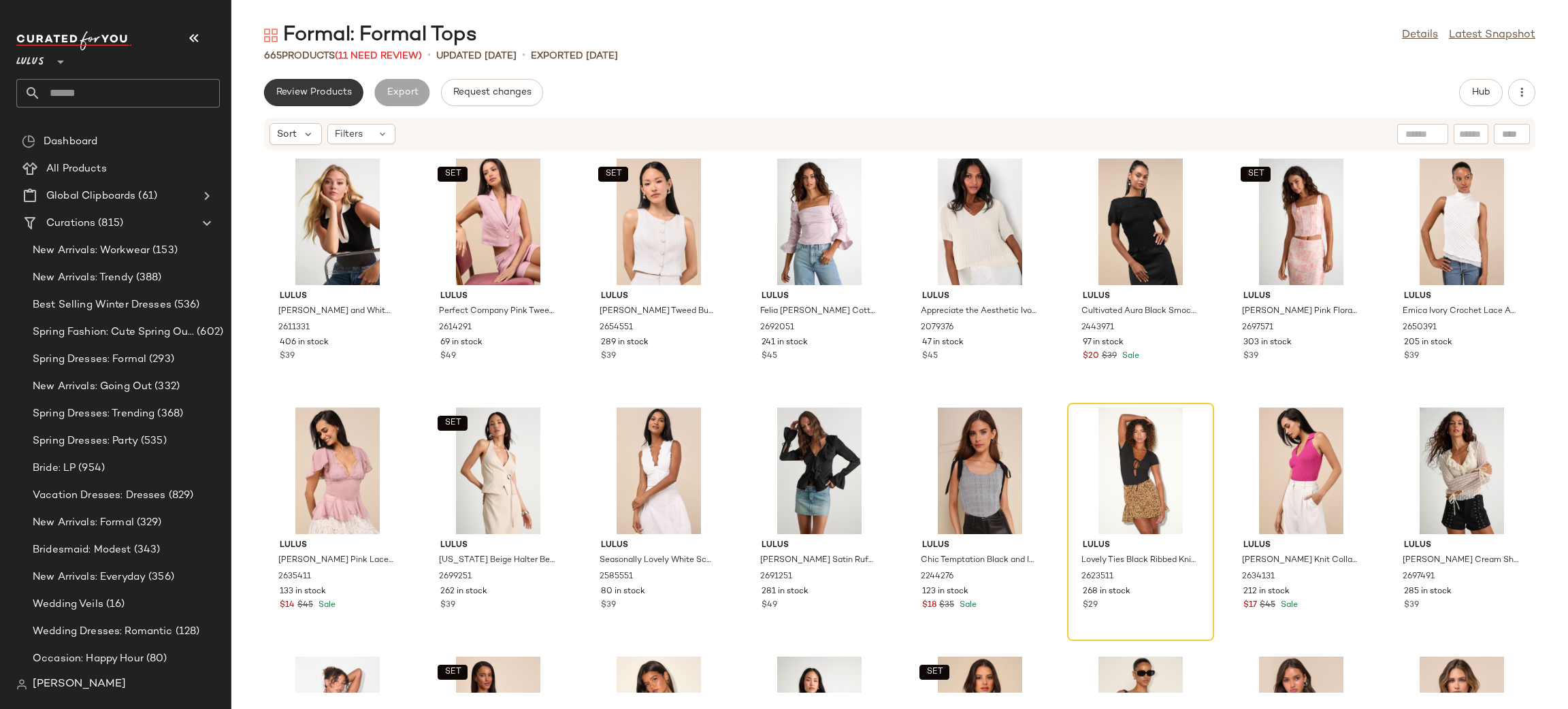
click at [322, 86] on button "Review Products" at bounding box center [313, 93] width 99 height 27
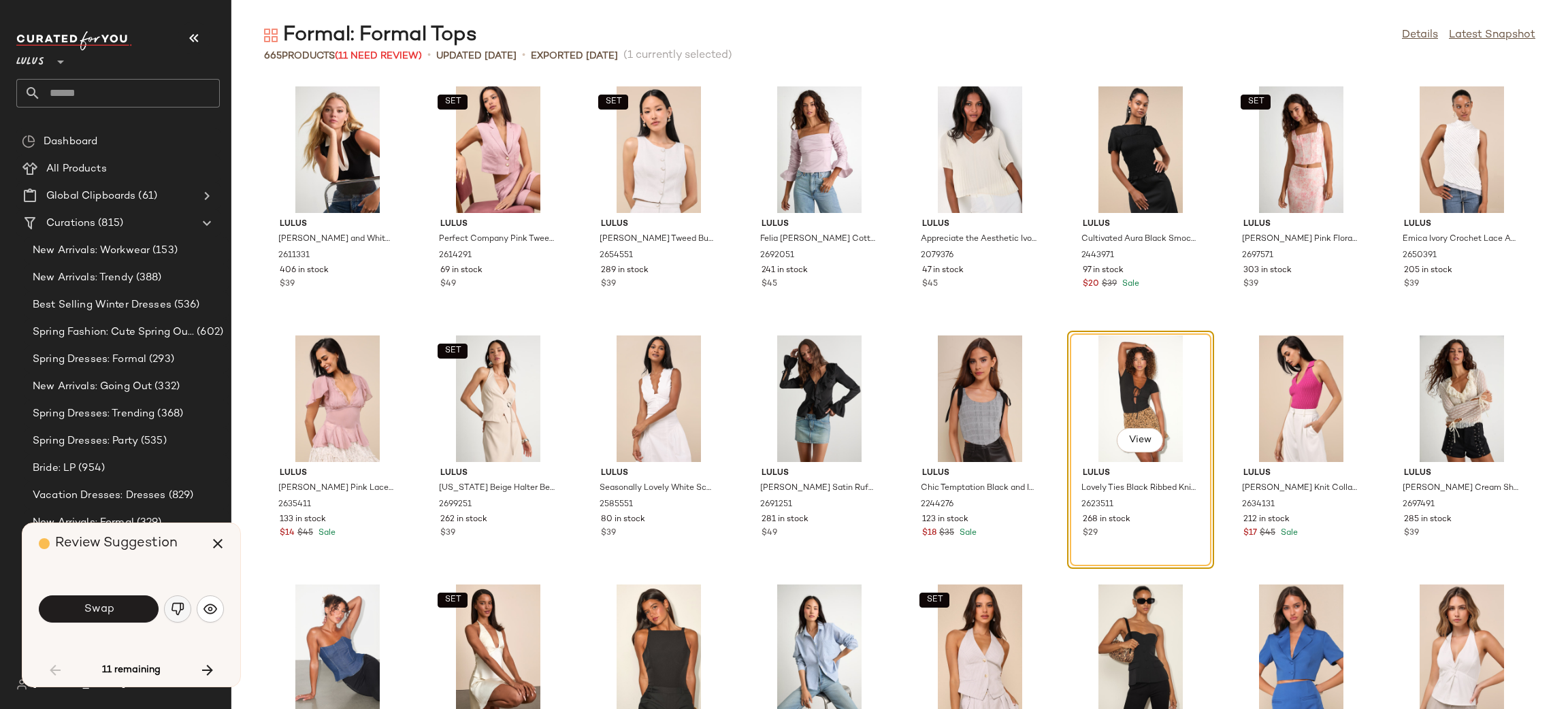
click at [174, 608] on img "button" at bounding box center [177, 608] width 13 height 13
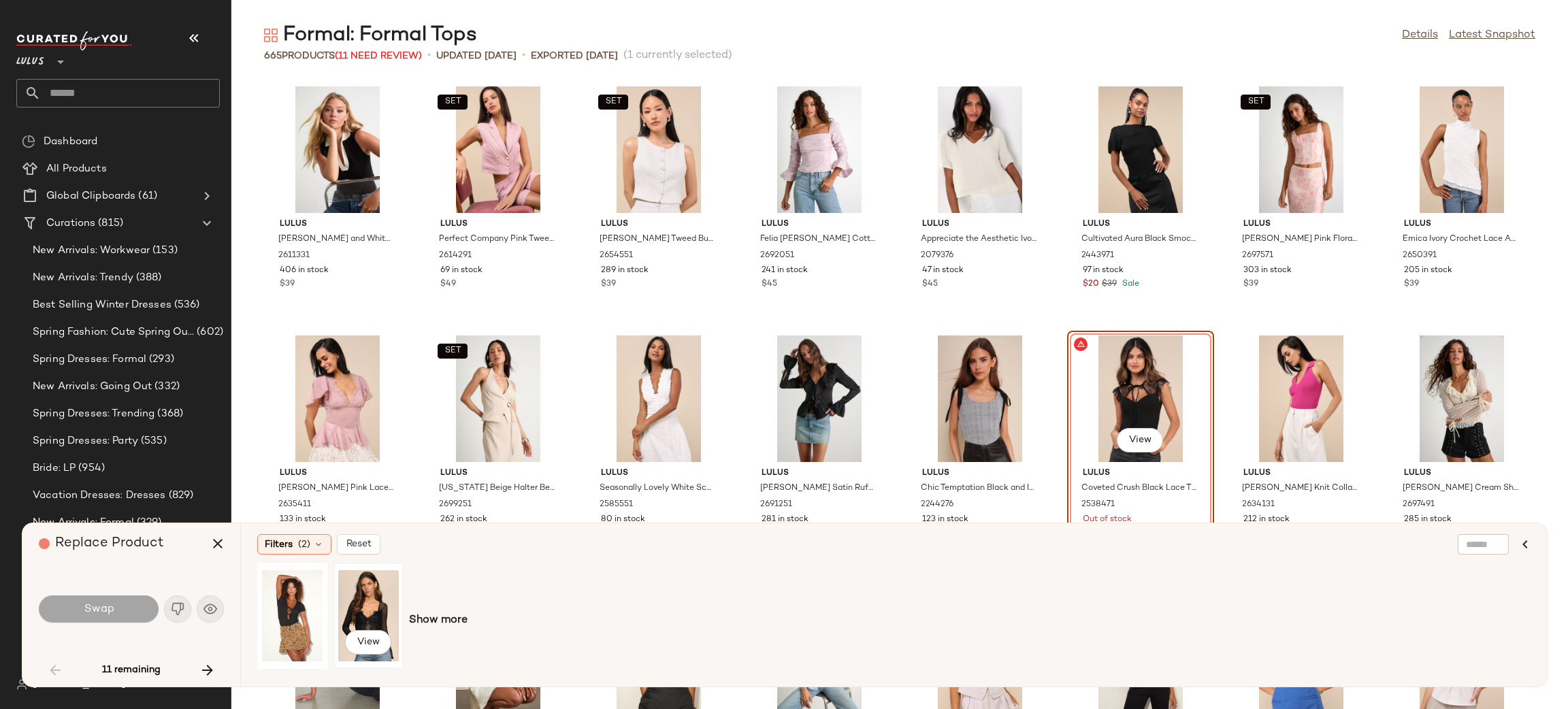
click at [347, 613] on div "View" at bounding box center [368, 616] width 60 height 97
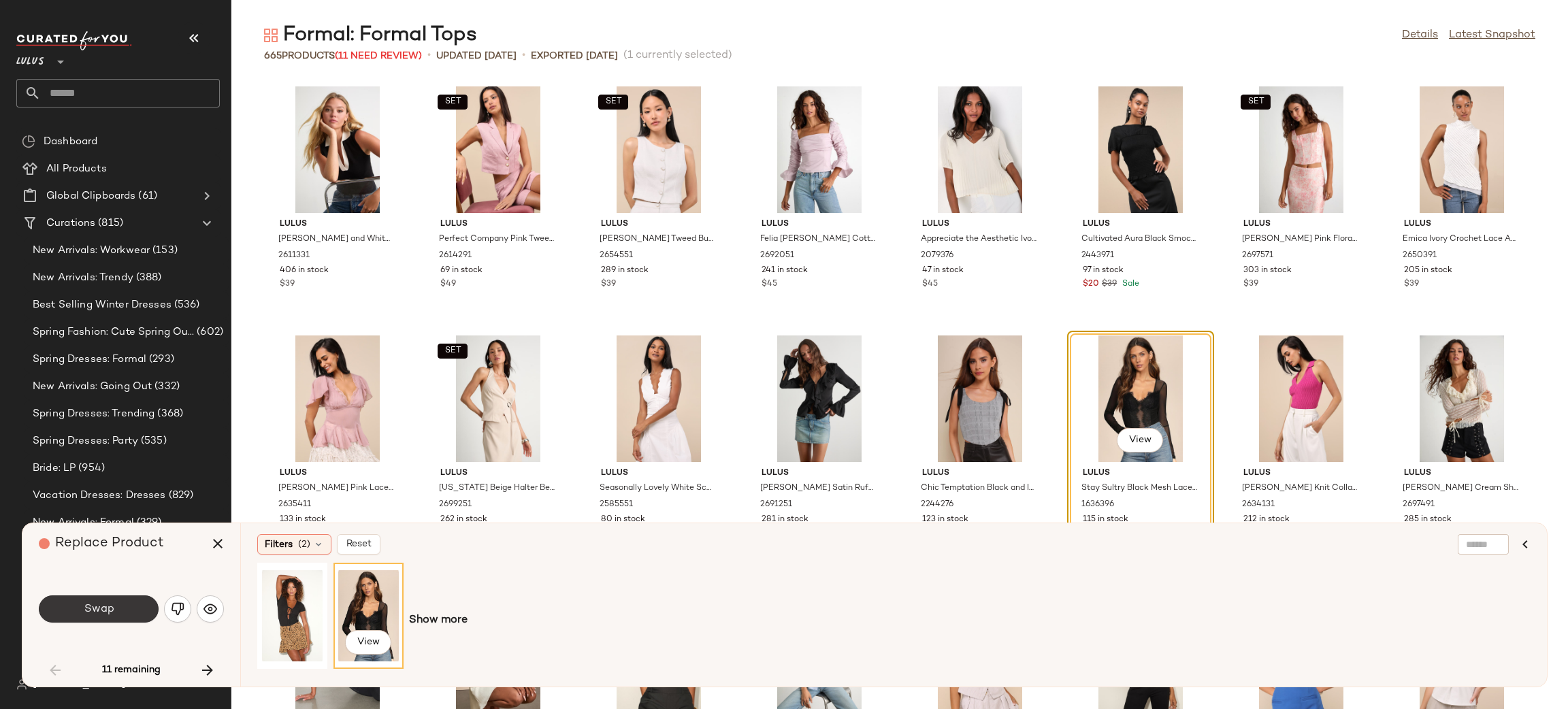
click at [137, 612] on button "Swap" at bounding box center [98, 609] width 120 height 27
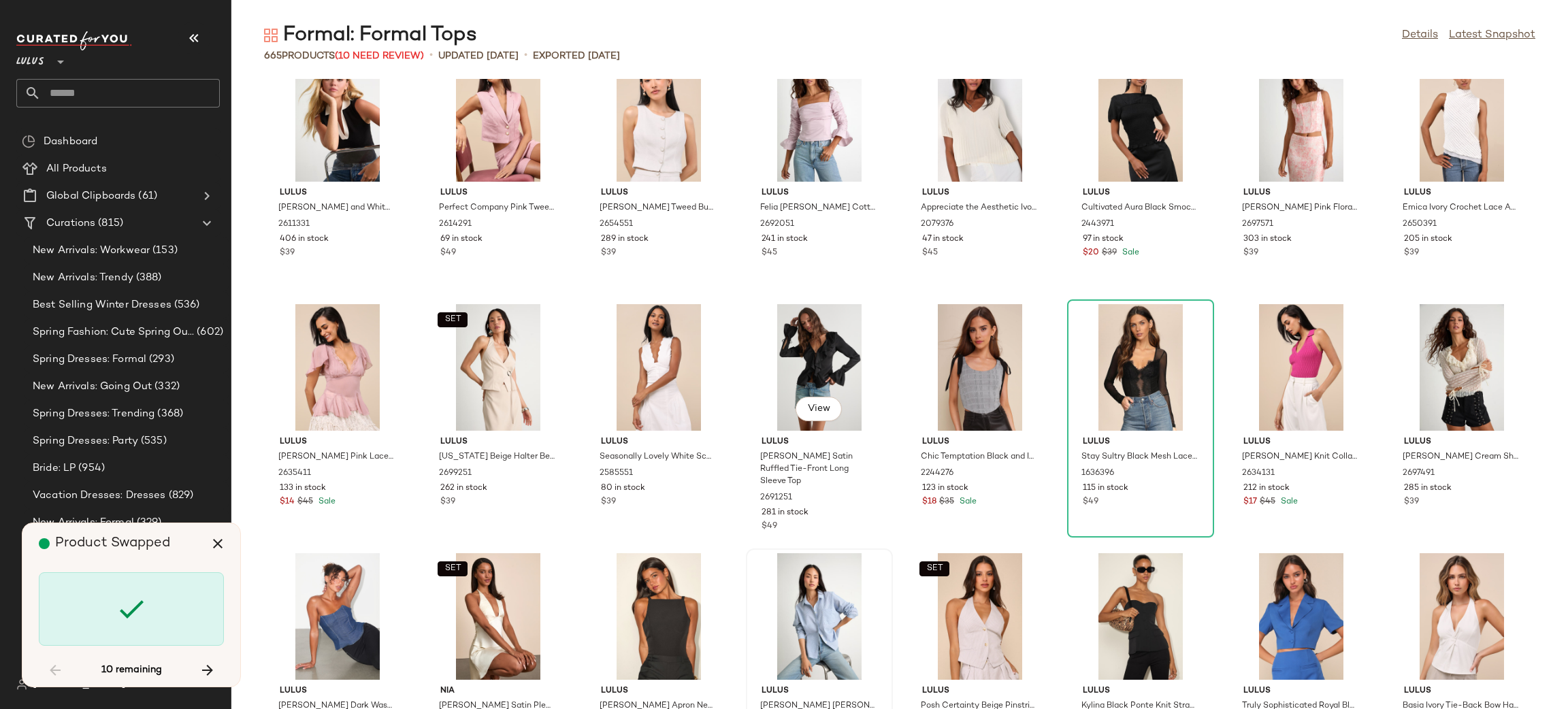
scroll to position [322, 0]
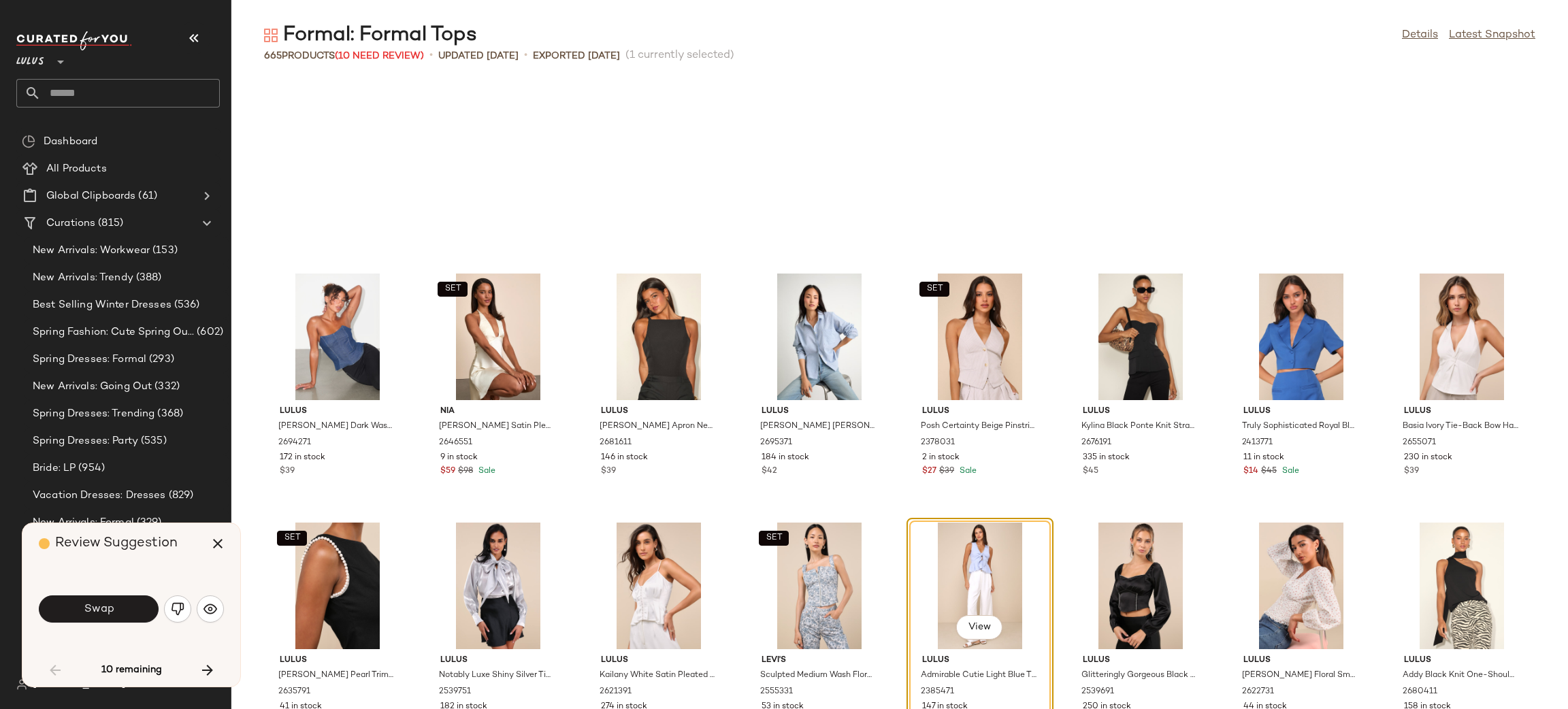
scroll to position [794, 0]
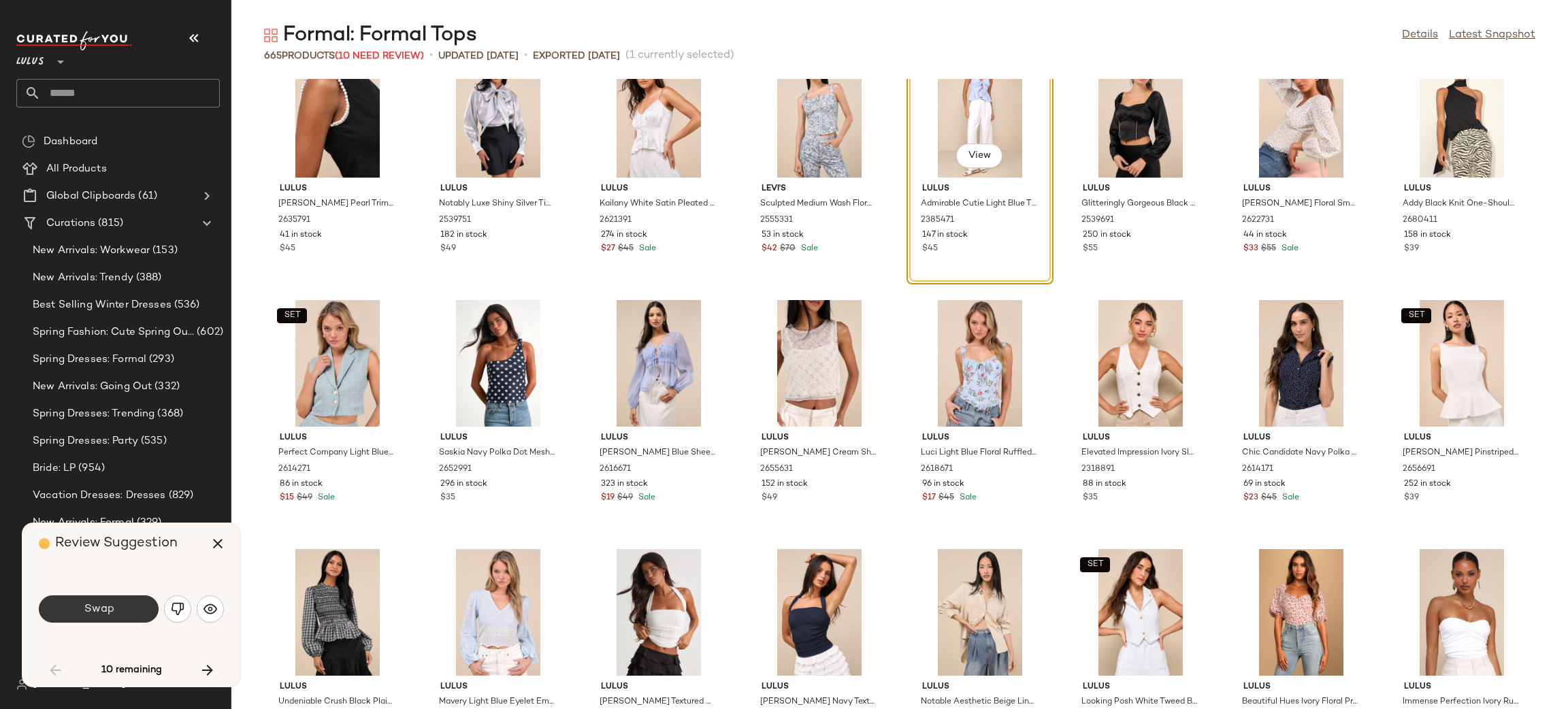
click at [88, 611] on span "Swap" at bounding box center [98, 609] width 31 height 13
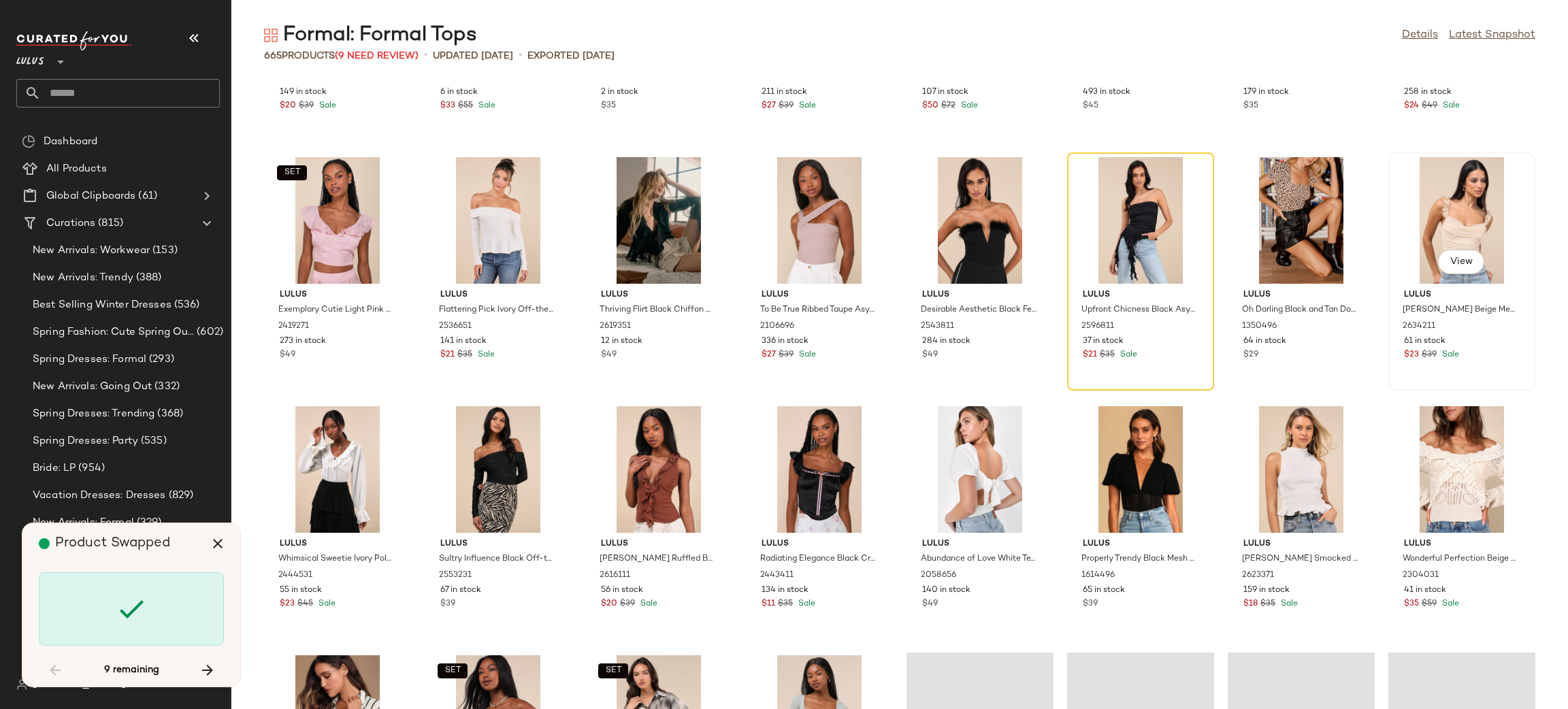
scroll to position [2431, 0]
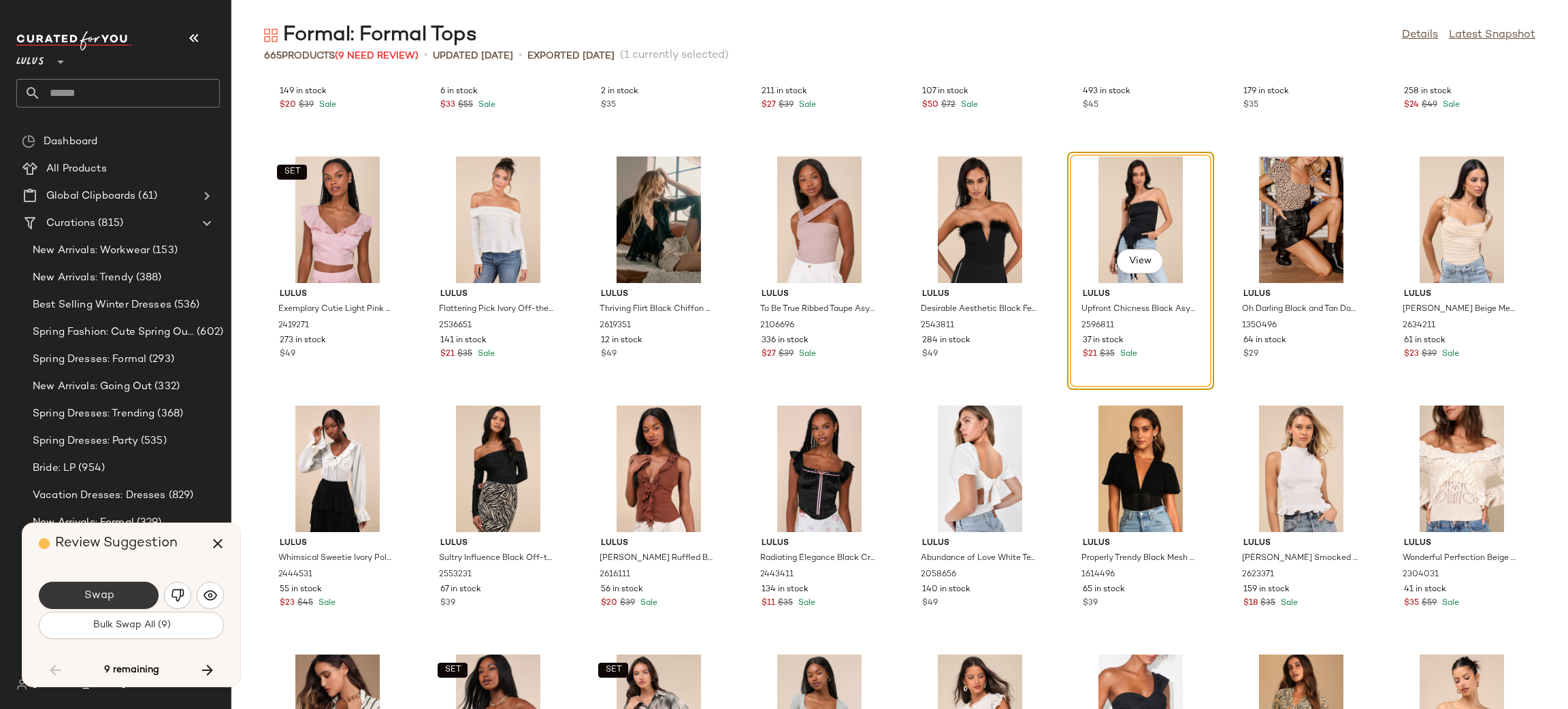
click at [97, 592] on span "Swap" at bounding box center [98, 596] width 31 height 13
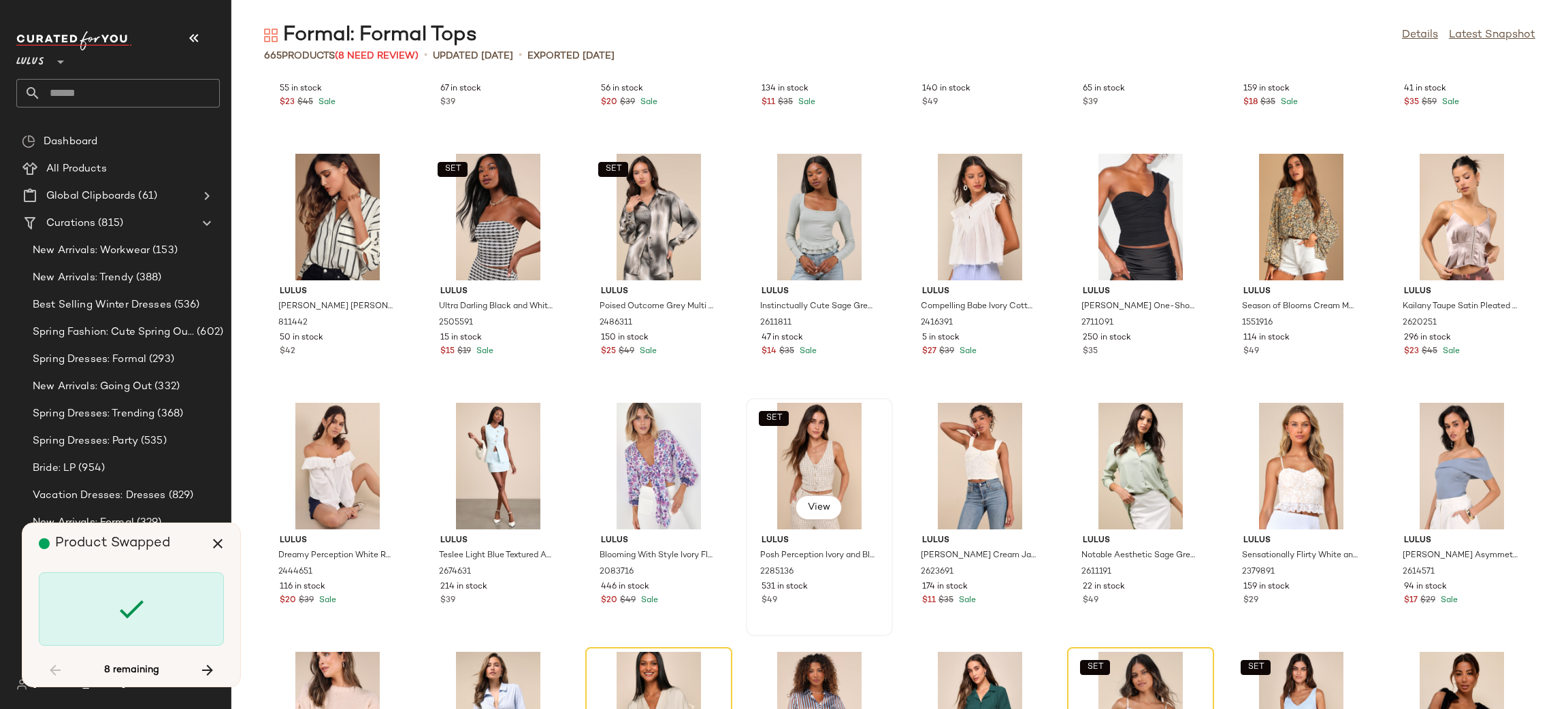
scroll to position [3185, 0]
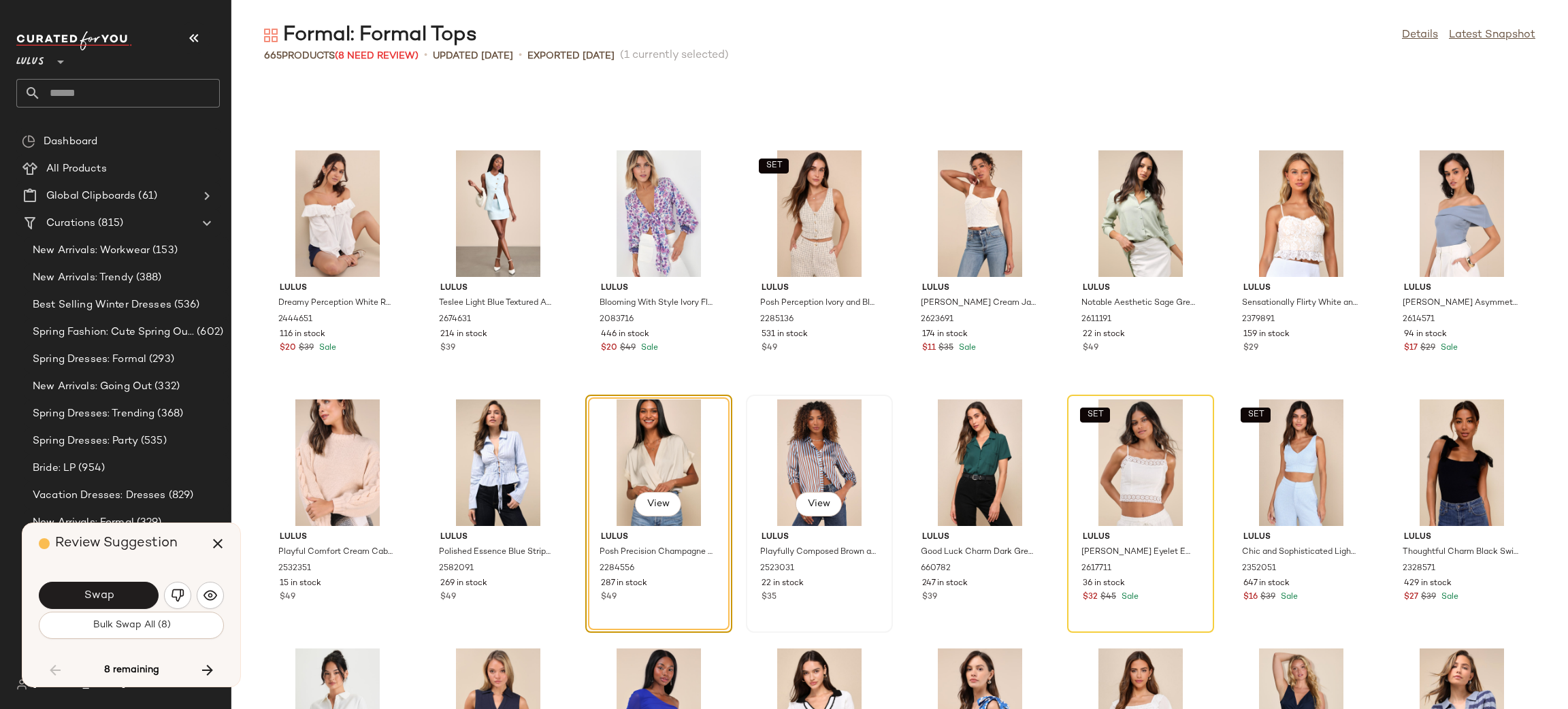
scroll to position [3299, 0]
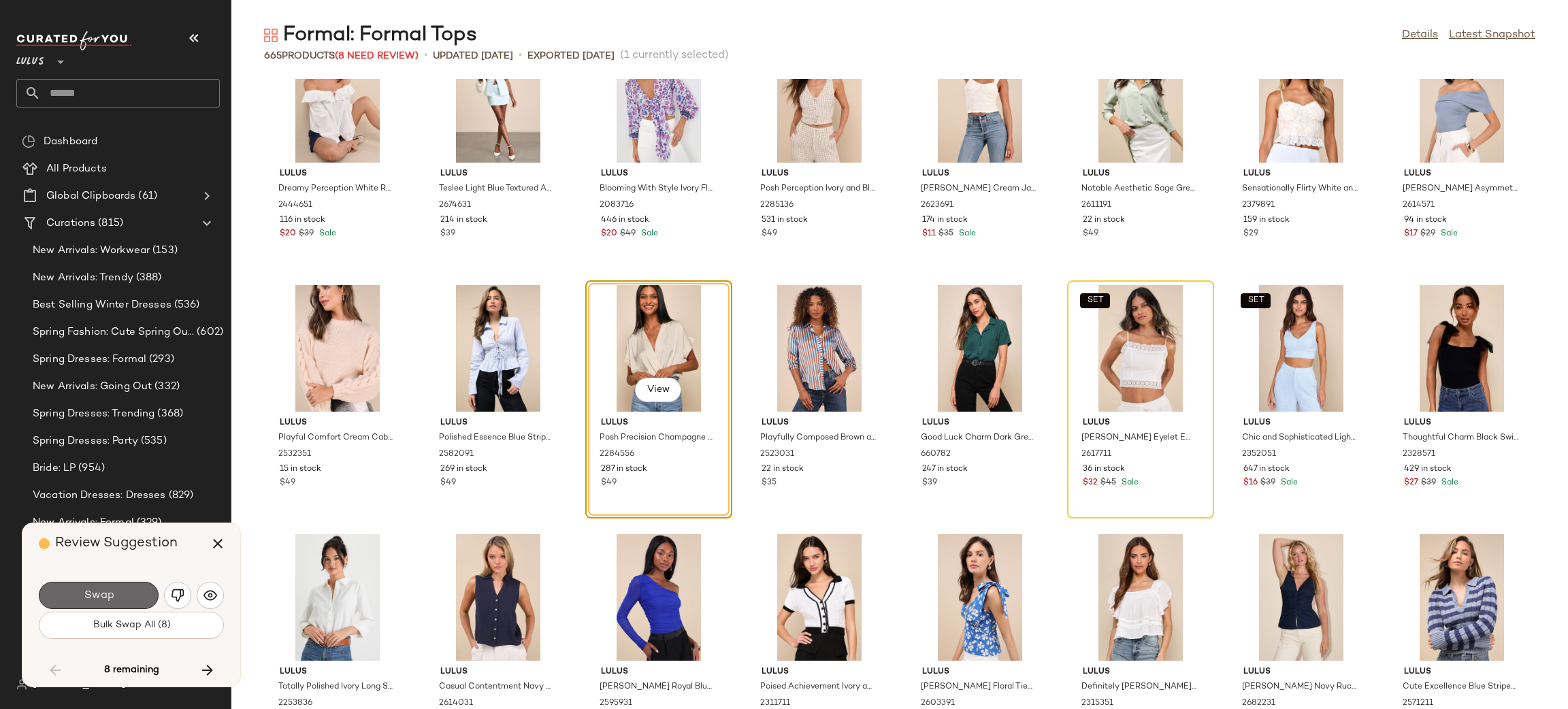
click at [95, 585] on button "Swap" at bounding box center [98, 595] width 120 height 27
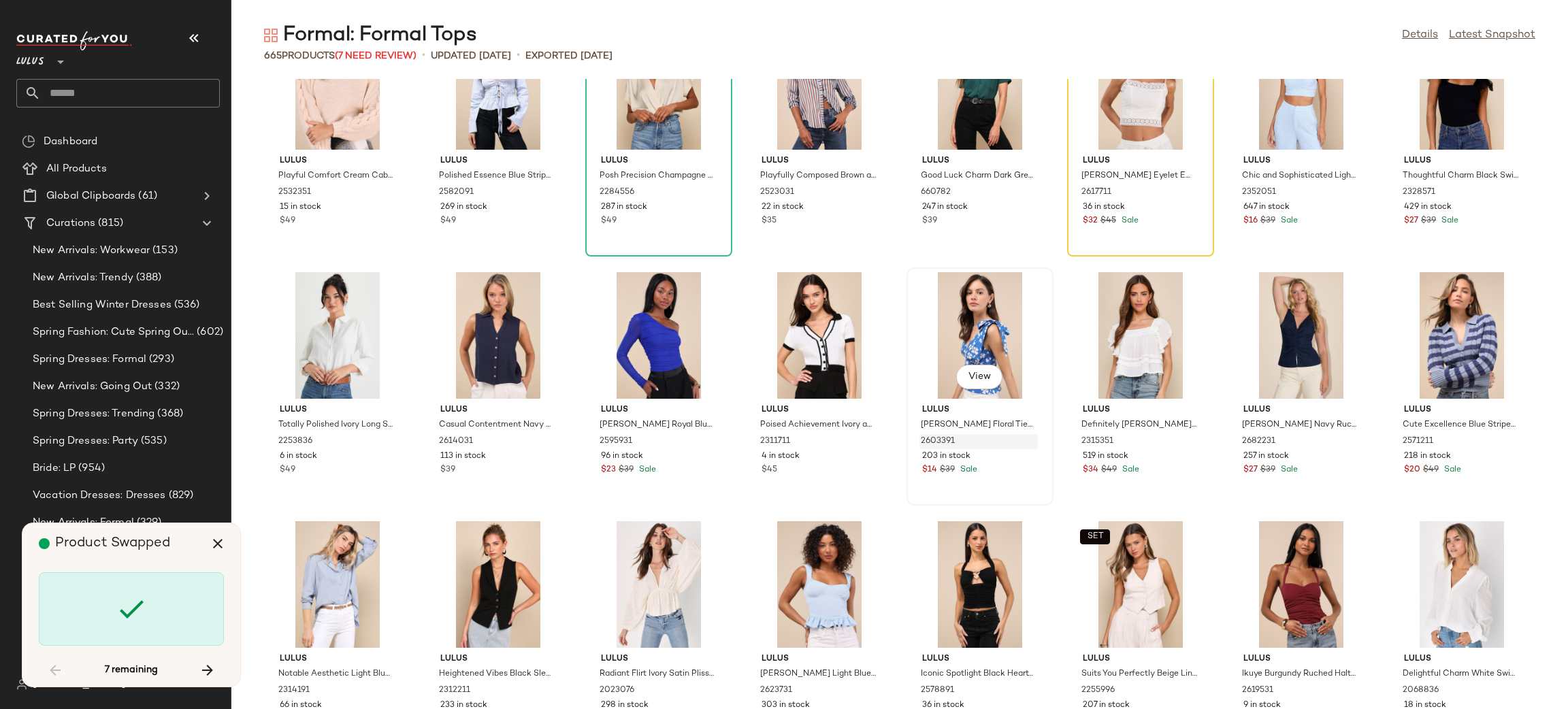
scroll to position [3595, 0]
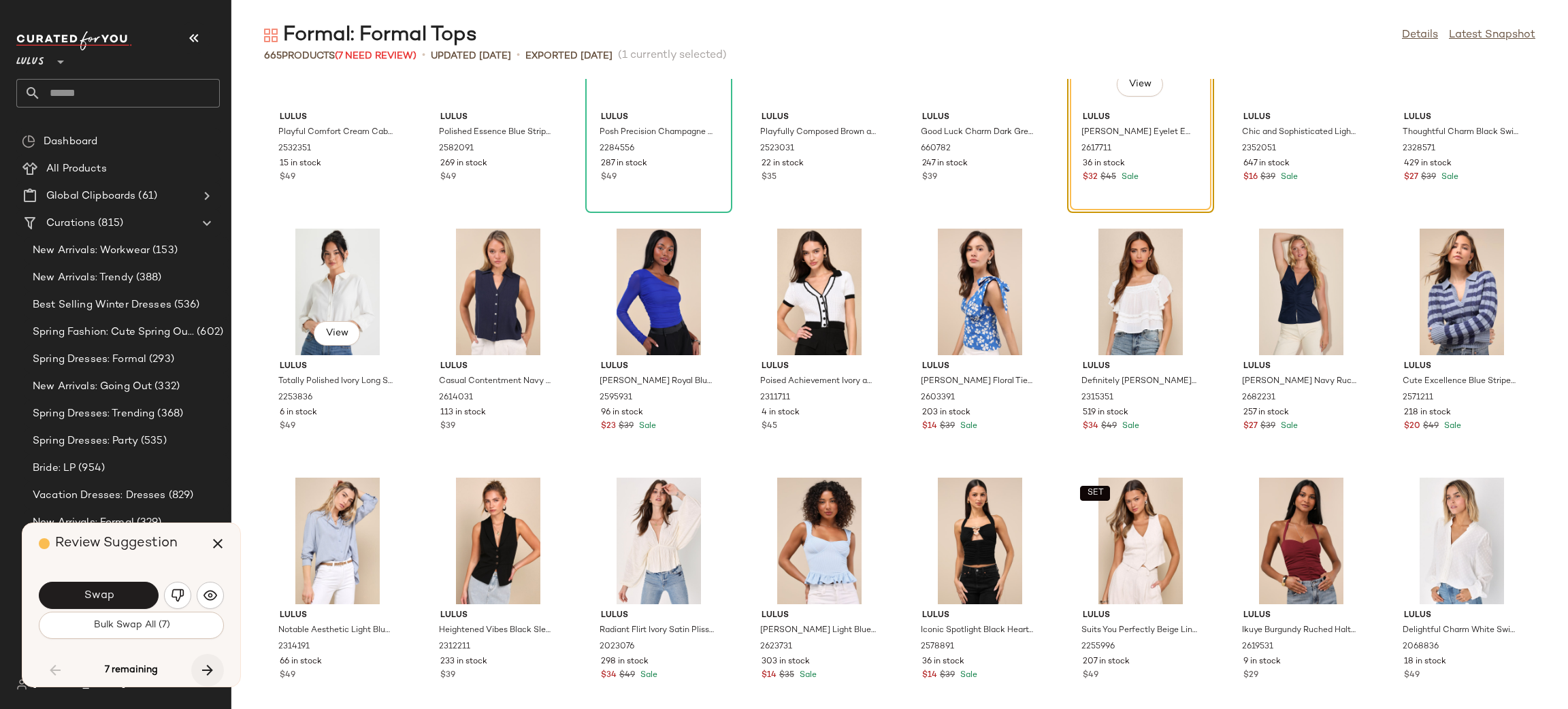
scroll to position [3250, 0]
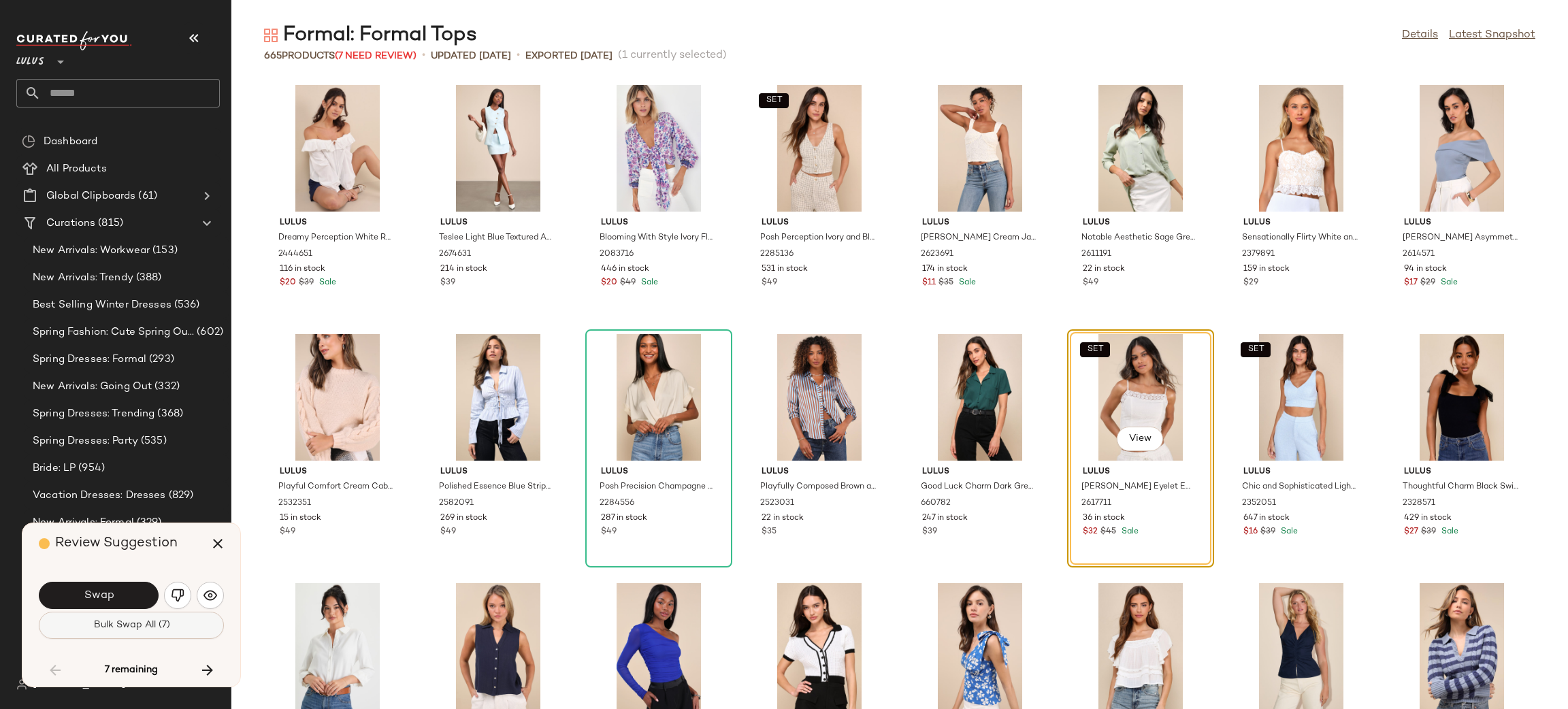
click at [200, 630] on button "Bulk Swap All (7)" at bounding box center [132, 625] width 185 height 27
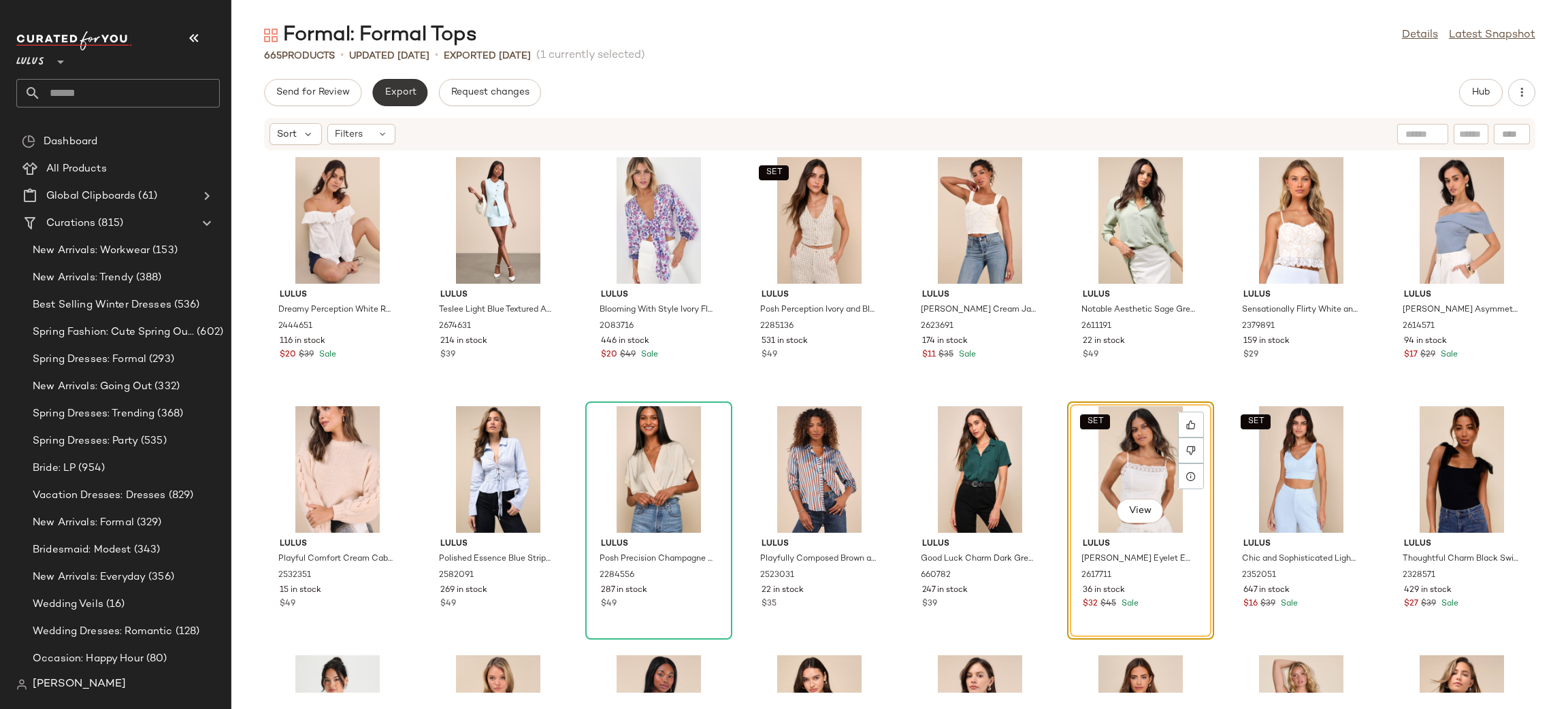
click at [413, 99] on button "Export" at bounding box center [400, 93] width 55 height 27
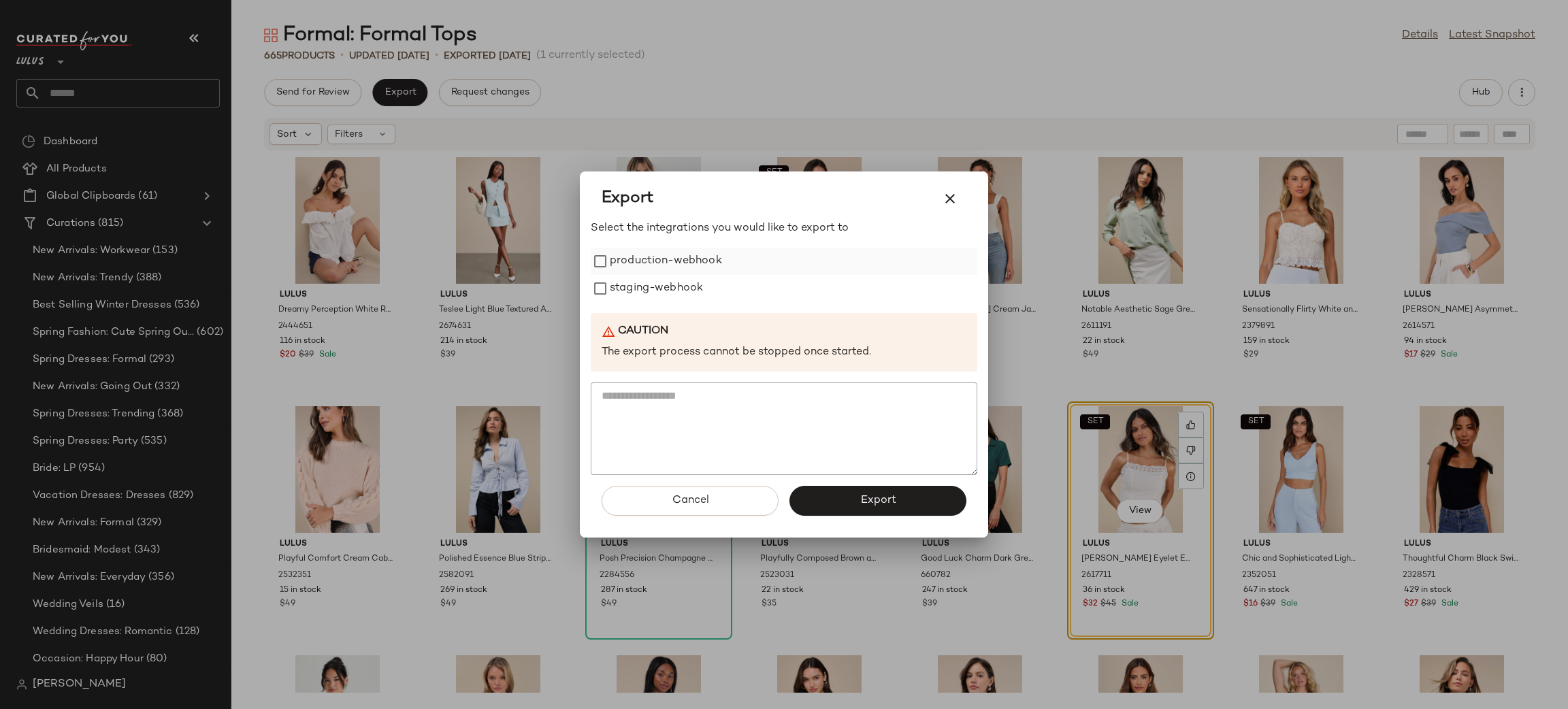
click at [668, 271] on label "production-webhook" at bounding box center [666, 261] width 113 height 27
click at [664, 295] on label "staging-webhook" at bounding box center [657, 288] width 93 height 27
click at [909, 490] on button "Export" at bounding box center [877, 501] width 177 height 30
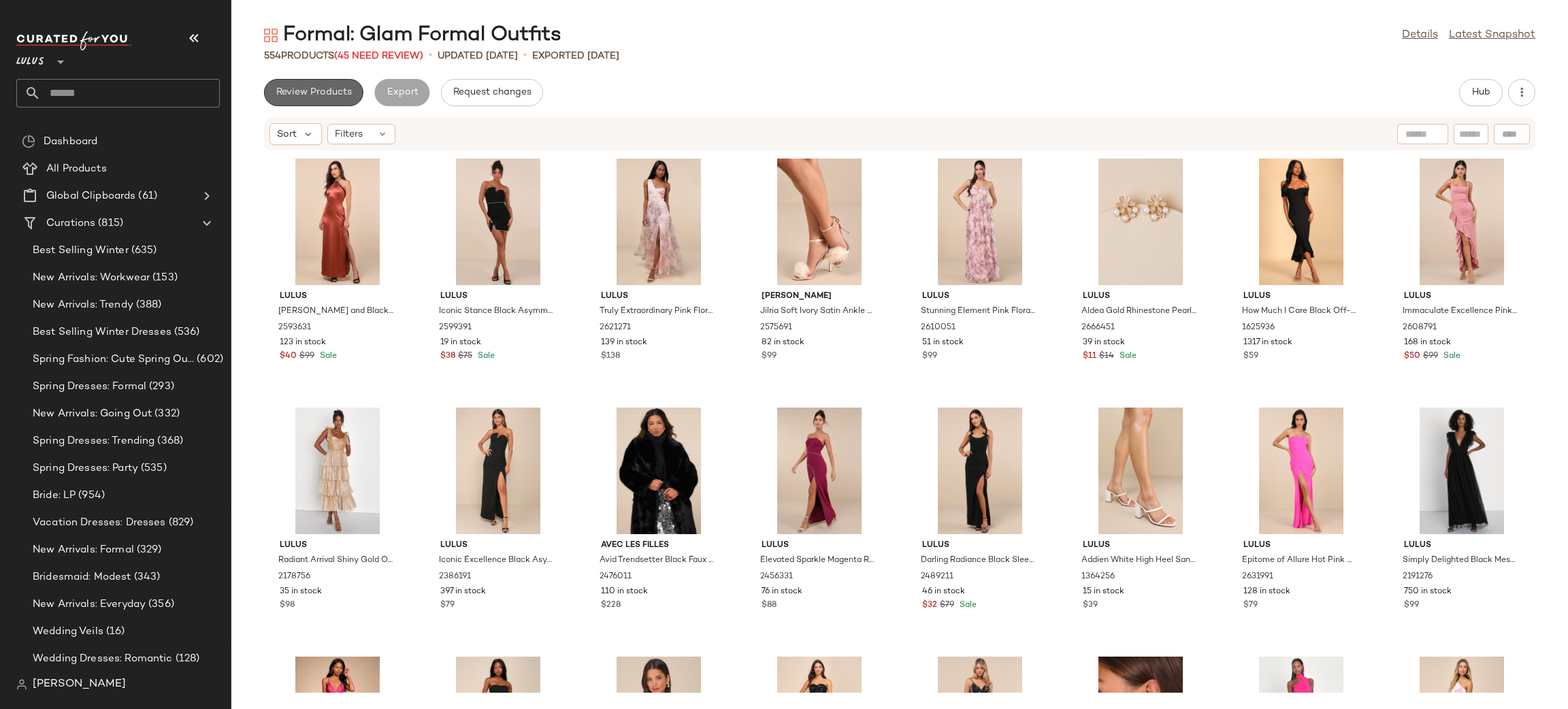
click at [302, 90] on span "Review Products" at bounding box center [314, 93] width 76 height 11
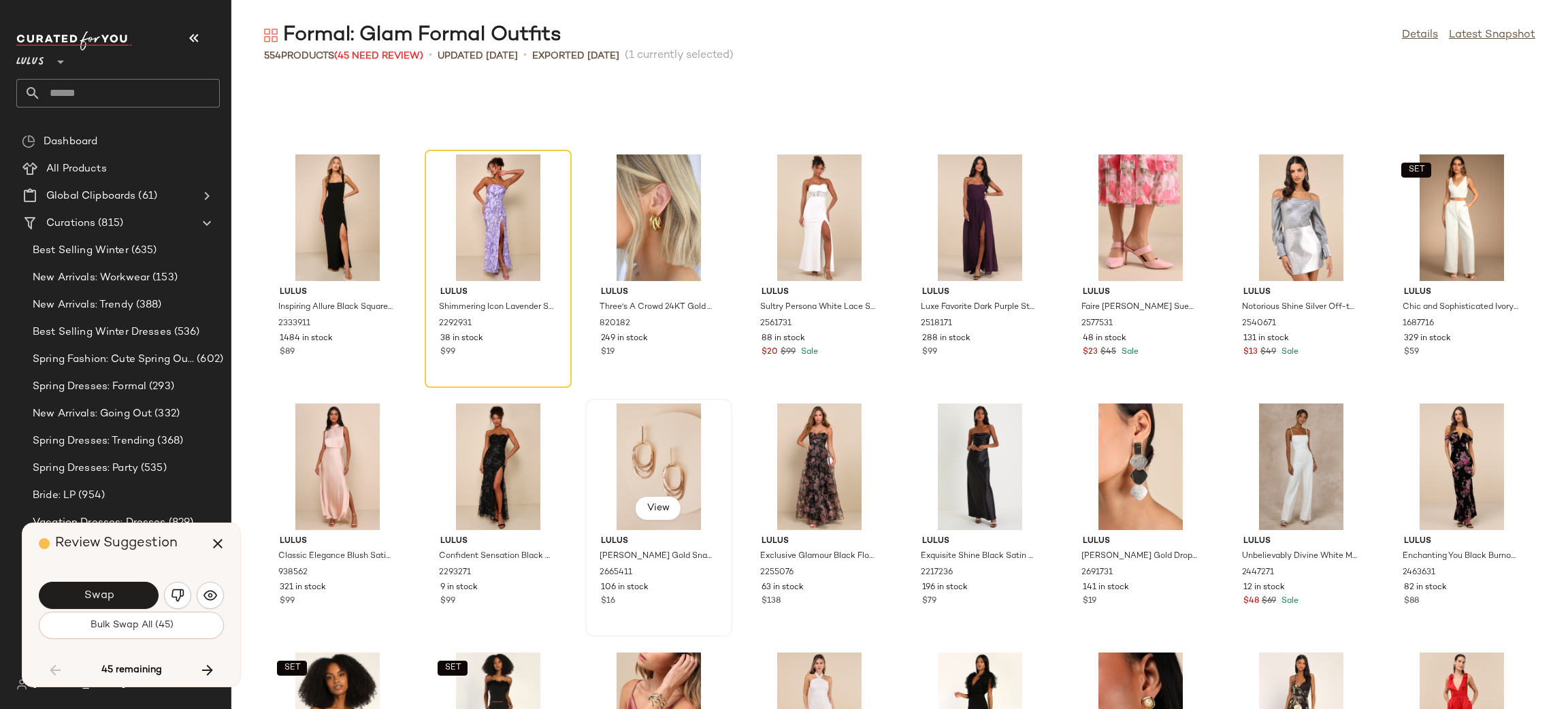
scroll to position [3397, 0]
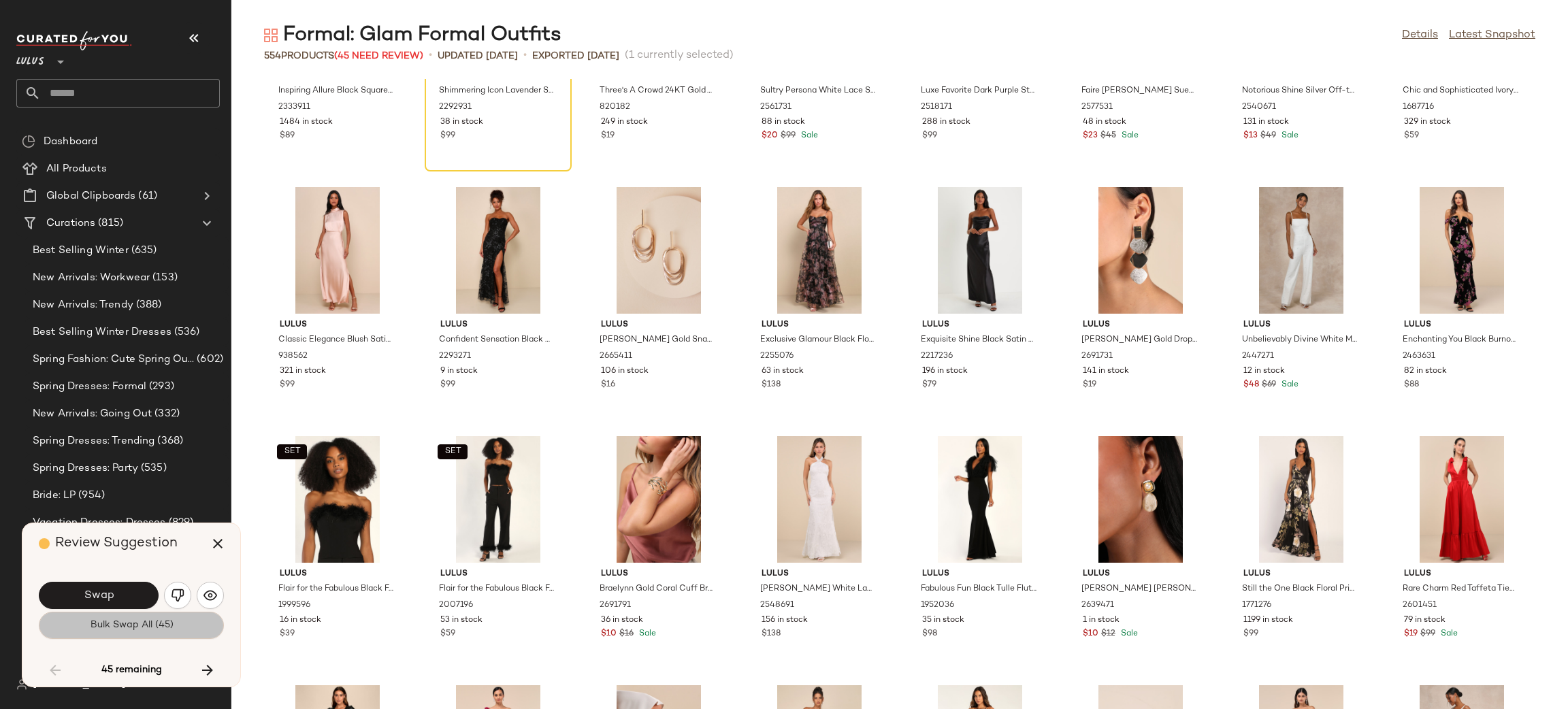
click at [193, 622] on button "Bulk Swap All (45)" at bounding box center [132, 625] width 185 height 27
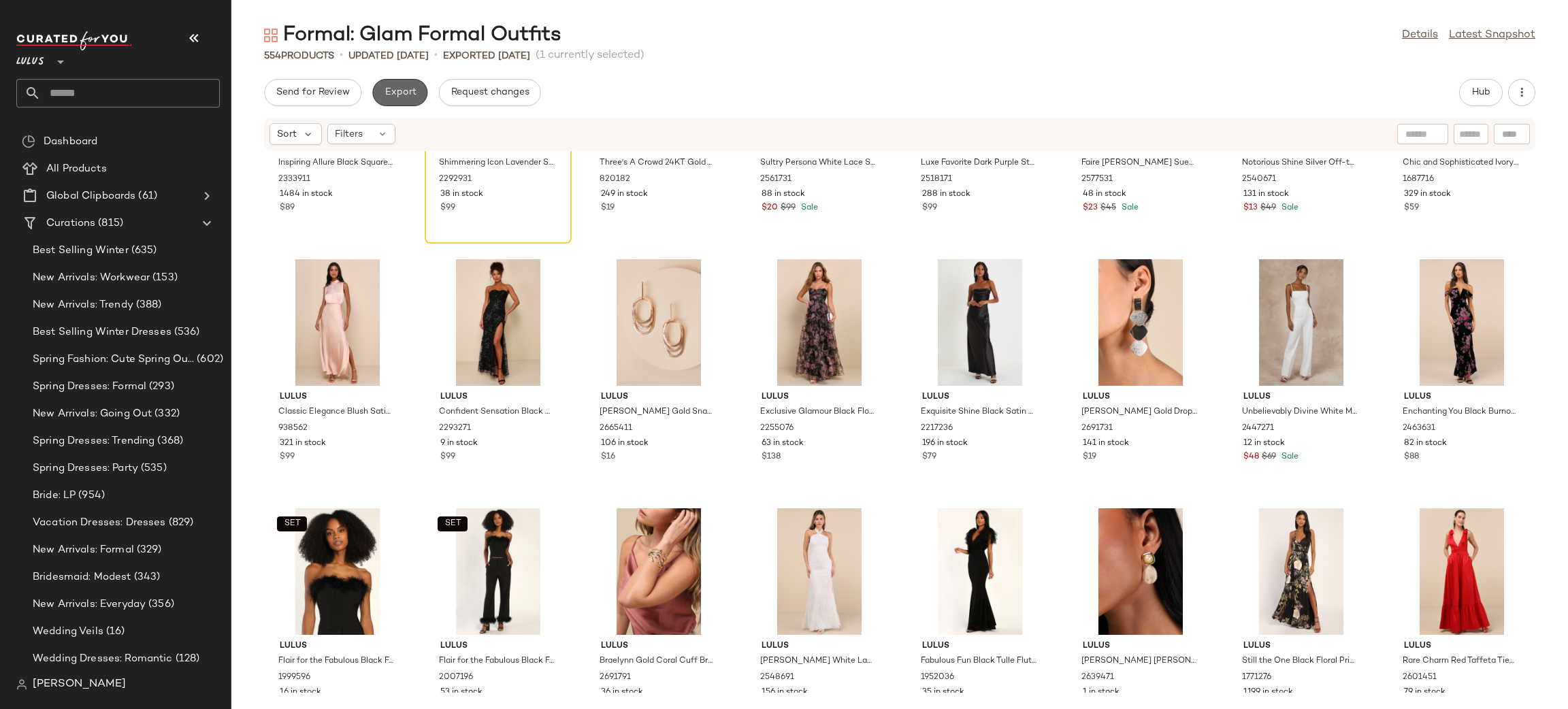
click at [393, 84] on button "Export" at bounding box center [400, 93] width 55 height 27
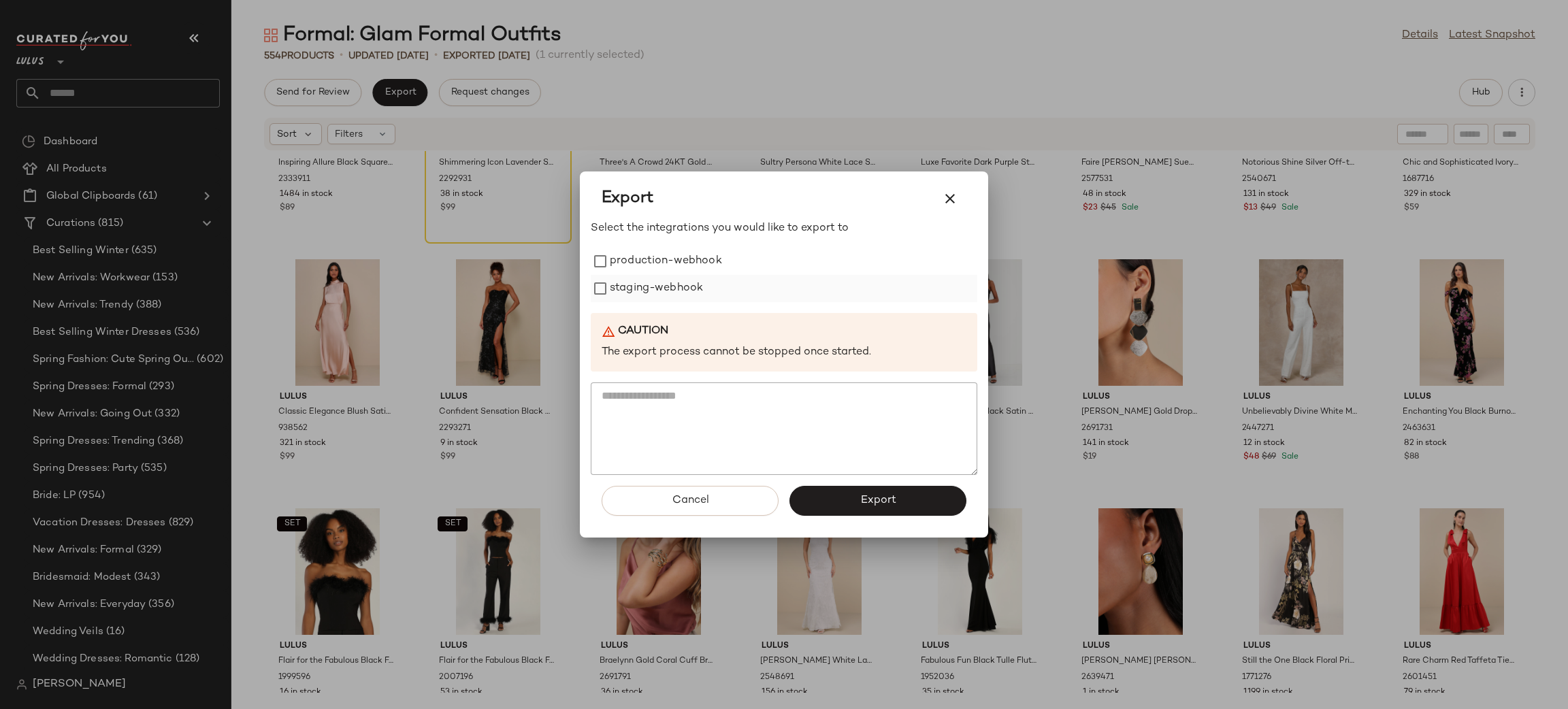
drag, startPoint x: 664, startPoint y: 253, endPoint x: 669, endPoint y: 280, distance: 27.5
click at [665, 261] on label "production-webhook" at bounding box center [666, 261] width 113 height 27
drag, startPoint x: 670, startPoint y: 282, endPoint x: 684, endPoint y: 297, distance: 20.5
click at [670, 283] on label "staging-webhook" at bounding box center [657, 288] width 93 height 27
click at [879, 490] on button "Export" at bounding box center [877, 501] width 177 height 30
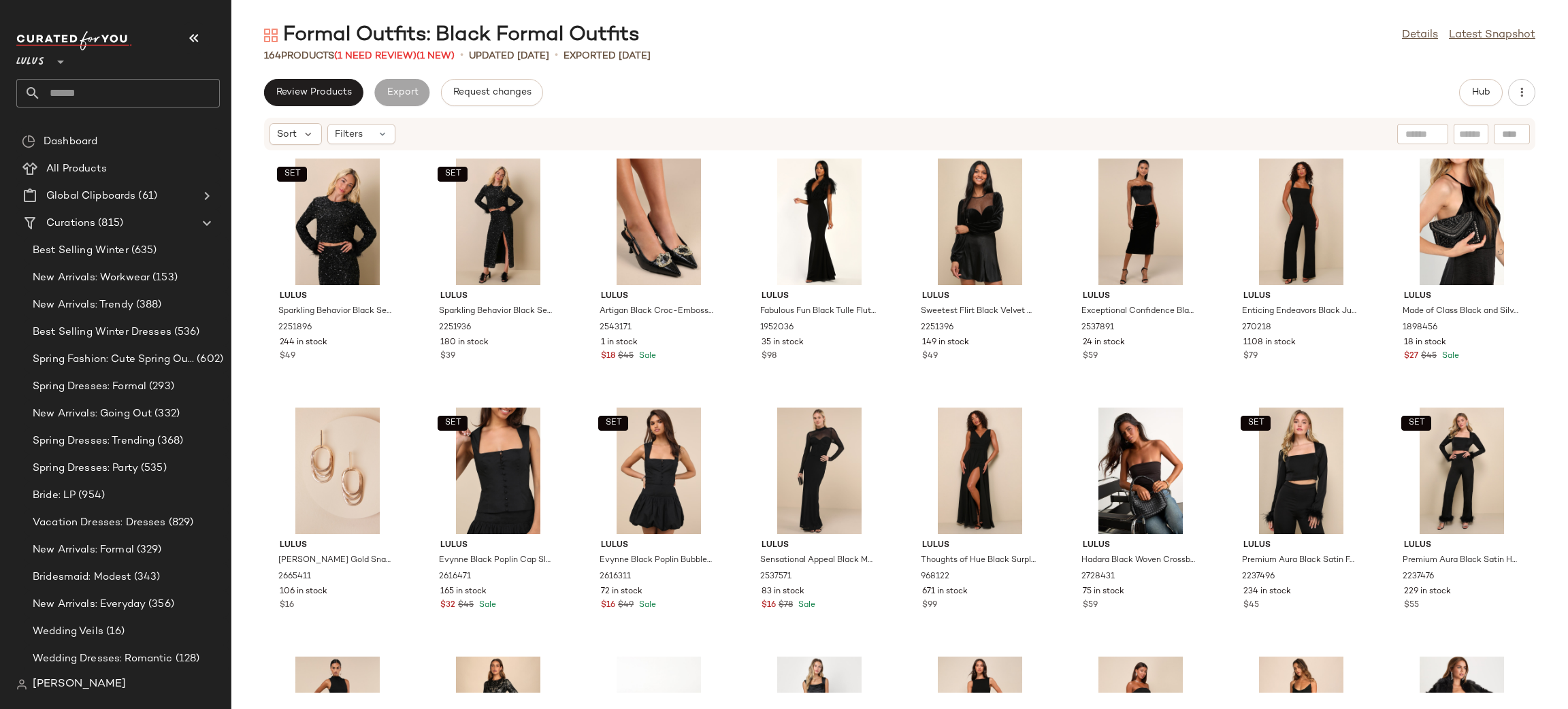
click at [304, 76] on div "Formal Outfits: Black Formal Outfits Details Latest Snapshot 164 Products (1 Ne…" at bounding box center [899, 365] width 1337 height 688
click at [304, 90] on span "Review Products" at bounding box center [314, 93] width 76 height 11
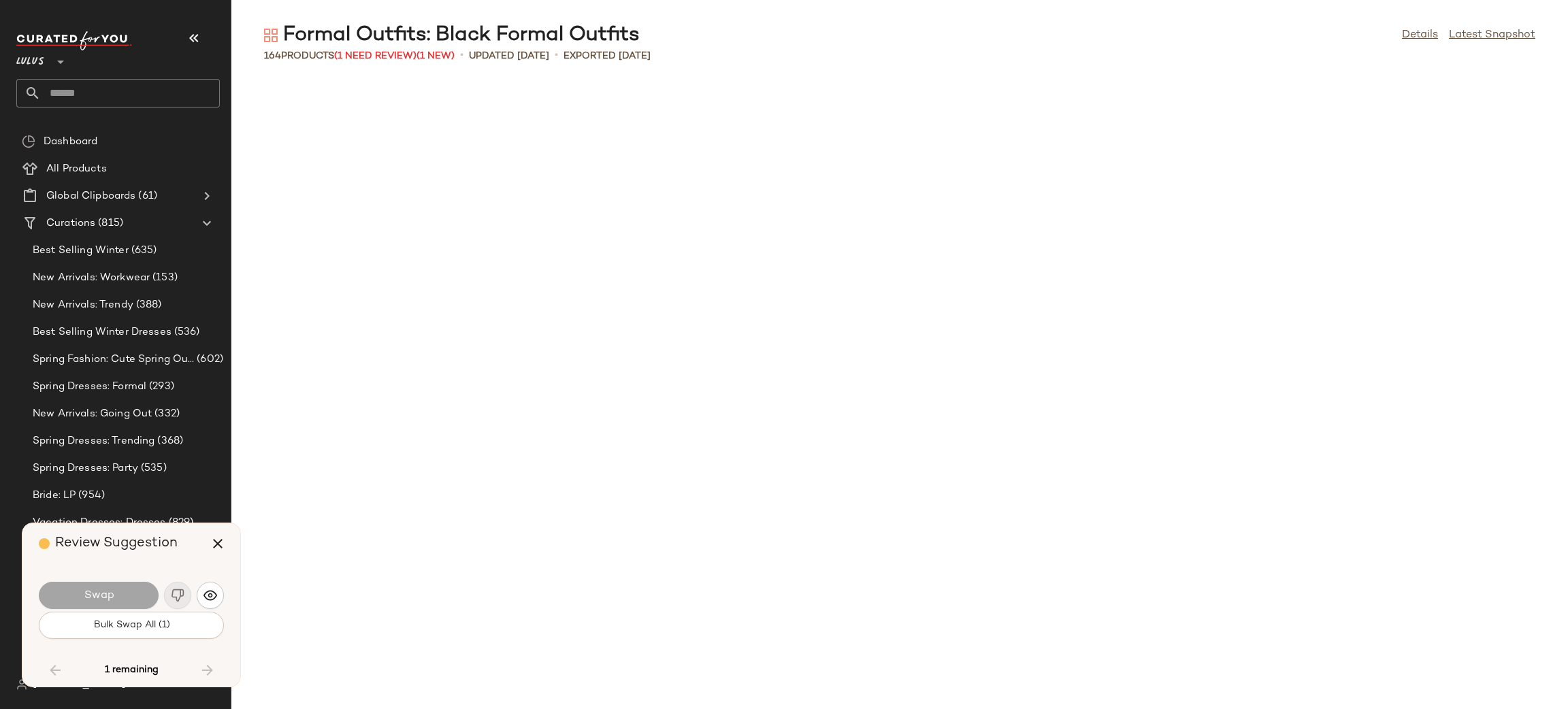
scroll to position [2989, 0]
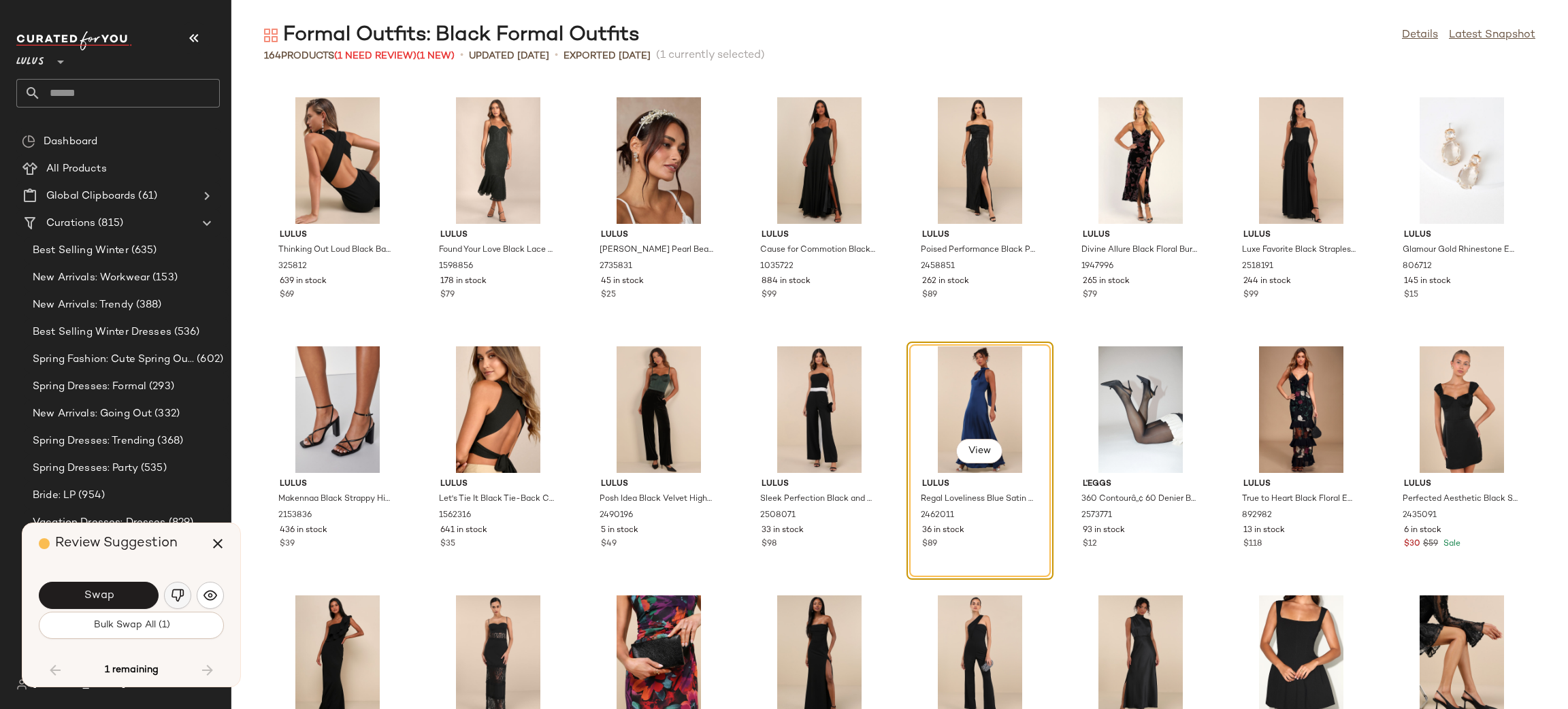
click at [176, 593] on img "button" at bounding box center [177, 595] width 13 height 13
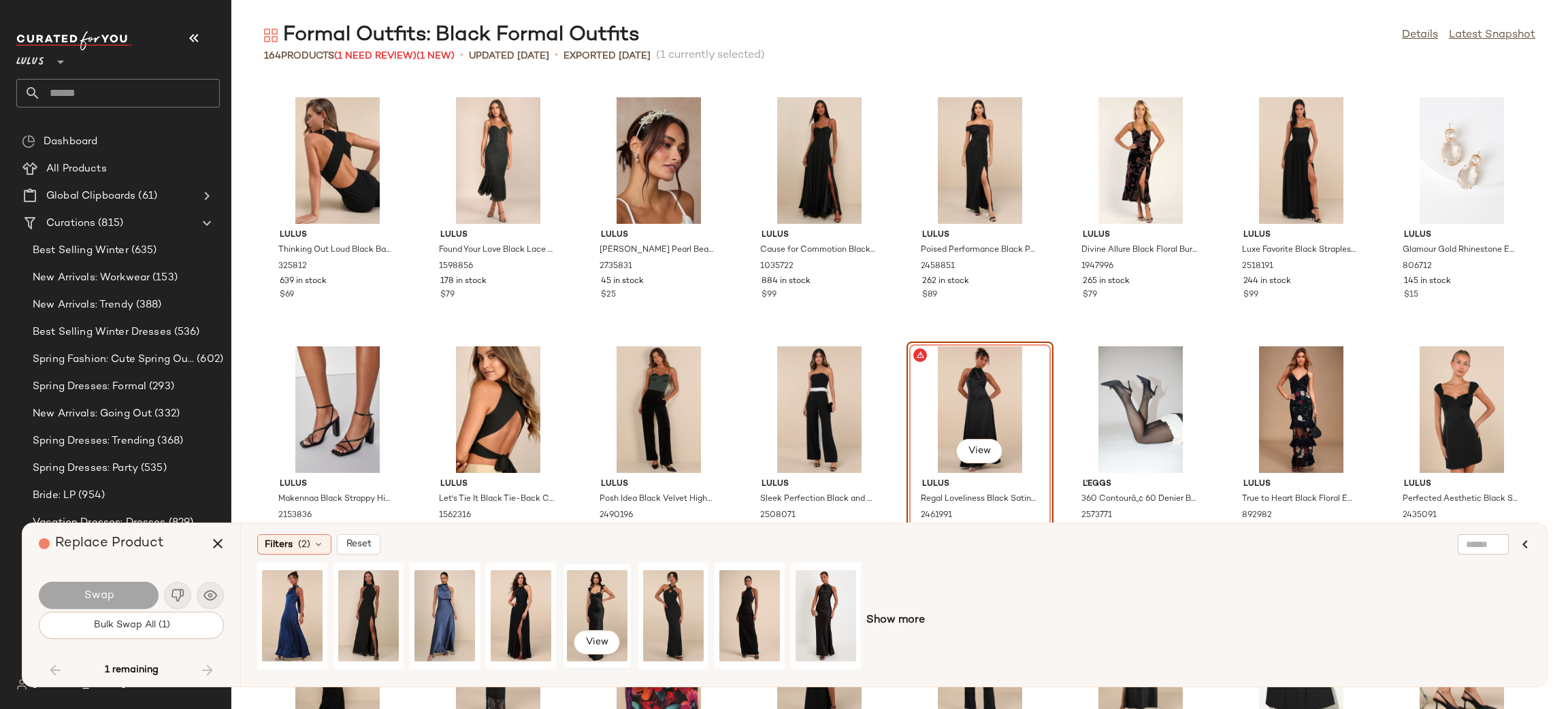
click at [589, 589] on div "View" at bounding box center [597, 616] width 60 height 97
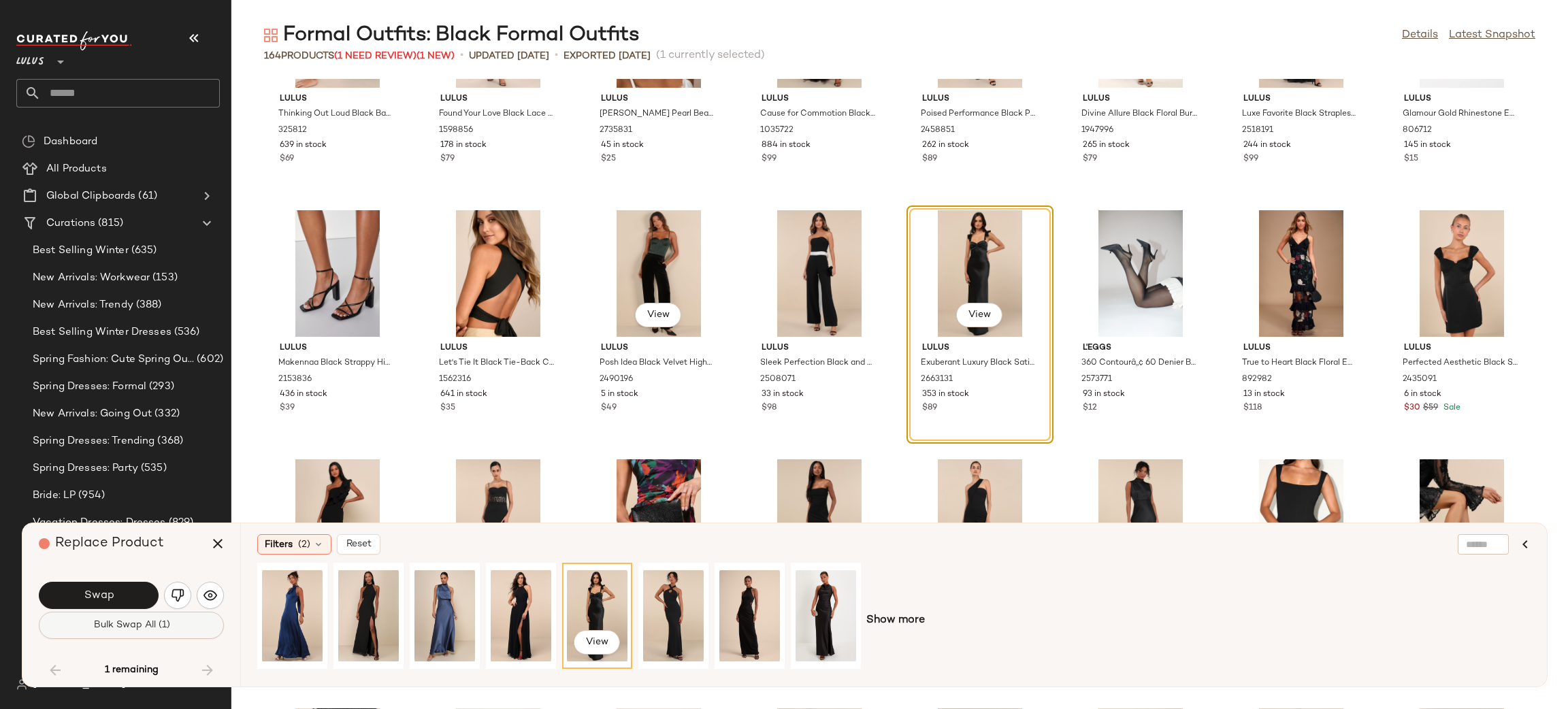
scroll to position [3130, 0]
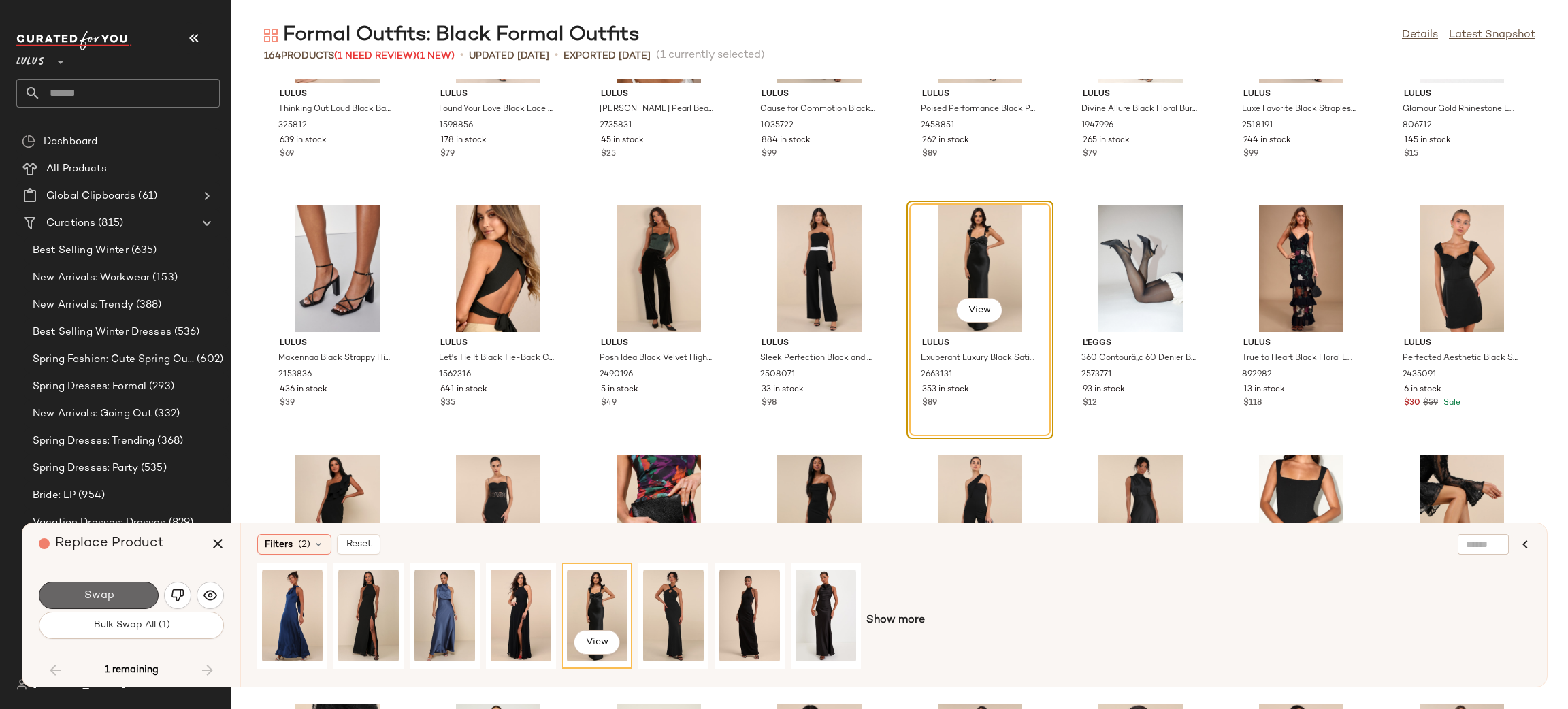
click at [97, 588] on button "Swap" at bounding box center [98, 595] width 120 height 27
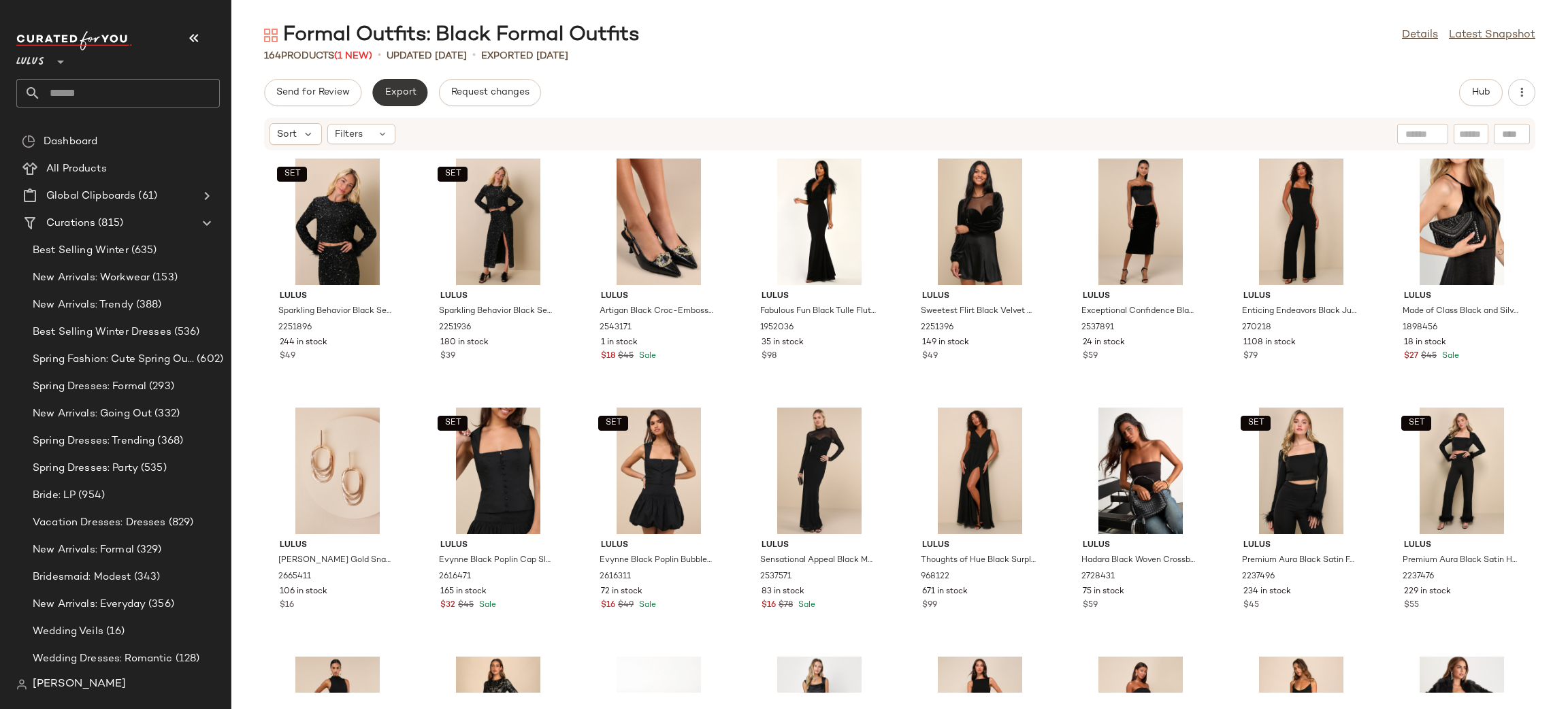
click at [395, 92] on span "Export" at bounding box center [400, 93] width 32 height 11
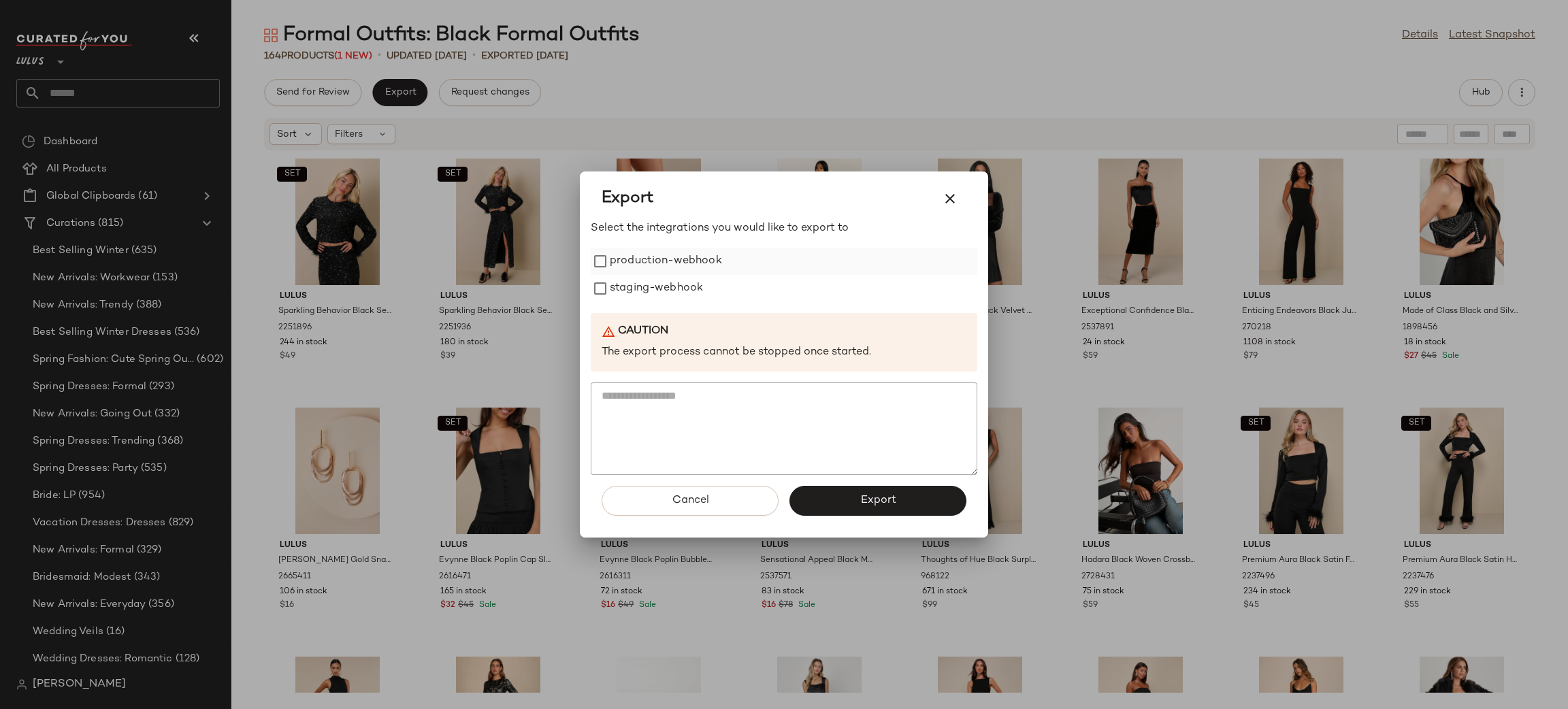
click at [625, 263] on label "production-webhook" at bounding box center [666, 261] width 113 height 27
click at [628, 277] on label "staging-webhook" at bounding box center [657, 288] width 93 height 27
click at [832, 500] on button "Export" at bounding box center [877, 501] width 177 height 30
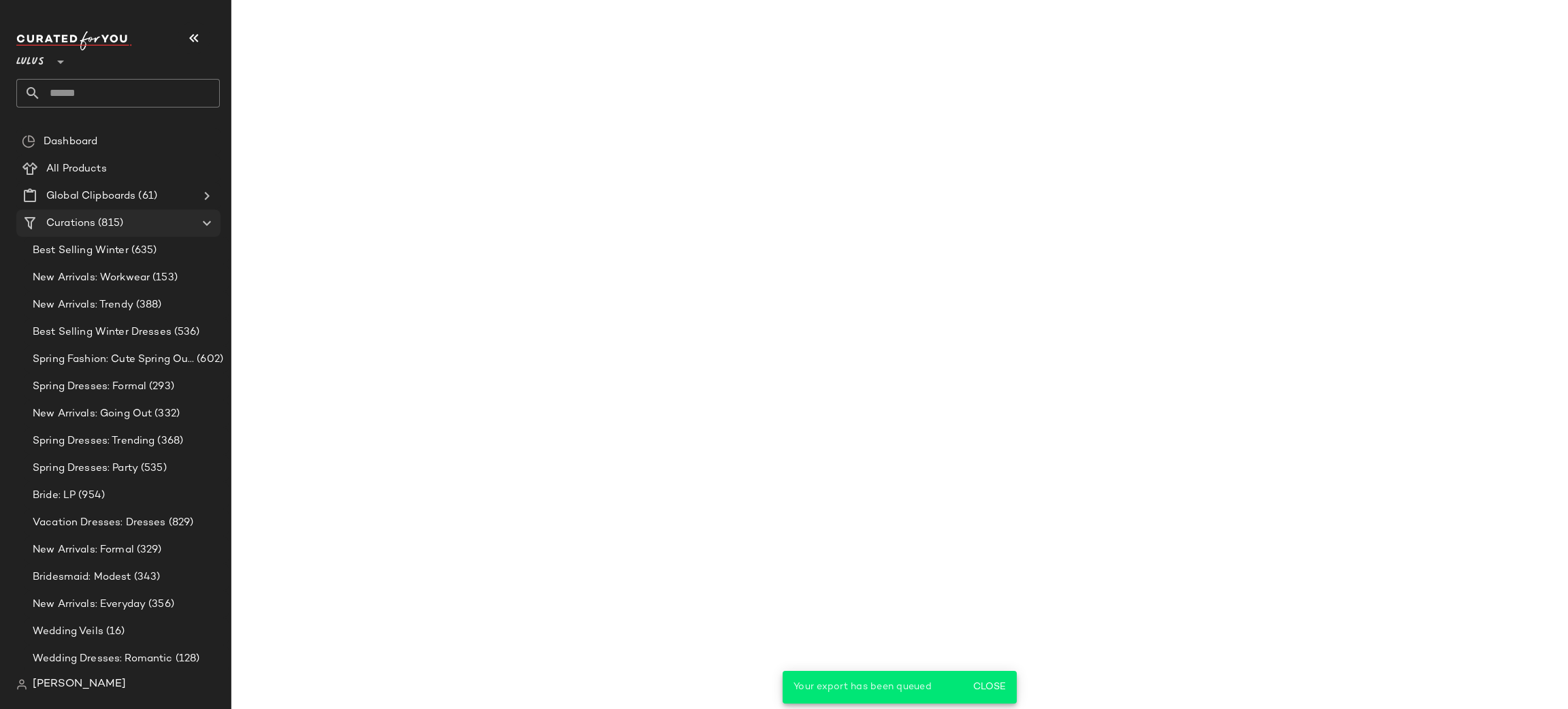
click at [126, 219] on div "Curations (815)" at bounding box center [119, 223] width 154 height 16
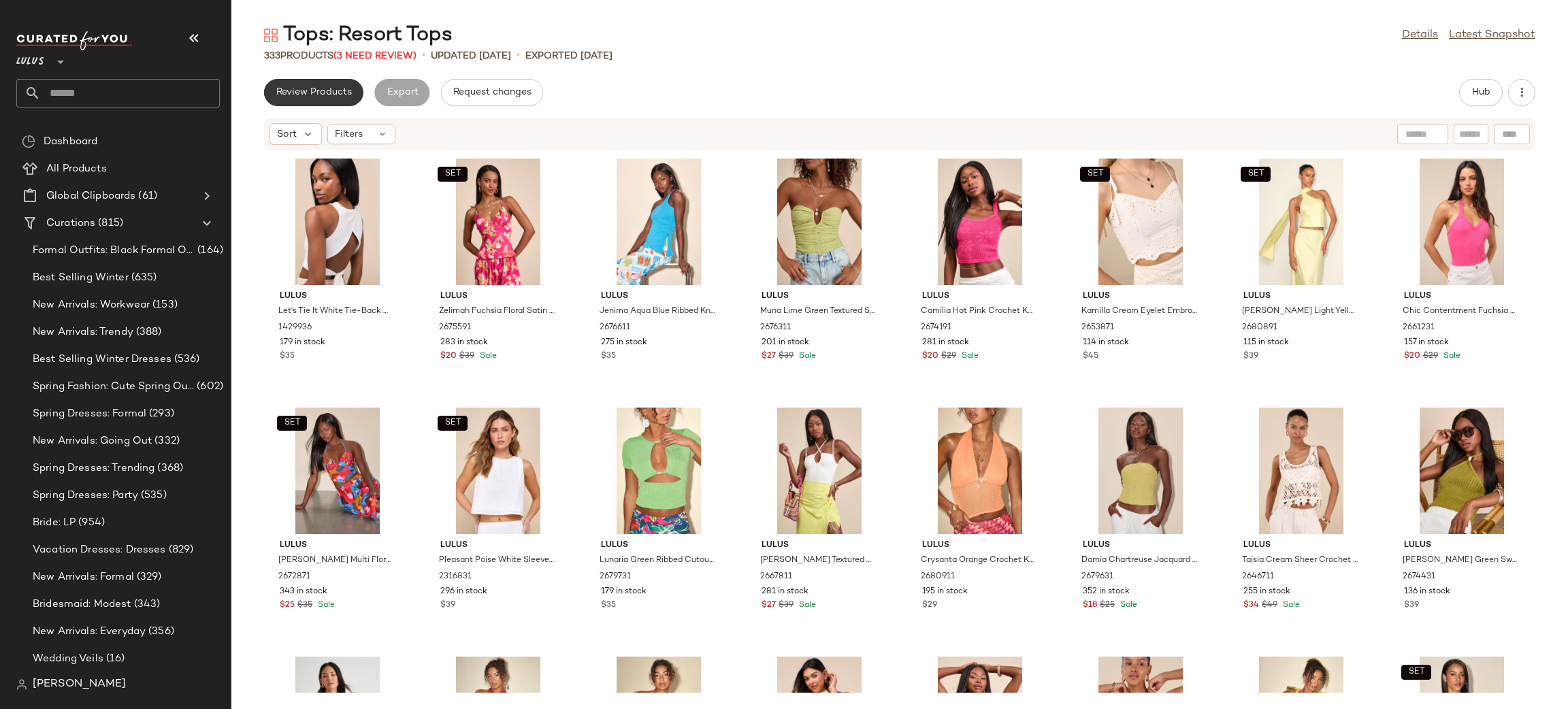
click at [340, 88] on span "Review Products" at bounding box center [314, 93] width 76 height 11
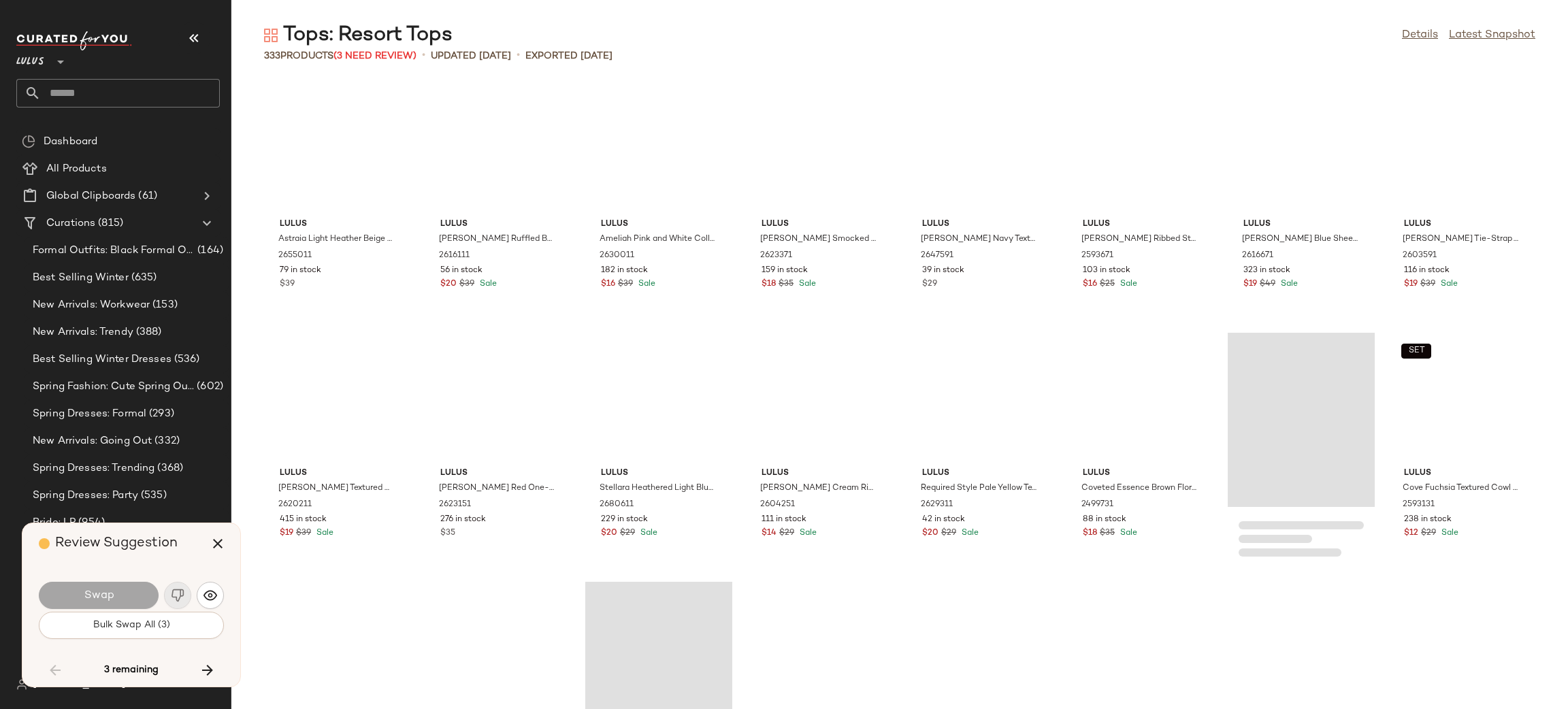
scroll to position [4603, 0]
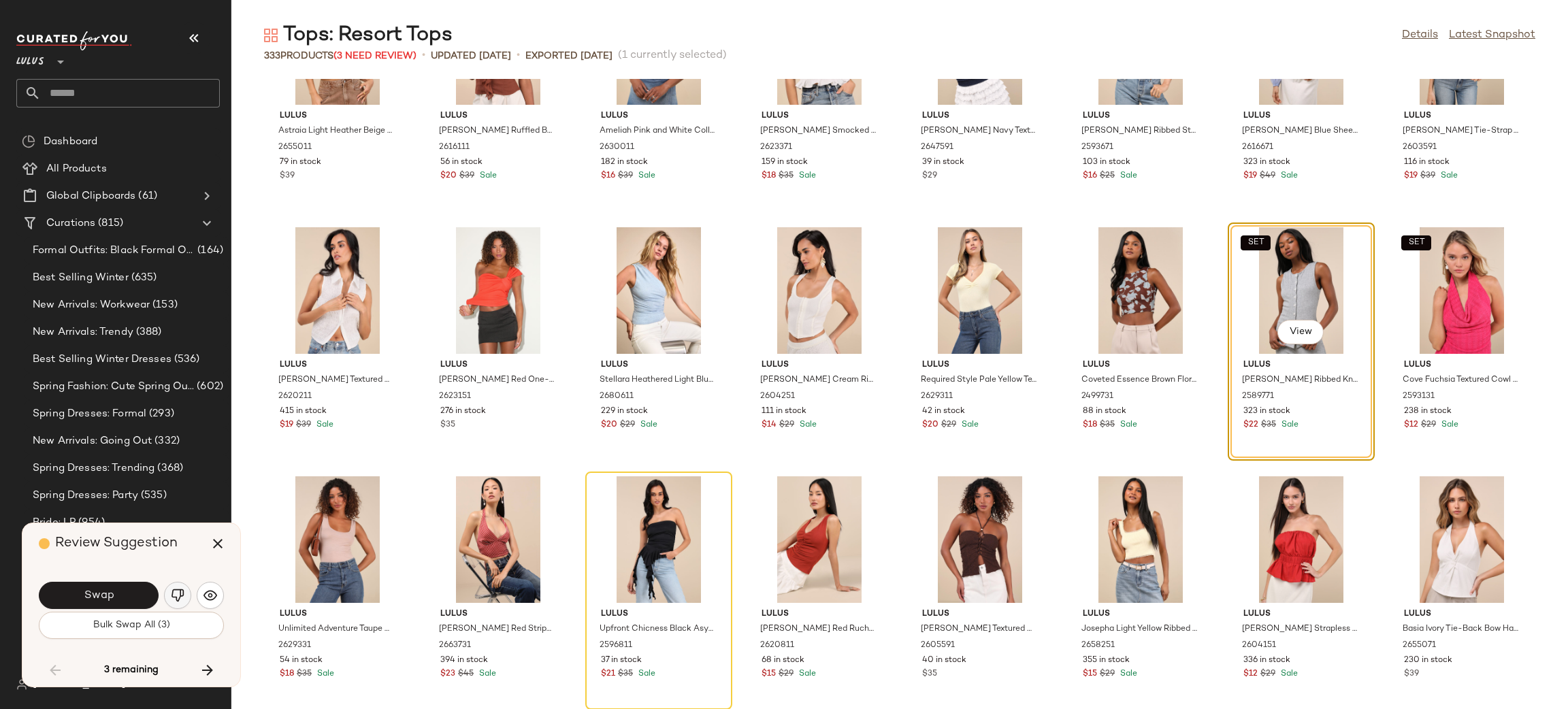
click at [177, 596] on img "button" at bounding box center [177, 595] width 13 height 13
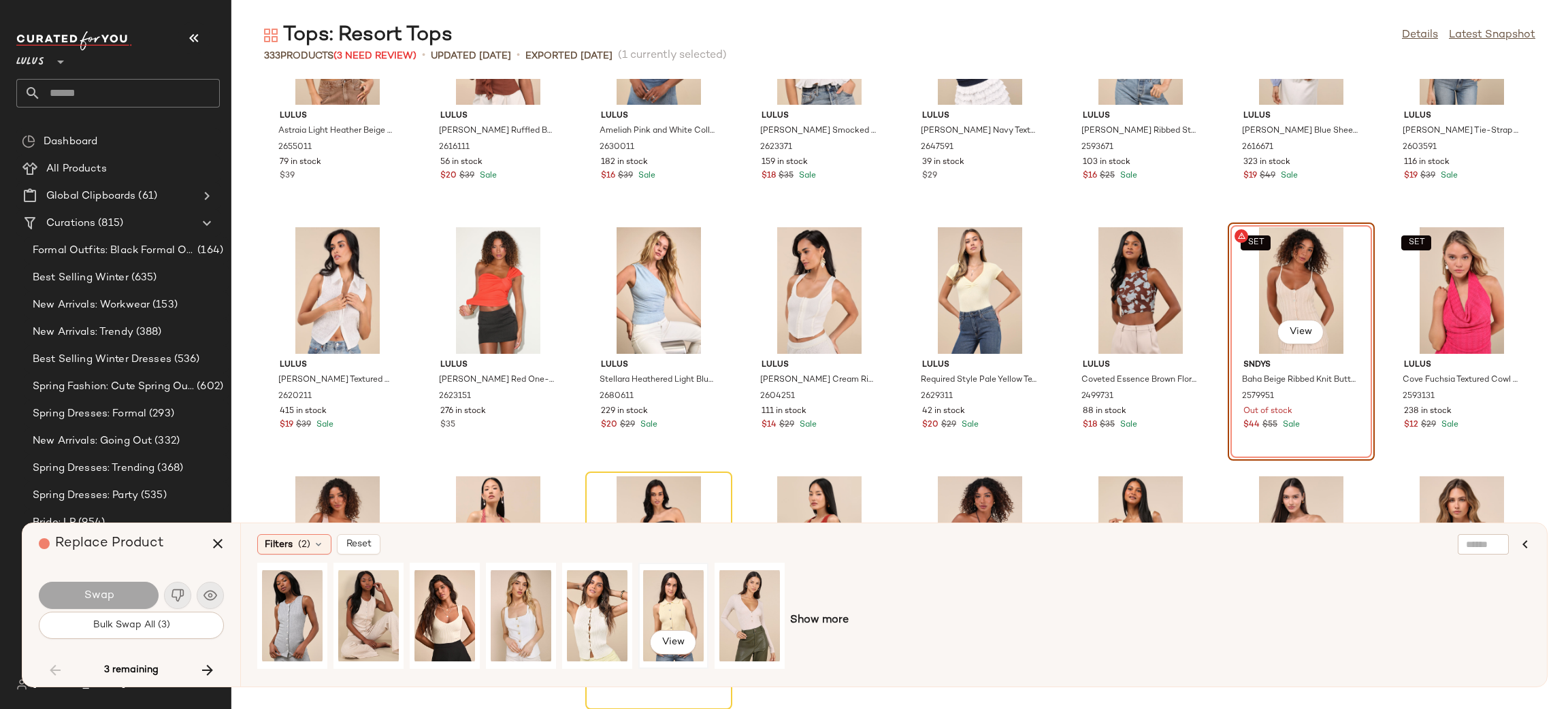
click at [691, 588] on div "View" at bounding box center [673, 616] width 60 height 97
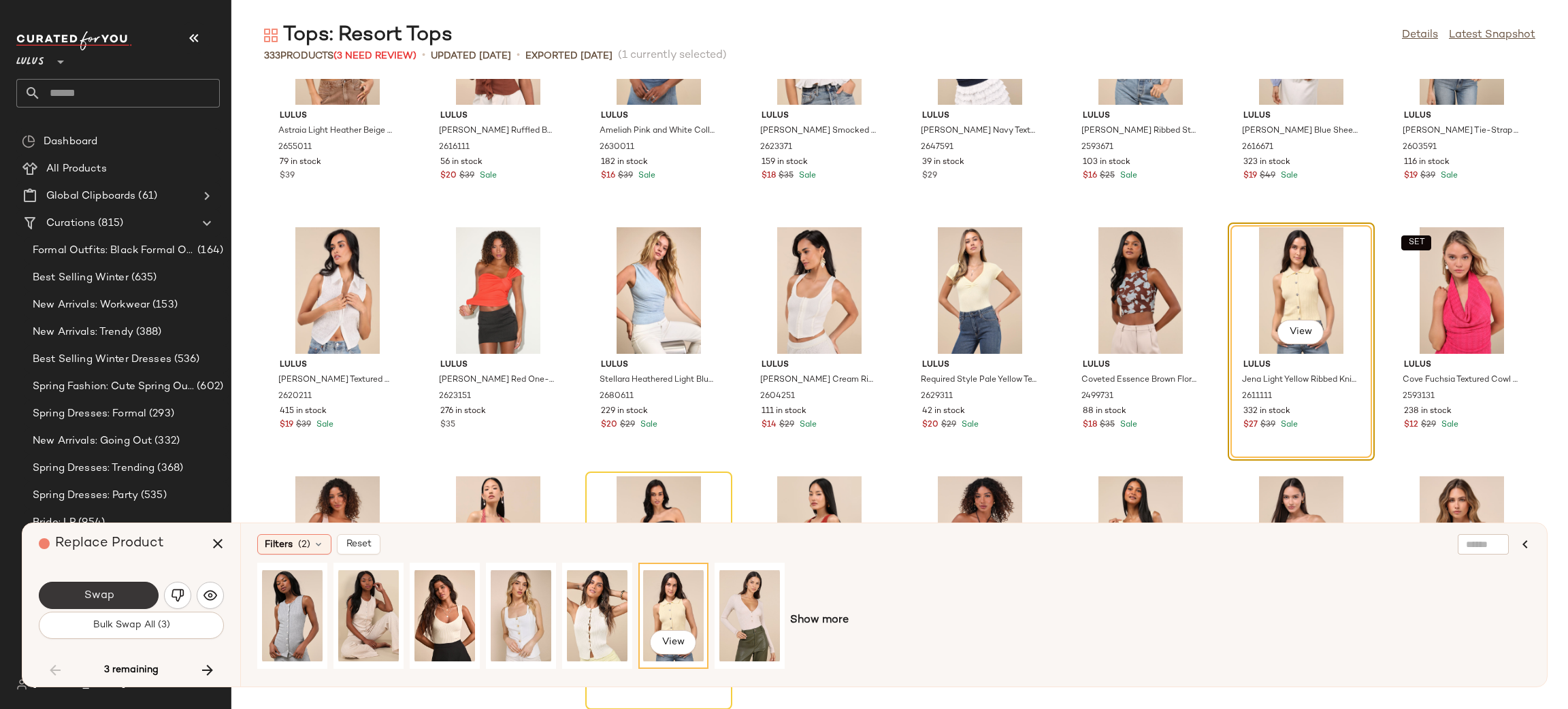
click at [137, 592] on button "Swap" at bounding box center [98, 595] width 120 height 27
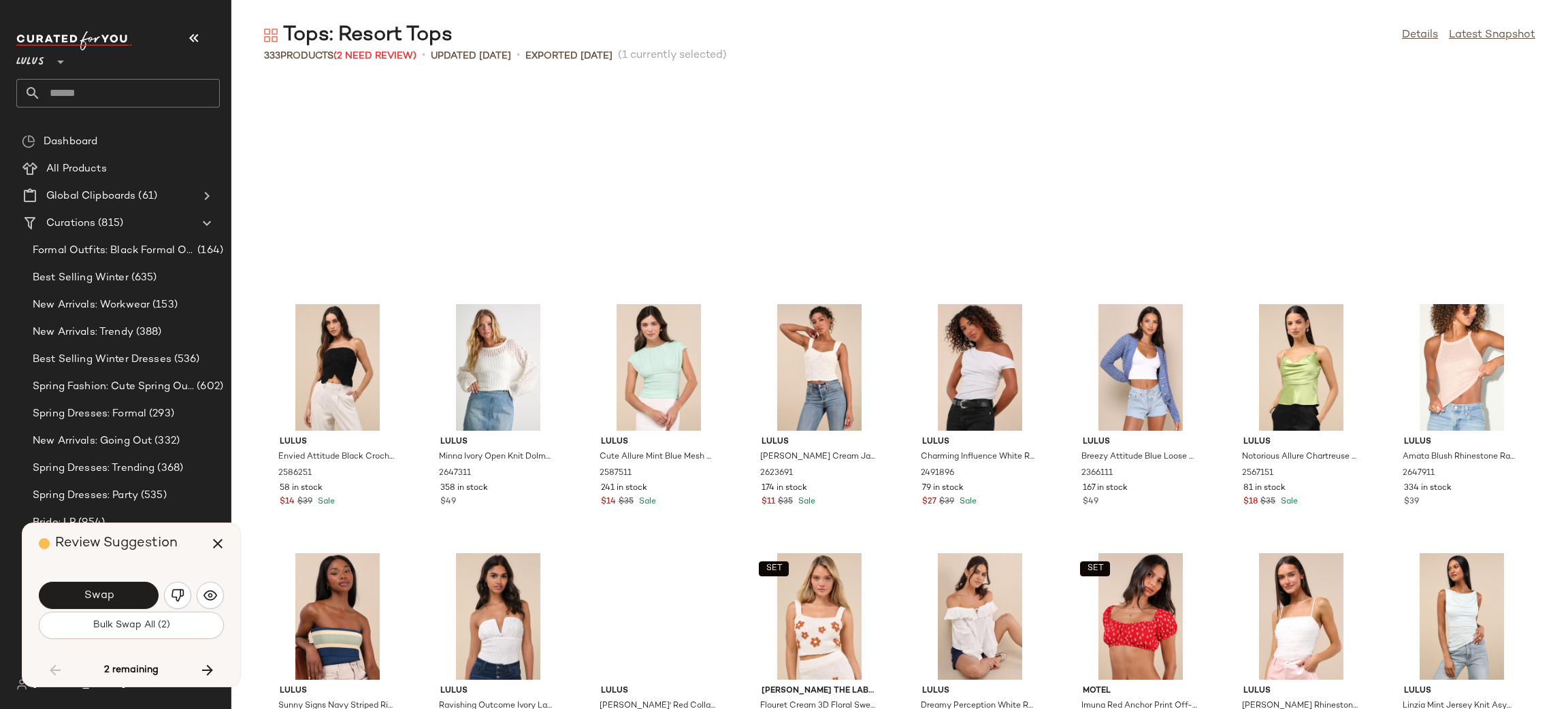
scroll to position [5682, 0]
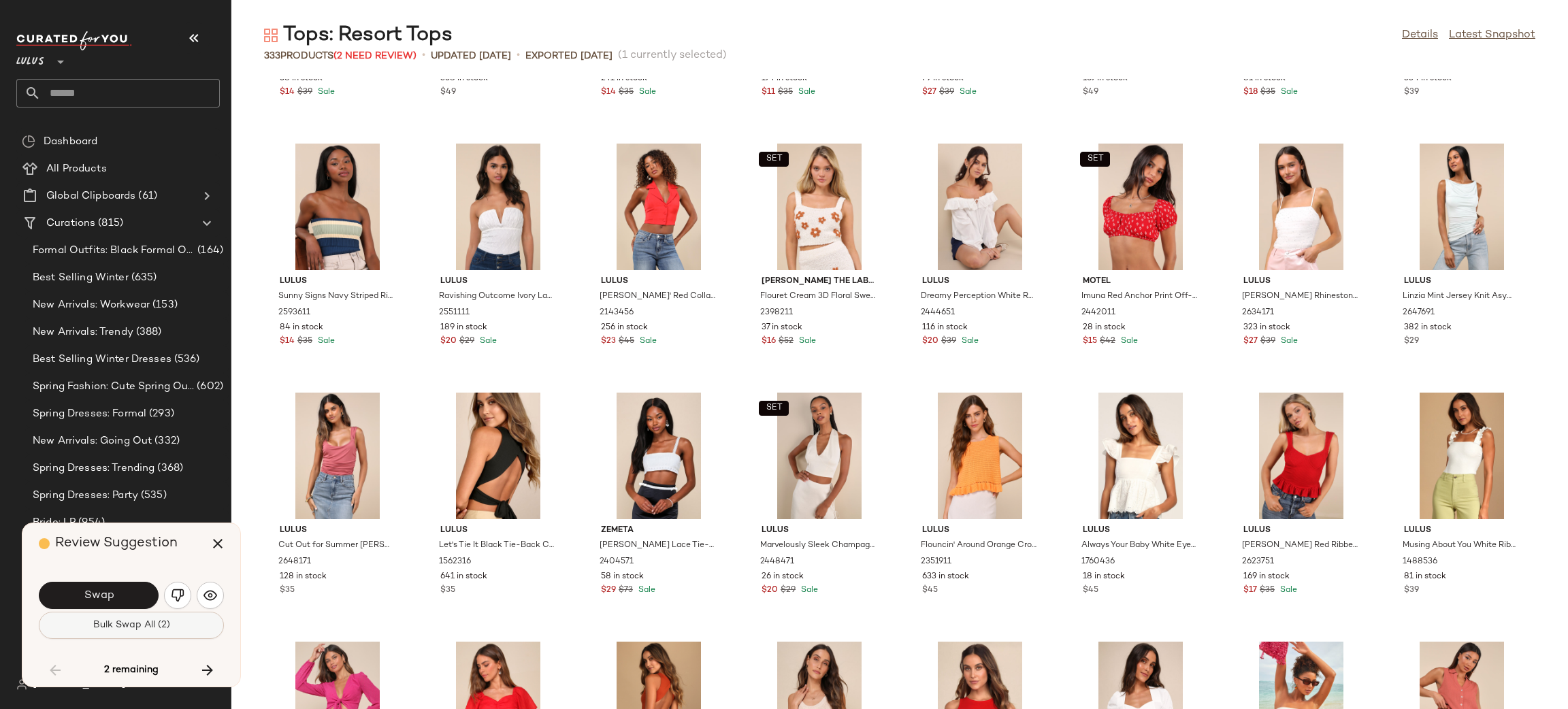
click at [174, 627] on button "Bulk Swap All (2)" at bounding box center [132, 625] width 185 height 27
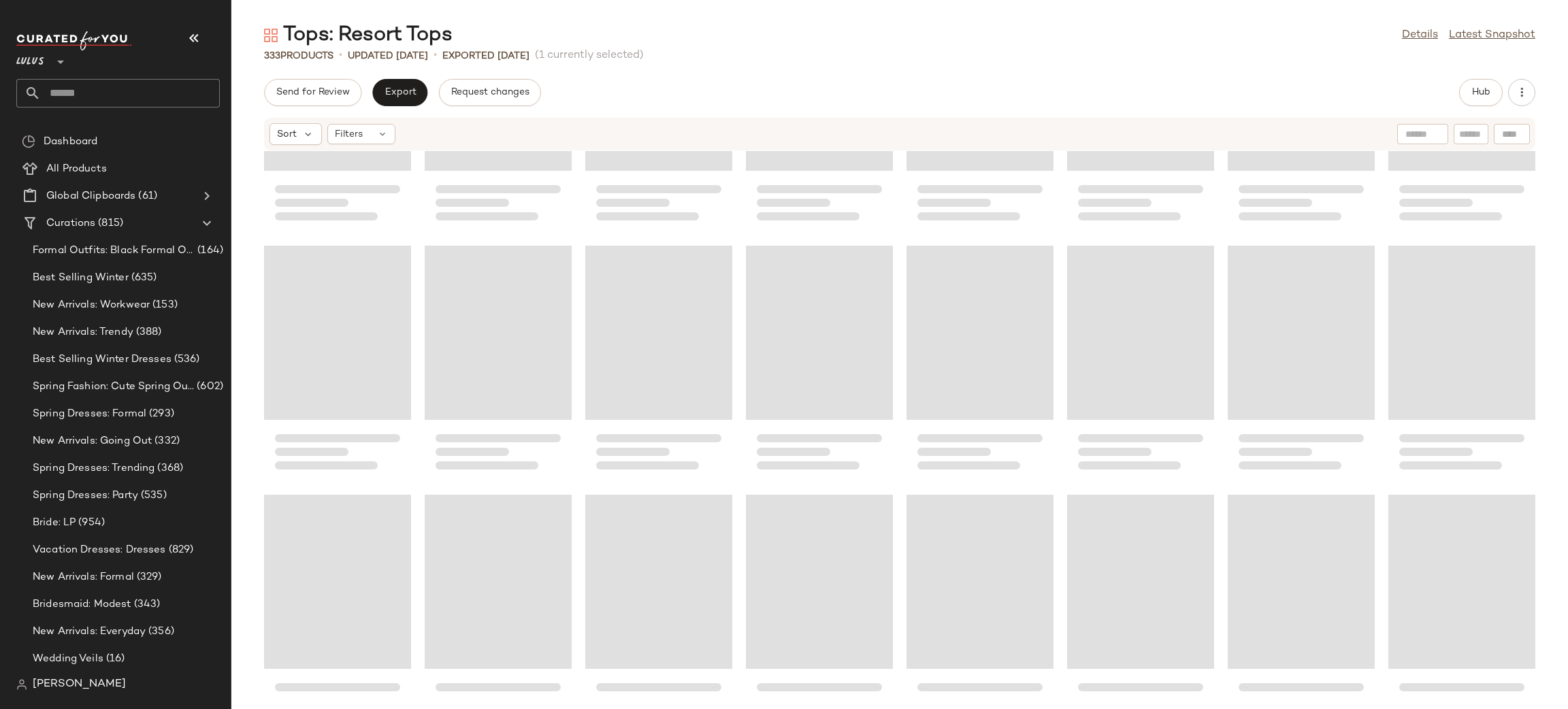
scroll to position [1121, 0]
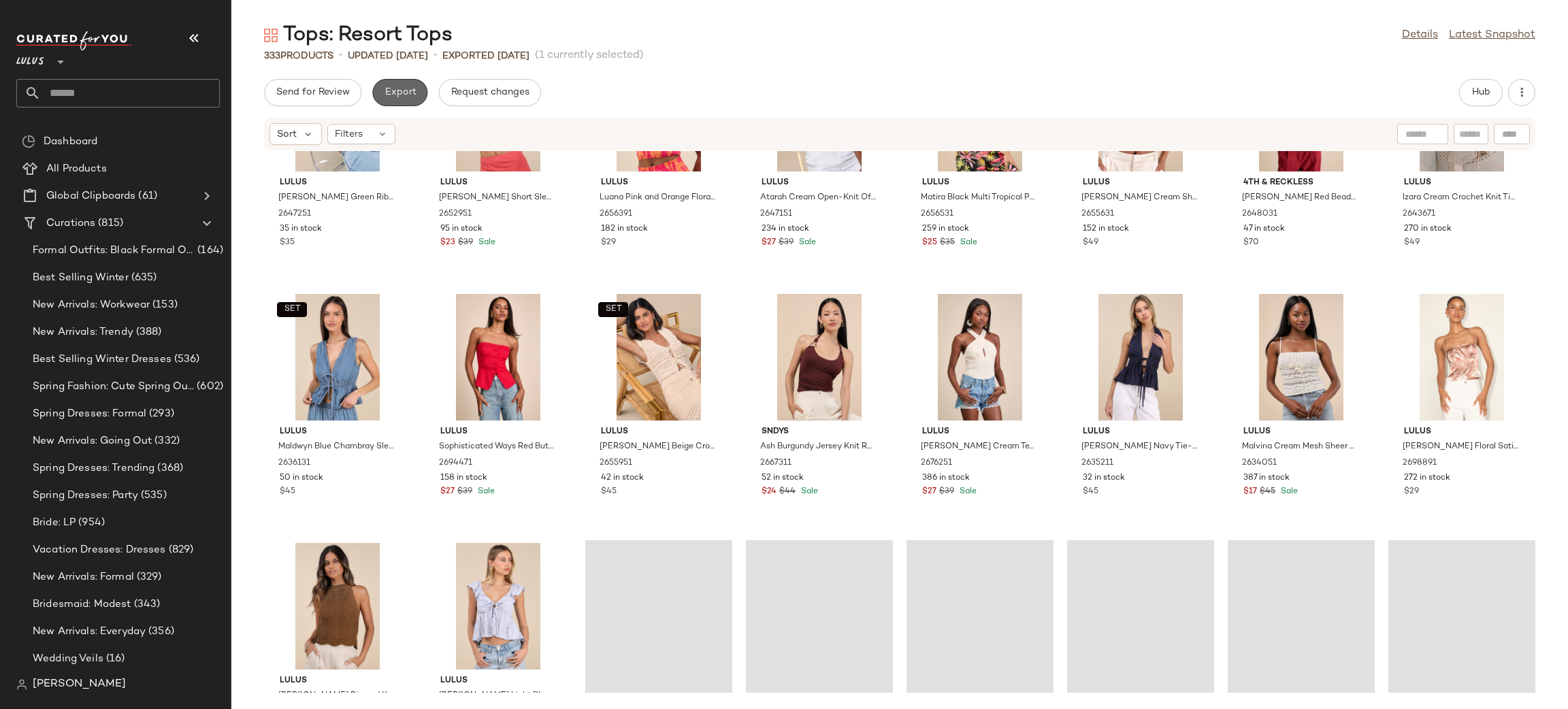
click at [403, 86] on button "Export" at bounding box center [400, 93] width 55 height 27
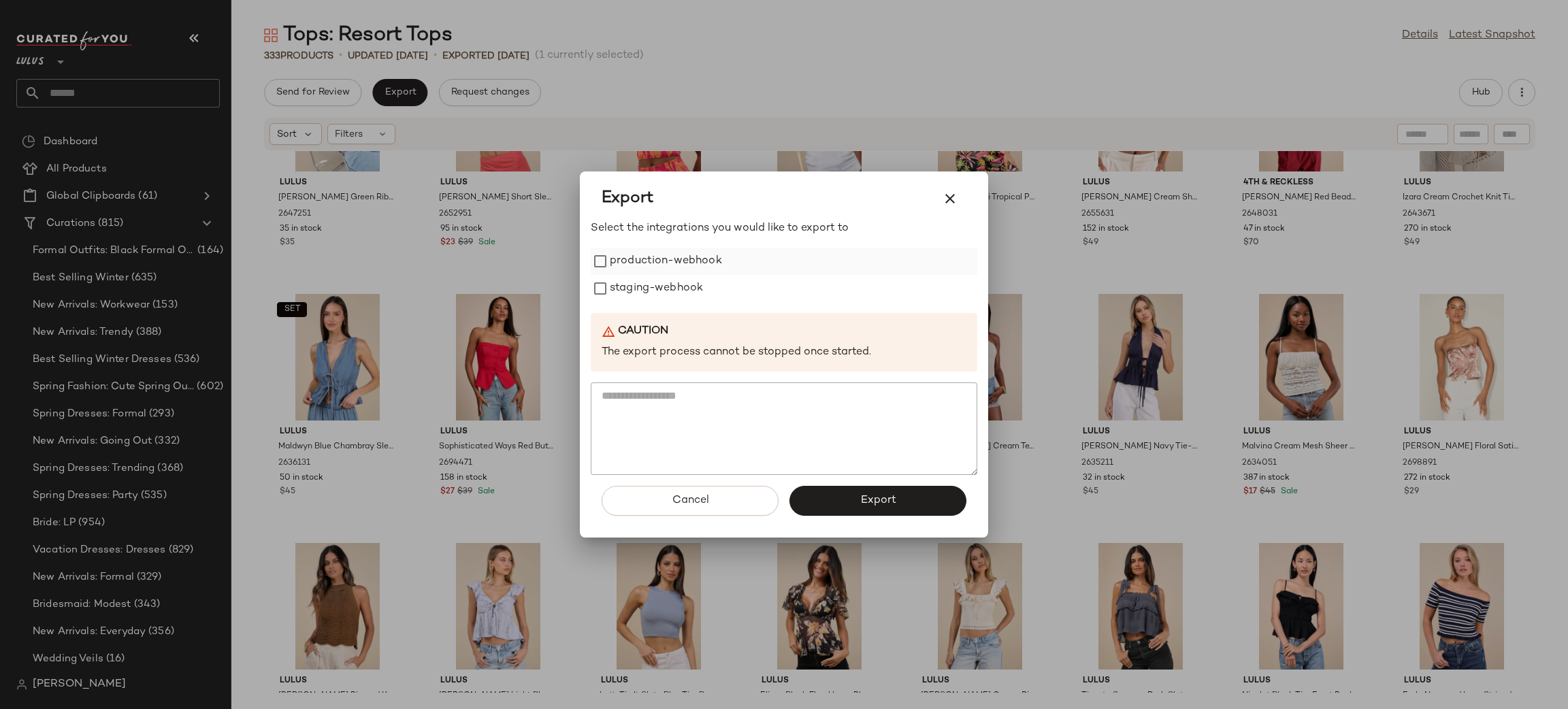
click at [643, 267] on label "production-webhook" at bounding box center [666, 261] width 113 height 27
click at [640, 274] on label "production-webhook" at bounding box center [666, 261] width 113 height 27
click at [657, 273] on label "production-webhook" at bounding box center [666, 261] width 113 height 27
click at [654, 283] on label "staging-webhook" at bounding box center [657, 288] width 93 height 27
click at [881, 509] on button "Export" at bounding box center [877, 501] width 177 height 30
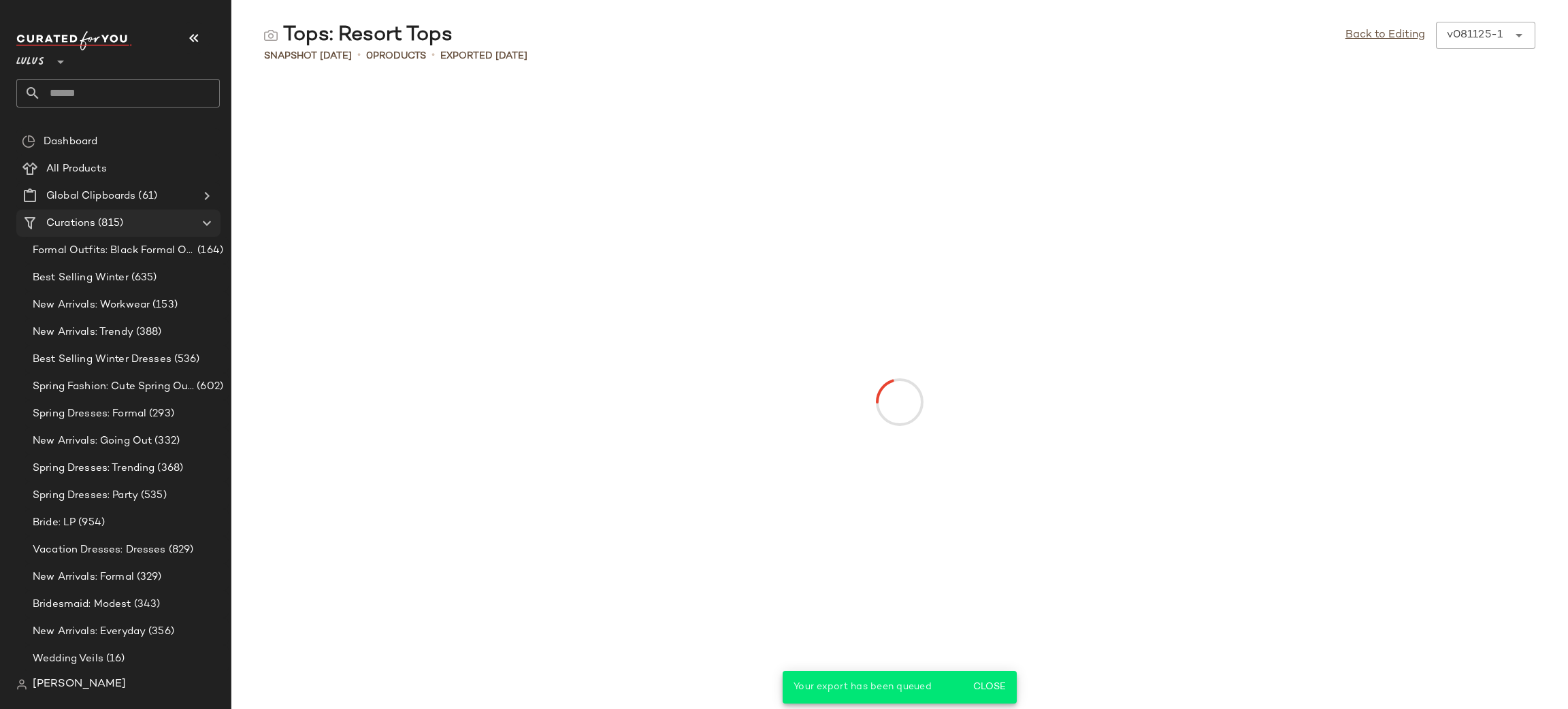
click at [104, 229] on span "(815)" at bounding box center [109, 223] width 28 height 16
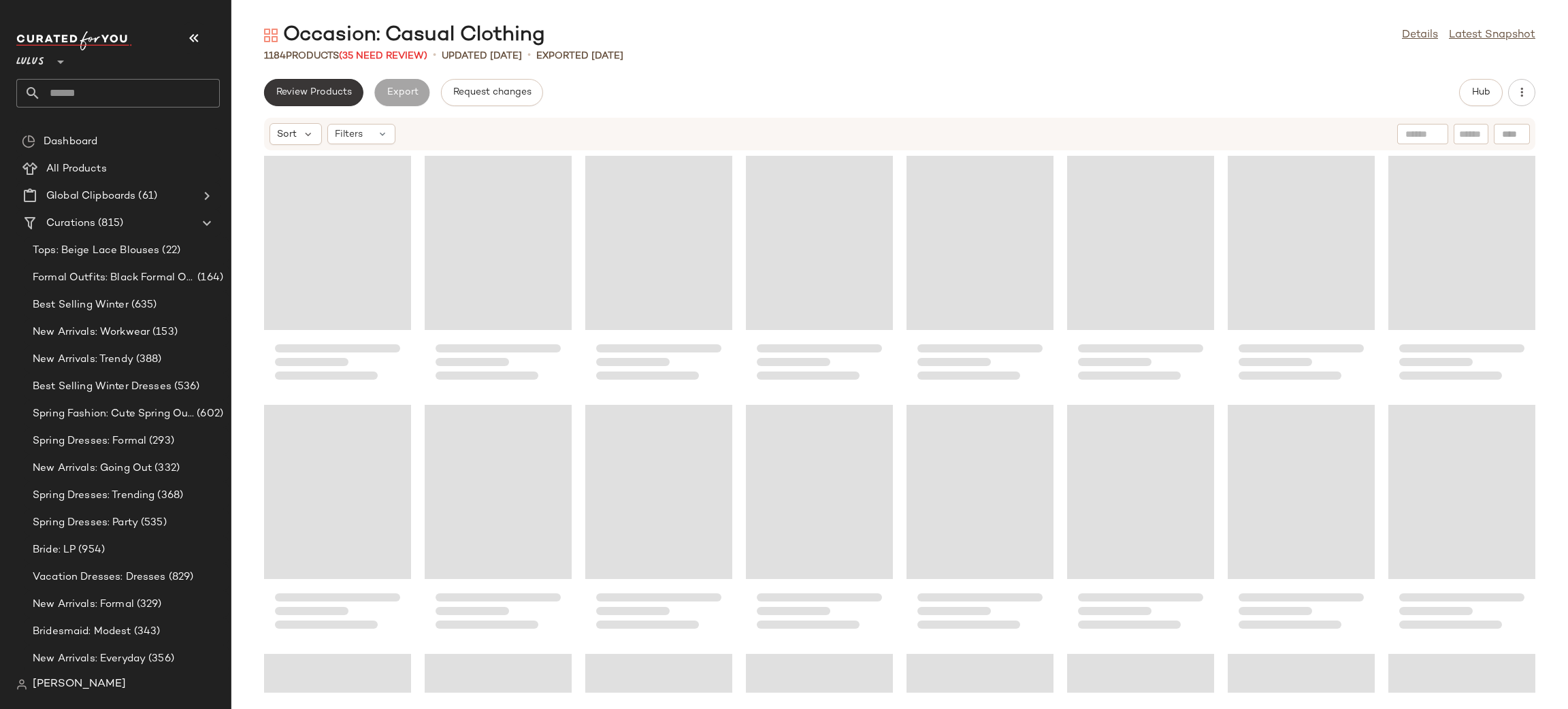
click at [336, 96] on span "Review Products" at bounding box center [314, 93] width 76 height 11
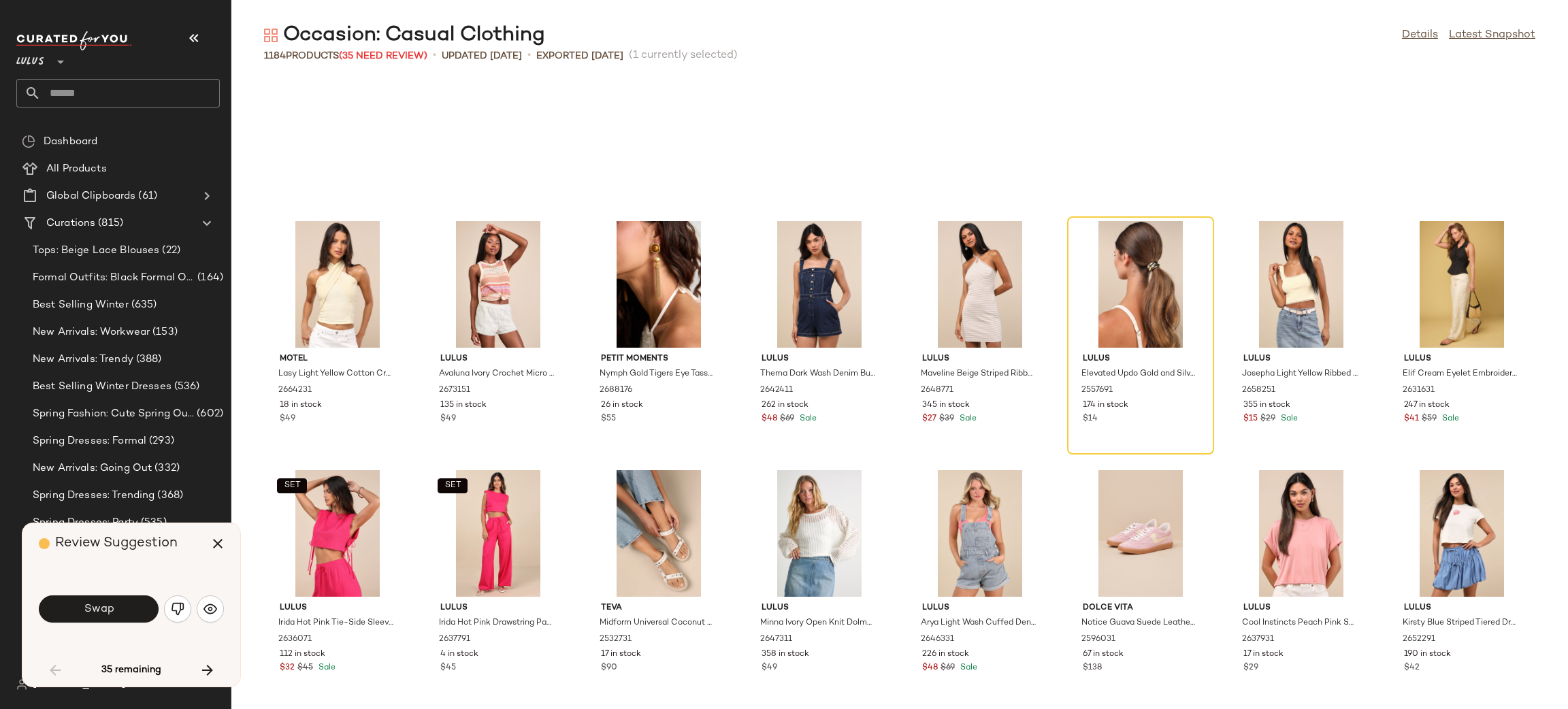
scroll to position [2482, 0]
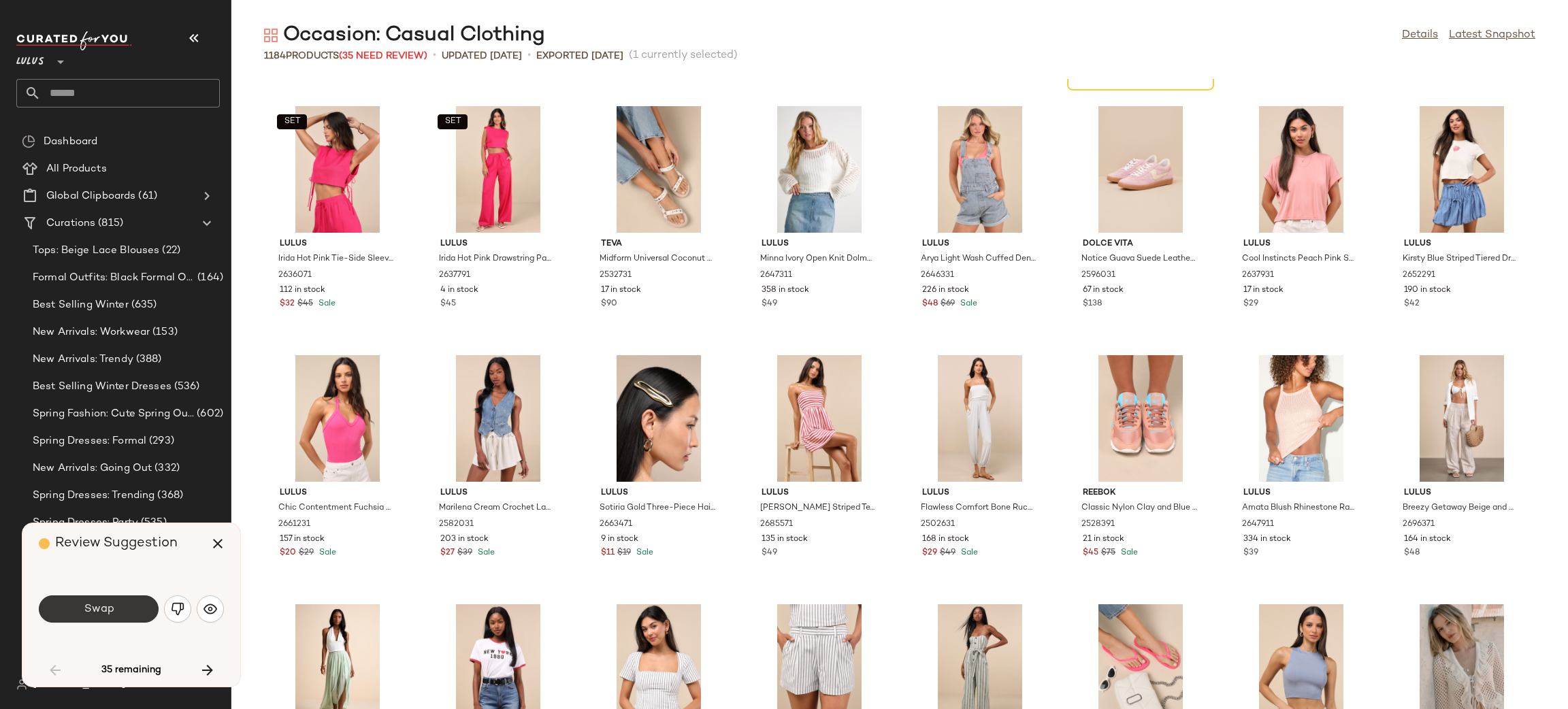
click at [131, 609] on button "Swap" at bounding box center [98, 609] width 120 height 27
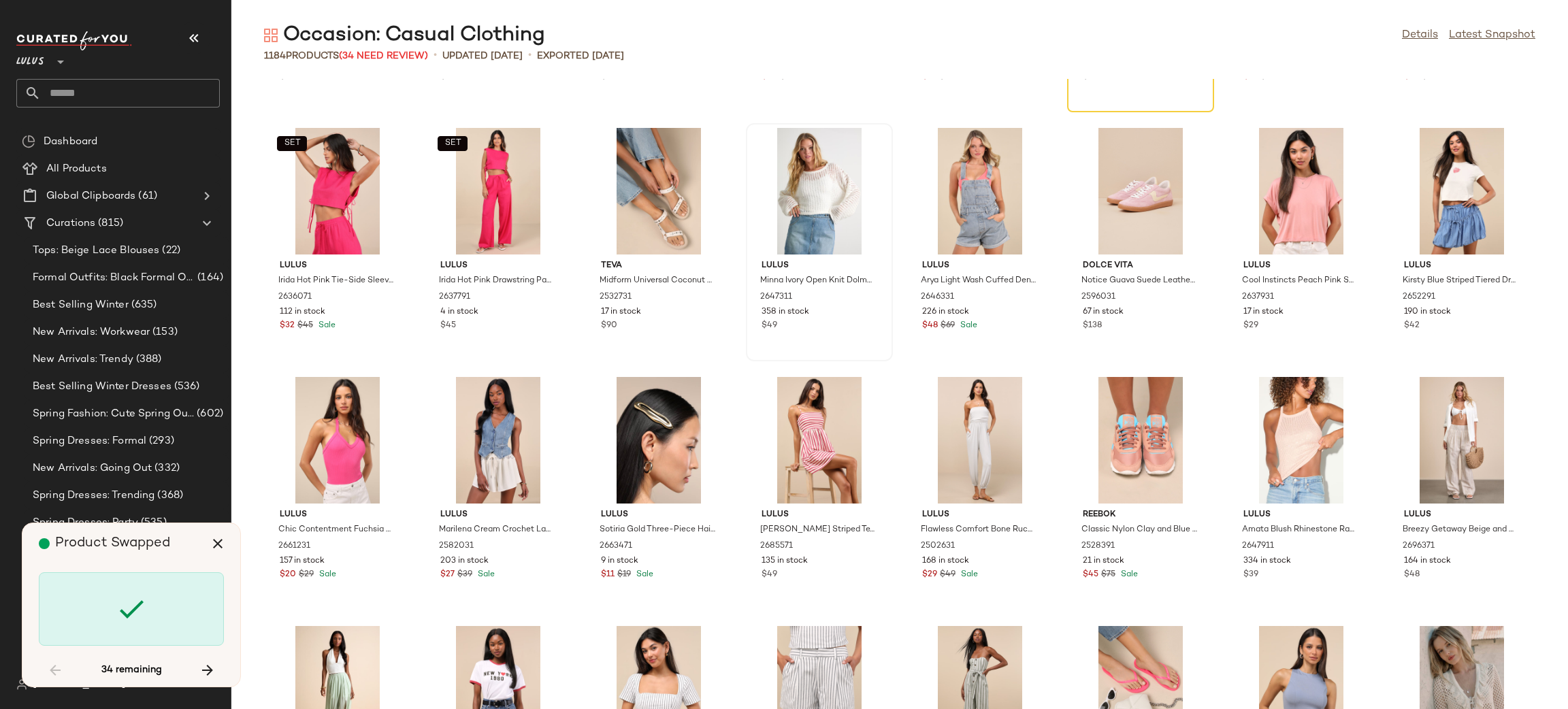
scroll to position [2080, 0]
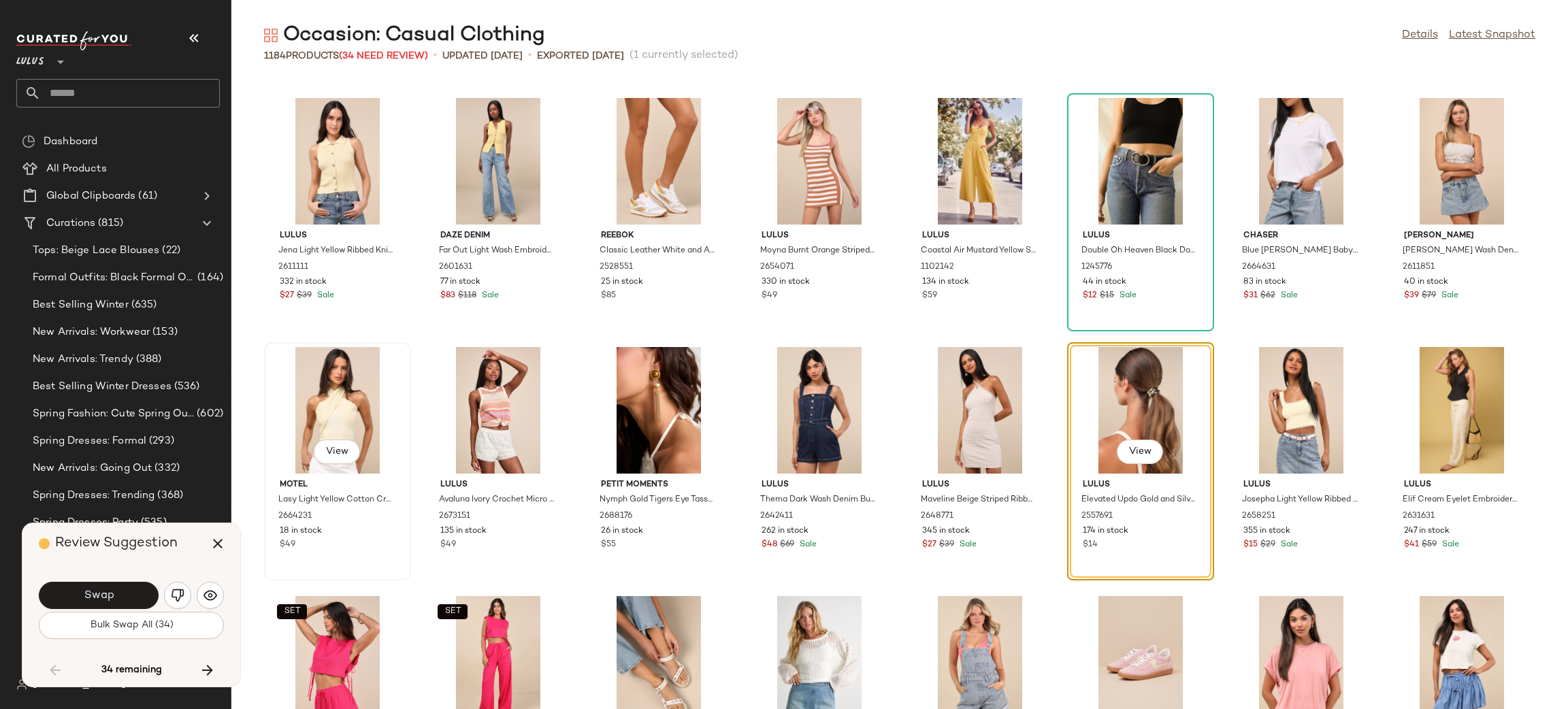
scroll to position [2133, 0]
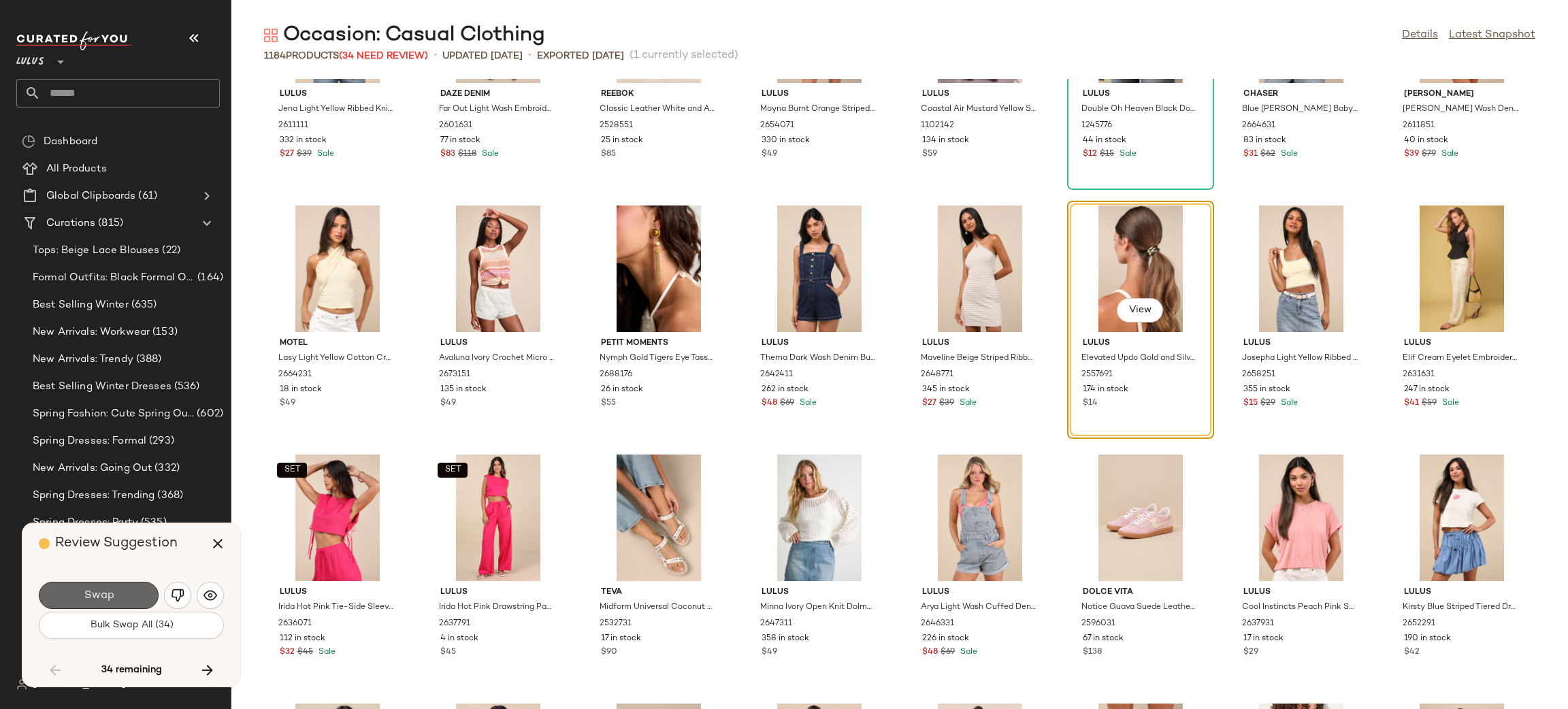
click at [123, 601] on button "Swap" at bounding box center [98, 595] width 120 height 27
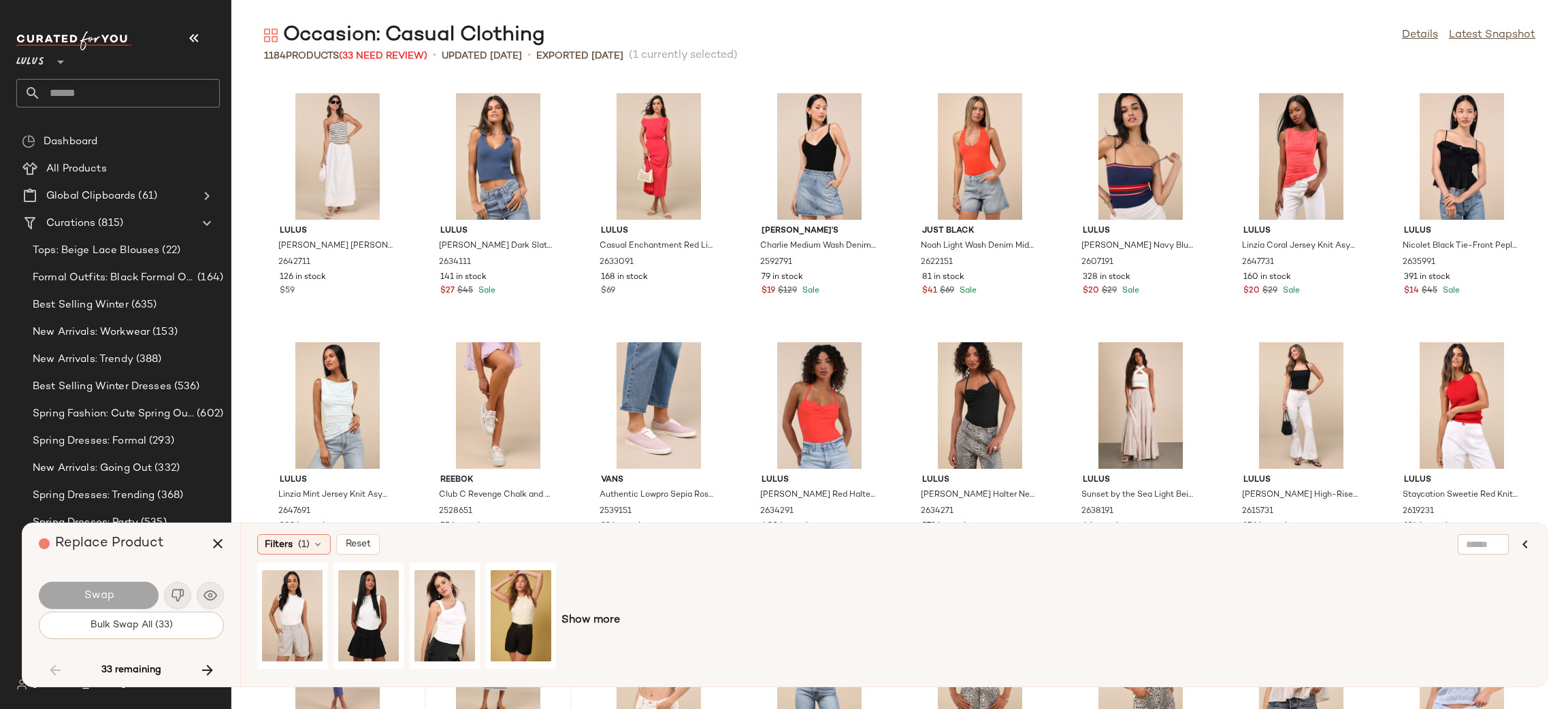
scroll to position [3575, 0]
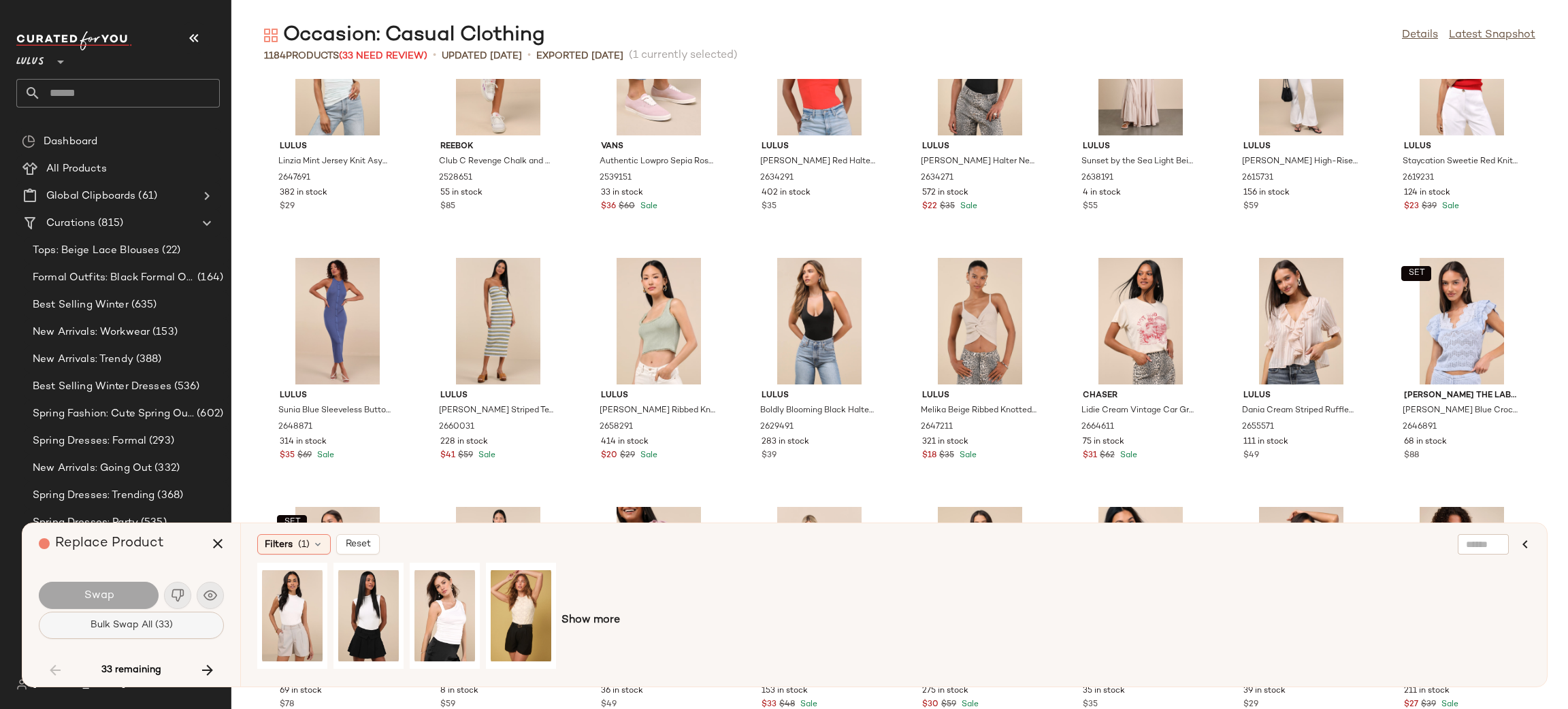
click at [175, 623] on button "Bulk Swap All (33)" at bounding box center [132, 625] width 185 height 27
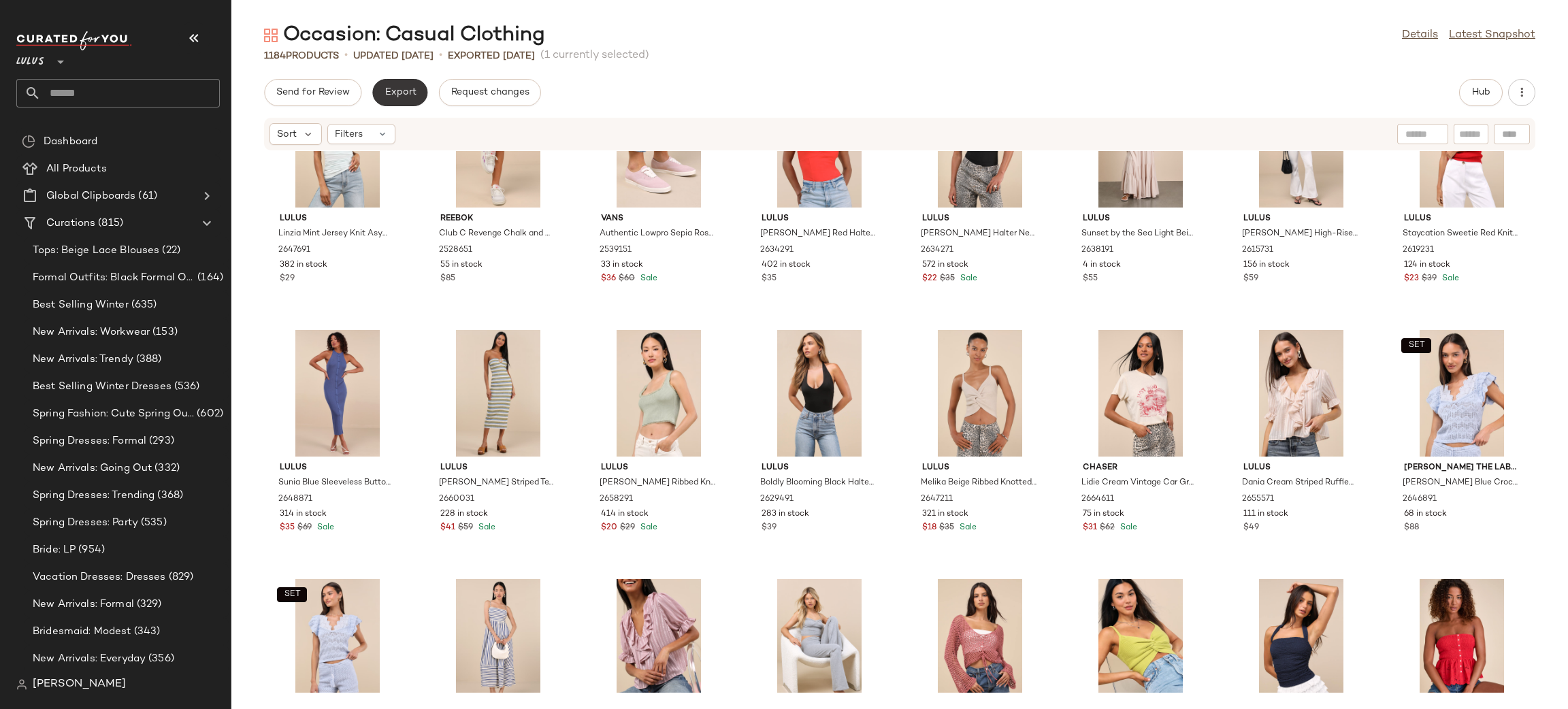
click at [408, 90] on span "Export" at bounding box center [400, 93] width 32 height 11
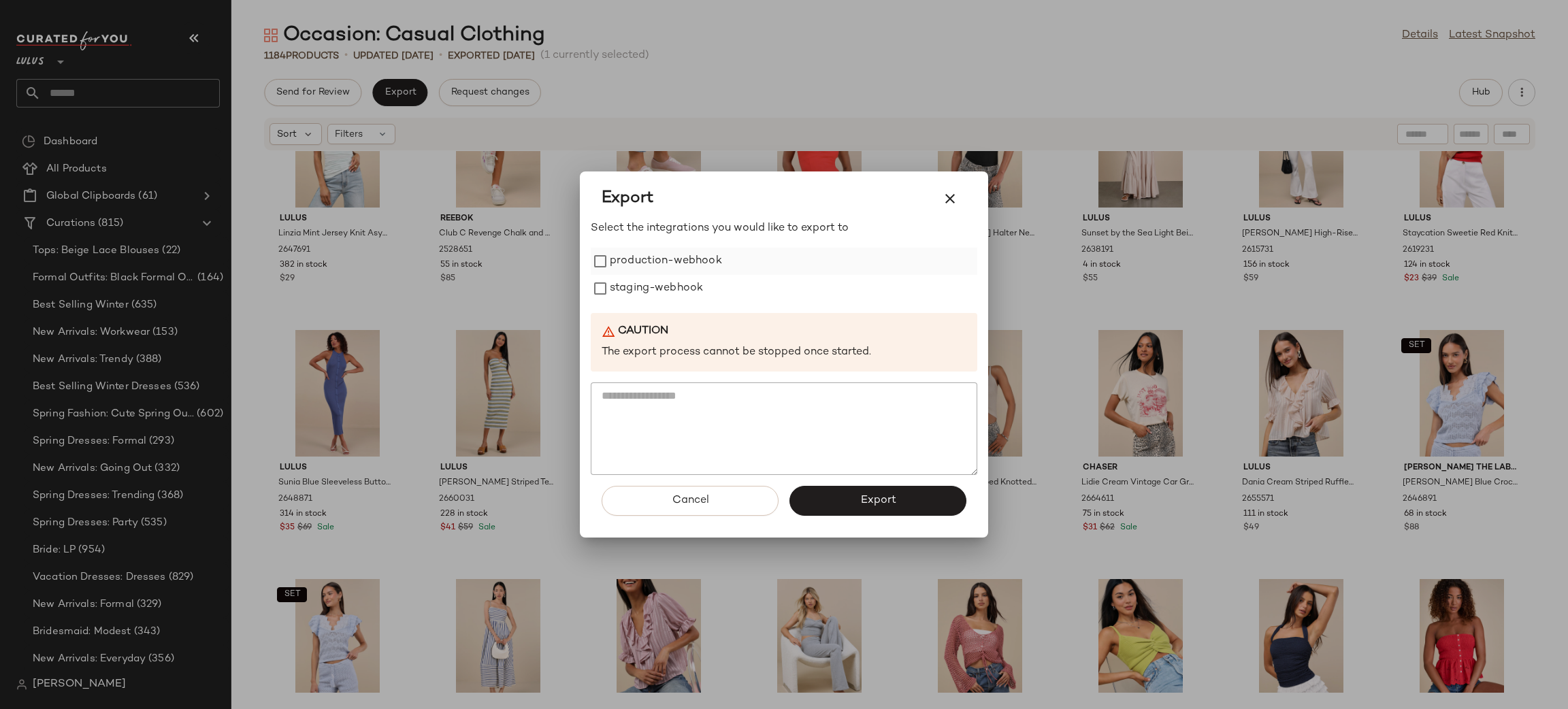
click at [686, 264] on label "production-webhook" at bounding box center [666, 261] width 113 height 27
click at [677, 277] on label "staging-webhook" at bounding box center [657, 288] width 93 height 27
click at [886, 505] on span "Export" at bounding box center [878, 501] width 36 height 13
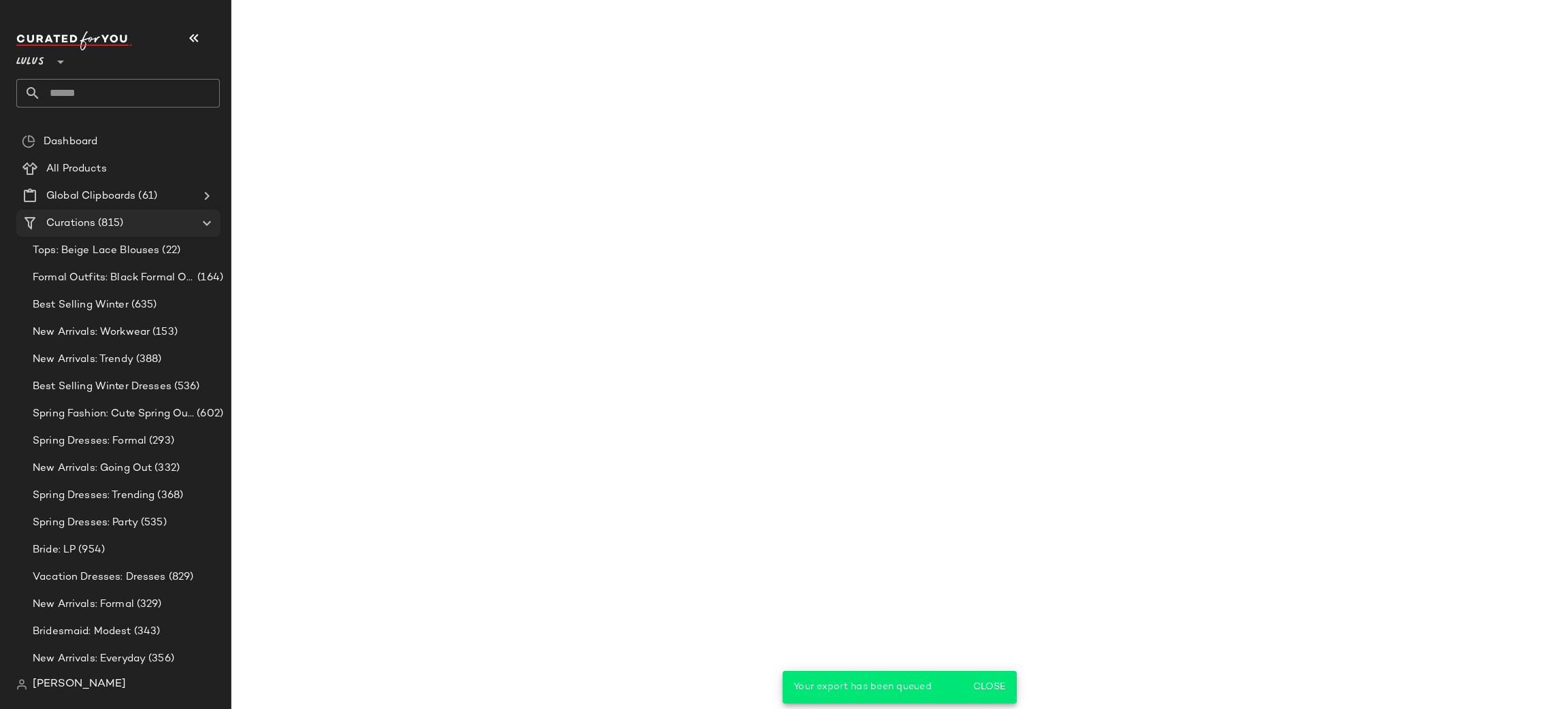
click at [93, 226] on span "Curations" at bounding box center [71, 223] width 49 height 16
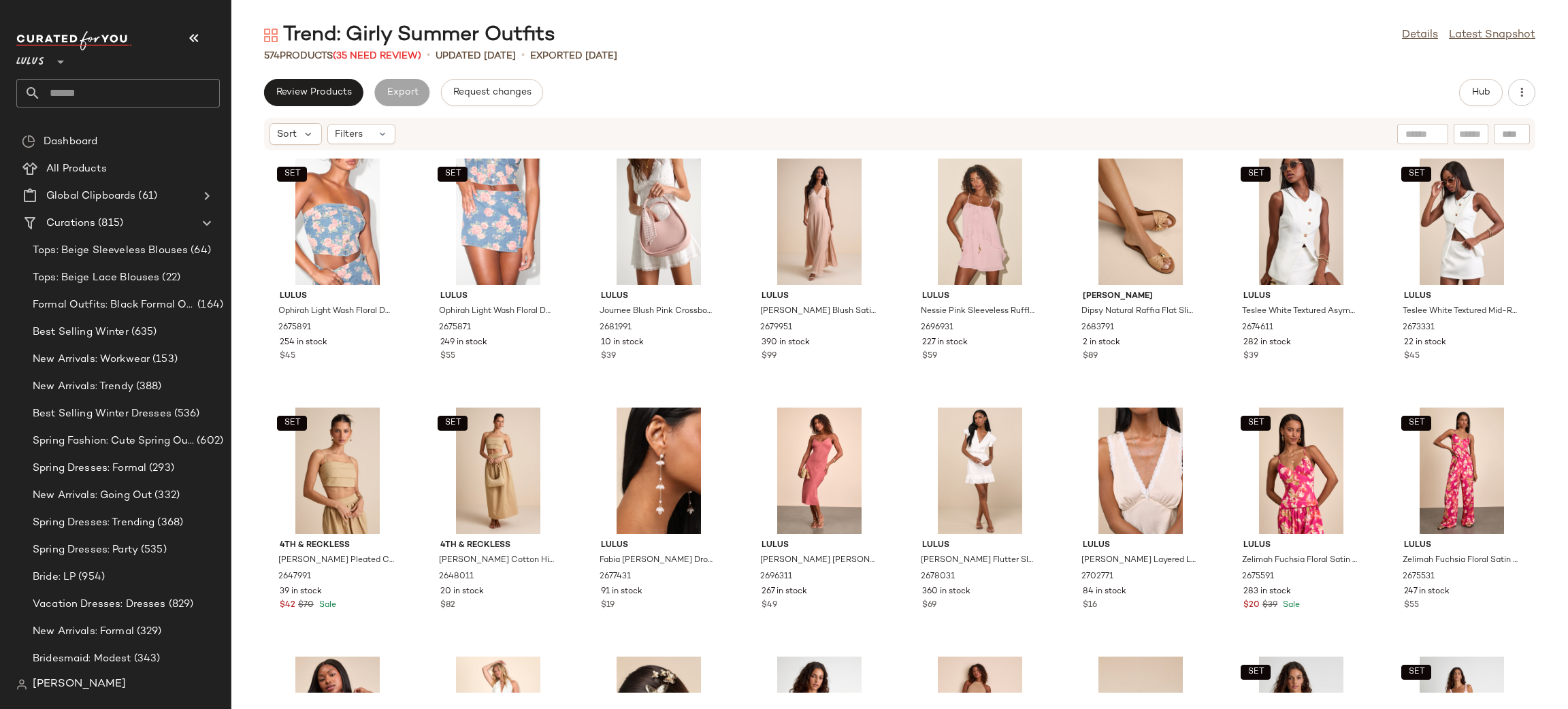
click at [325, 99] on button "Review Products" at bounding box center [313, 93] width 99 height 27
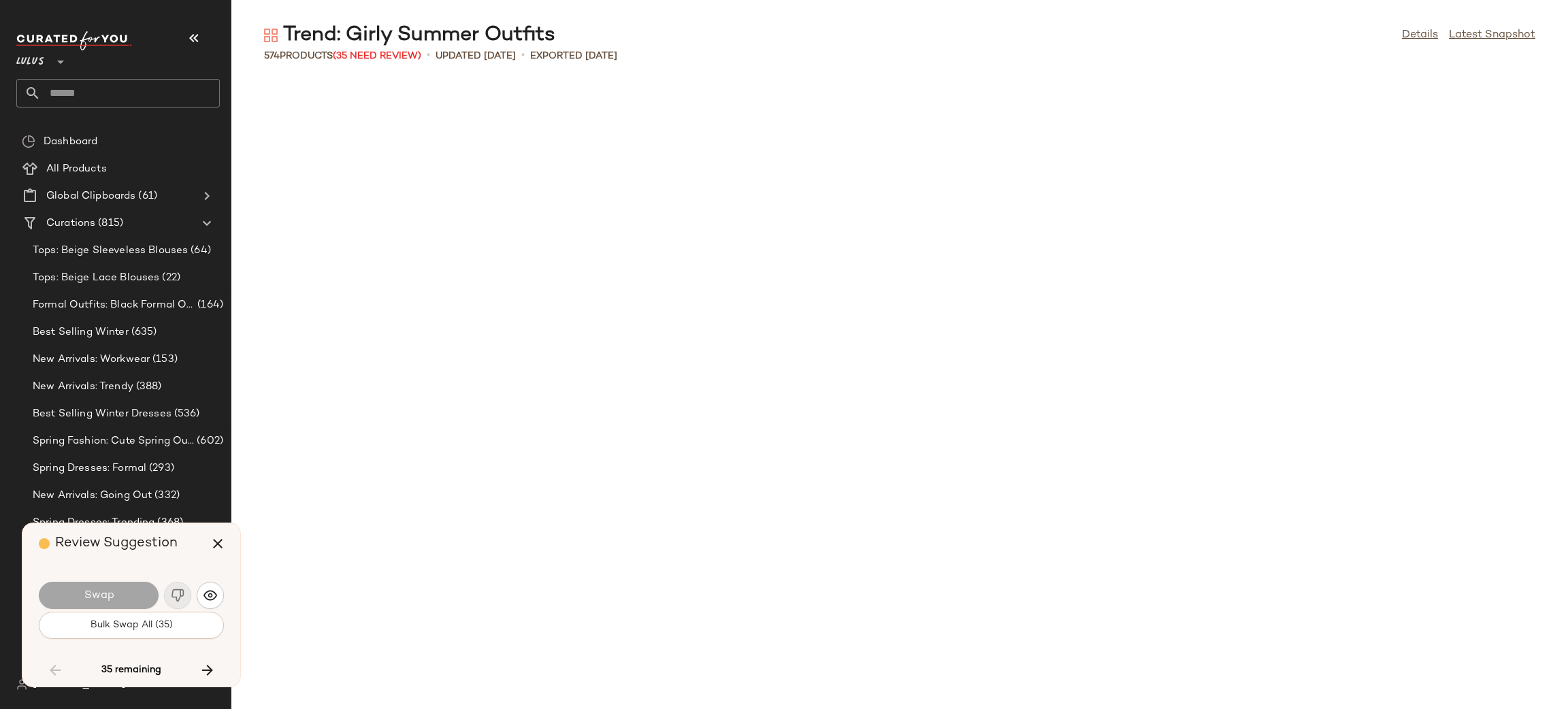
scroll to position [2989, 0]
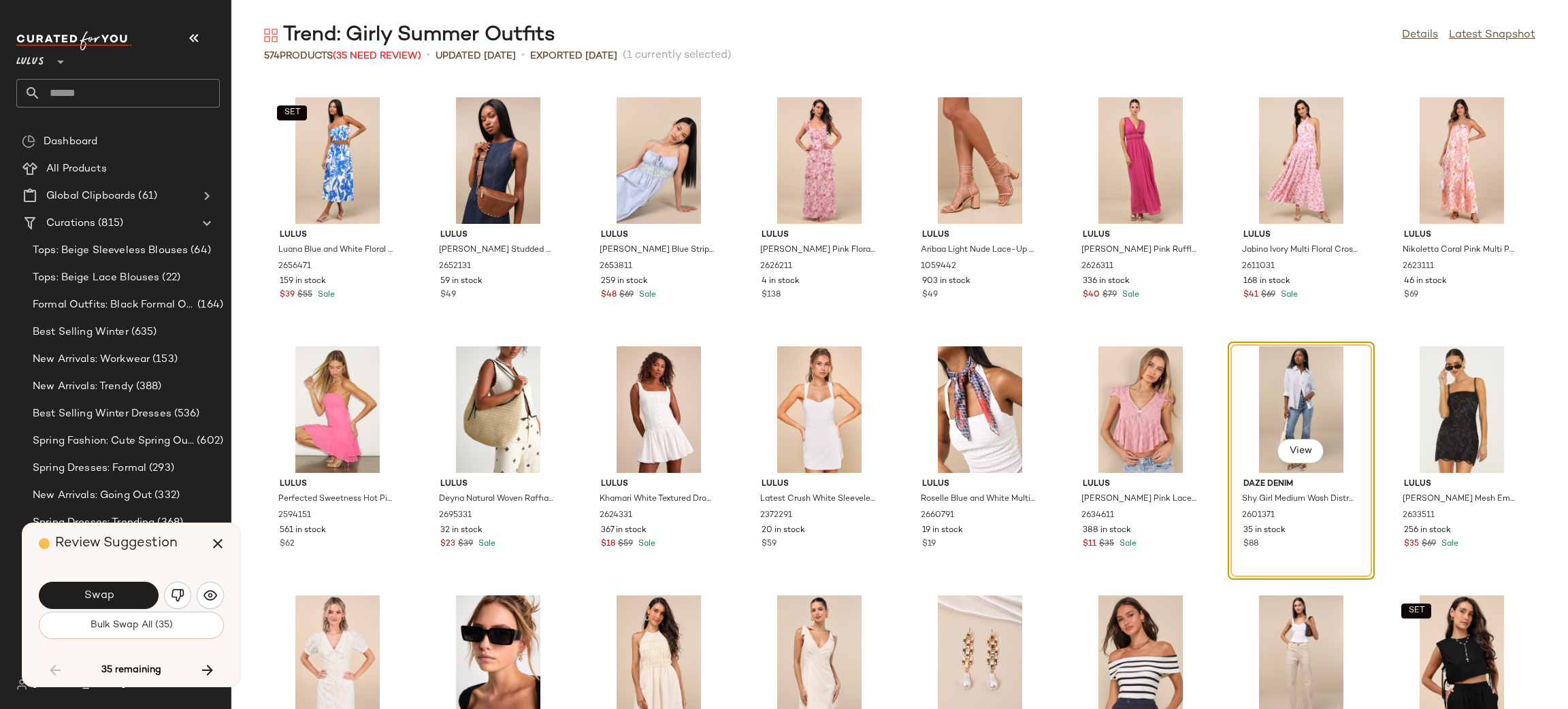
drag, startPoint x: 163, startPoint y: 627, endPoint x: 155, endPoint y: 634, distance: 10.6
click at [162, 627] on span "Bulk Swap All (35)" at bounding box center [131, 626] width 83 height 11
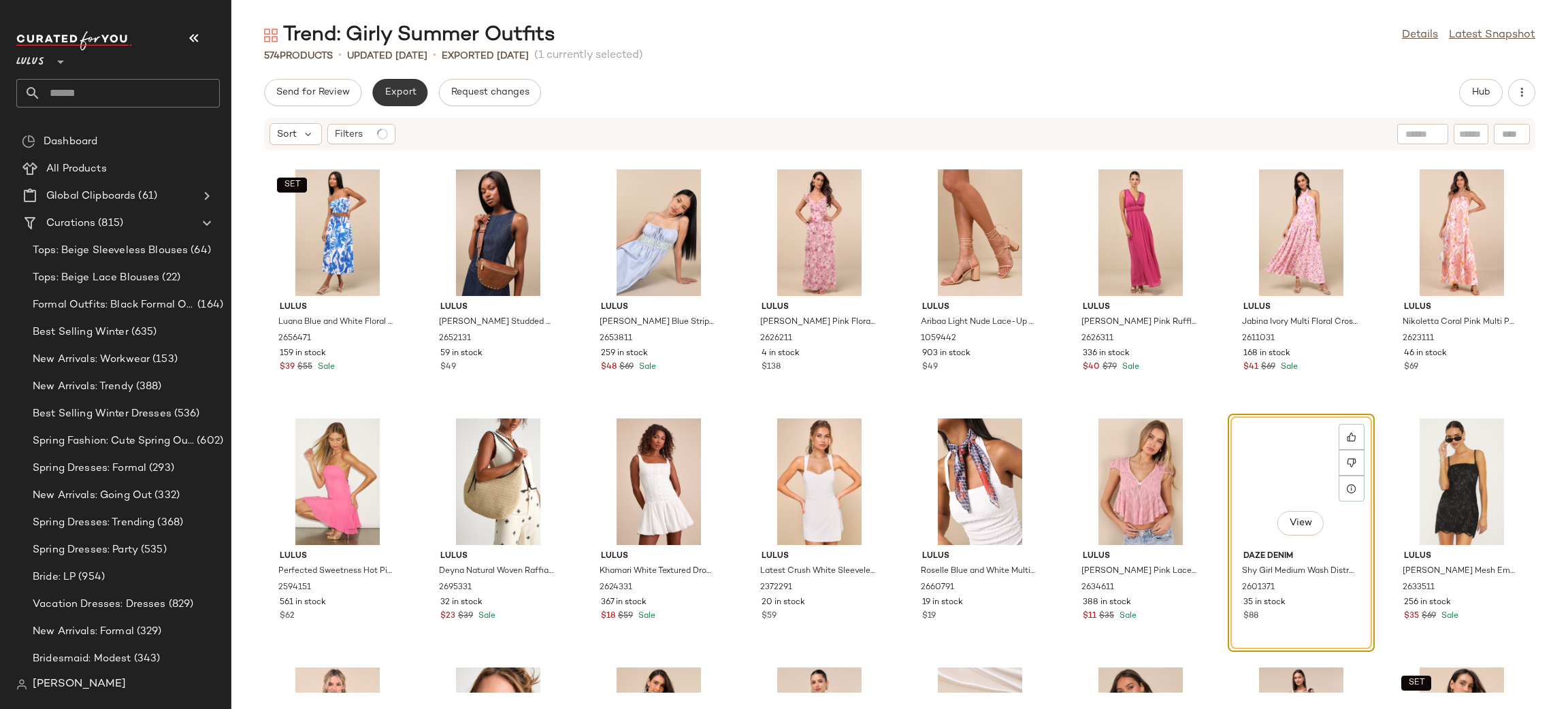
click at [393, 99] on button "Export" at bounding box center [400, 93] width 55 height 27
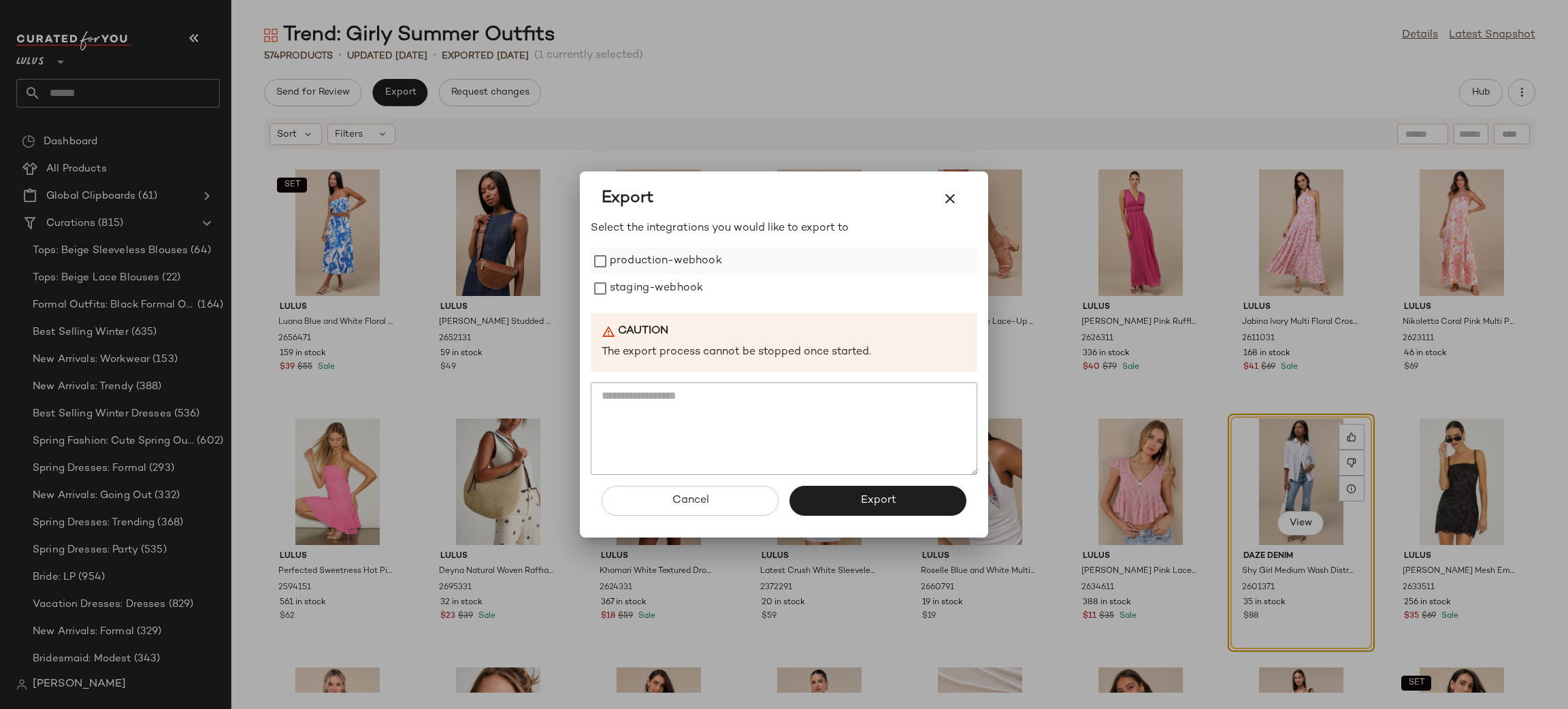
click at [644, 261] on label "production-webhook" at bounding box center [666, 261] width 113 height 27
click at [664, 288] on label "staging-webhook" at bounding box center [657, 288] width 93 height 27
click at [844, 490] on button "Export" at bounding box center [877, 501] width 177 height 30
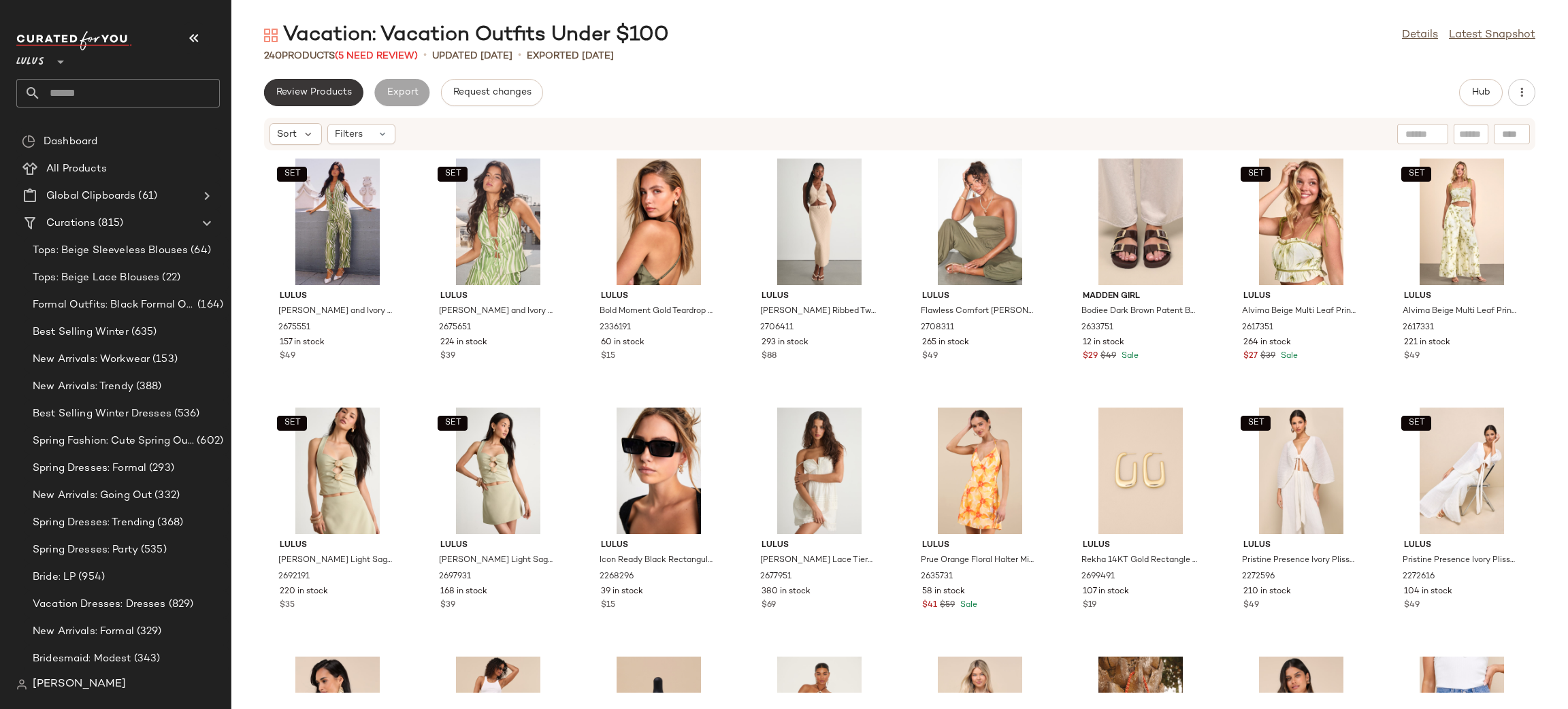
click at [296, 87] on span "Review Products" at bounding box center [314, 93] width 76 height 11
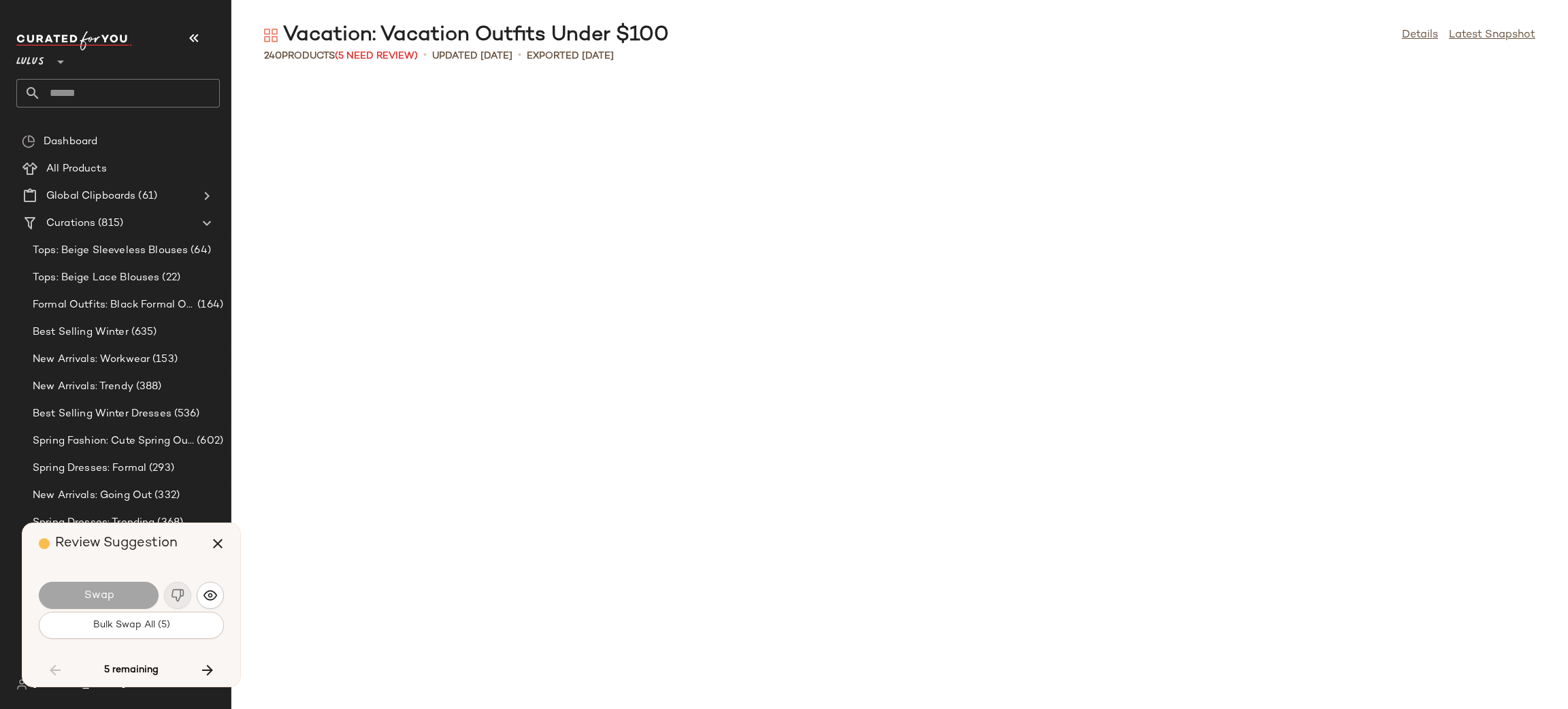
scroll to position [3735, 0]
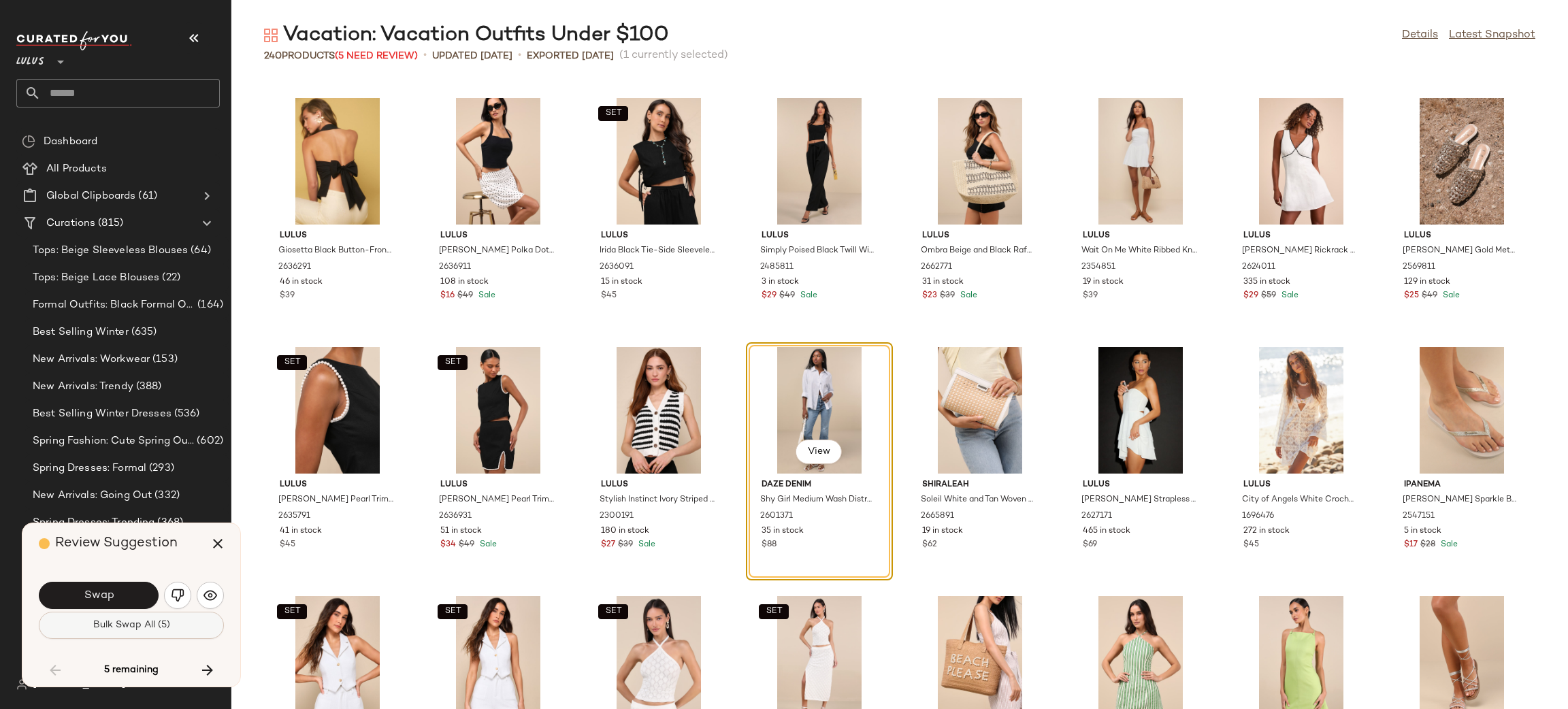
click at [163, 620] on span "Bulk Swap All (5)" at bounding box center [132, 626] width 78 height 11
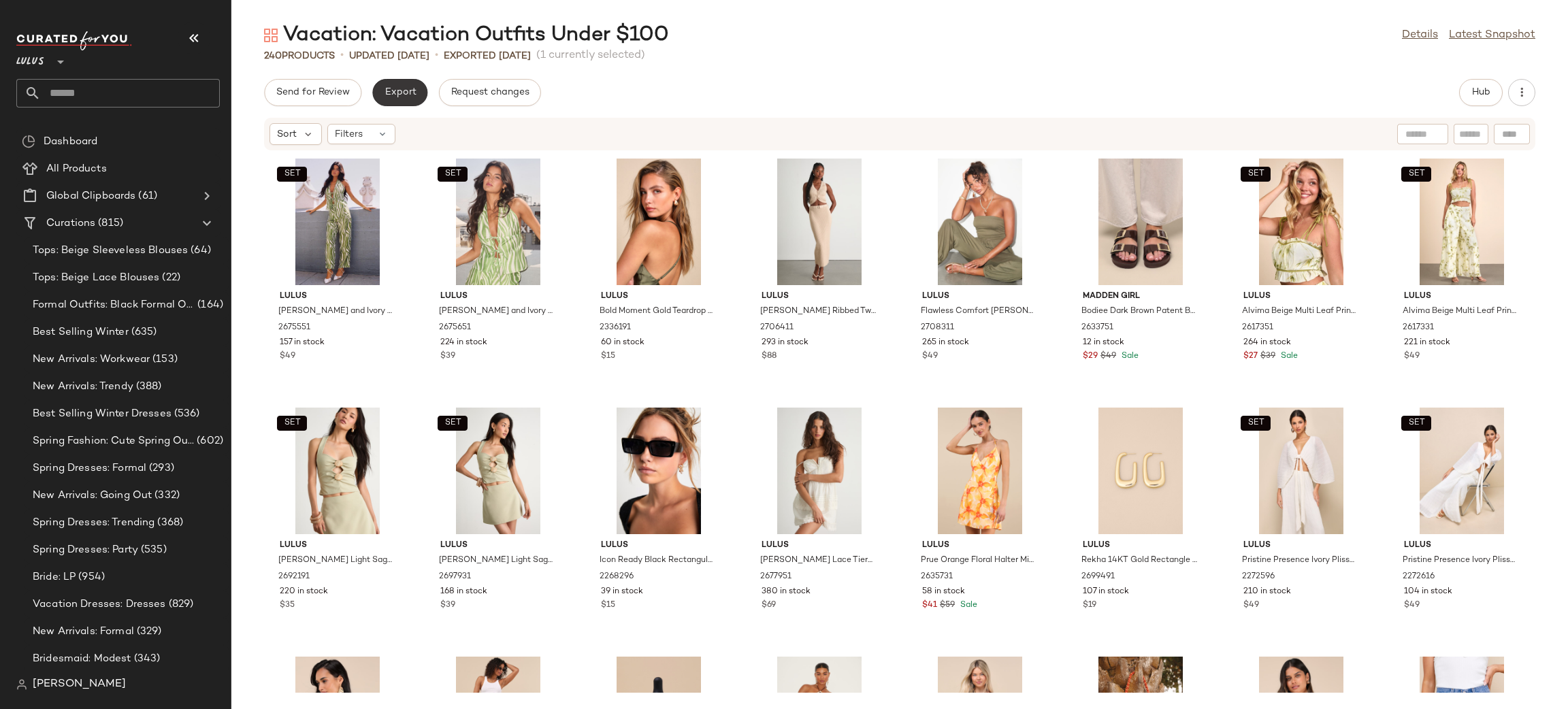
click at [403, 85] on button "Export" at bounding box center [400, 93] width 55 height 27
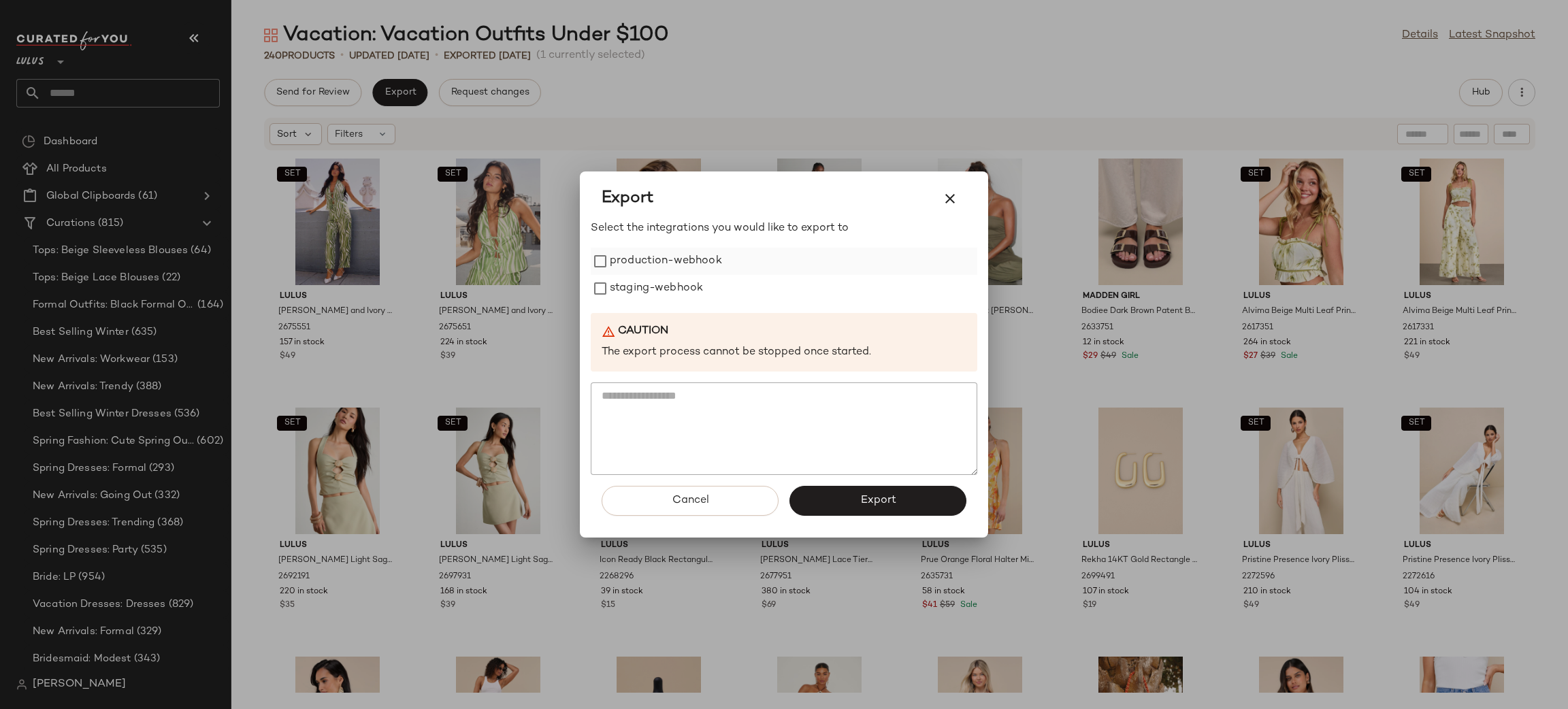
click at [625, 269] on label "production-webhook" at bounding box center [666, 261] width 113 height 27
drag, startPoint x: 625, startPoint y: 281, endPoint x: 662, endPoint y: 315, distance: 50.2
click at [625, 282] on label "staging-webhook" at bounding box center [657, 288] width 93 height 27
click at [837, 502] on button "Export" at bounding box center [877, 501] width 177 height 30
